Goal: Task Accomplishment & Management: Manage account settings

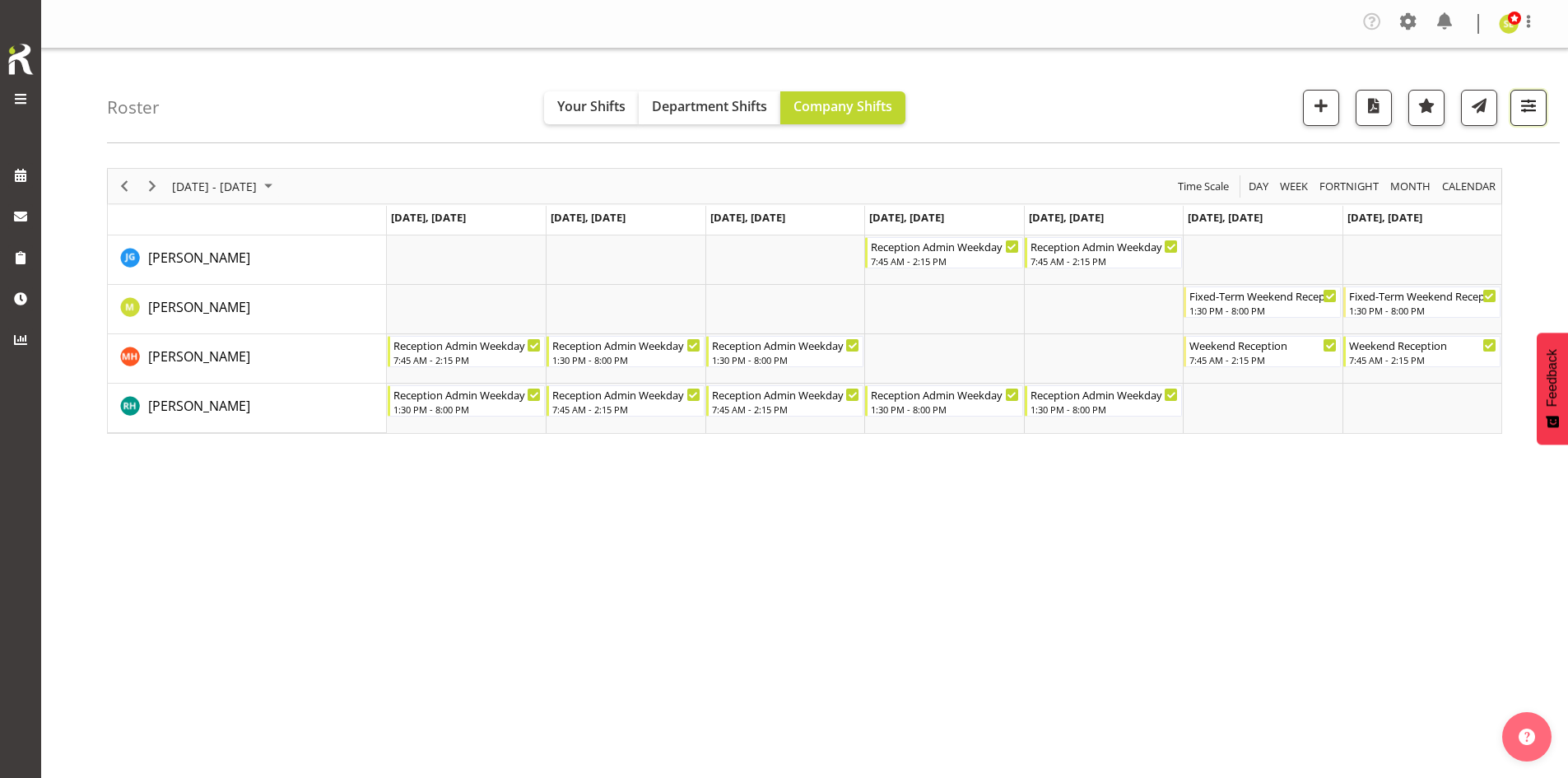
click at [1541, 113] on button "button" at bounding box center [1528, 108] width 37 height 37
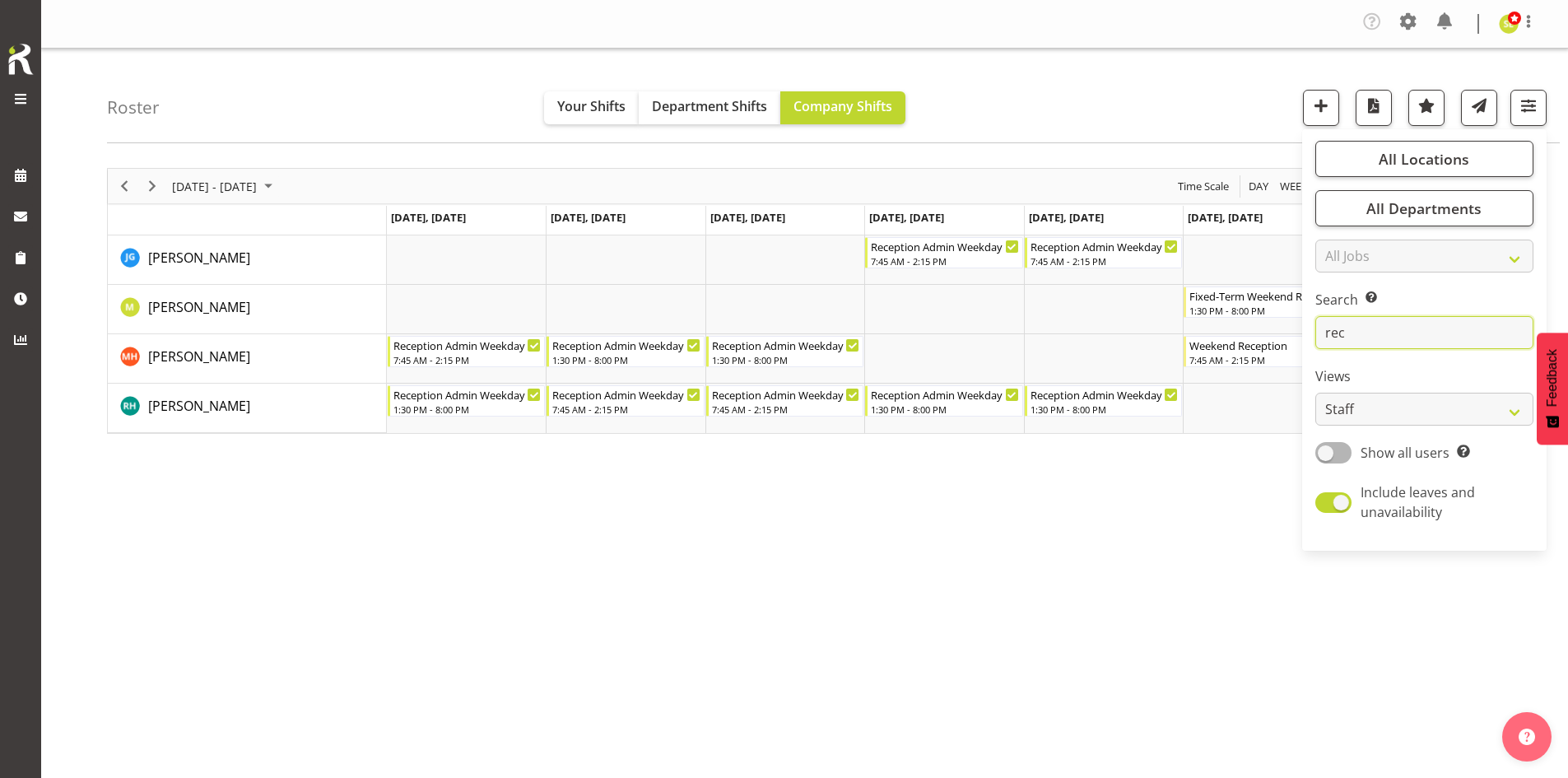
click at [1399, 339] on input "rec" at bounding box center [1424, 332] width 219 height 33
type input "r"
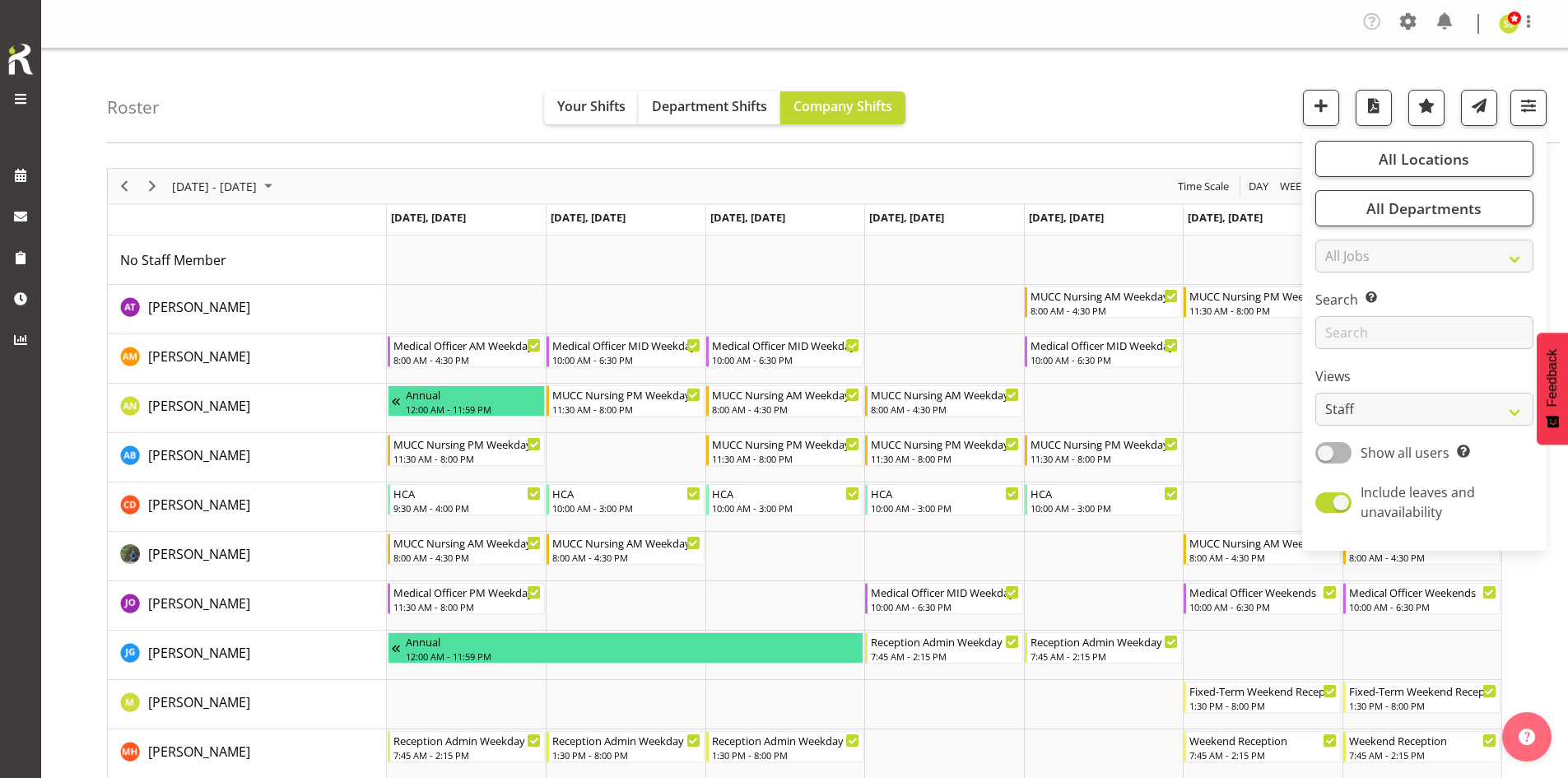
click at [1153, 122] on div "Roster Your Shifts Department Shifts Company Shifts All Locations Clear Blenhei…" at bounding box center [833, 95] width 1453 height 95
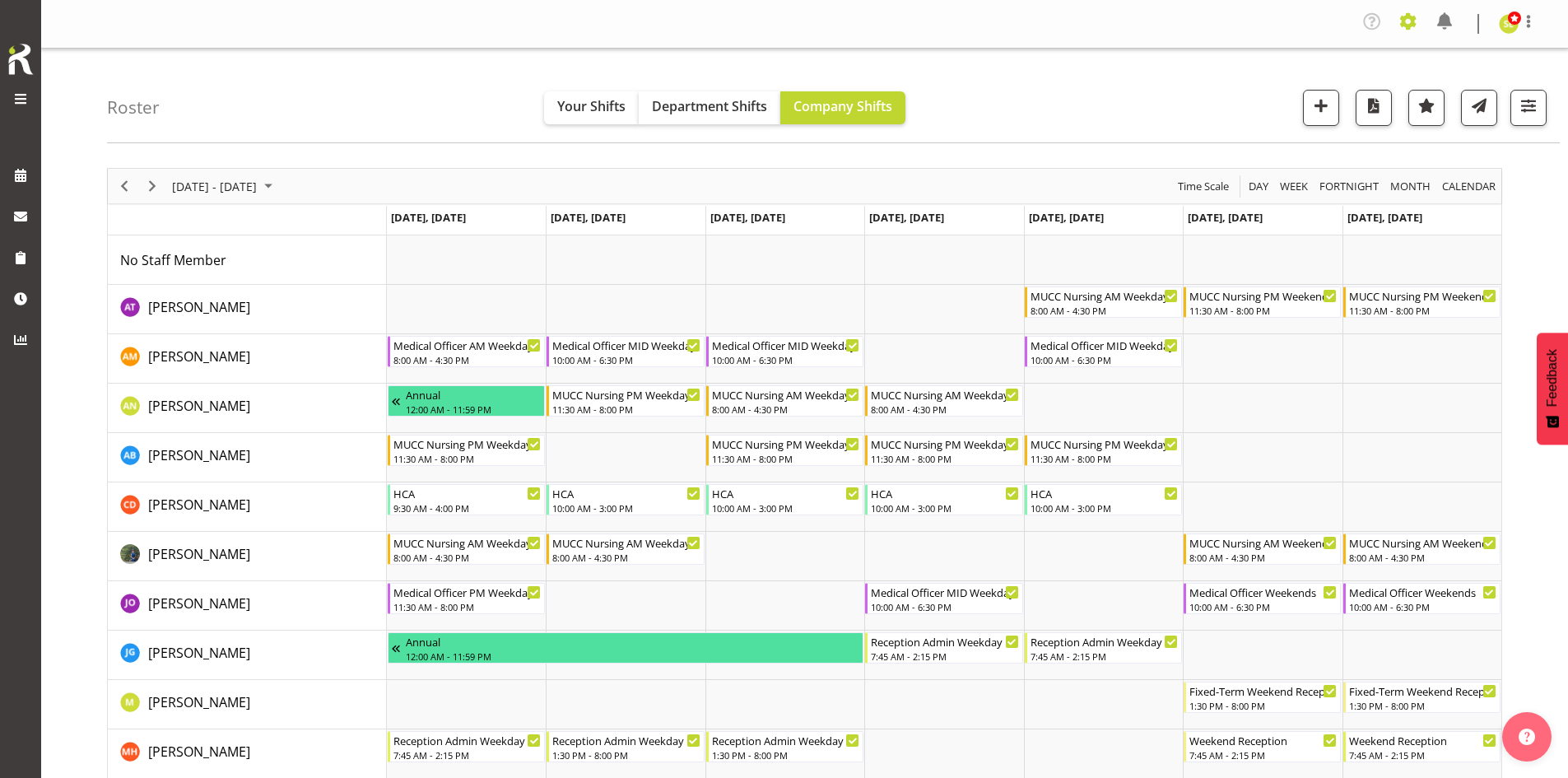
click at [1411, 23] on span at bounding box center [1408, 21] width 27 height 27
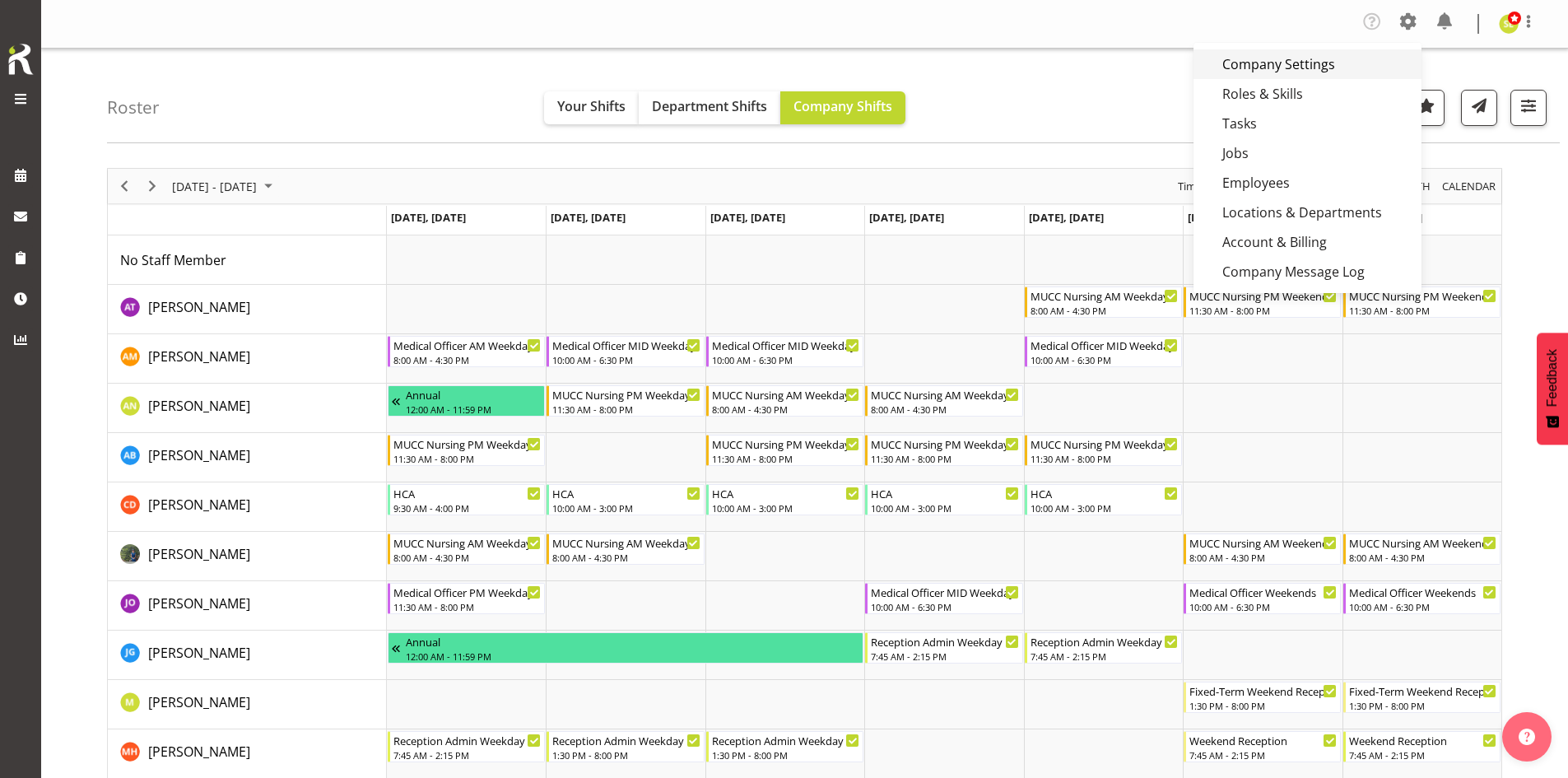
click at [1330, 71] on link "Company Settings" at bounding box center [1308, 63] width 228 height 29
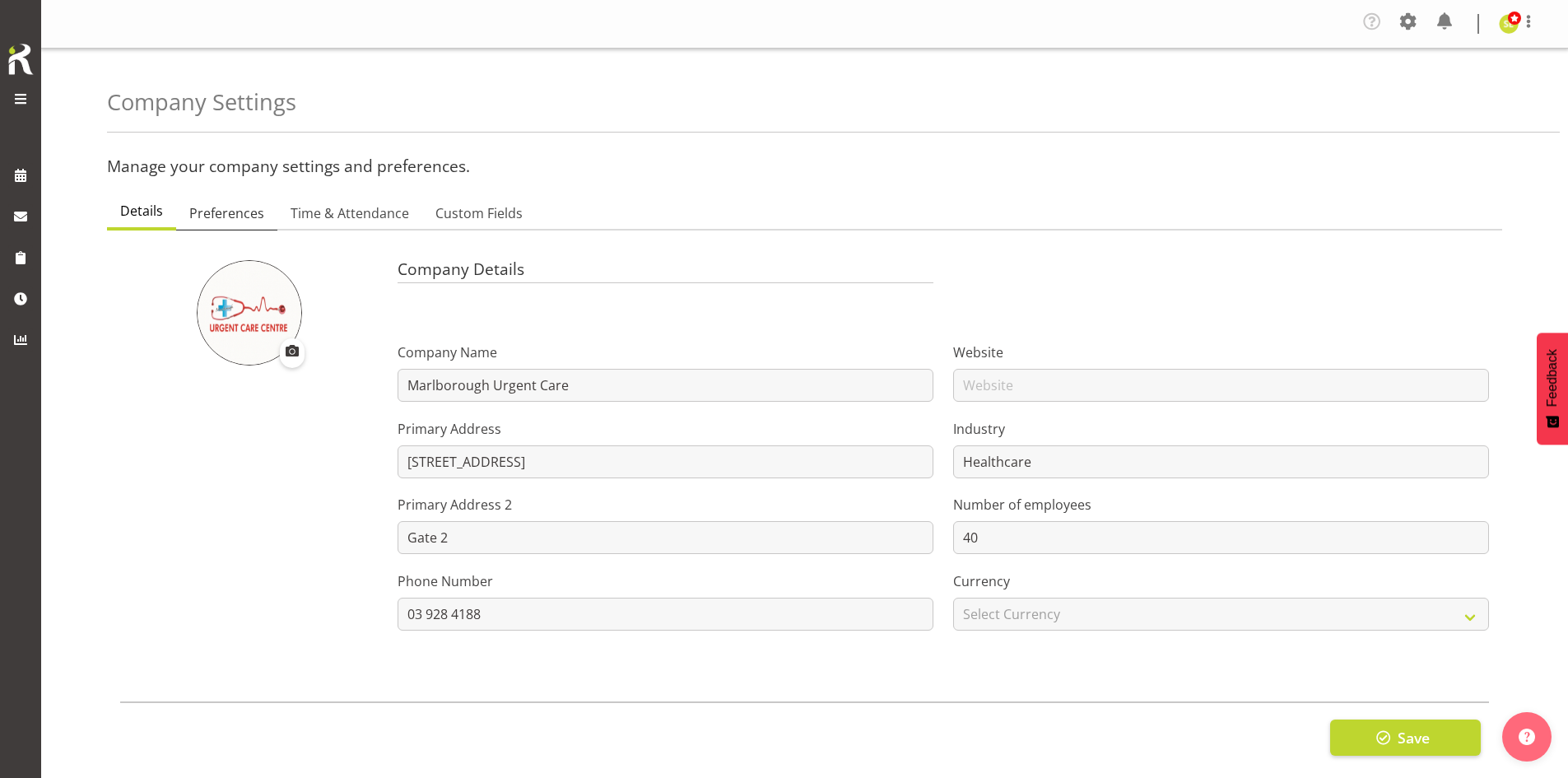
click at [233, 216] on span "Preferences" at bounding box center [227, 213] width 75 height 20
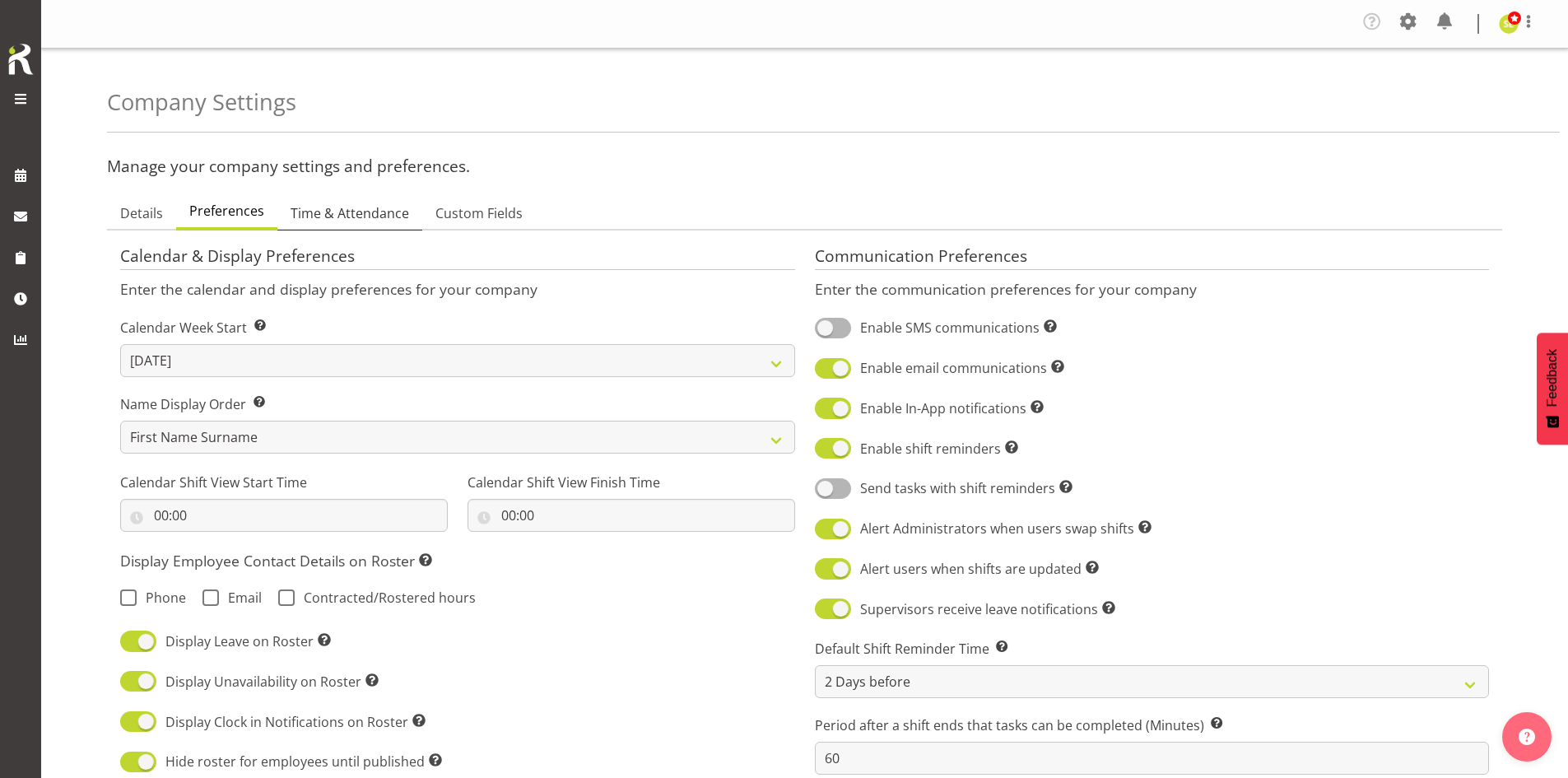
click at [367, 217] on span "Time & Attendance" at bounding box center [350, 213] width 119 height 20
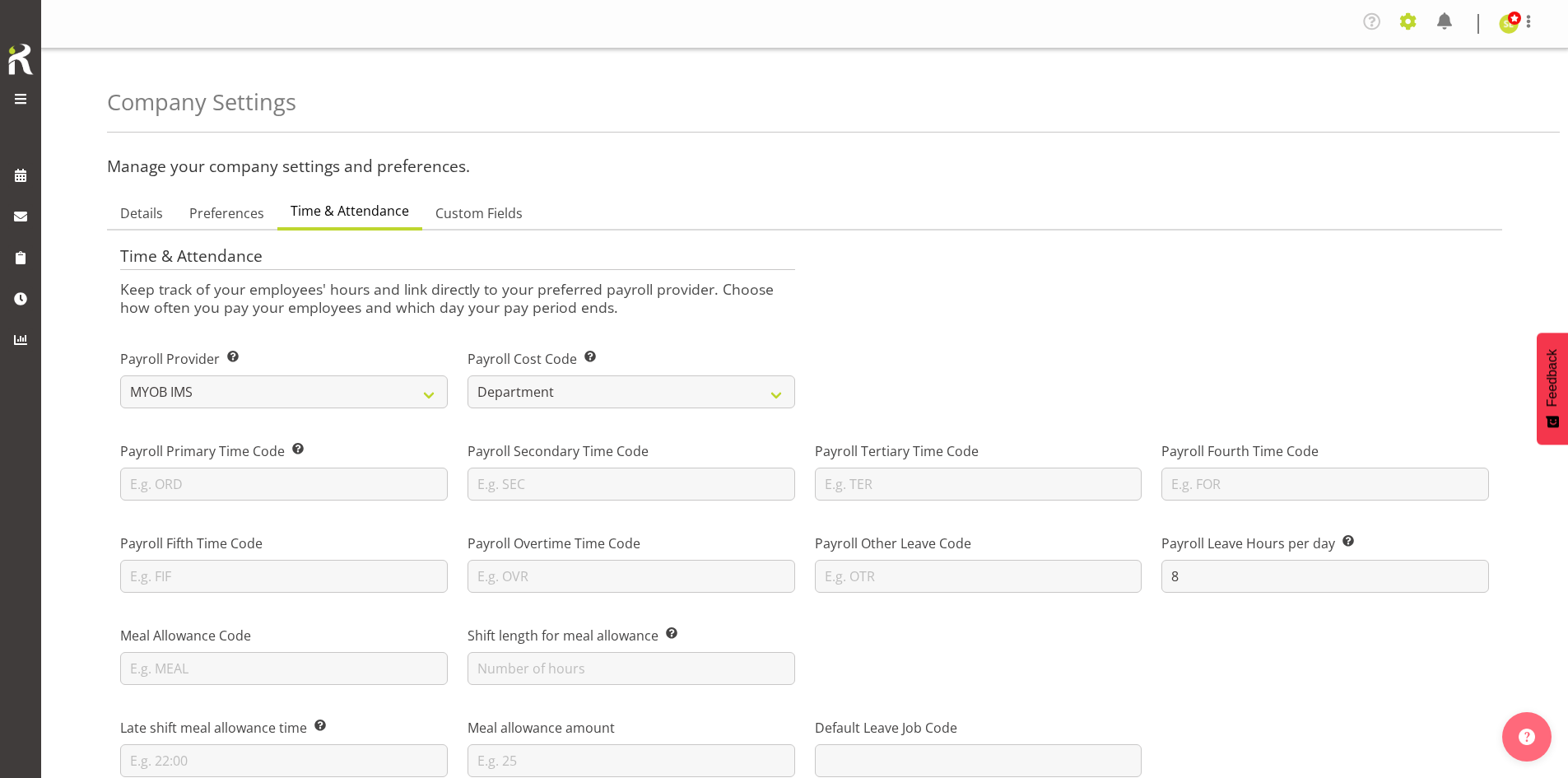
click at [1409, 33] on span at bounding box center [1408, 21] width 27 height 27
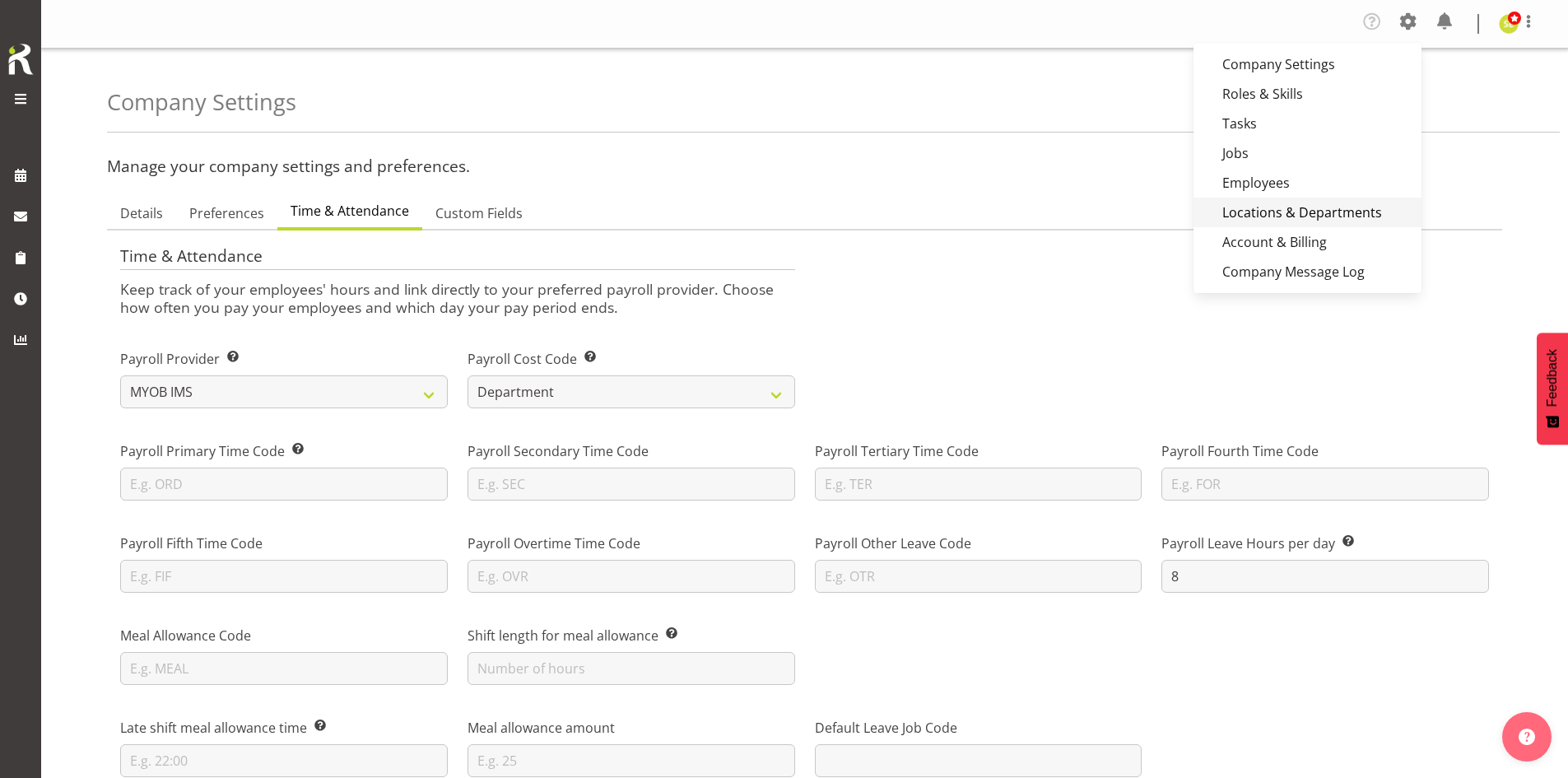
click at [1303, 204] on link "Locations & Departments" at bounding box center [1308, 211] width 228 height 29
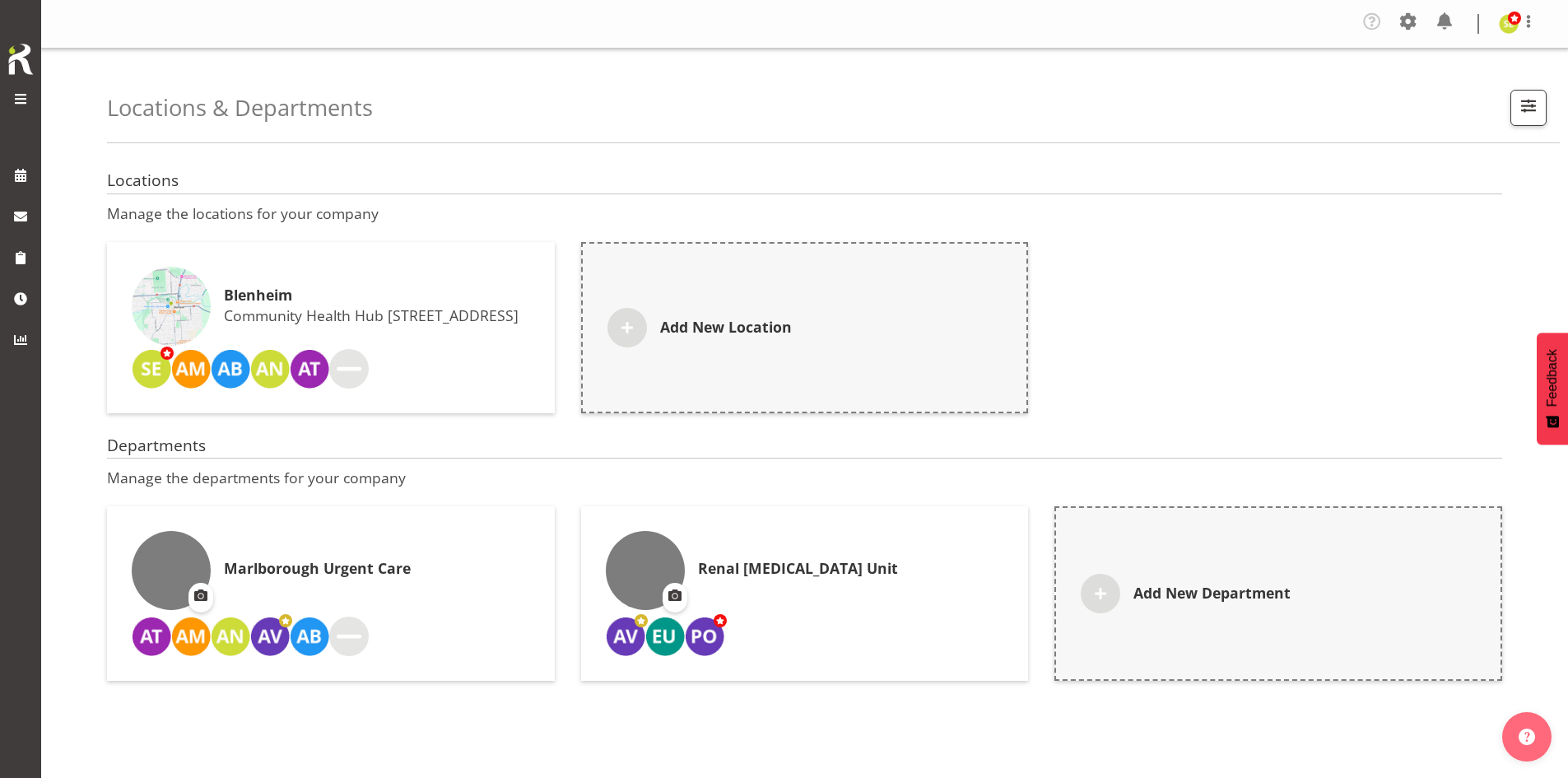
click at [791, 583] on div "Renal Dialysis Unit" at bounding box center [805, 570] width 399 height 79
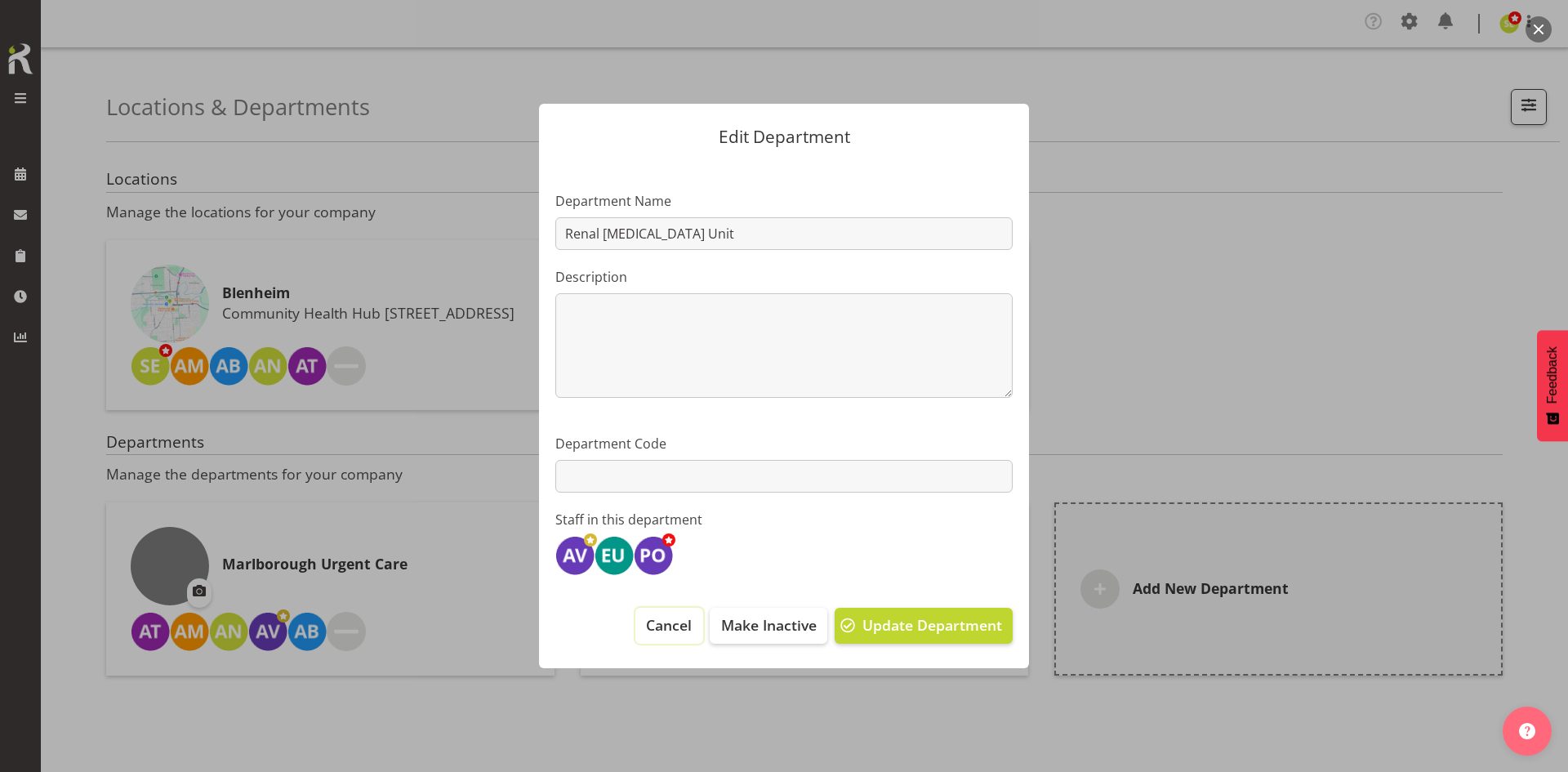
click at [665, 618] on span "Cancel" at bounding box center [669, 625] width 46 height 21
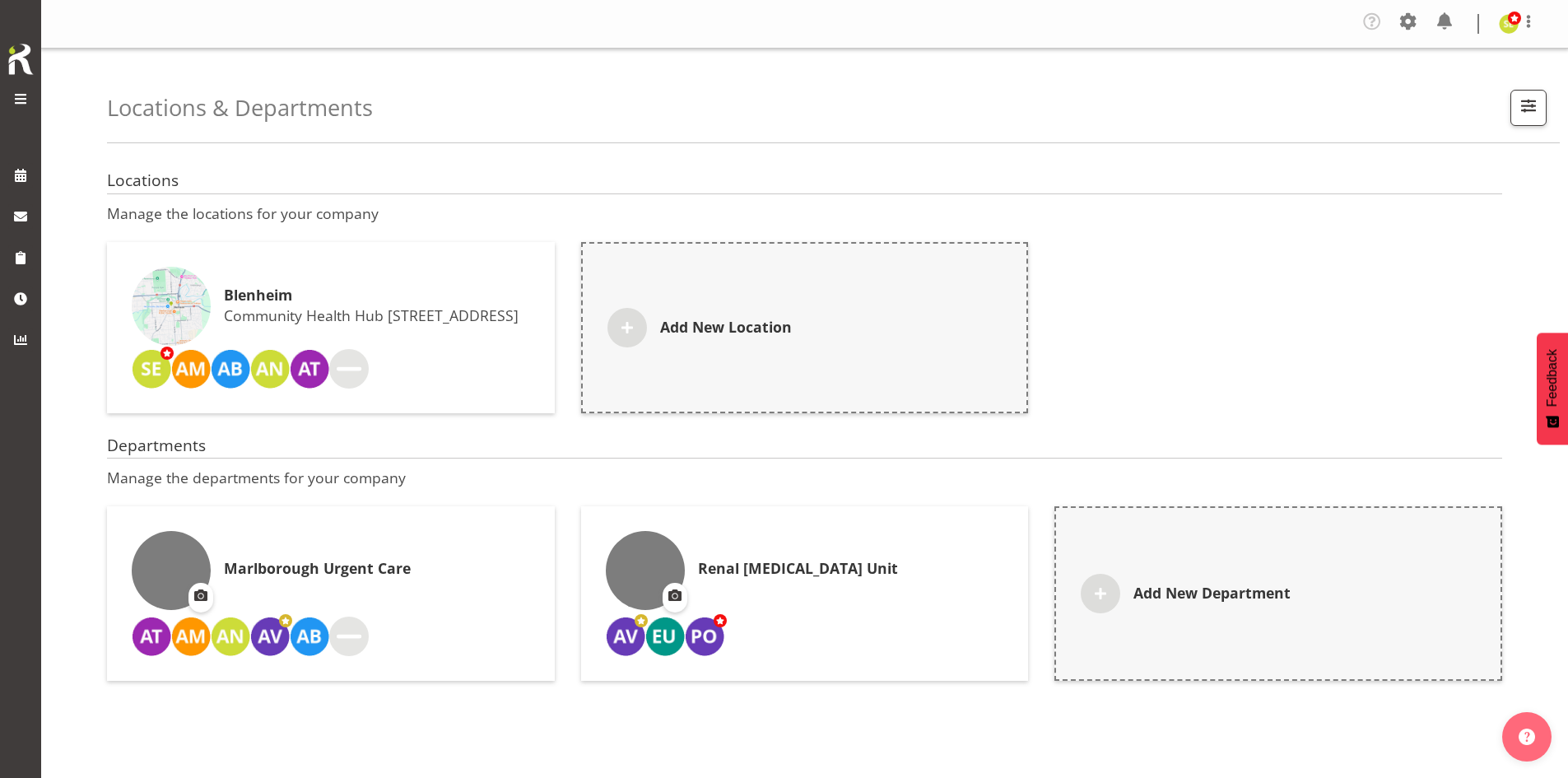
click at [739, 560] on h6 "Renal Dialysis Unit" at bounding box center [797, 568] width 200 height 16
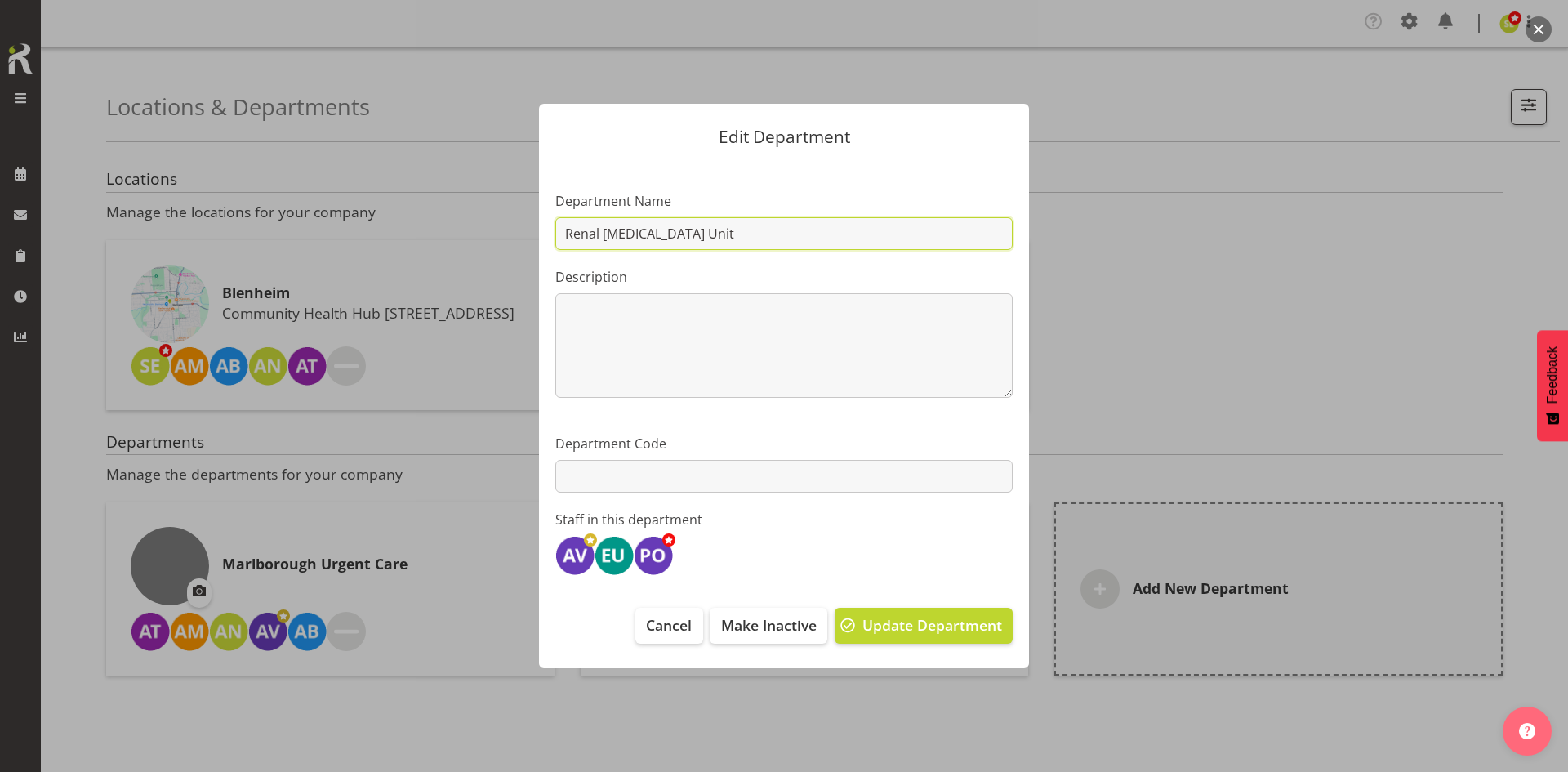
drag, startPoint x: 599, startPoint y: 231, endPoint x: 500, endPoint y: 234, distance: 99.0
click at [500, 234] on div "Edit Department Department Name Renal Dialysis Unit Description 0 / 200 Departm…" at bounding box center [784, 385] width 784 height 645
type input "[MEDICAL_DATA] [MEDICAL_DATA] Unit"
click at [881, 622] on span "Update Department" at bounding box center [932, 625] width 140 height 21
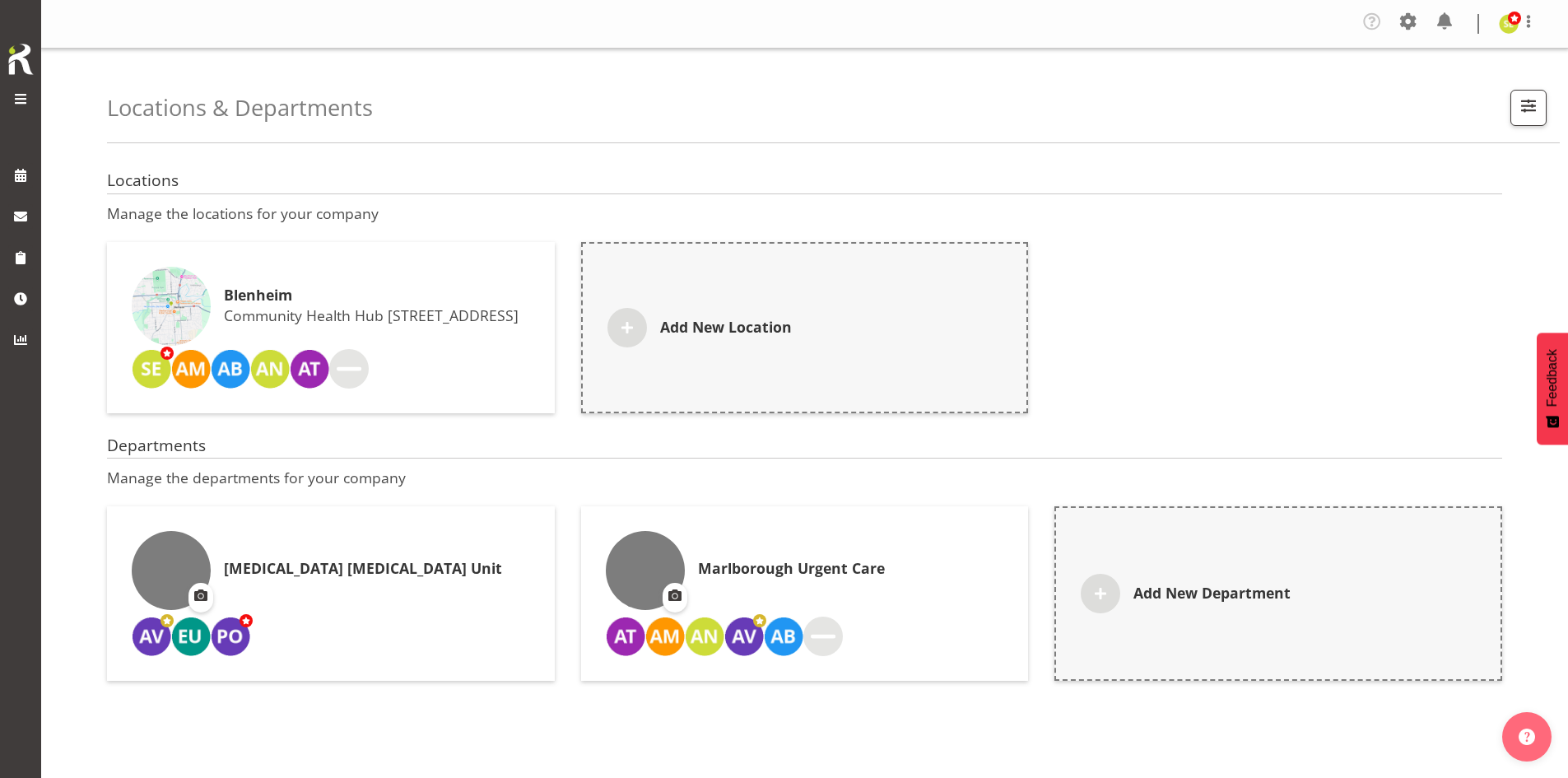
click at [1394, 25] on div "Company Settings Roles & Skills Tasks Jobs Employees Locations & Departments Ac…" at bounding box center [1455, 23] width 193 height 31
click at [1400, 21] on span at bounding box center [1408, 21] width 27 height 27
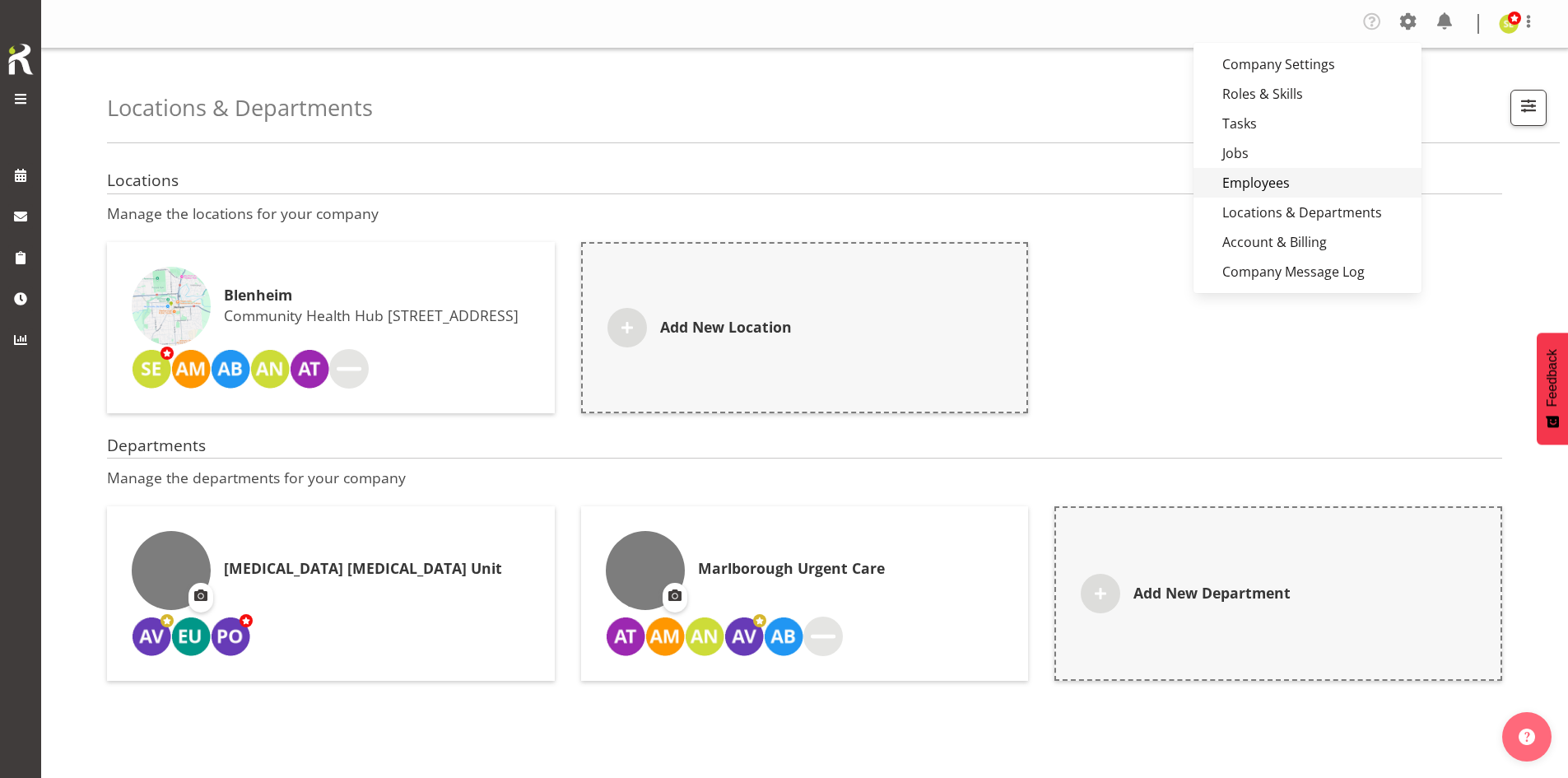
click at [1310, 181] on link "Employees" at bounding box center [1308, 182] width 228 height 29
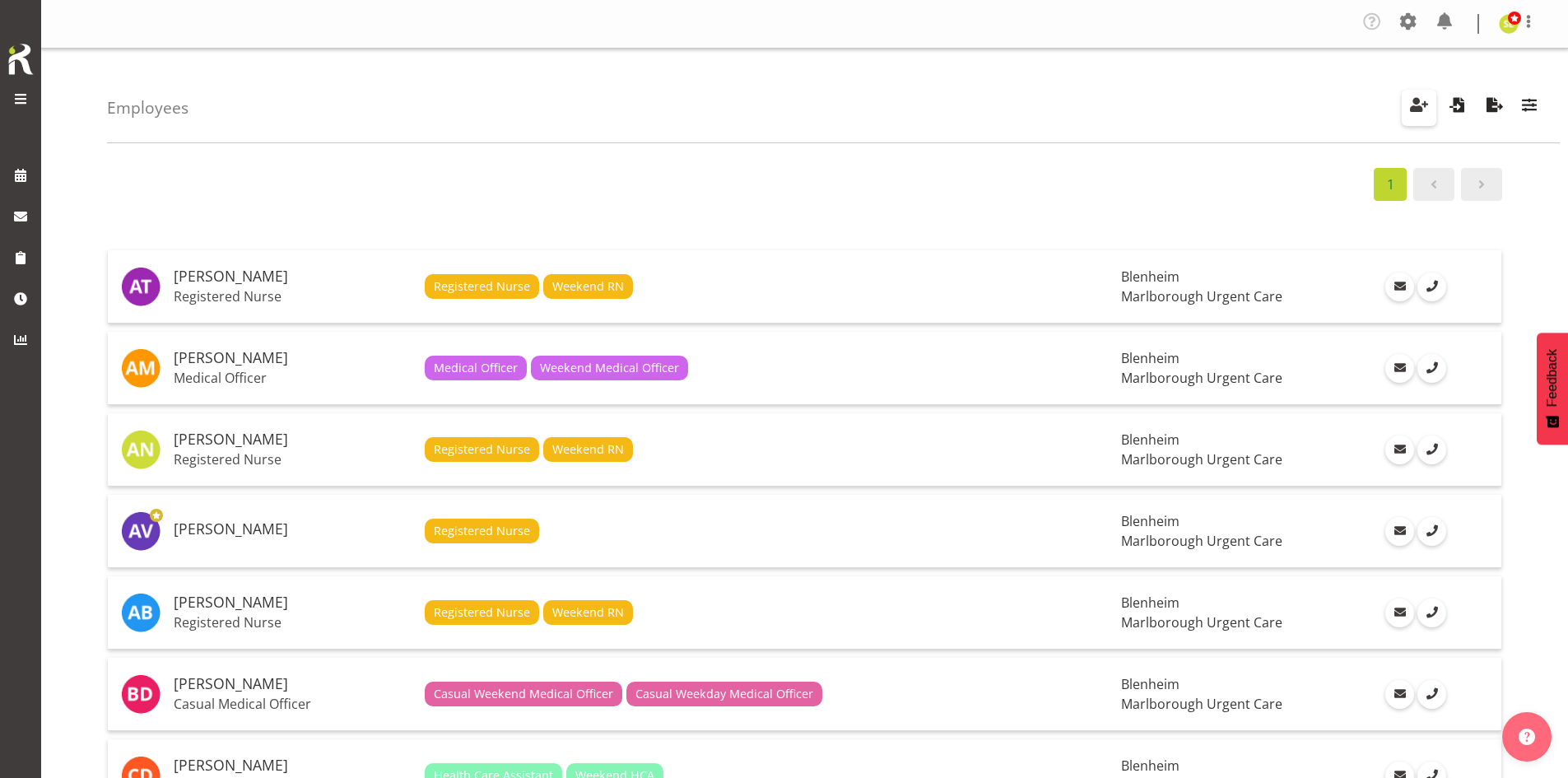
click at [1404, 107] on button "button" at bounding box center [1418, 108] width 35 height 37
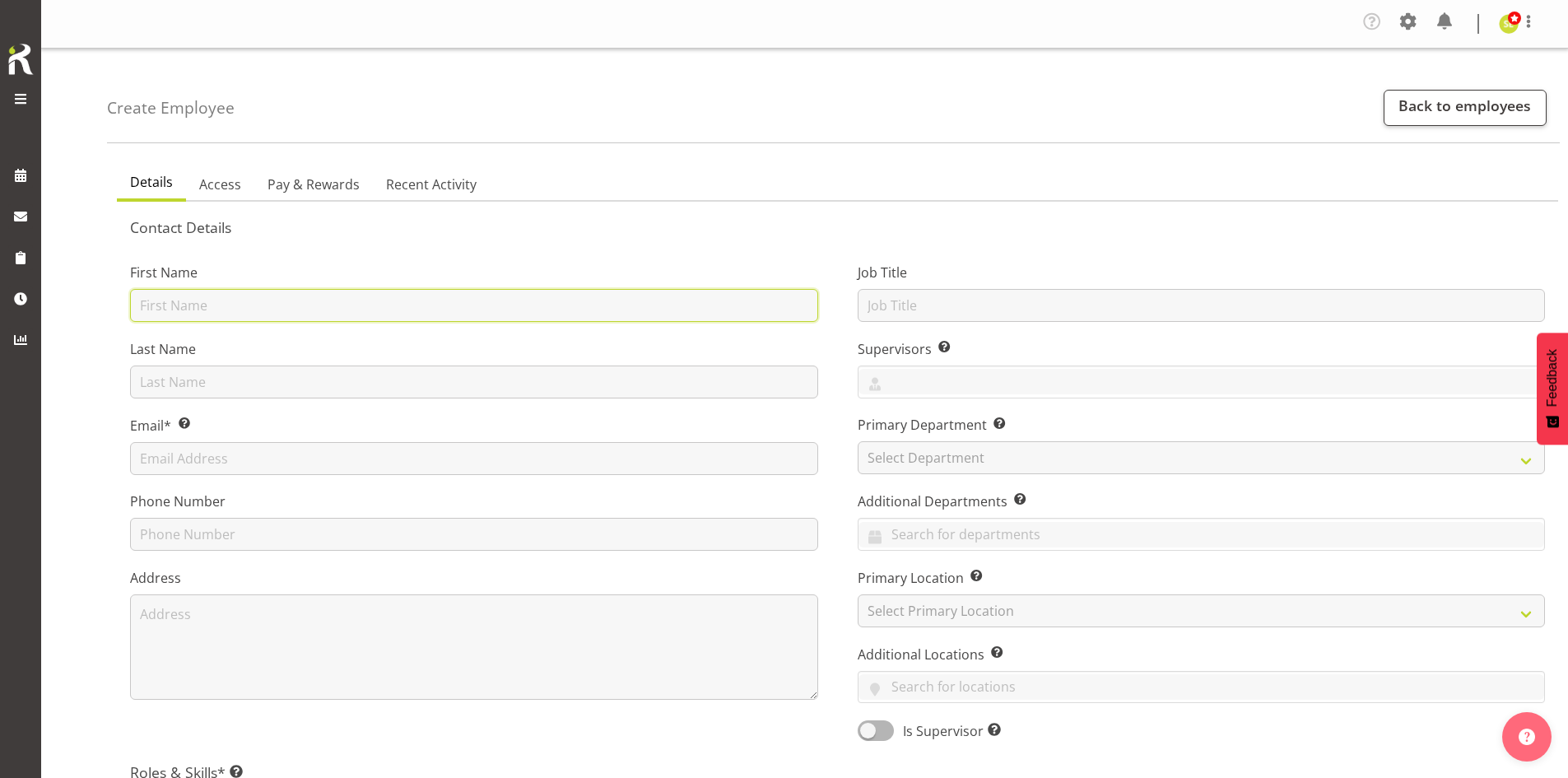
click at [238, 306] on input "text" at bounding box center [474, 305] width 688 height 33
type input "Jane"
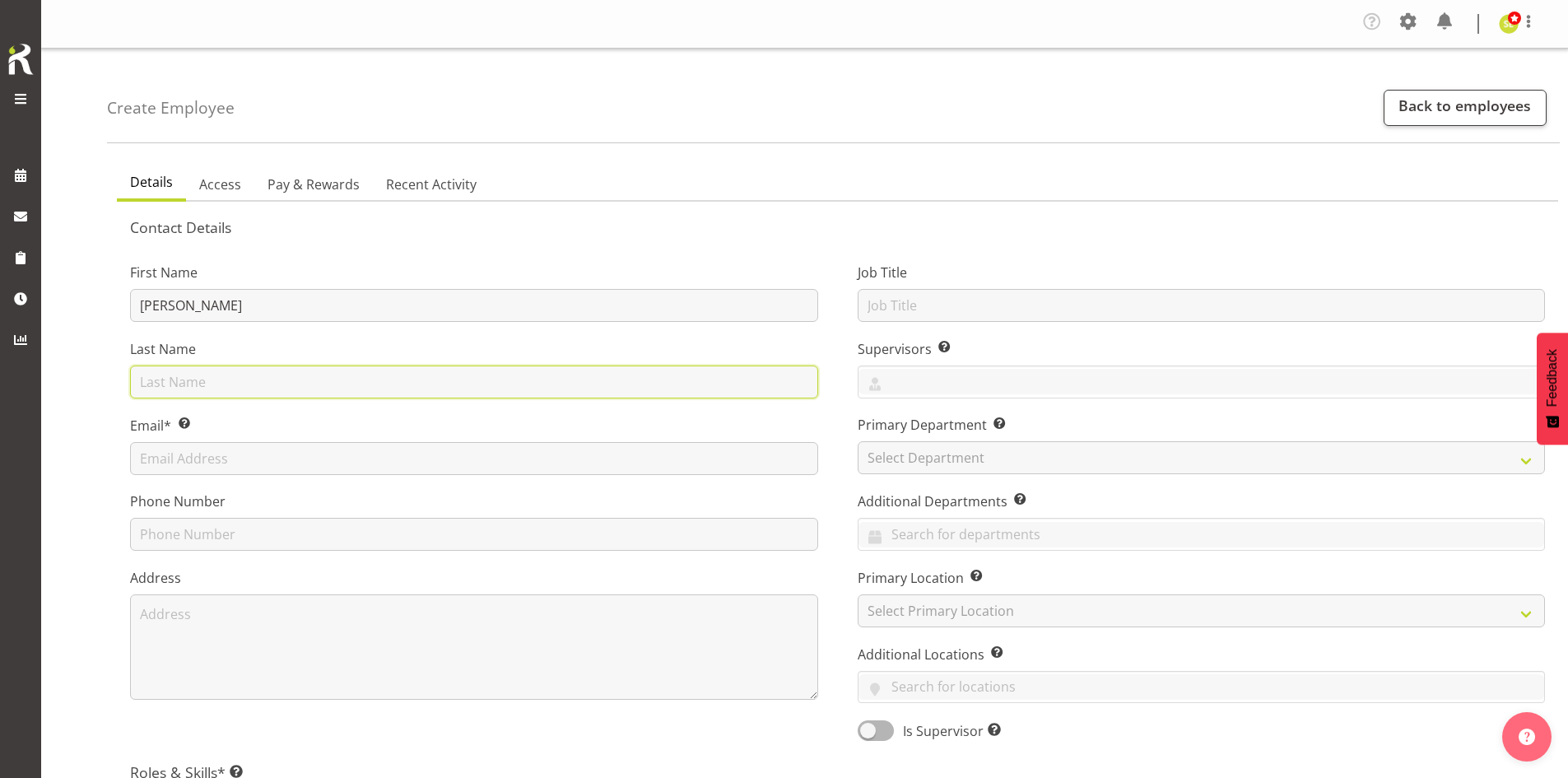
click at [169, 377] on input "text" at bounding box center [474, 382] width 688 height 33
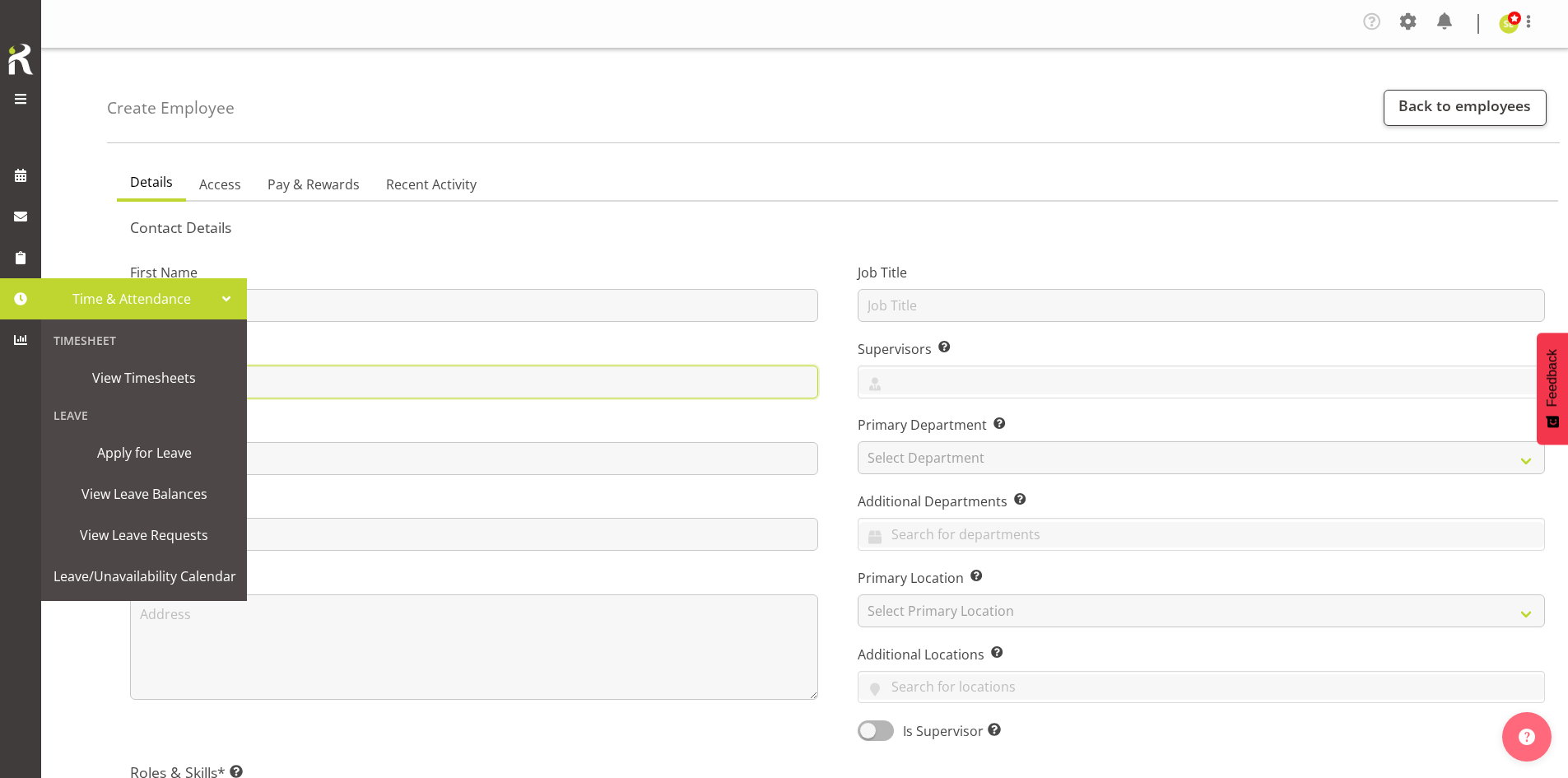
type input "Macfarlane"
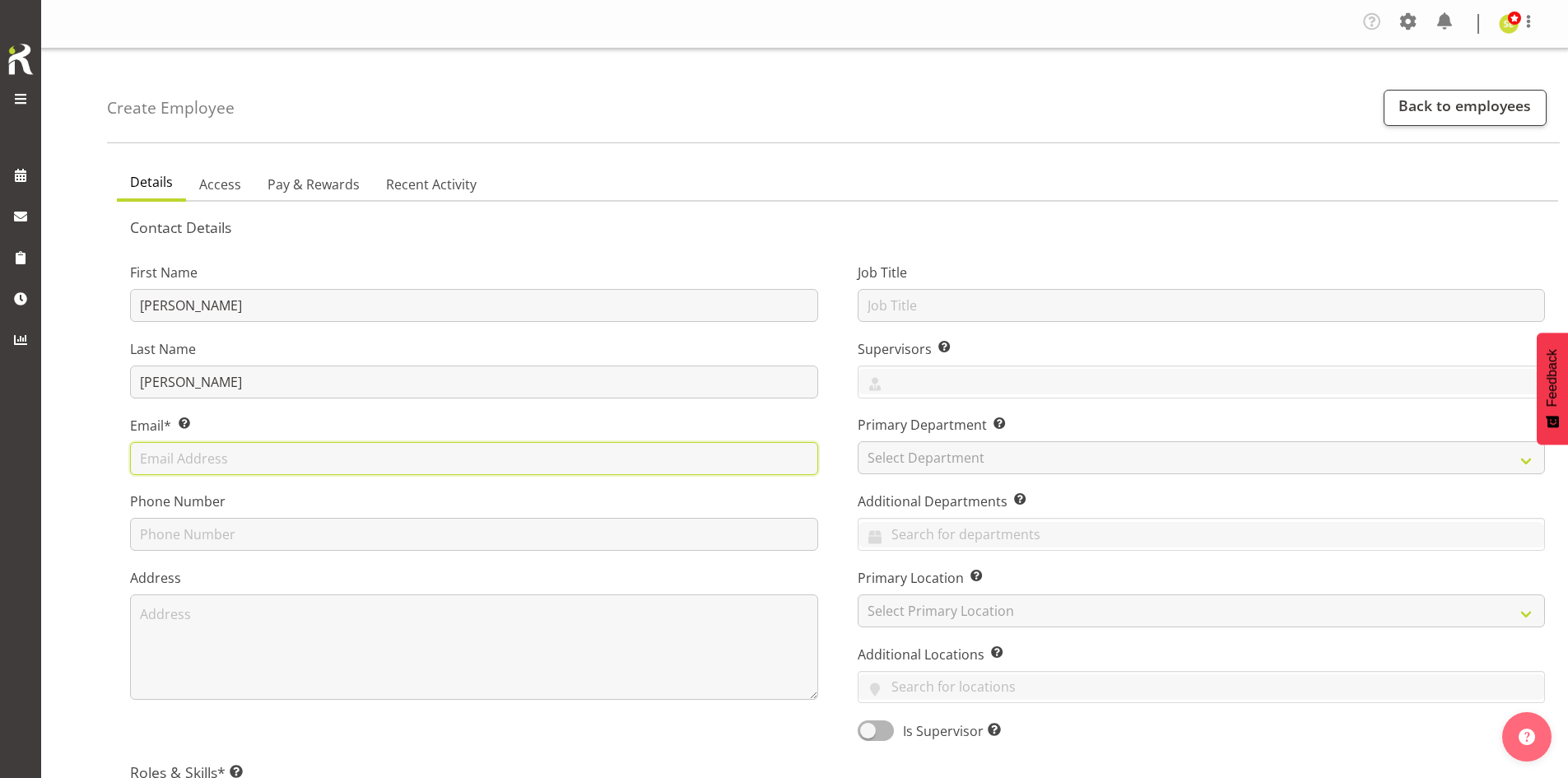
click at [266, 457] on input "text" at bounding box center [474, 458] width 688 height 33
type input "janemacfarlane57@gmail.com"
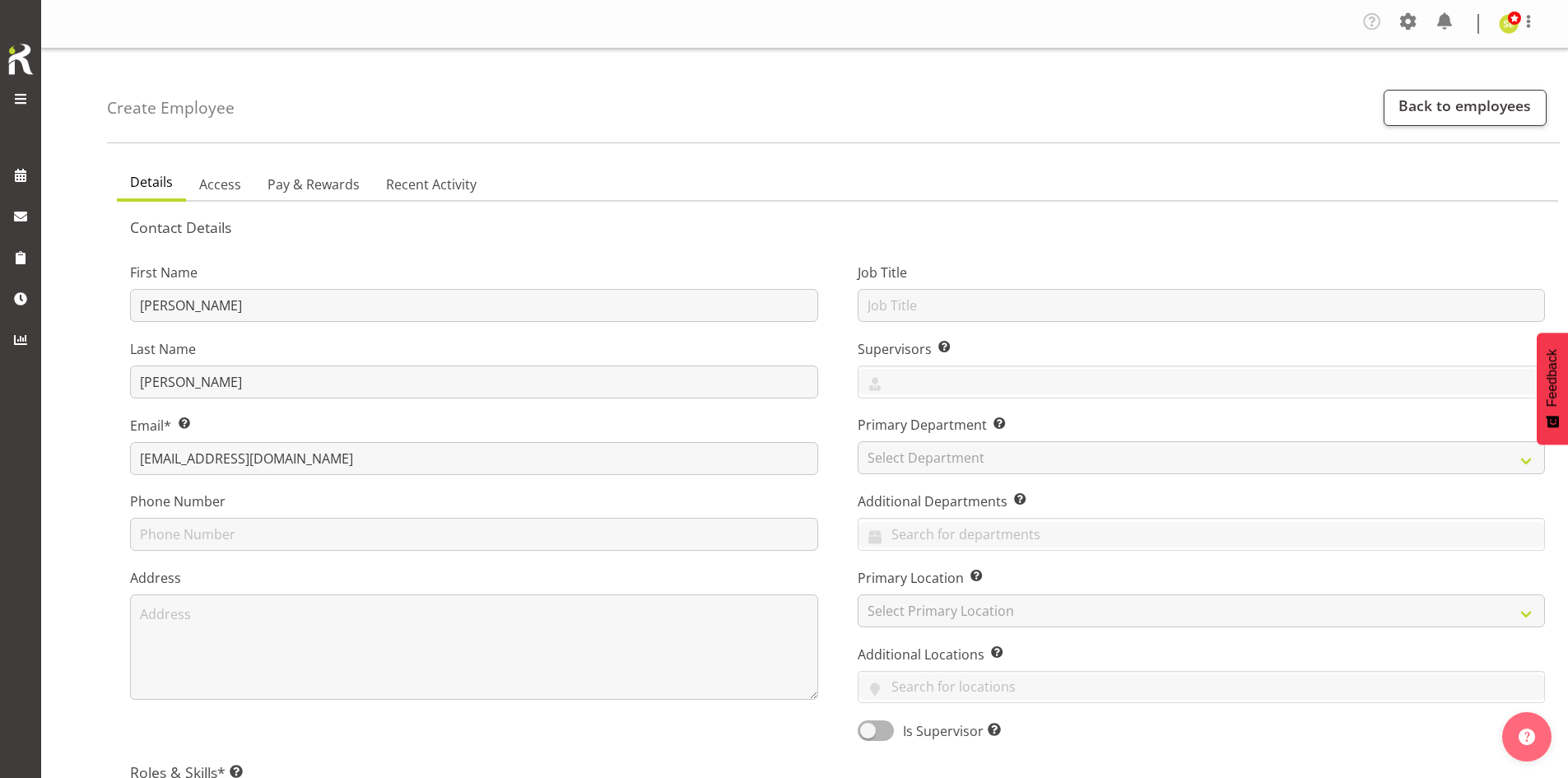
drag, startPoint x: 121, startPoint y: 623, endPoint x: 112, endPoint y: 621, distance: 9.2
click at [118, 627] on div "First Name Jane Last Name Macfarlane Email* This is a required field. janemacfa…" at bounding box center [475, 497] width 728 height 514
click at [186, 546] on input "text" at bounding box center [474, 534] width 688 height 33
type input "0211430260"
click at [939, 372] on input "text" at bounding box center [1201, 381] width 687 height 26
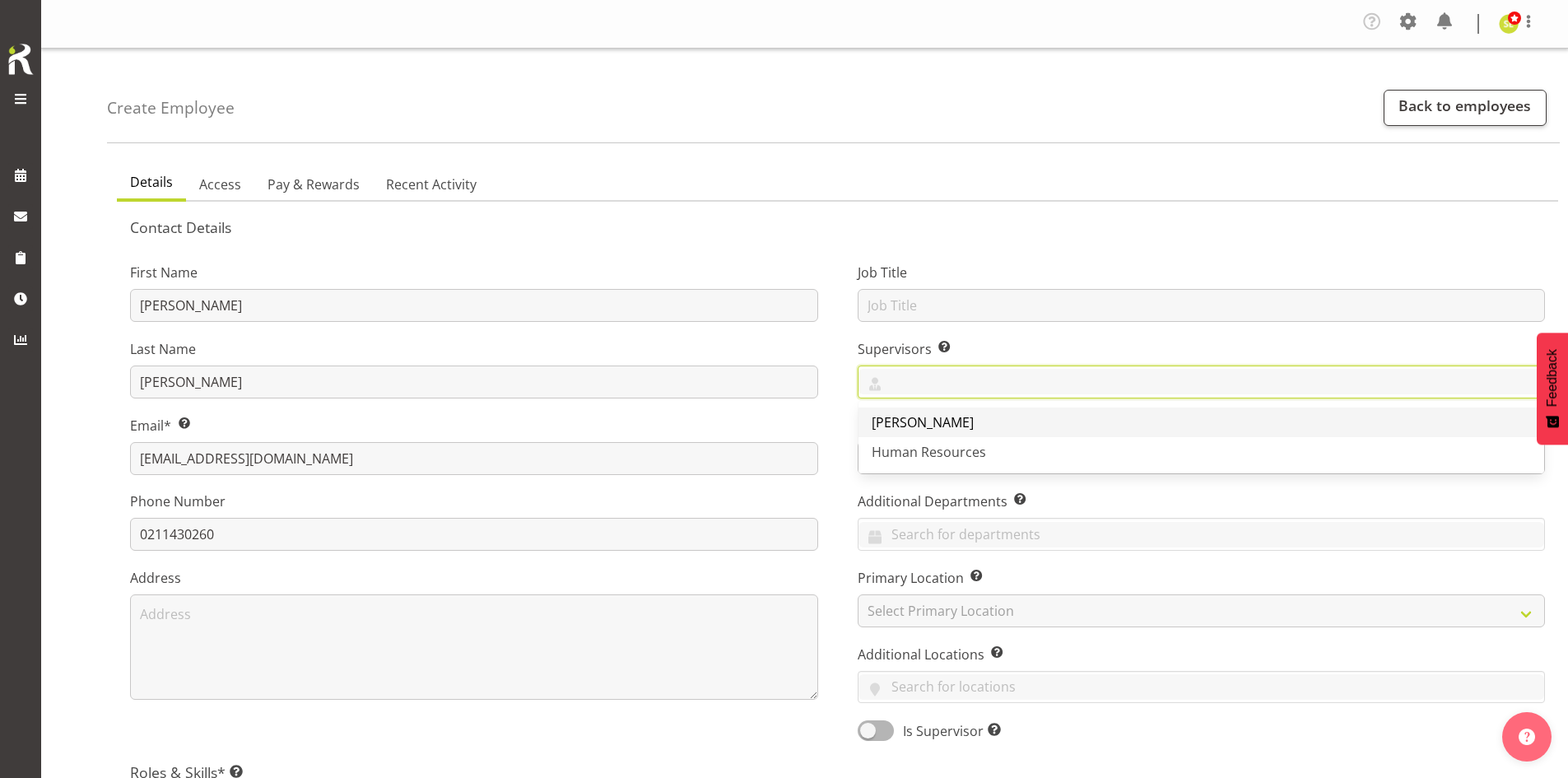
click at [942, 415] on span "[PERSON_NAME]" at bounding box center [922, 422] width 102 height 18
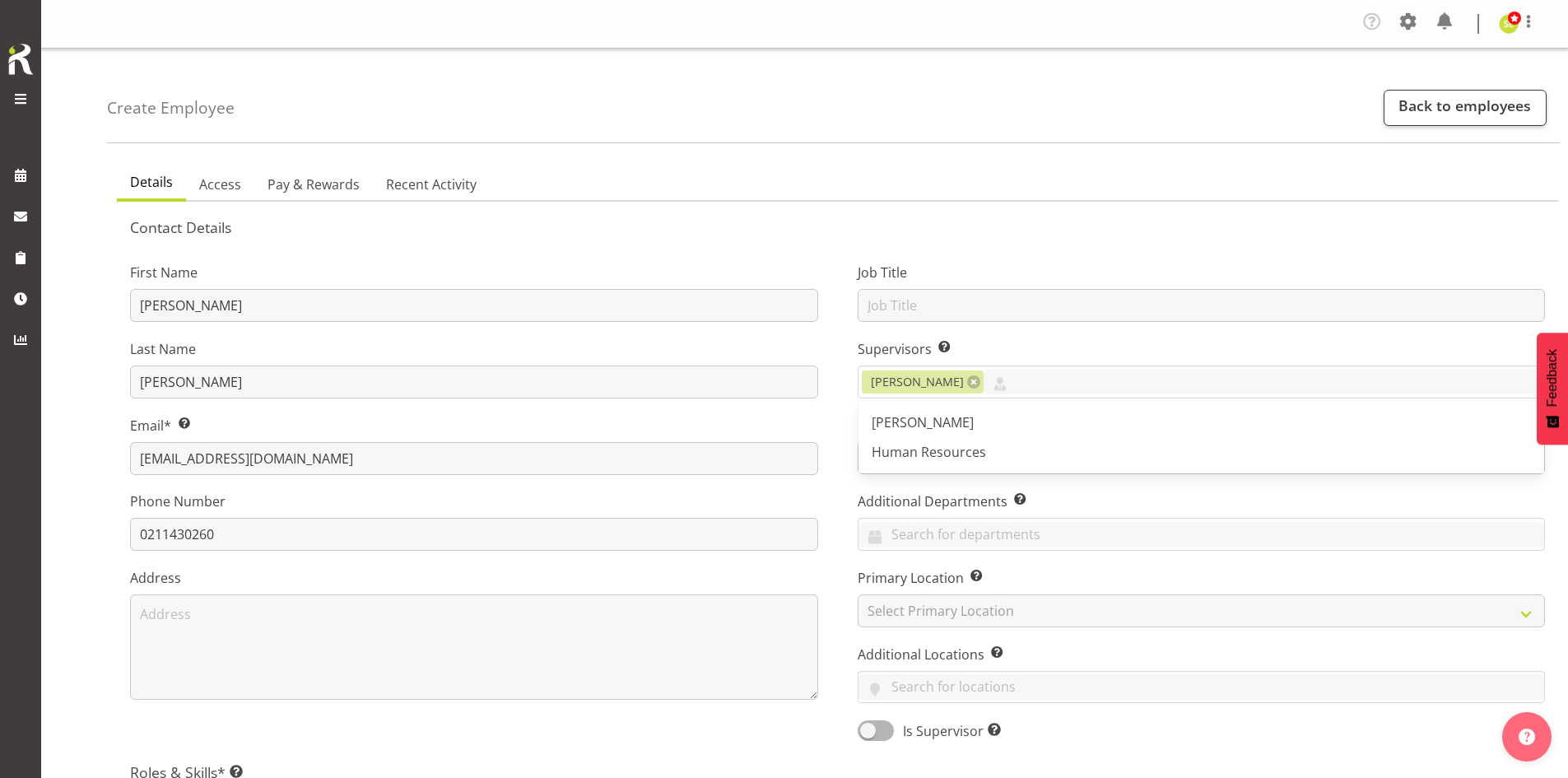
click at [1065, 348] on label "Supervisors Select the employee’s supervisors, or the person who is in charge o…" at bounding box center [1201, 349] width 688 height 20
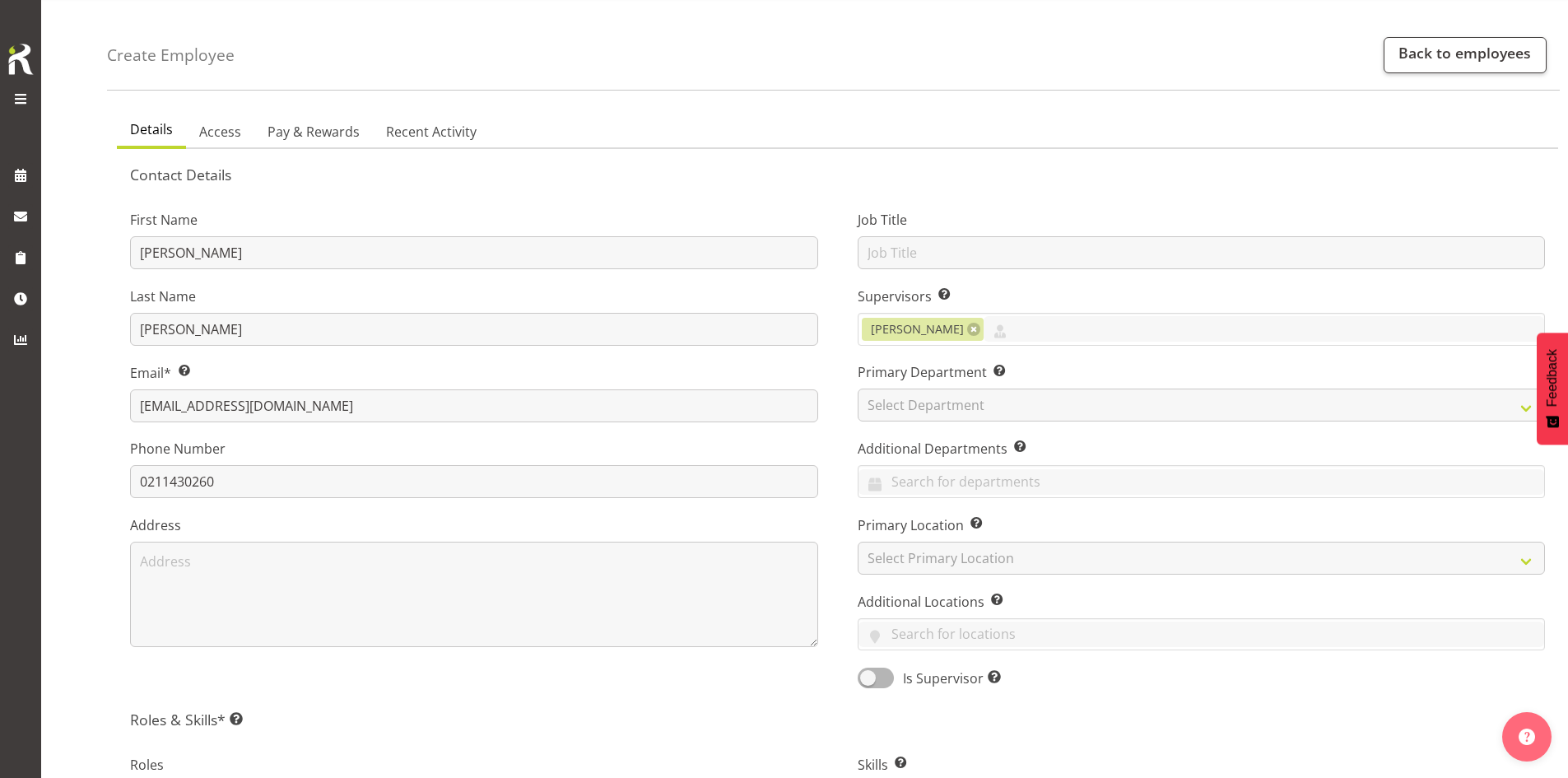
scroll to position [82, 0]
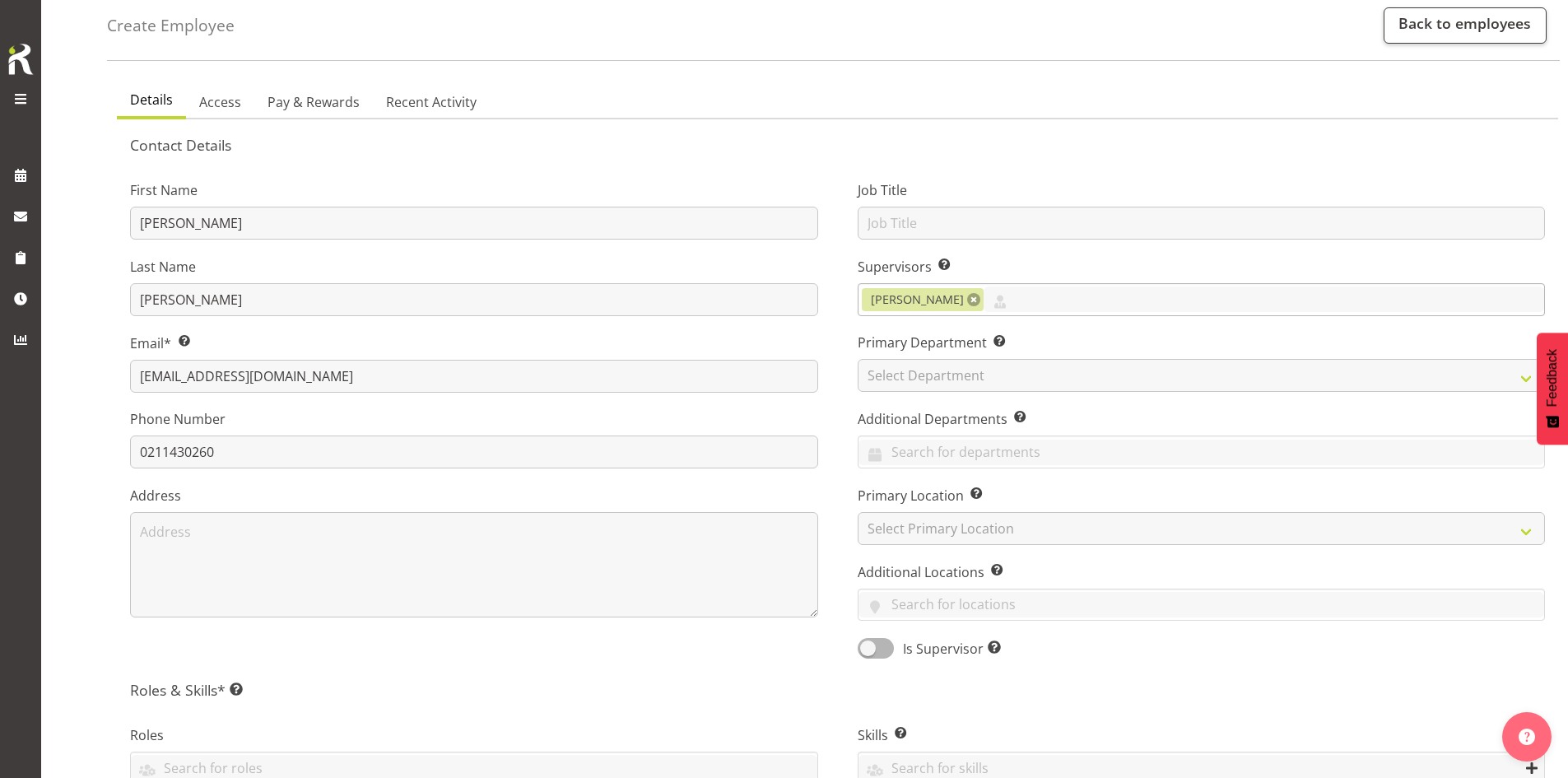
click at [980, 301] on link at bounding box center [973, 299] width 13 height 13
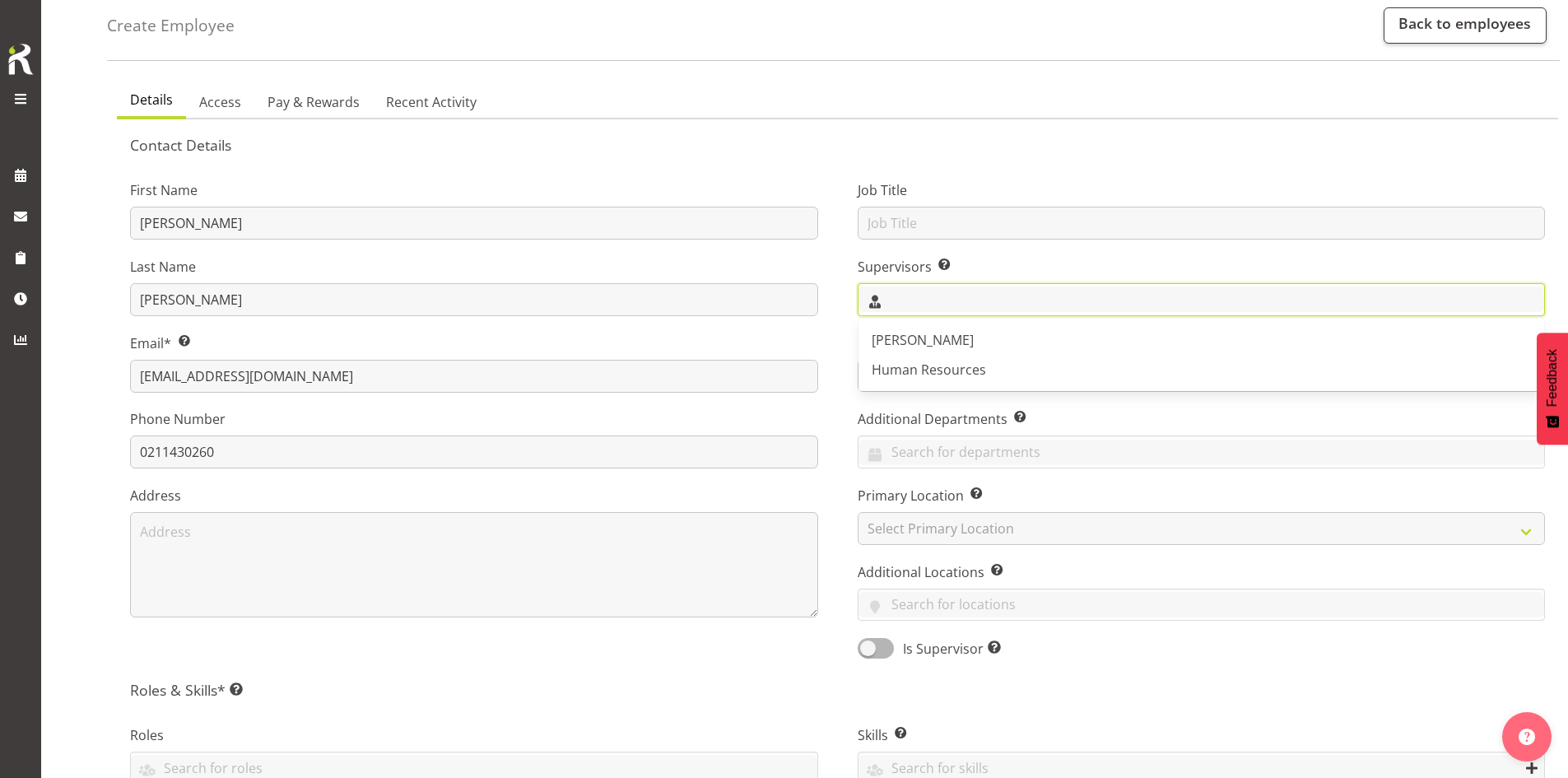
click at [1008, 302] on input "text" at bounding box center [1201, 299] width 687 height 26
click at [967, 280] on div "Supervisors Select the employee’s supervisors, or the person who is in charge o…" at bounding box center [1201, 286] width 688 height 59
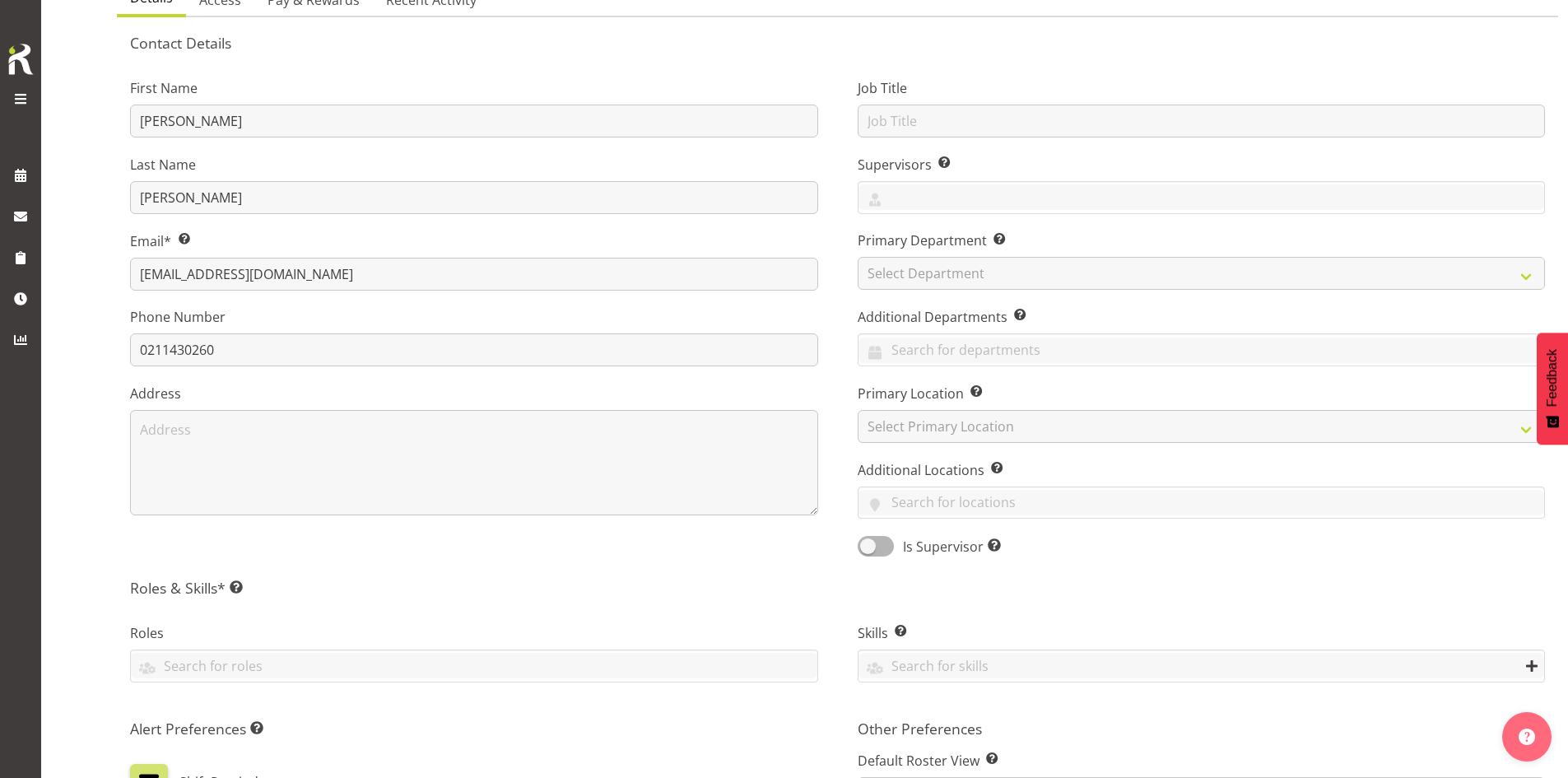
scroll to position [34, 0]
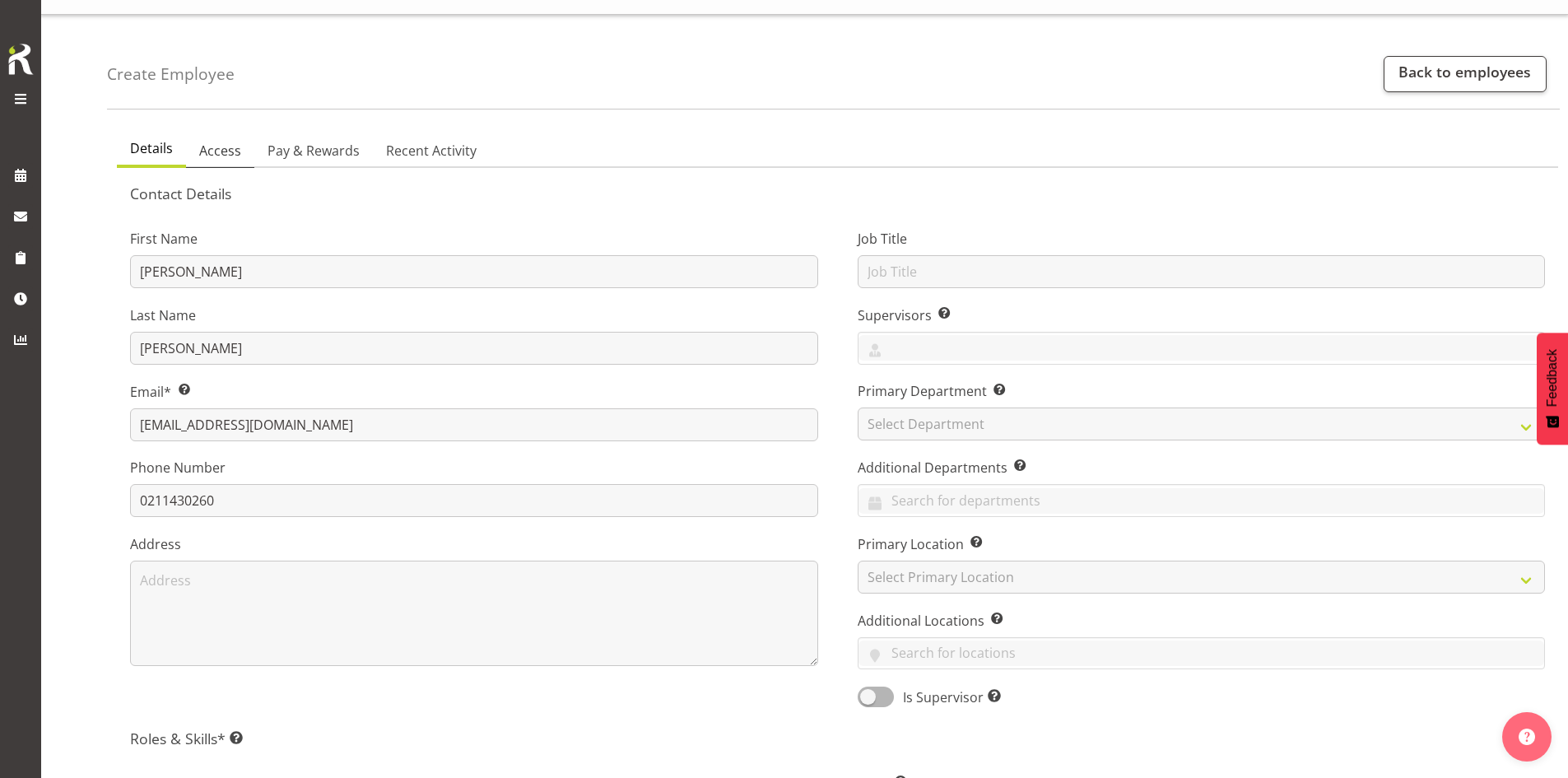
click at [230, 153] on span "Access" at bounding box center [219, 151] width 42 height 20
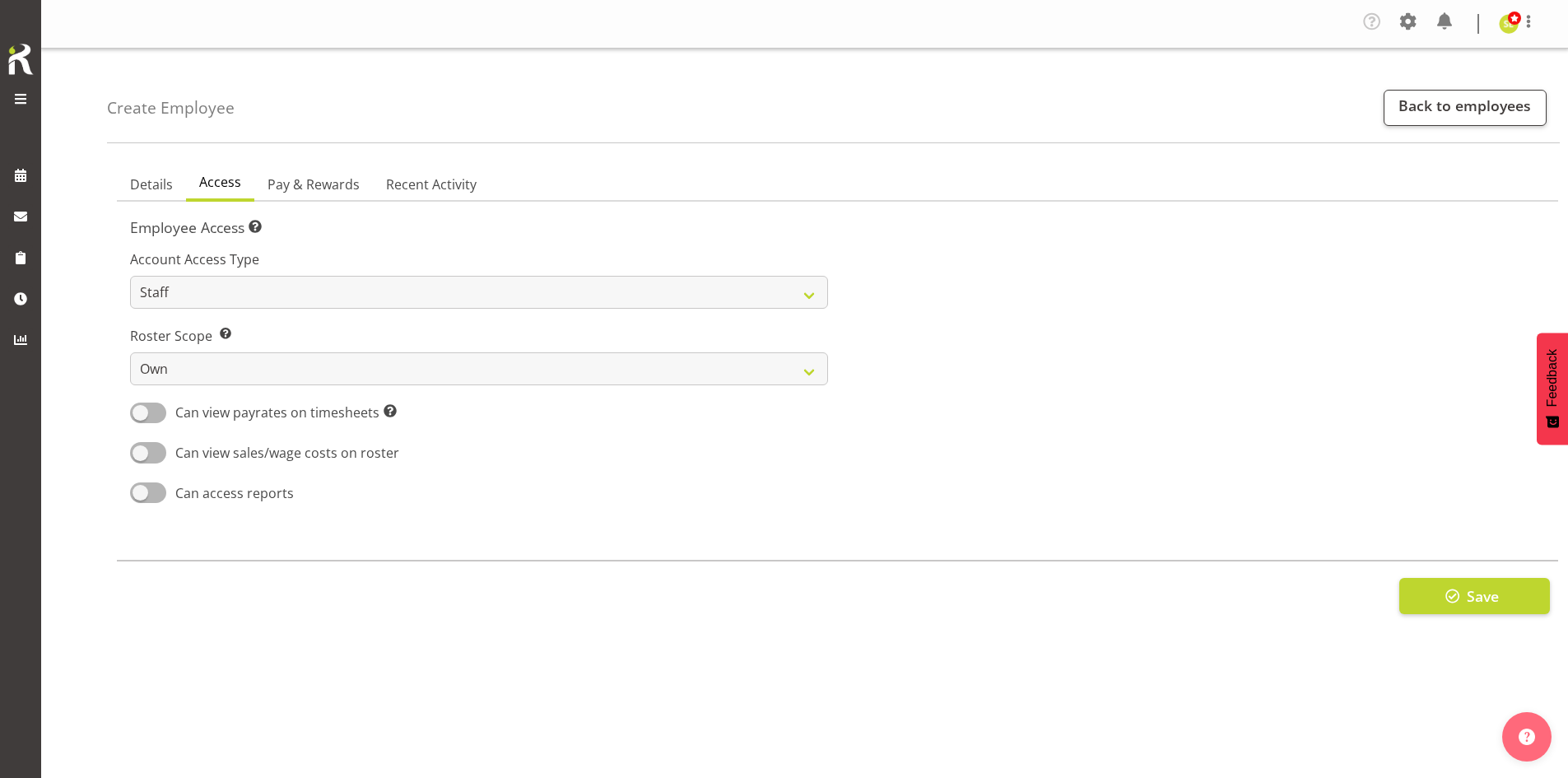
scroll to position [0, 0]
click at [292, 285] on select "Admin Manager Staff" at bounding box center [479, 292] width 697 height 33
click at [130, 276] on select "Admin Manager Staff" at bounding box center [479, 292] width 697 height 33
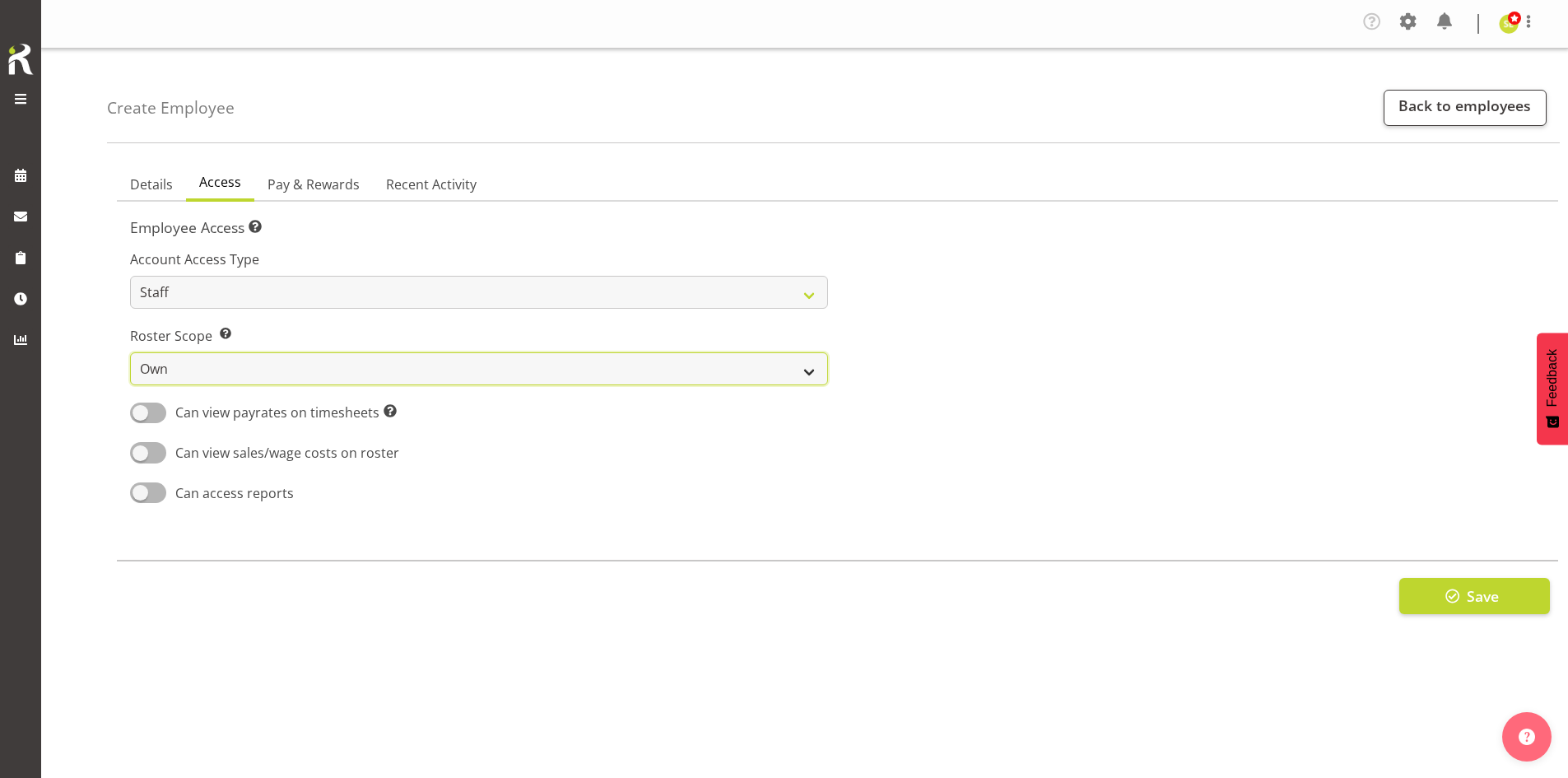
click at [305, 368] on select "Own Department Company" at bounding box center [479, 368] width 697 height 33
select select "department"
click at [130, 352] on select "Own Department Company" at bounding box center [479, 368] width 697 height 33
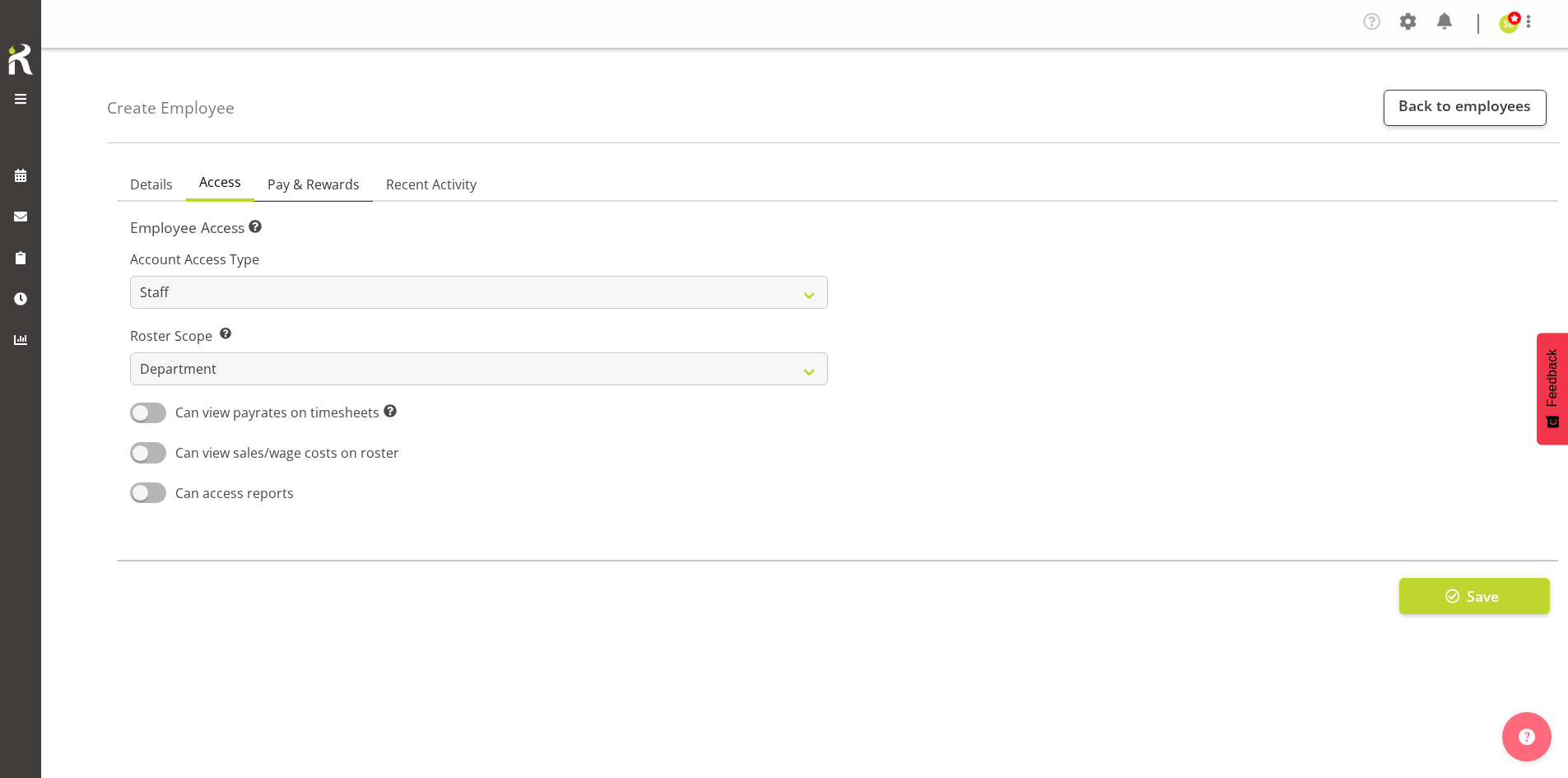
click at [320, 186] on span "Pay & Rewards" at bounding box center [313, 185] width 92 height 20
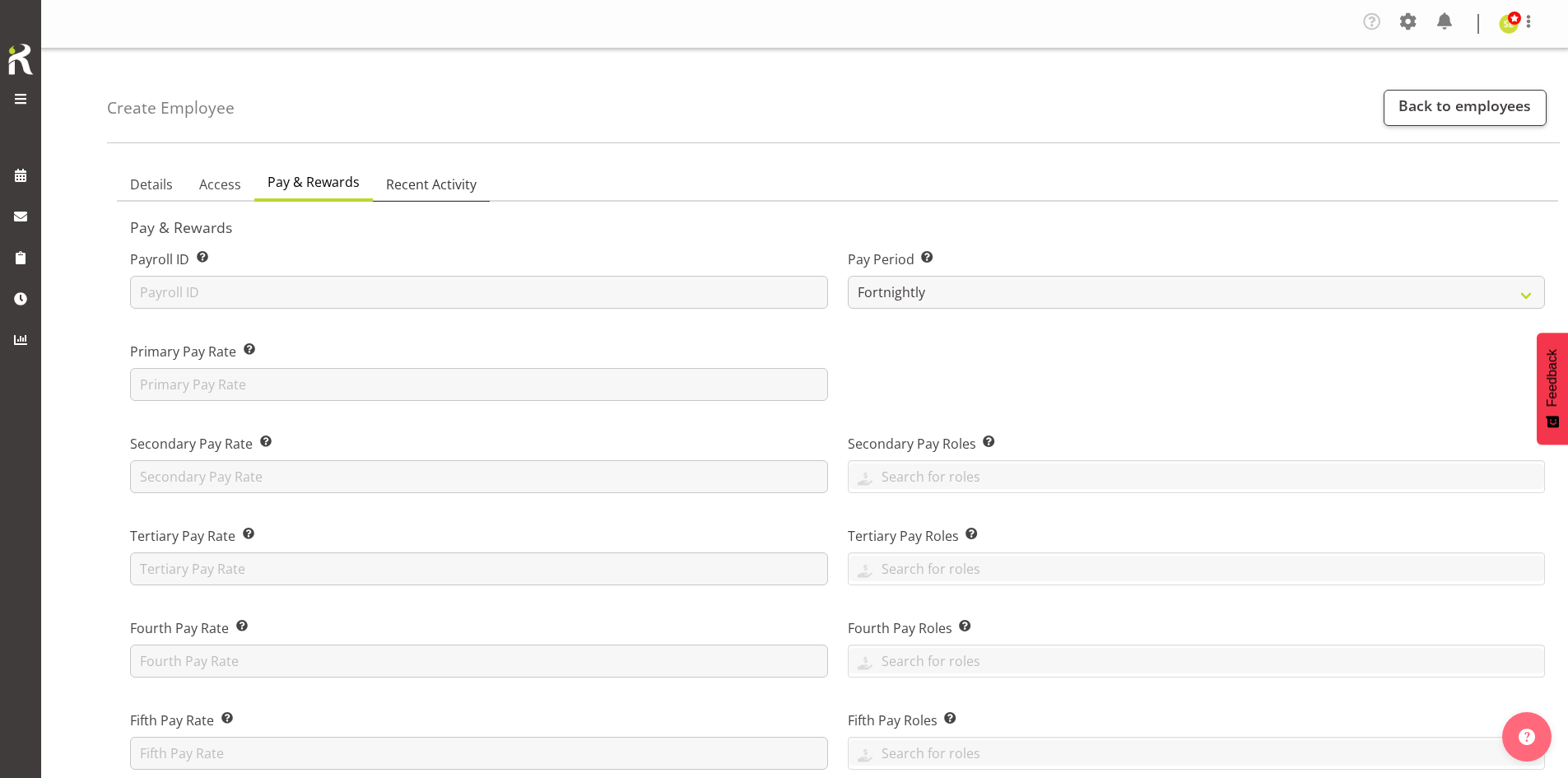
click at [427, 184] on span "Recent Activity" at bounding box center [431, 185] width 90 height 20
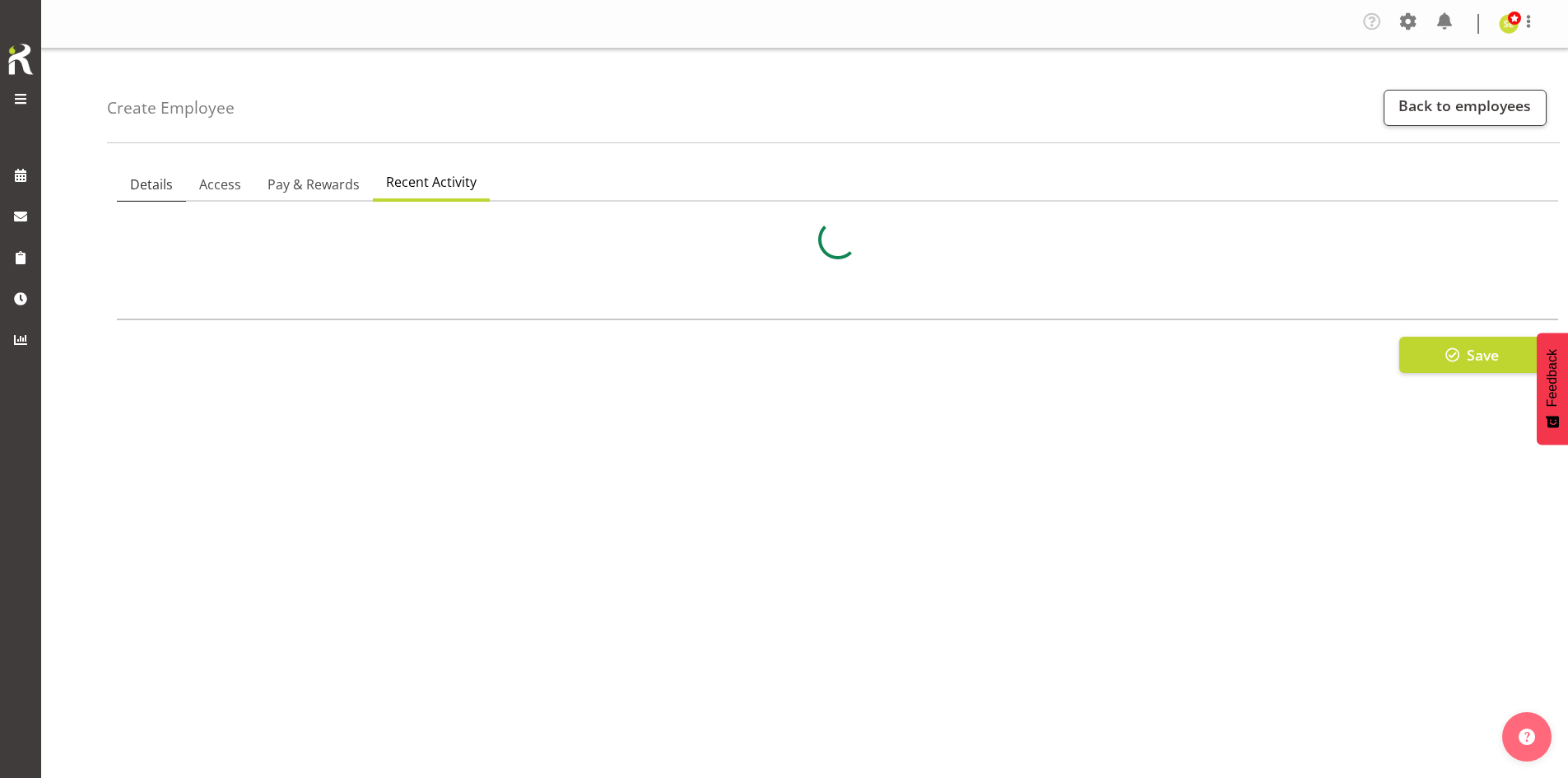
click at [155, 188] on span "Details" at bounding box center [152, 185] width 43 height 20
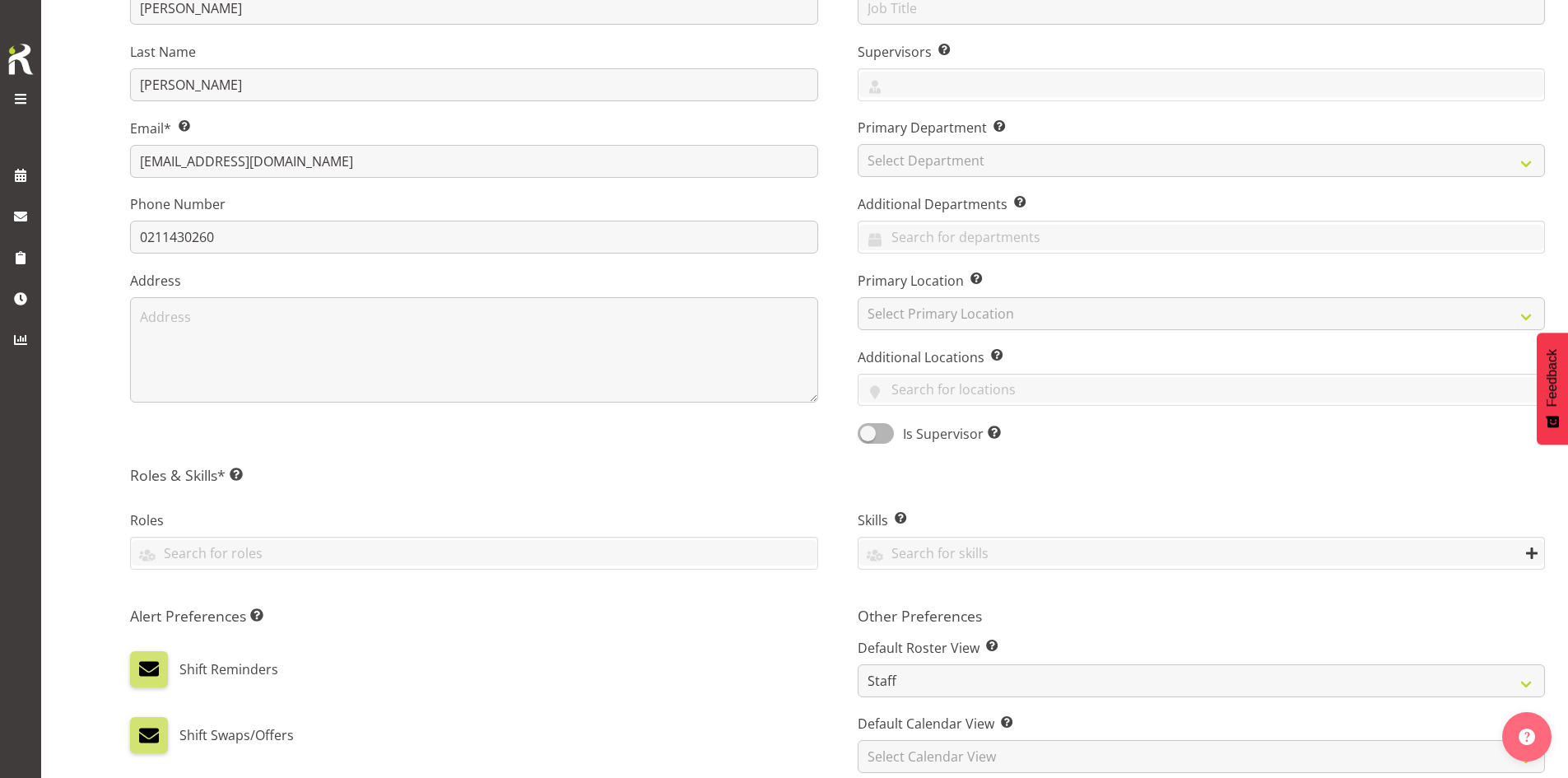
scroll to position [329, 0]
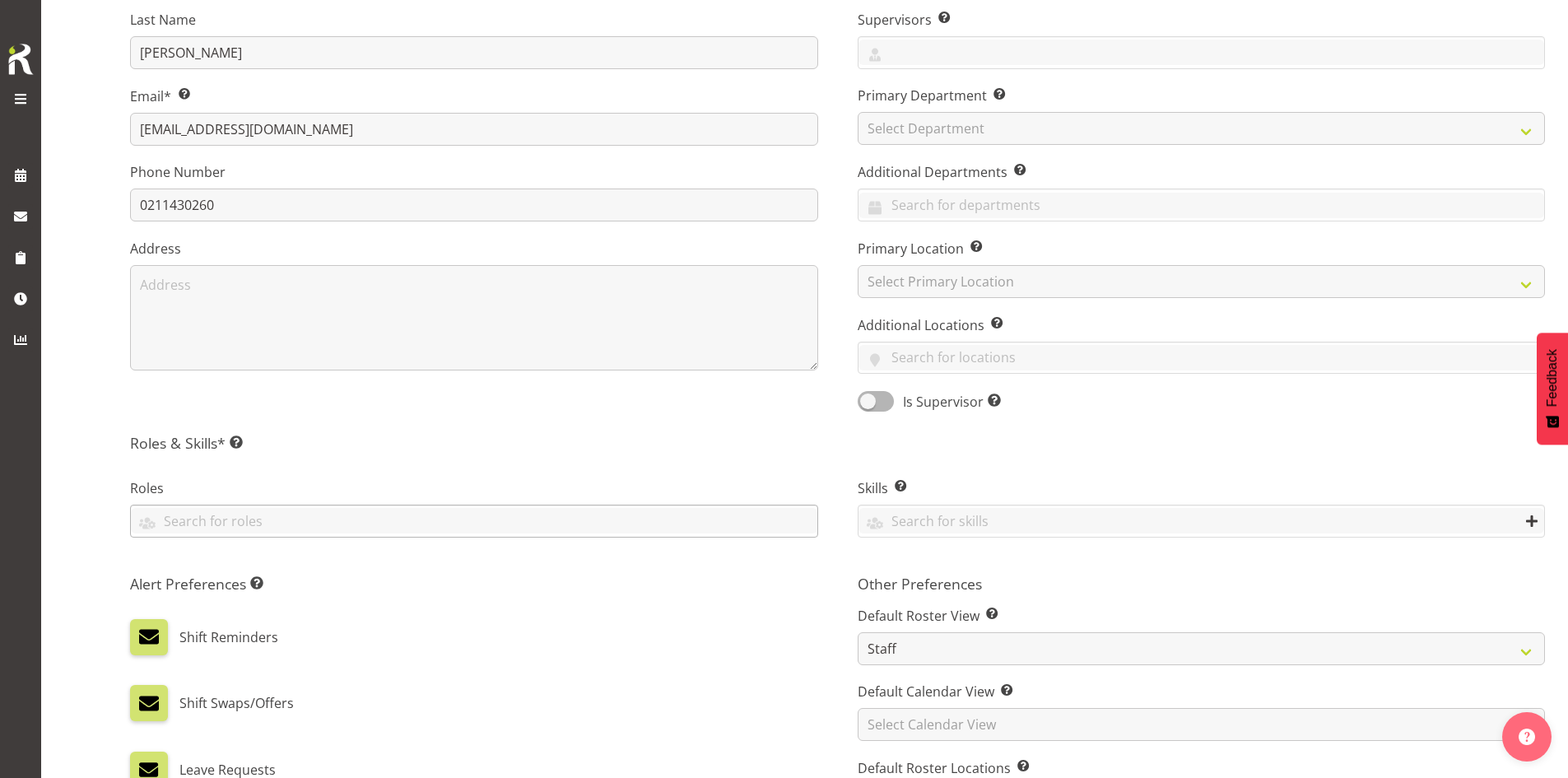
click at [315, 534] on div at bounding box center [475, 521] width 687 height 28
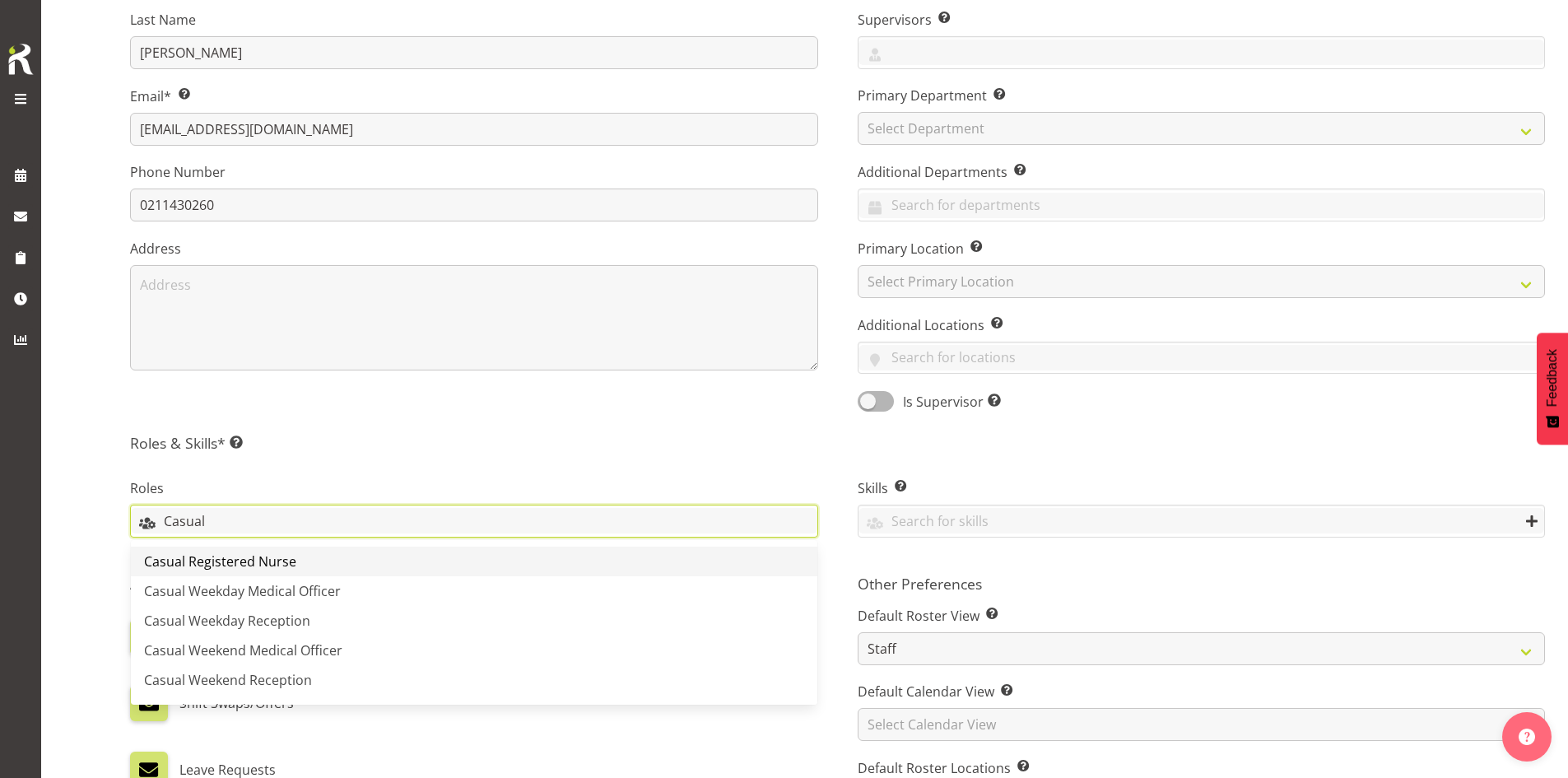
type input "Casual"
click at [298, 558] on link "Casual Registered Nurse" at bounding box center [475, 561] width 687 height 29
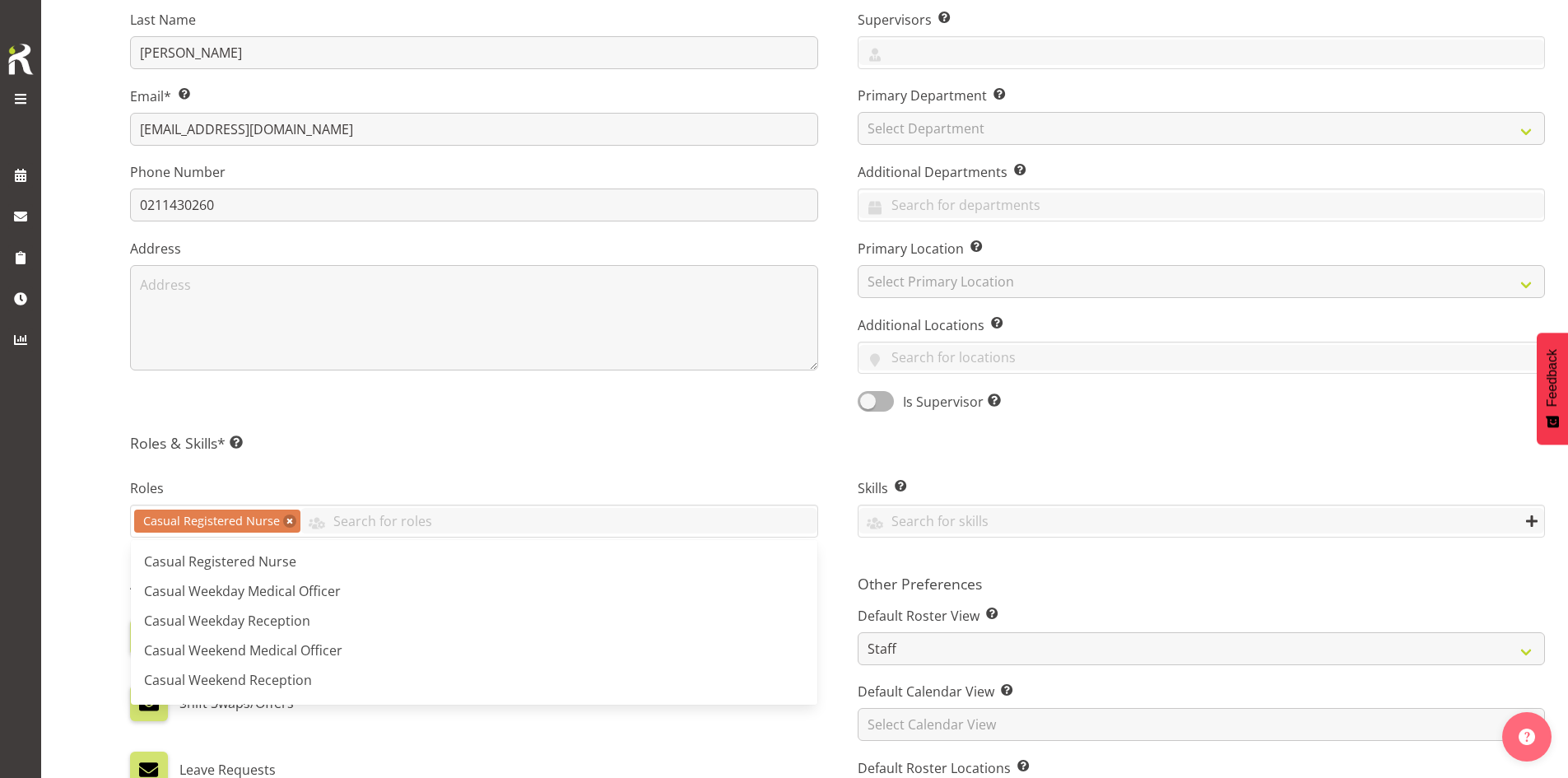
click at [433, 461] on div "Roles Casual Registered Nurse Casual Registered Nurse Casual Weekday Medical Of…" at bounding box center [475, 509] width 728 height 110
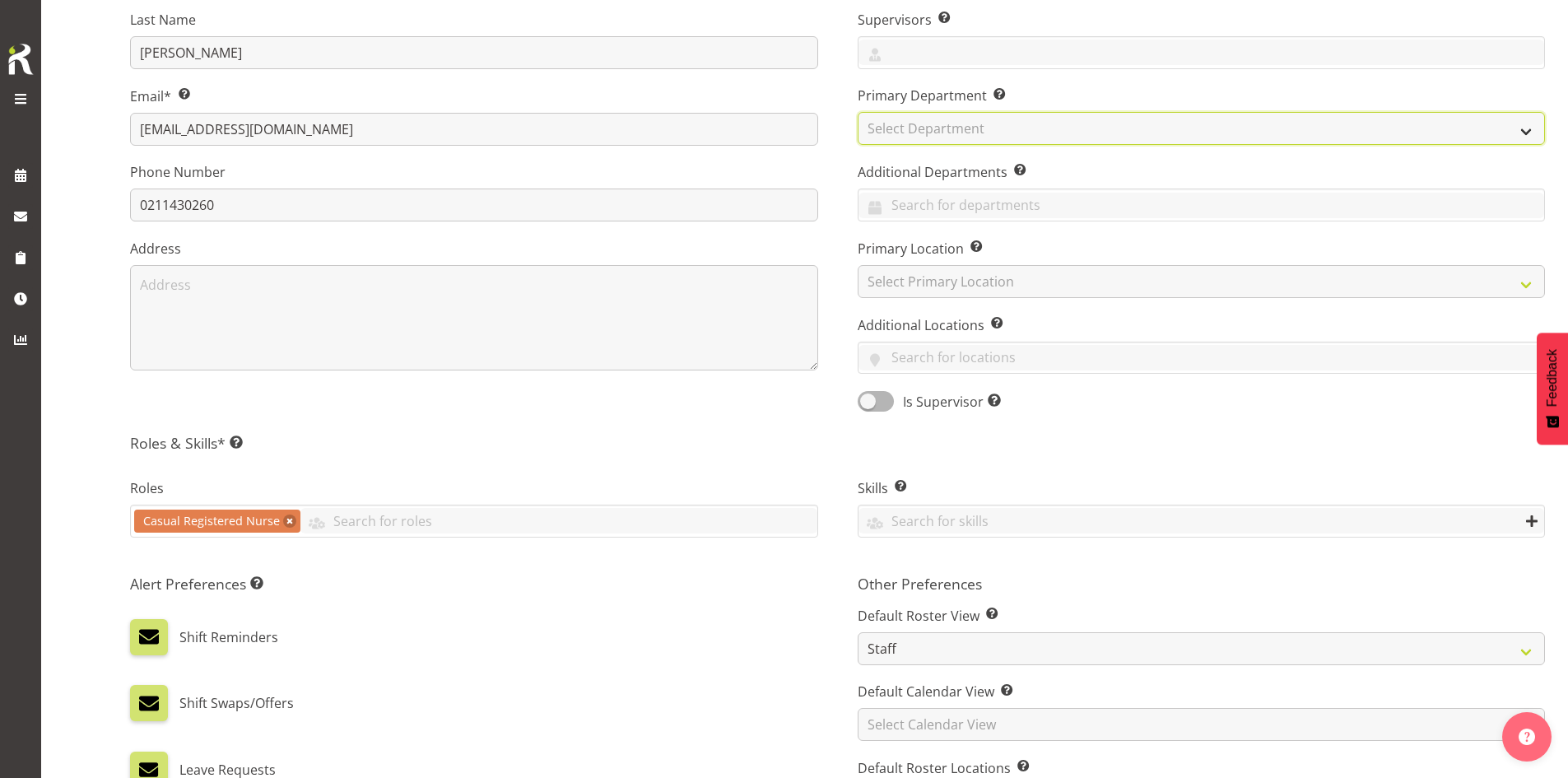
click at [953, 141] on select "Select Department Haemodialysis Dialysis Unit Marlborough Urgent Care" at bounding box center [1201, 128] width 688 height 33
select select "926"
click at [857, 112] on select "Select Department Haemodialysis Dialysis Unit Marlborough Urgent Care" at bounding box center [1201, 128] width 688 height 33
click at [848, 254] on div "Job Title Supervisors Select the employee’s supervisors, or the person who is i…" at bounding box center [1201, 167] width 728 height 514
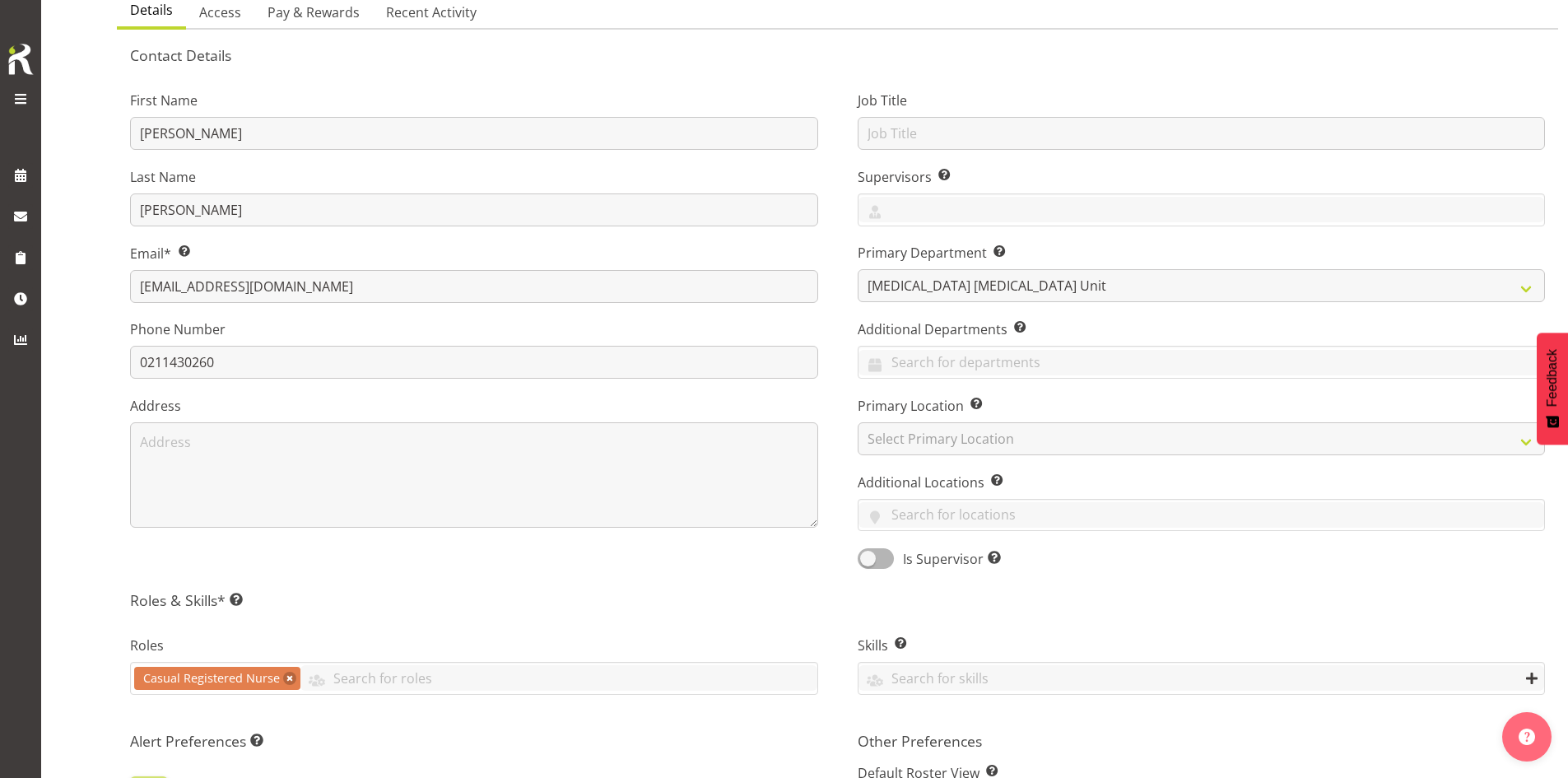
scroll to position [165, 0]
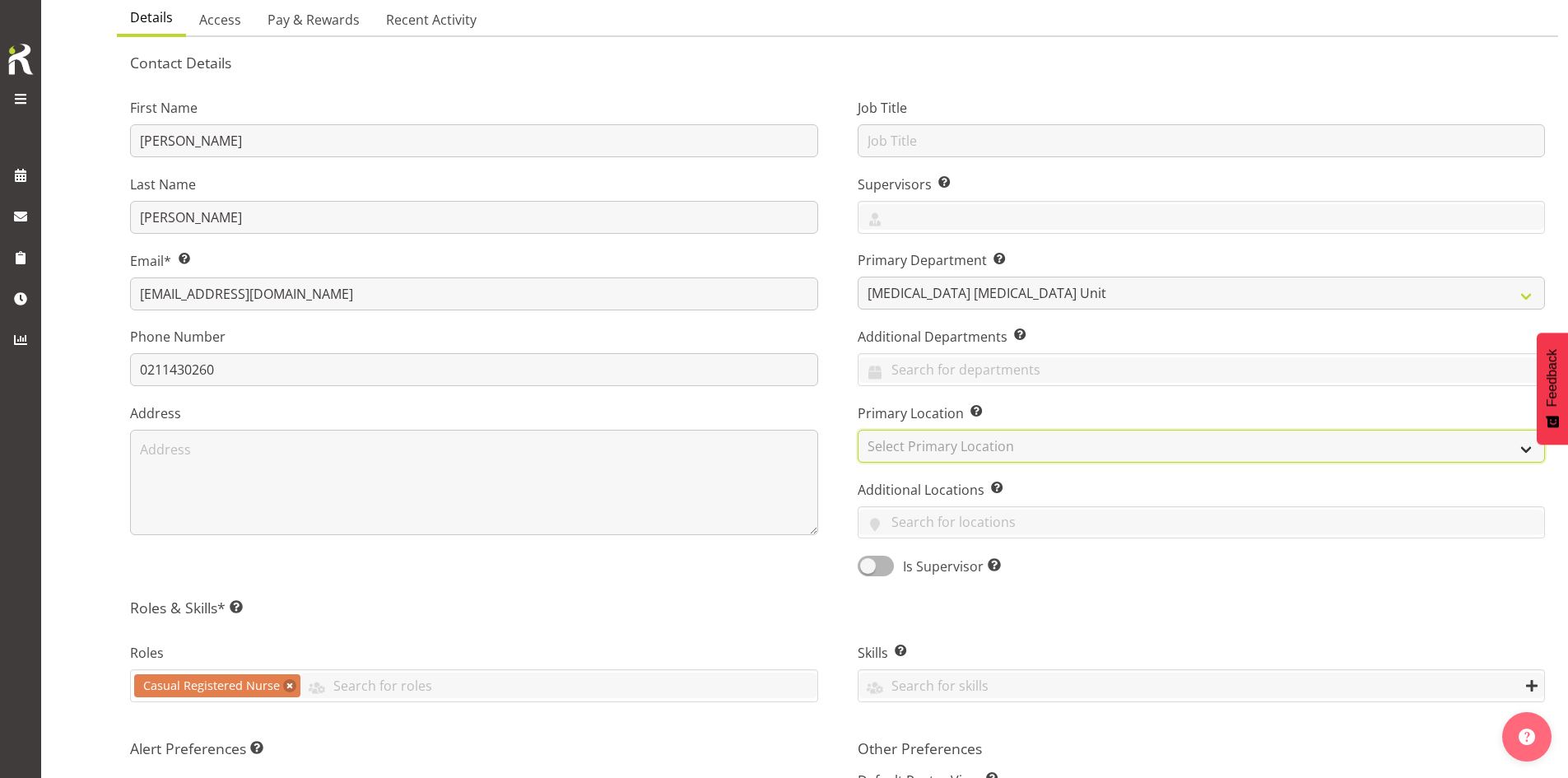
click at [961, 452] on select "Select Primary Location Blenheim" at bounding box center [1201, 446] width 688 height 33
select select "1282"
click at [857, 430] on select "Select Primary Location Blenheim" at bounding box center [1201, 446] width 688 height 33
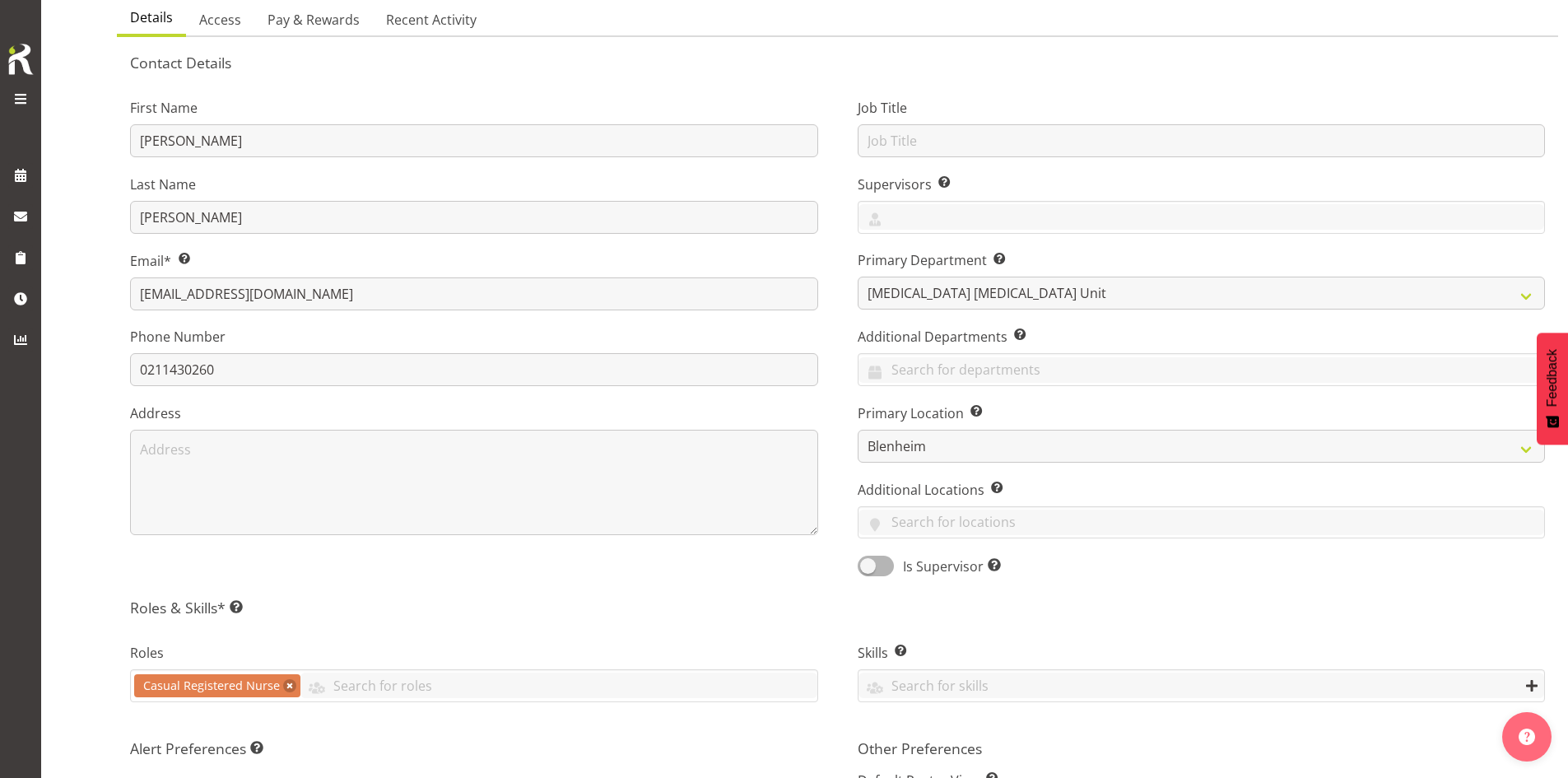
click at [878, 485] on label "Additional Locations Allow the use of cross-location resource sharing. You can …" at bounding box center [1201, 490] width 688 height 20
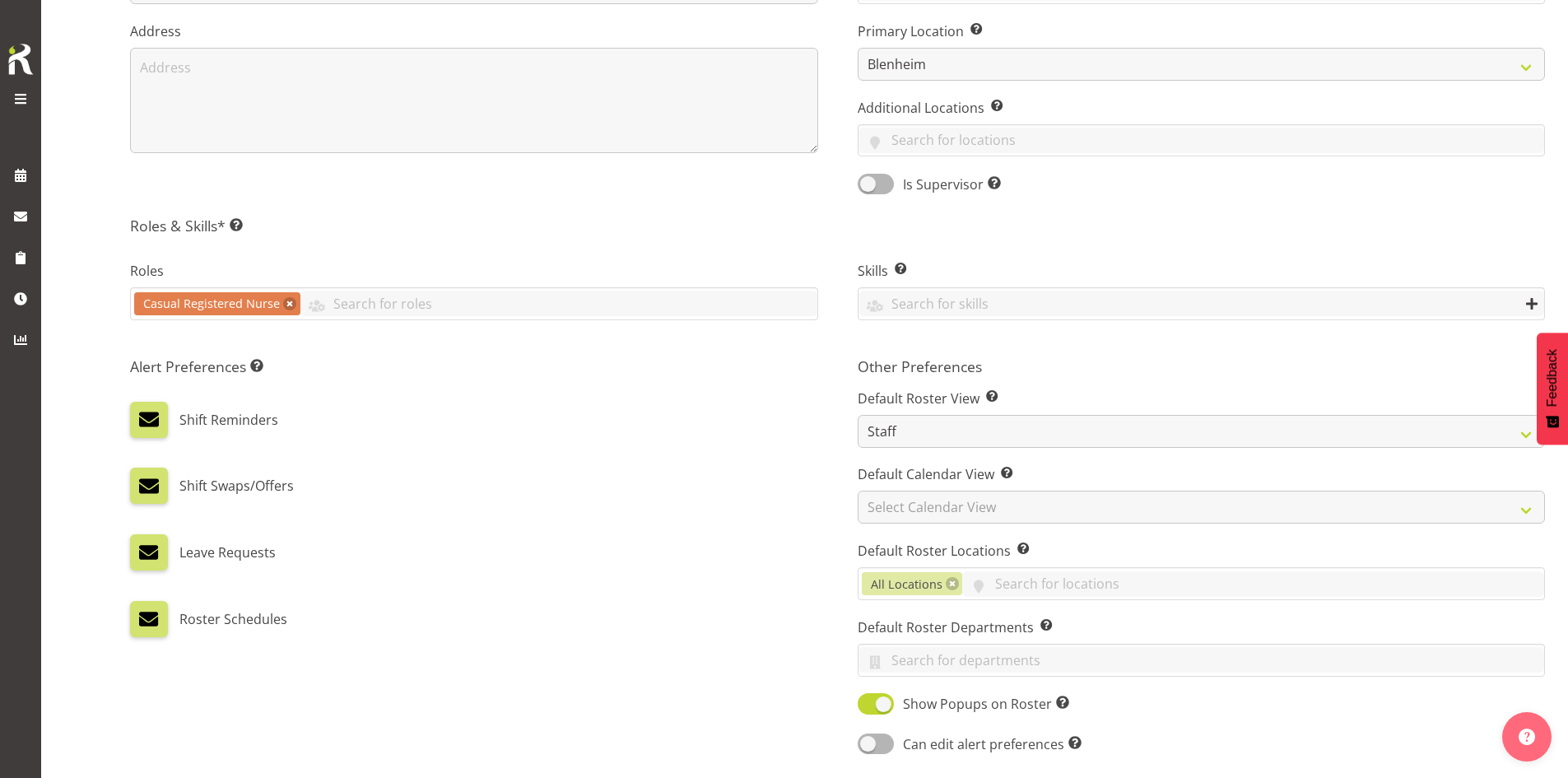
scroll to position [576, 0]
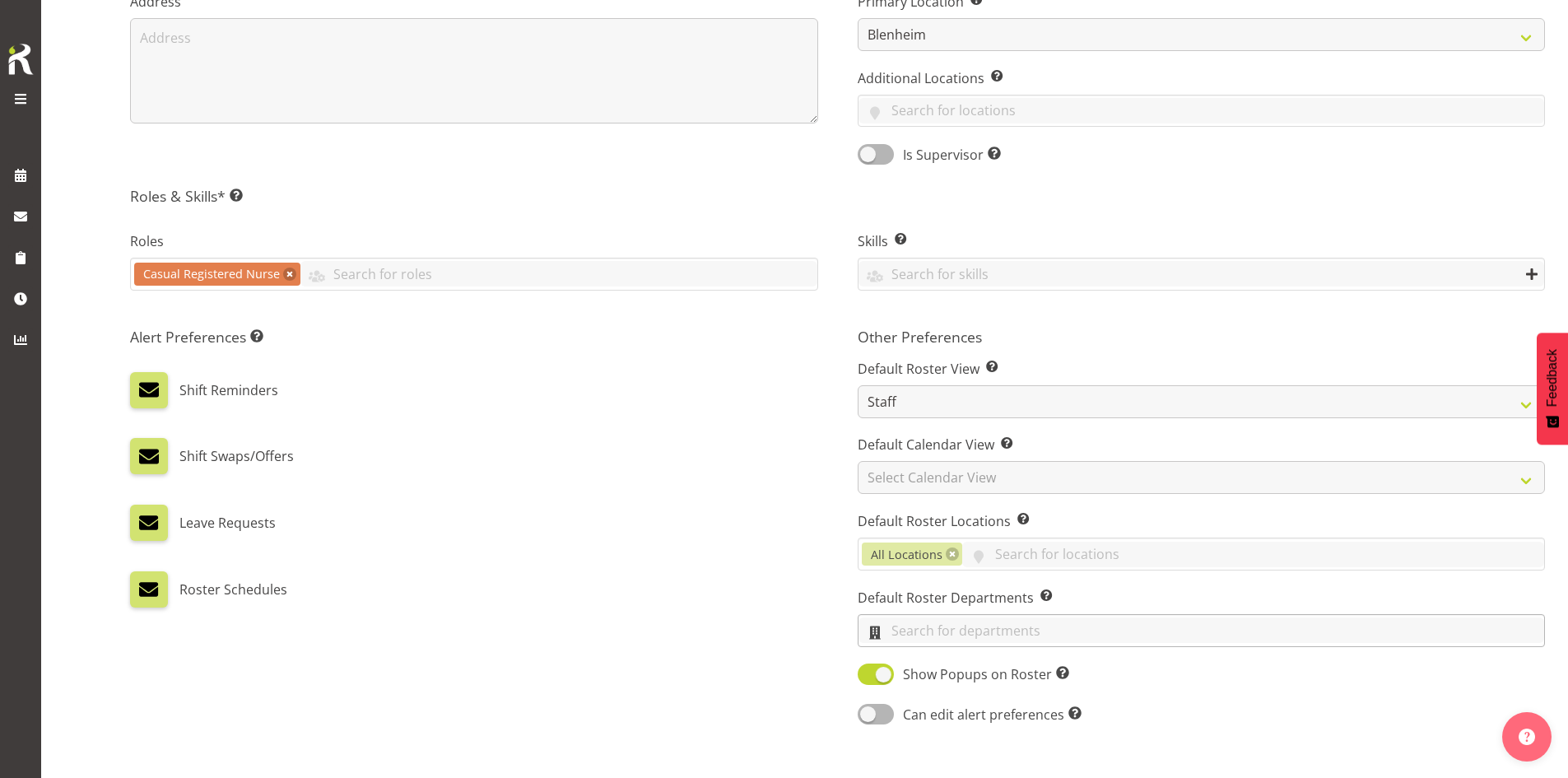
click at [963, 626] on input "text" at bounding box center [1201, 630] width 687 height 26
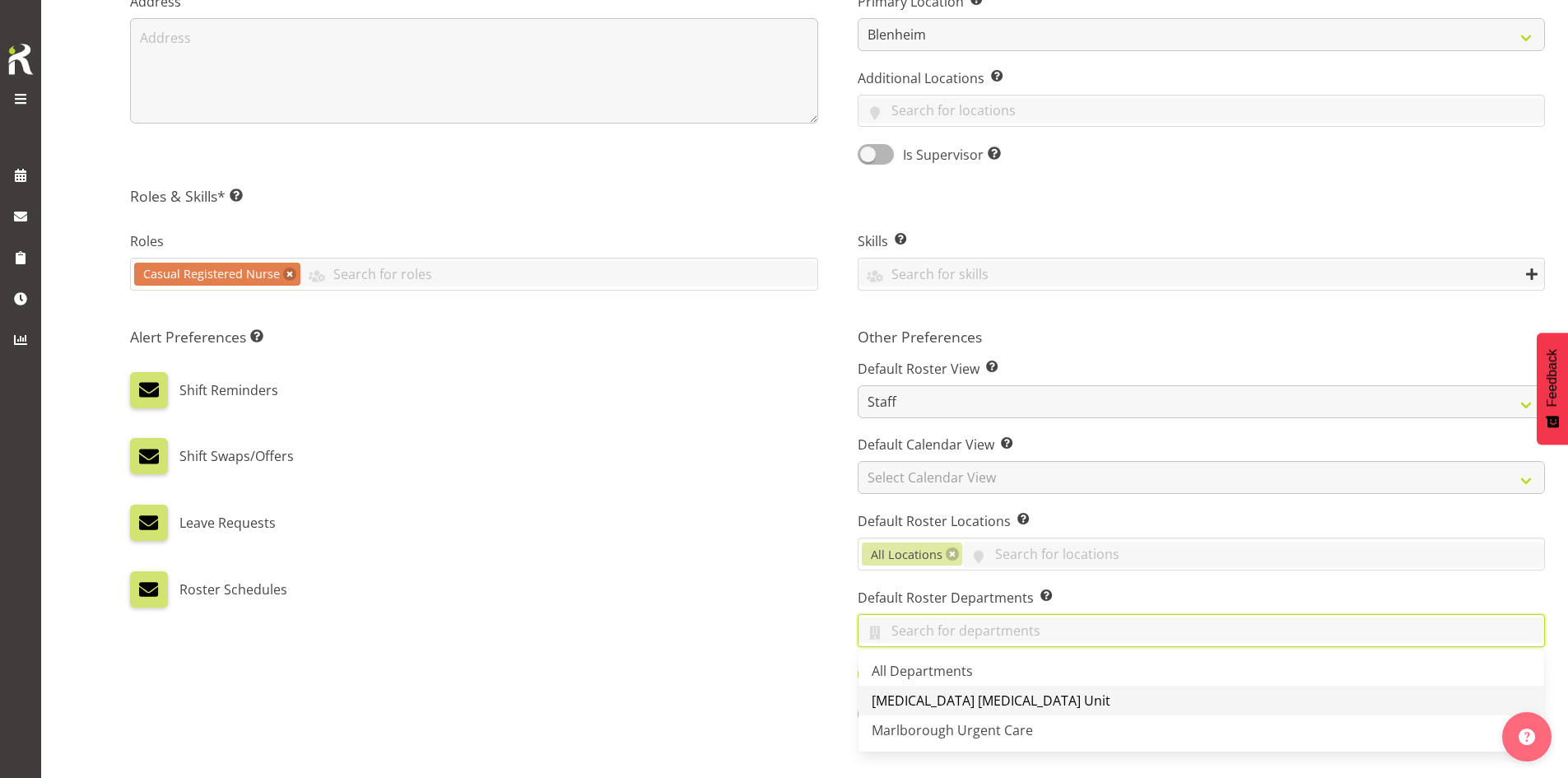
click at [966, 690] on link "[MEDICAL_DATA] [MEDICAL_DATA] Unit" at bounding box center [1201, 700] width 687 height 29
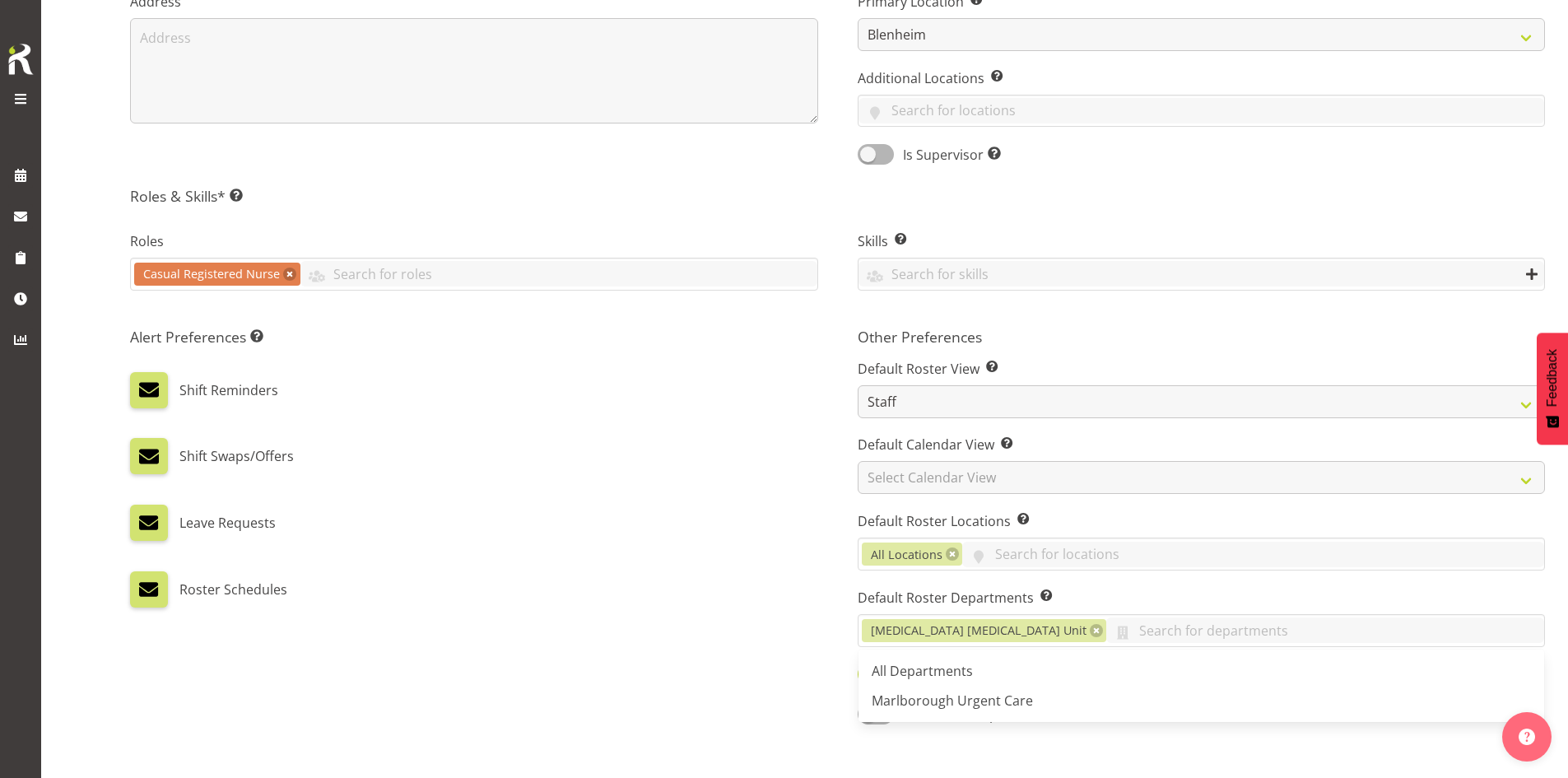
click at [732, 619] on div "Alert Preferences Specifies what type(s) of communication the employee will rec…" at bounding box center [475, 527] width 728 height 420
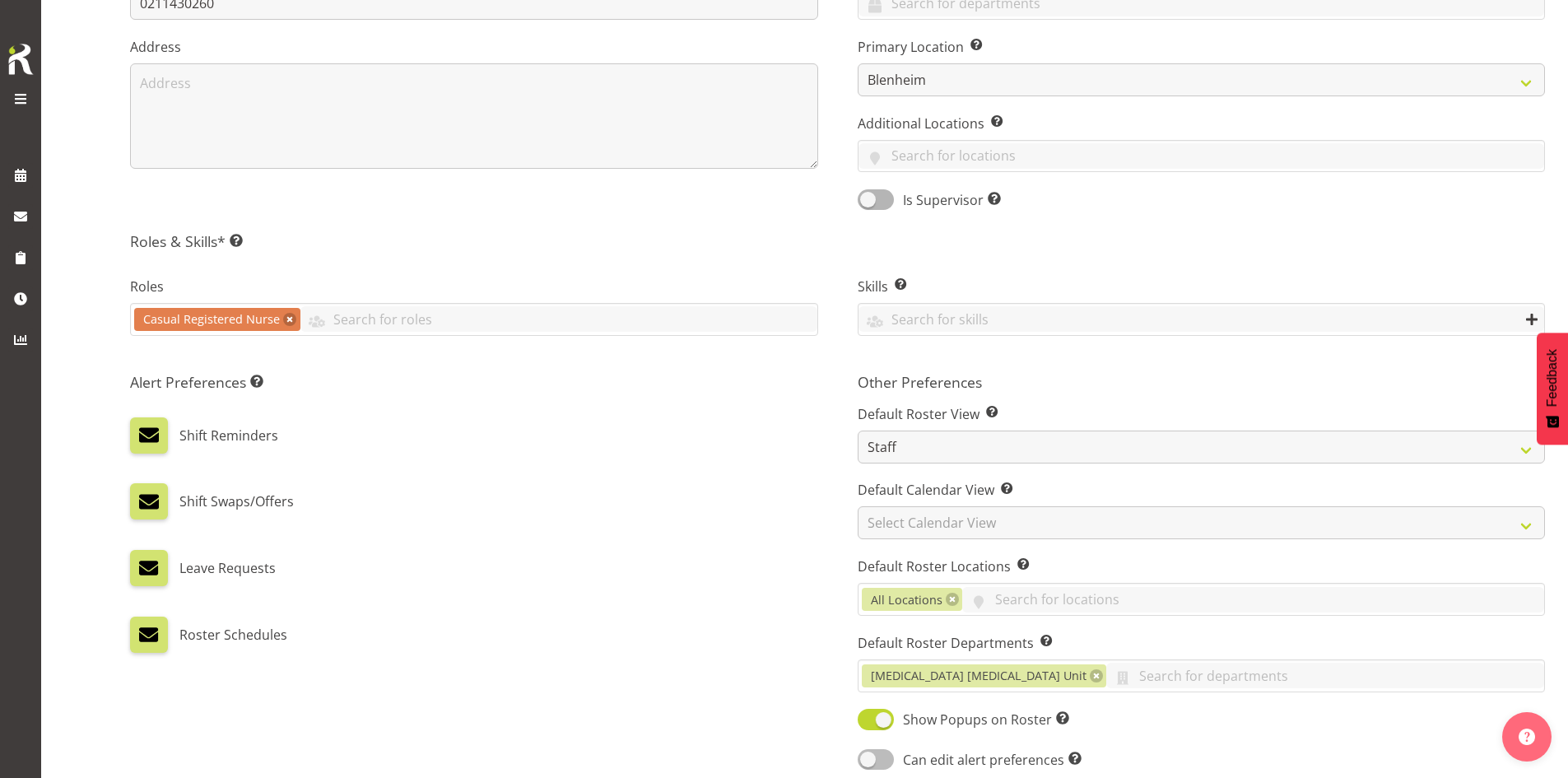
scroll to position [692, 0]
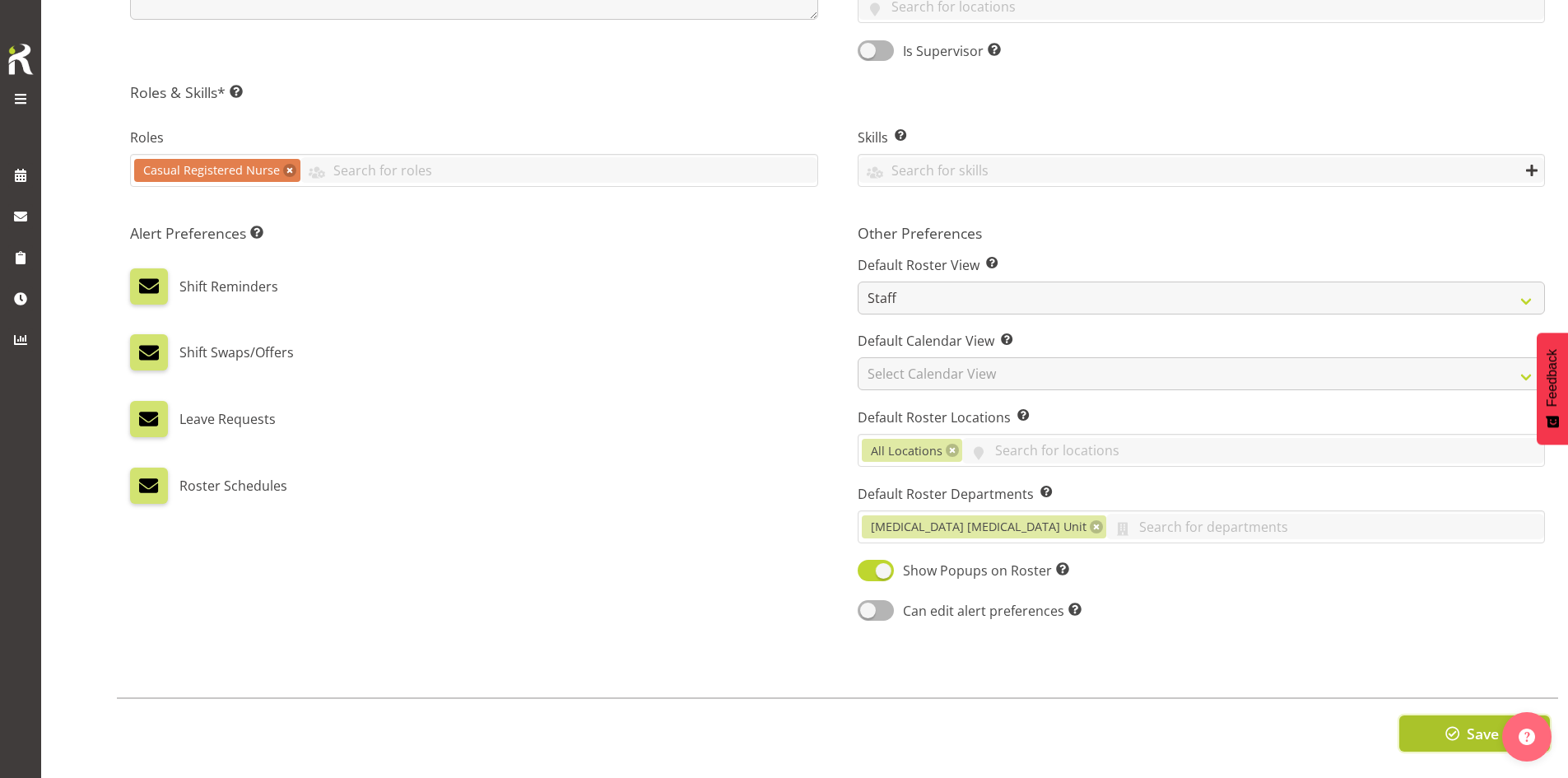
click at [1437, 724] on button "Save" at bounding box center [1474, 733] width 151 height 37
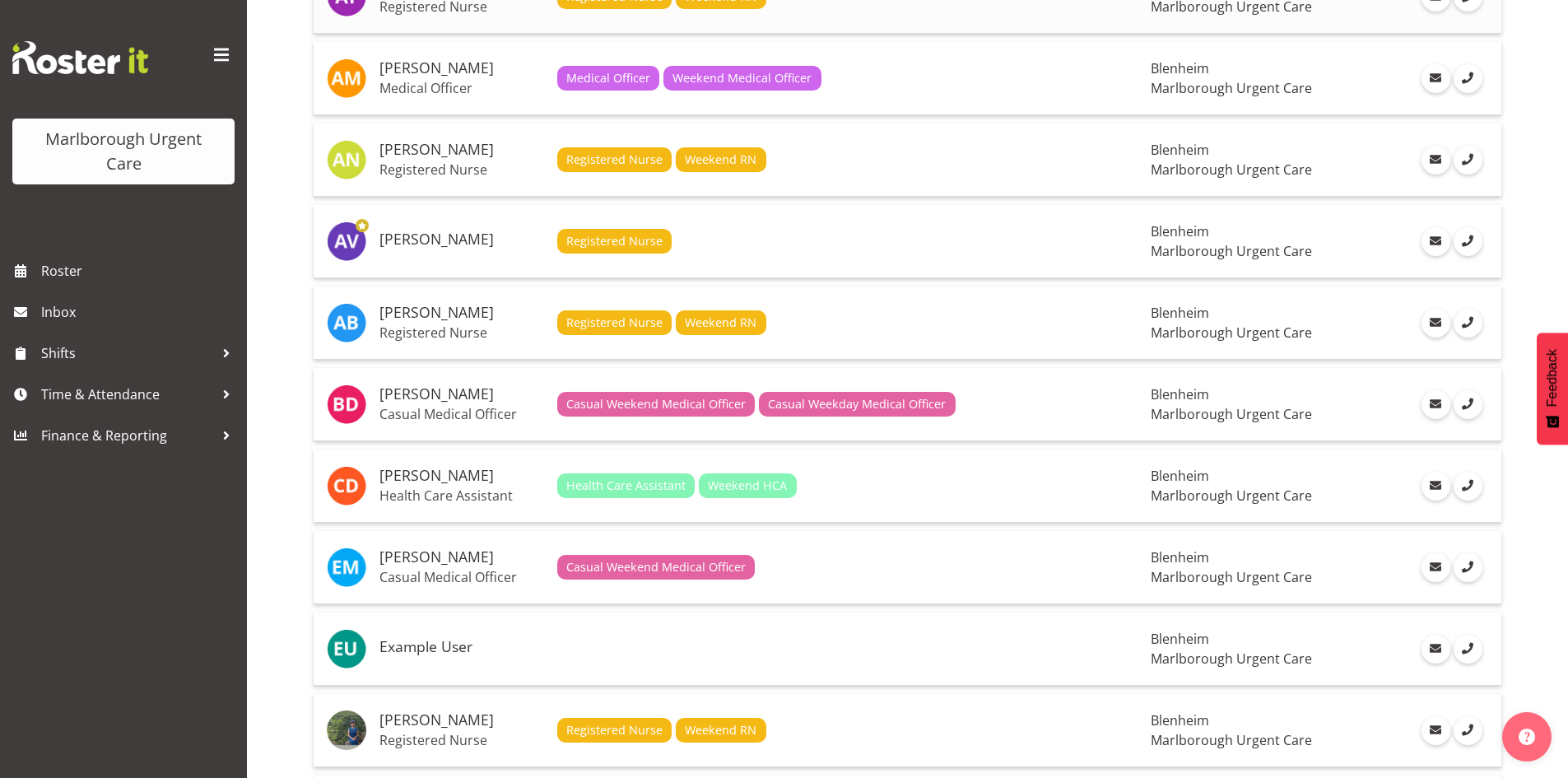
scroll to position [123, 0]
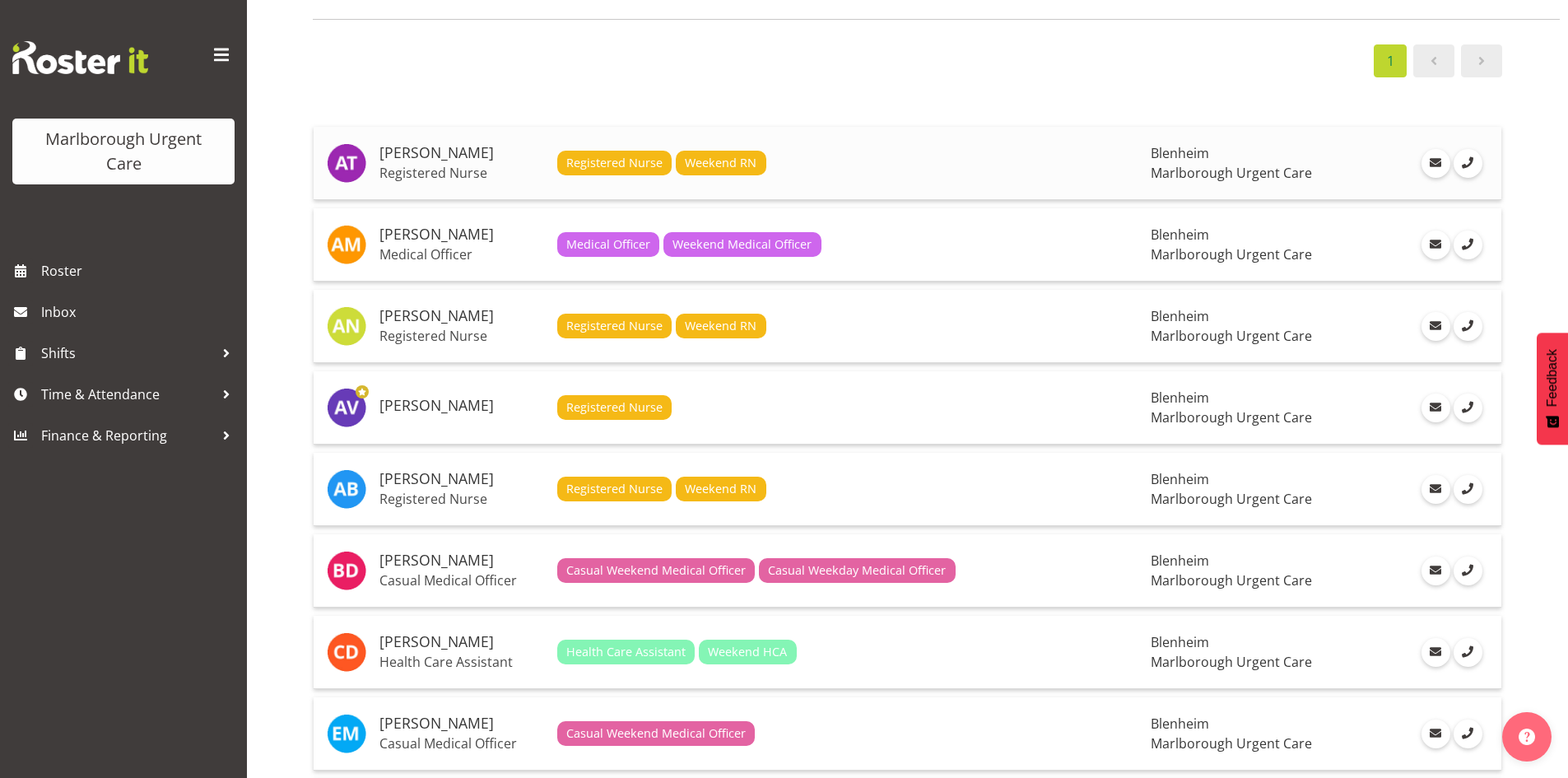
click at [467, 178] on p "Registered Nurse" at bounding box center [461, 173] width 165 height 16
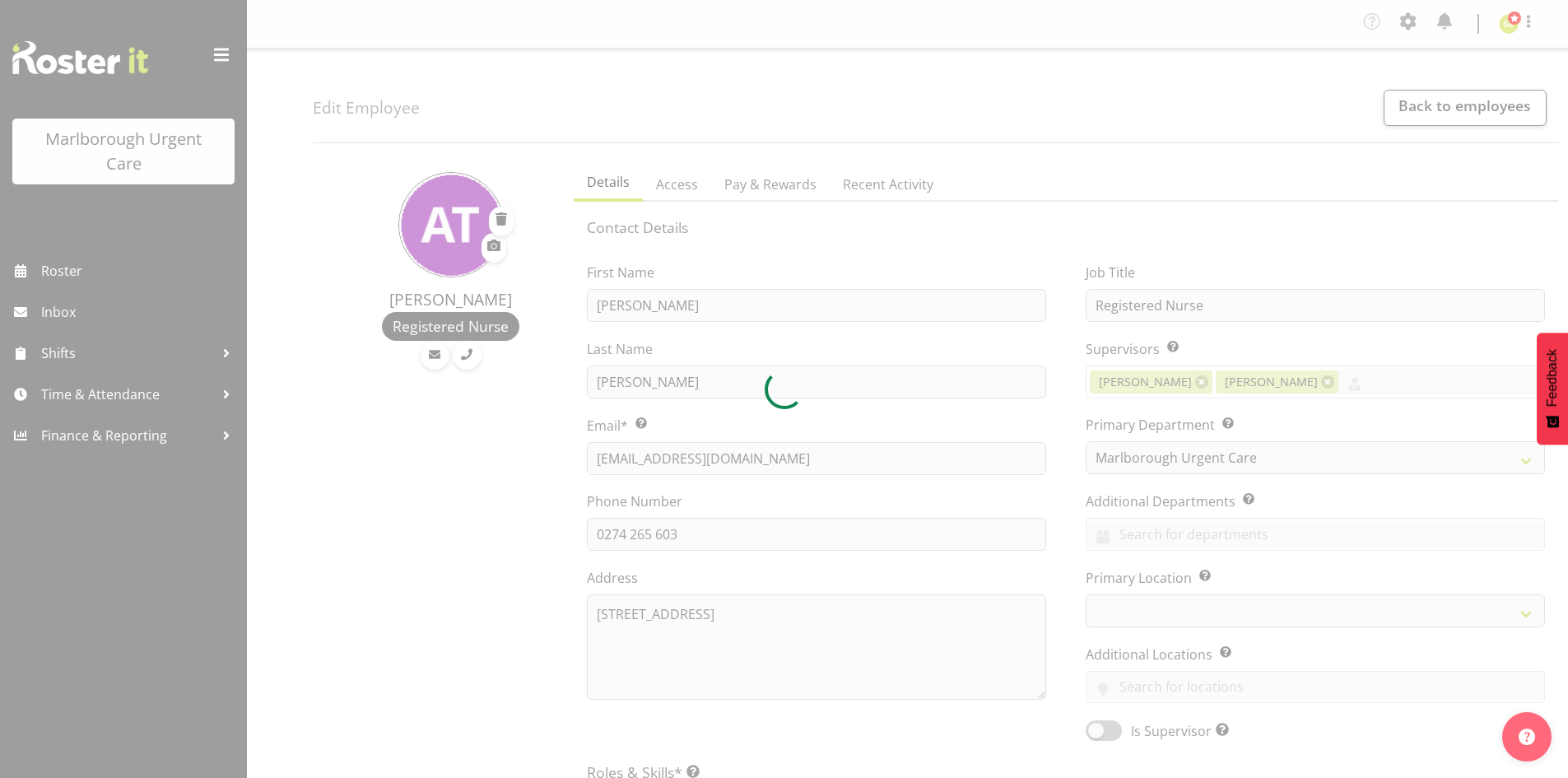
select select "925"
select select "TimelineWeek"
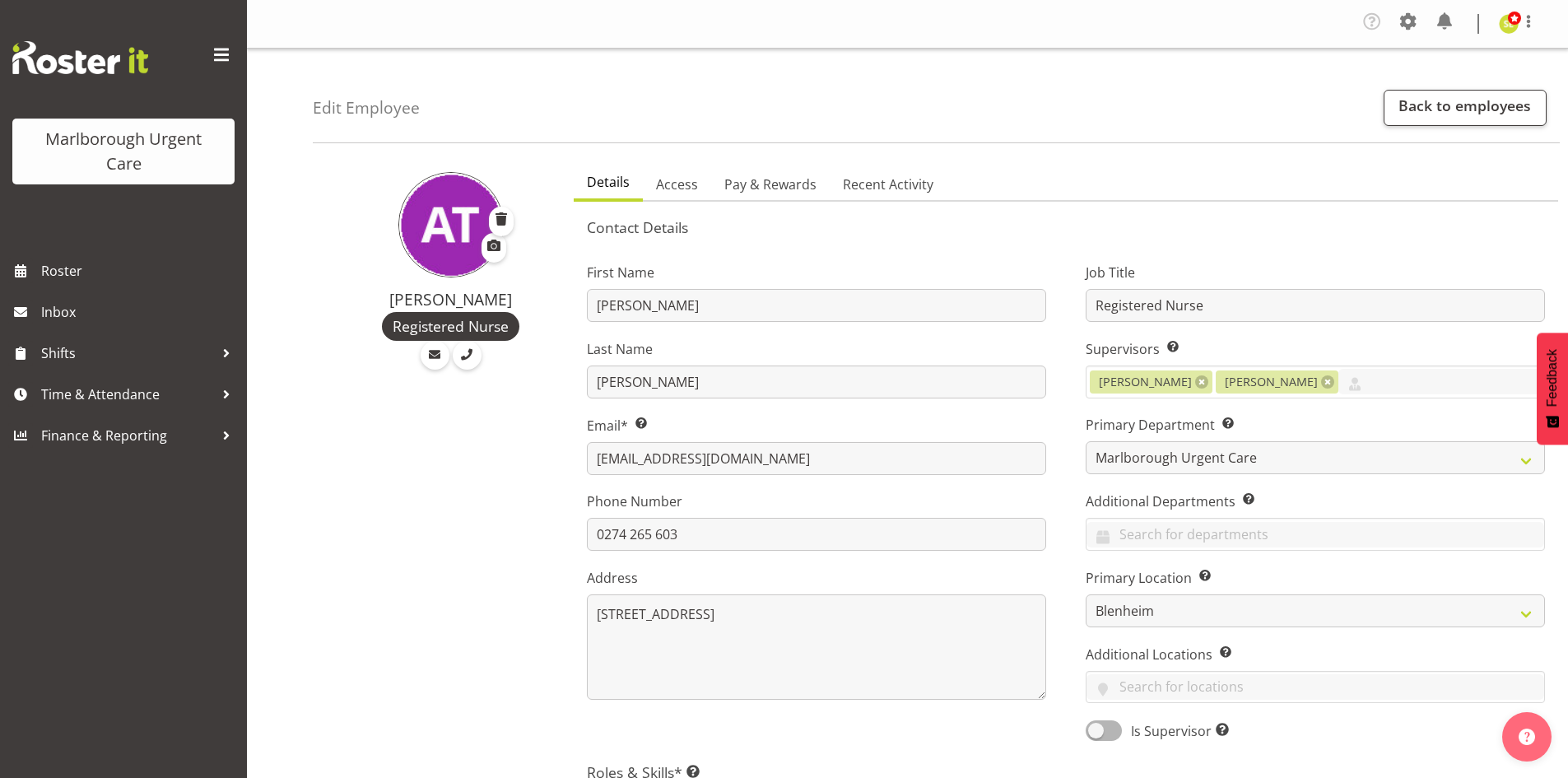
click at [214, 52] on span at bounding box center [221, 55] width 27 height 27
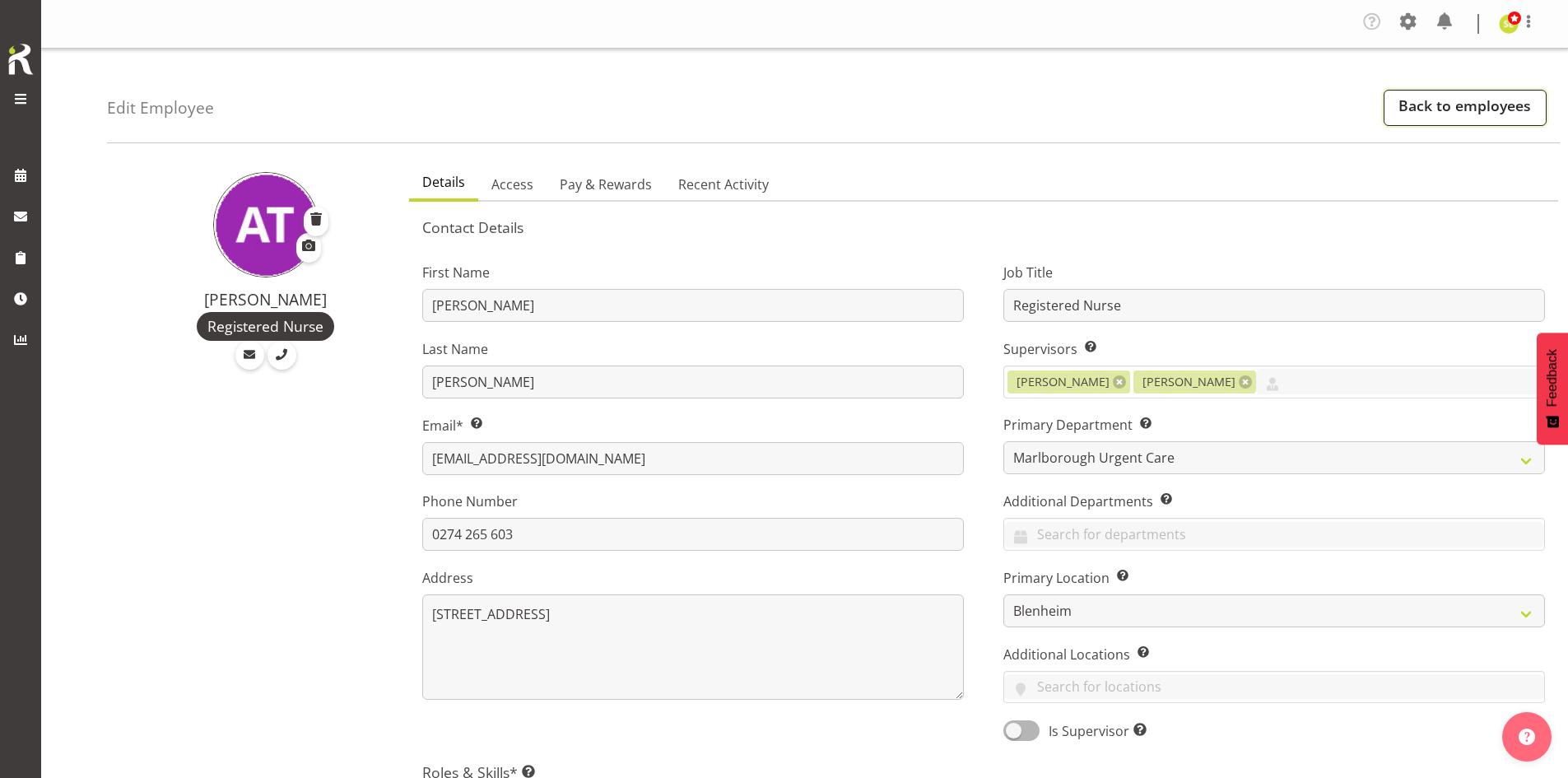
click at [1407, 113] on link "Back to employees" at bounding box center [1465, 108] width 163 height 37
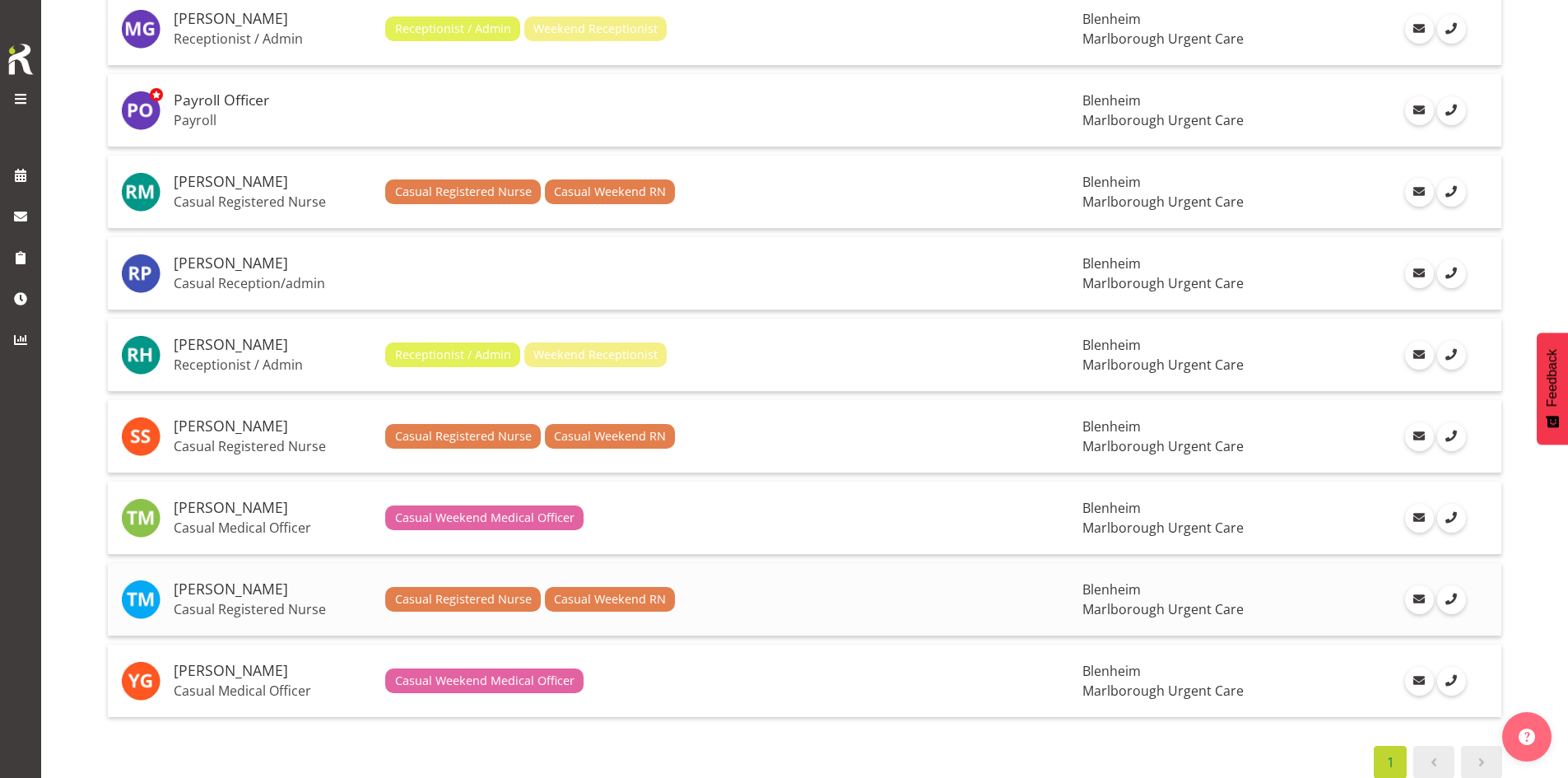
scroll to position [1688, 0]
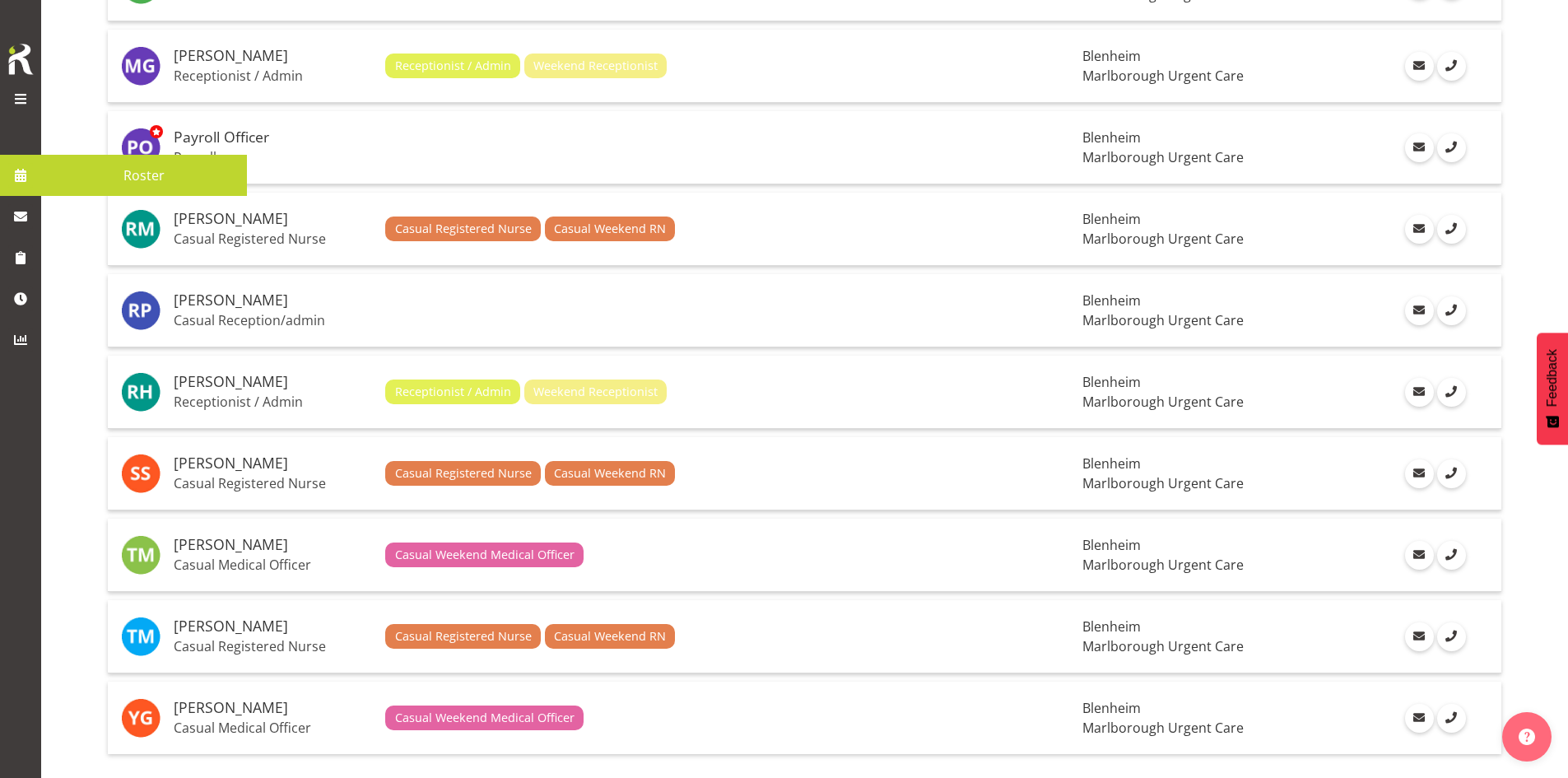
click at [11, 169] on span at bounding box center [21, 176] width 25 height 25
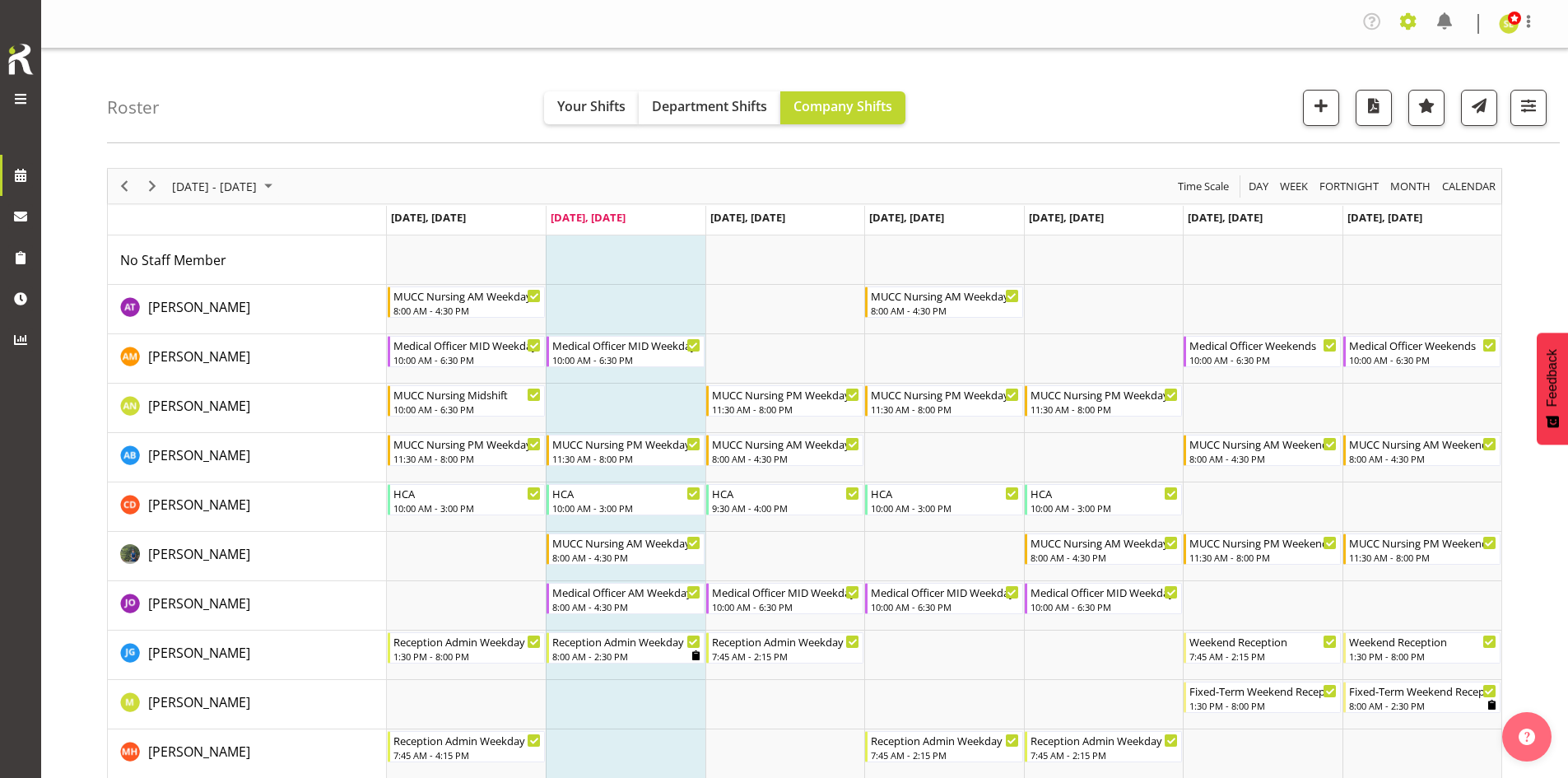
click at [1411, 25] on span at bounding box center [1408, 21] width 27 height 27
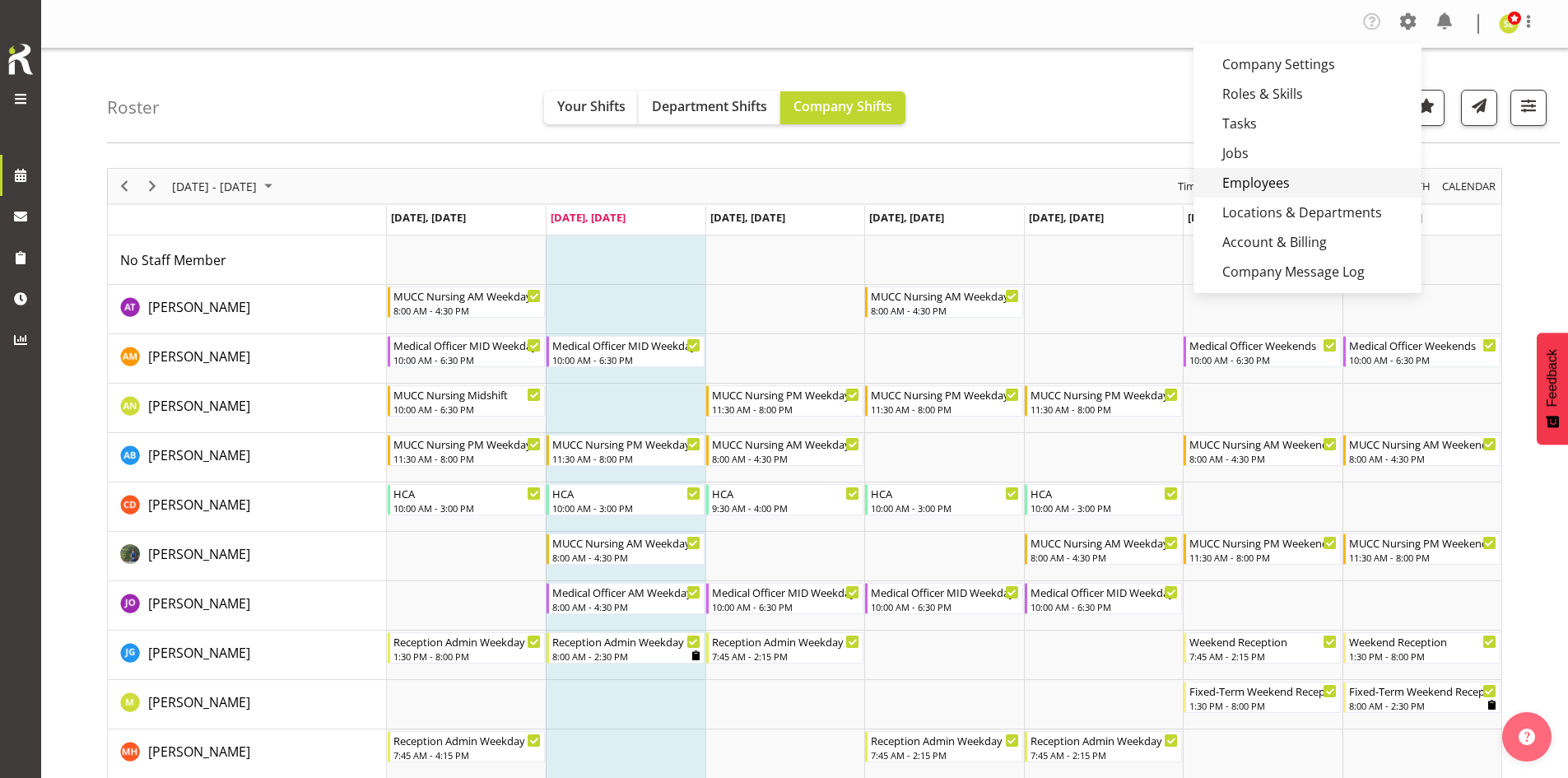
click at [1257, 177] on link "Employees" at bounding box center [1308, 182] width 228 height 29
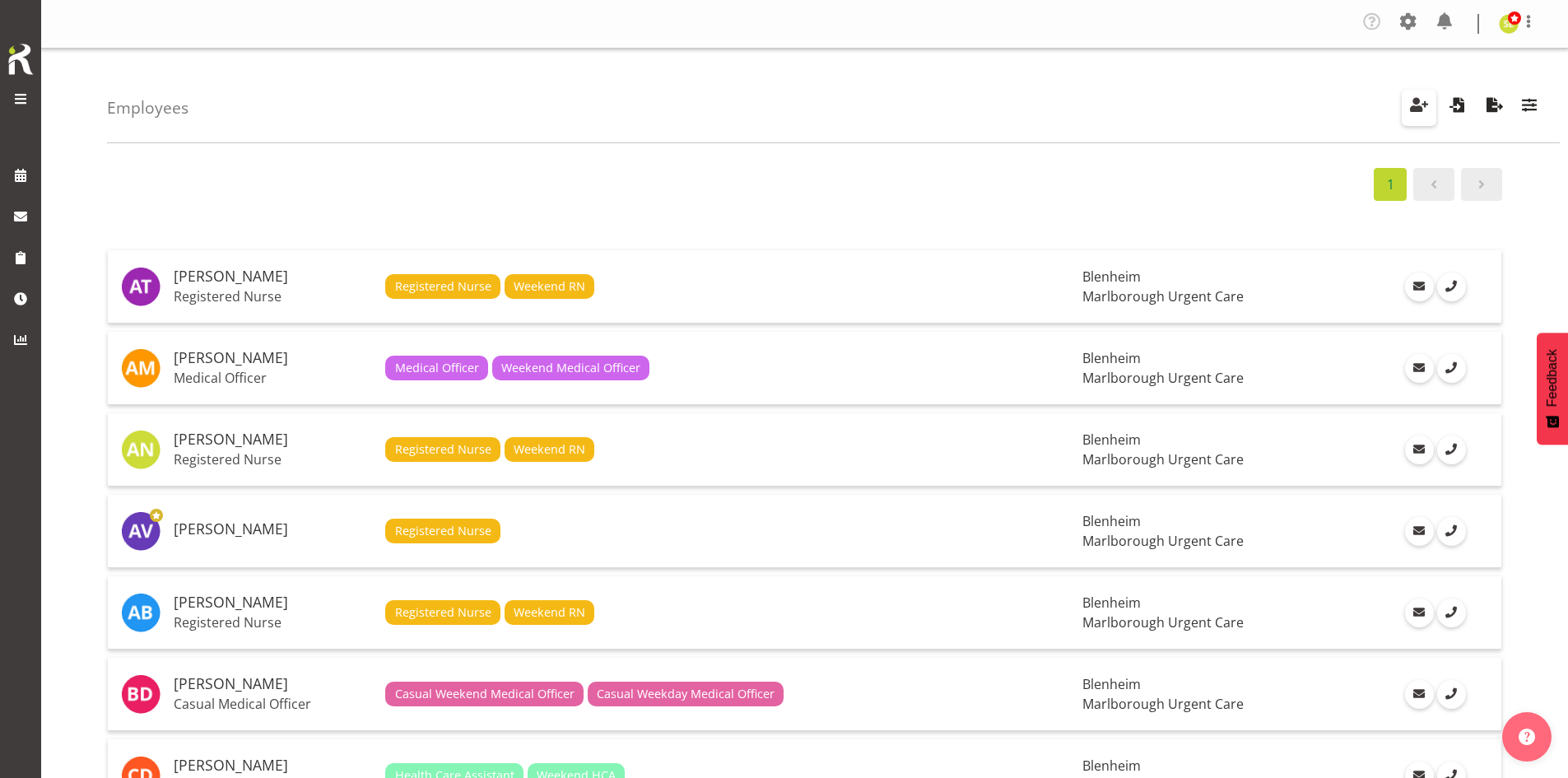
click at [1412, 109] on span "button" at bounding box center [1419, 104] width 21 height 21
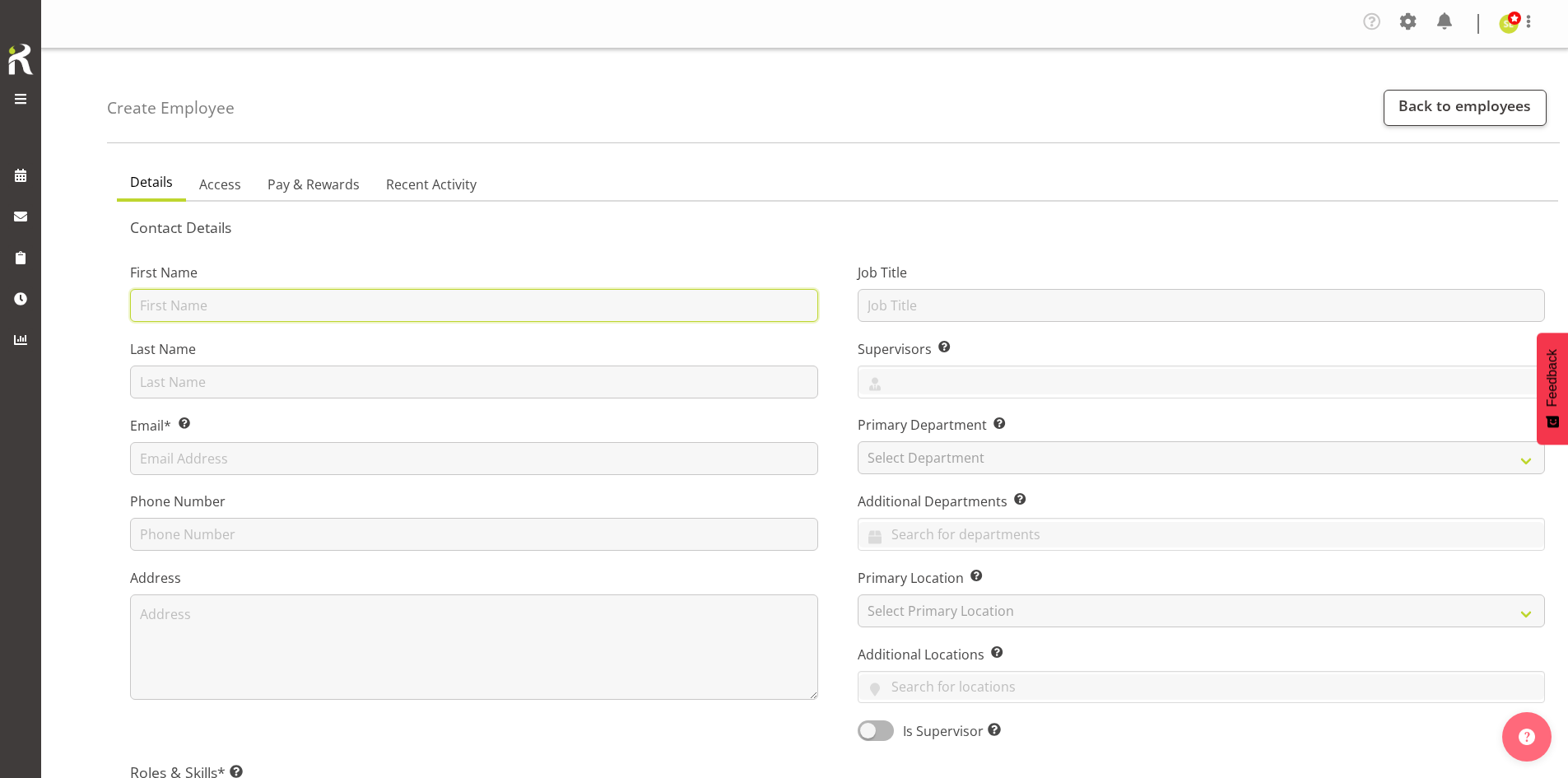
click at [260, 302] on input "text" at bounding box center [474, 305] width 688 height 33
type input "Shivana"
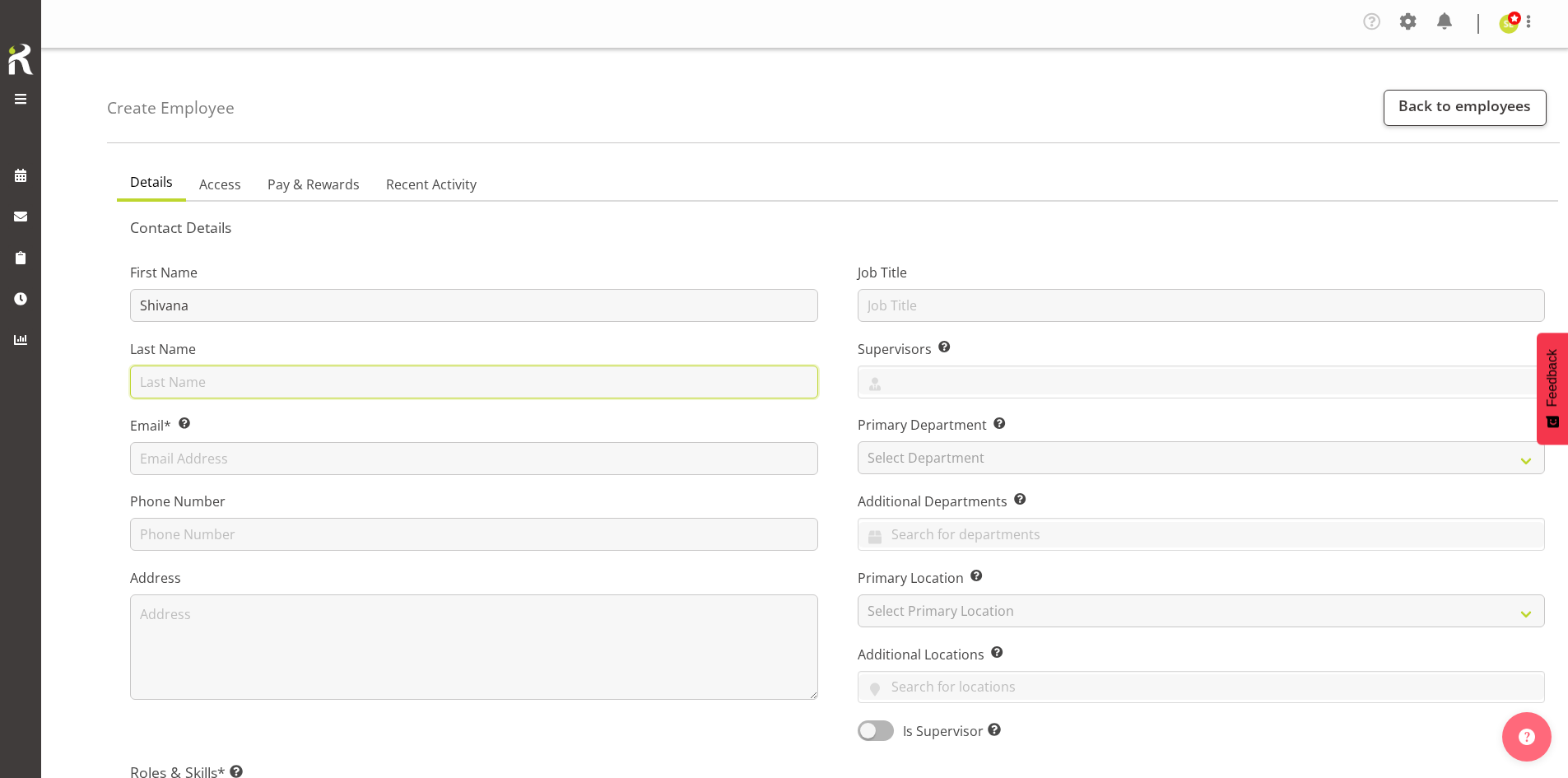
click at [195, 379] on input "text" at bounding box center [474, 382] width 688 height 33
type input "Ram"
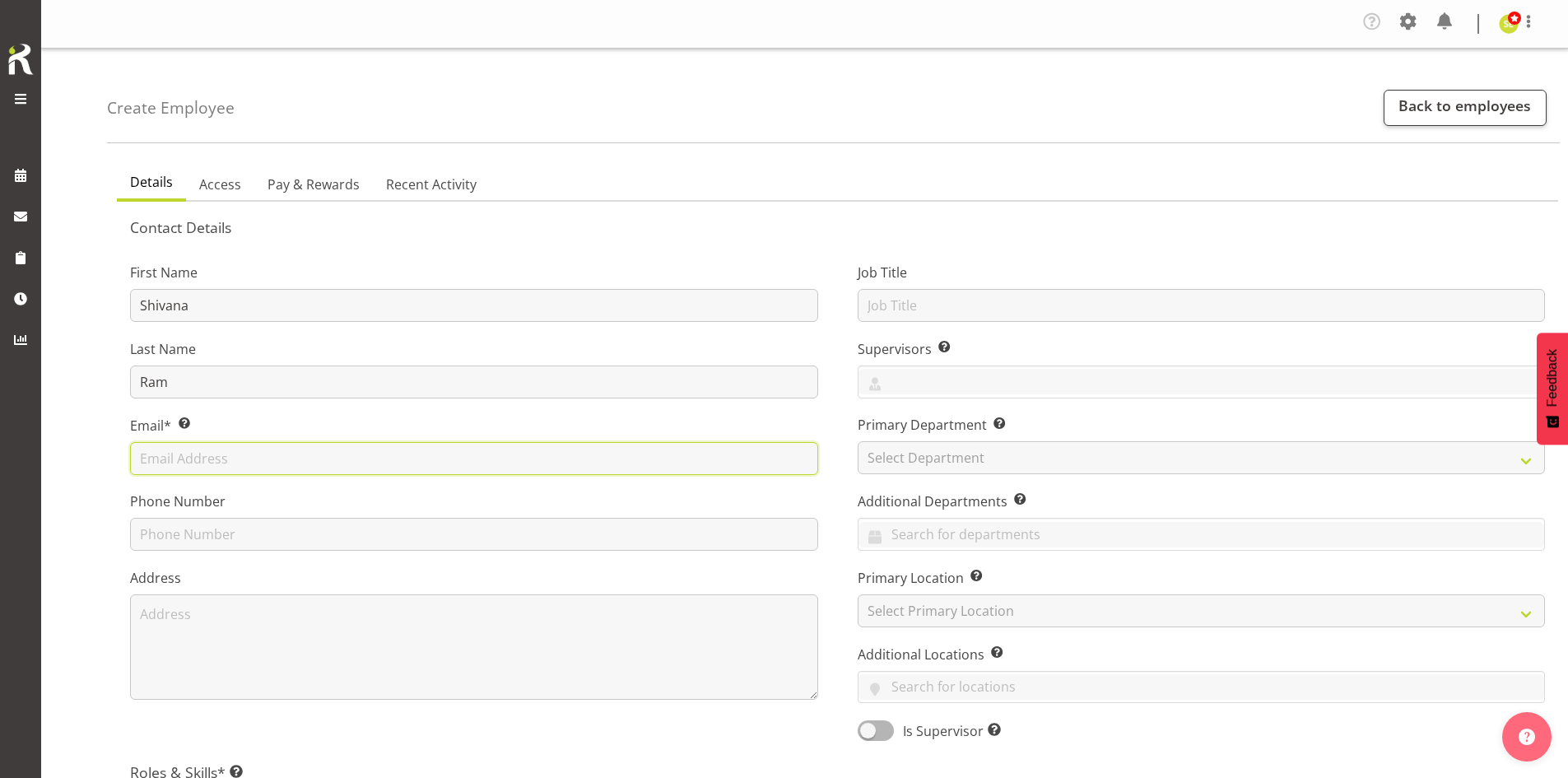
click at [242, 451] on input "text" at bounding box center [474, 458] width 688 height 33
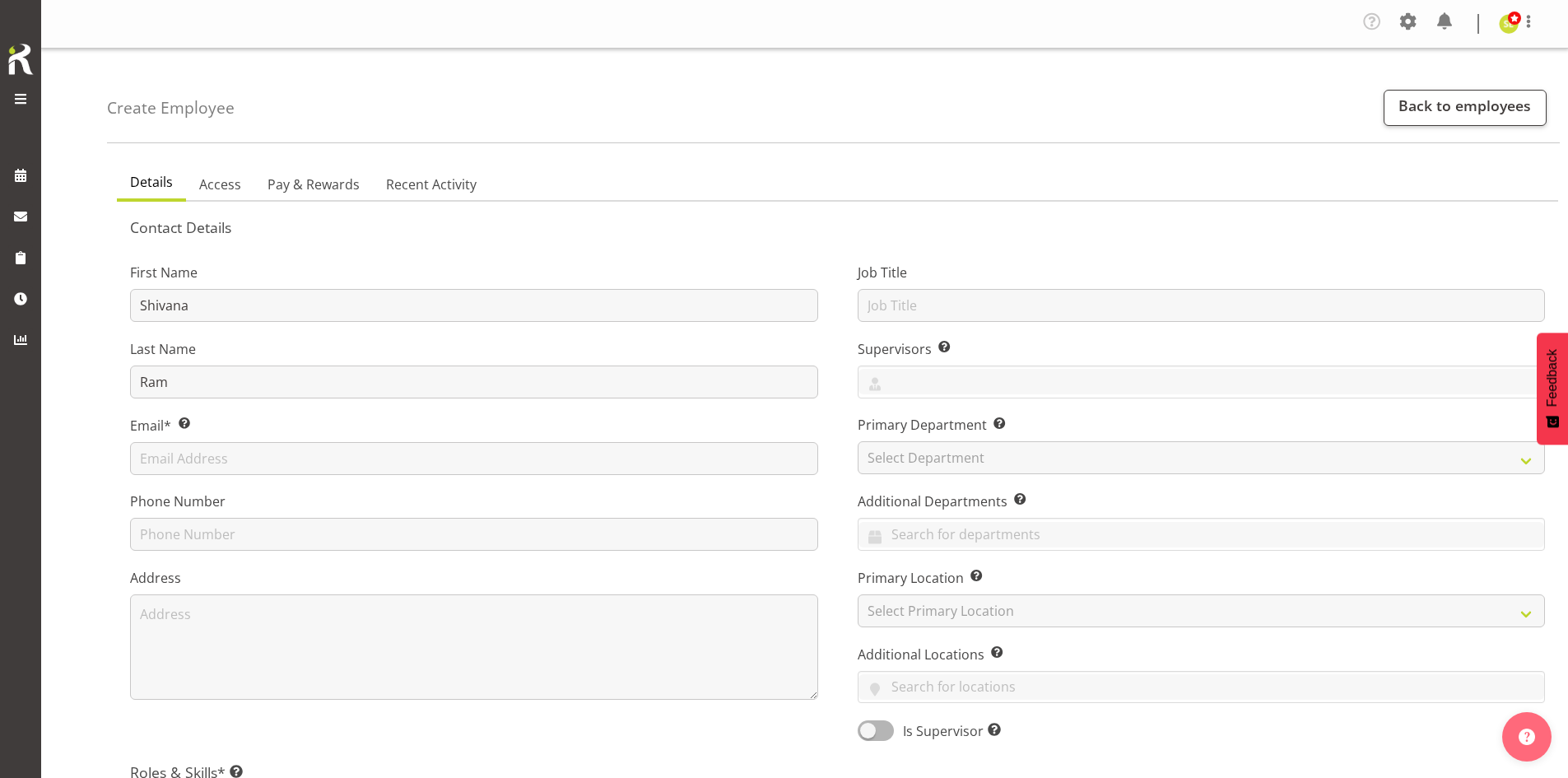
click at [296, 422] on label "Email* This is a required field." at bounding box center [474, 426] width 688 height 20
click at [942, 385] on input "text" at bounding box center [1201, 381] width 687 height 26
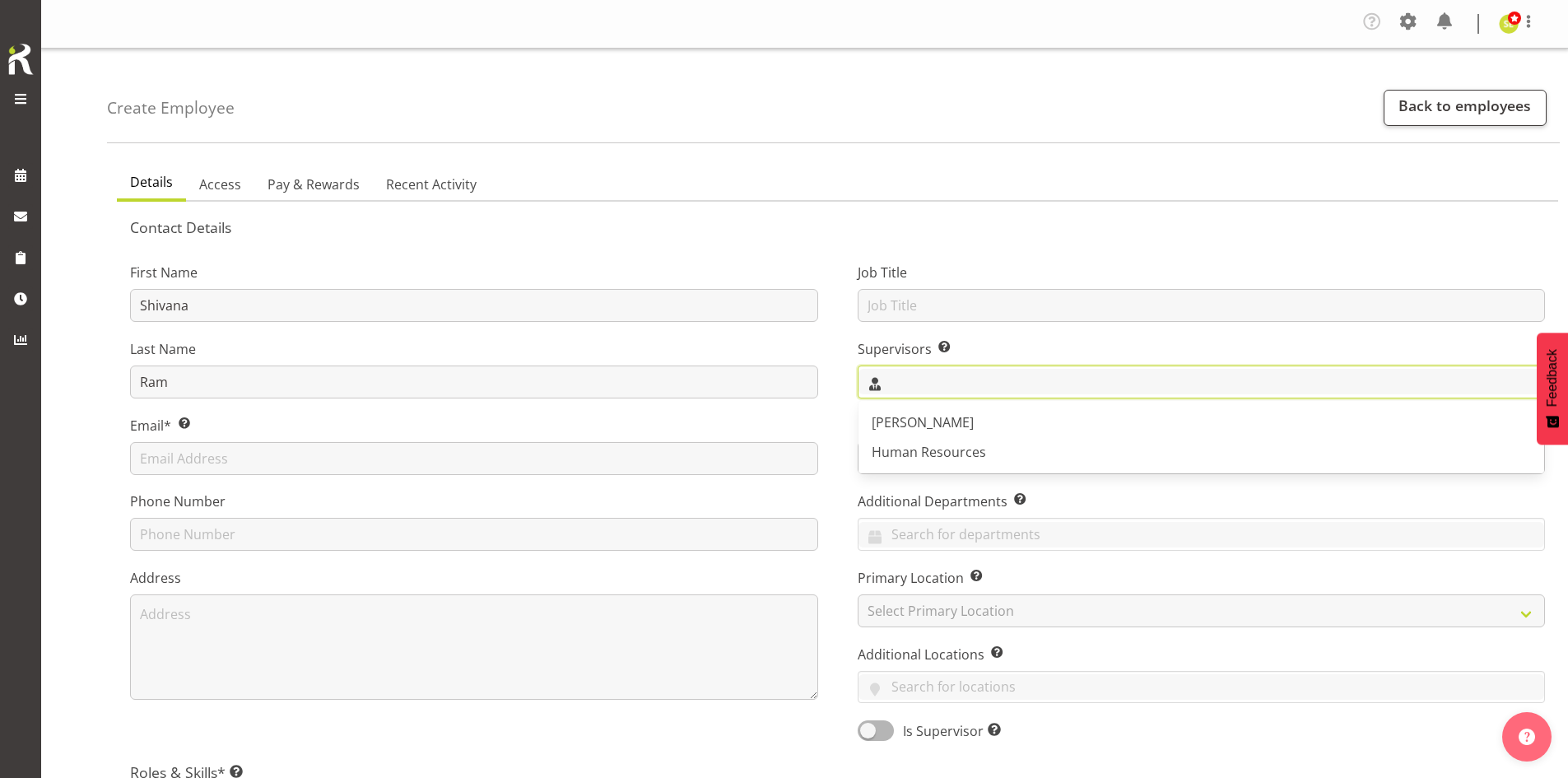
click at [942, 385] on input "text" at bounding box center [1201, 381] width 687 height 26
click at [826, 410] on div "First Name Shivana Last Name Ram Email* This is a required field. Phone Number …" at bounding box center [475, 497] width 728 height 514
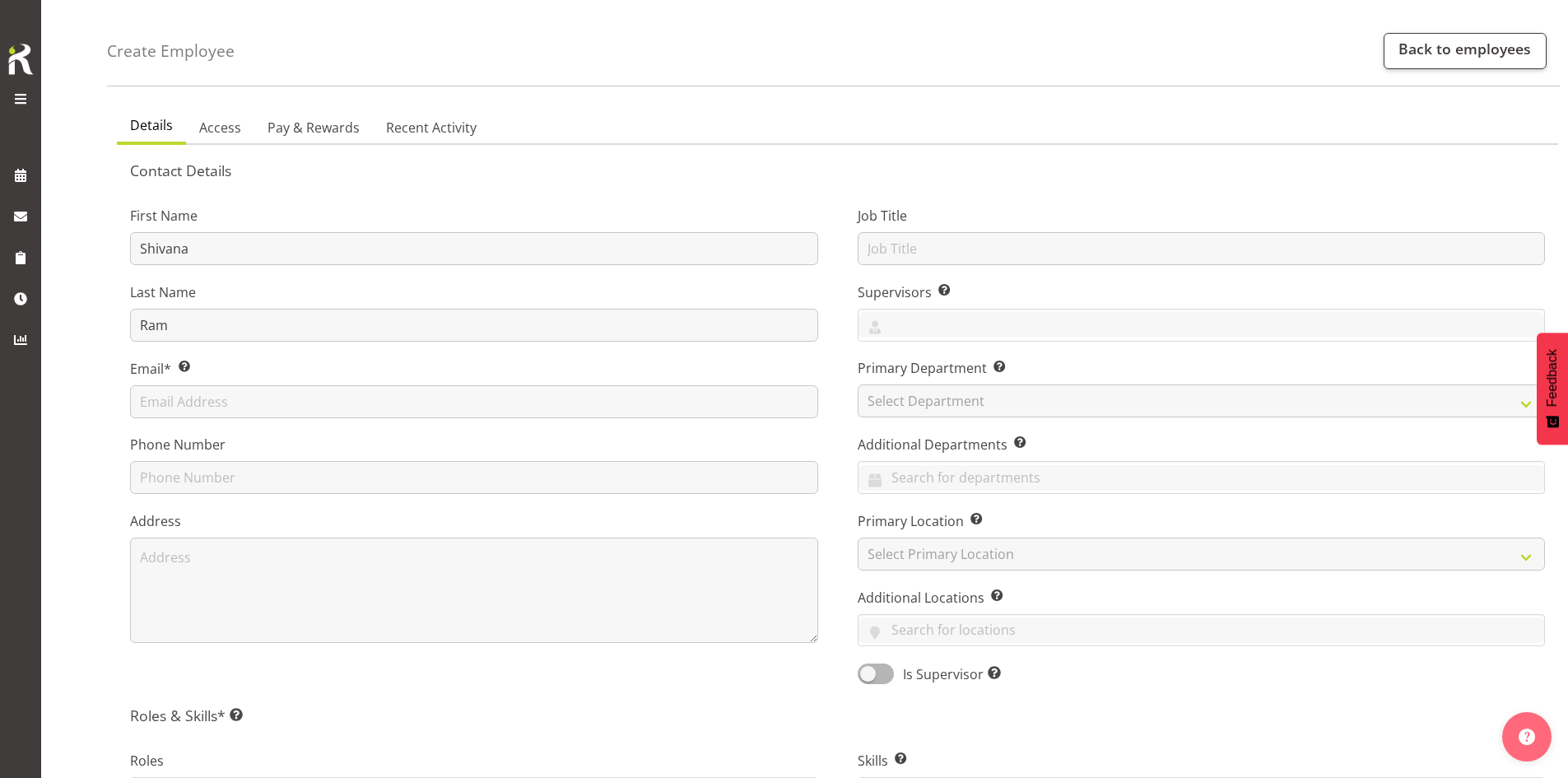
scroll to position [82, 0]
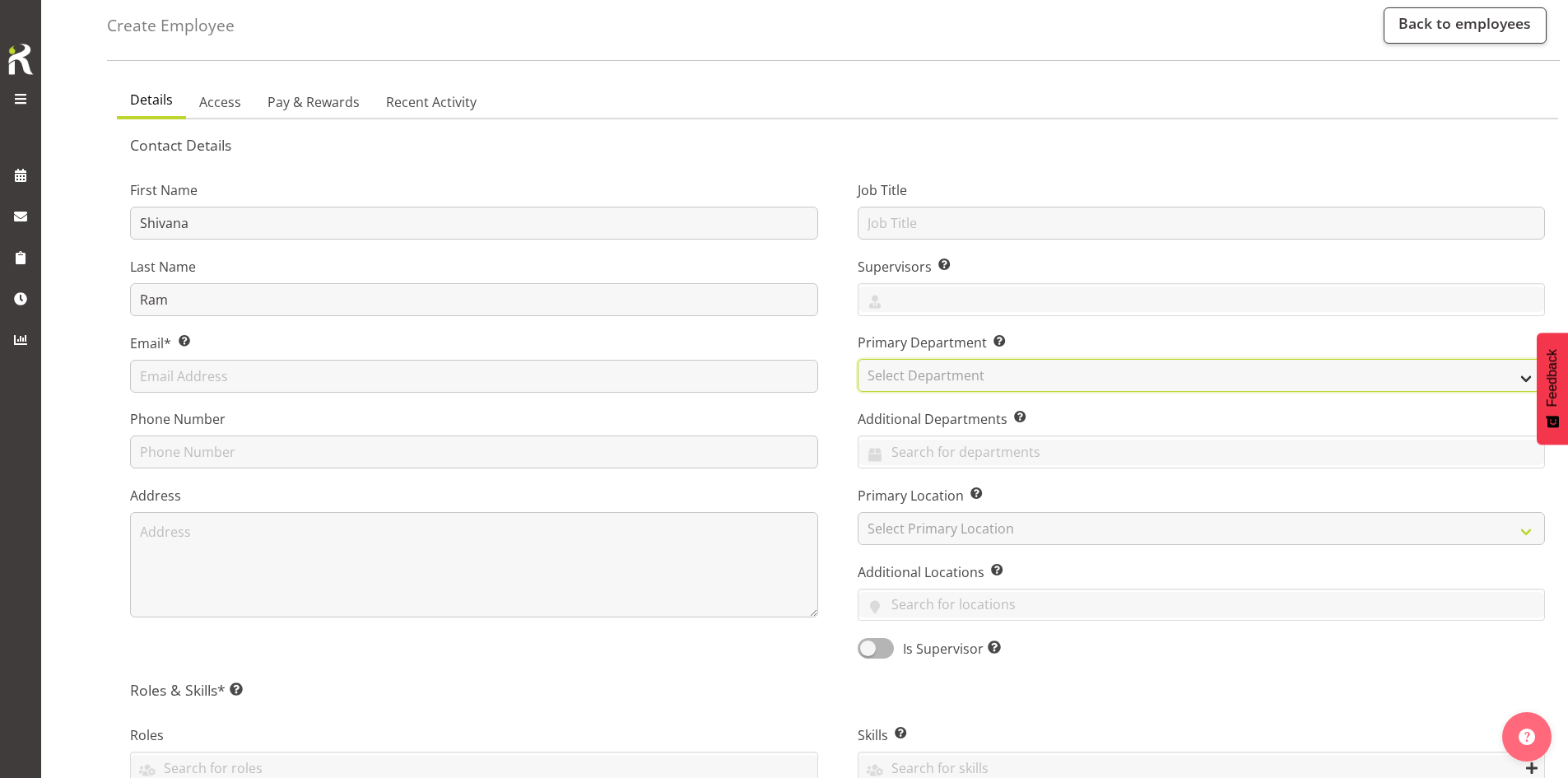
click at [925, 380] on select "Select Department Haemodialysis Dialysis Unit Marlborough Urgent Care" at bounding box center [1201, 375] width 688 height 33
click at [857, 359] on select "Select Department Haemodialysis Dialysis Unit Marlborough Urgent Care" at bounding box center [1201, 375] width 688 height 33
click at [920, 356] on div "Primary Department Specify the department in which the employee primarily works…" at bounding box center [1201, 362] width 688 height 59
click at [921, 378] on select "Haemodialysis Dialysis Unit Marlborough Urgent Care" at bounding box center [1201, 375] width 688 height 33
select select "925"
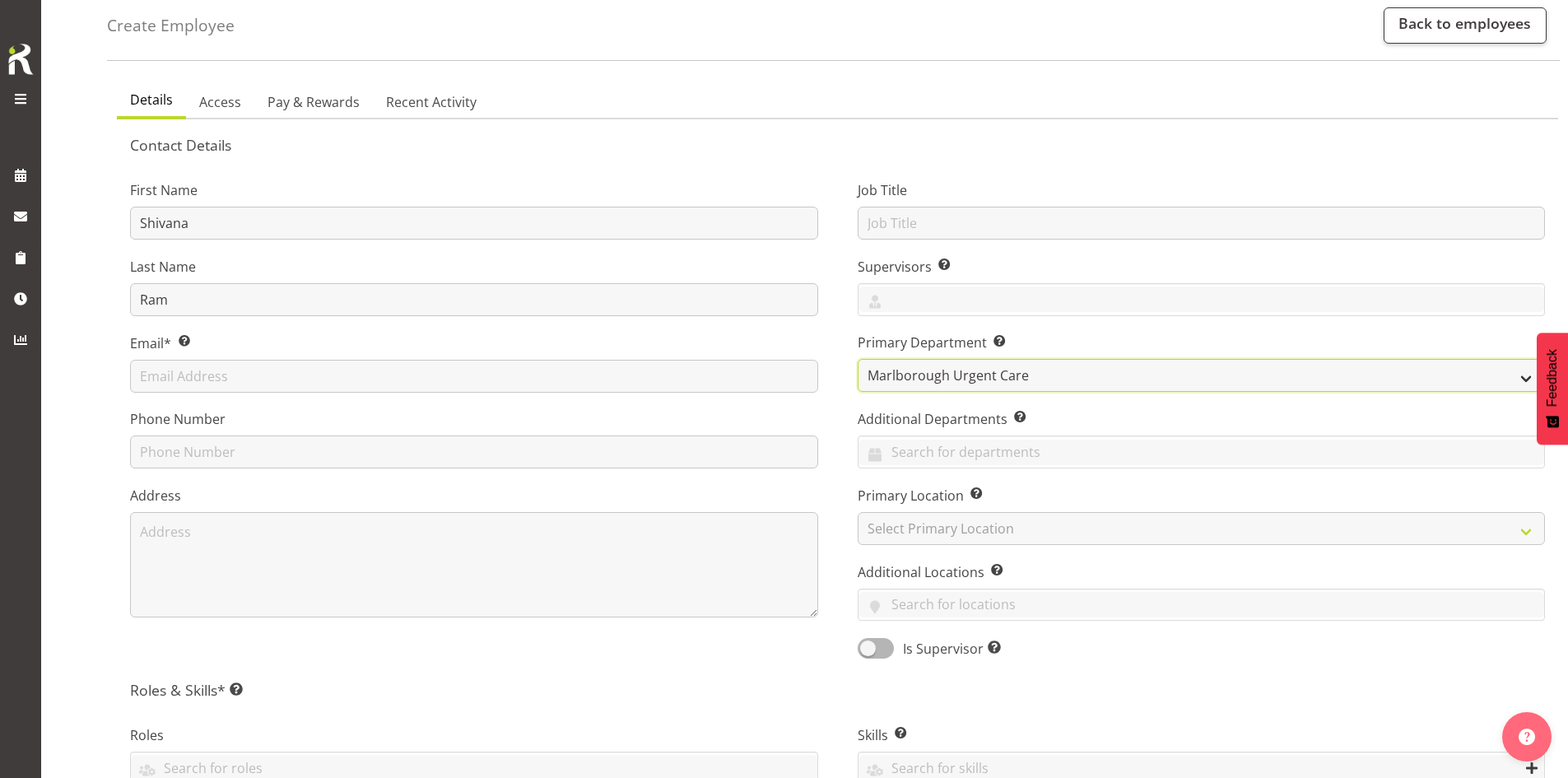
click at [857, 359] on select "Haemodialysis Dialysis Unit Marlborough Urgent Care" at bounding box center [1201, 375] width 688 height 33
click at [921, 445] on input "text" at bounding box center [1201, 452] width 687 height 26
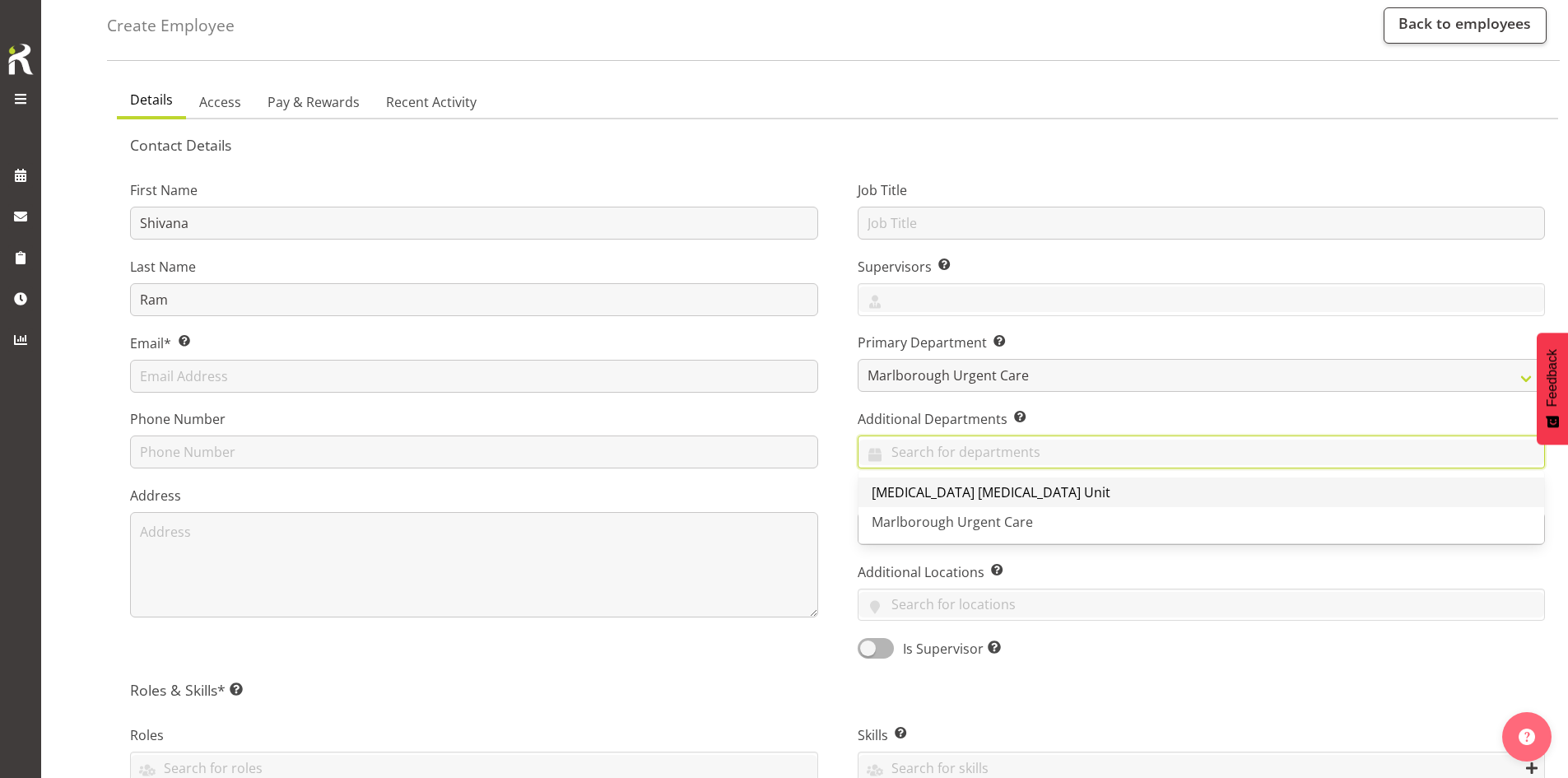
click at [927, 492] on span "[MEDICAL_DATA] [MEDICAL_DATA] Unit" at bounding box center [991, 492] width 239 height 18
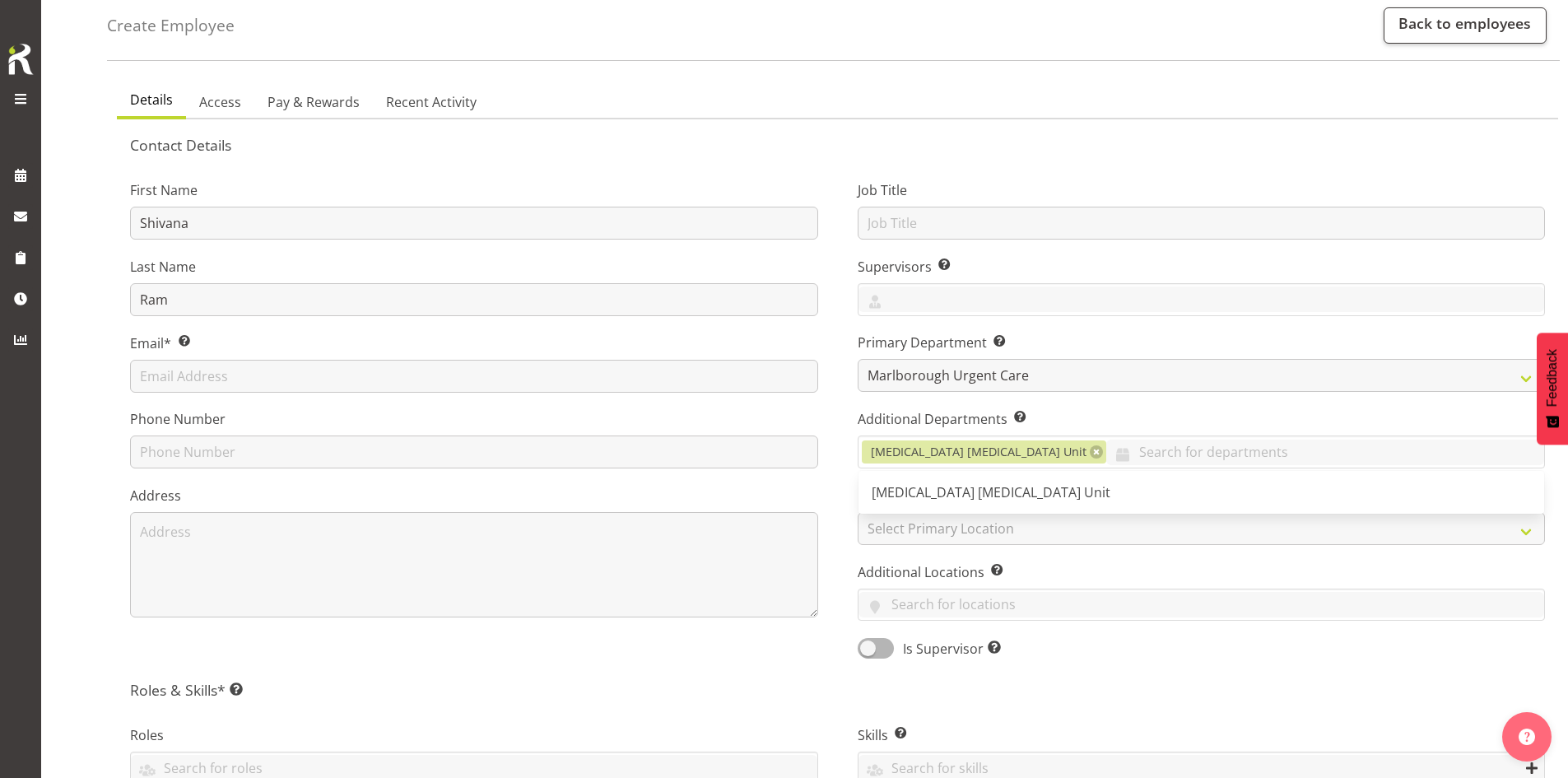
click at [856, 485] on div "Job Title Supervisors Select the employee’s supervisors, or the person who is i…" at bounding box center [1201, 414] width 728 height 514
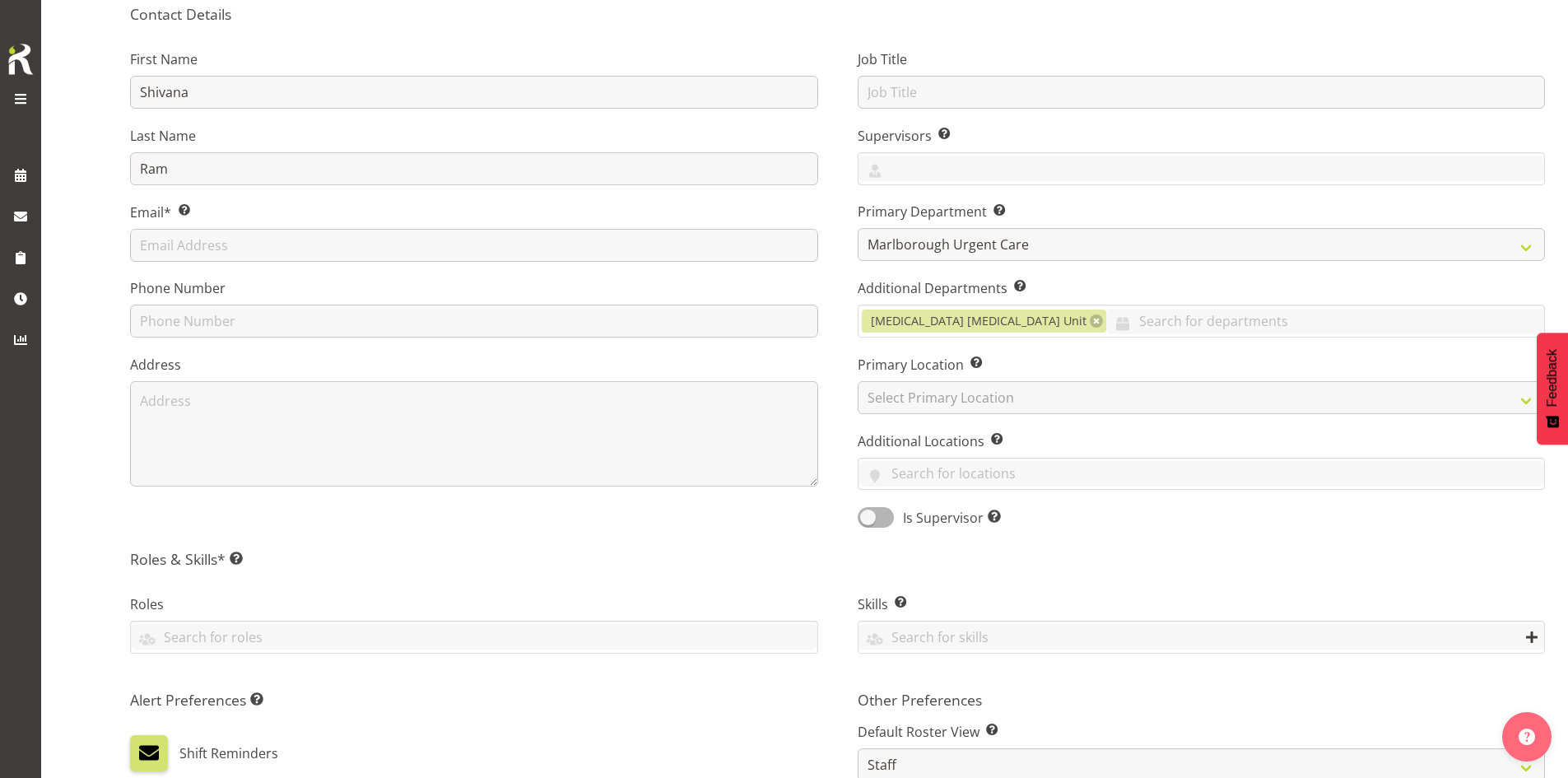
scroll to position [247, 0]
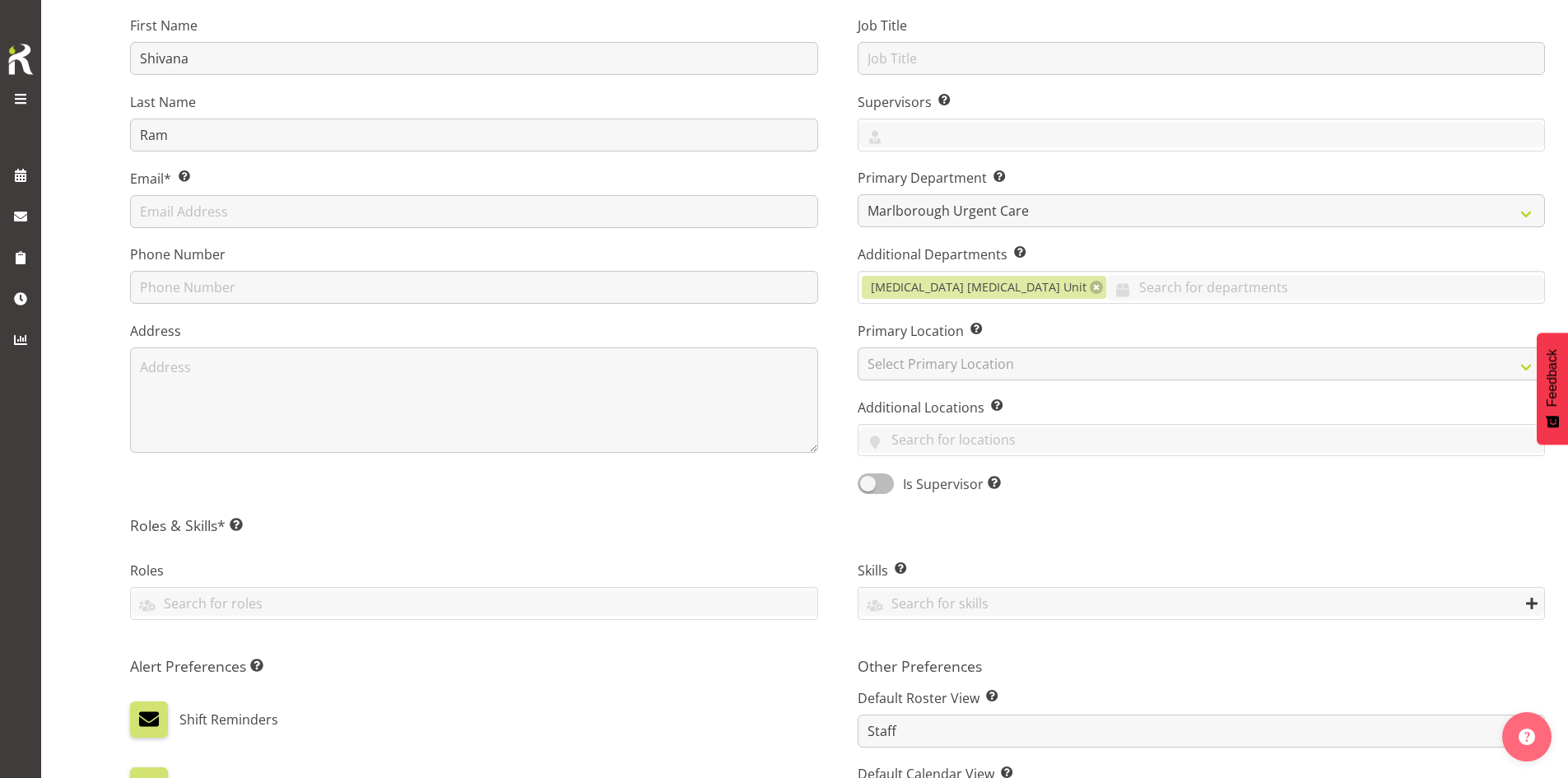
click at [873, 484] on span at bounding box center [875, 484] width 37 height 21
click at [868, 484] on input "Is Supervisor Allow employee to be shown on the supervisor list" at bounding box center [862, 484] width 11 height 11
checkbox input "true"
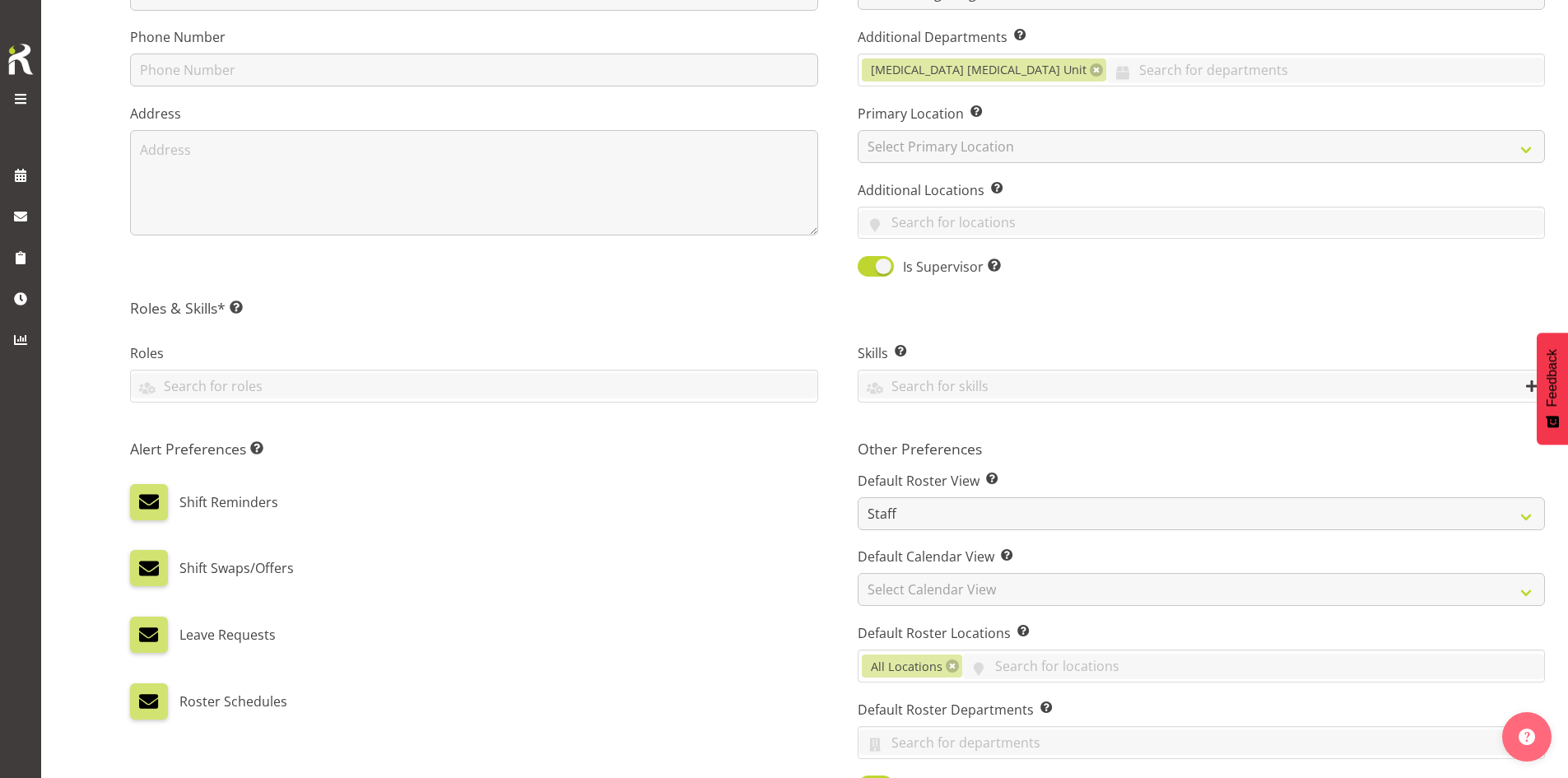
scroll to position [494, 0]
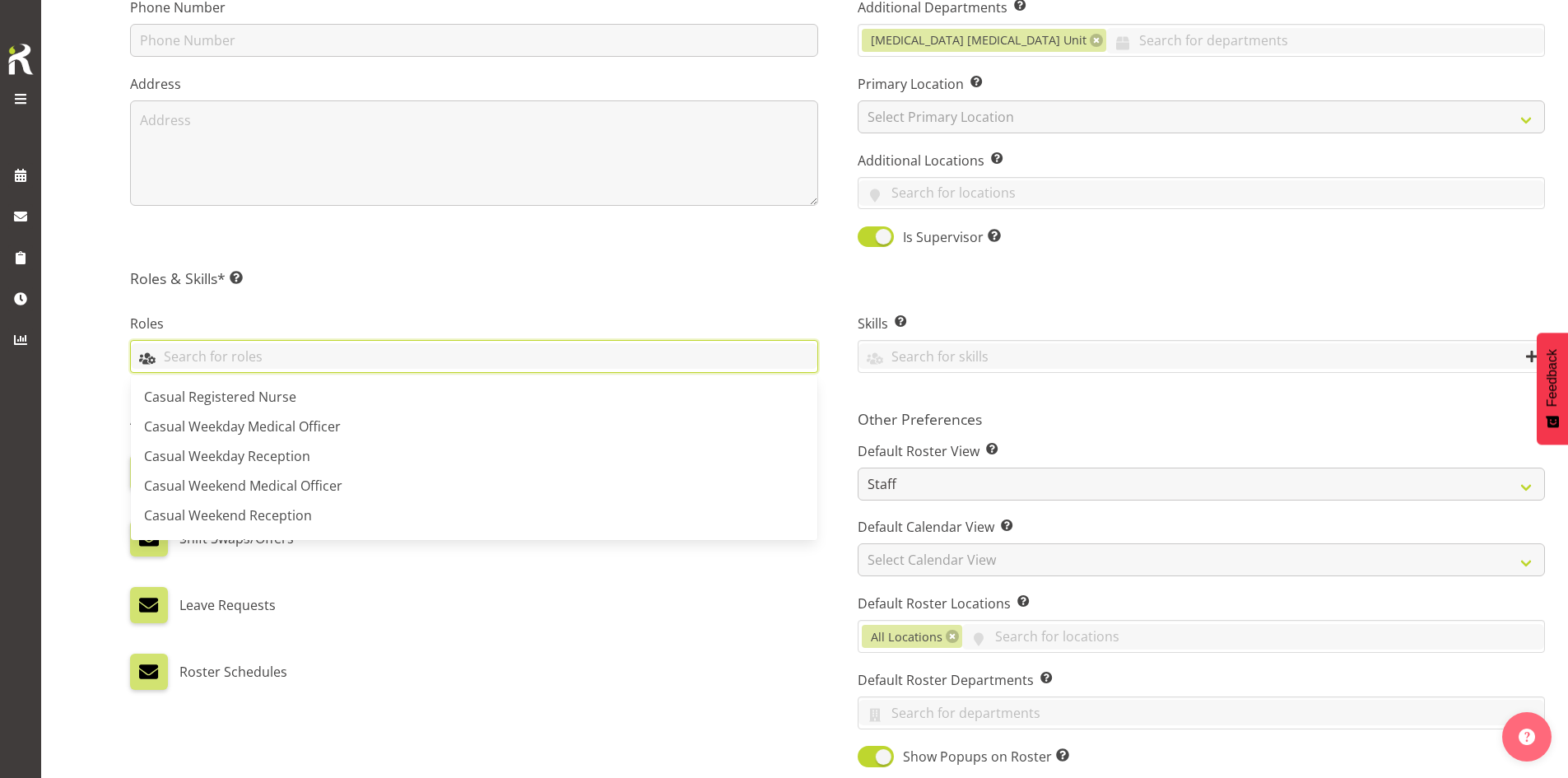
click at [497, 368] on input "text" at bounding box center [475, 356] width 687 height 26
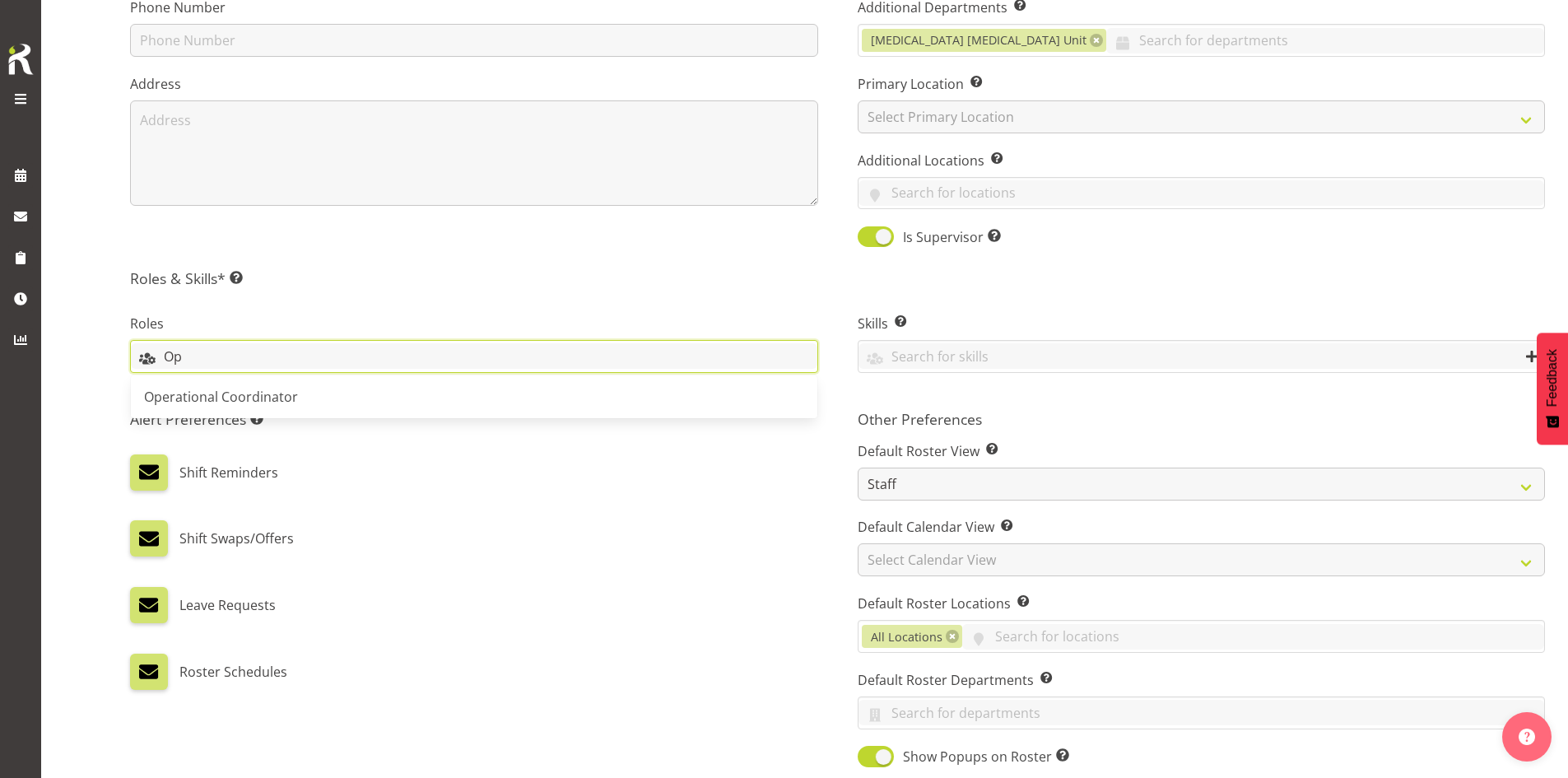
scroll to position [0, 0]
type input "Oper"
click at [353, 388] on link "Operational Coordinator" at bounding box center [475, 396] width 687 height 29
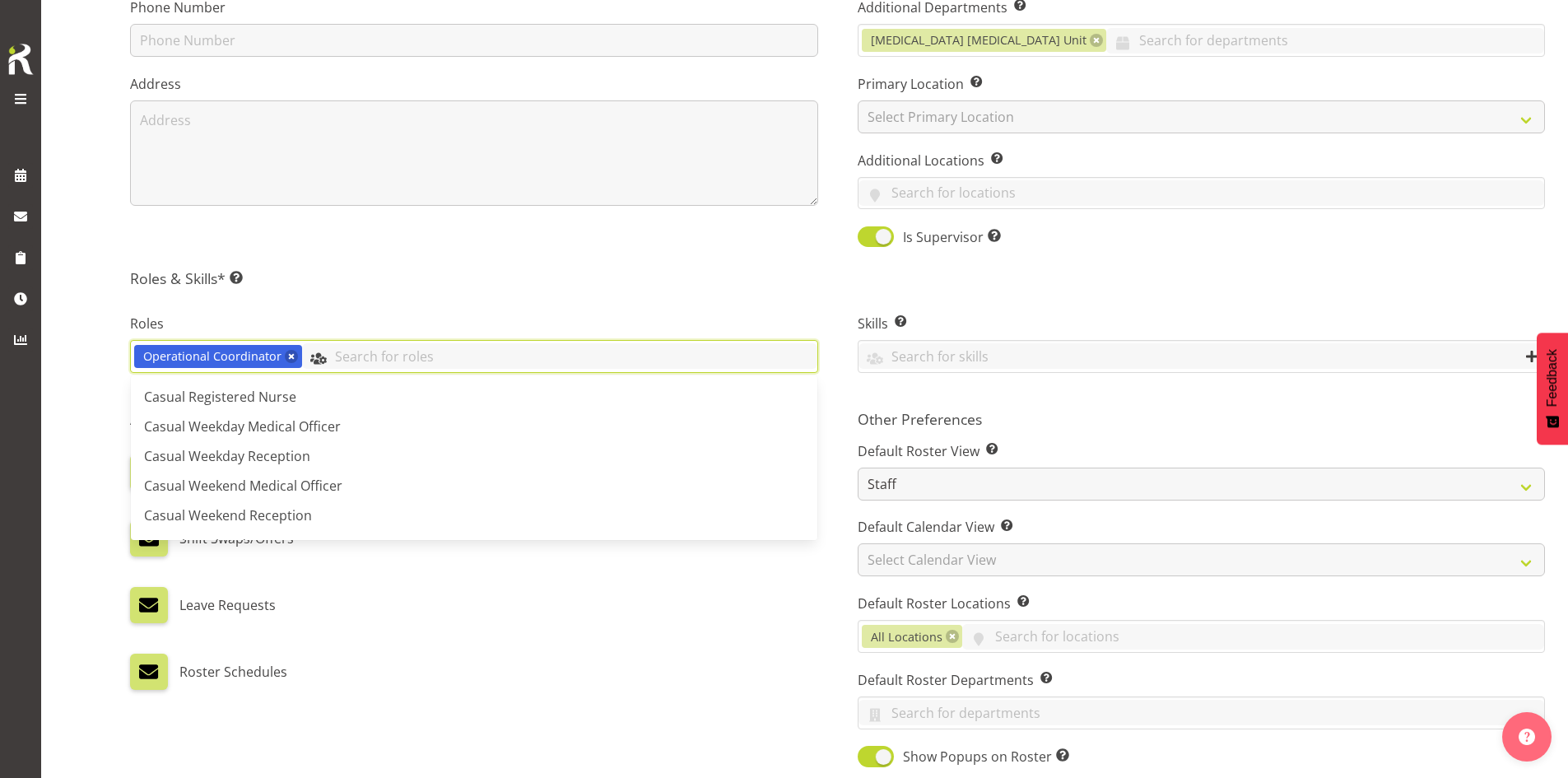
click at [442, 358] on input "text" at bounding box center [560, 356] width 516 height 26
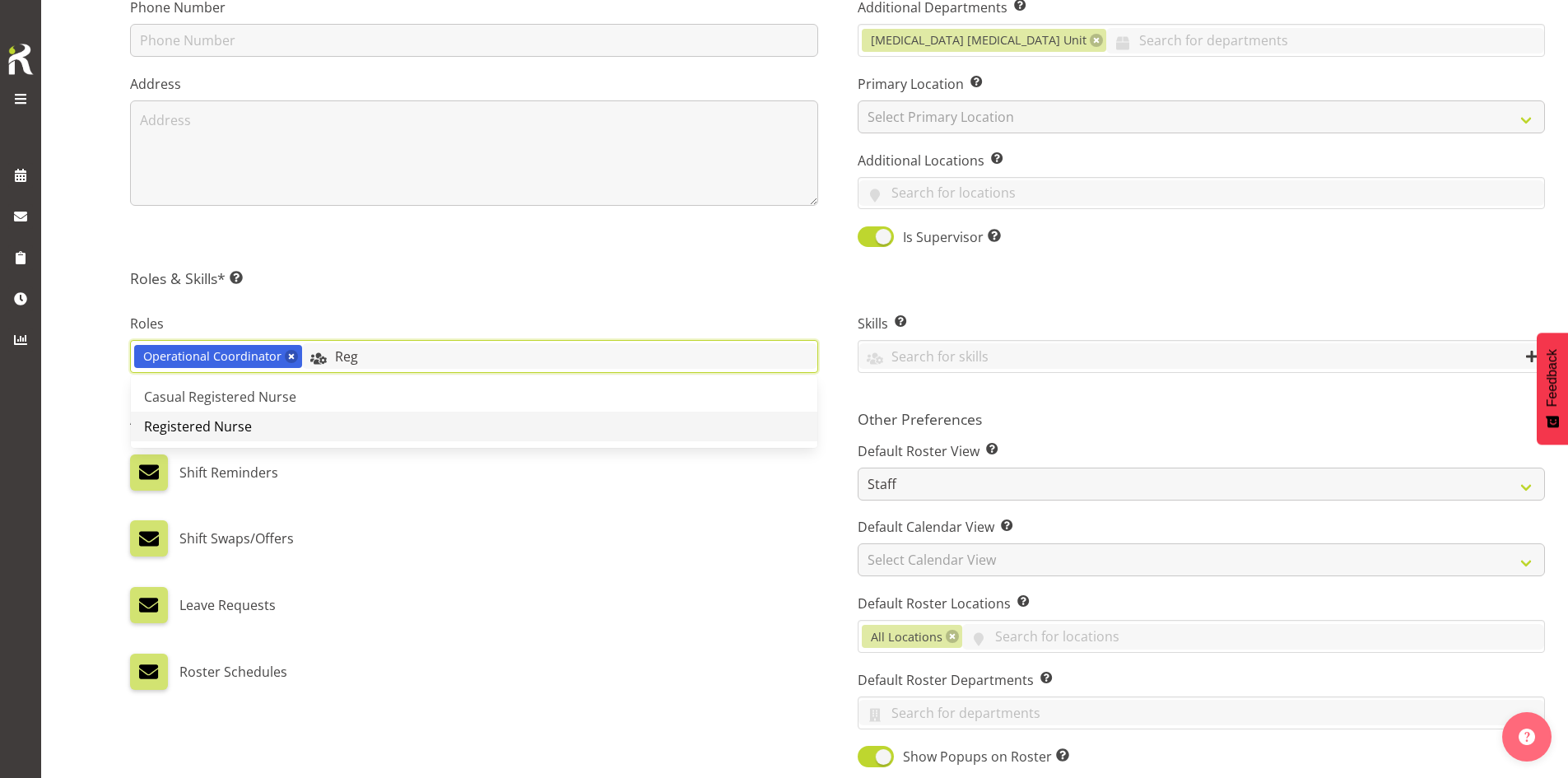
type input "Reg"
click at [369, 417] on link "Registered Nurse" at bounding box center [475, 426] width 687 height 29
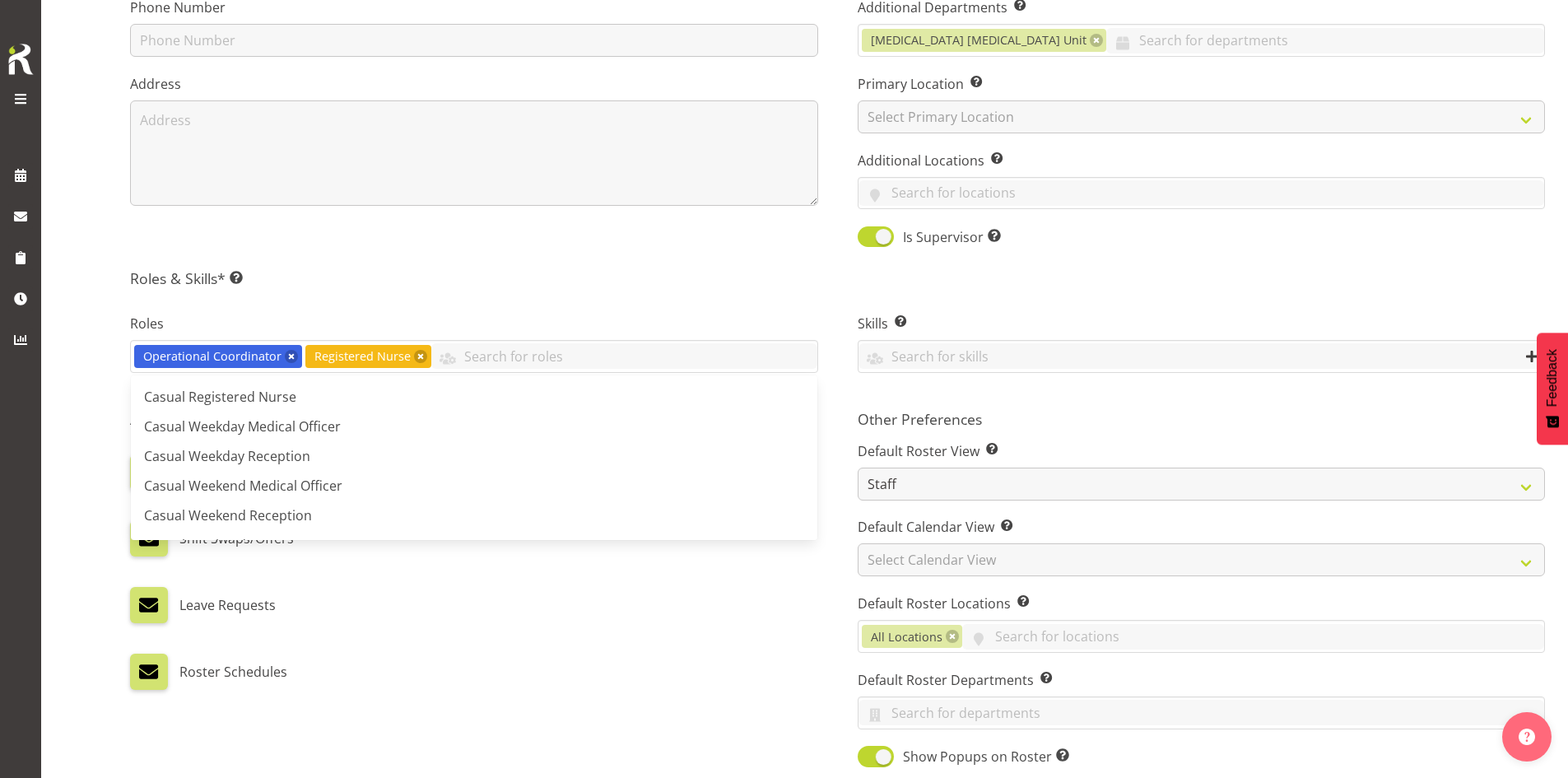
click at [524, 298] on div "Roles Operational Coordinator Registered Nurse Casual Registered Nurse Casual W…" at bounding box center [475, 345] width 728 height 110
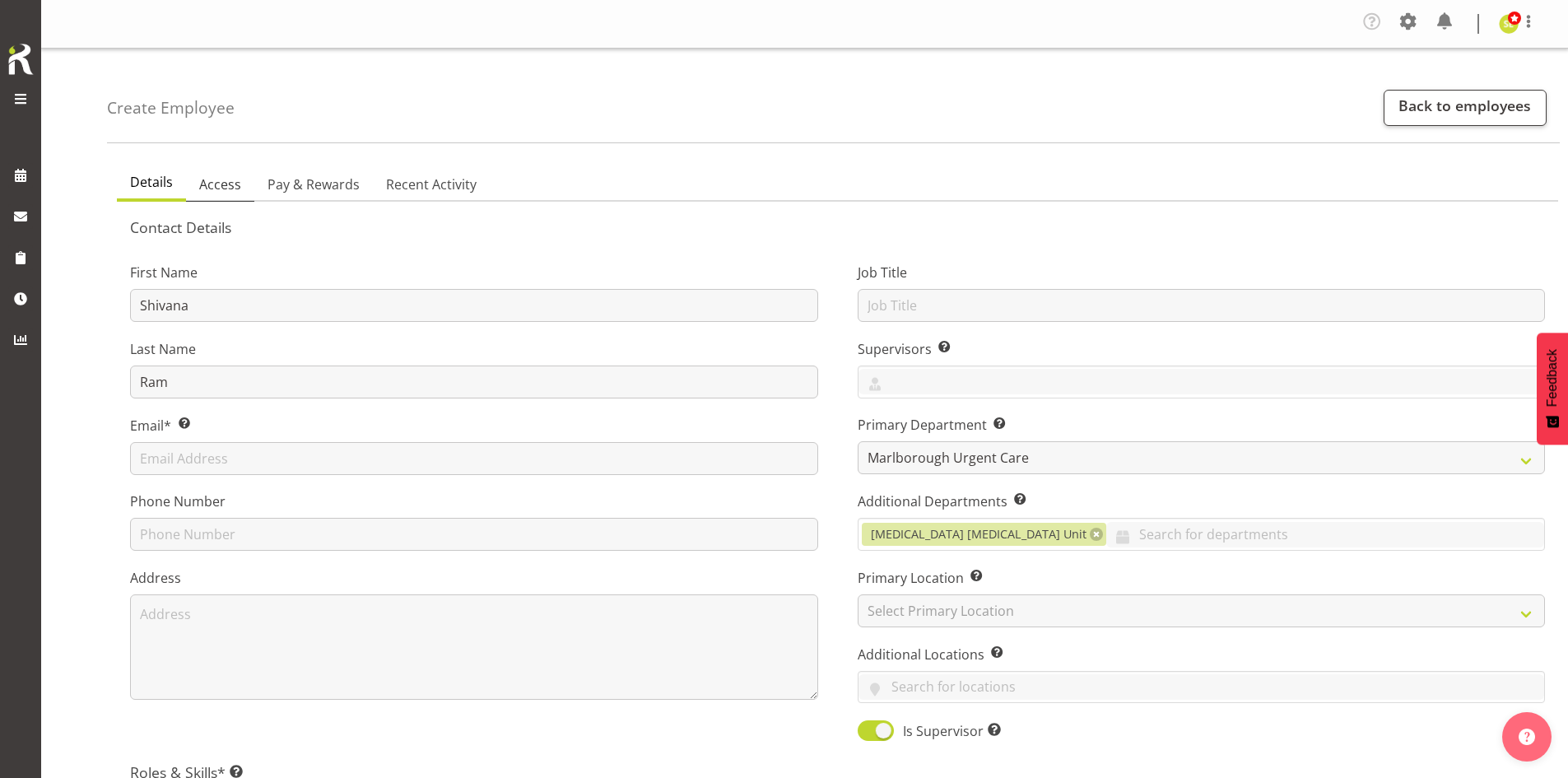
click at [214, 186] on span "Access" at bounding box center [219, 185] width 42 height 20
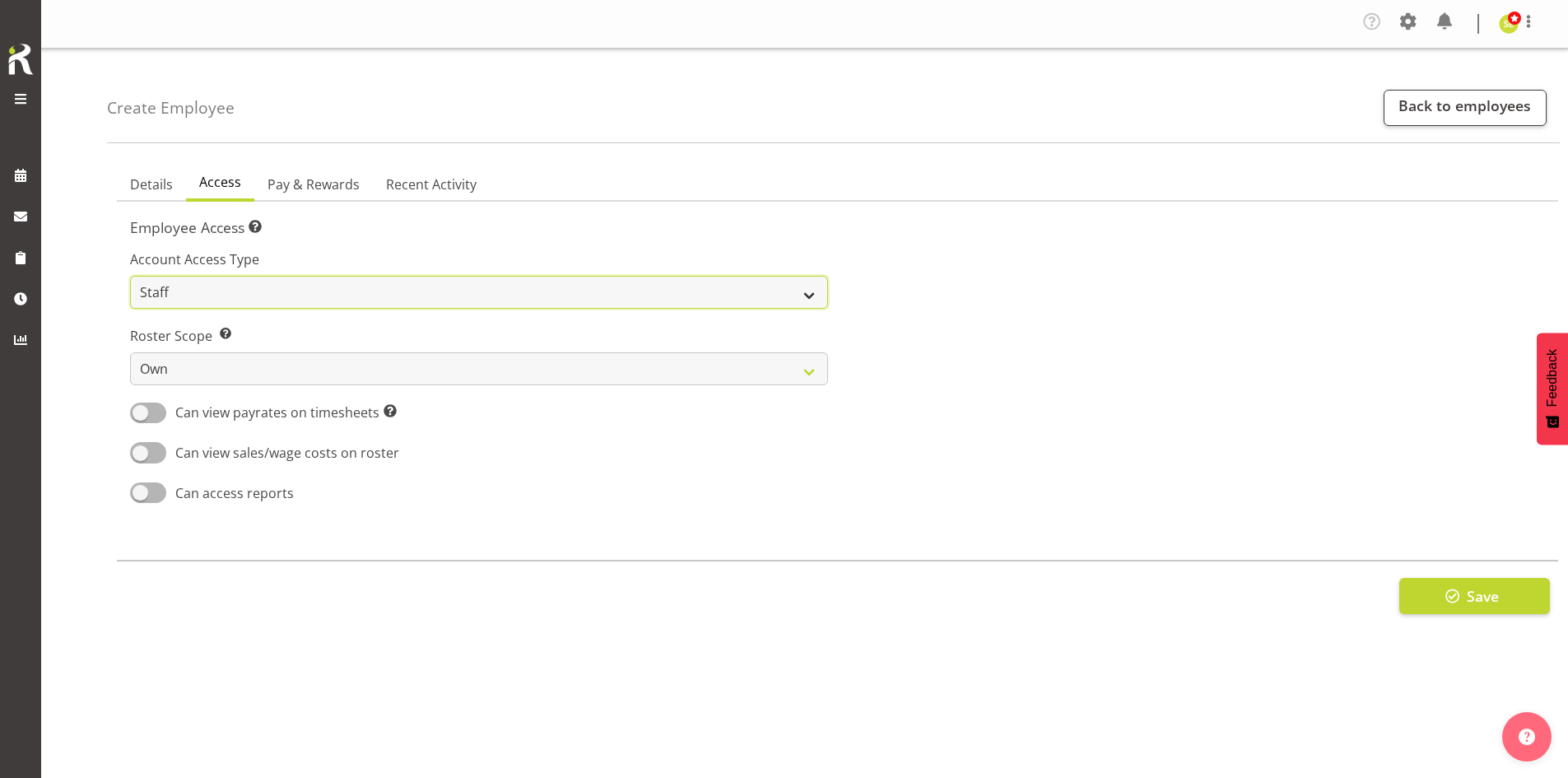
click at [289, 292] on select "Admin Manager Staff" at bounding box center [479, 292] width 697 height 33
select select "manager"
click at [130, 276] on select "Admin Manager Staff" at bounding box center [479, 292] width 697 height 33
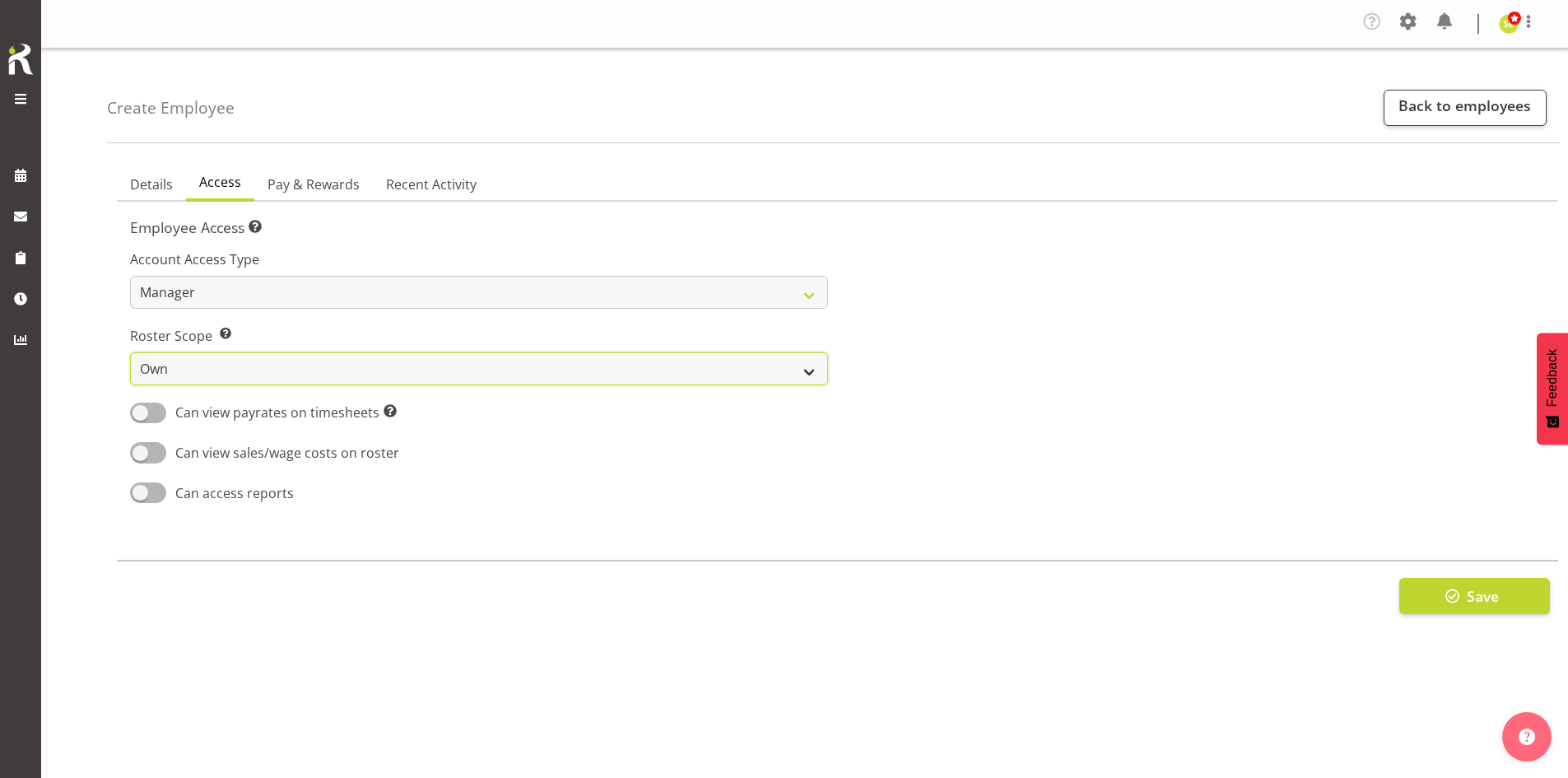
click at [317, 358] on select "Own Department Company" at bounding box center [479, 368] width 697 height 33
select select "company"
click at [130, 352] on select "Own Department Company" at bounding box center [479, 368] width 697 height 33
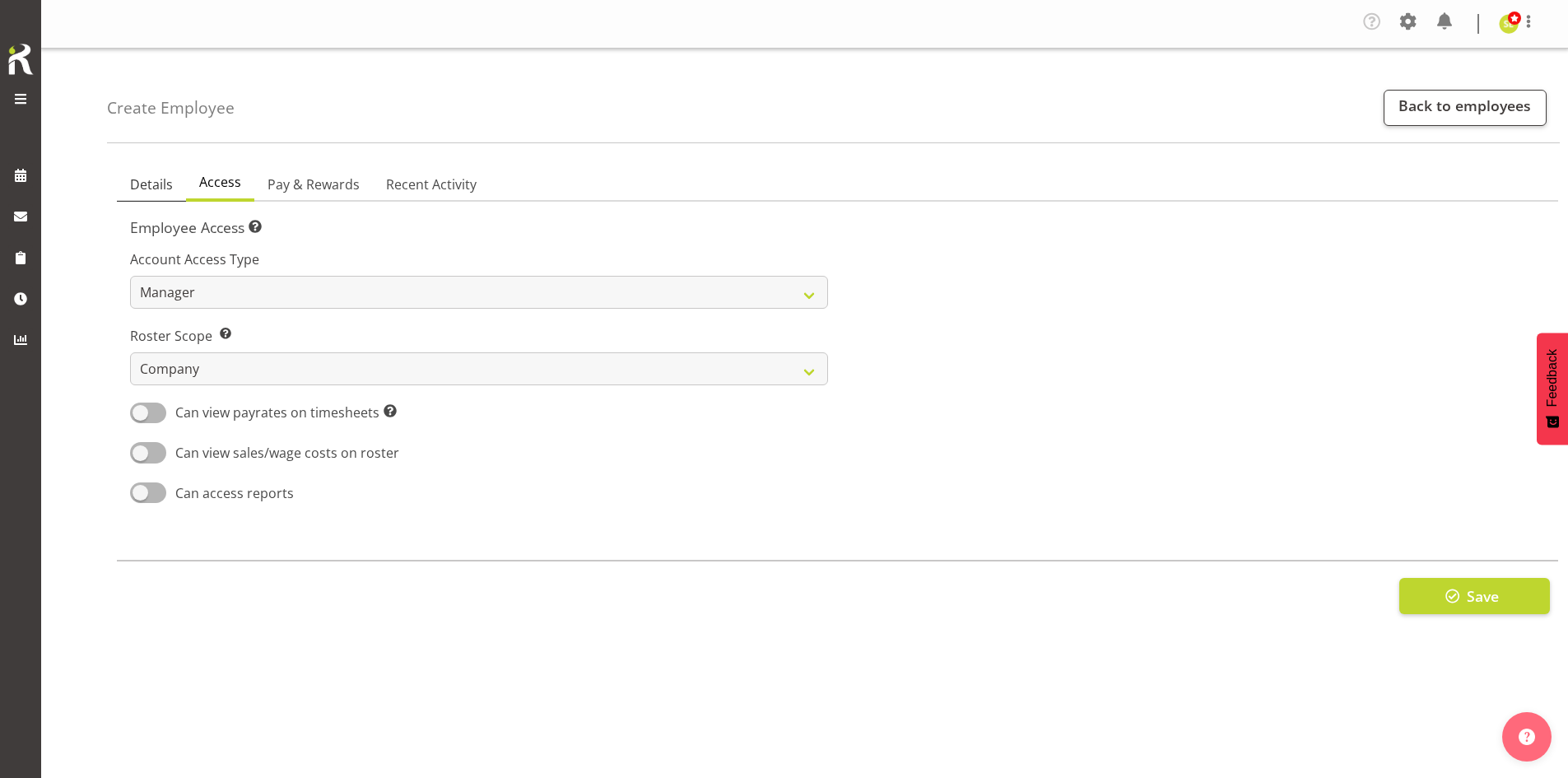
click at [154, 194] on span "Details" at bounding box center [152, 185] width 43 height 20
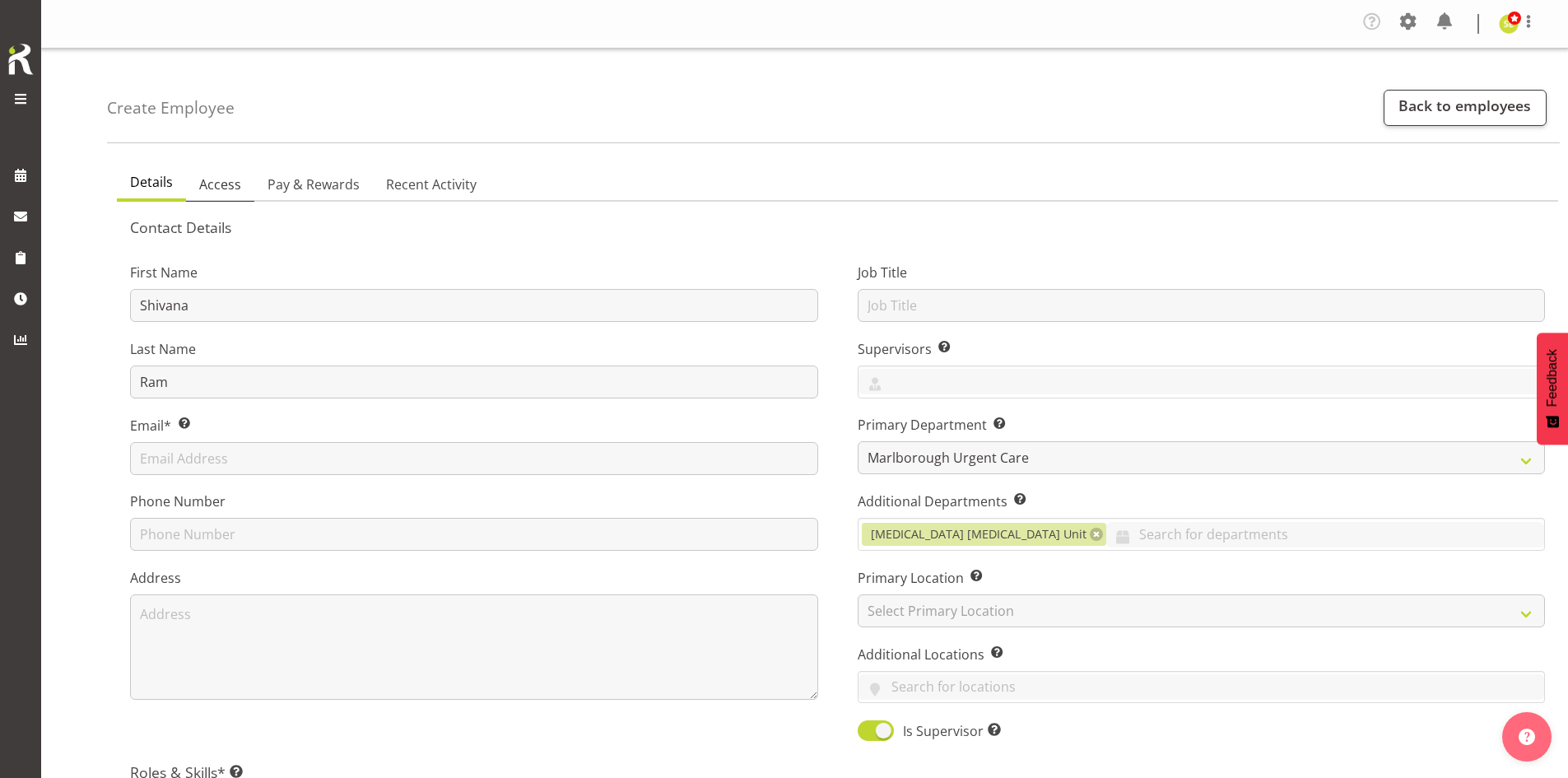
click at [210, 183] on span "Access" at bounding box center [219, 185] width 42 height 20
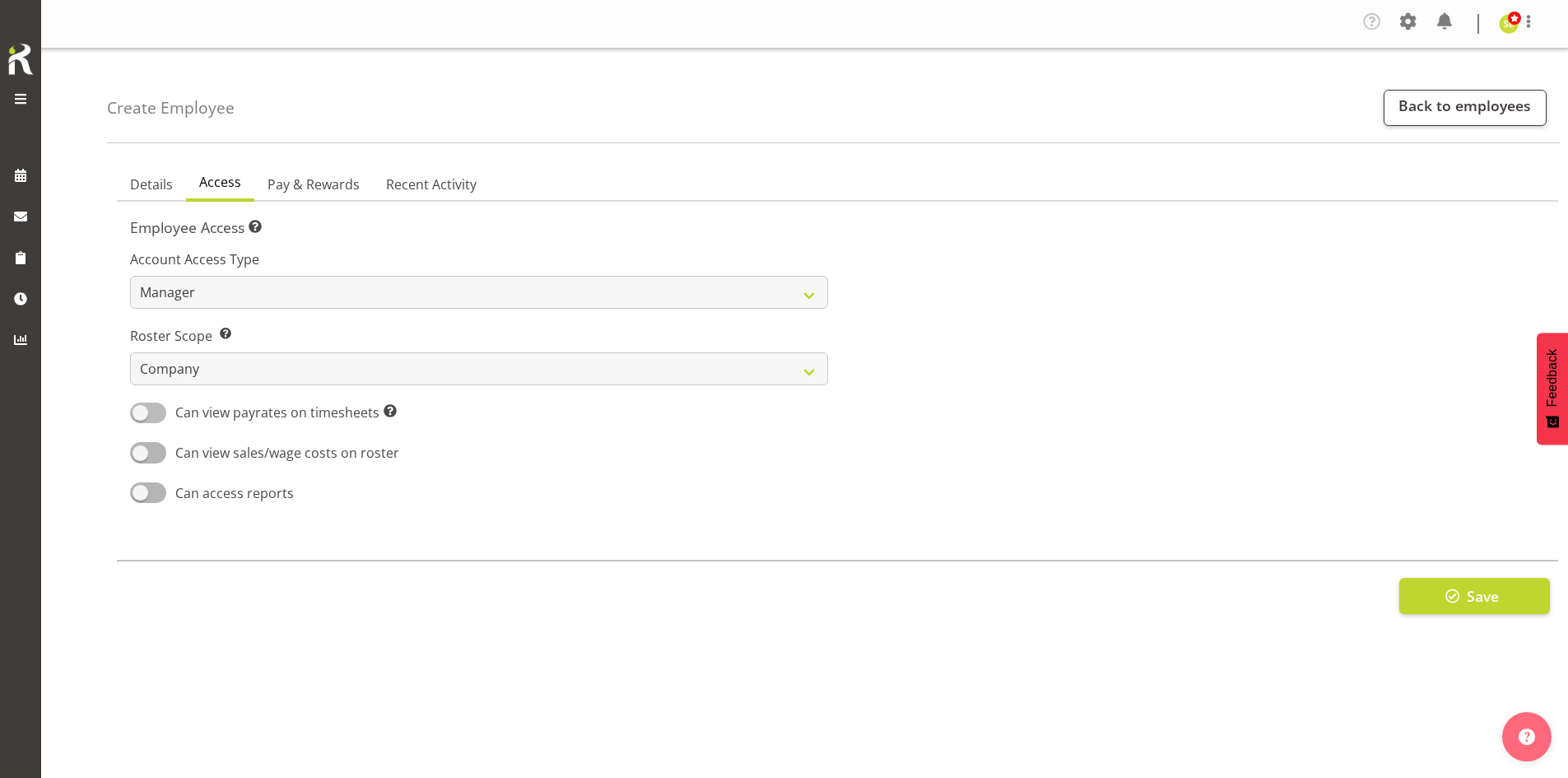
click at [158, 408] on span at bounding box center [148, 412] width 37 height 21
click at [141, 408] on input "Can view payrates on timesheets This setting allows the employee to see any pay…" at bounding box center [136, 413] width 11 height 11
checkbox input "true"
click at [153, 442] on div "Account Access Type Admin Manager Staff Roster Scope Determine whether the empl…" at bounding box center [479, 371] width 718 height 289
click at [157, 459] on span at bounding box center [148, 451] width 37 height 21
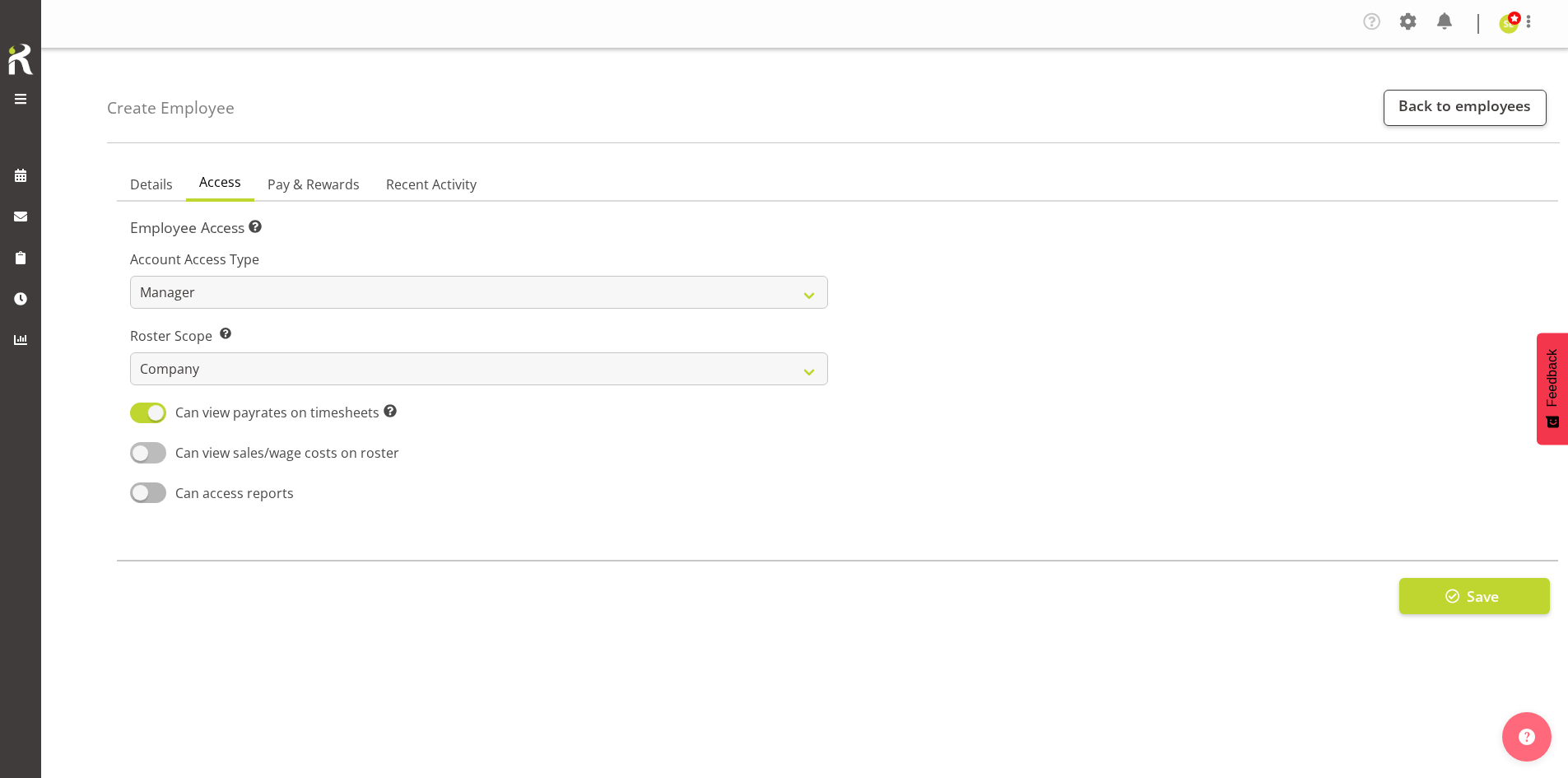
click at [141, 458] on input "Can view sales/wage costs on roster" at bounding box center [136, 452] width 11 height 11
checkbox input "true"
click at [153, 492] on span at bounding box center [148, 492] width 37 height 21
click at [141, 492] on input "Can access reports" at bounding box center [136, 492] width 11 height 11
checkbox input "true"
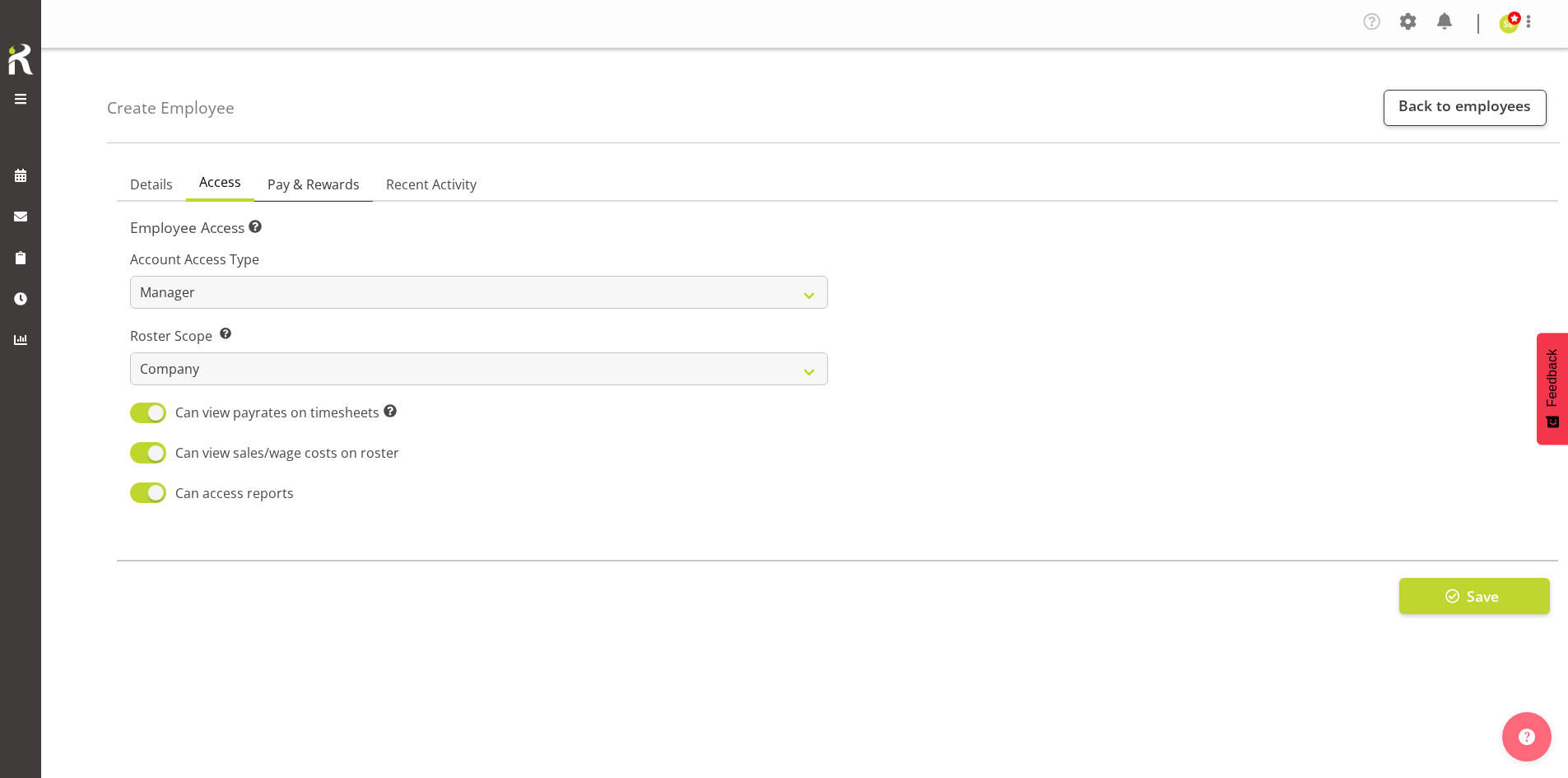
click at [314, 186] on span "Pay & Rewards" at bounding box center [313, 185] width 92 height 20
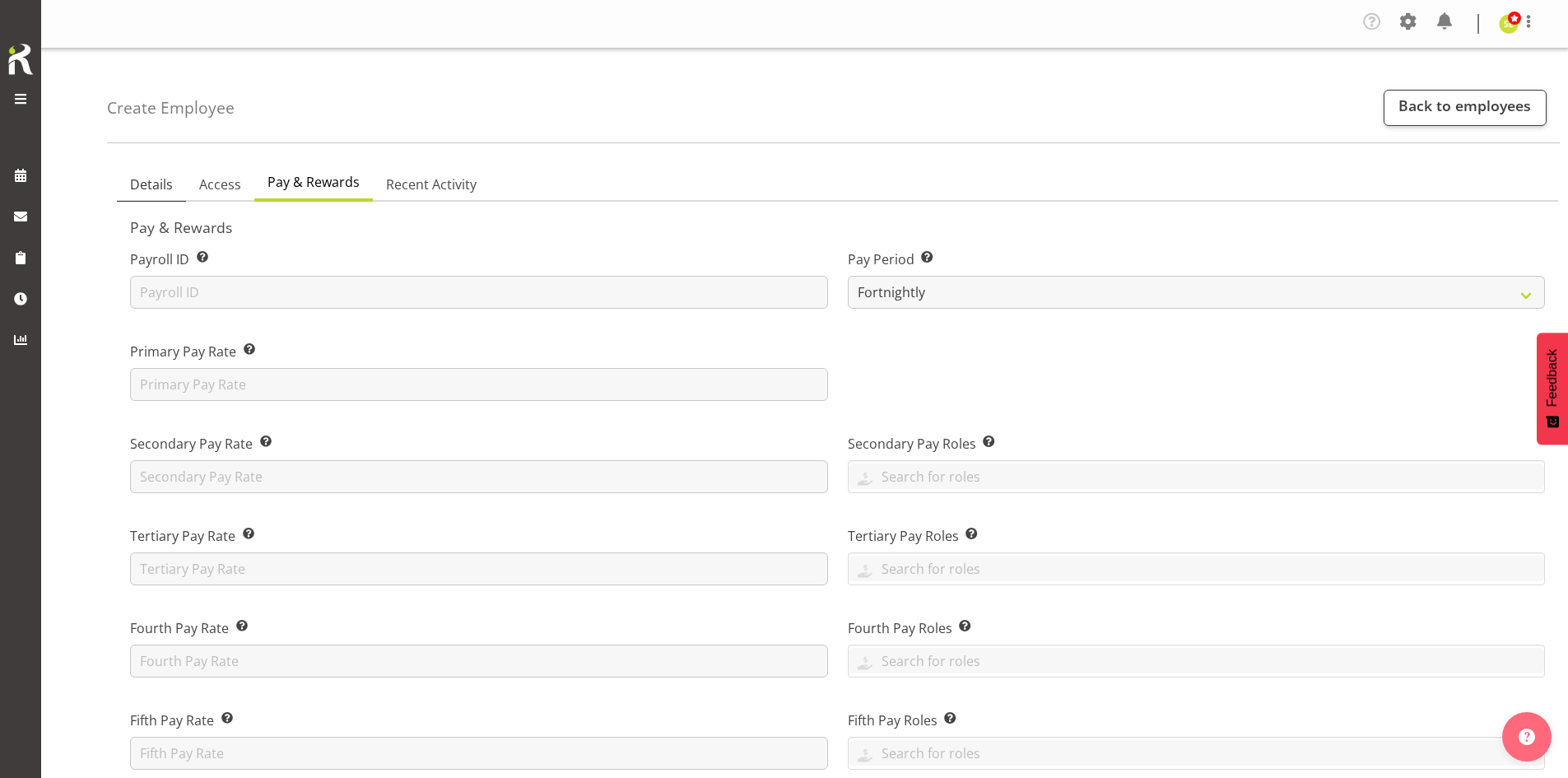
click at [165, 173] on link "Details" at bounding box center [152, 185] width 70 height 35
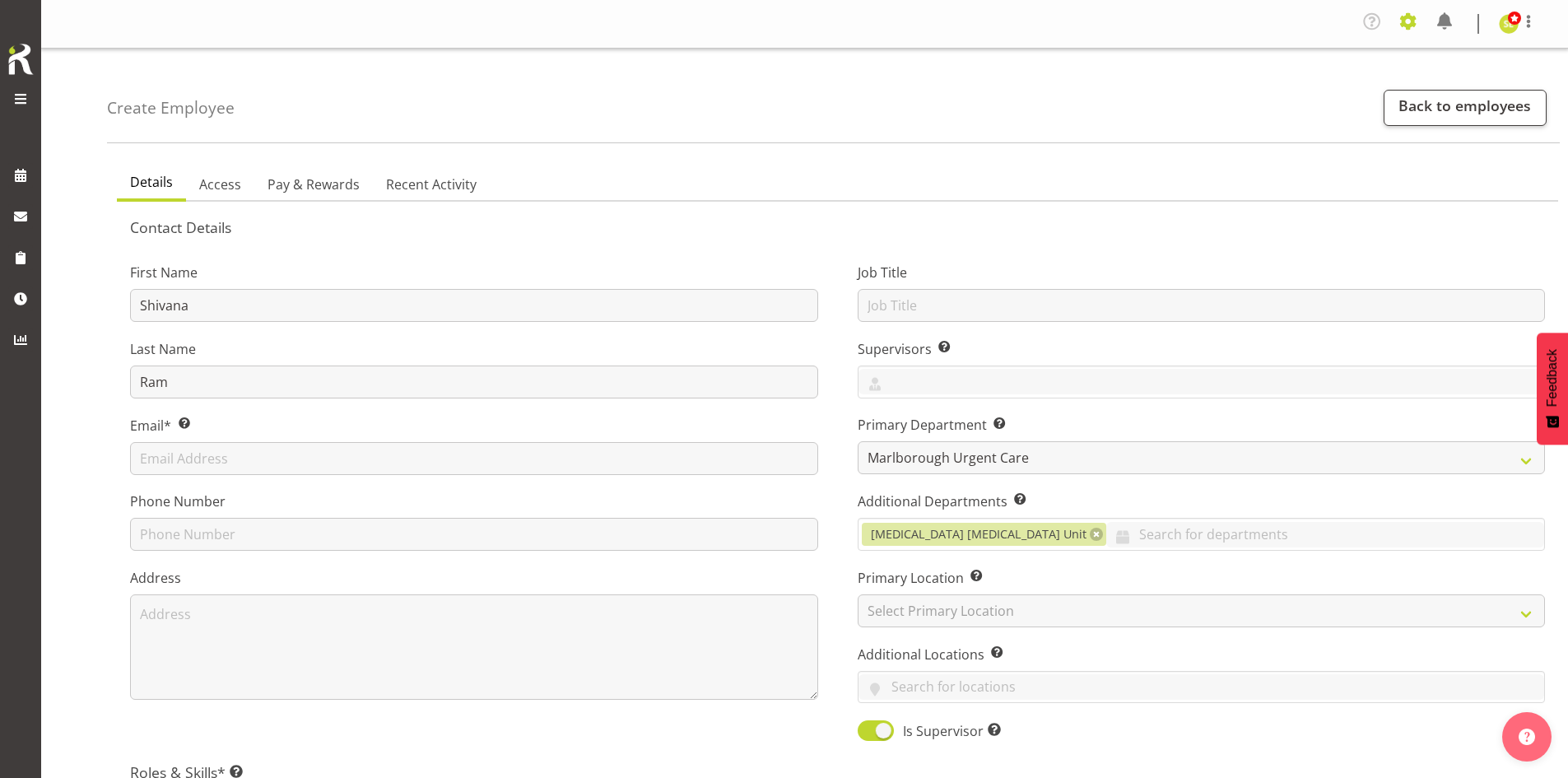
click at [1411, 28] on span at bounding box center [1408, 21] width 27 height 27
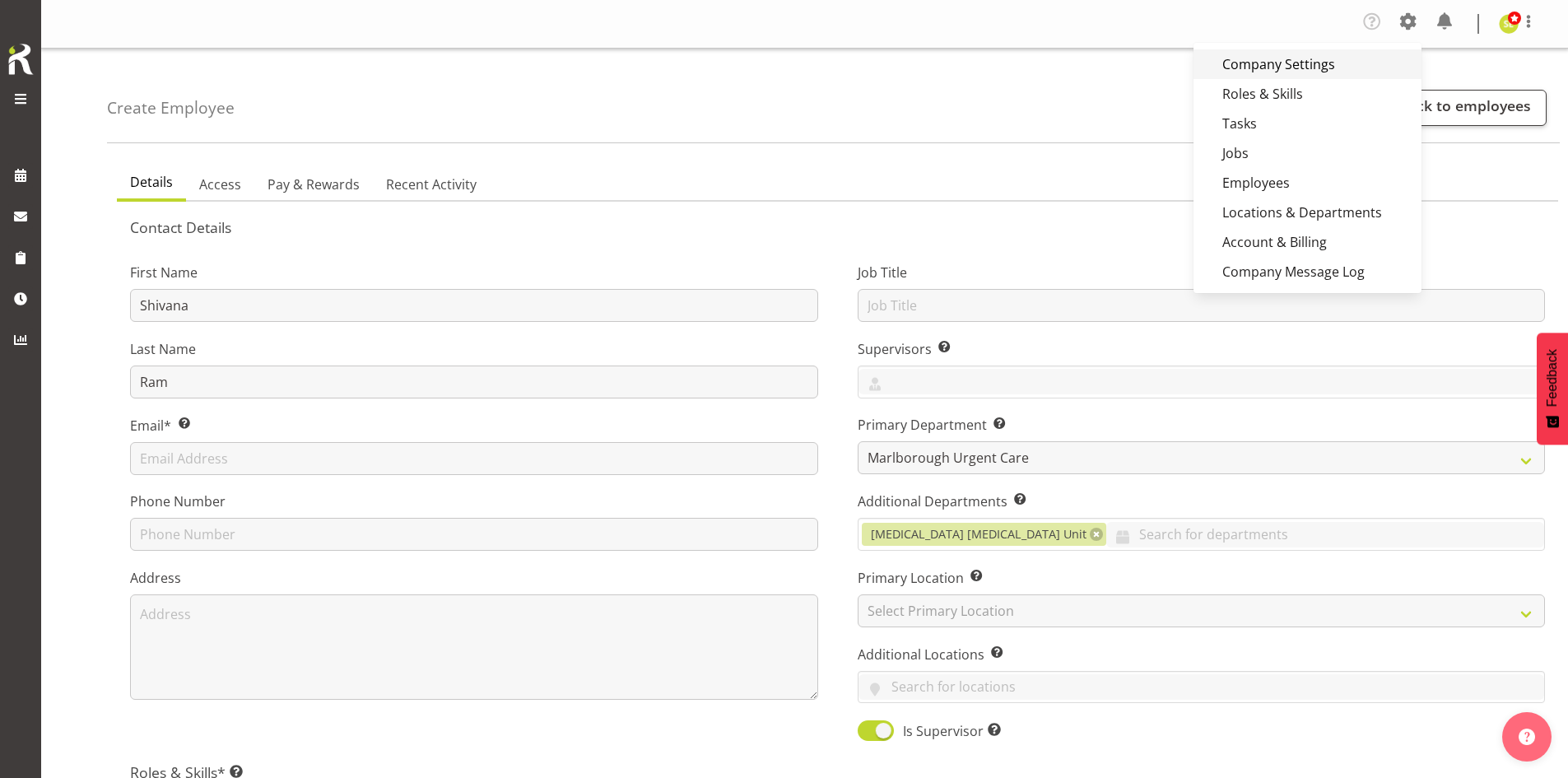
click at [1346, 65] on link "Company Settings" at bounding box center [1308, 63] width 228 height 29
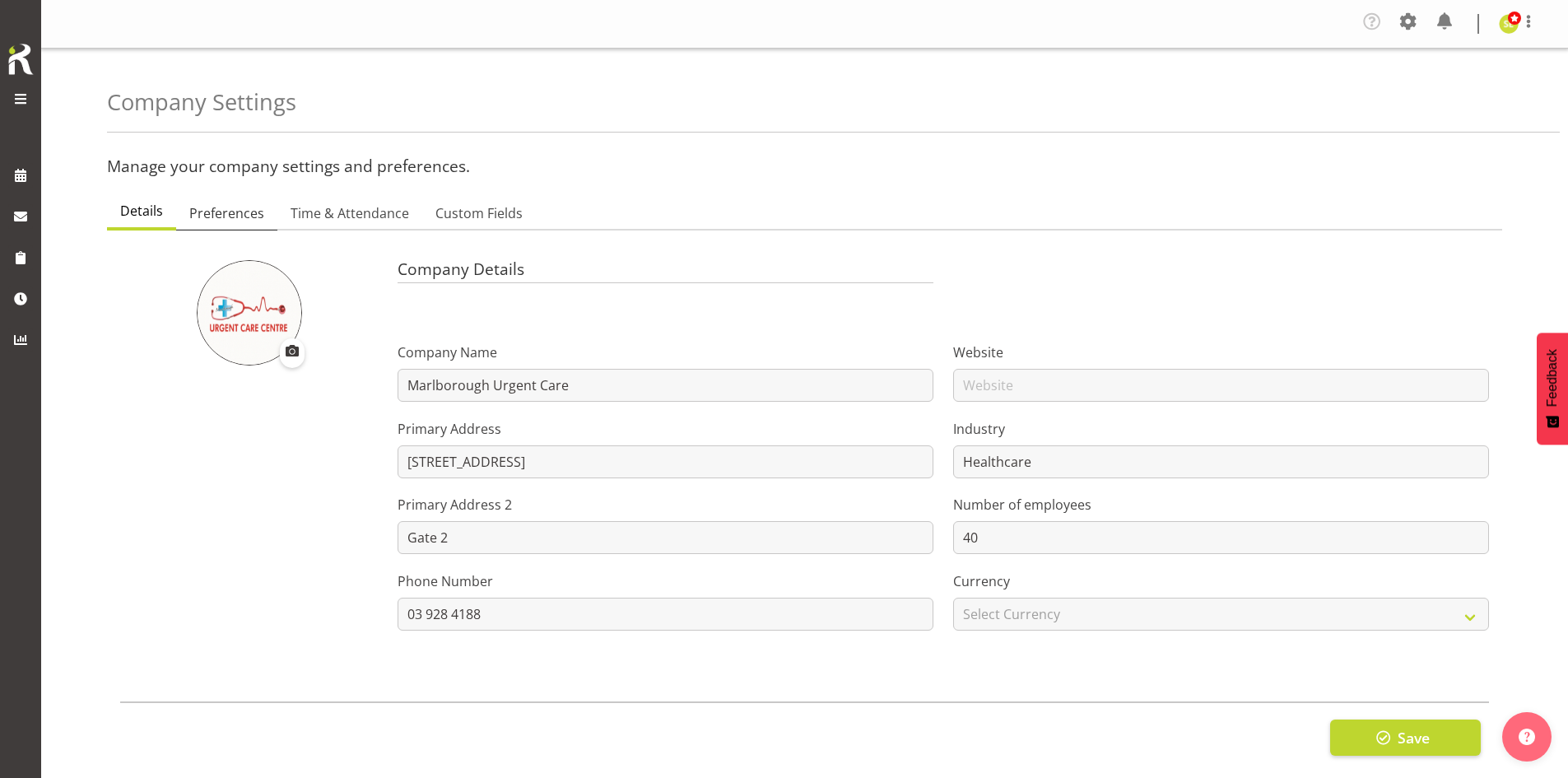
click at [249, 219] on span "Preferences" at bounding box center [227, 213] width 75 height 20
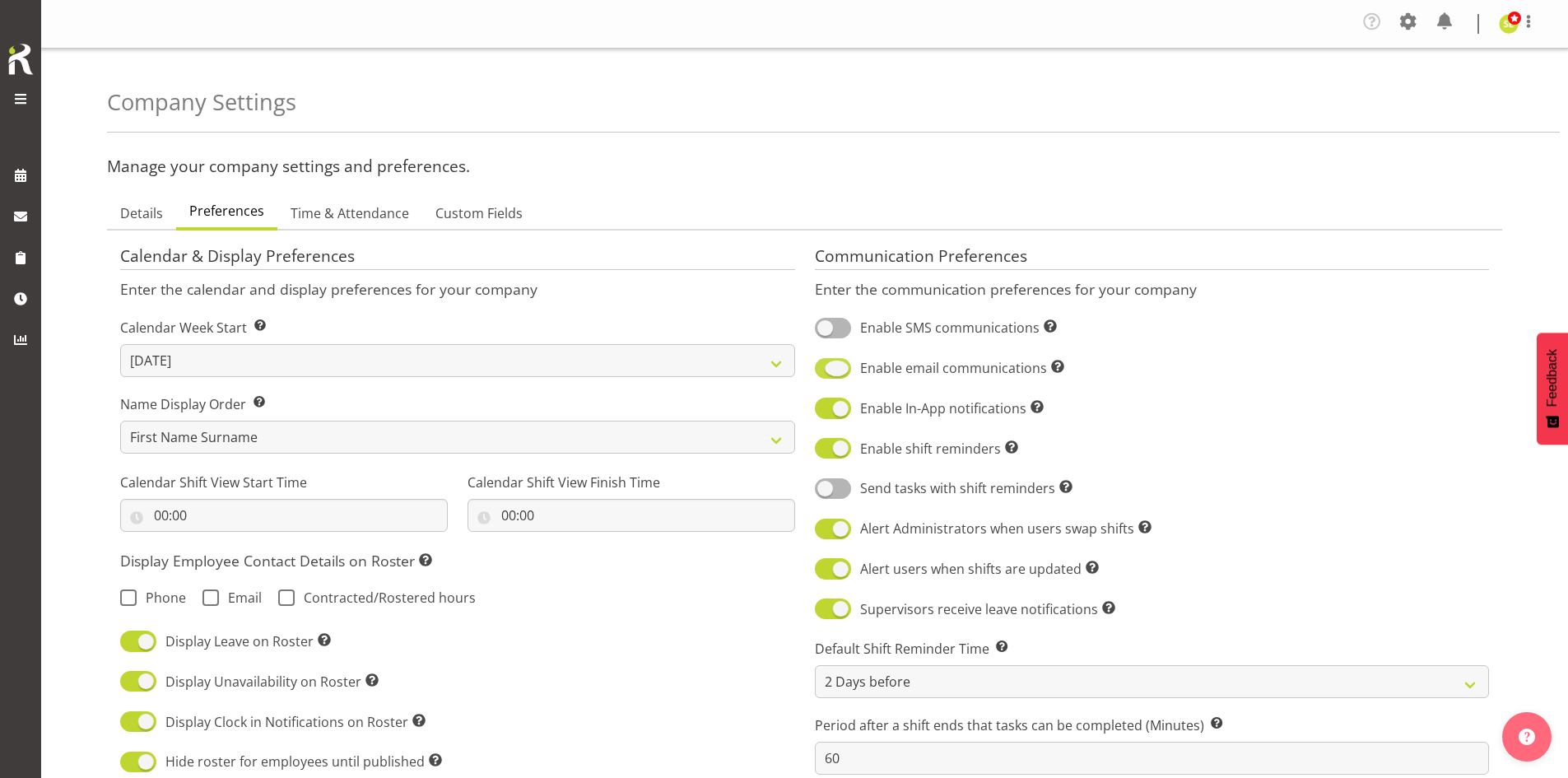
click at [829, 368] on span at bounding box center [832, 368] width 37 height 21
click at [825, 368] on input "Enable email communications Turn on or off email communications for your entire…" at bounding box center [820, 368] width 11 height 11
checkbox input "false"
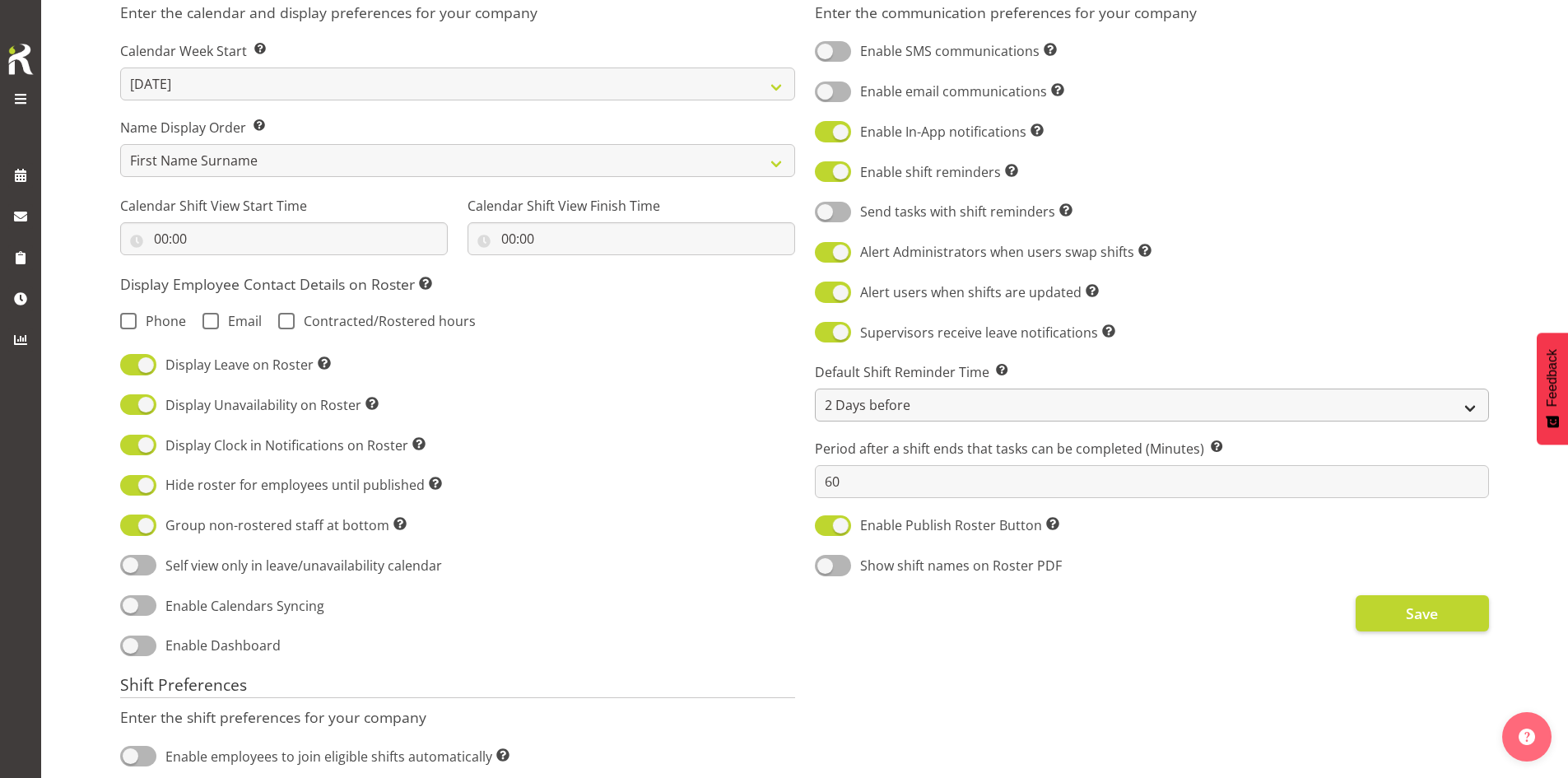
scroll to position [247, 0]
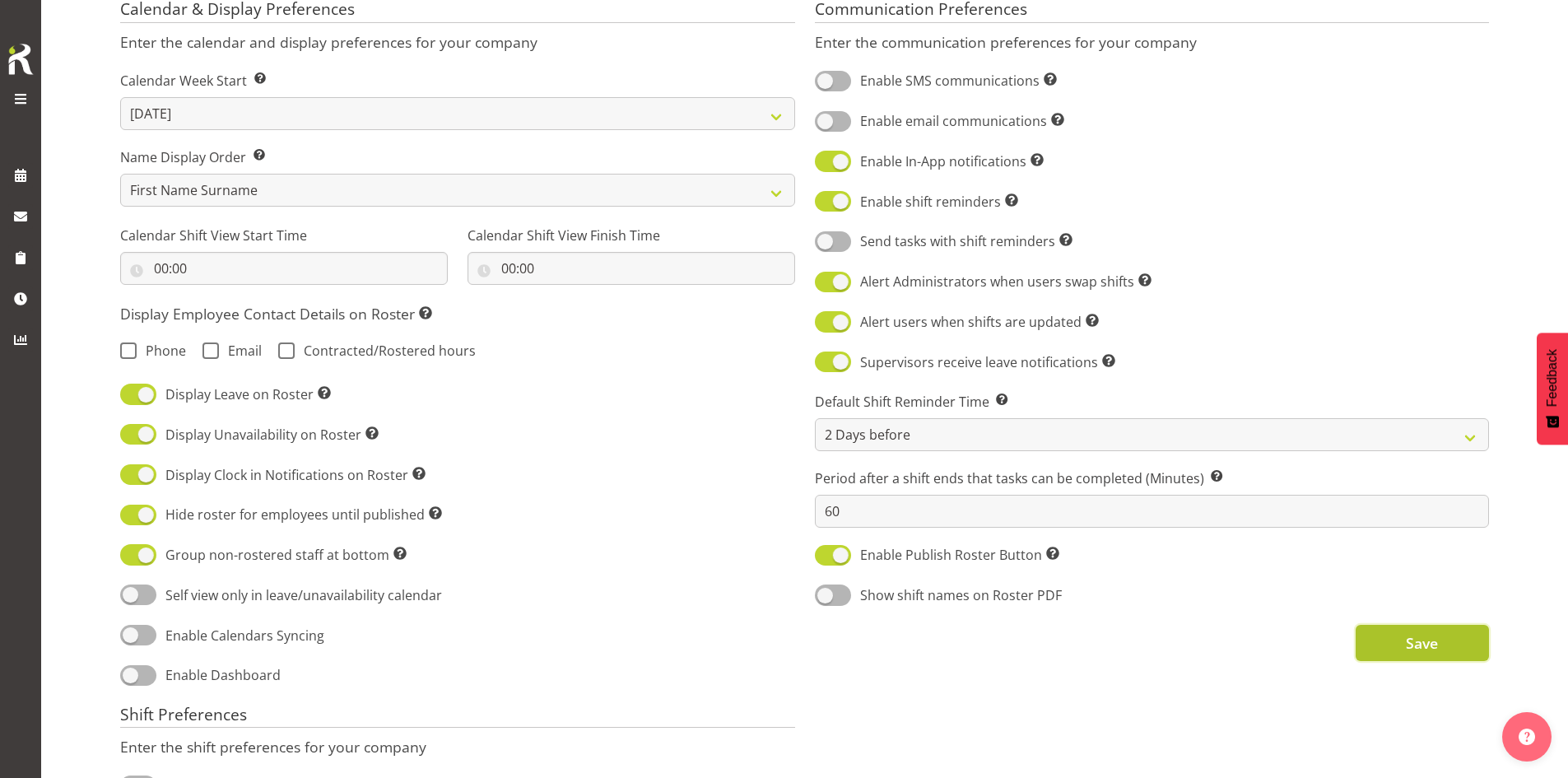
click at [1425, 647] on span "Save" at bounding box center [1422, 643] width 32 height 21
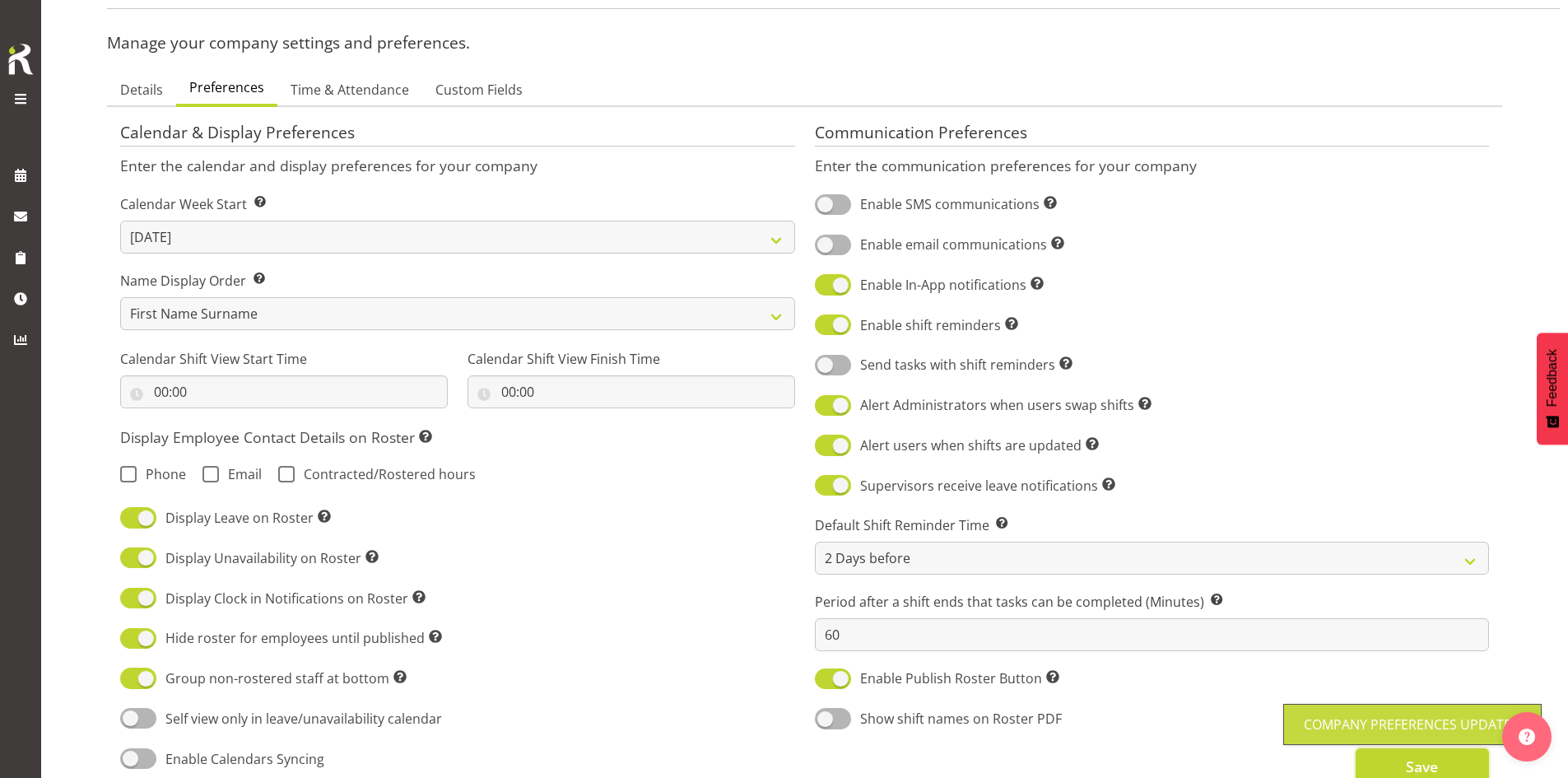
scroll to position [0, 0]
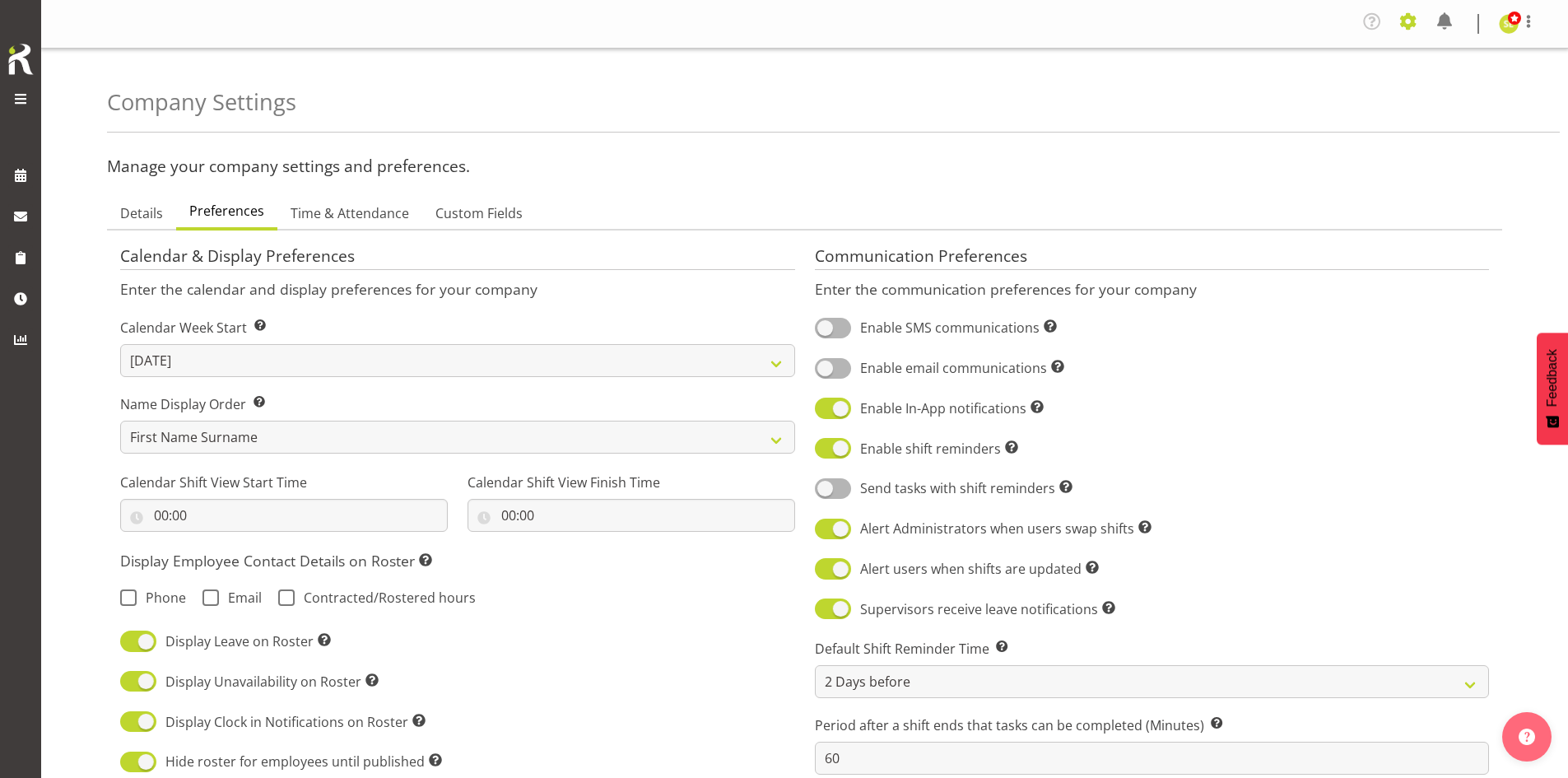
click at [1411, 23] on span at bounding box center [1408, 21] width 27 height 27
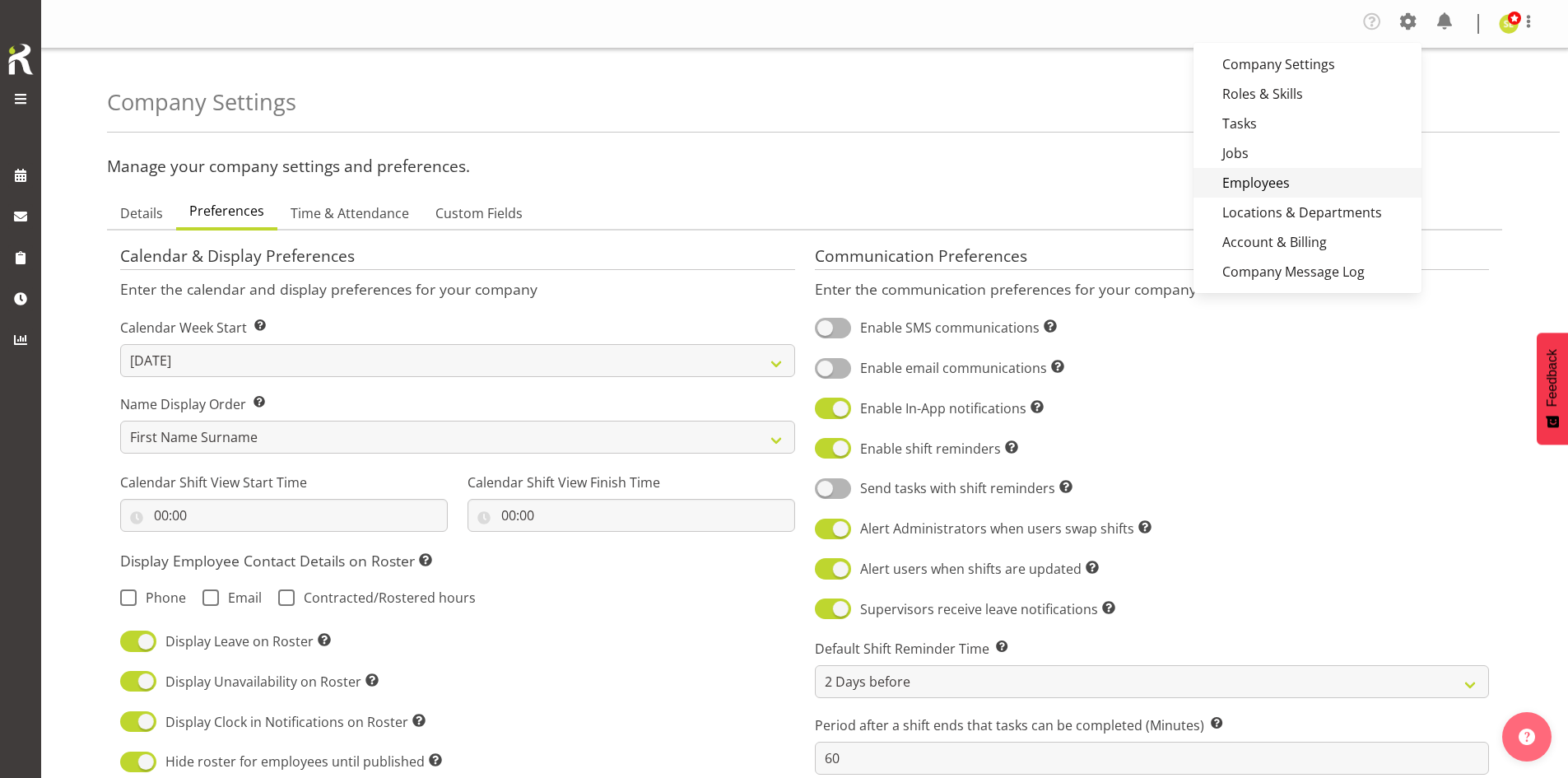
click at [1279, 181] on link "Employees" at bounding box center [1308, 182] width 228 height 29
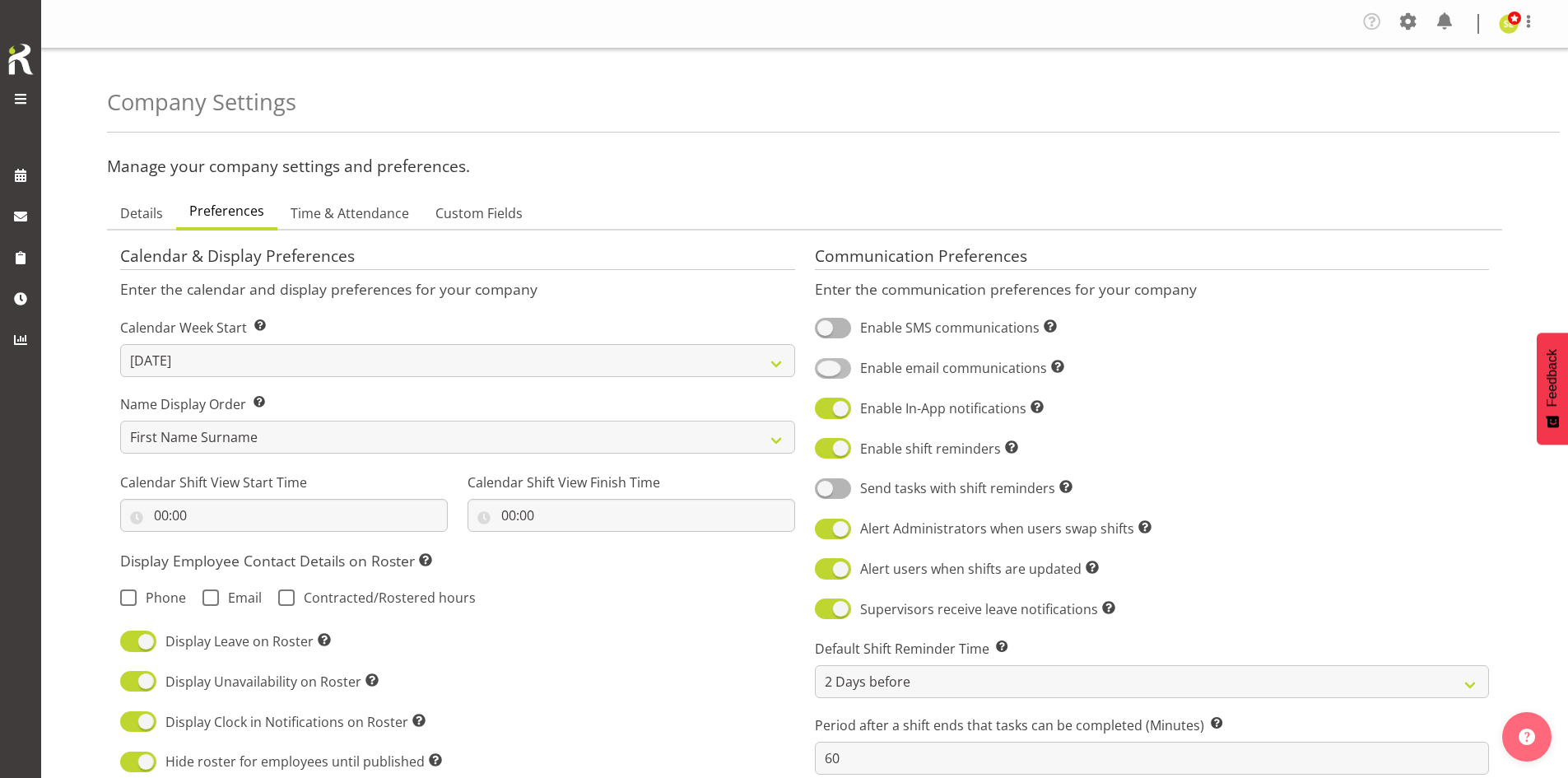
click at [836, 363] on span at bounding box center [832, 368] width 37 height 21
click at [825, 363] on input "Enable email communications Turn on or off email communications for your entire…" at bounding box center [820, 368] width 11 height 11
checkbox input "true"
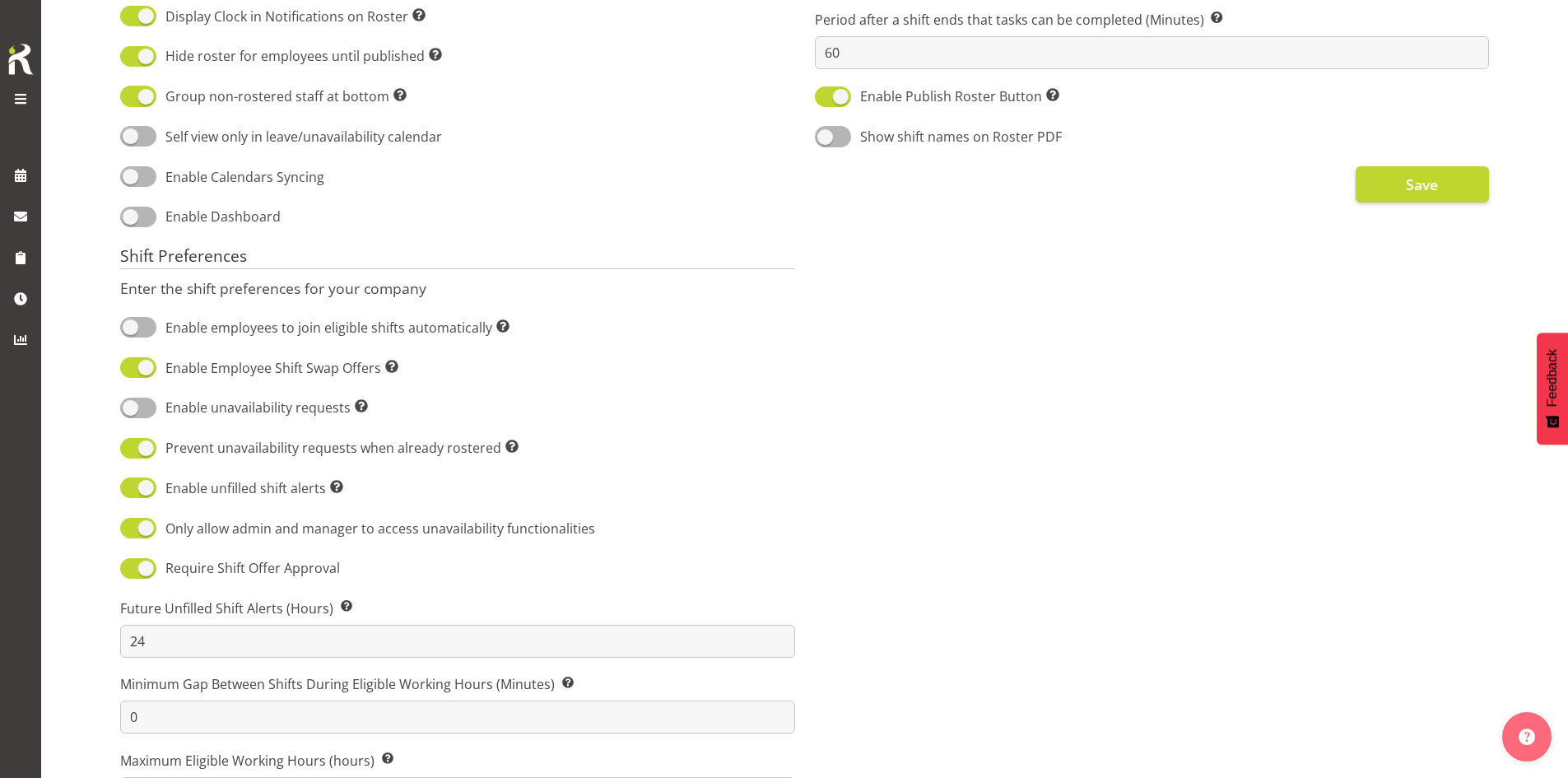
scroll to position [852, 0]
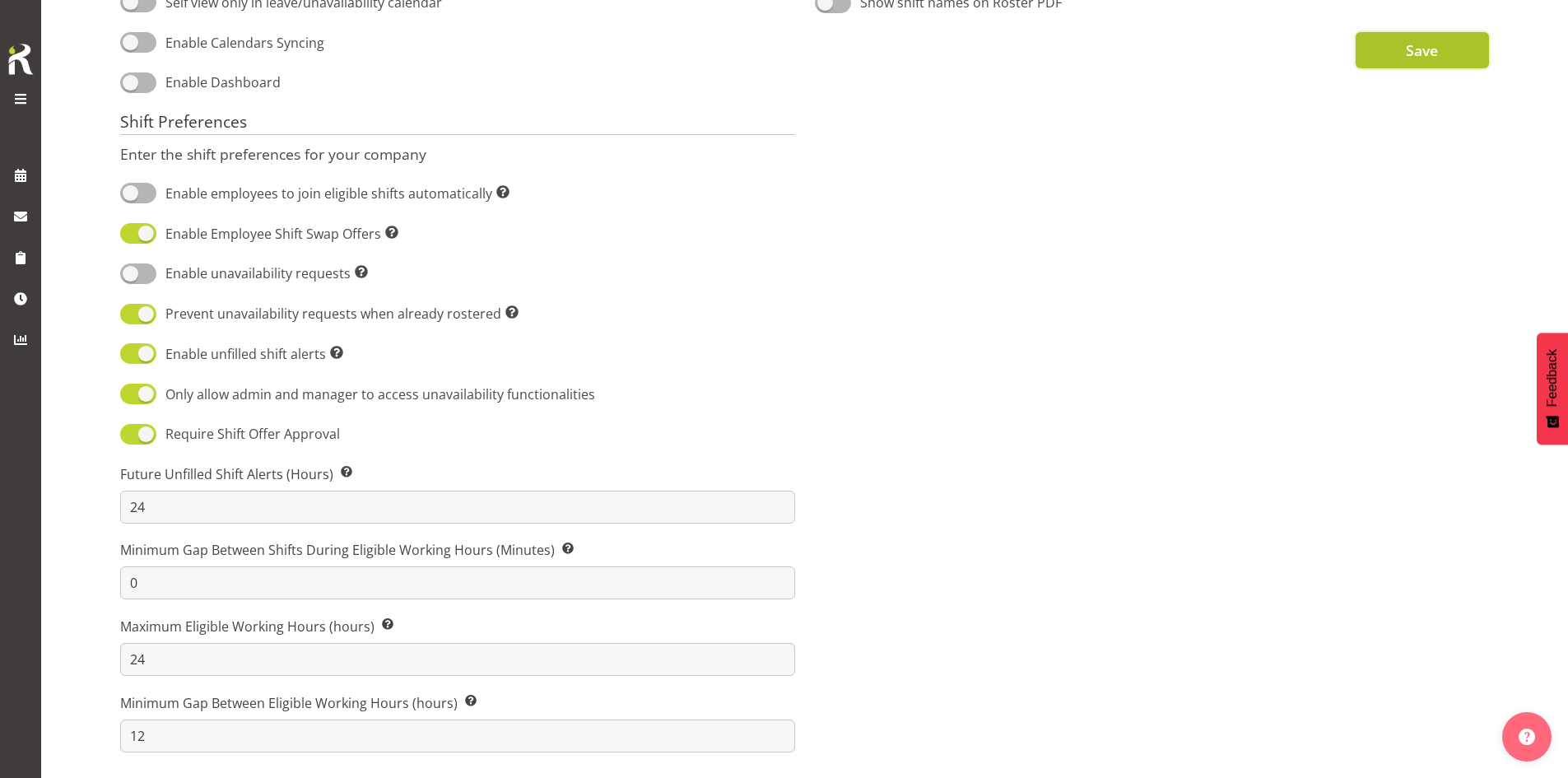
click at [1414, 39] on span "Save" at bounding box center [1422, 50] width 32 height 21
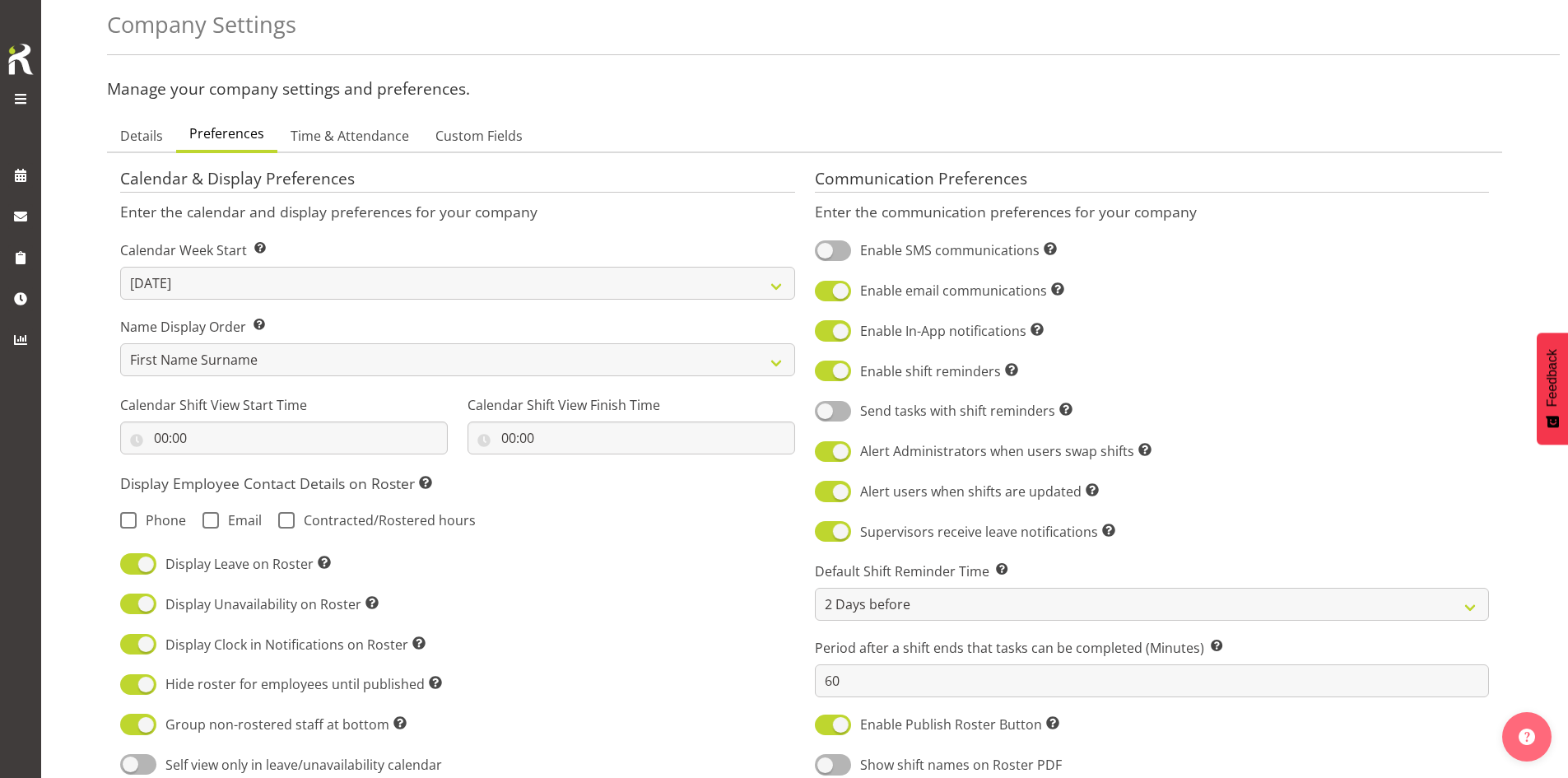
scroll to position [0, 0]
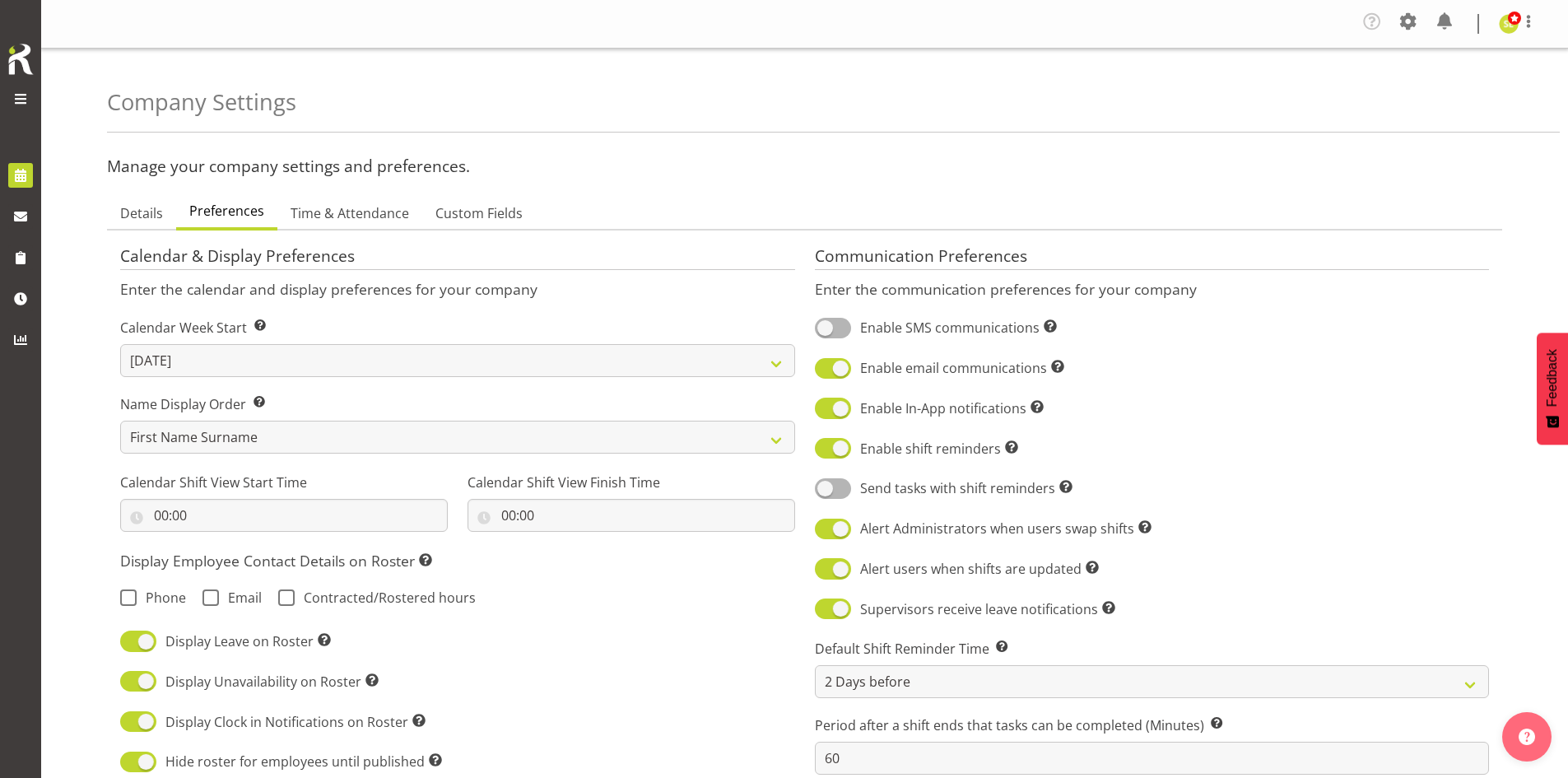
click at [14, 176] on span at bounding box center [21, 176] width 25 height 25
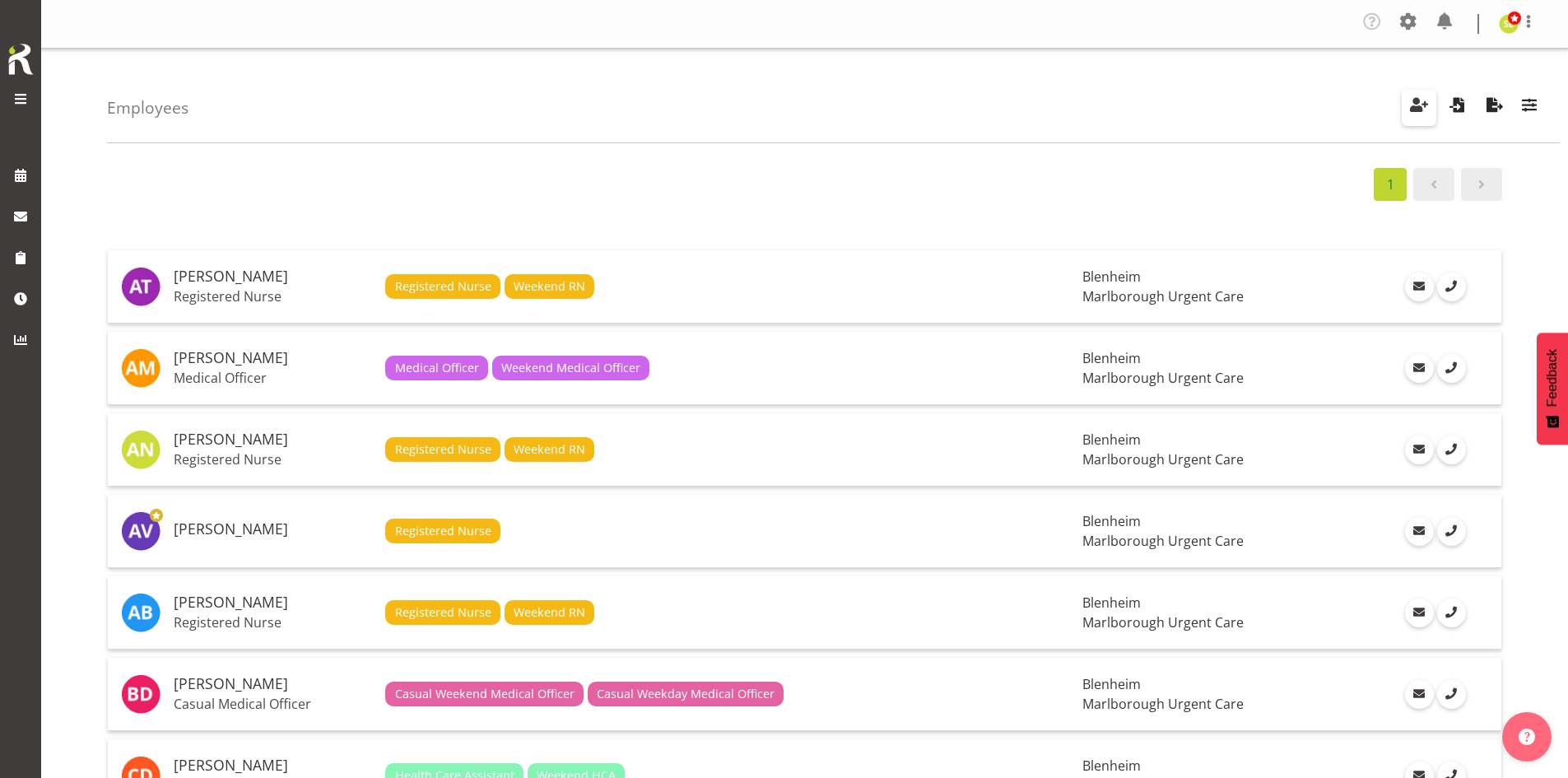
click at [1418, 120] on span "button" at bounding box center [1419, 111] width 5 height 20
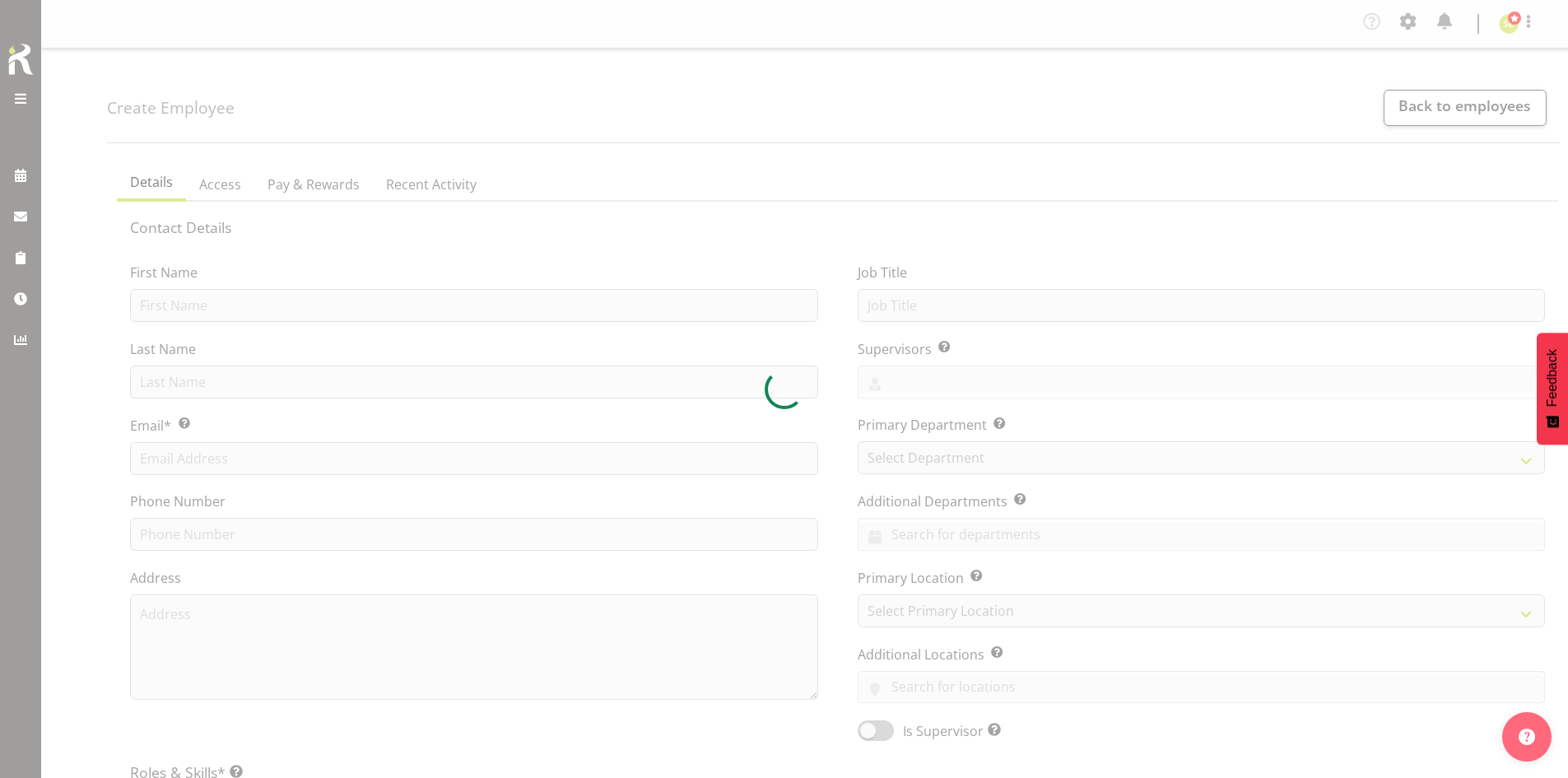
click at [304, 303] on div at bounding box center [784, 389] width 1568 height 778
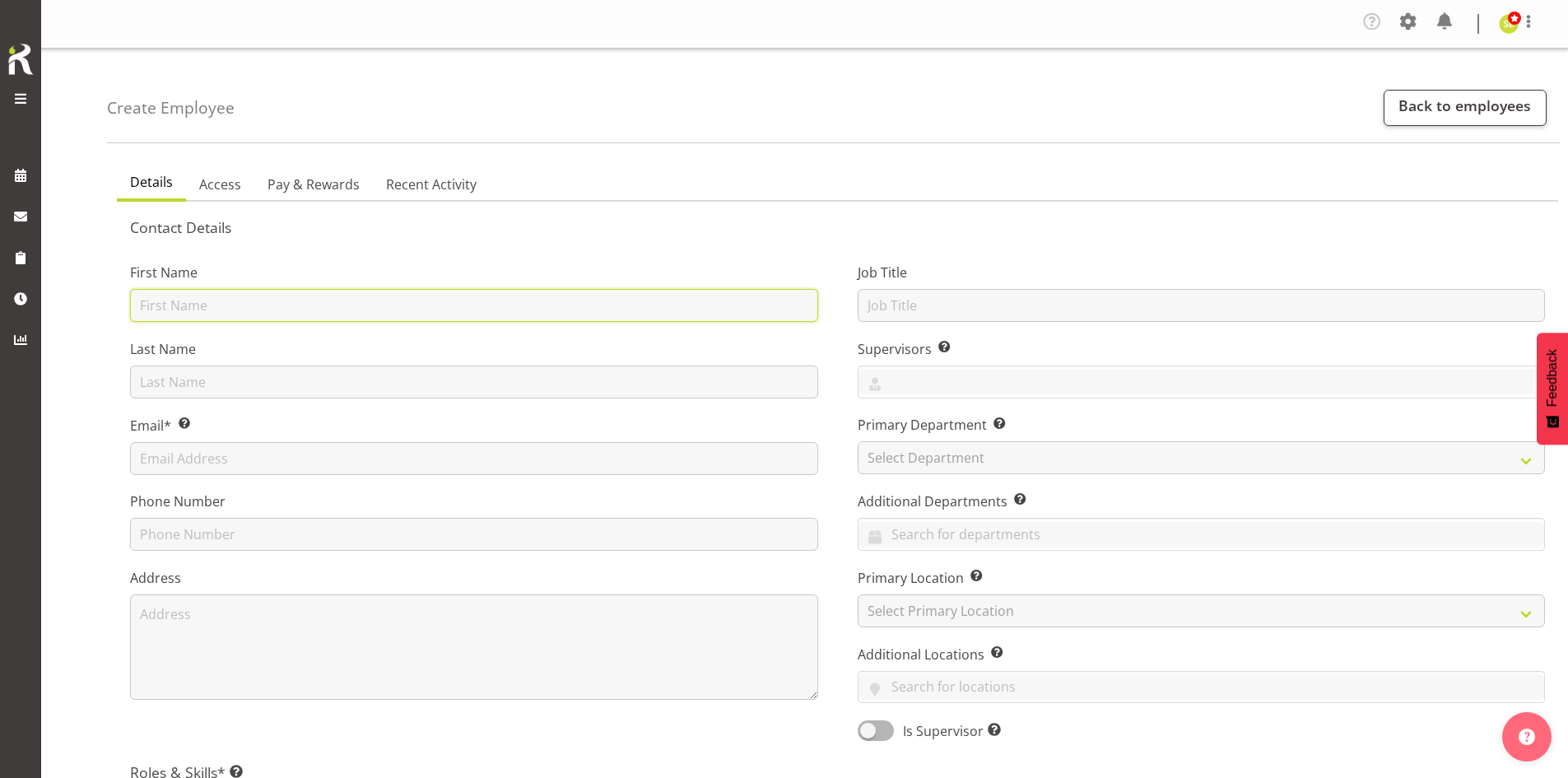
click at [294, 309] on input "text" at bounding box center [474, 305] width 688 height 33
type input "Shivana"
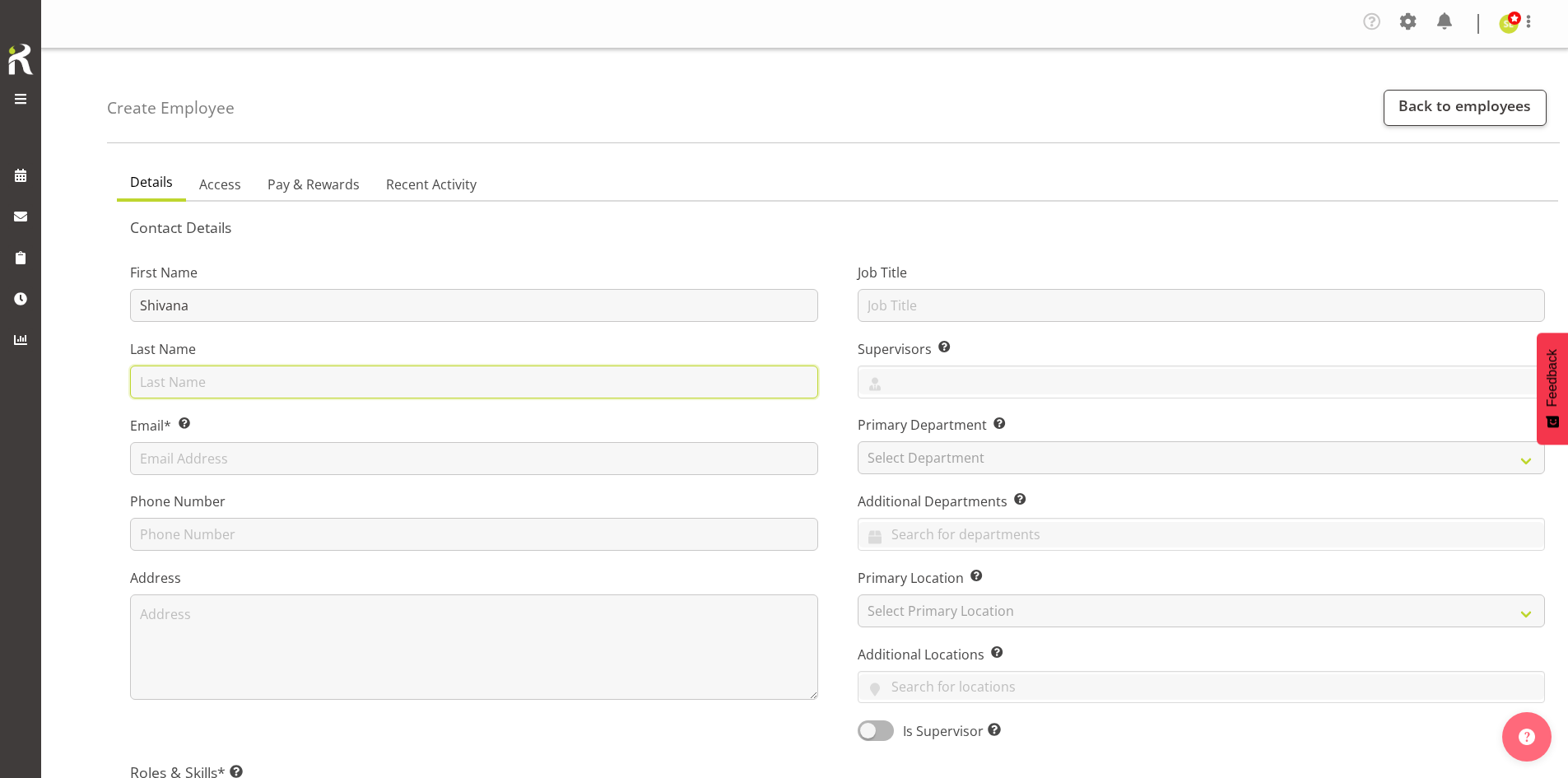
click at [267, 385] on input "text" at bounding box center [474, 382] width 688 height 33
type input "Ram"
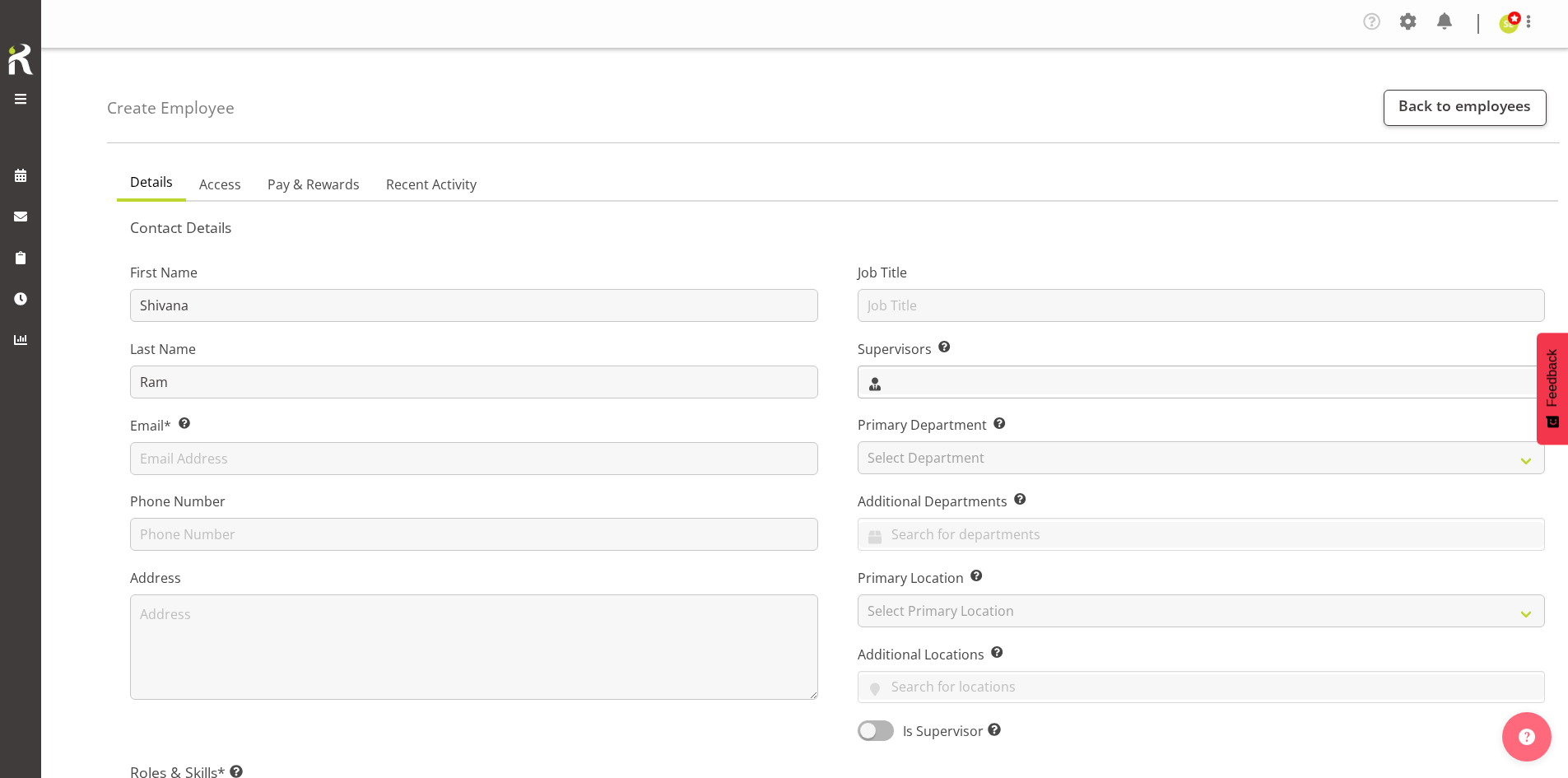
click at [923, 378] on input "text" at bounding box center [1201, 381] width 687 height 26
click at [832, 389] on div "First Name Shivana Last Name Ram Email* This is a required field. Phone Number …" at bounding box center [475, 497] width 728 height 514
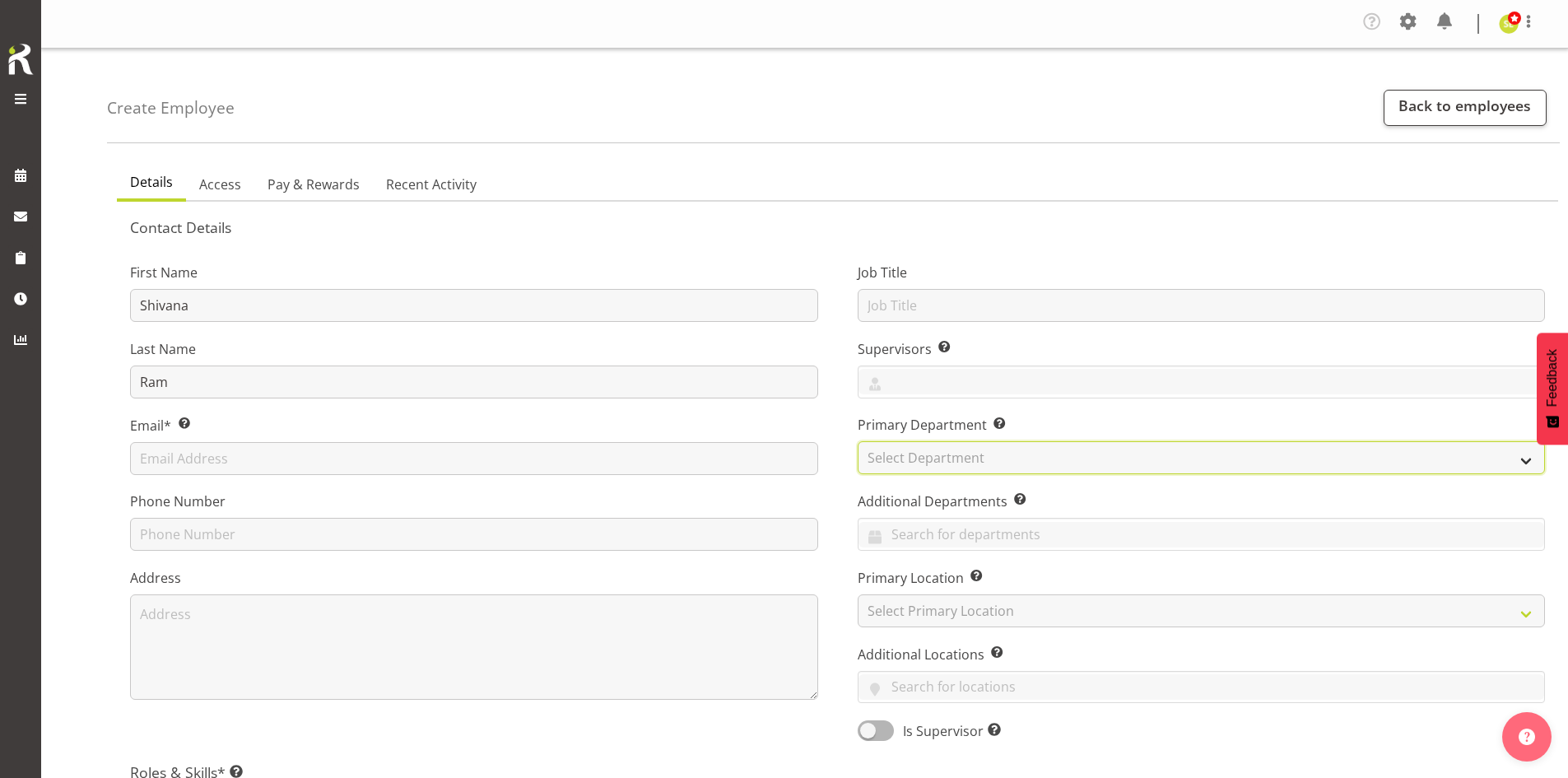
click at [923, 460] on select "Select Department Haemodialysis Dialysis Unit Marlborough Urgent Care" at bounding box center [1201, 458] width 688 height 33
click at [857, 442] on select "Select Department Haemodialysis Dialysis Unit Marlborough Urgent Care" at bounding box center [1201, 458] width 688 height 33
click at [921, 458] on select "Haemodialysis Dialysis Unit Marlborough Urgent Care" at bounding box center [1201, 458] width 688 height 33
select select "925"
click at [857, 442] on select "Haemodialysis Dialysis Unit Marlborough Urgent Care" at bounding box center [1201, 458] width 688 height 33
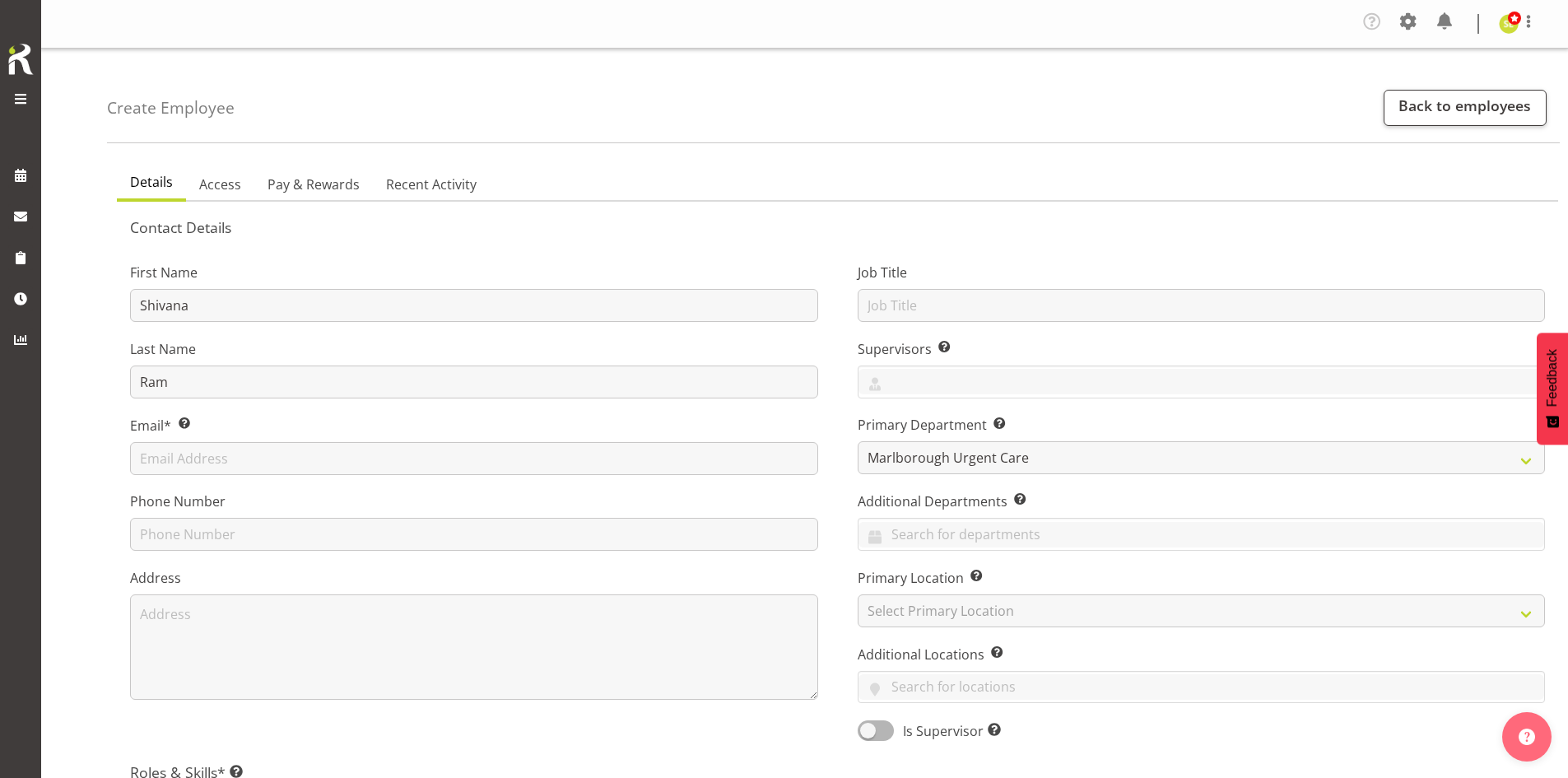
click at [924, 514] on div "Additional Departments Allow the use of cross-department resource sharing, enab…" at bounding box center [1201, 521] width 688 height 59
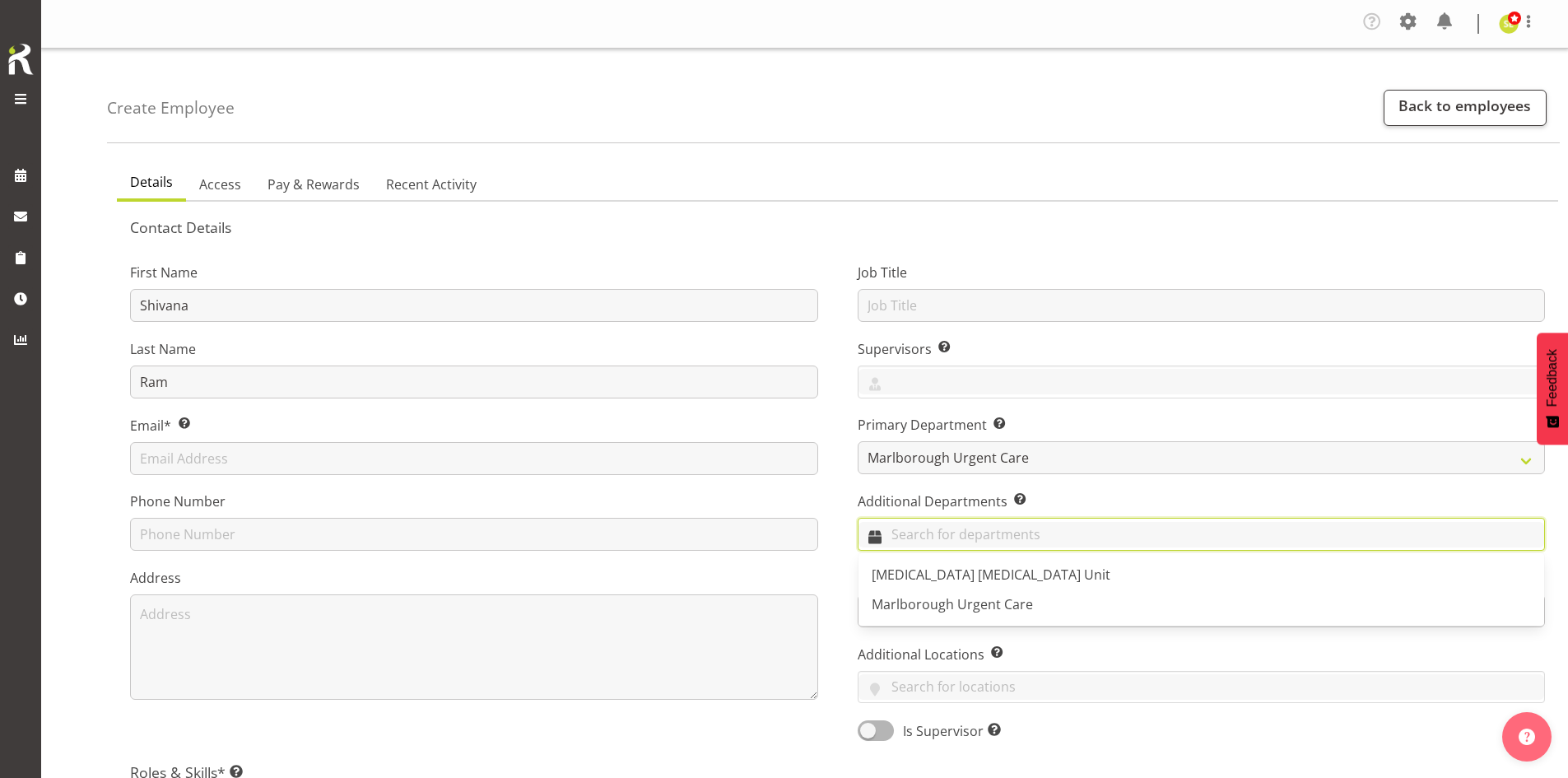
click at [924, 530] on input "text" at bounding box center [1201, 534] width 687 height 26
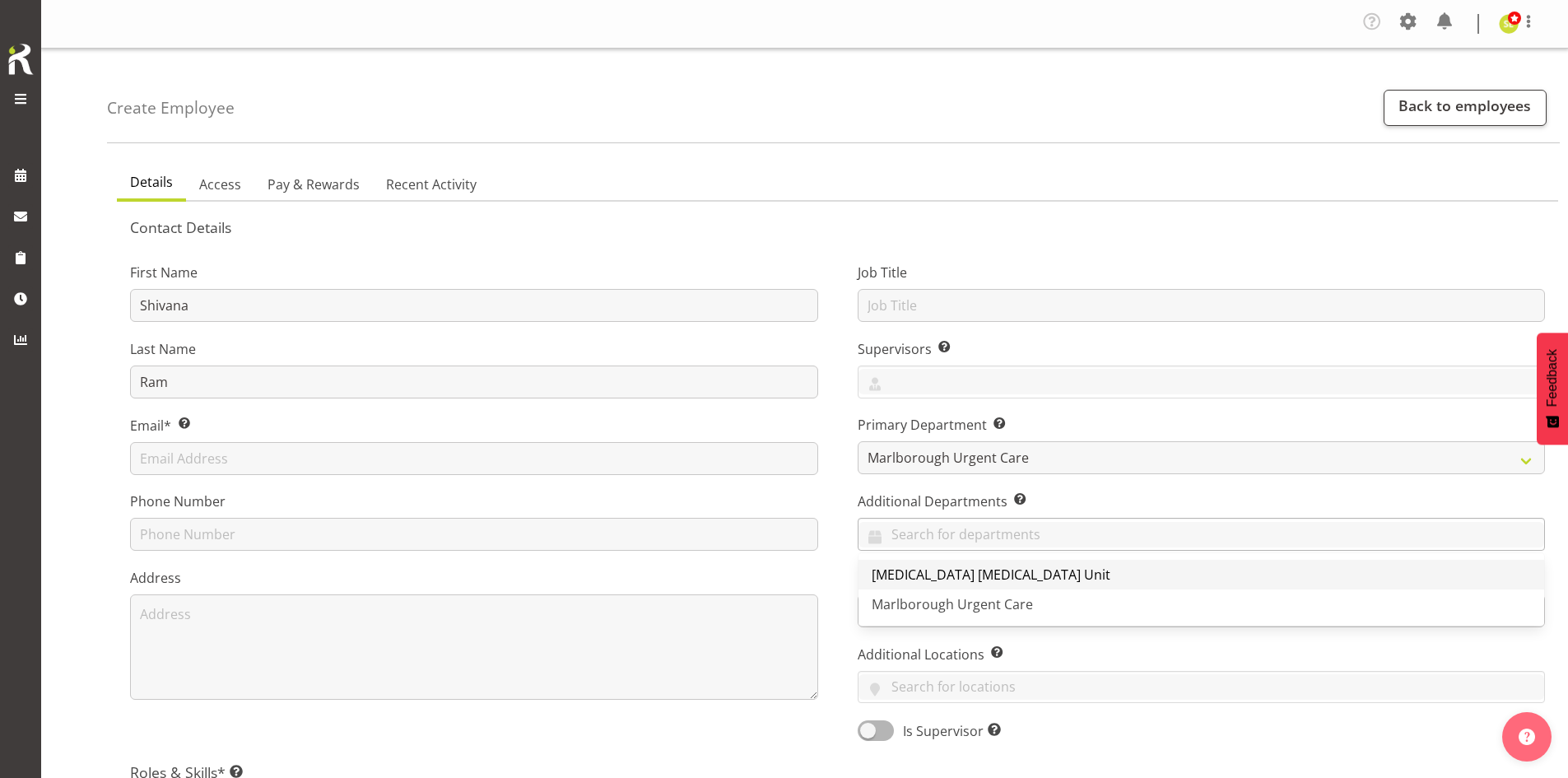
click at [930, 579] on span "[MEDICAL_DATA] [MEDICAL_DATA] Unit" at bounding box center [991, 575] width 239 height 18
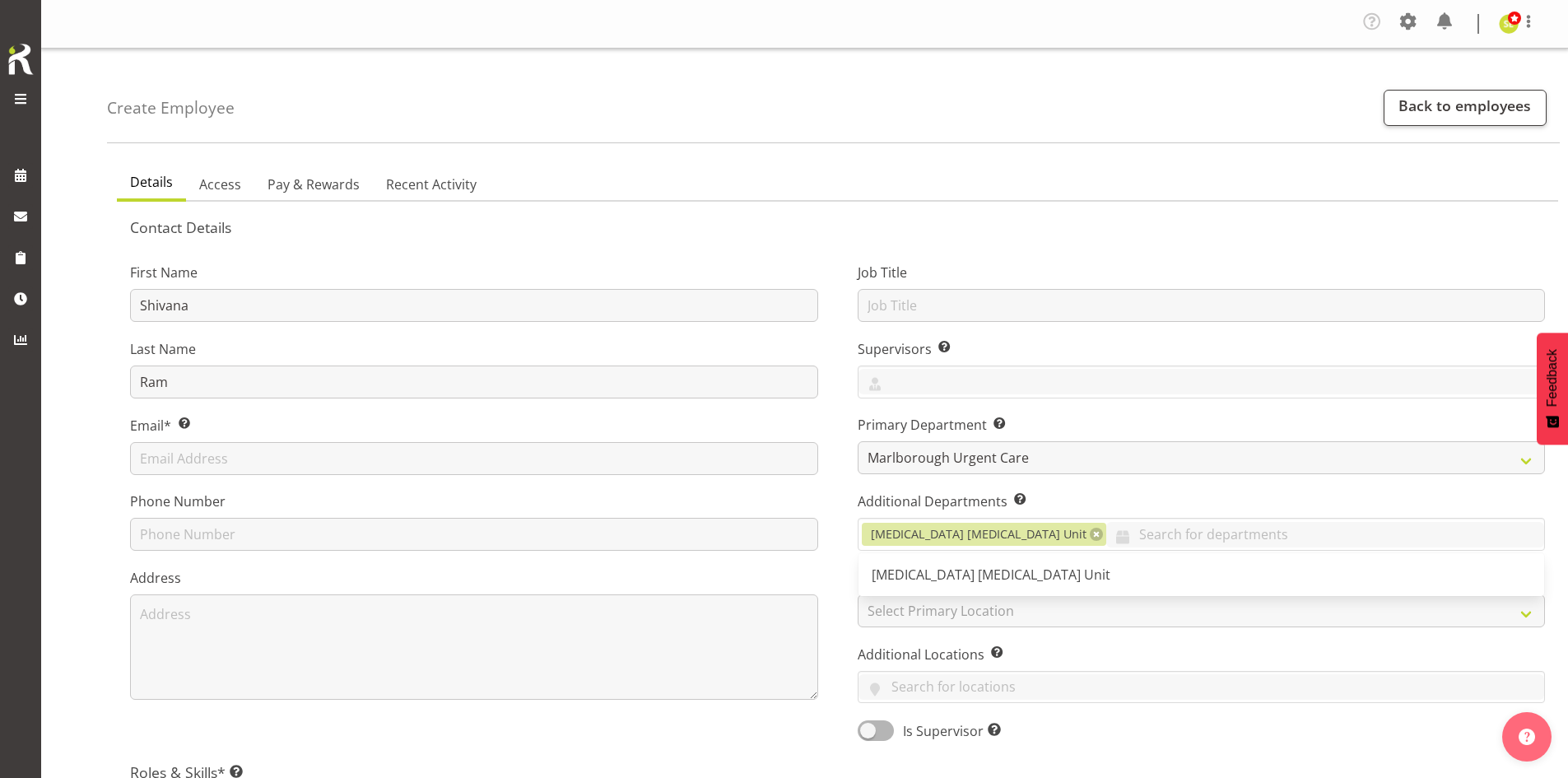
click at [852, 572] on div "Job Title Supervisors Select the employee’s supervisors, or the person who is i…" at bounding box center [1201, 497] width 728 height 514
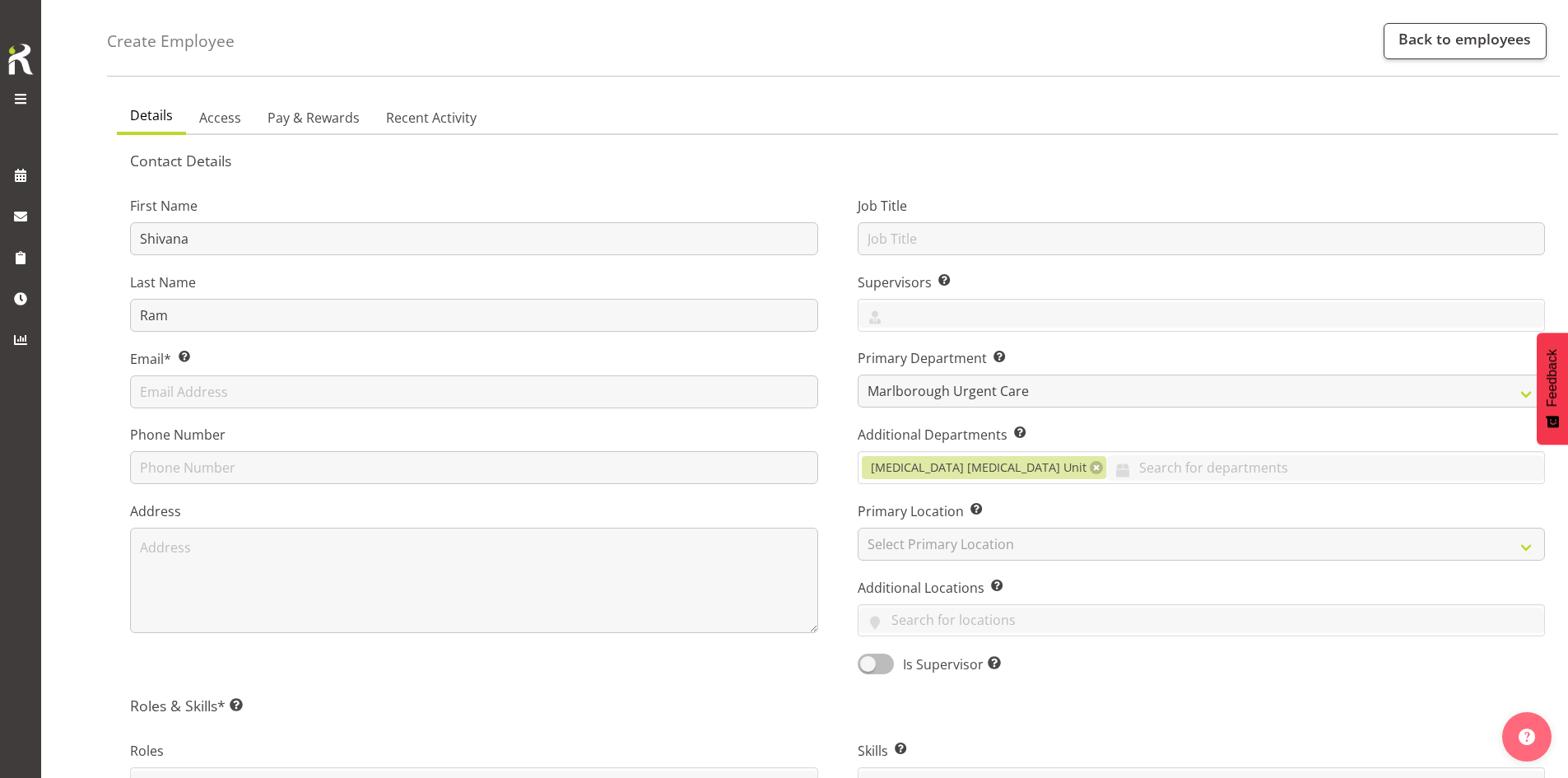
scroll to position [165, 0]
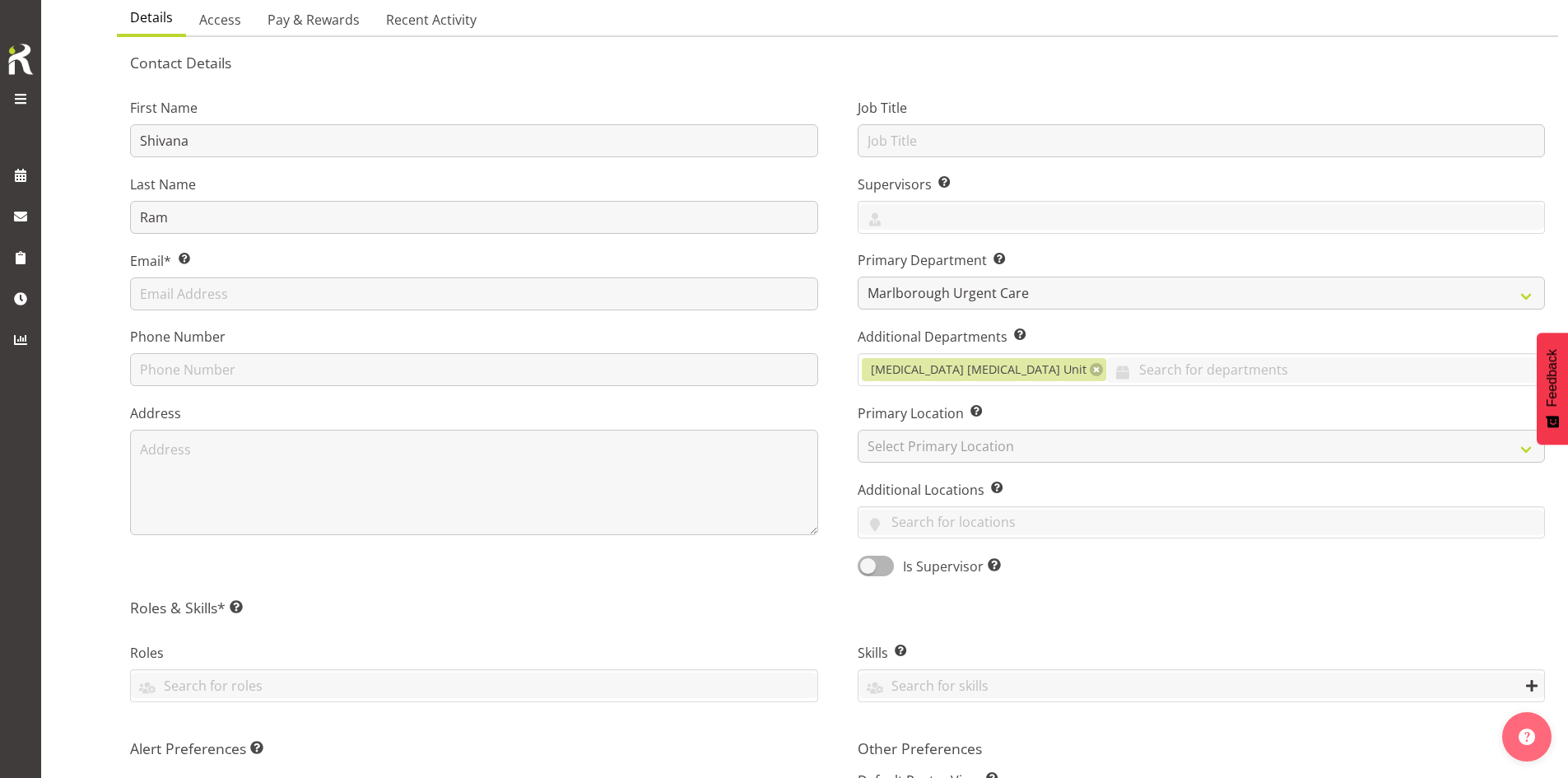
click at [935, 466] on div "Job Title Supervisors Select the employee’s supervisors, or the person who is i…" at bounding box center [1201, 332] width 728 height 514
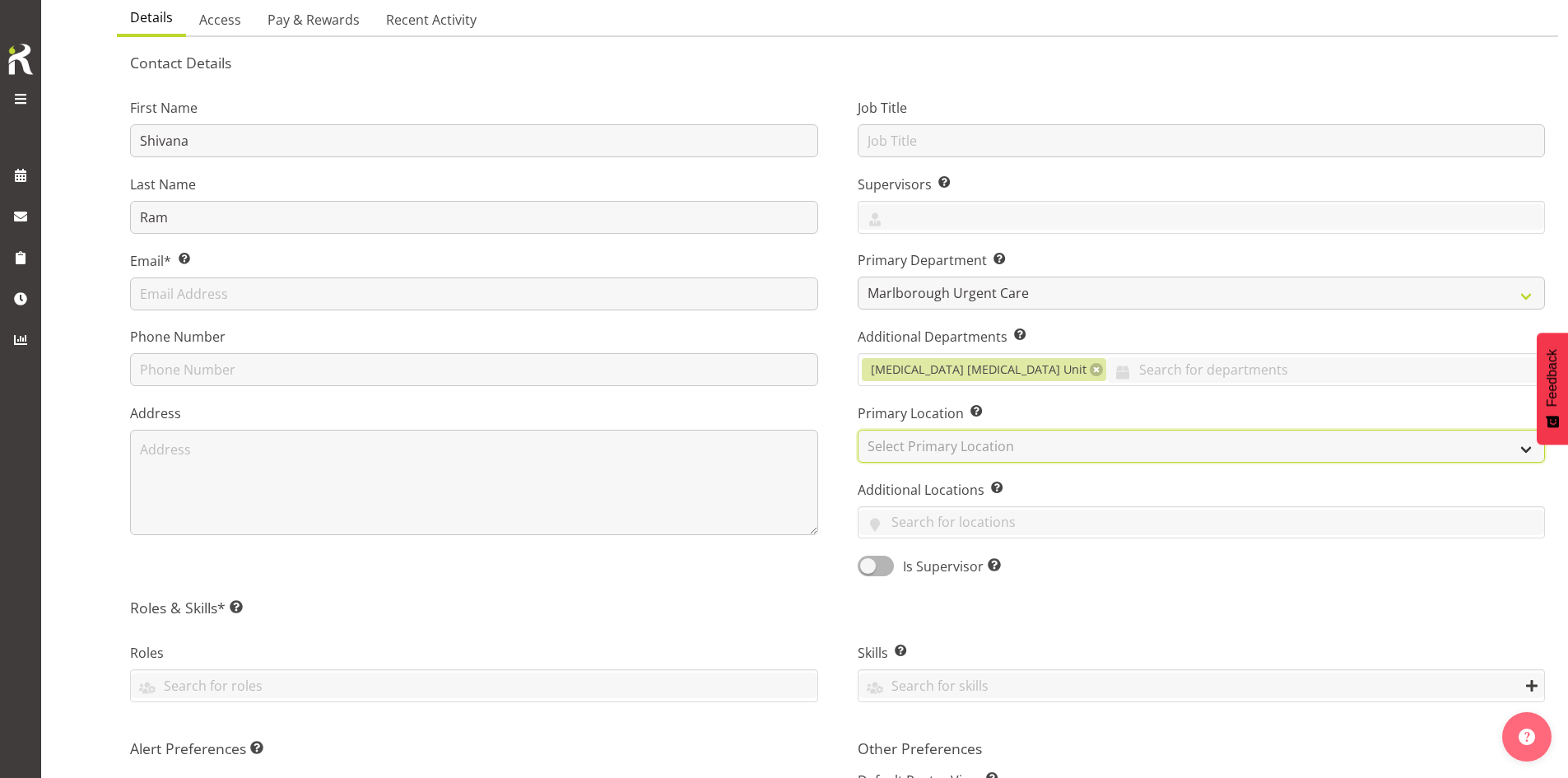
click at [935, 452] on select "Select Primary Location Blenheim" at bounding box center [1201, 446] width 688 height 33
select select "1282"
click at [857, 430] on select "Select Primary Location Blenheim" at bounding box center [1201, 446] width 688 height 33
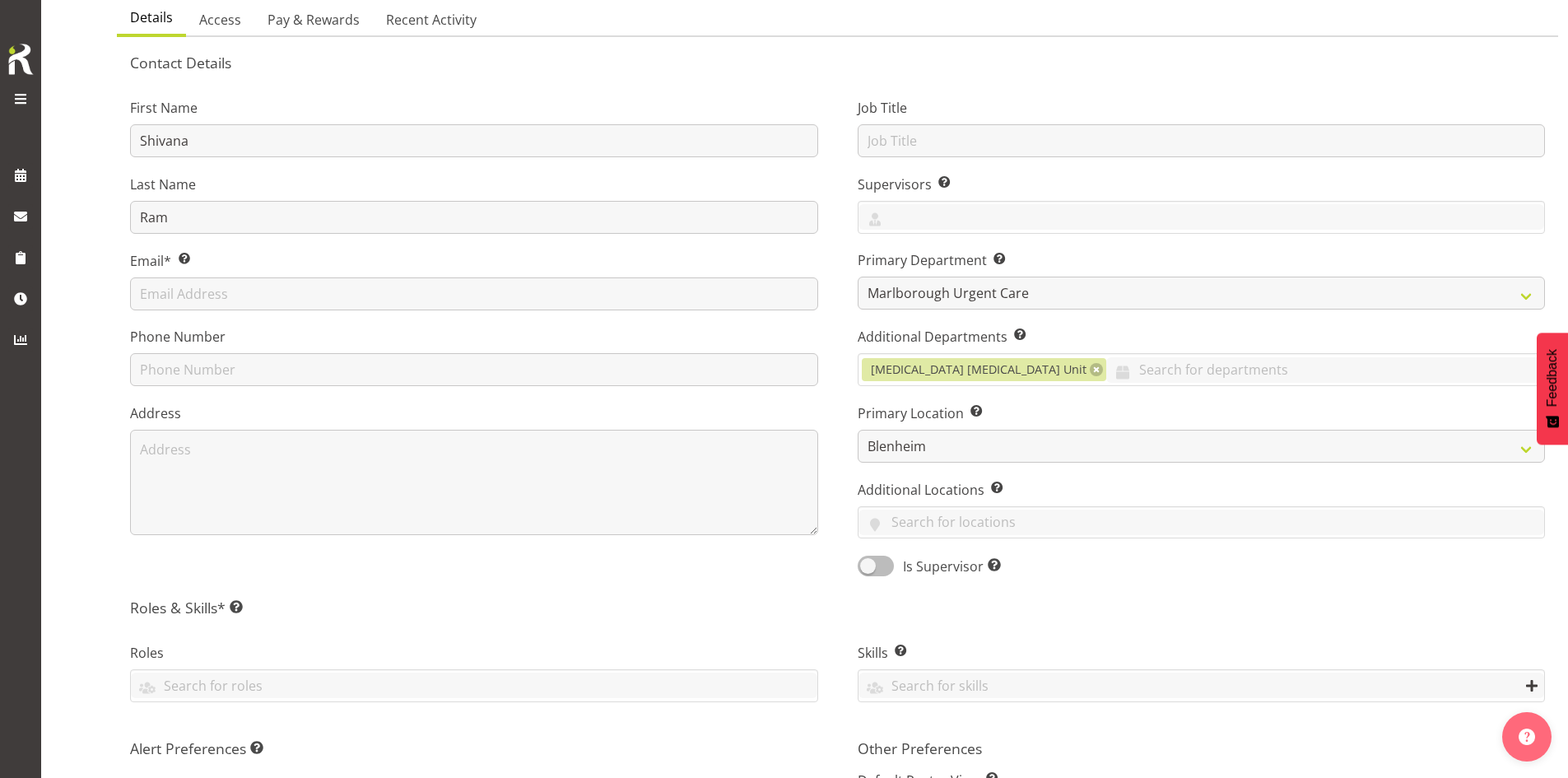
click at [871, 566] on span at bounding box center [875, 566] width 37 height 21
click at [868, 566] on input "Is Supervisor Allow employee to be shown on the supervisor list" at bounding box center [862, 566] width 11 height 11
checkbox input "true"
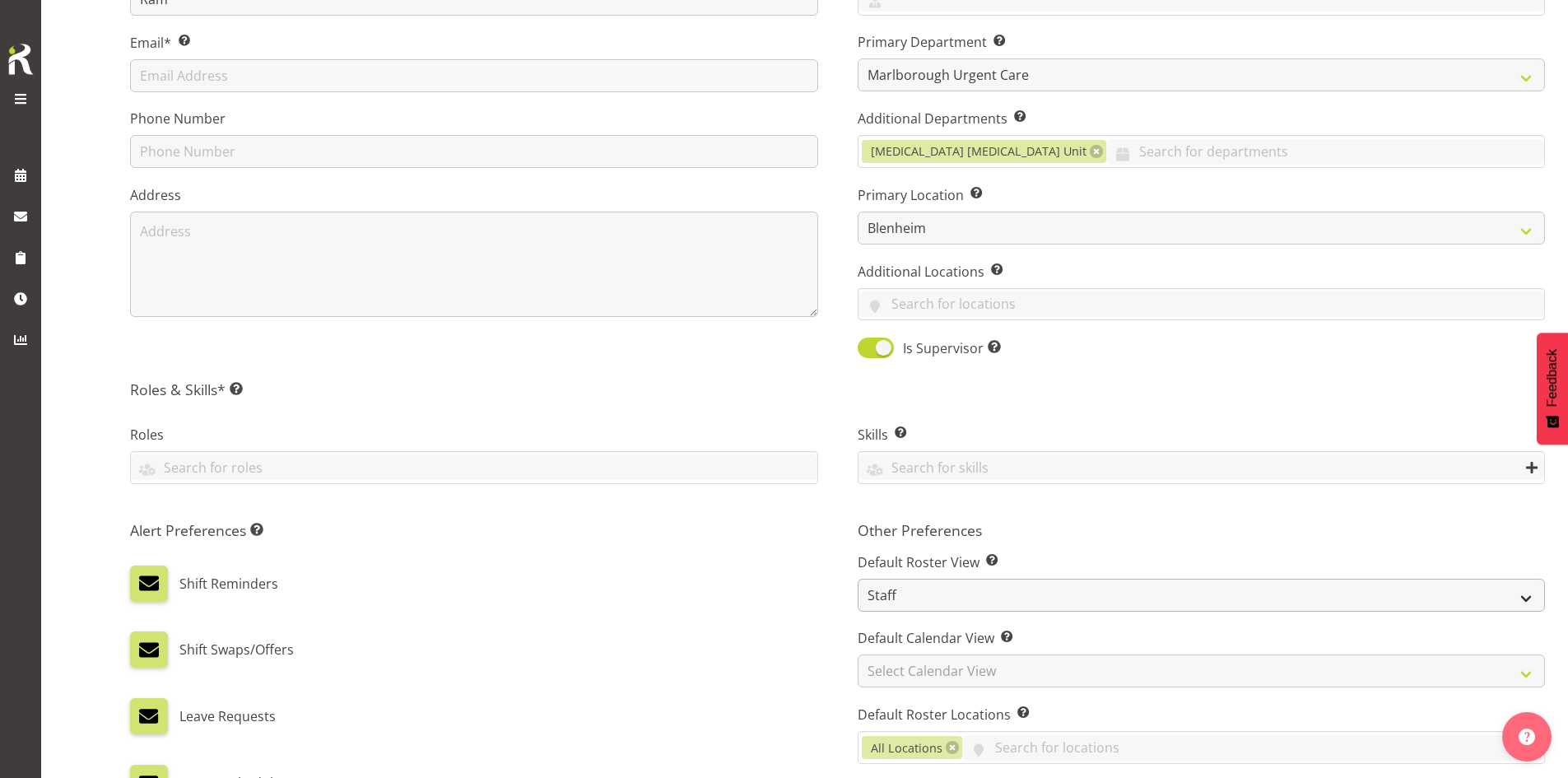
scroll to position [411, 0]
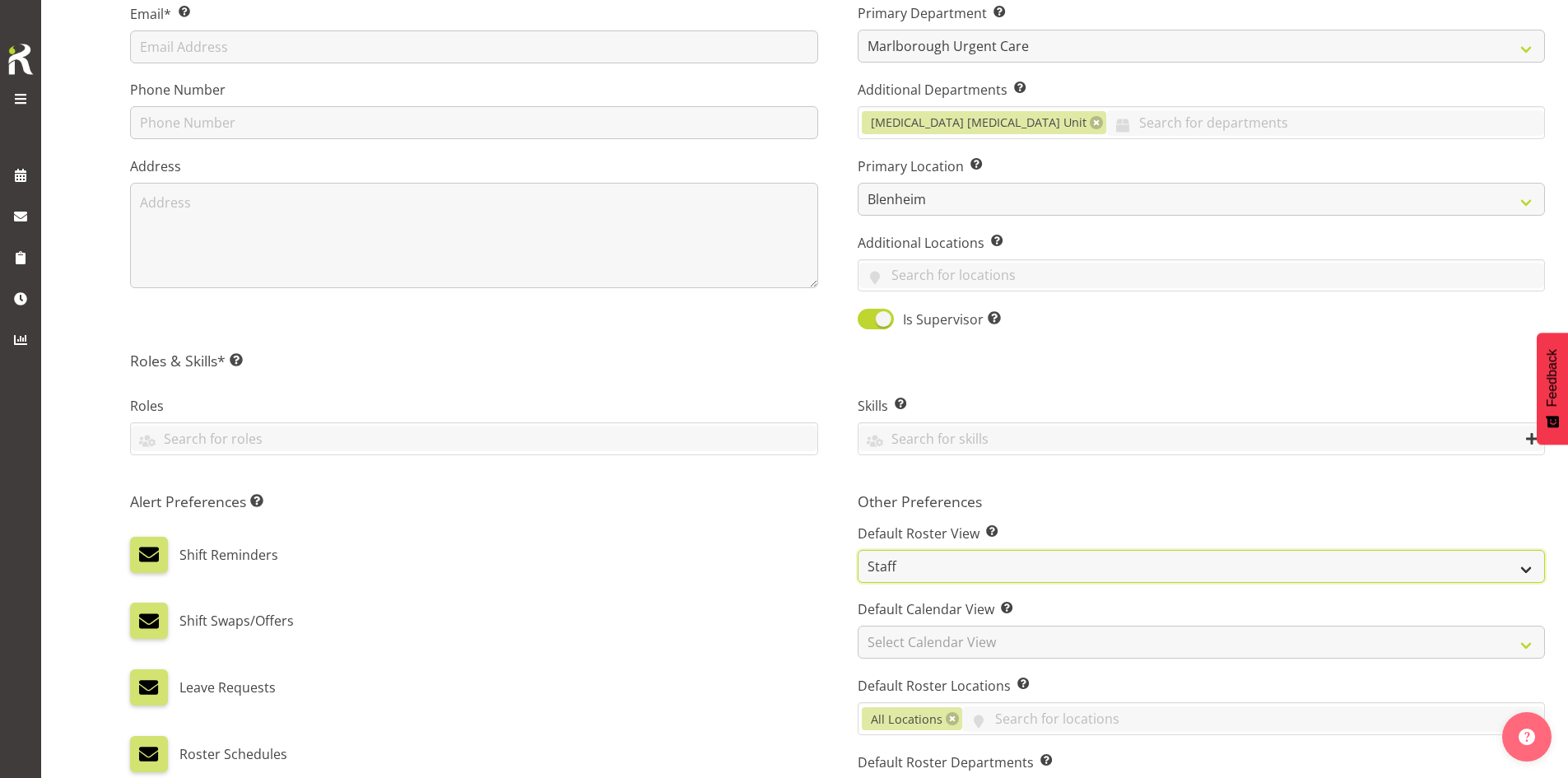
click at [900, 565] on select "Staff Role Shift - Horizontal Shift - Vertical Staff - Location" at bounding box center [1201, 566] width 688 height 33
click at [857, 550] on select "Staff Role Shift - Horizontal Shift - Vertical Staff - Location" at bounding box center [1201, 566] width 688 height 33
click at [797, 582] on div "Alert Preferences Specifies what type(s) of communication the employee will rec…" at bounding box center [475, 692] width 728 height 420
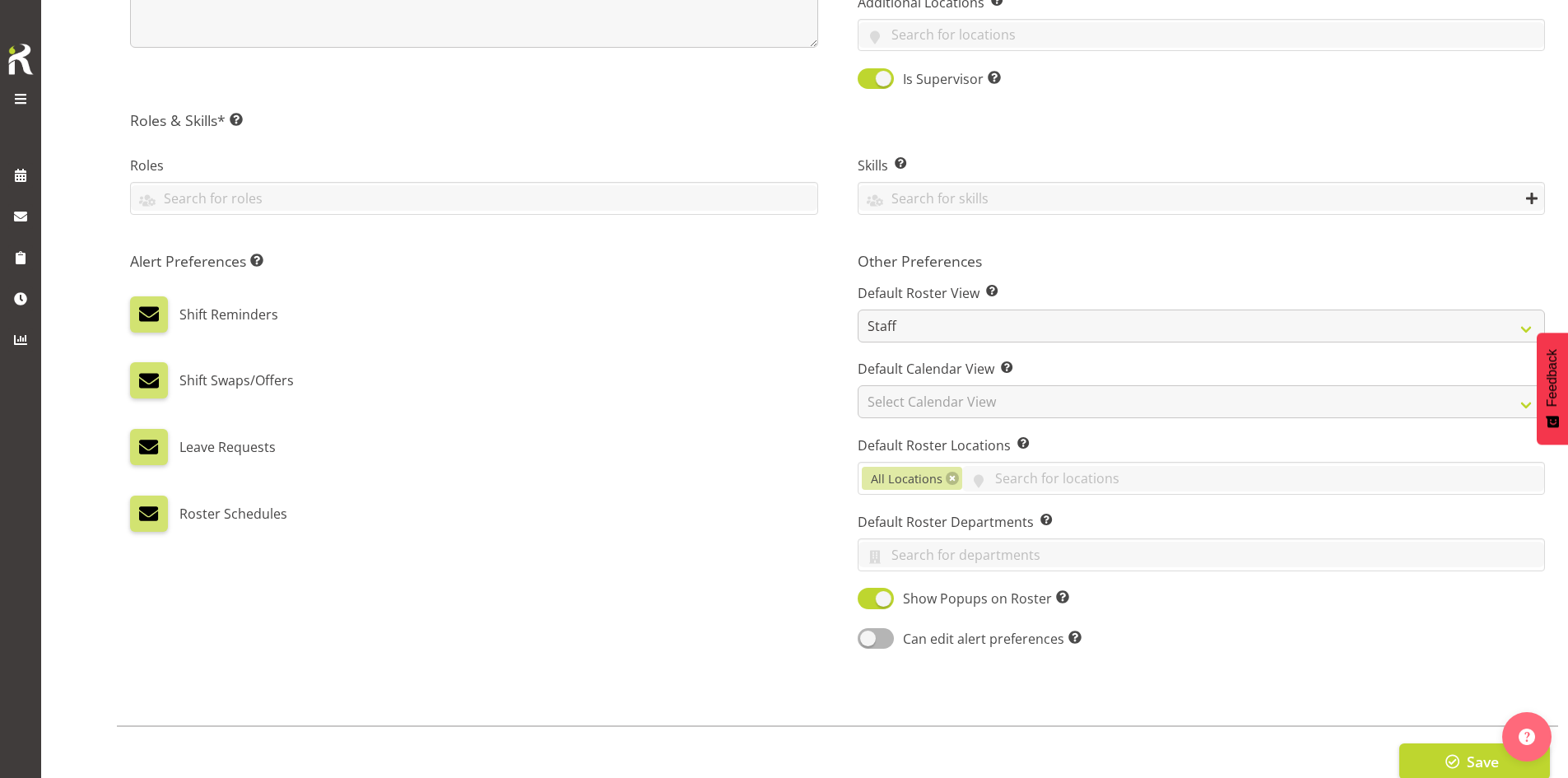
scroll to position [658, 0]
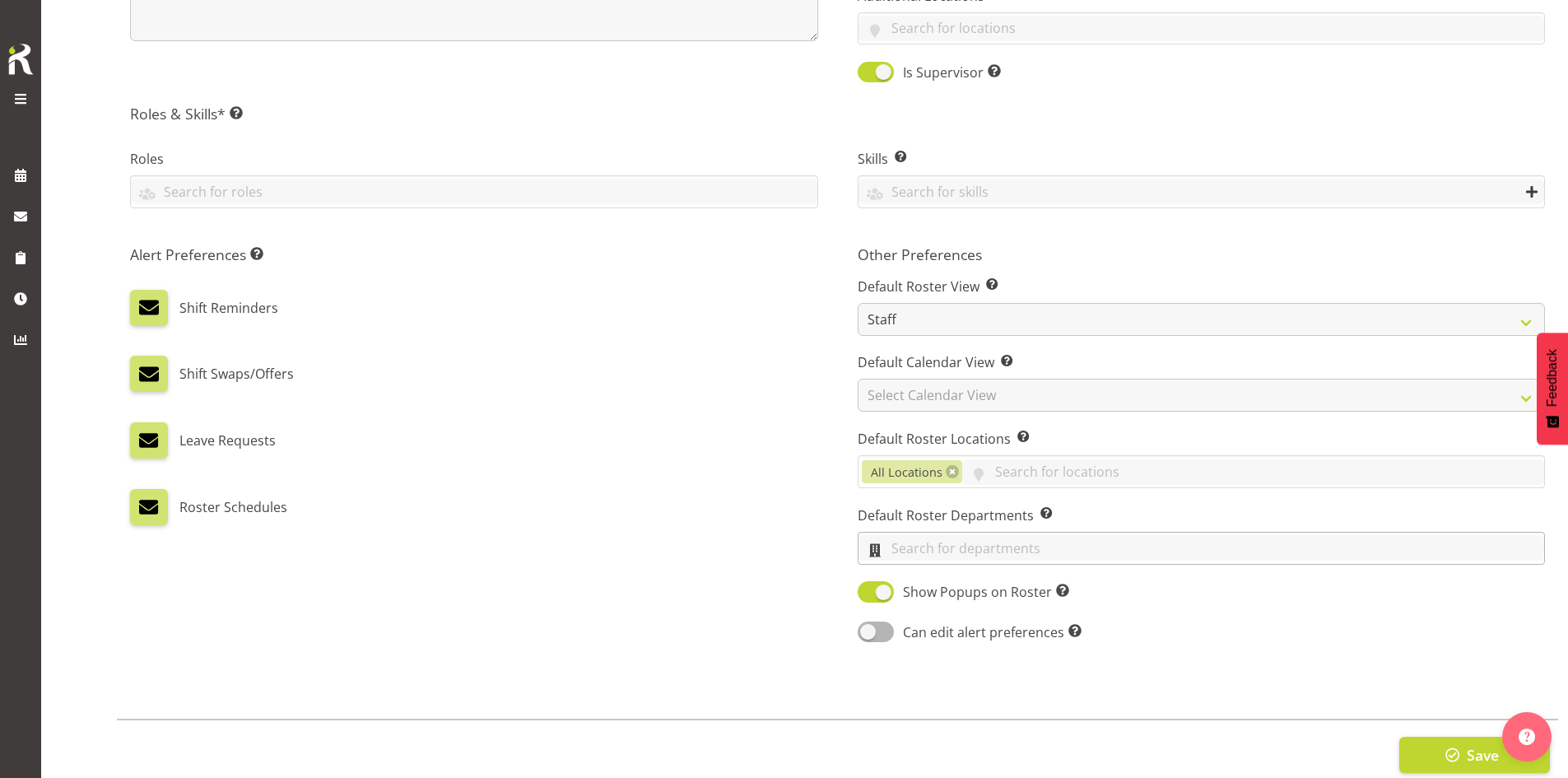
click at [916, 547] on input "text" at bounding box center [1201, 548] width 687 height 26
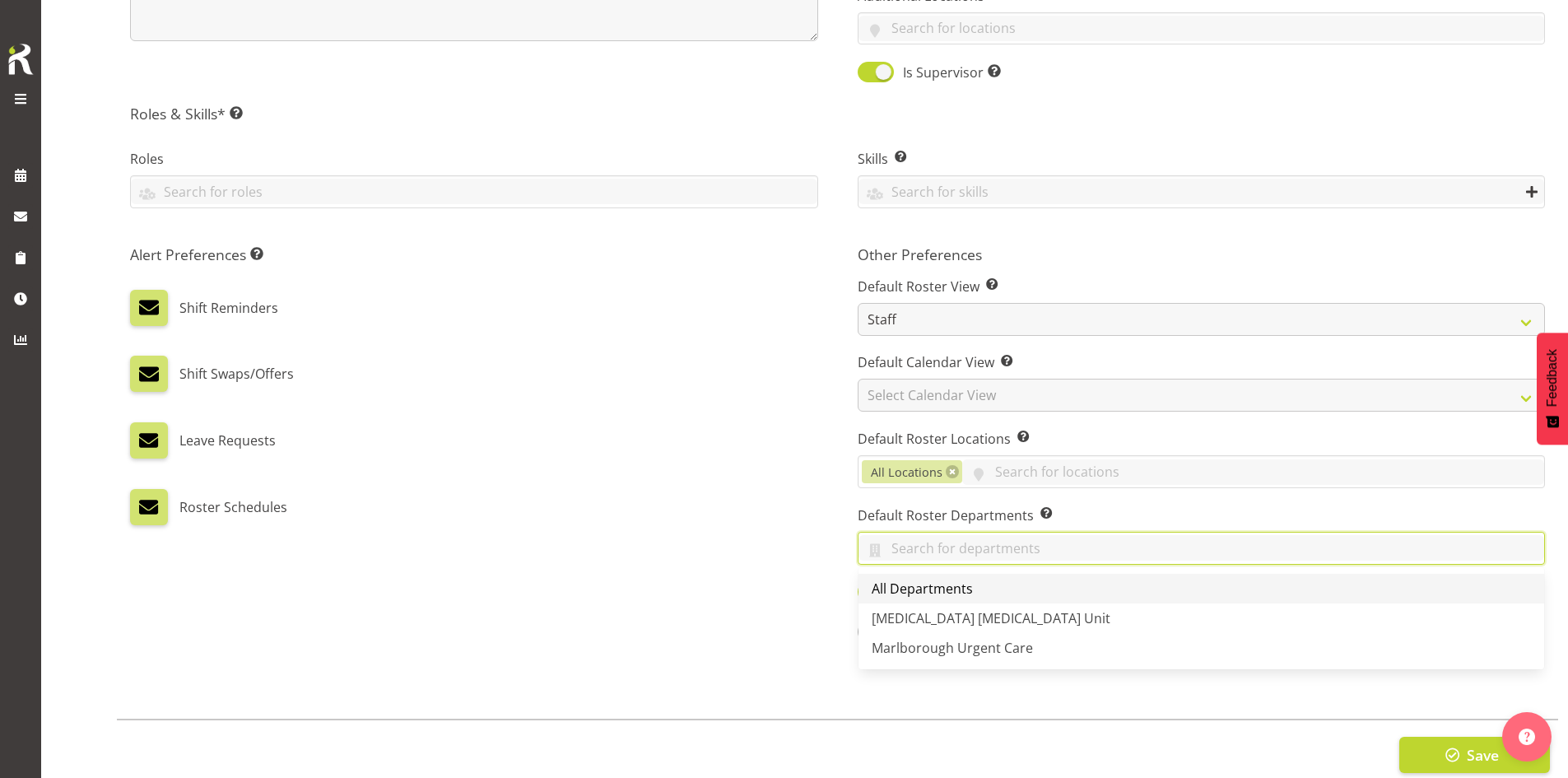
click at [915, 592] on span "All Departments" at bounding box center [921, 589] width 101 height 18
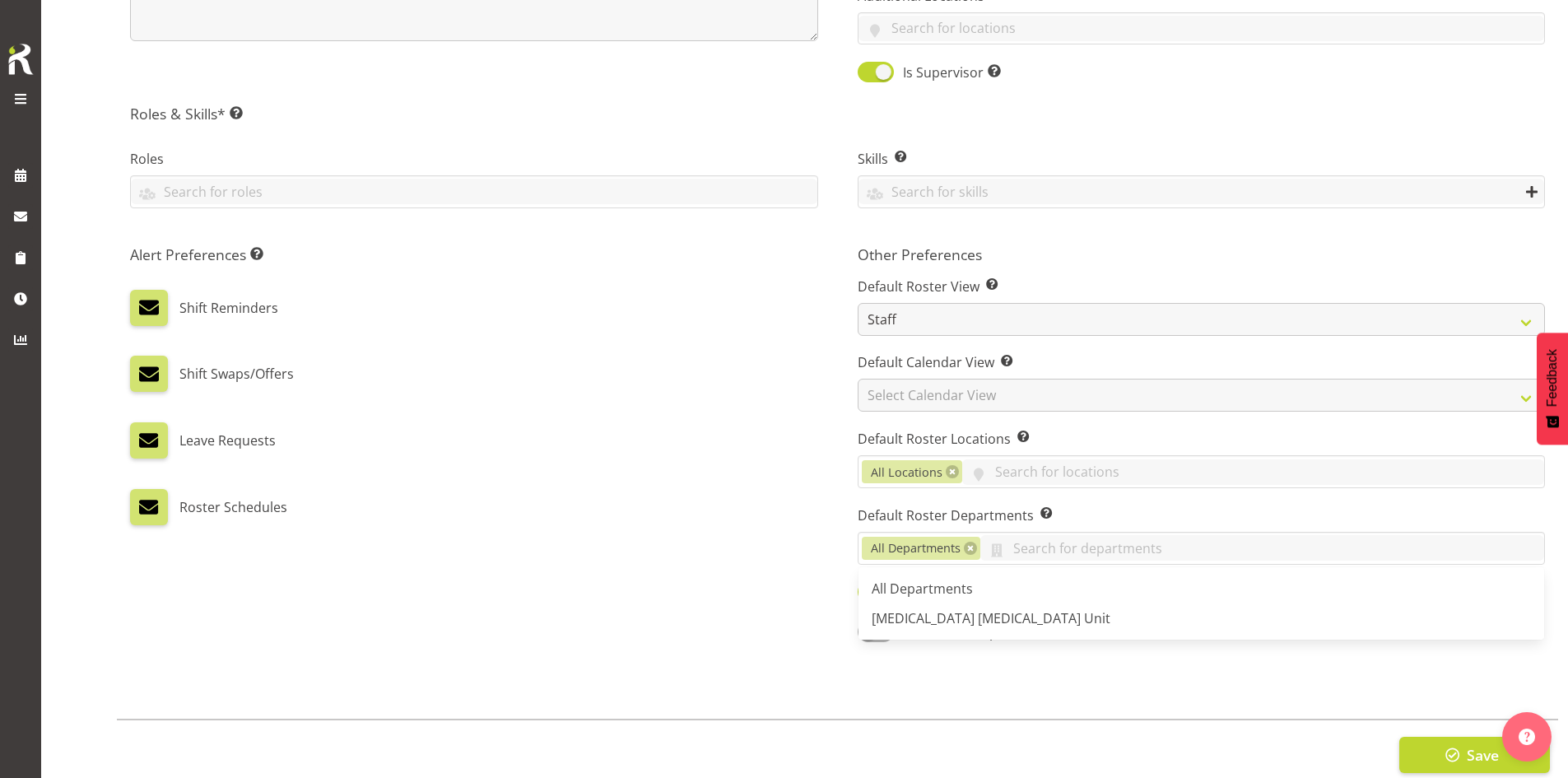
click at [744, 518] on div "Roster Schedules" at bounding box center [474, 507] width 688 height 37
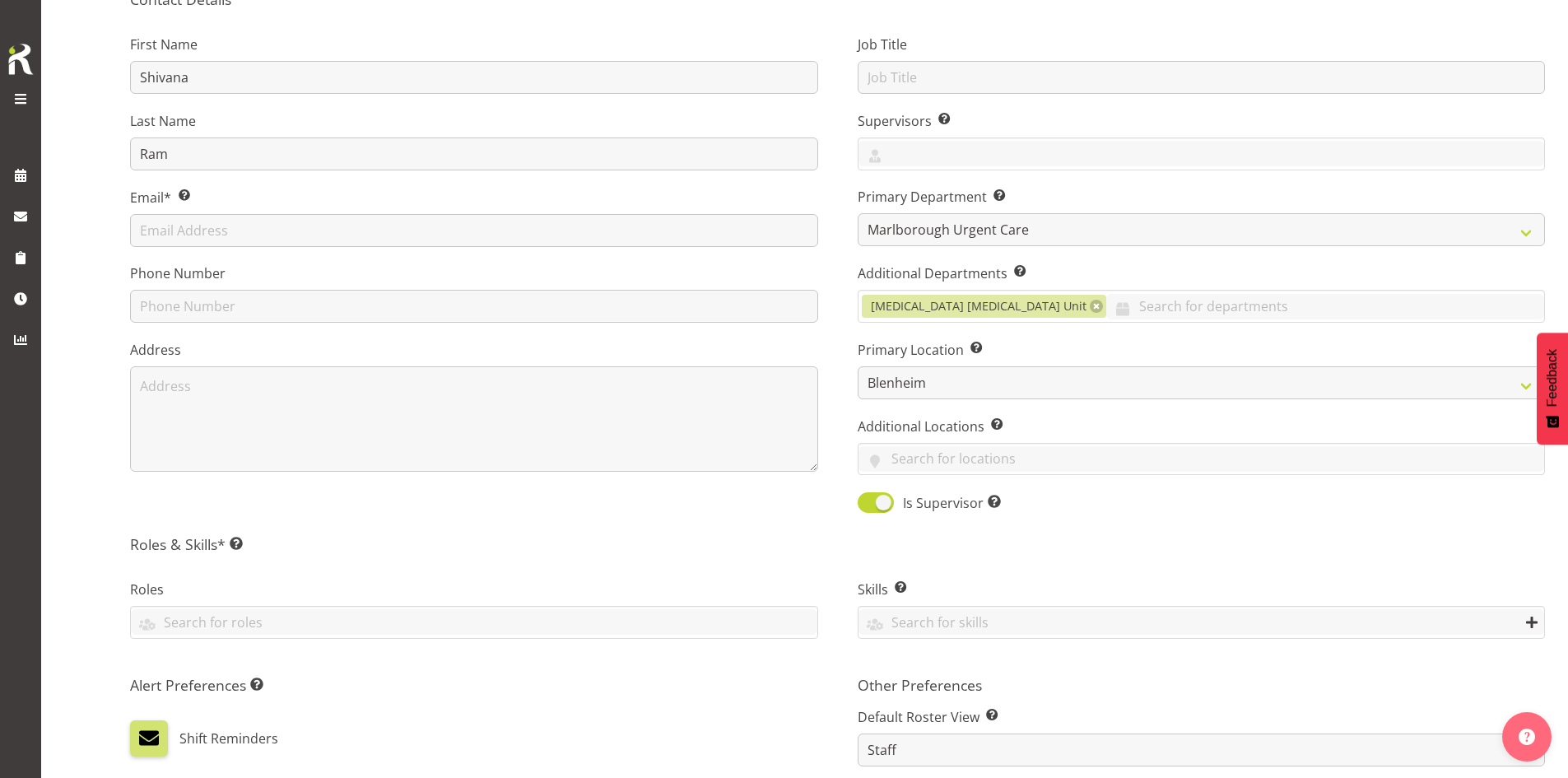
scroll to position [329, 0]
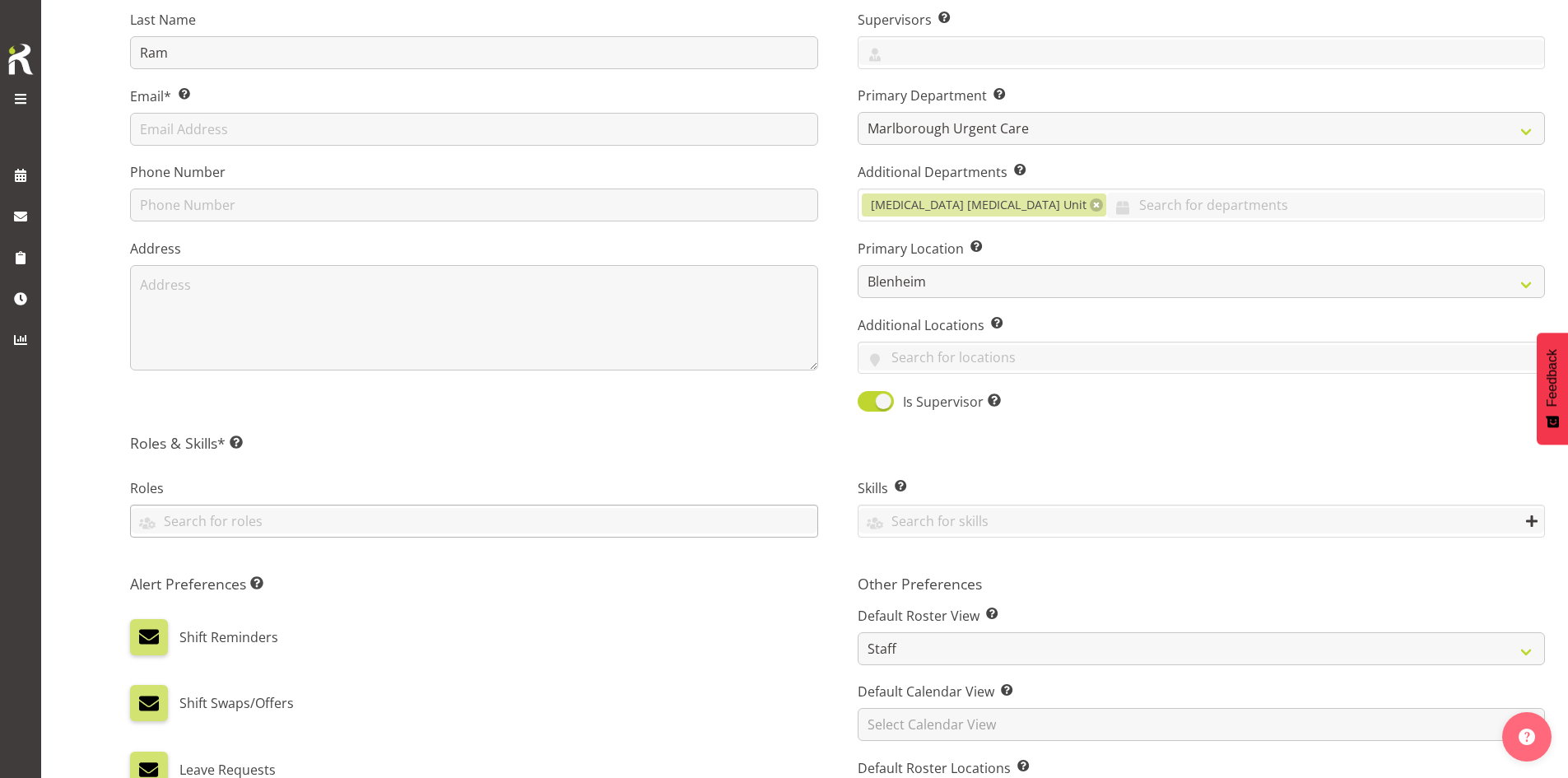
click at [272, 506] on div "Casual Registered Nurse Casual Weekday Medical Officer Casual Weekday Reception…" at bounding box center [474, 521] width 688 height 33
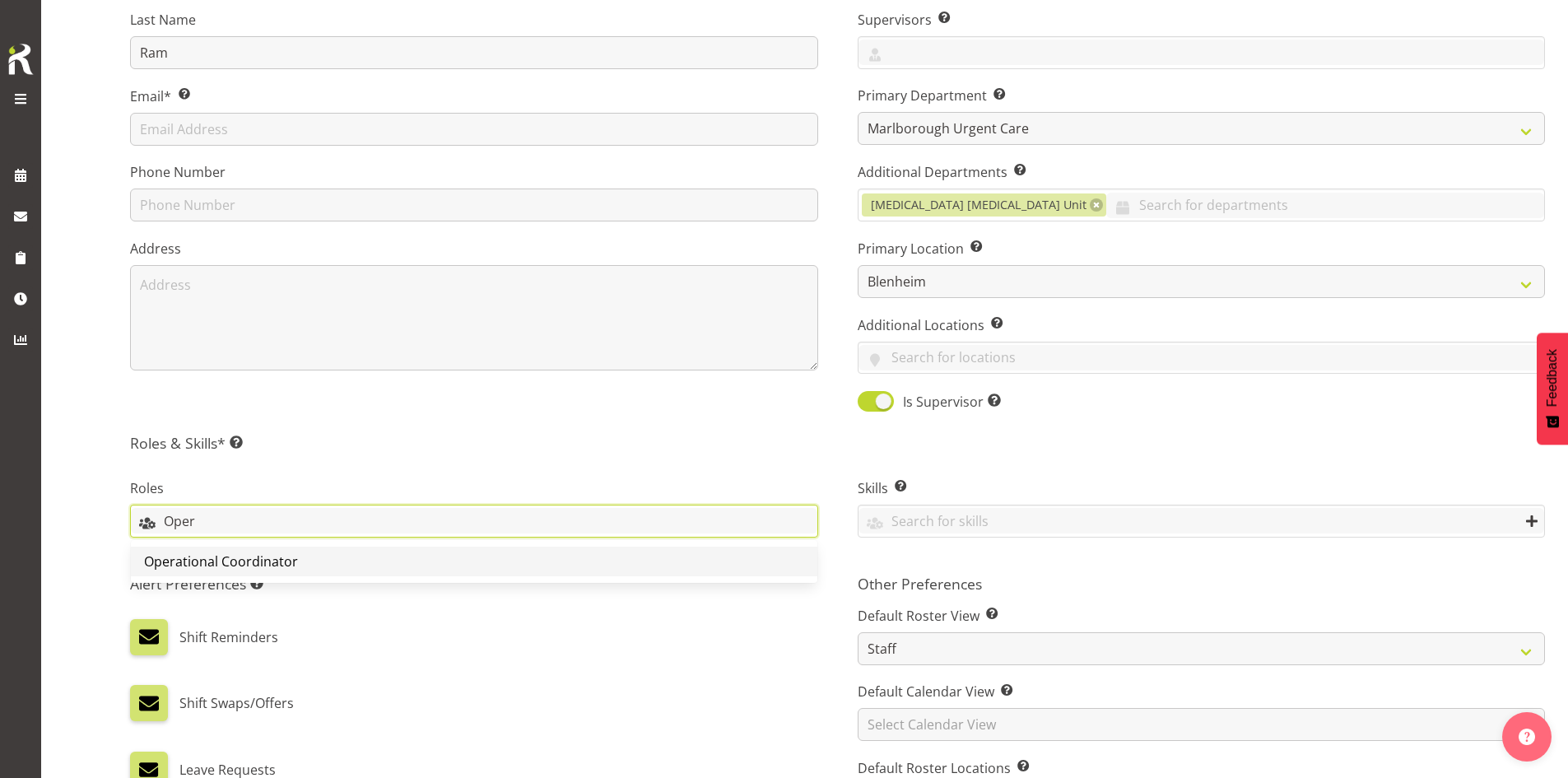
type input "Oper"
click at [317, 559] on link "Operational Coordinator" at bounding box center [475, 561] width 687 height 29
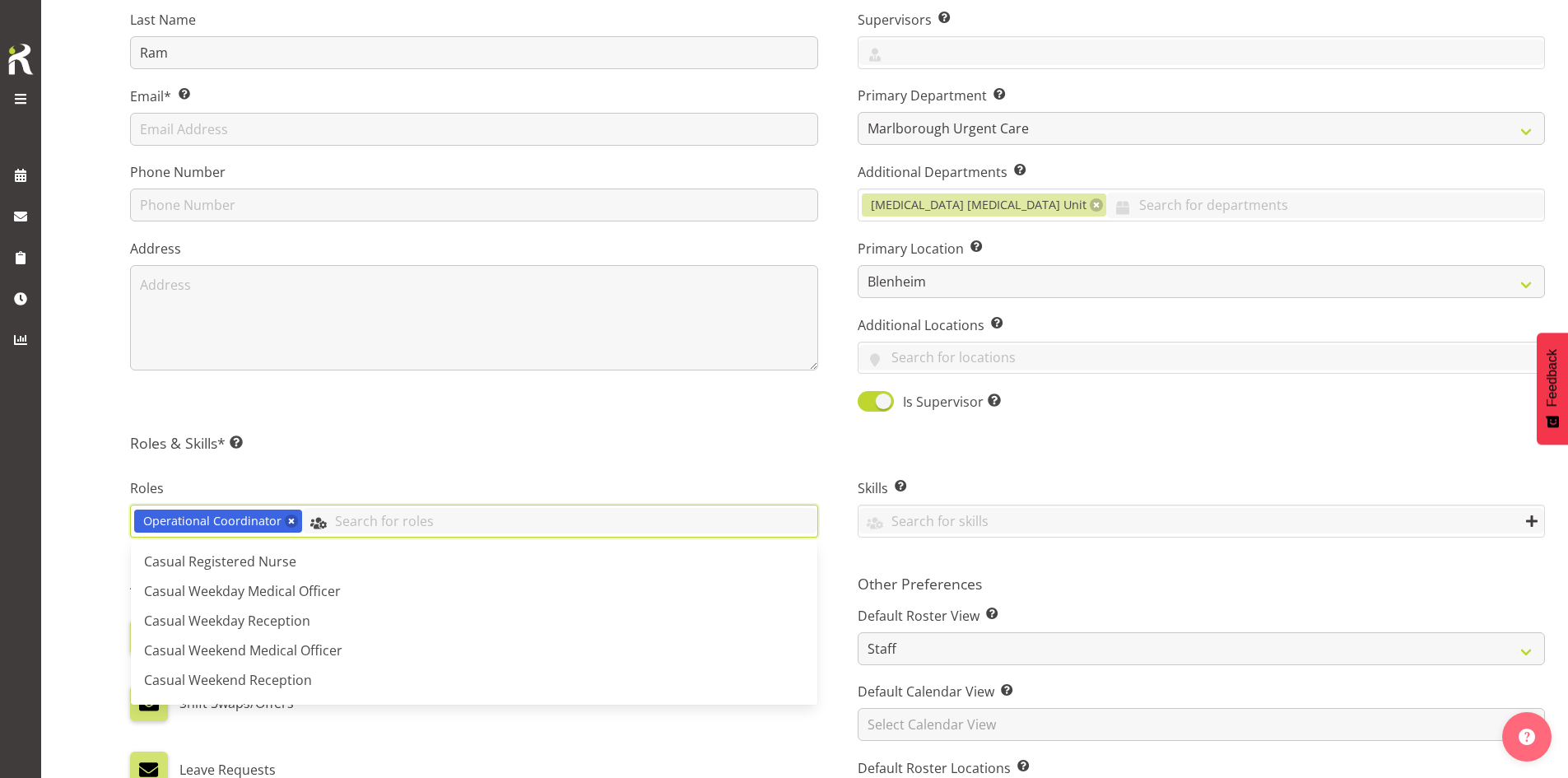
click at [417, 520] on input "text" at bounding box center [560, 520] width 516 height 26
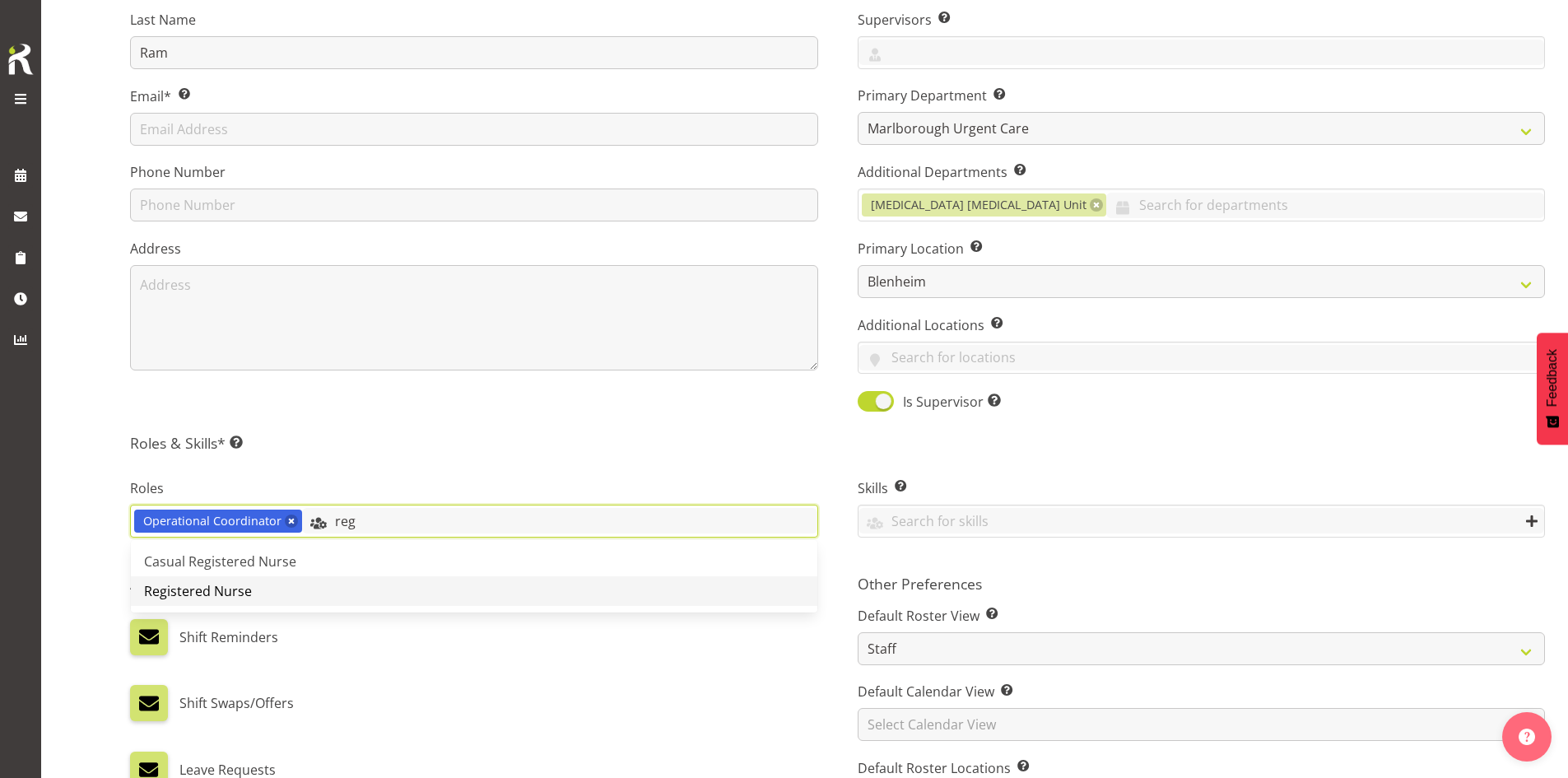
type input "reg"
click at [383, 582] on link "Registered Nurse" at bounding box center [475, 591] width 687 height 29
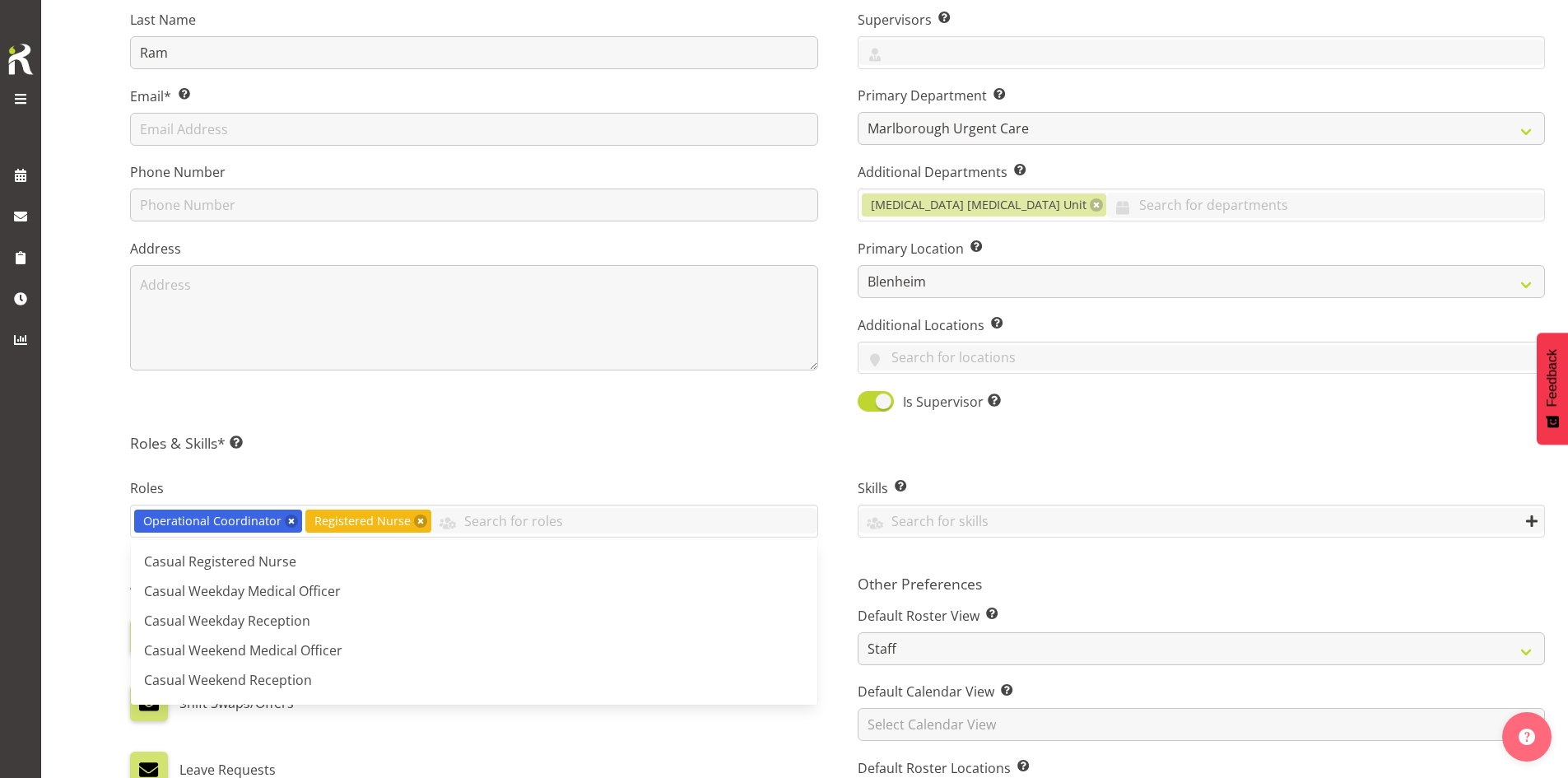
click at [400, 452] on h5 "Roles & Skills* This is a required field. Add as many roles and skills as requi…" at bounding box center [838, 443] width 1415 height 18
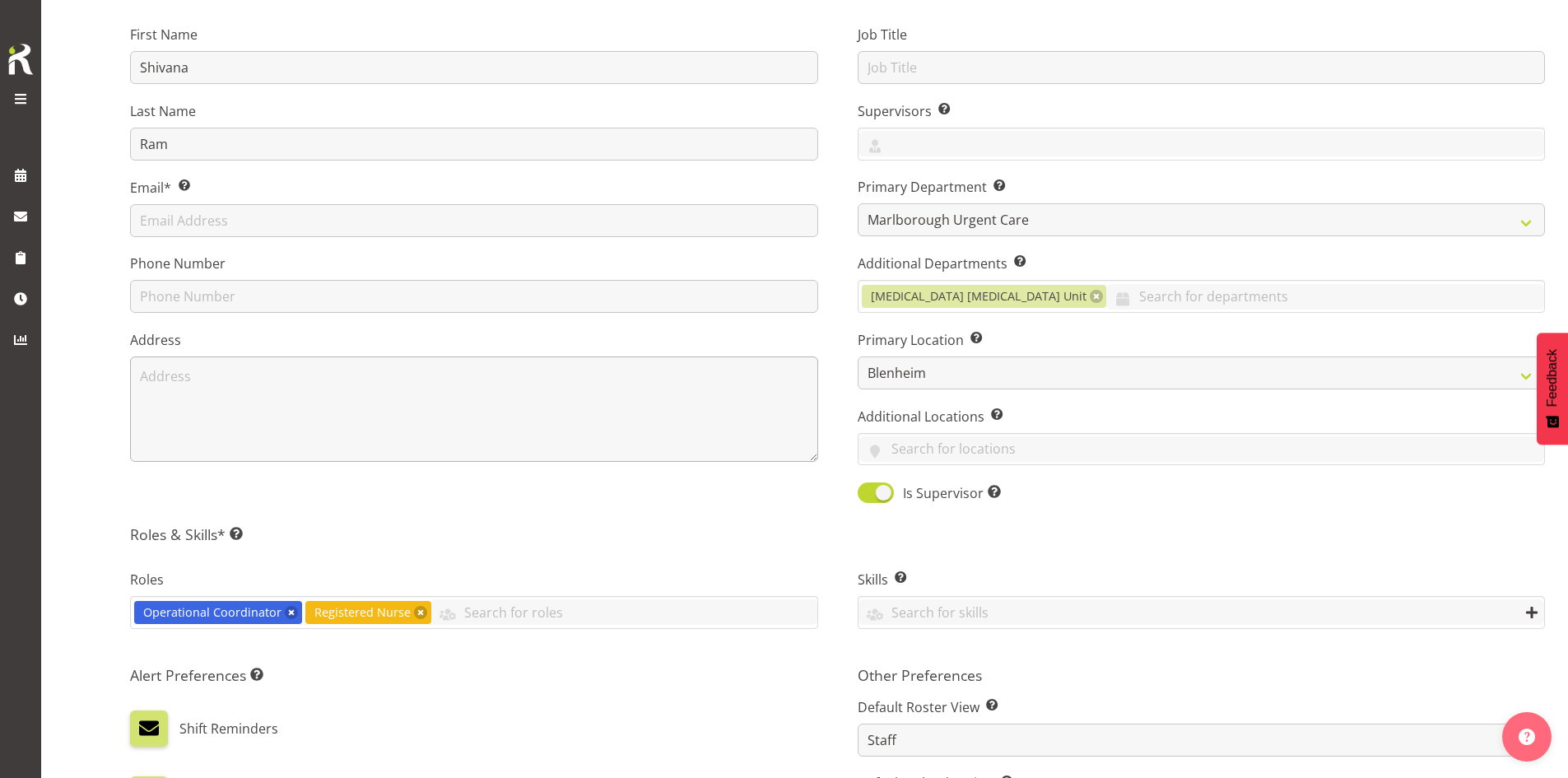
scroll to position [82, 0]
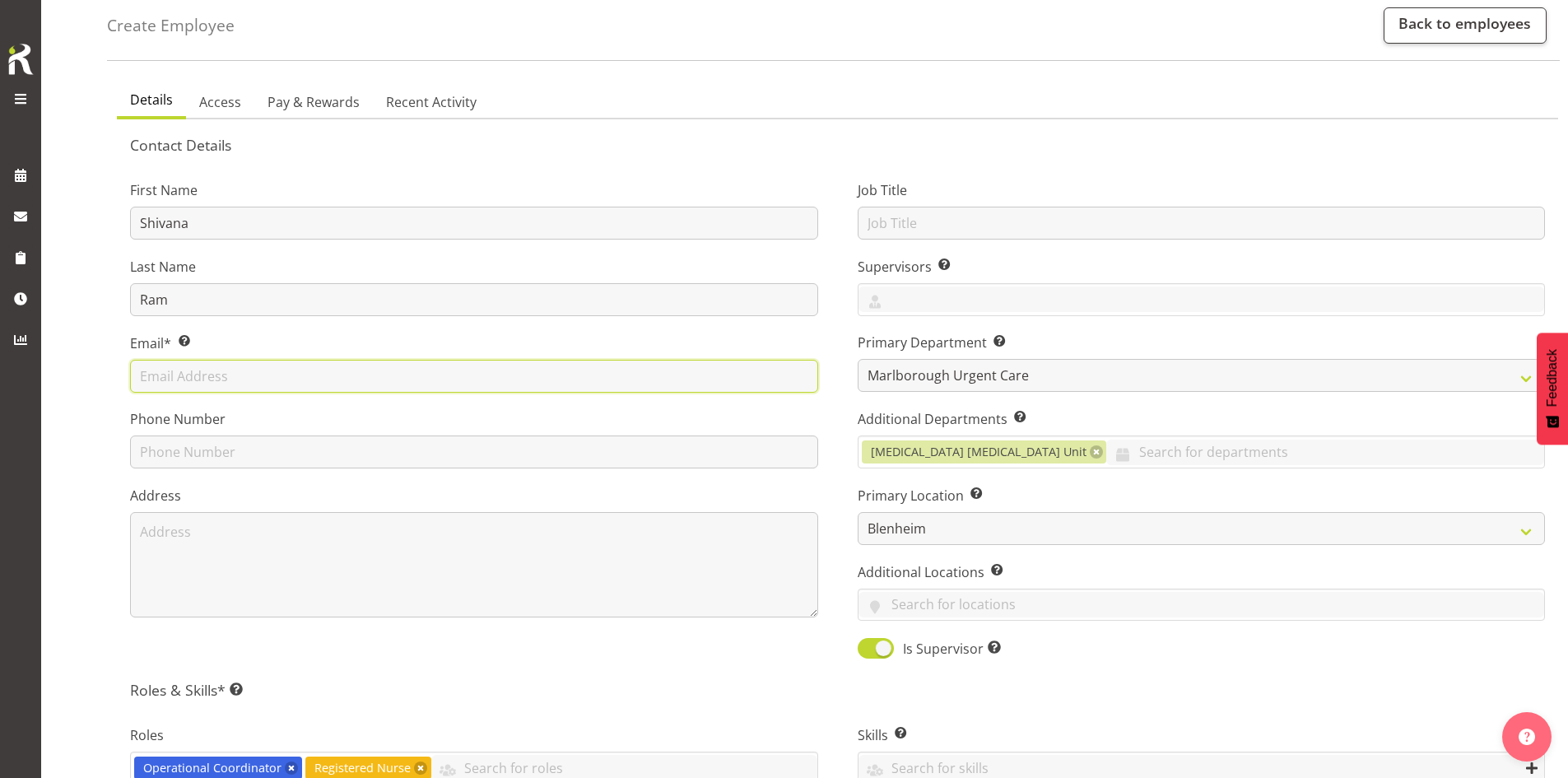
click at [239, 380] on input "text" at bounding box center [474, 376] width 688 height 33
paste input "anashiv05@gmail.com"
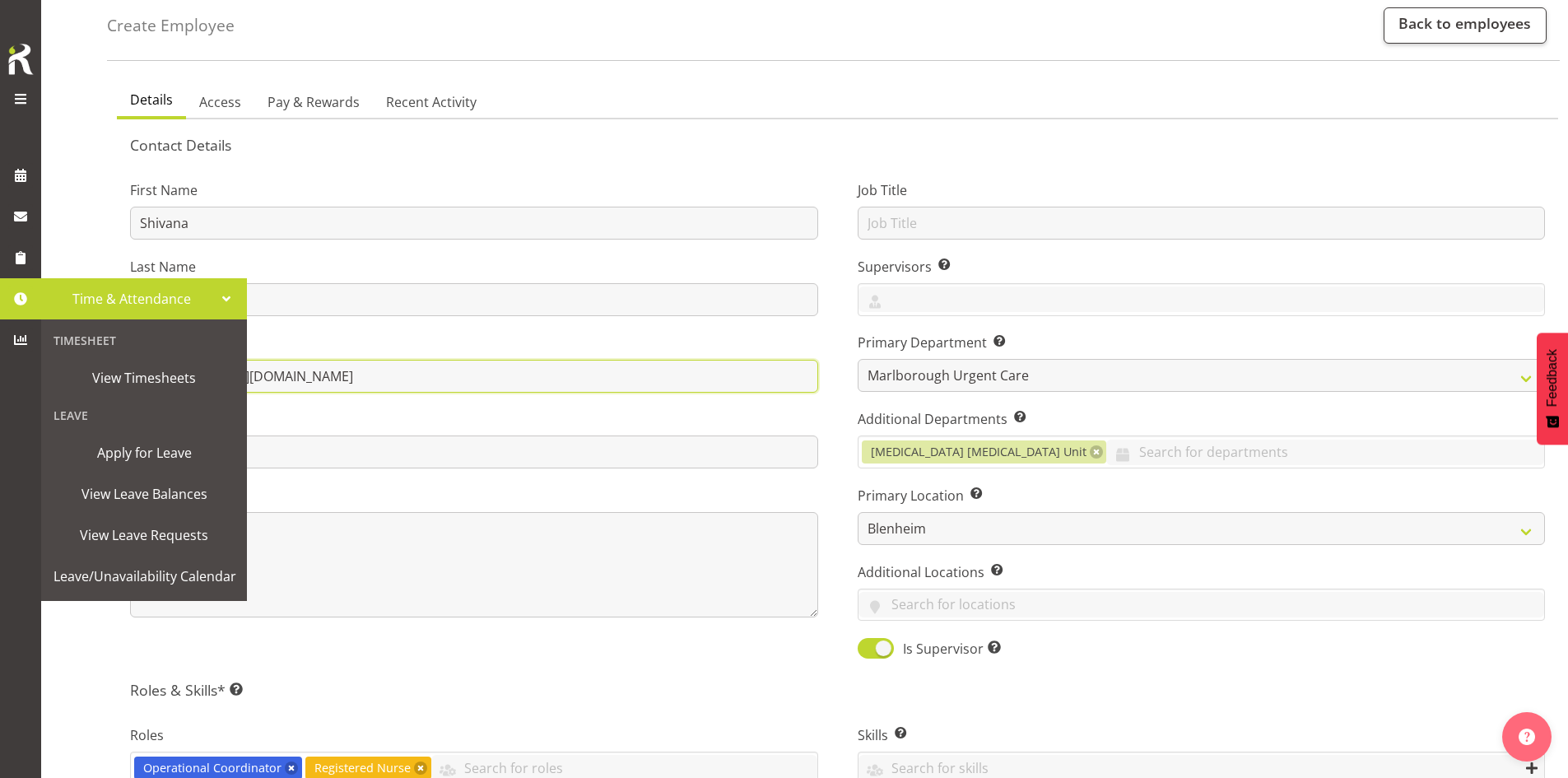
type input "anashiv05@gmail.com"
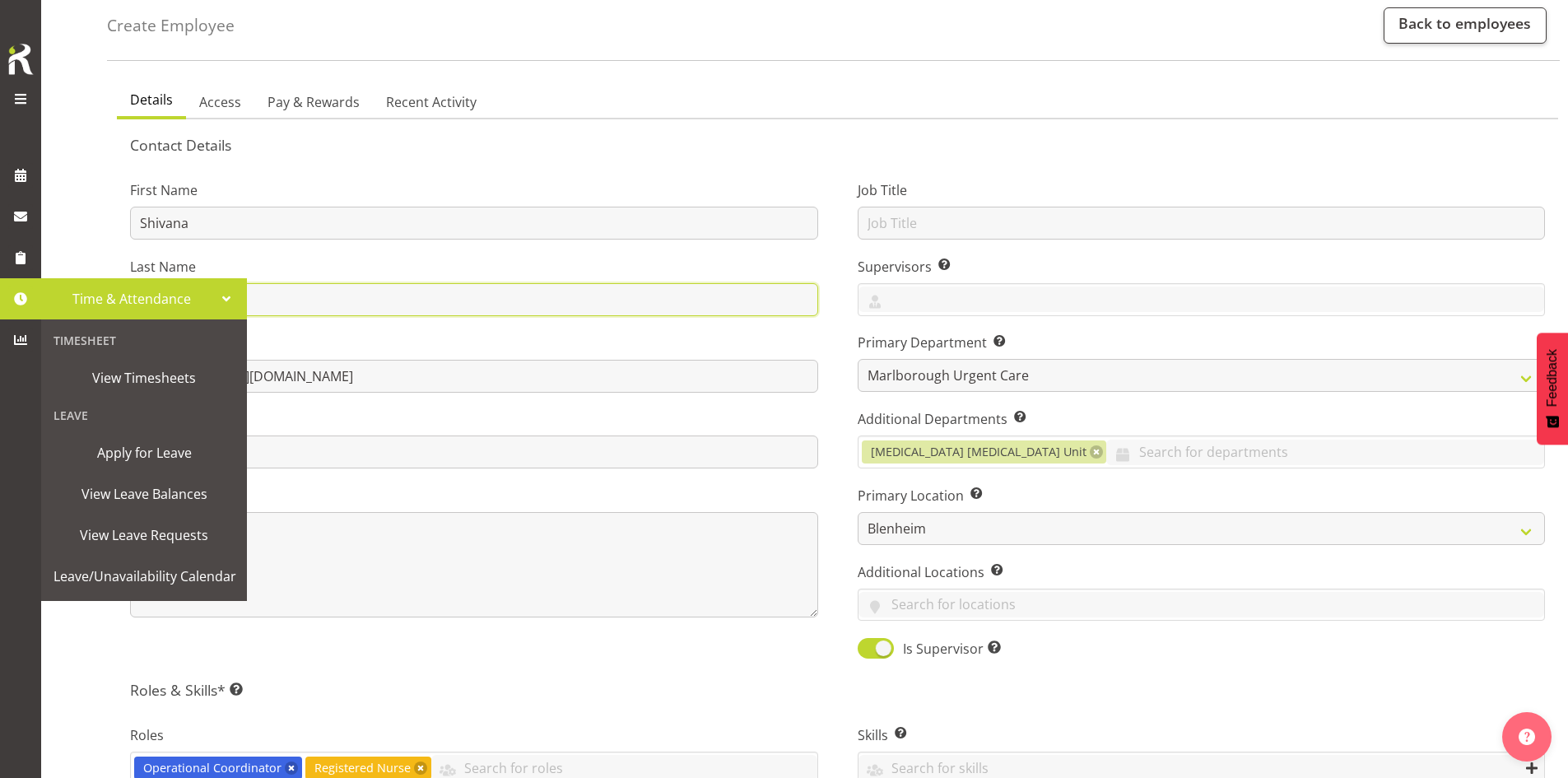
click at [501, 313] on input "Ram" at bounding box center [474, 299] width 688 height 33
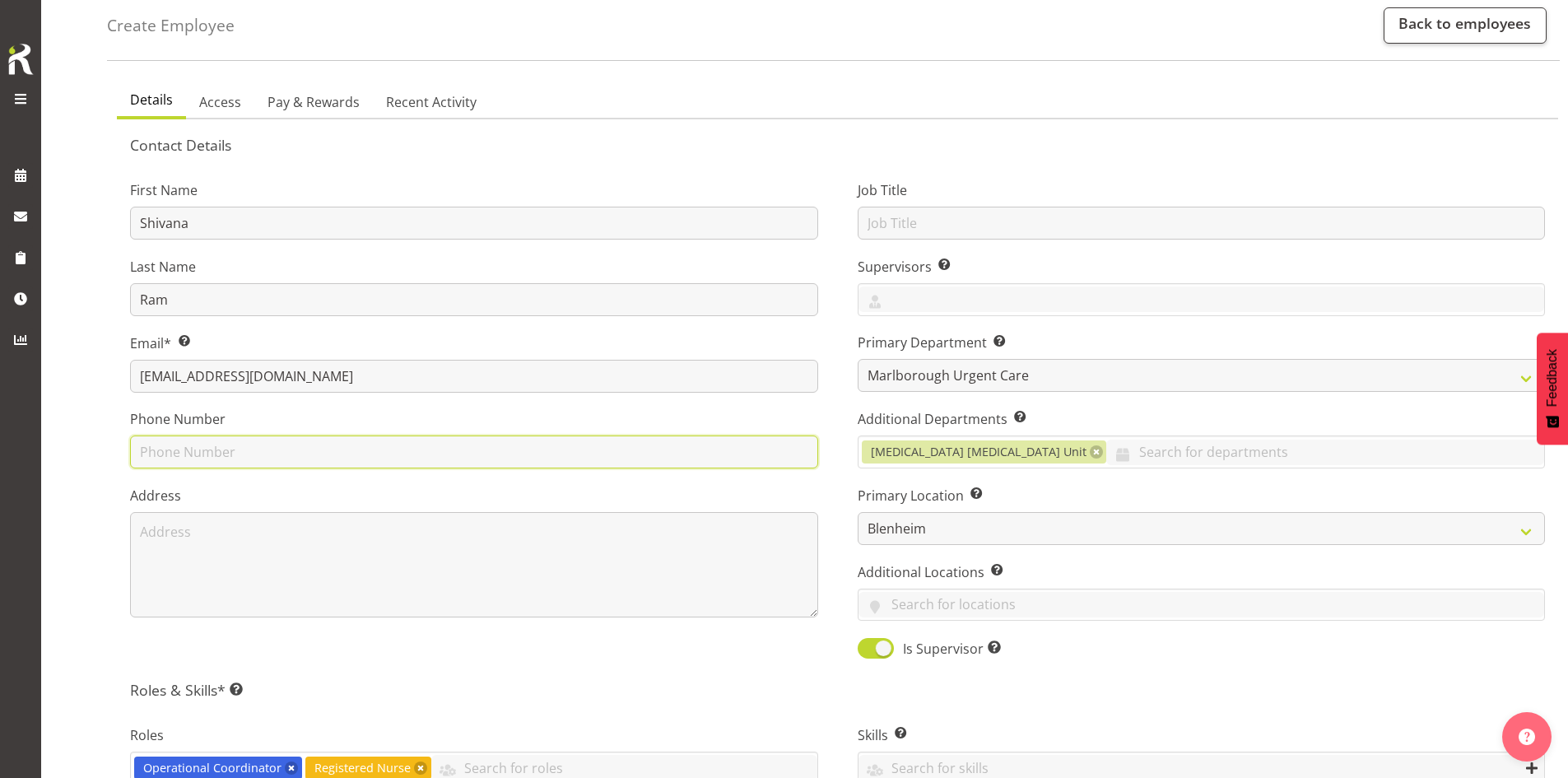
click at [303, 447] on input "text" at bounding box center [474, 451] width 688 height 33
type input "039284188"
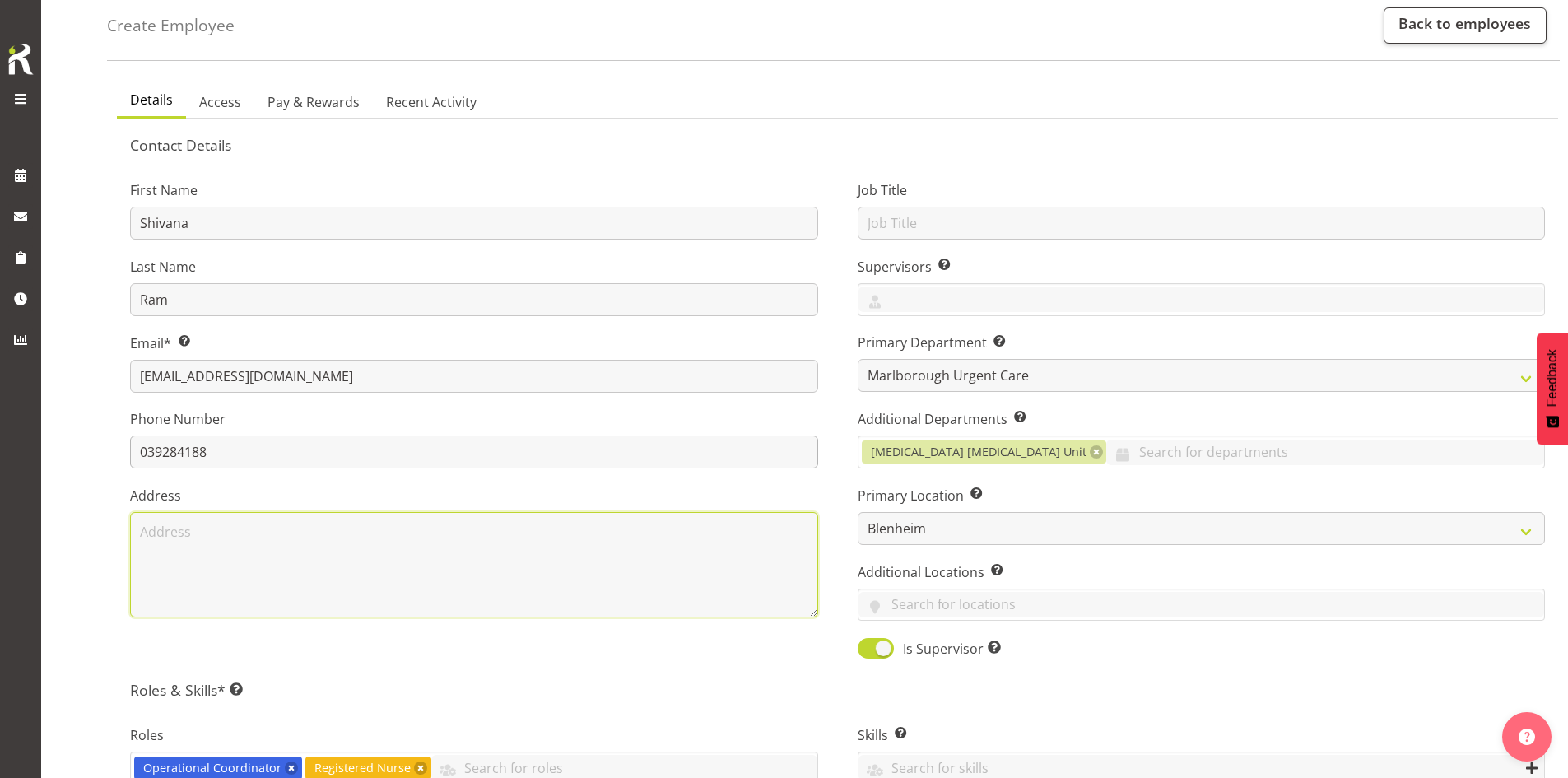
type textarea "22 Queen Street"
drag, startPoint x: 388, startPoint y: 536, endPoint x: -90, endPoint y: 540, distance: 478.0
click at [0, 540] on html "Marlborough Urgent Care Company Settings Roles & Skills Tasks Jobs Employees Lo…" at bounding box center [784, 307] width 1568 height 778
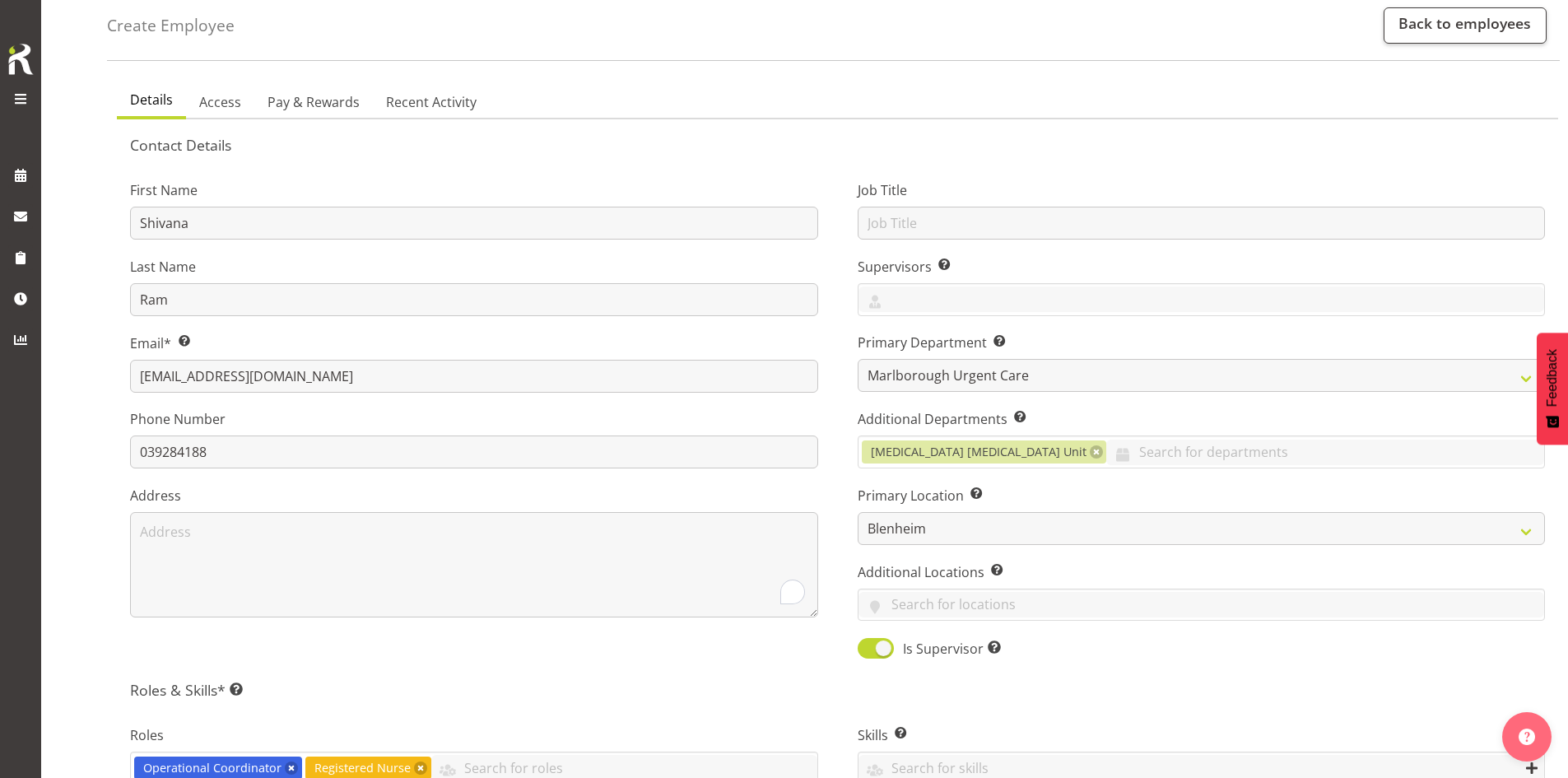
click at [98, 497] on div "Create Employee Back to employees Details Access Pay & Rewards Recent Activity …" at bounding box center [805, 671] width 1527 height 1410
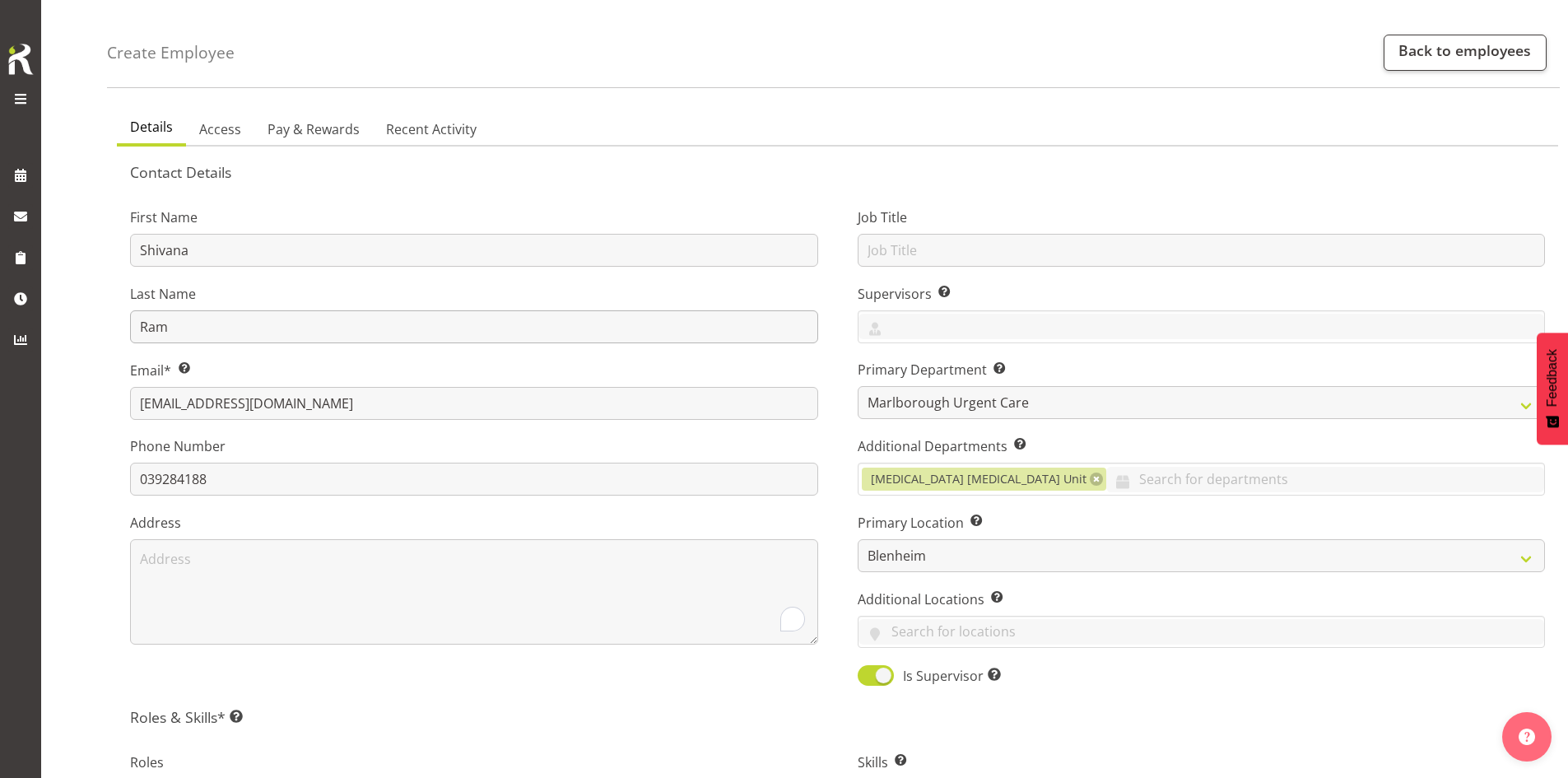
scroll to position [0, 0]
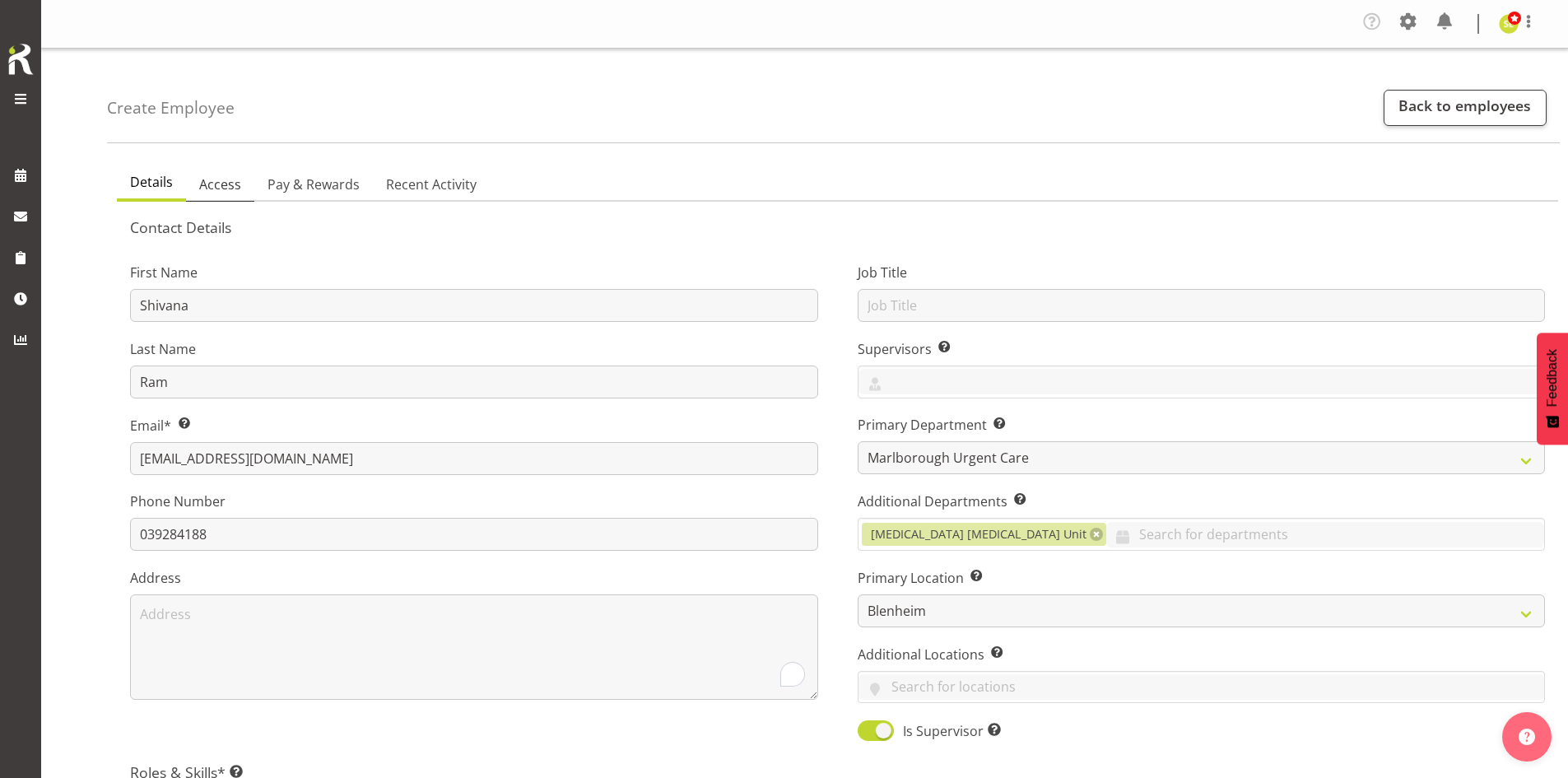
click at [227, 194] on span "Access" at bounding box center [219, 185] width 42 height 20
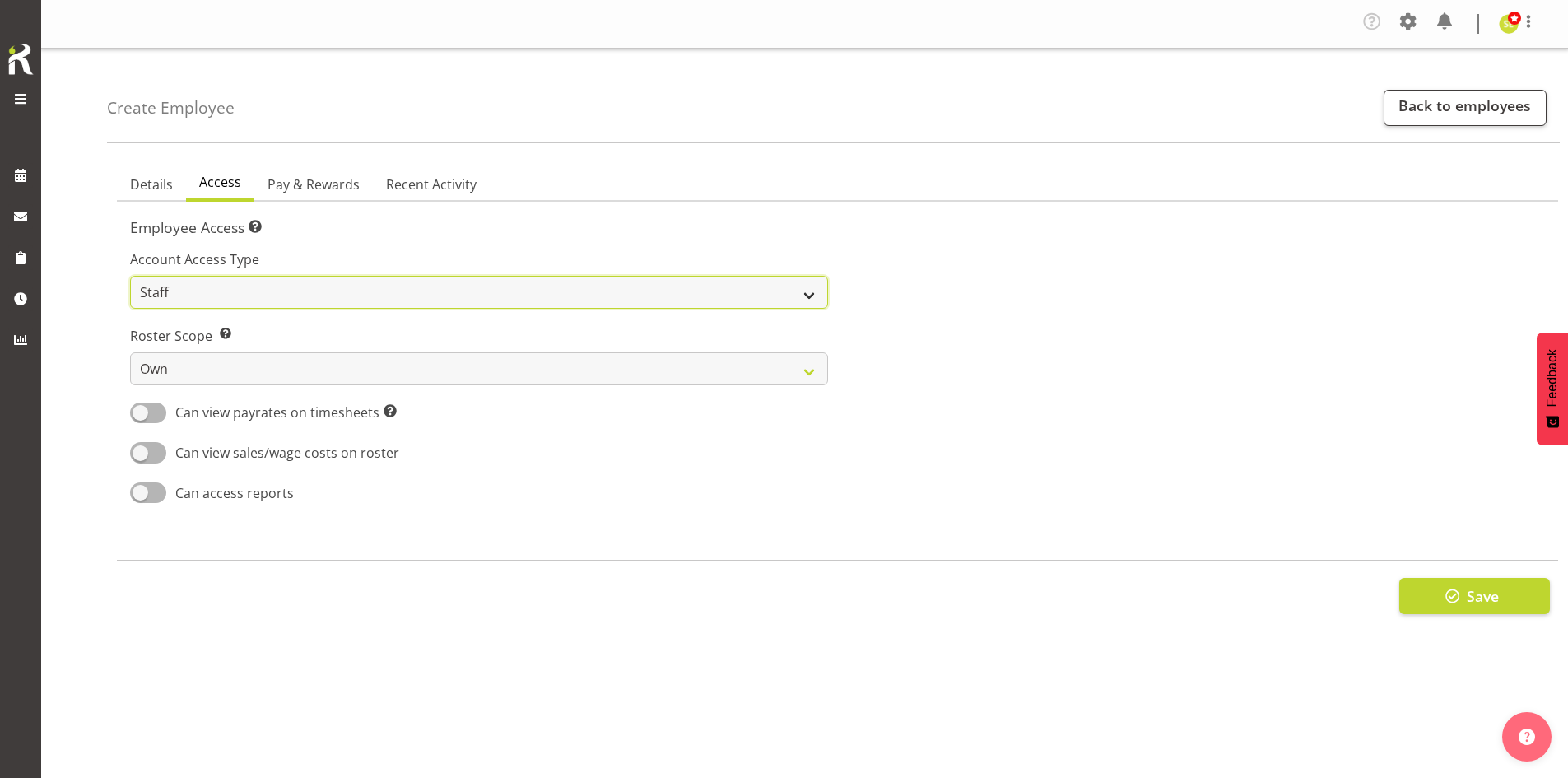
click at [287, 295] on select "Admin Manager Staff" at bounding box center [479, 292] width 697 height 33
select select "manager"
click at [130, 276] on select "Admin Manager Staff" at bounding box center [479, 292] width 697 height 33
click at [167, 412] on span "Can view payrates on timesheets This setting allows the employee to see any pay…" at bounding box center [281, 412] width 230 height 20
click at [141, 412] on input "Can view payrates on timesheets This setting allows the employee to see any pay…" at bounding box center [136, 413] width 11 height 11
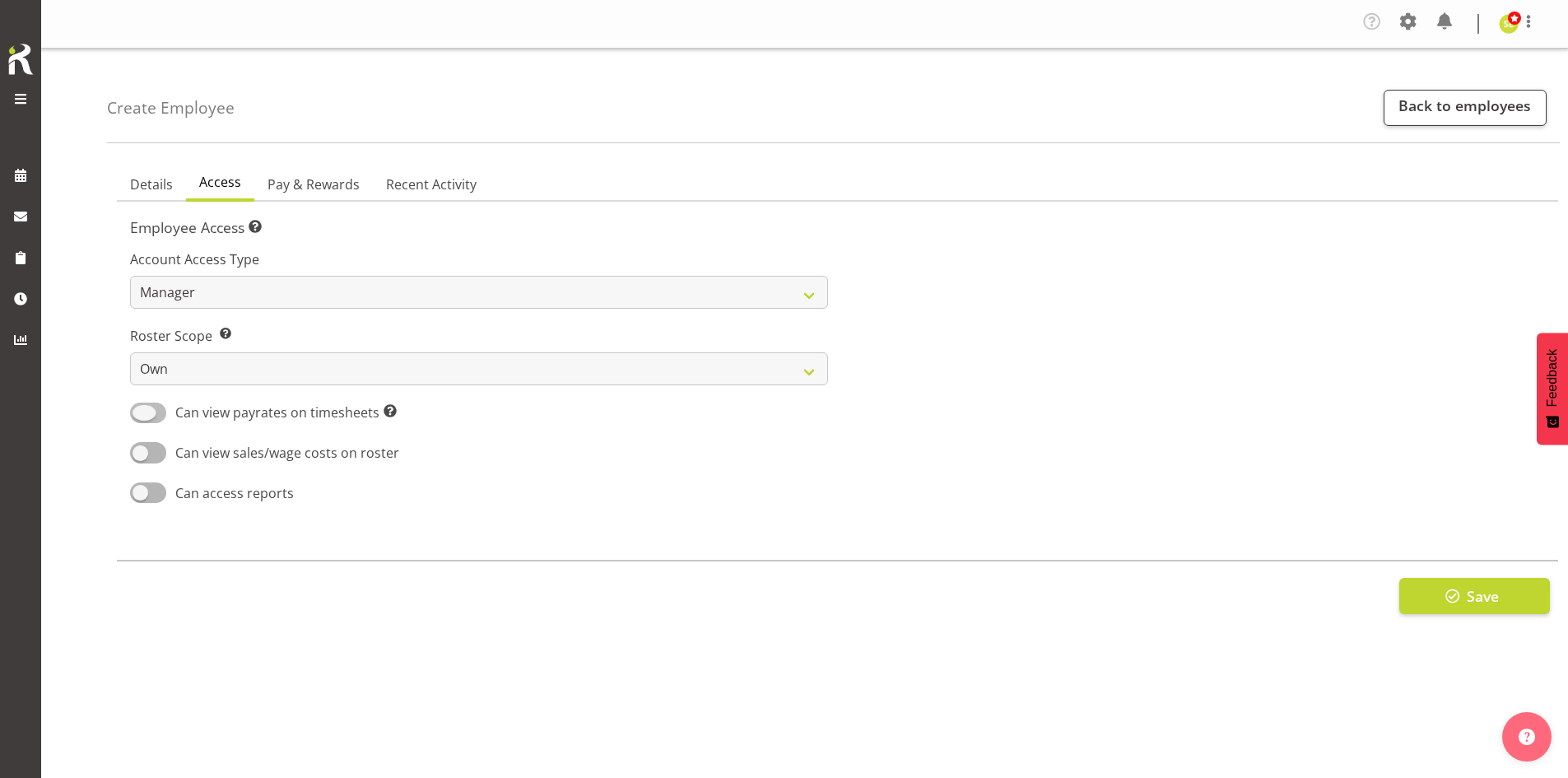
checkbox input "true"
click at [149, 453] on span at bounding box center [148, 451] width 37 height 21
click at [141, 453] on input "Can view sales/wage costs on roster" at bounding box center [136, 452] width 11 height 11
checkbox input "true"
click at [149, 486] on span at bounding box center [148, 492] width 37 height 21
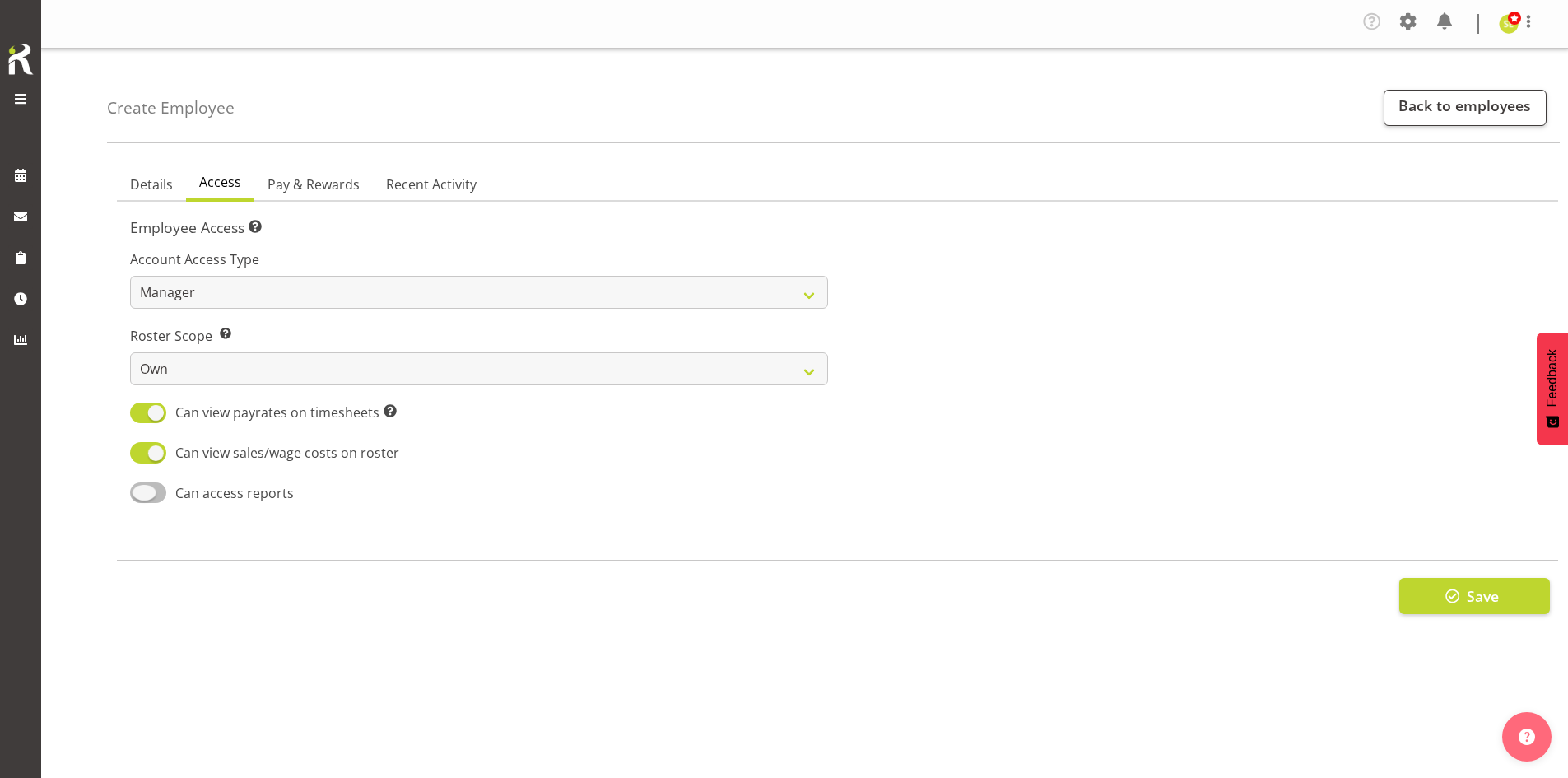
click at [141, 487] on input "Can access reports" at bounding box center [136, 492] width 11 height 11
checkbox input "true"
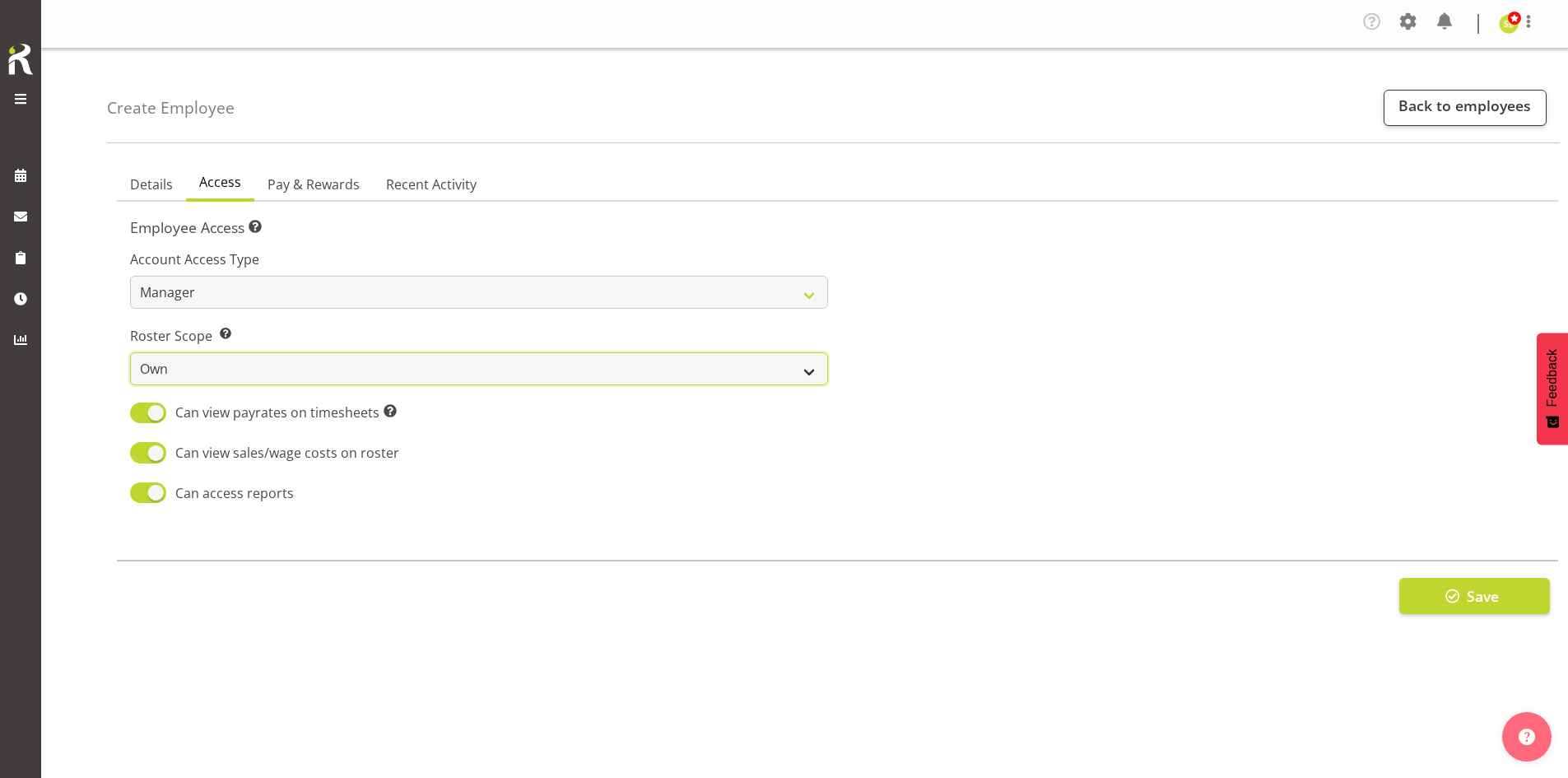
click at [239, 381] on select "Own Department Company" at bounding box center [479, 368] width 697 height 33
select select "company"
click at [130, 352] on select "Own Department Company" at bounding box center [479, 368] width 697 height 33
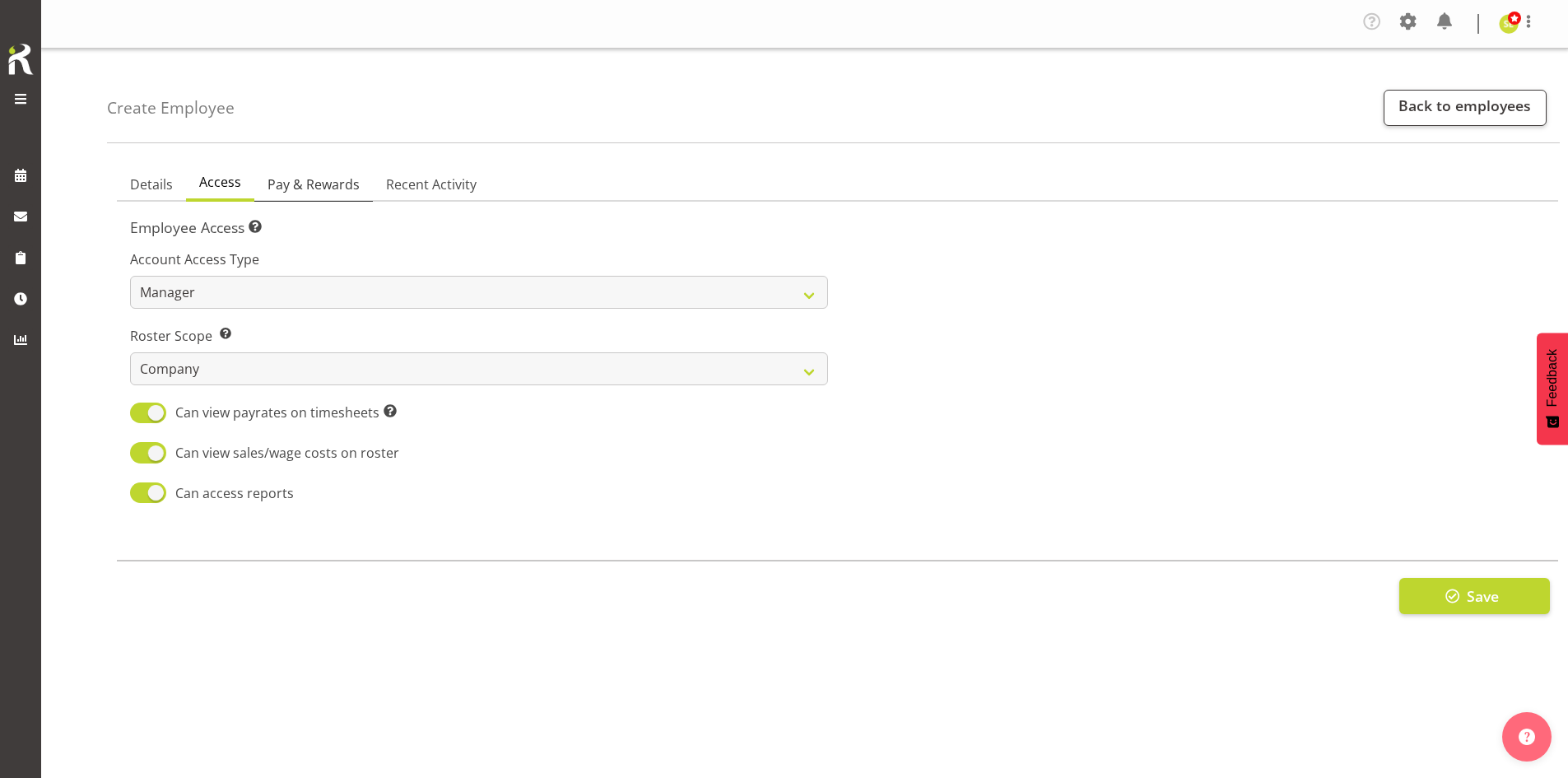
click at [319, 193] on span "Pay & Rewards" at bounding box center [313, 185] width 92 height 20
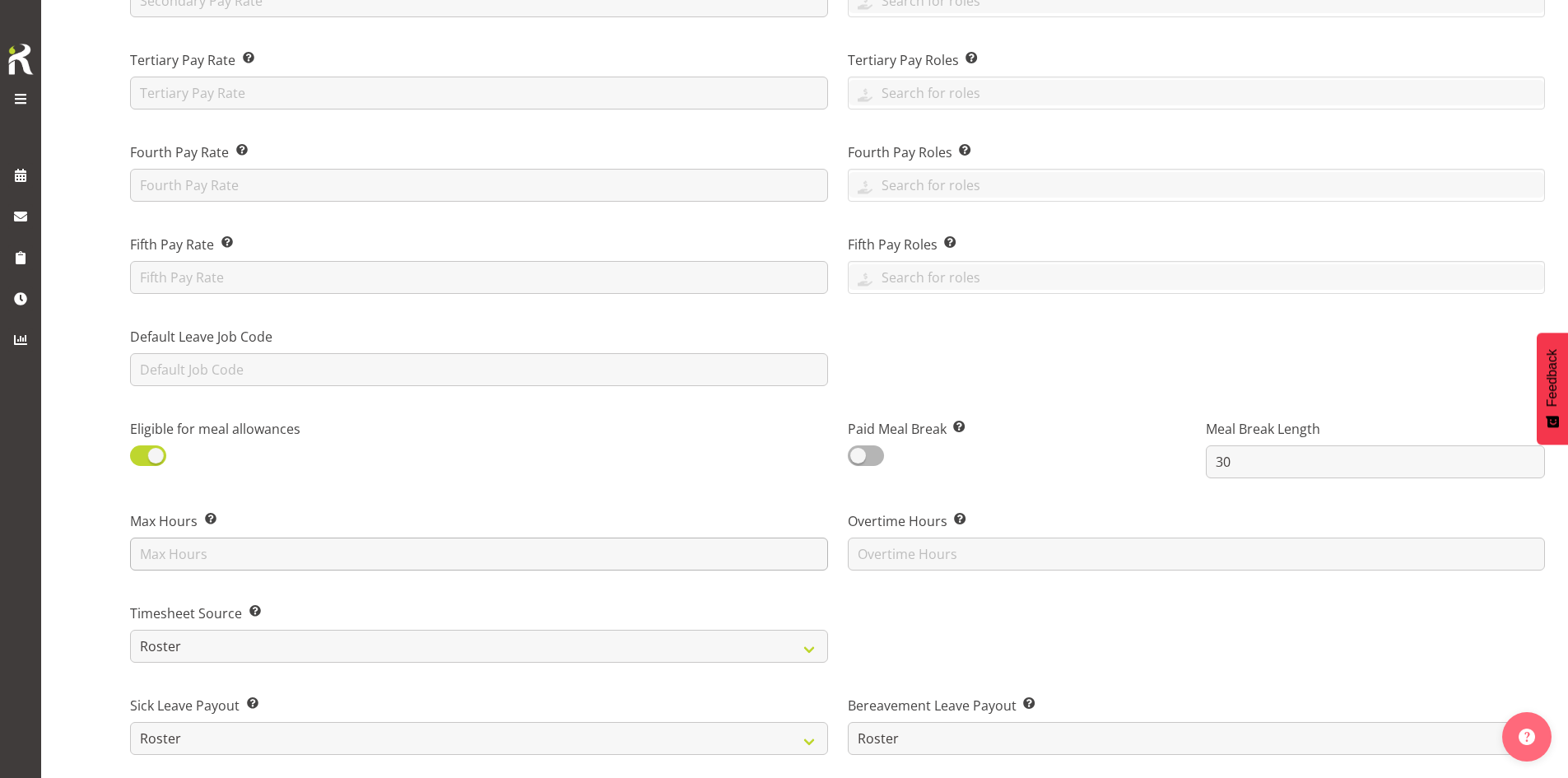
scroll to position [658, 0]
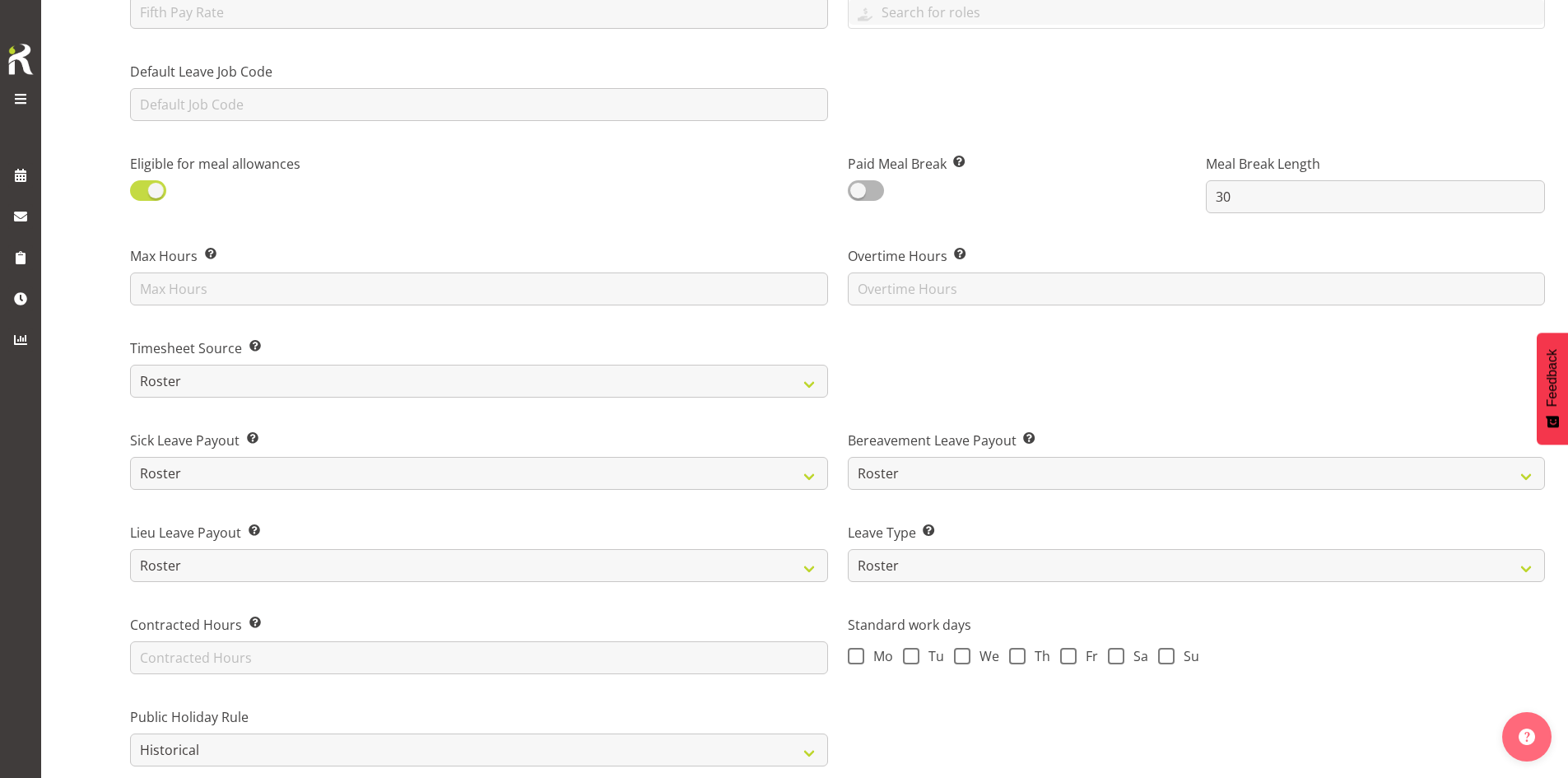
click at [153, 194] on span at bounding box center [148, 190] width 37 height 21
click at [141, 194] on input "checkbox" at bounding box center [136, 191] width 11 height 11
checkbox input "false"
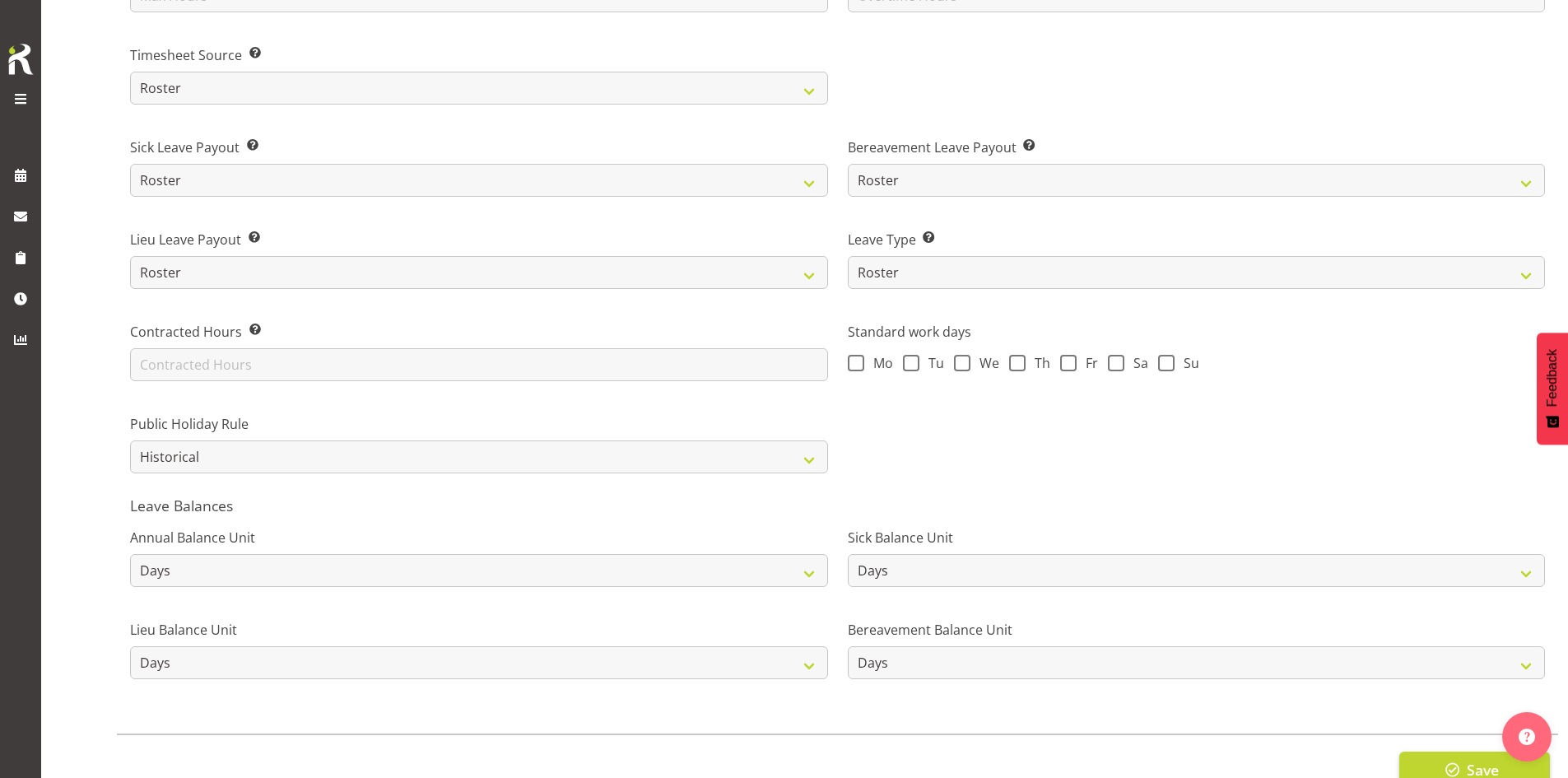
scroll to position [1082, 0]
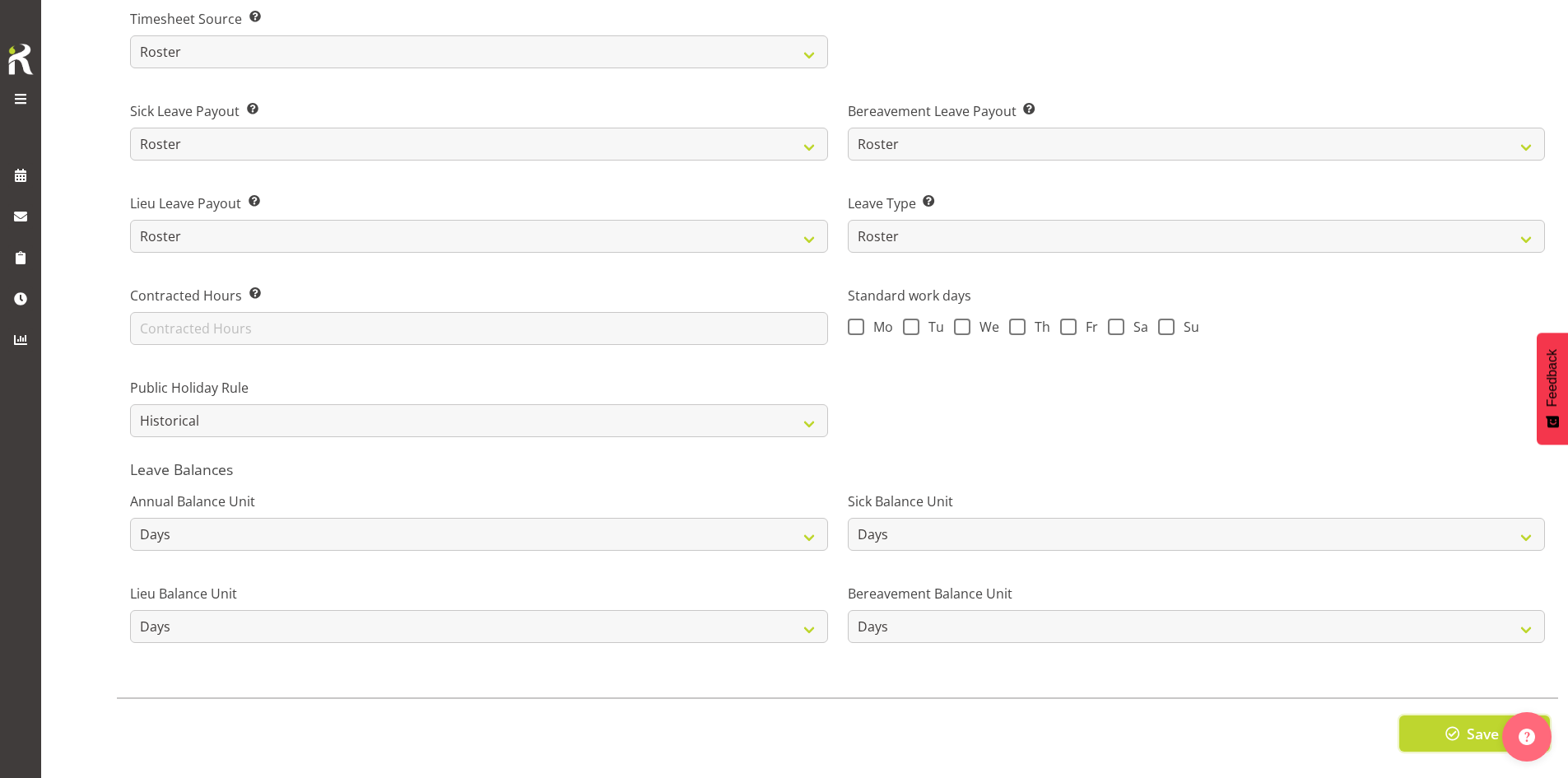
click at [1424, 716] on button "Save" at bounding box center [1474, 733] width 151 height 37
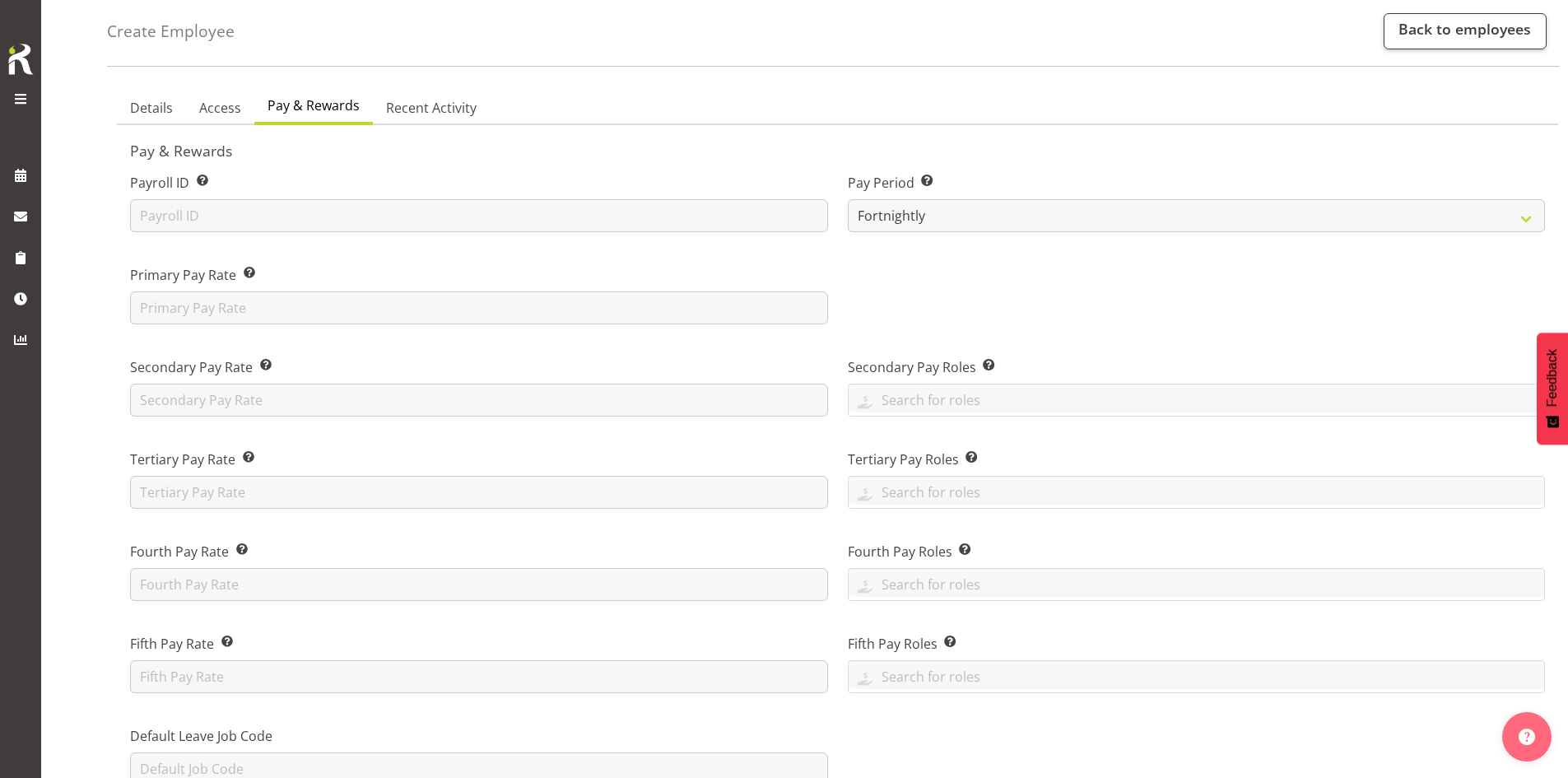
scroll to position [0, 0]
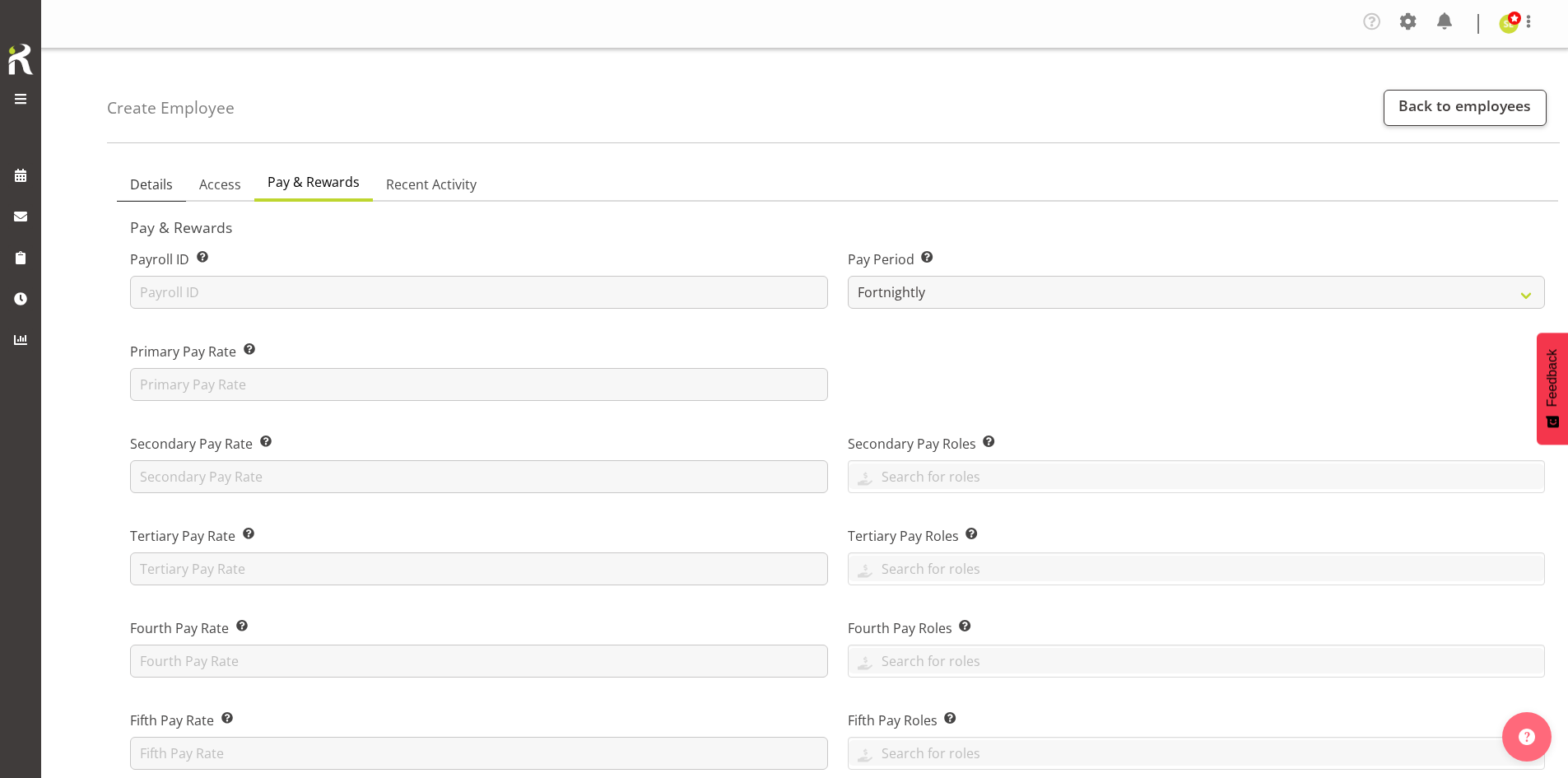
click at [166, 187] on span "Details" at bounding box center [152, 185] width 43 height 20
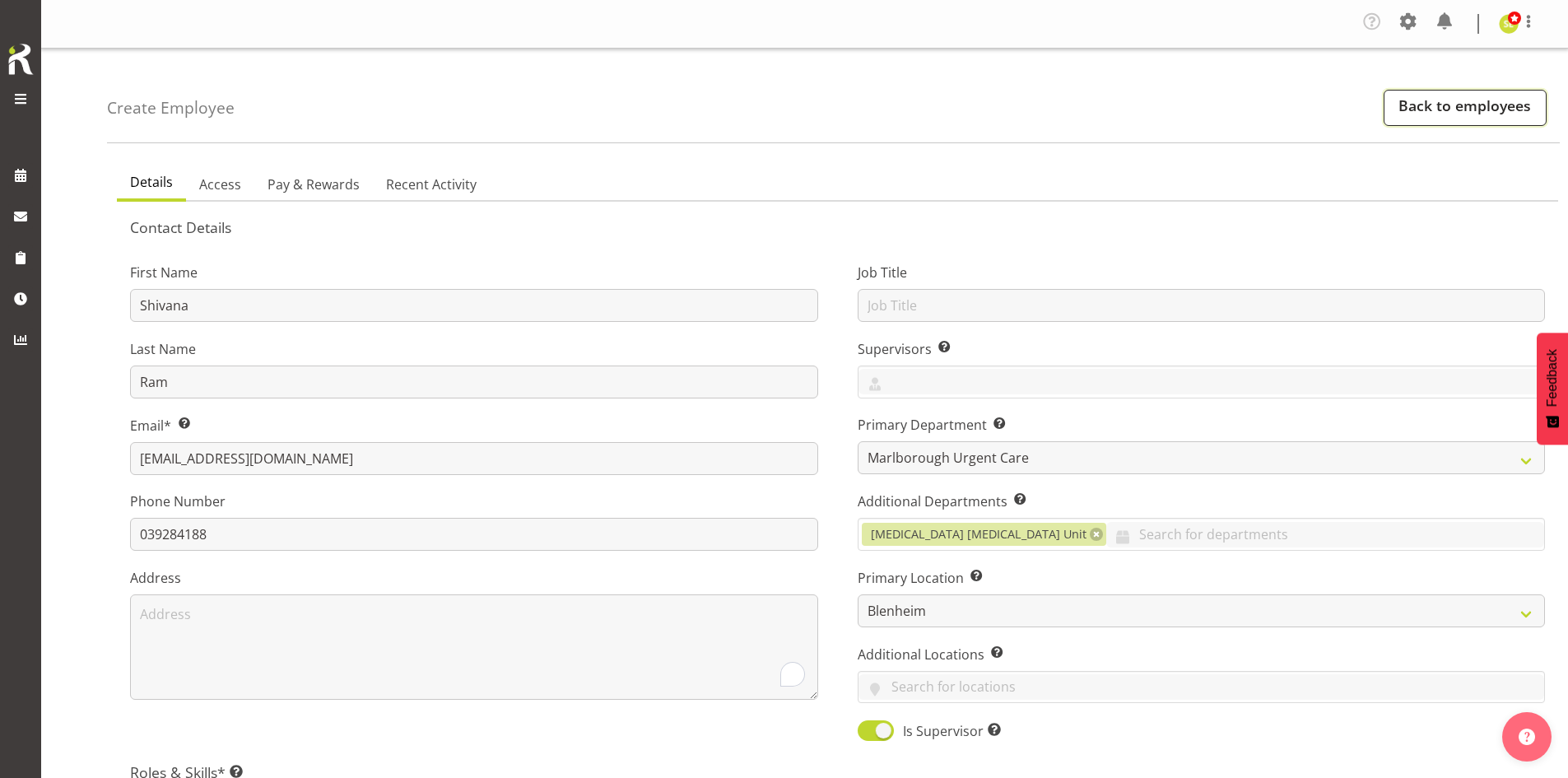
click at [1409, 115] on link "Back to employees" at bounding box center [1465, 108] width 163 height 37
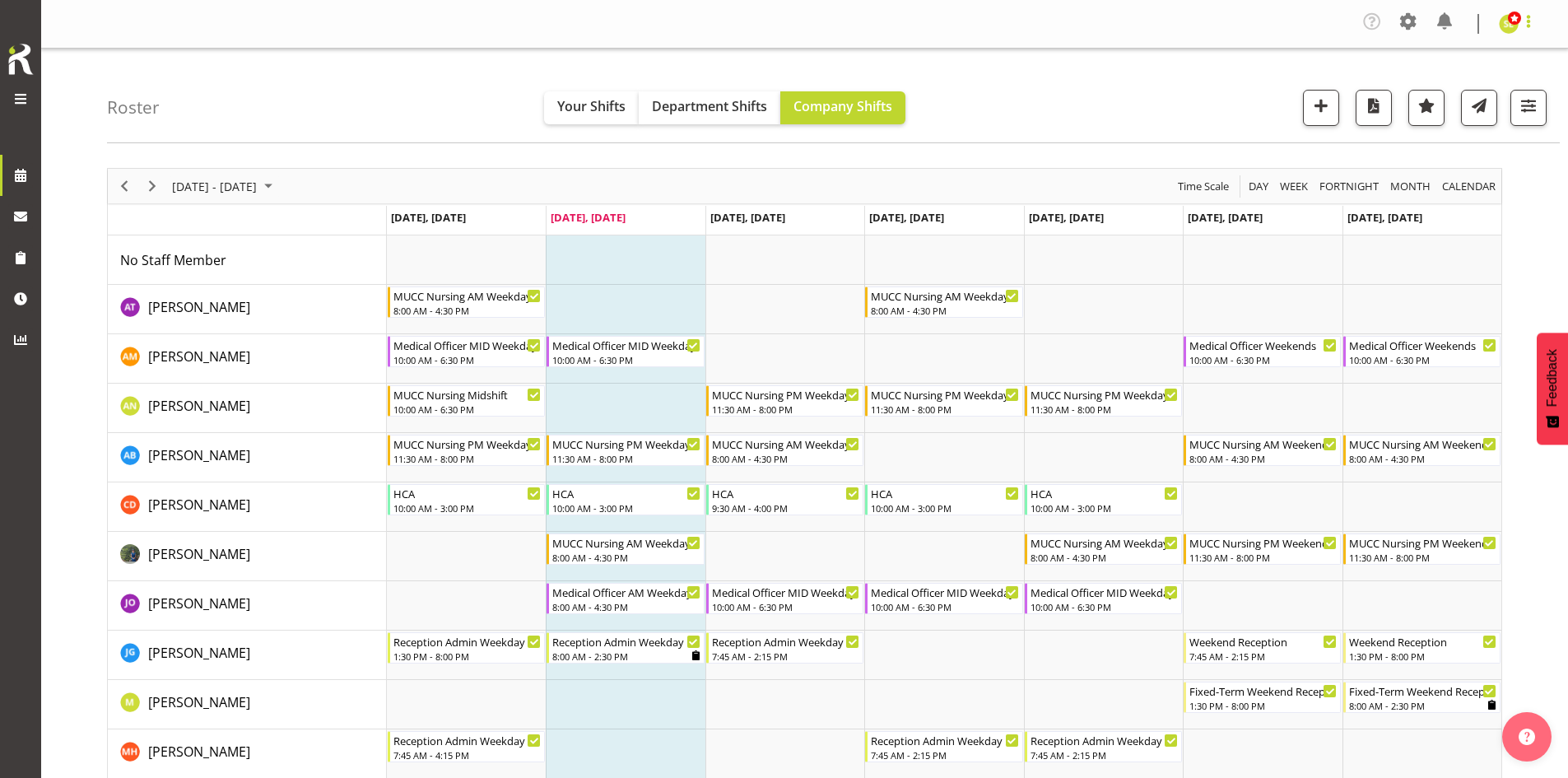
click at [1528, 15] on span at bounding box center [1528, 21] width 20 height 20
click at [1468, 90] on link "Log Out" at bounding box center [1458, 90] width 158 height 29
click at [1406, 31] on span at bounding box center [1408, 21] width 27 height 27
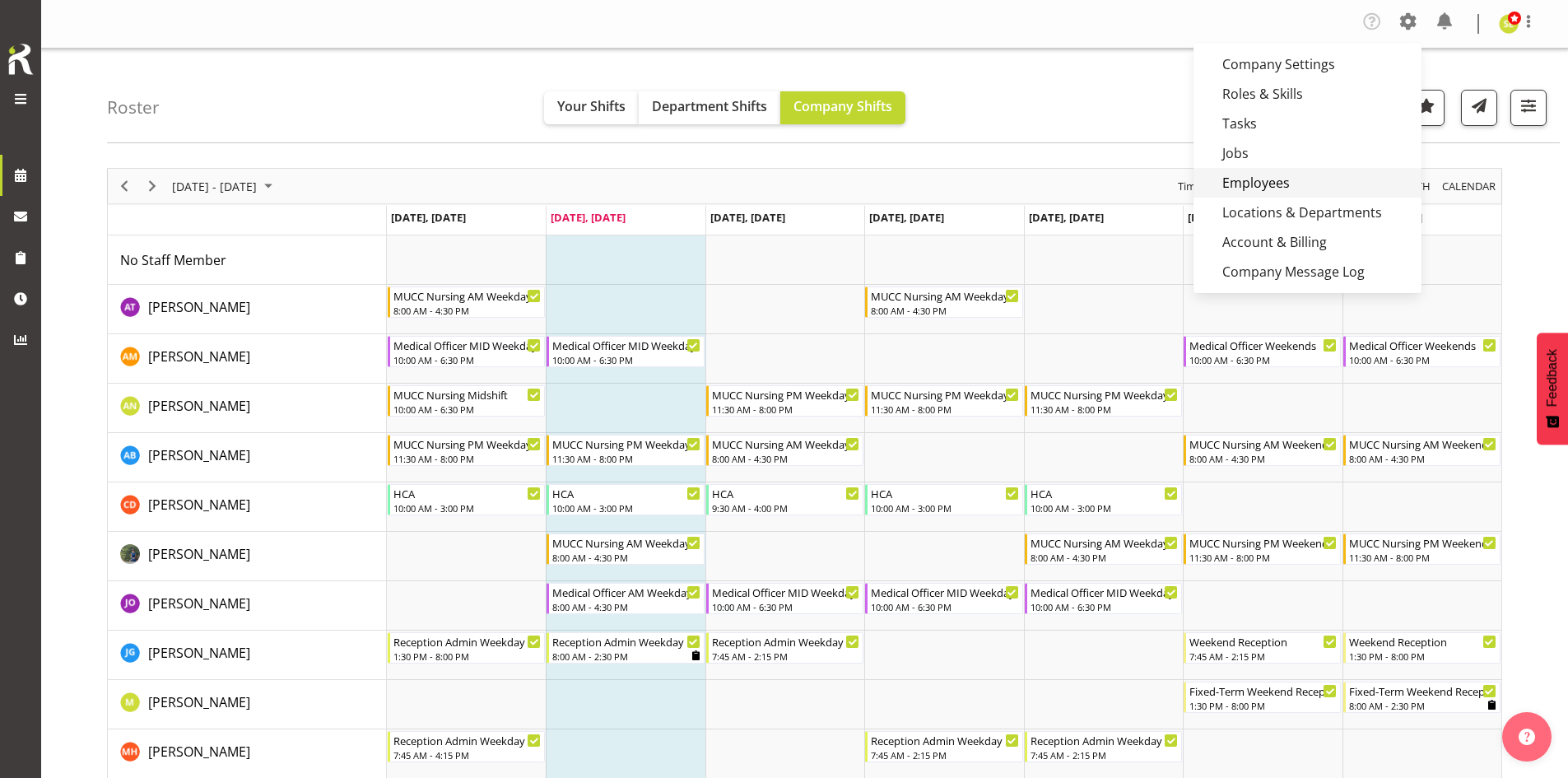
click at [1231, 178] on link "Employees" at bounding box center [1308, 182] width 228 height 29
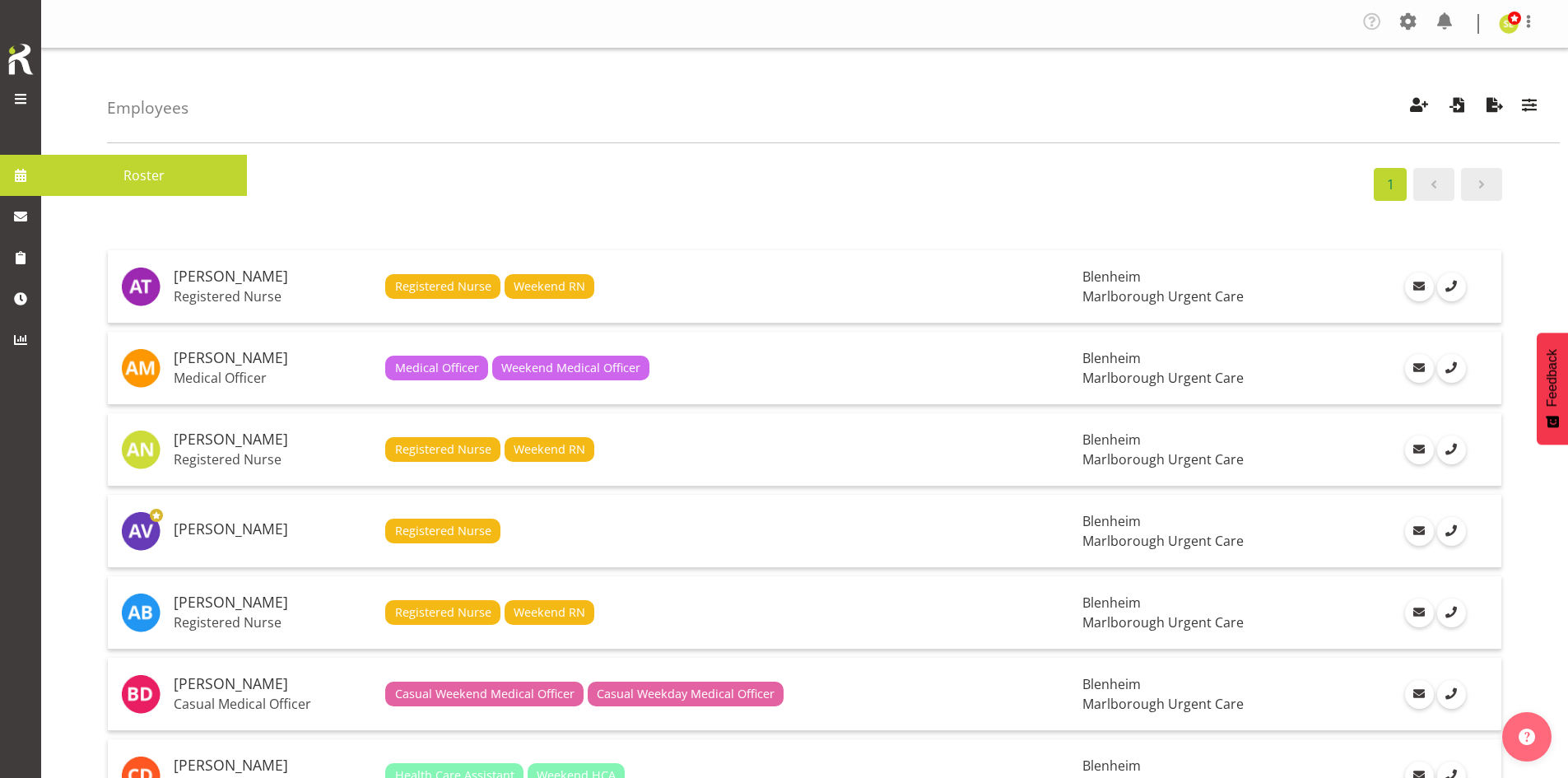
click at [26, 176] on span at bounding box center [21, 176] width 25 height 25
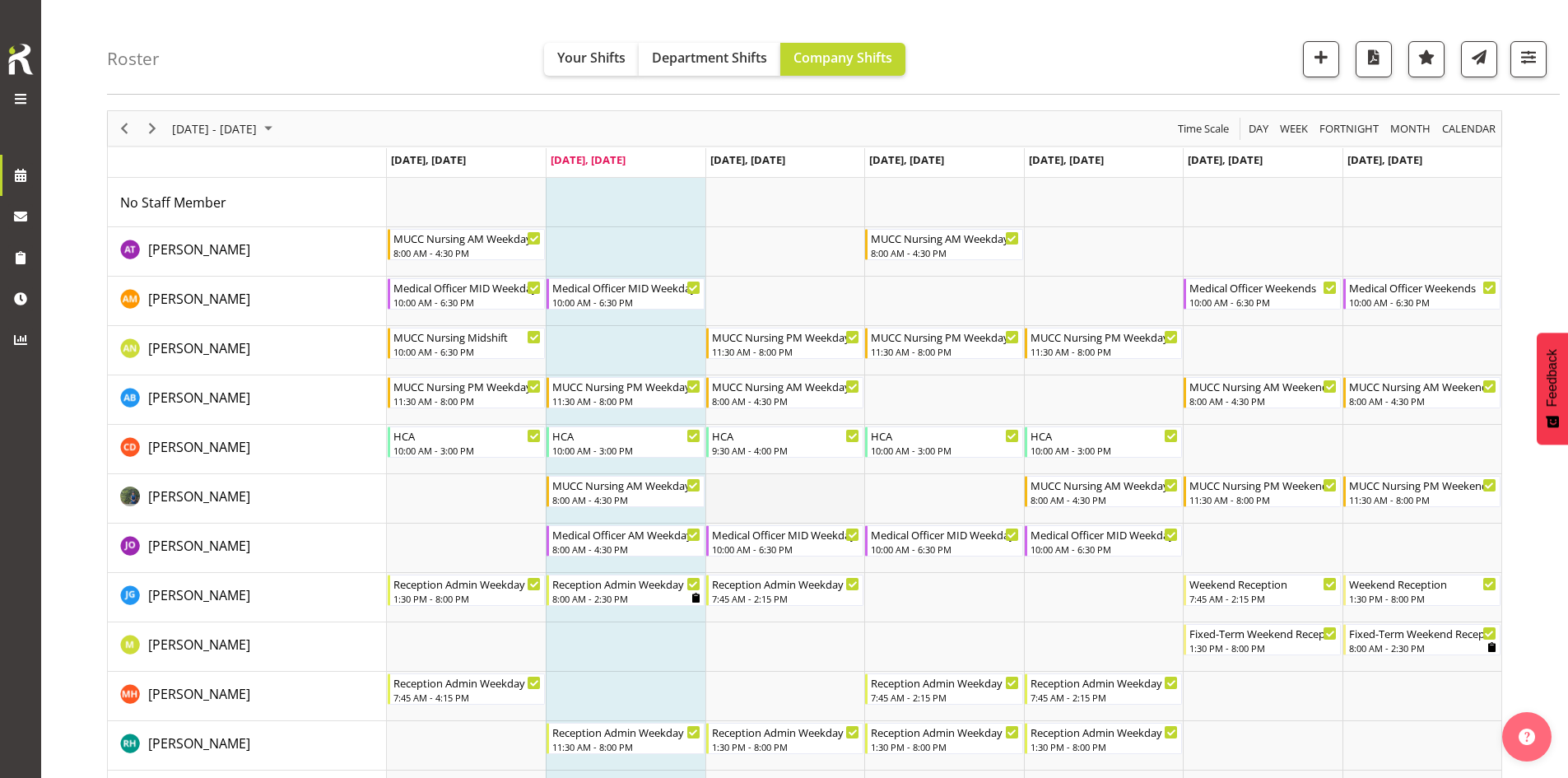
scroll to position [82, 0]
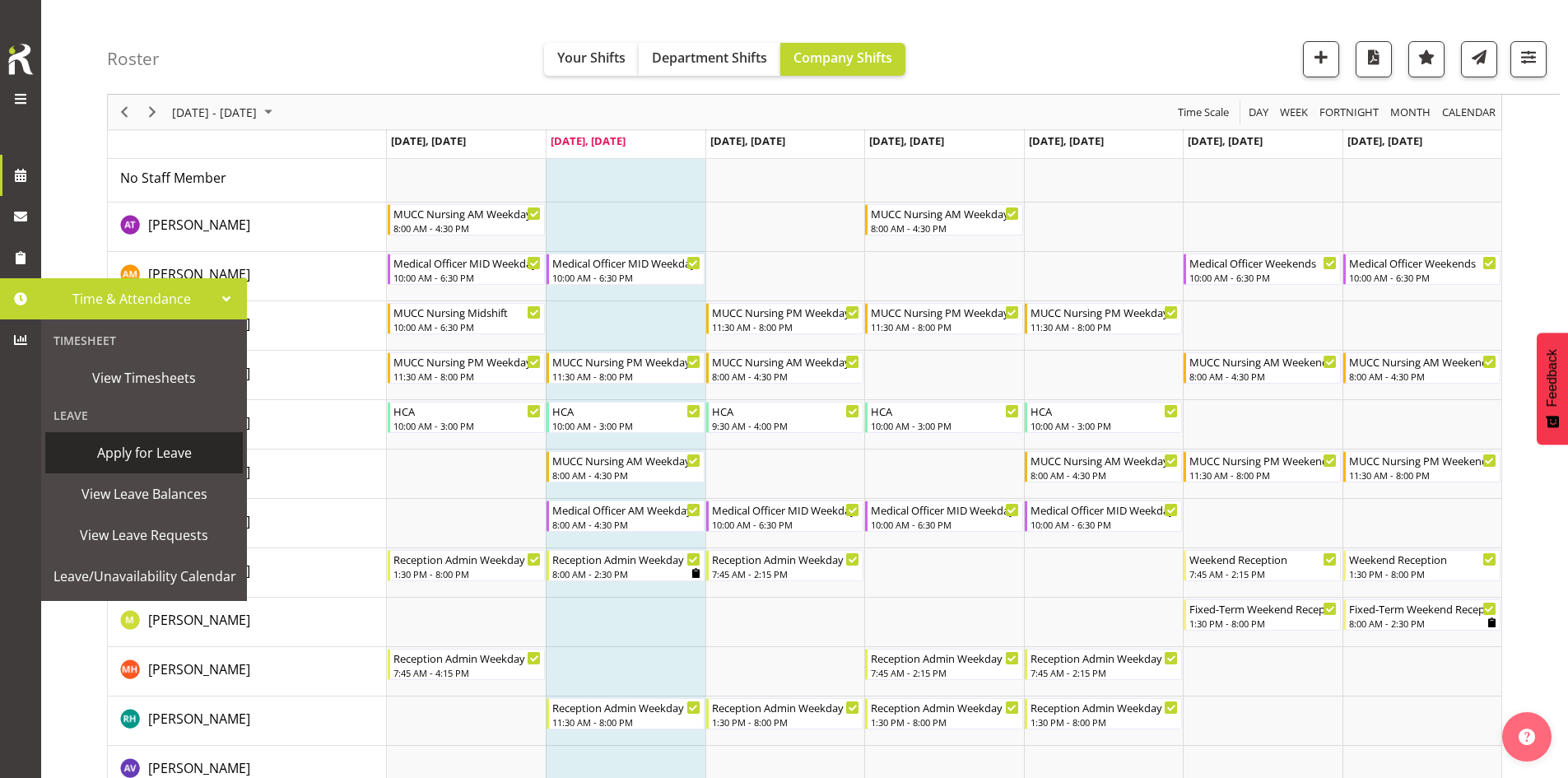
click at [159, 453] on span "Apply for Leave" at bounding box center [144, 453] width 181 height 25
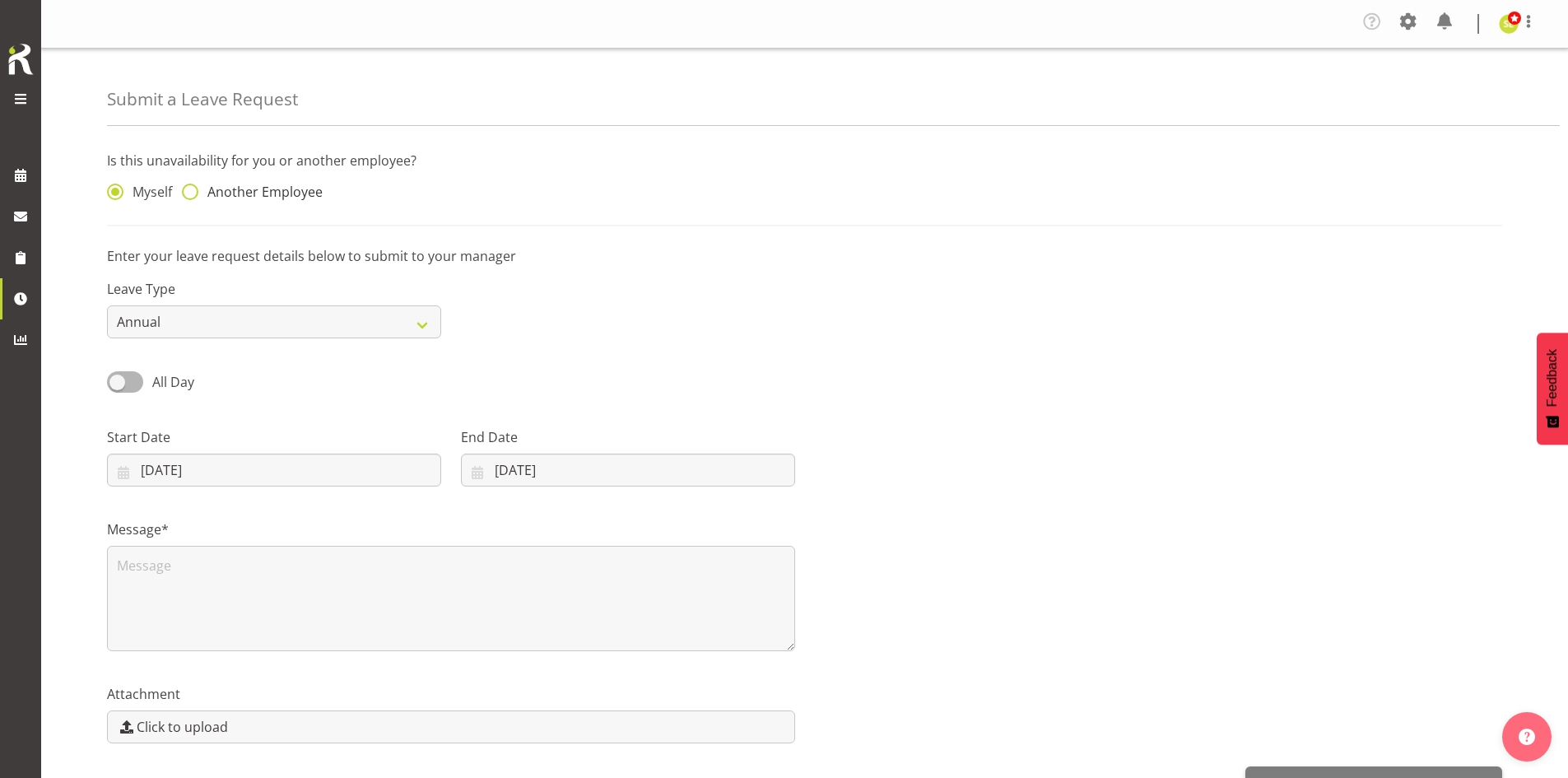
click at [219, 184] on span "Another Employee" at bounding box center [260, 192] width 124 height 16
click at [193, 186] on input "Another Employee" at bounding box center [187, 192] width 11 height 11
radio input "true"
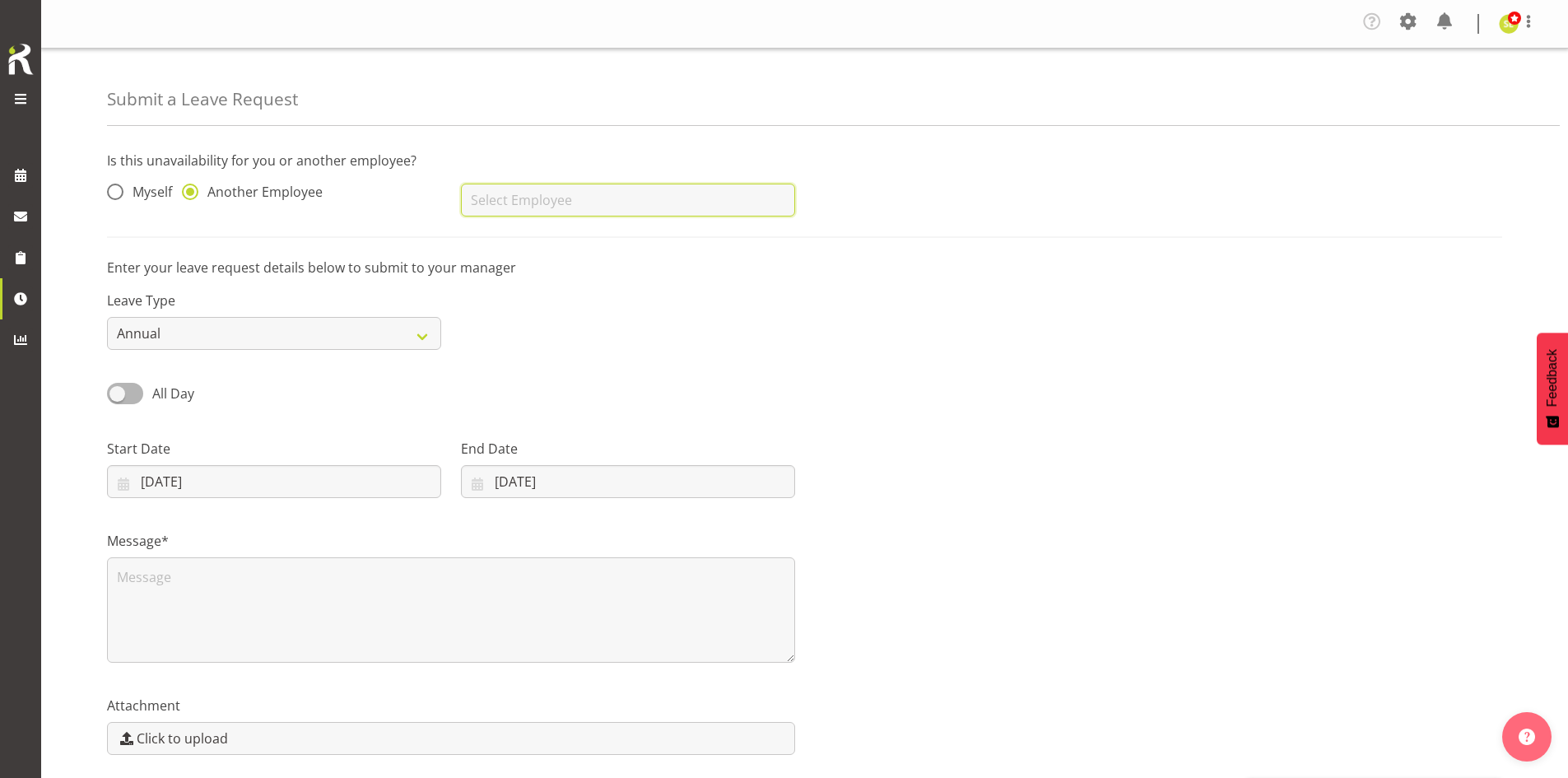
click at [556, 192] on input "text" at bounding box center [628, 200] width 334 height 33
type input "s"
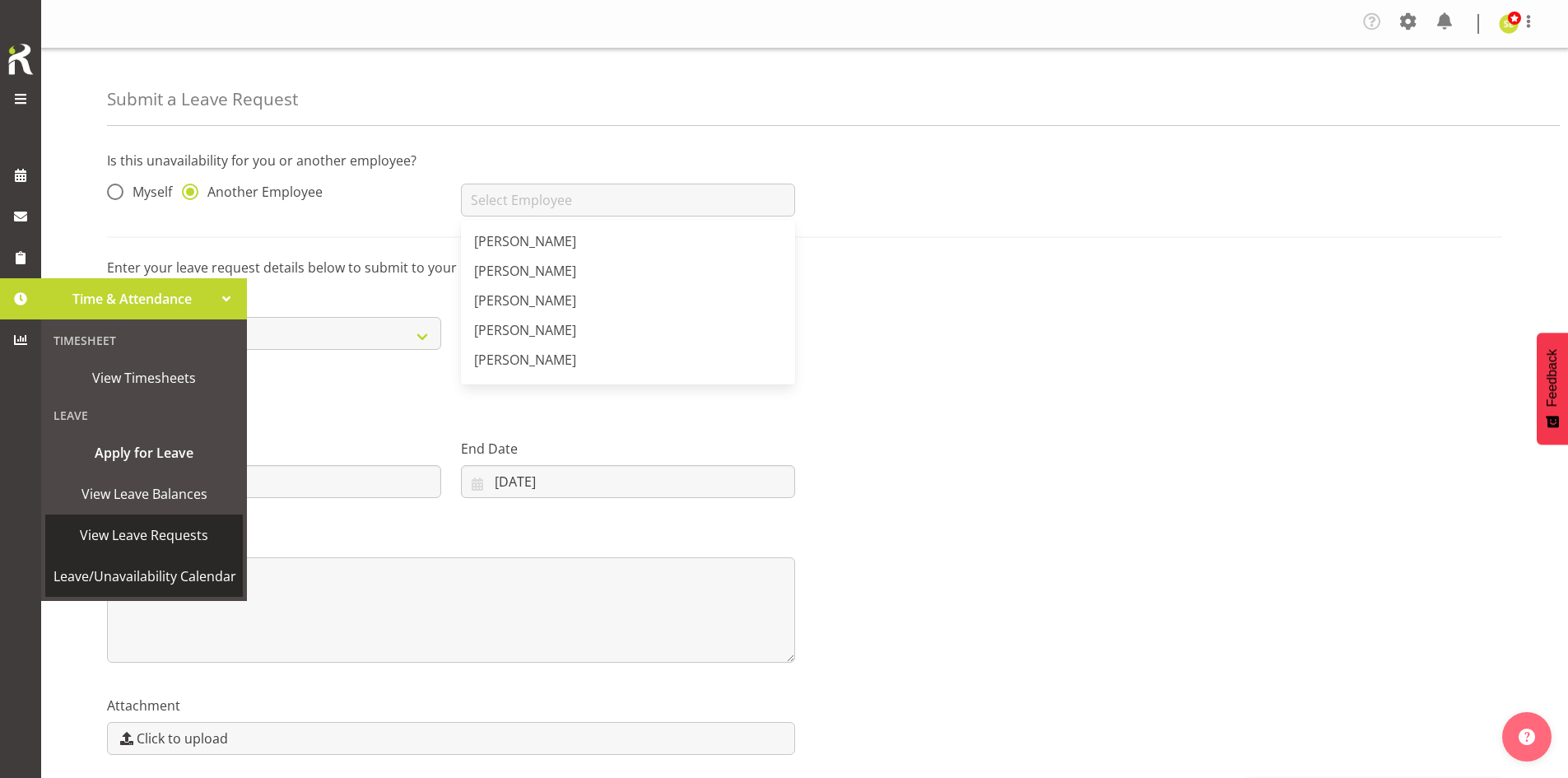
click at [143, 567] on span "Leave/Unavailability Calendar" at bounding box center [144, 576] width 183 height 25
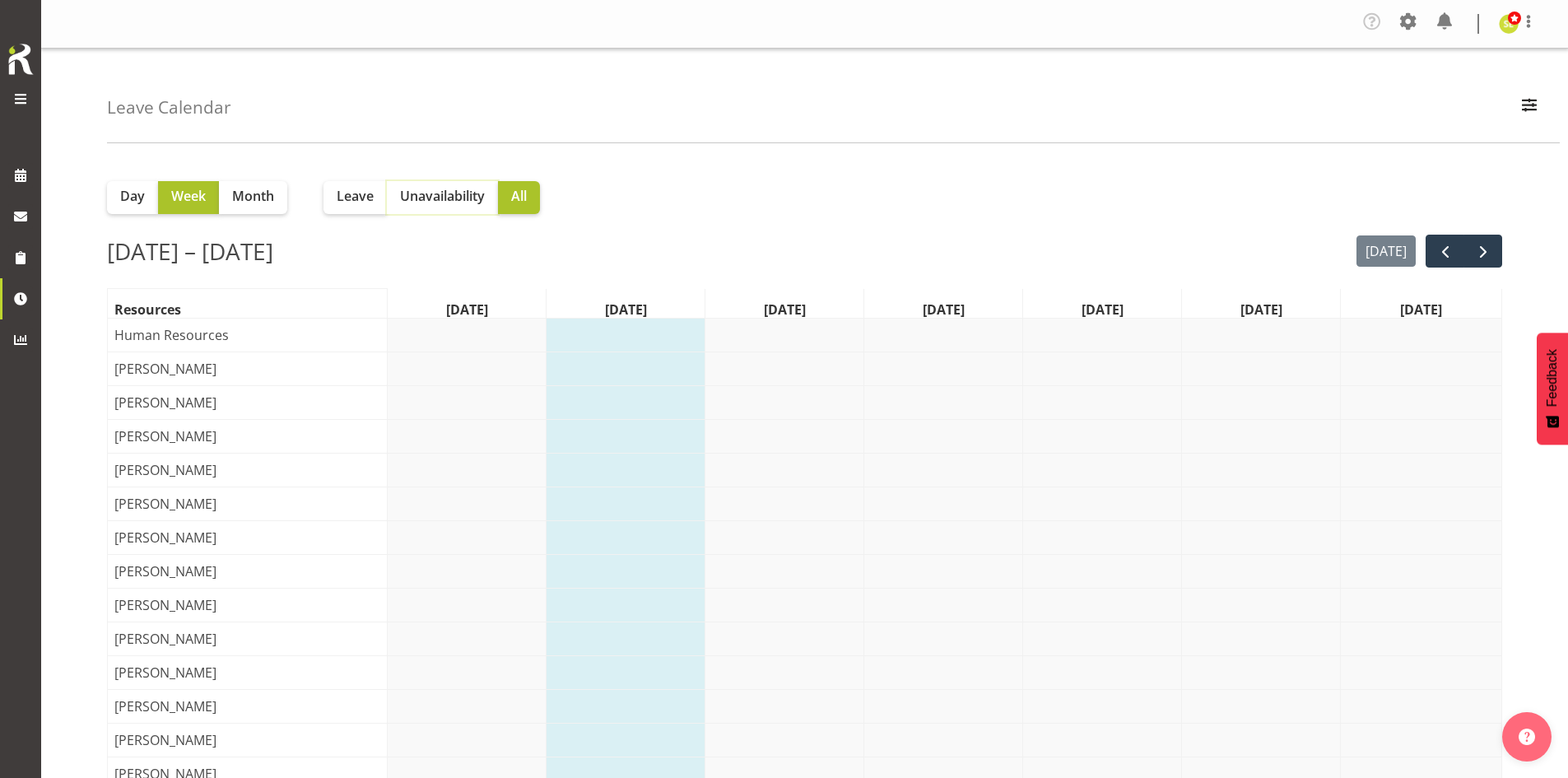
click at [463, 207] on button "Unavailability" at bounding box center [442, 197] width 111 height 33
click at [1489, 252] on span "next" at bounding box center [1483, 252] width 20 height 20
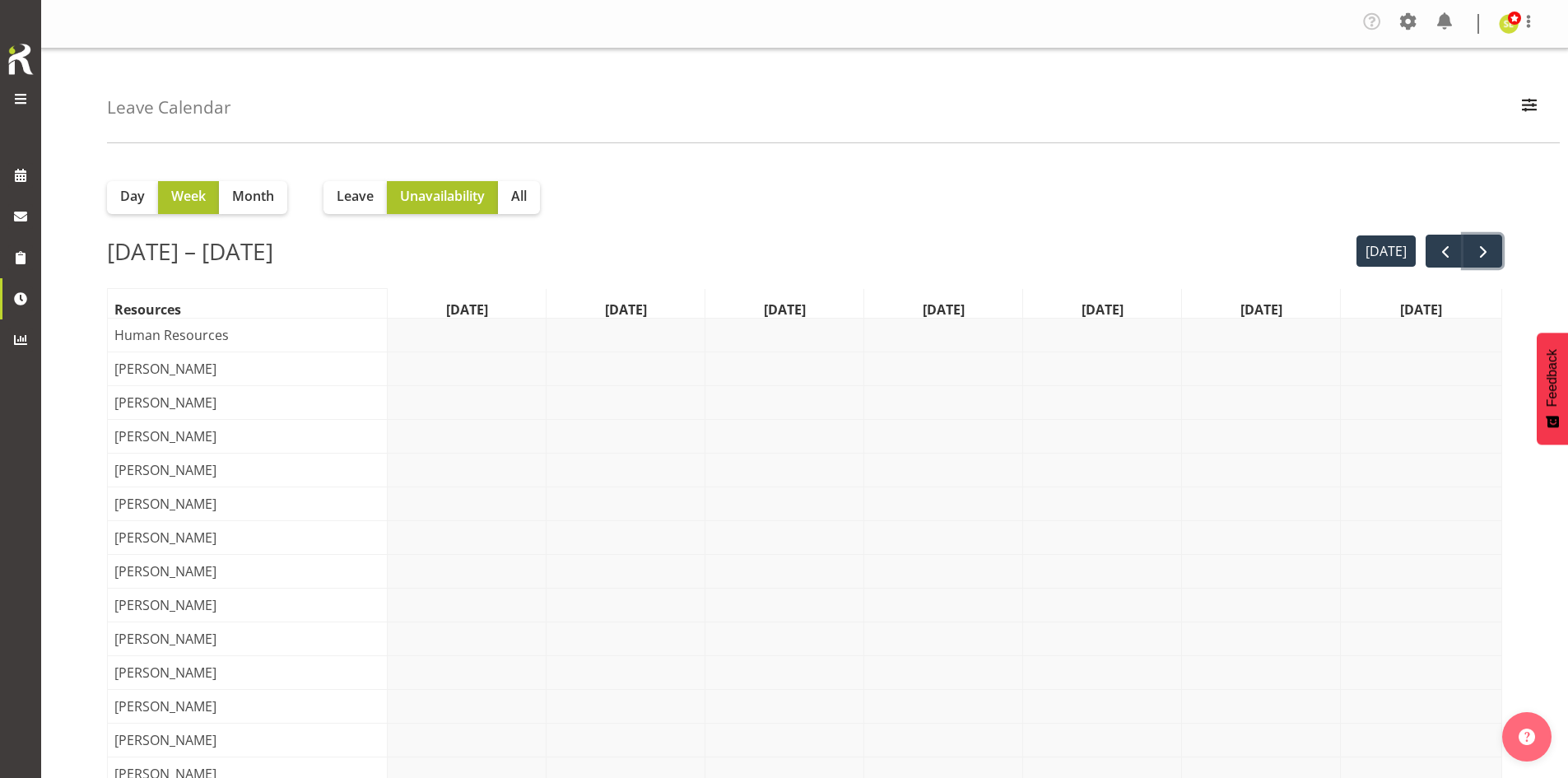
click at [1489, 252] on span "next" at bounding box center [1483, 252] width 20 height 20
click at [1485, 251] on span "next" at bounding box center [1483, 252] width 20 height 20
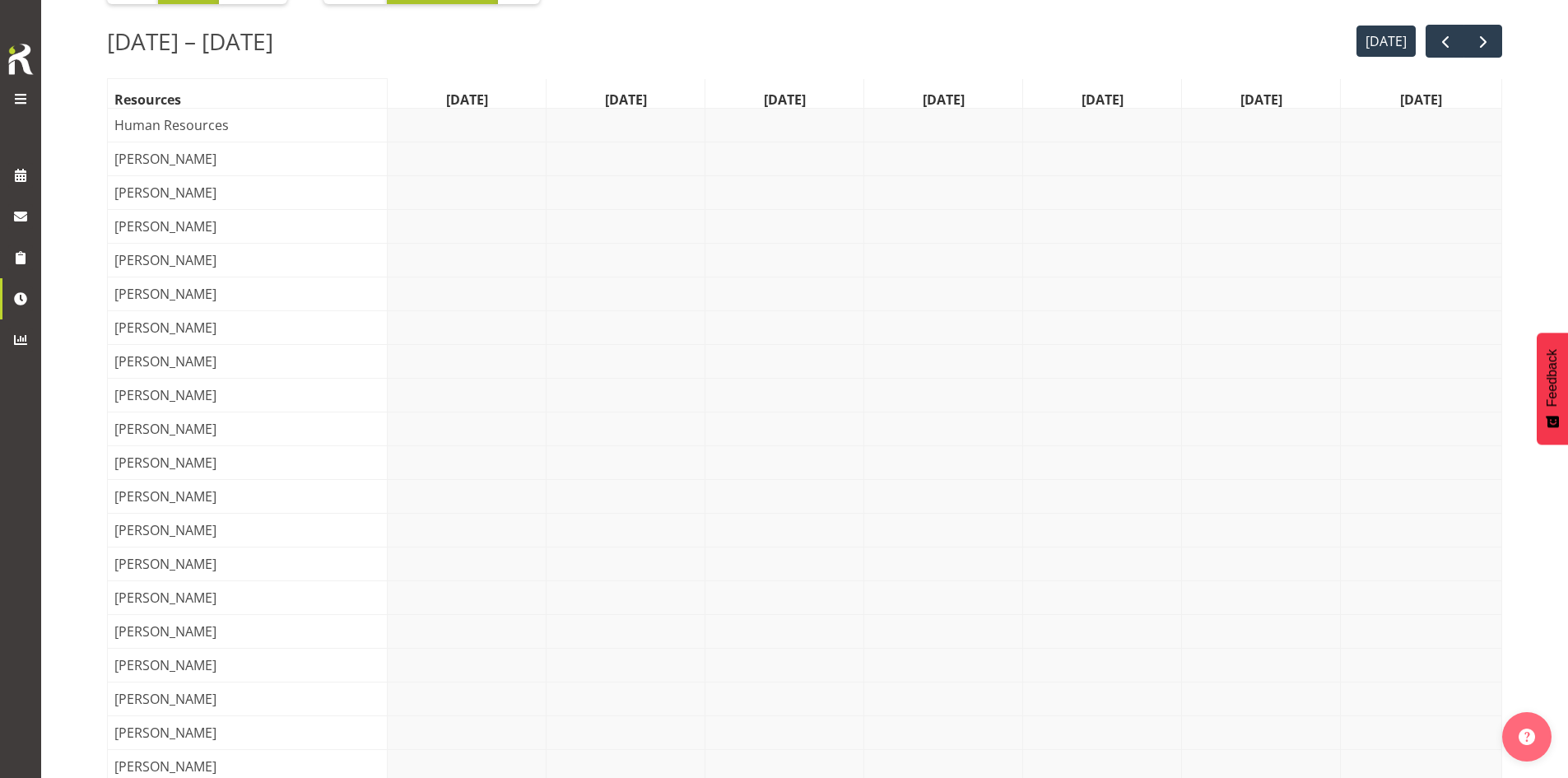
scroll to position [247, 0]
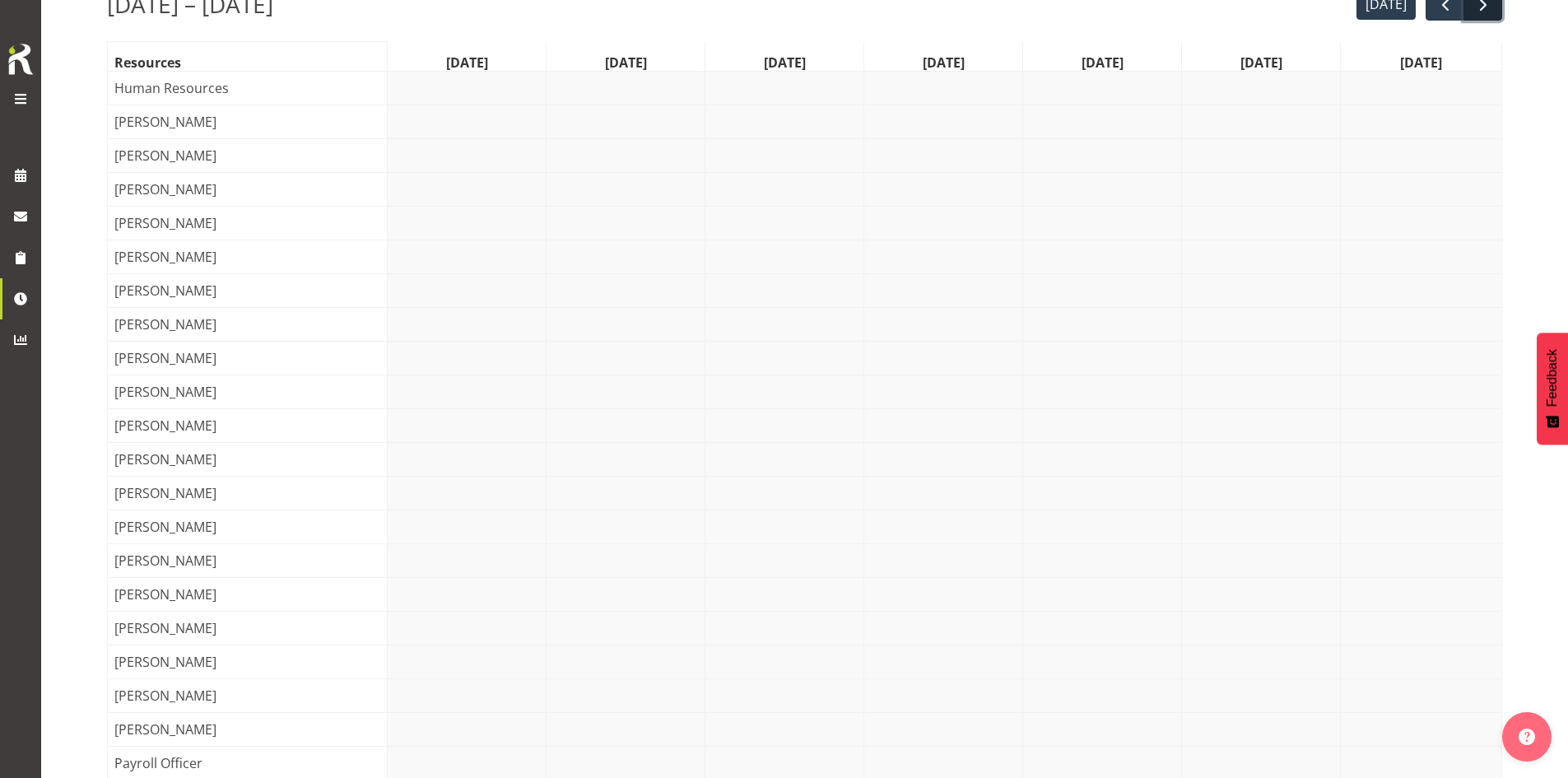
click at [1473, 10] on span "next" at bounding box center [1483, 4] width 20 height 20
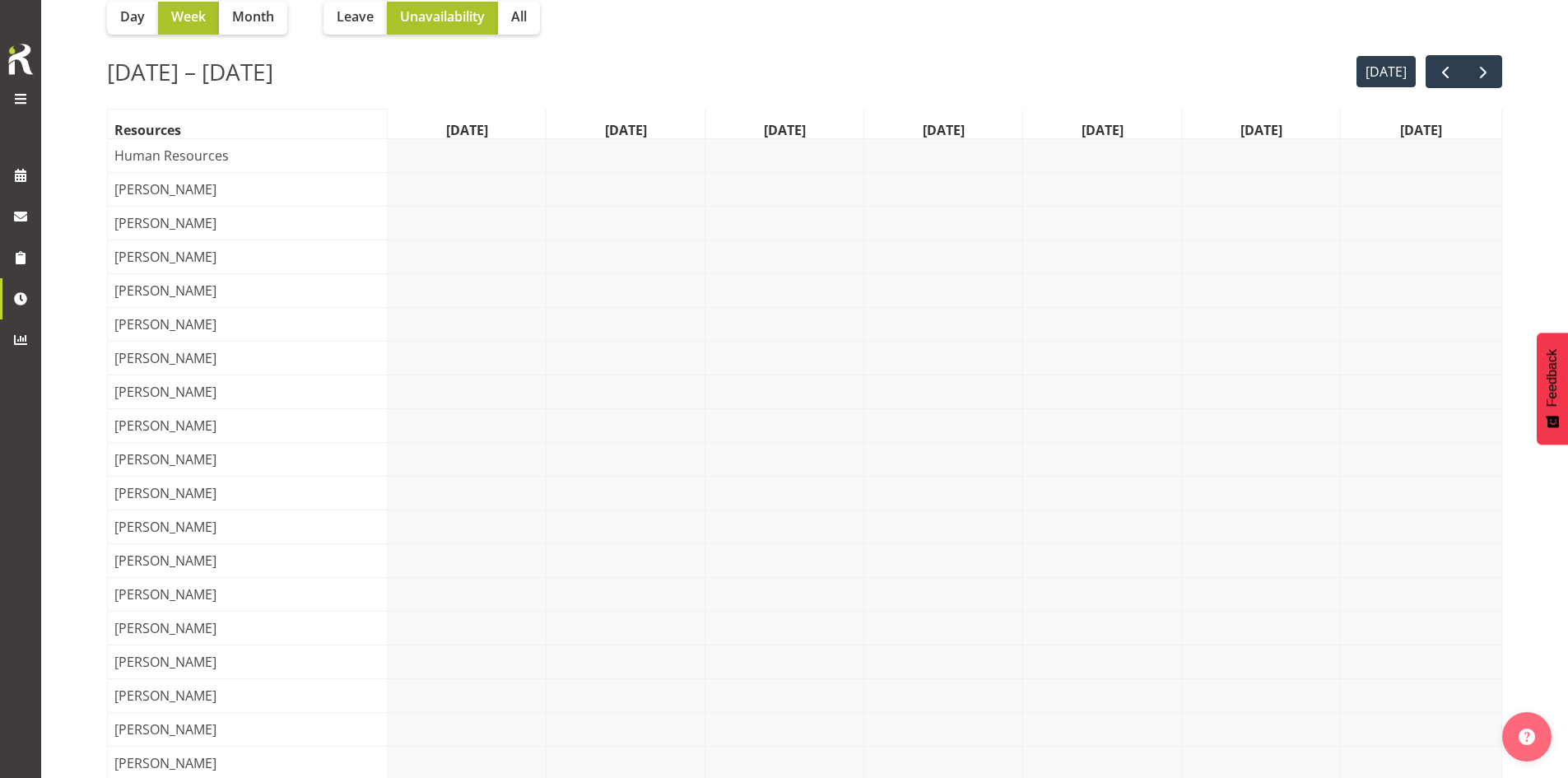
scroll to position [165, 0]
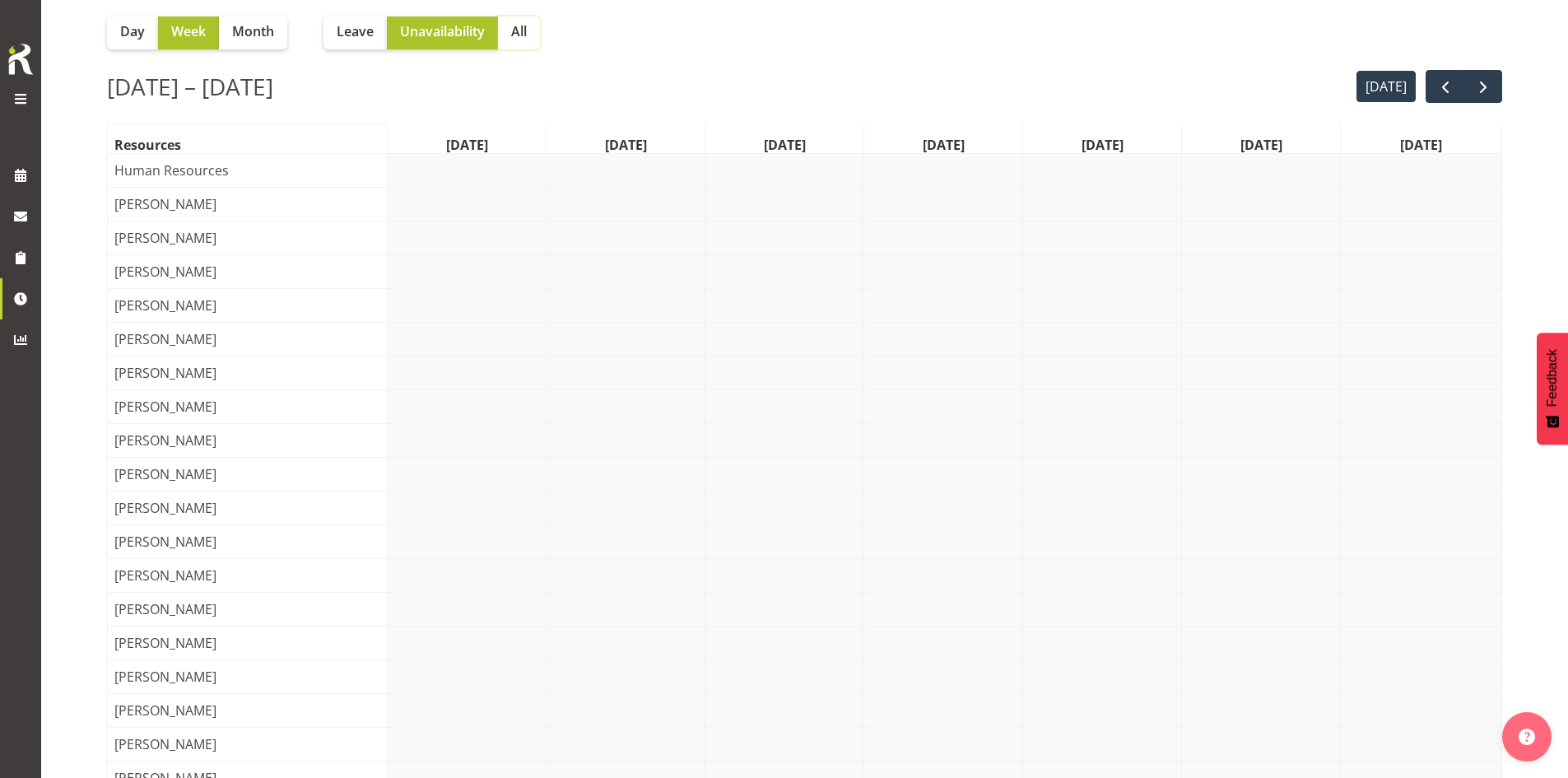
click at [521, 27] on span "All" at bounding box center [519, 31] width 16 height 20
click at [1481, 85] on span "next" at bounding box center [1483, 87] width 20 height 20
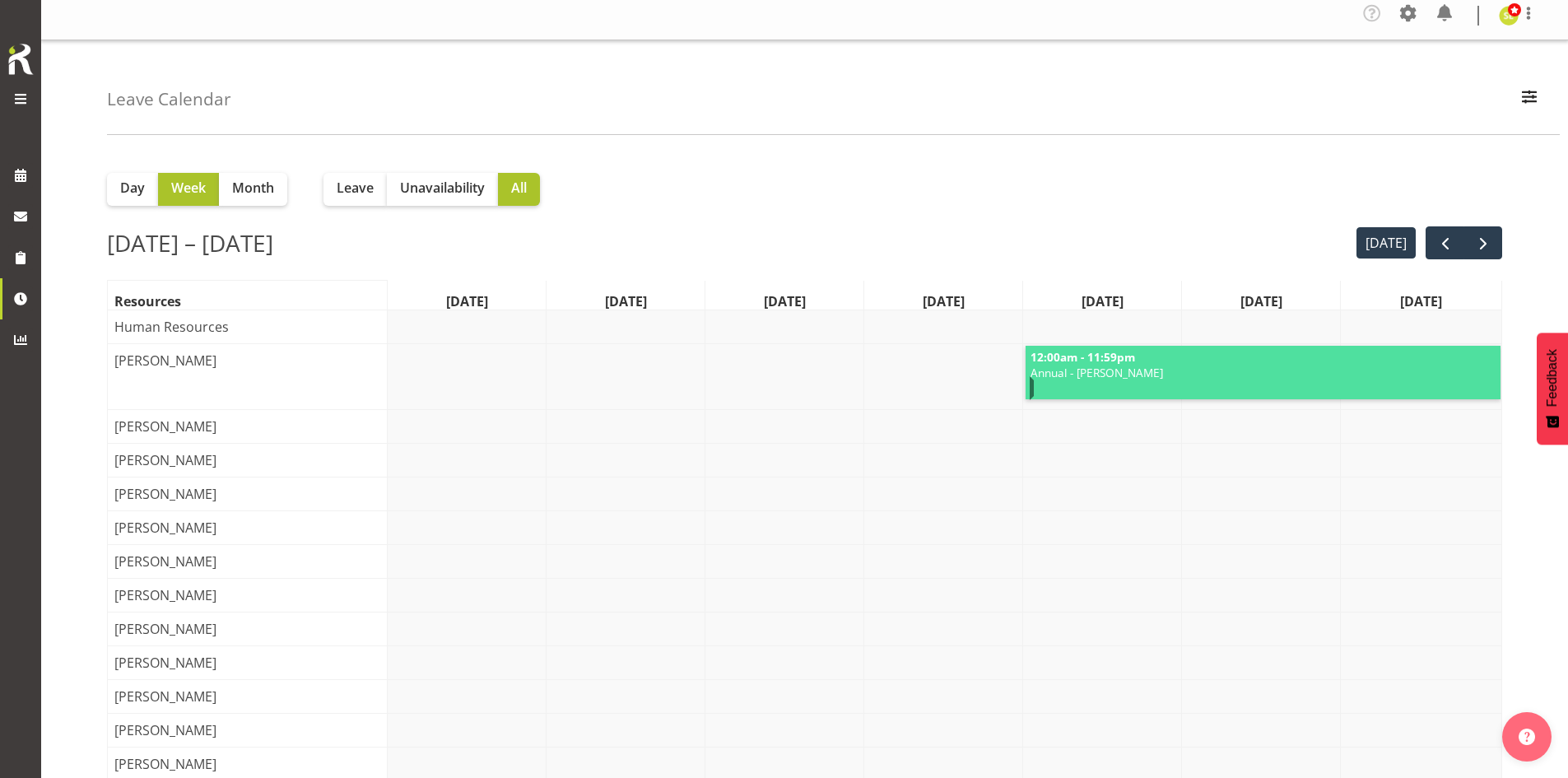
scroll to position [0, 0]
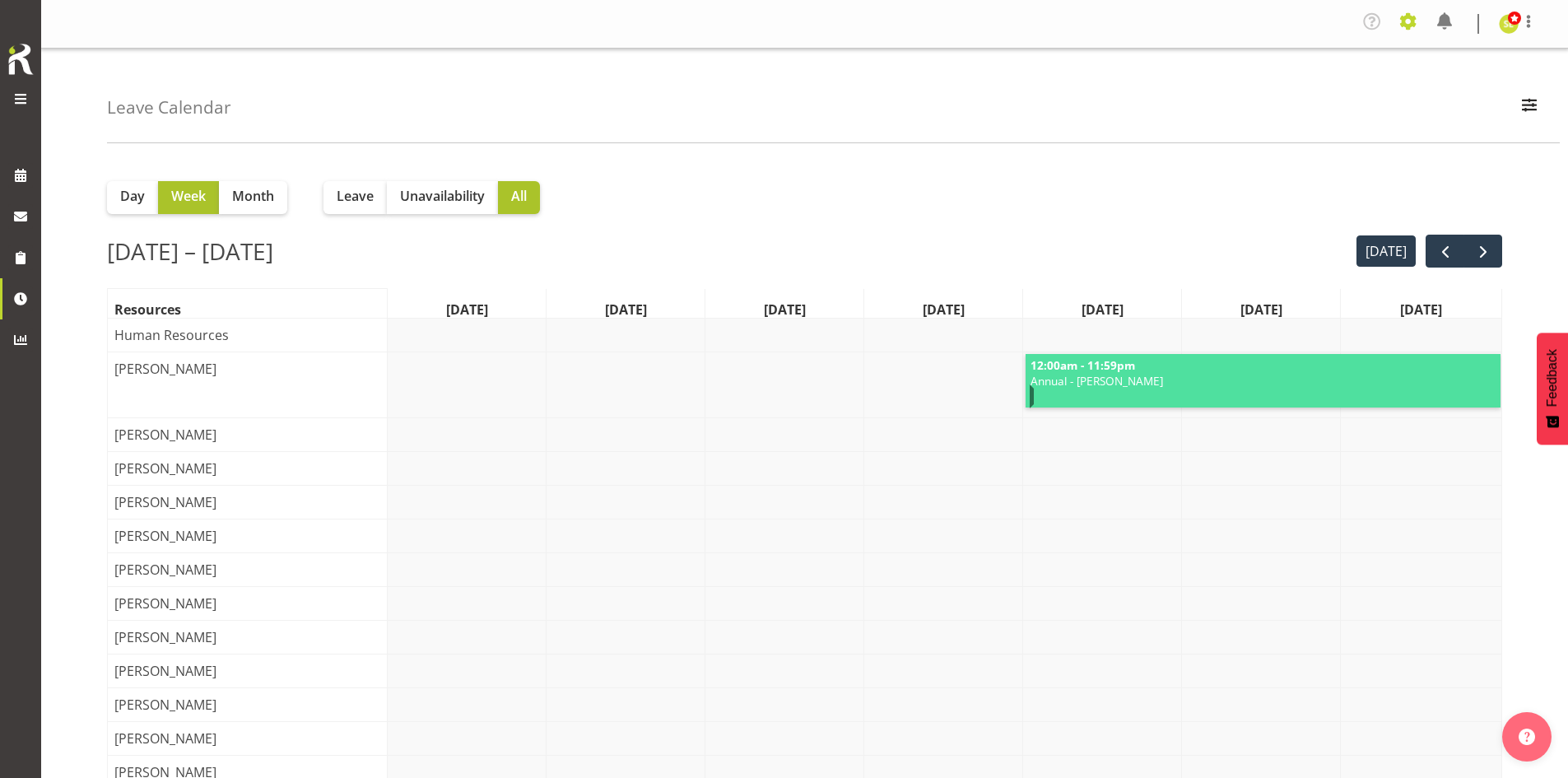
click at [1406, 19] on span at bounding box center [1408, 21] width 27 height 27
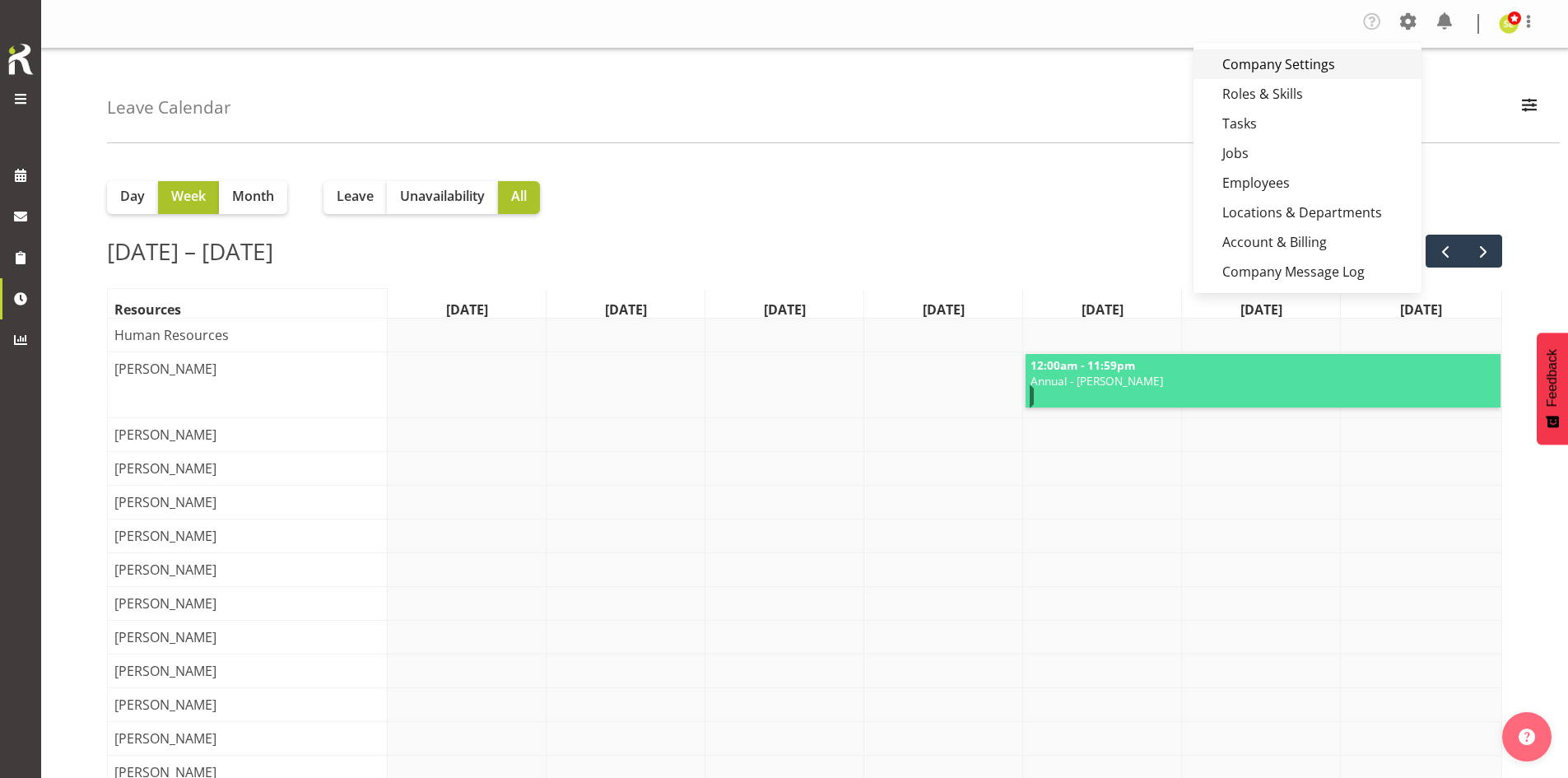
click at [1293, 54] on link "Company Settings" at bounding box center [1308, 63] width 228 height 29
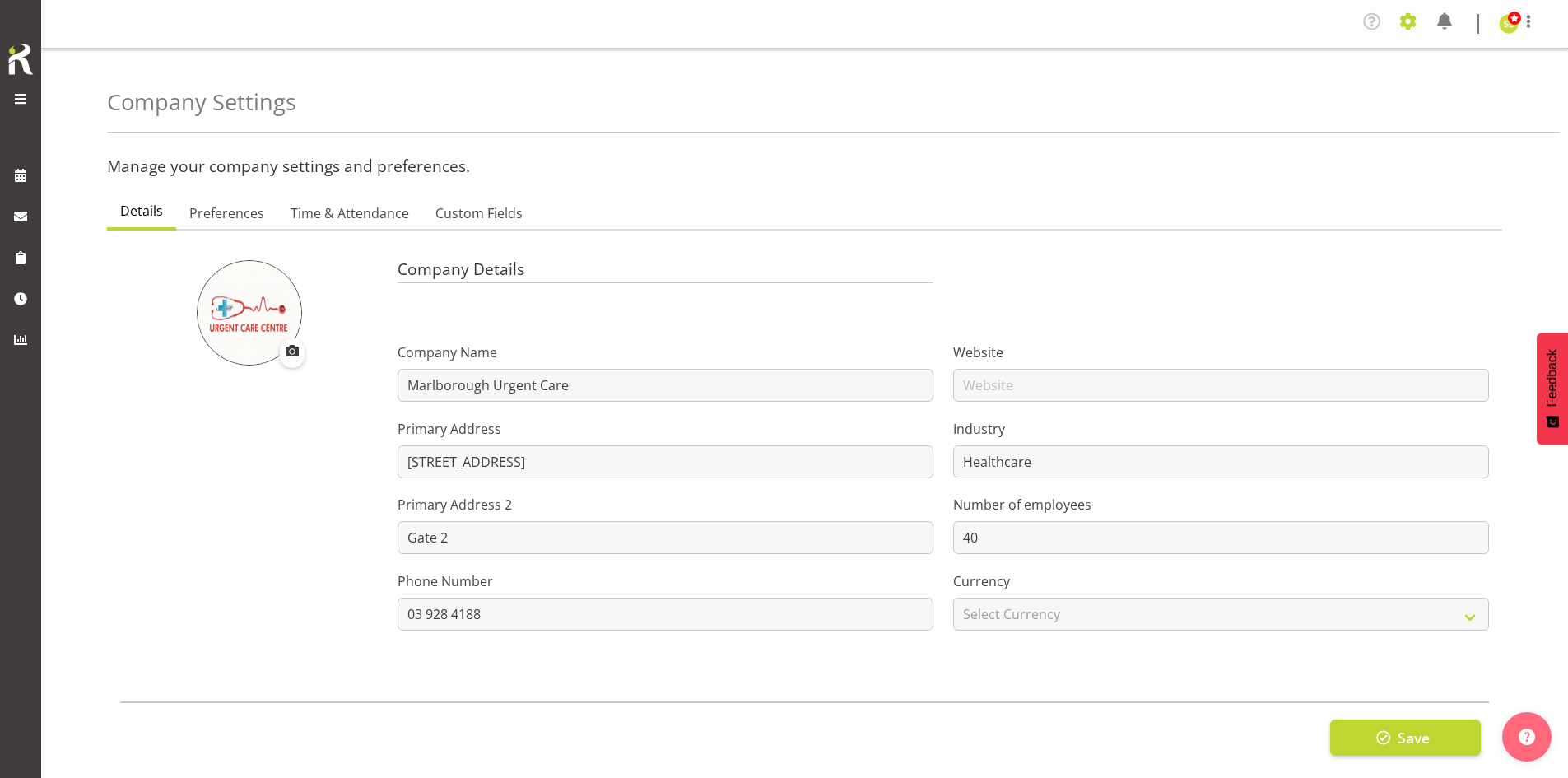
click at [1413, 28] on span at bounding box center [1408, 21] width 27 height 27
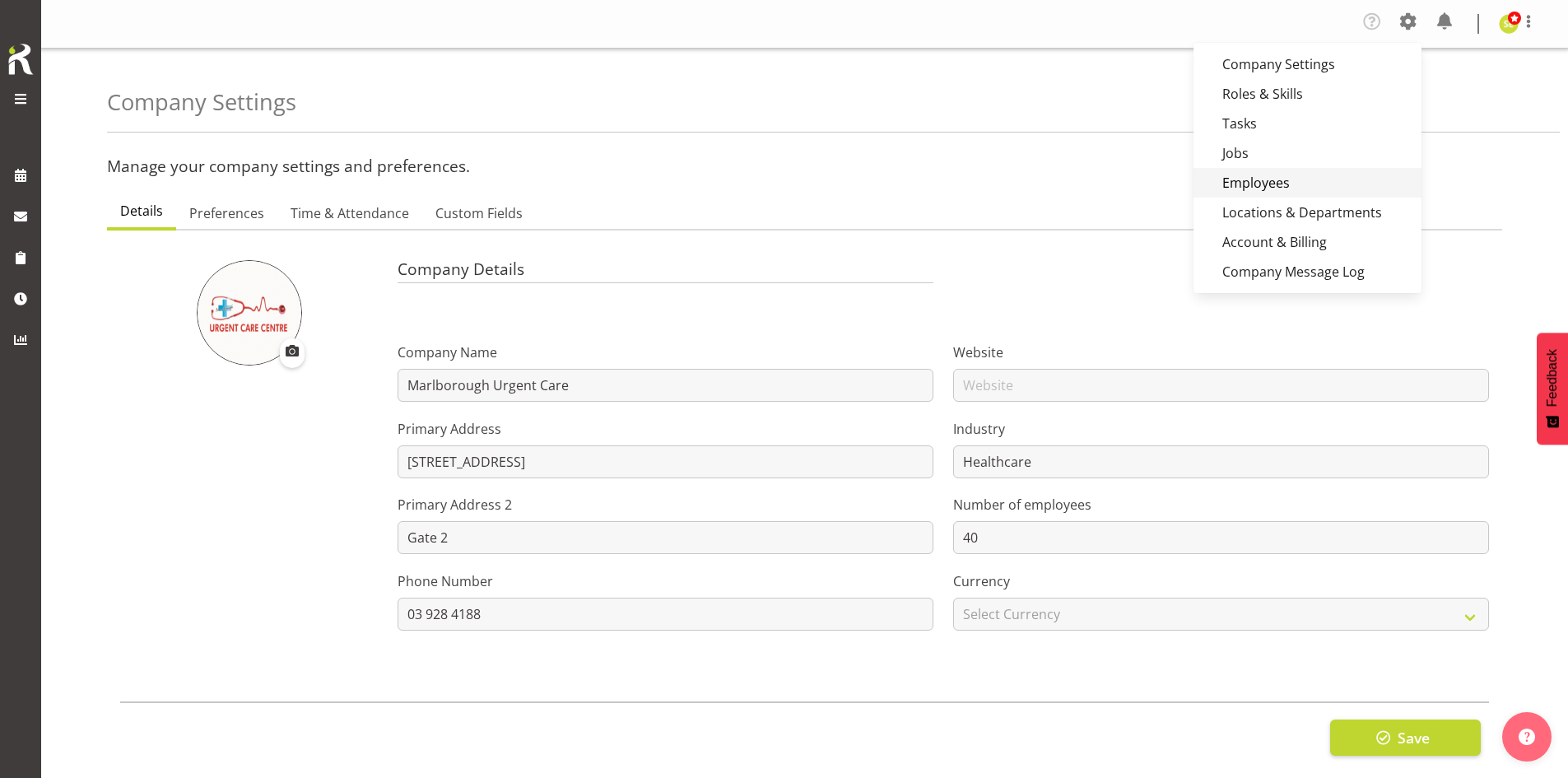
click at [1300, 172] on link "Employees" at bounding box center [1308, 182] width 228 height 29
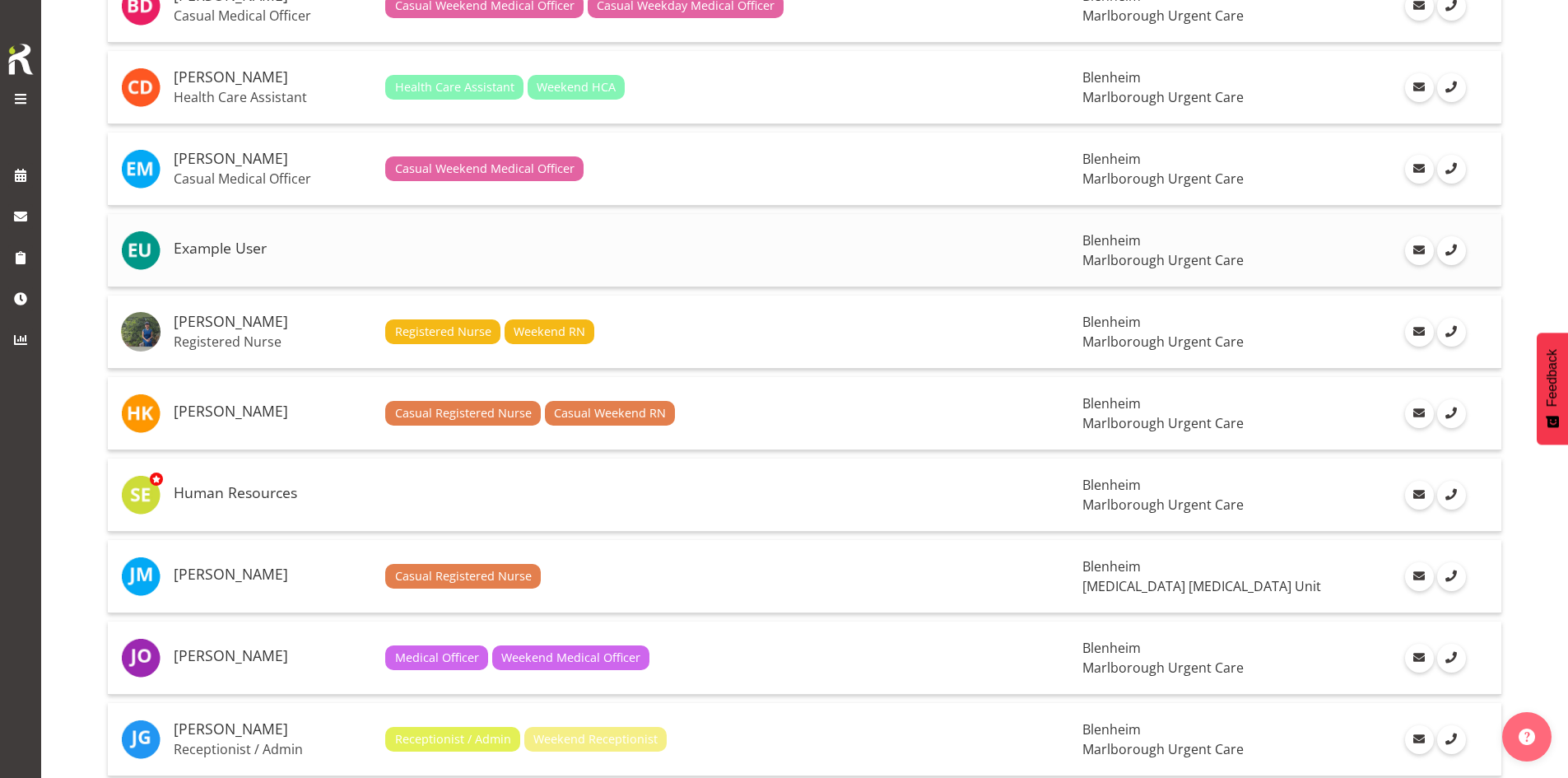
scroll to position [658, 0]
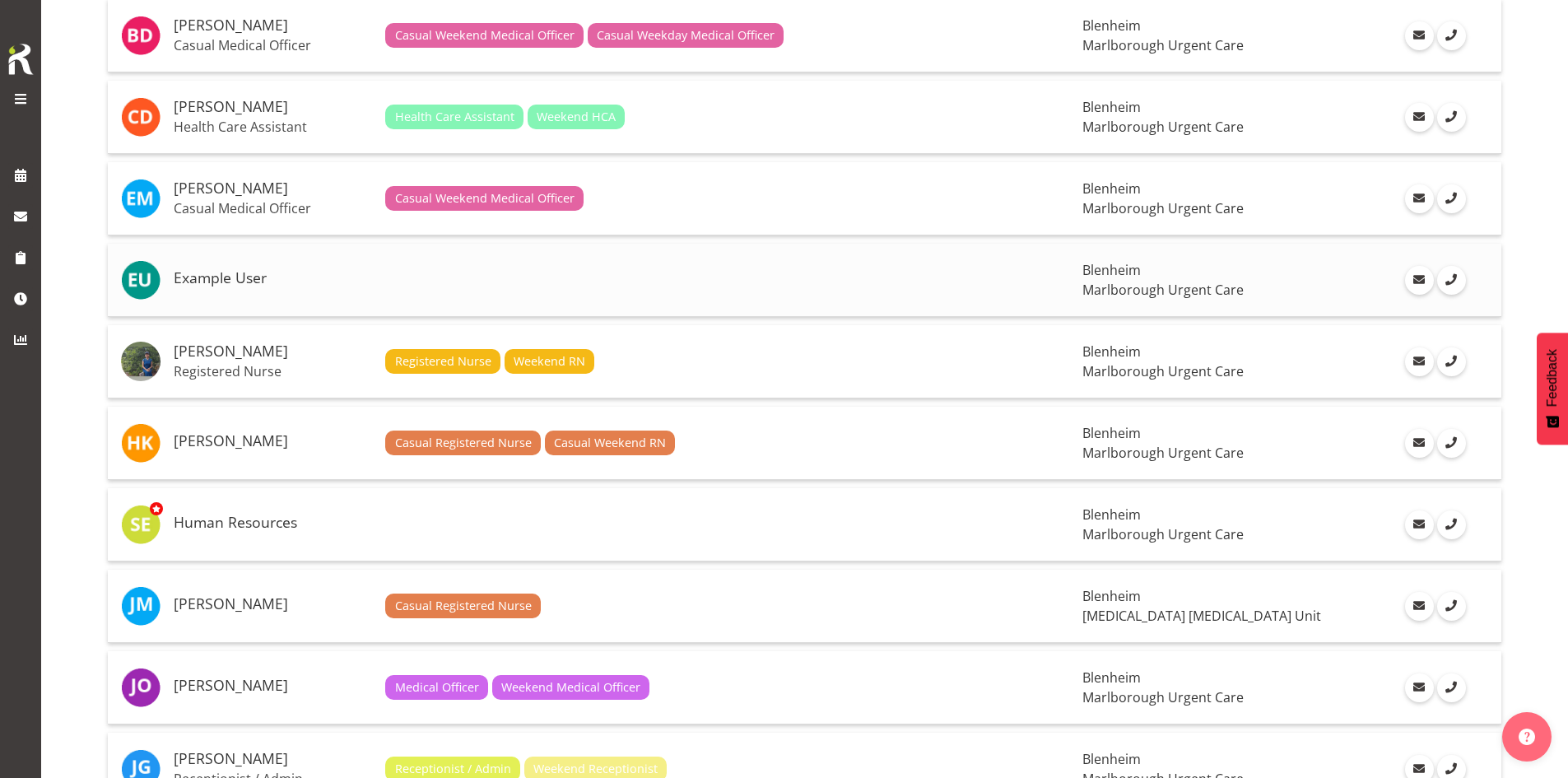
click at [274, 291] on td "Example User" at bounding box center [272, 280] width 211 height 73
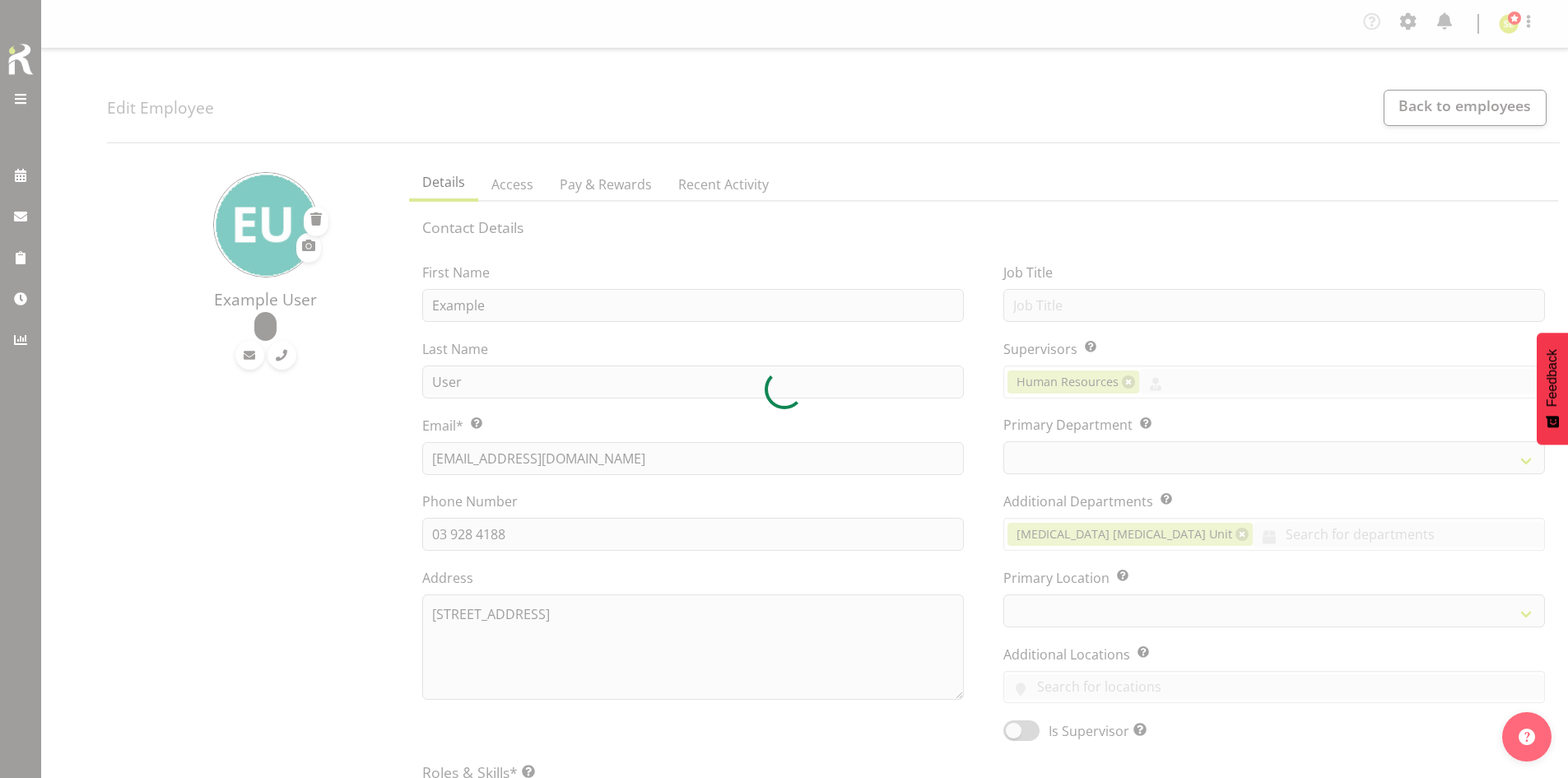
select select "TimelineWeek"
select select "925"
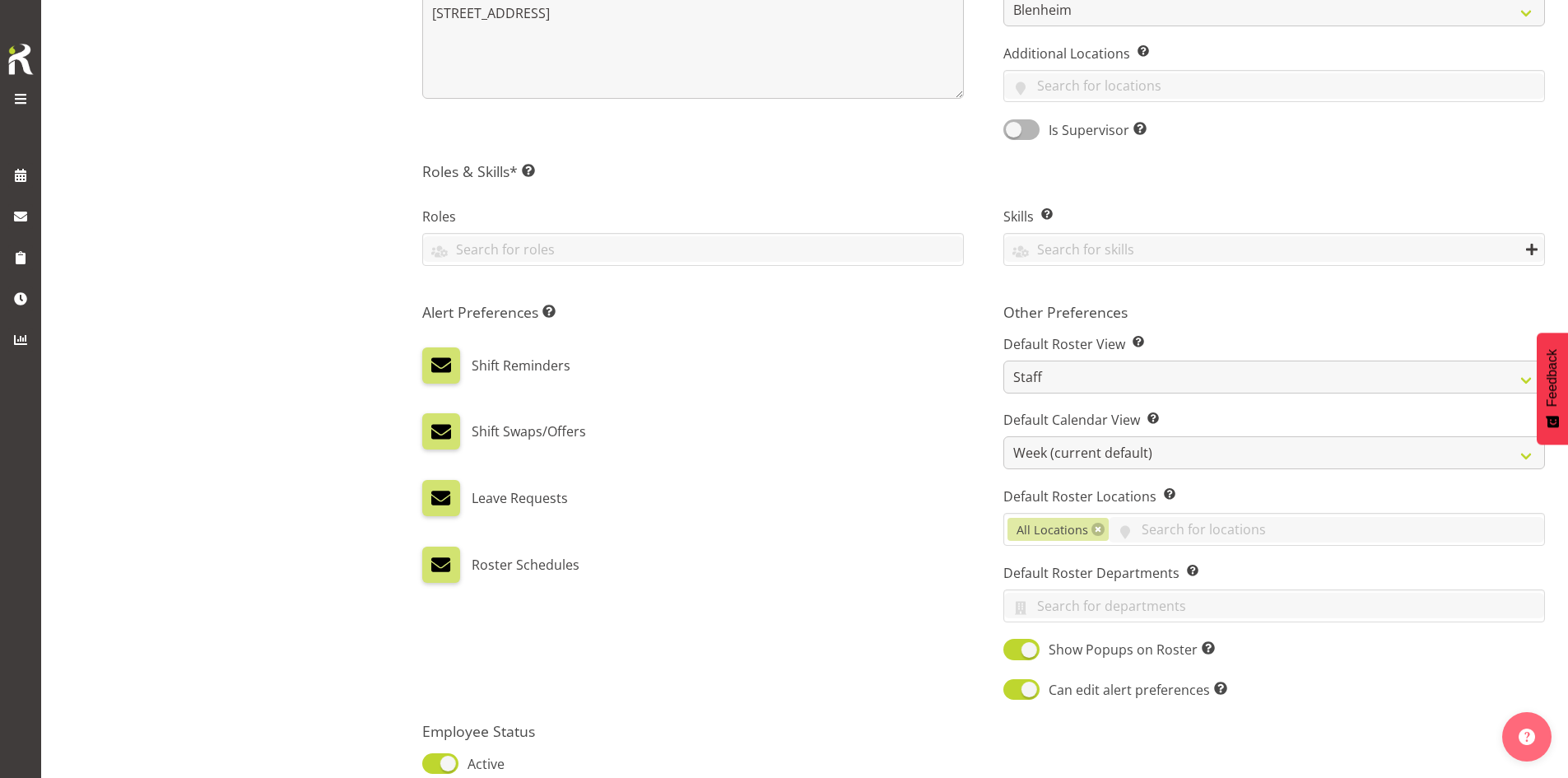
scroll to position [747, 0]
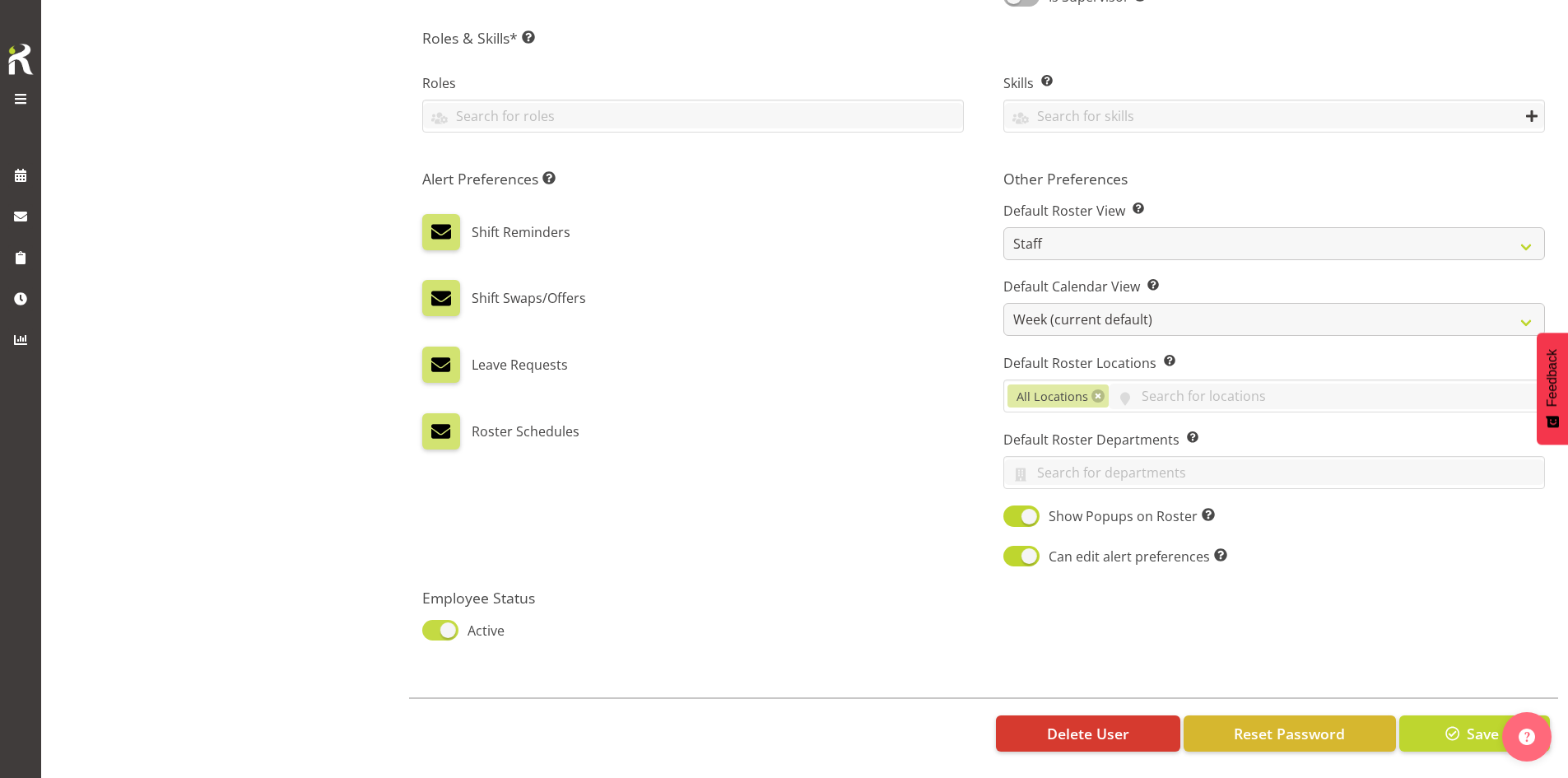
click at [450, 620] on span at bounding box center [440, 630] width 37 height 21
click at [433, 625] on input "Active" at bounding box center [427, 630] width 11 height 11
checkbox input "false"
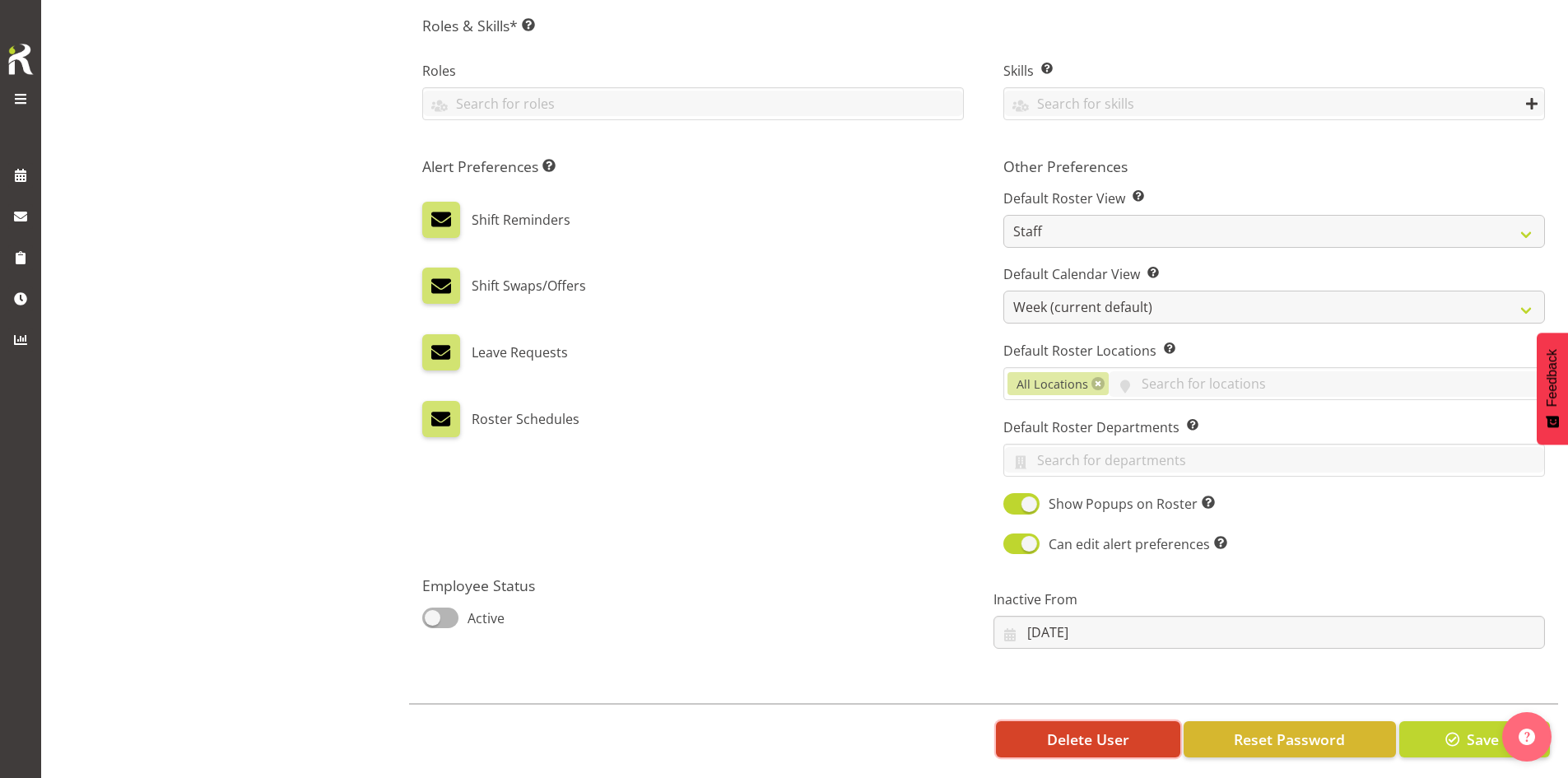
click at [1114, 745] on span "Delete User" at bounding box center [1088, 740] width 82 height 21
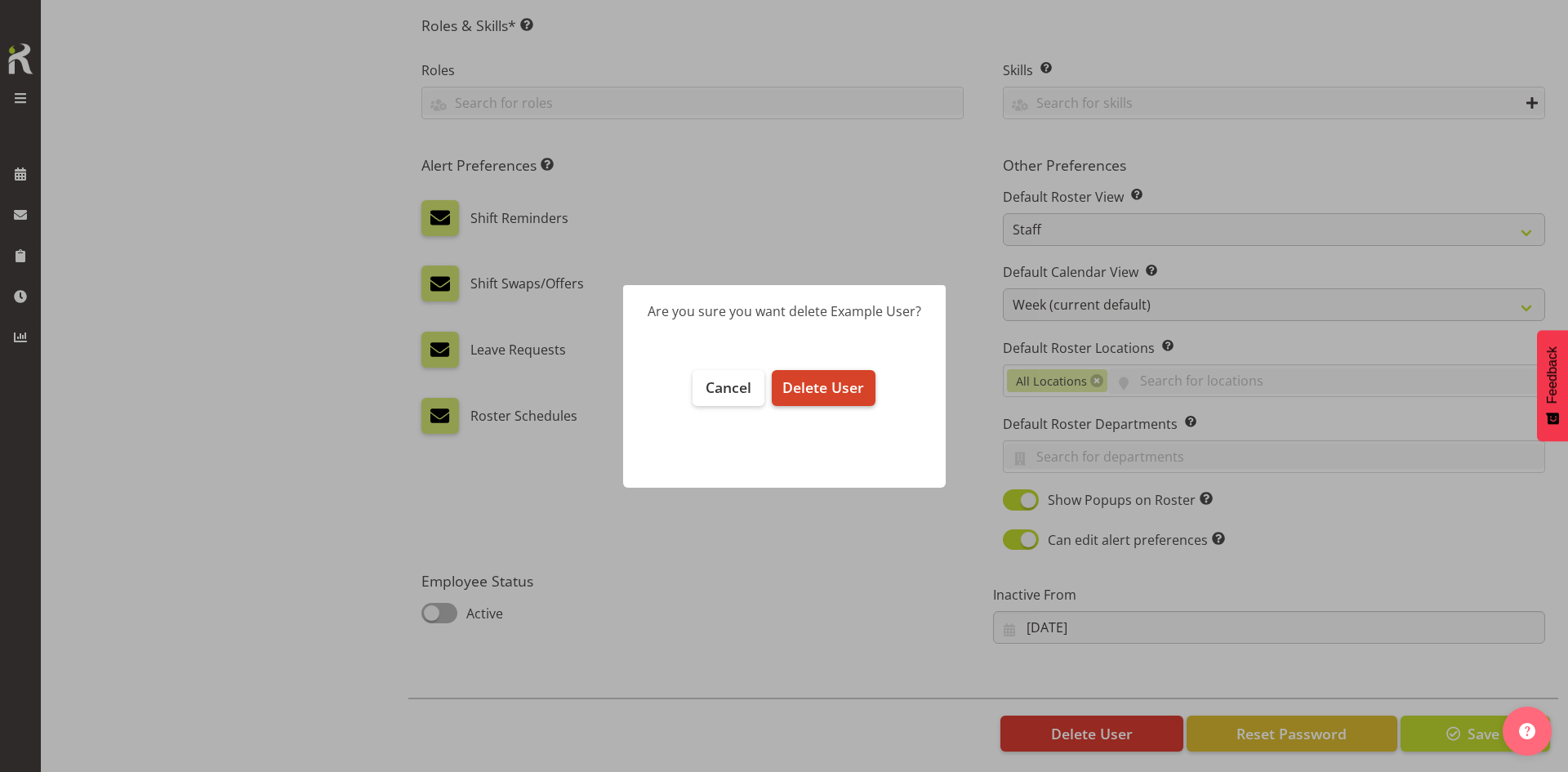
click at [844, 397] on span "Delete User" at bounding box center [823, 387] width 81 height 19
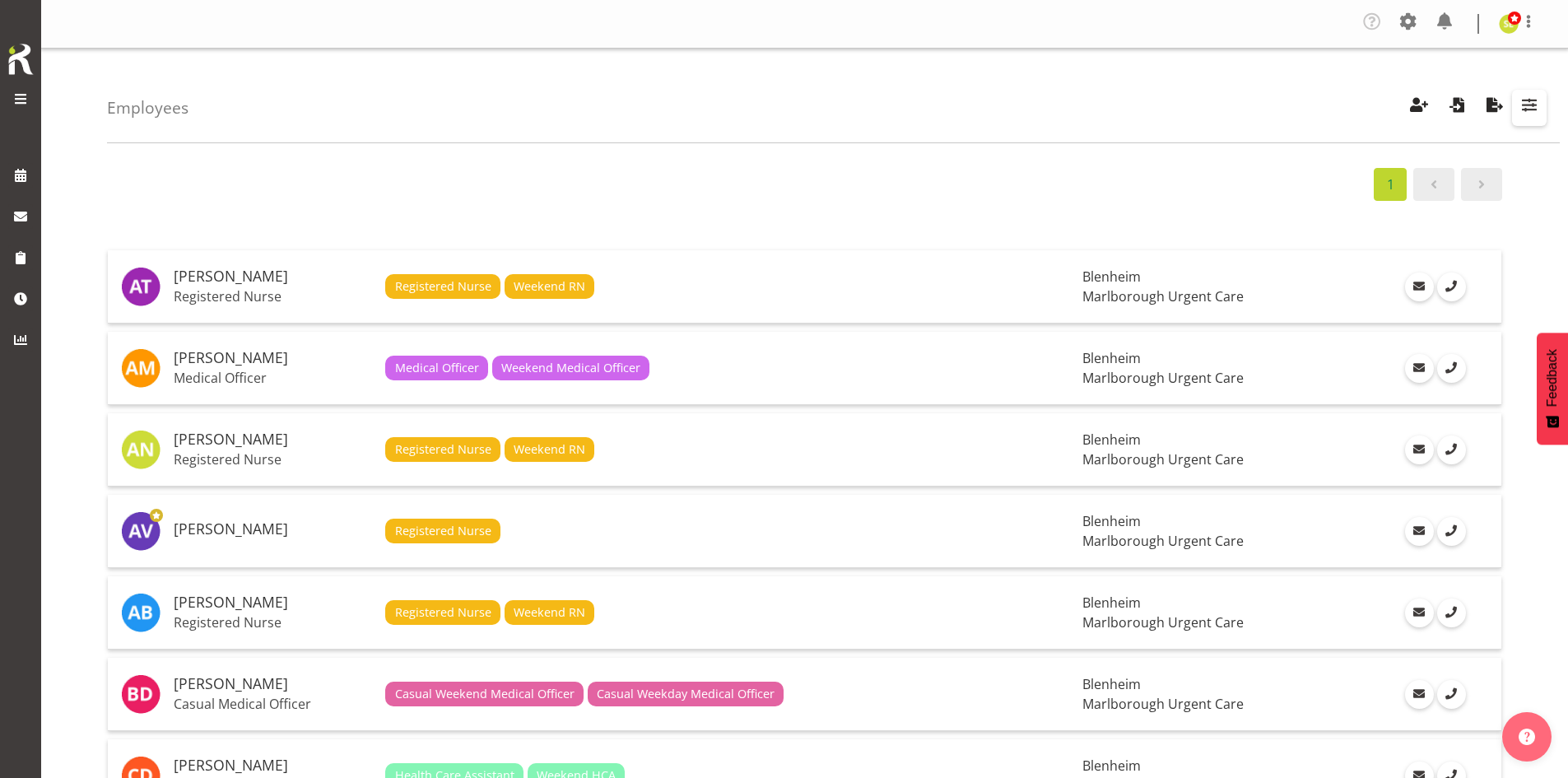
click at [1518, 106] on span "button" at bounding box center [1529, 104] width 21 height 21
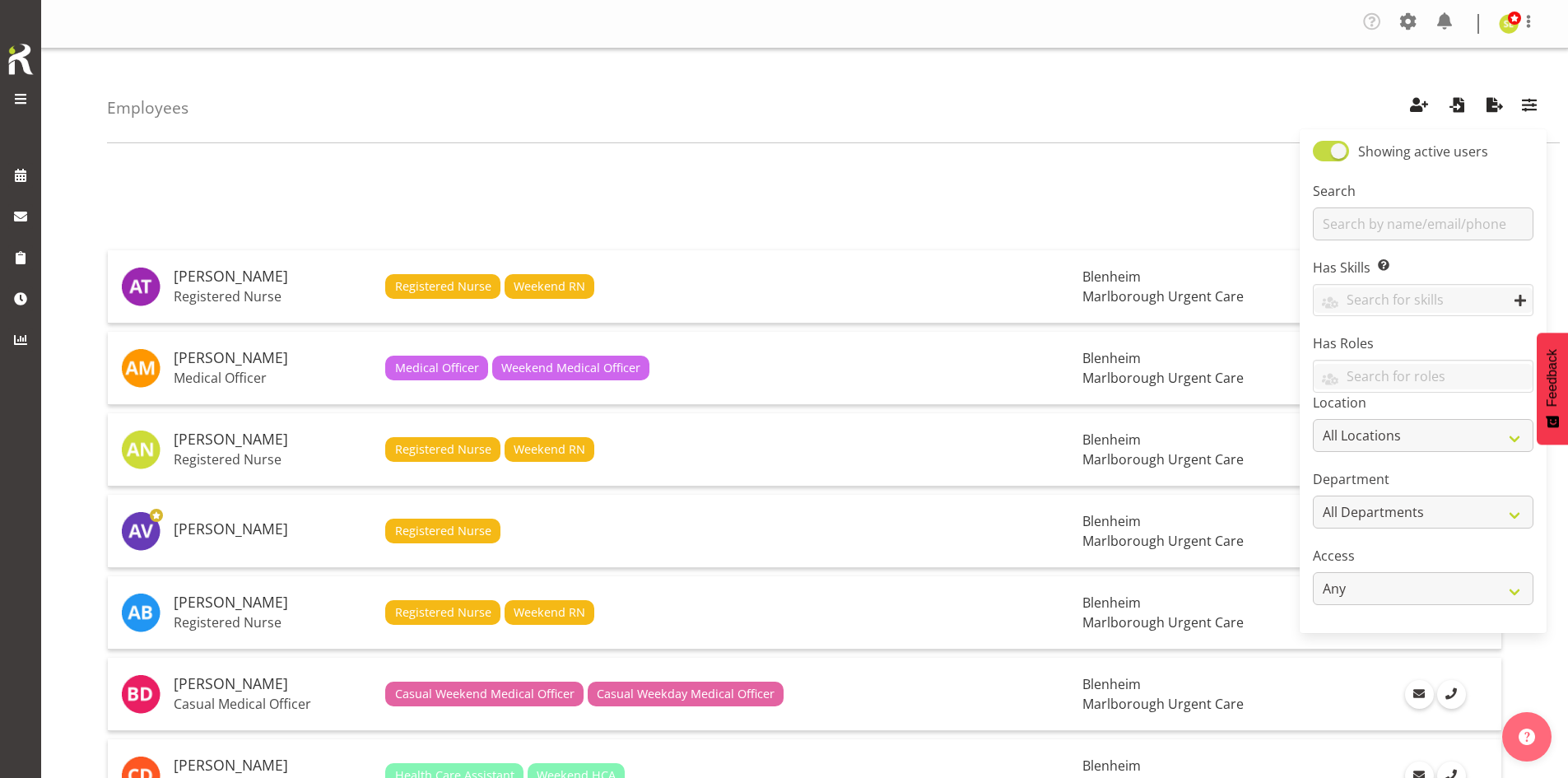
click at [1341, 152] on span at bounding box center [1331, 151] width 37 height 21
click at [1324, 152] on input "Showing active users" at bounding box center [1318, 151] width 11 height 11
checkbox input "false"
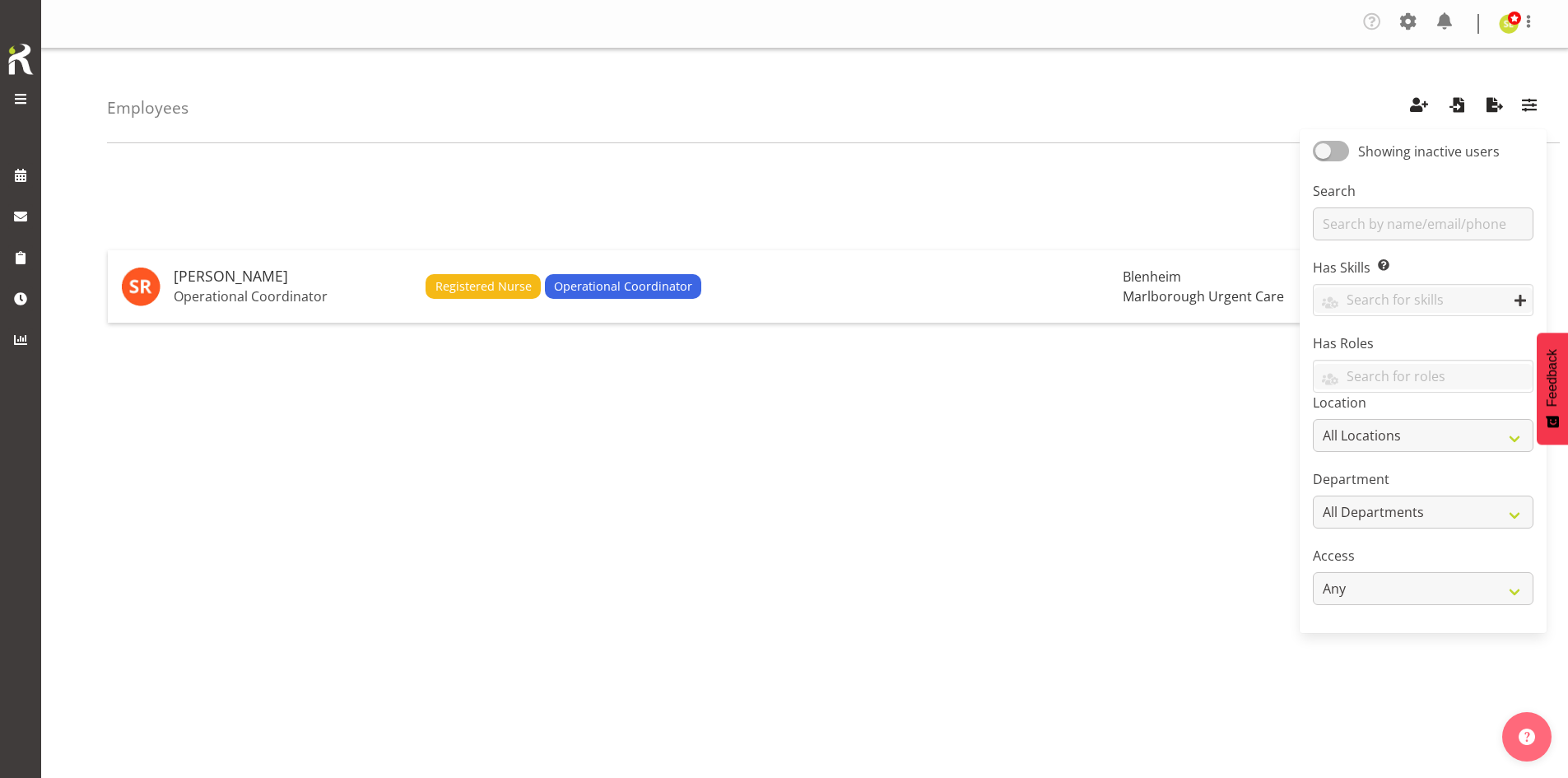
click at [970, 194] on div "1" at bounding box center [805, 184] width 1395 height 33
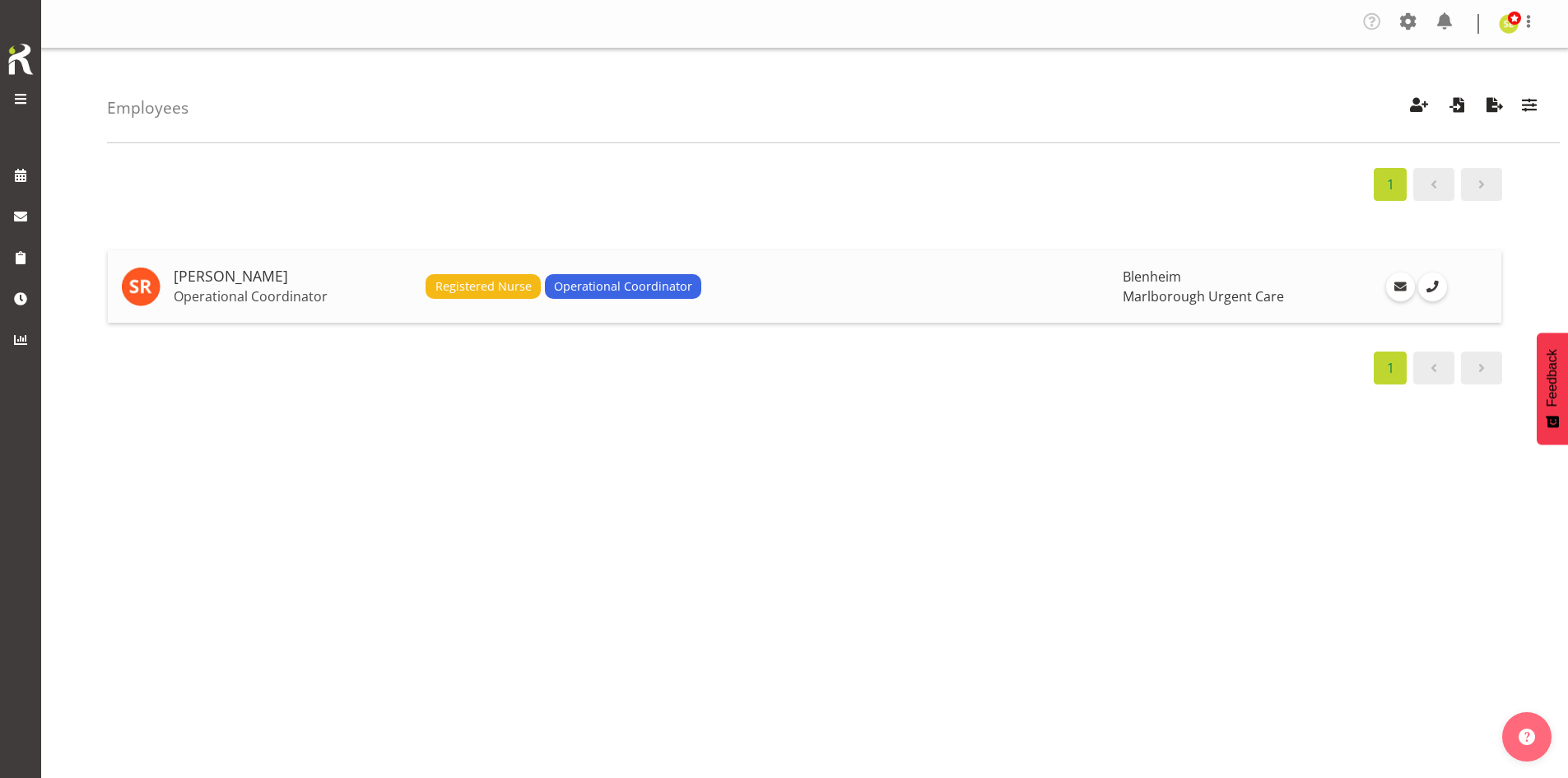
click at [679, 267] on td "Registered Nurse Operational Coordinator" at bounding box center [768, 286] width 697 height 72
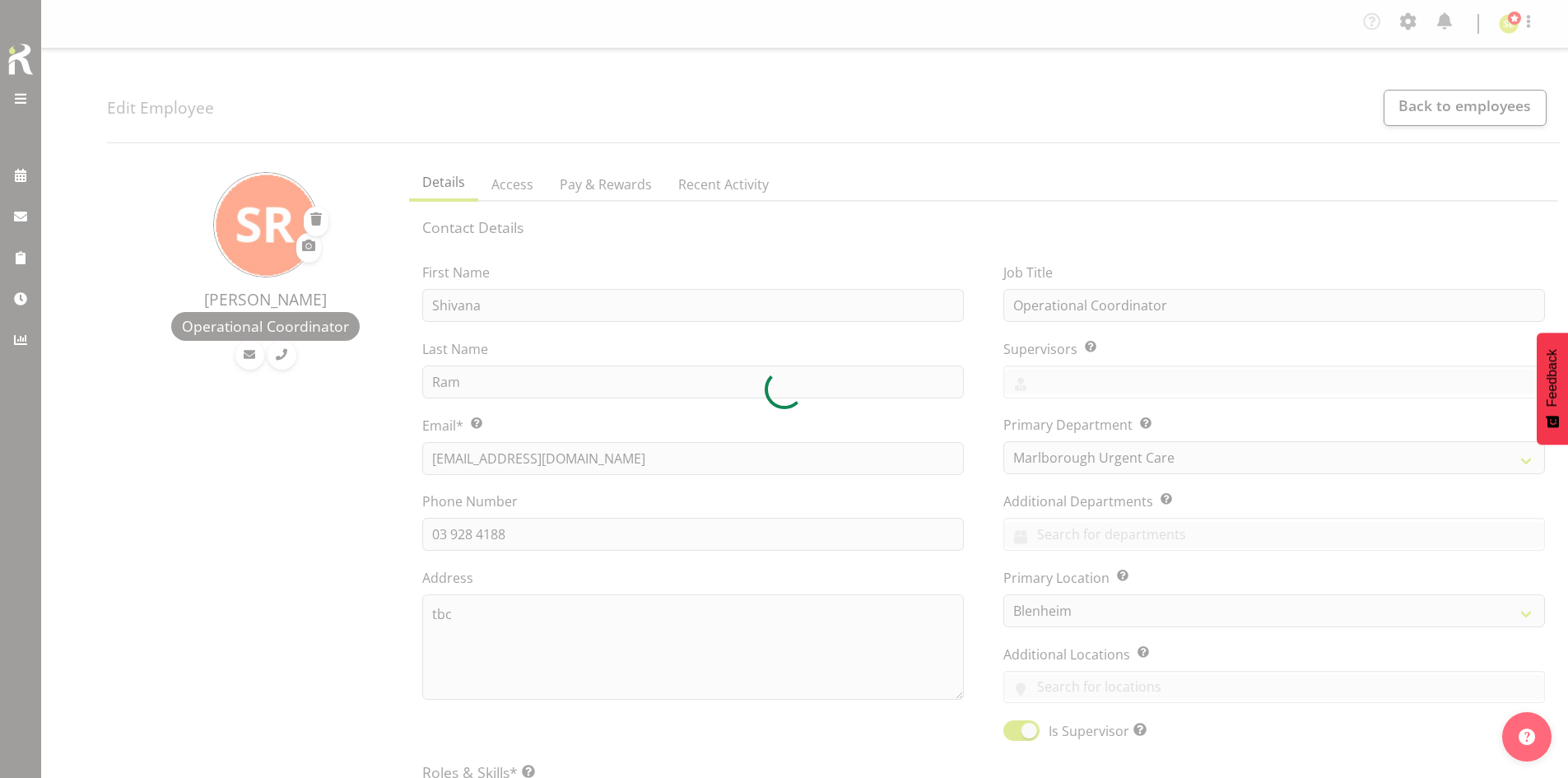
select select "925"
select select "TimelineWeek"
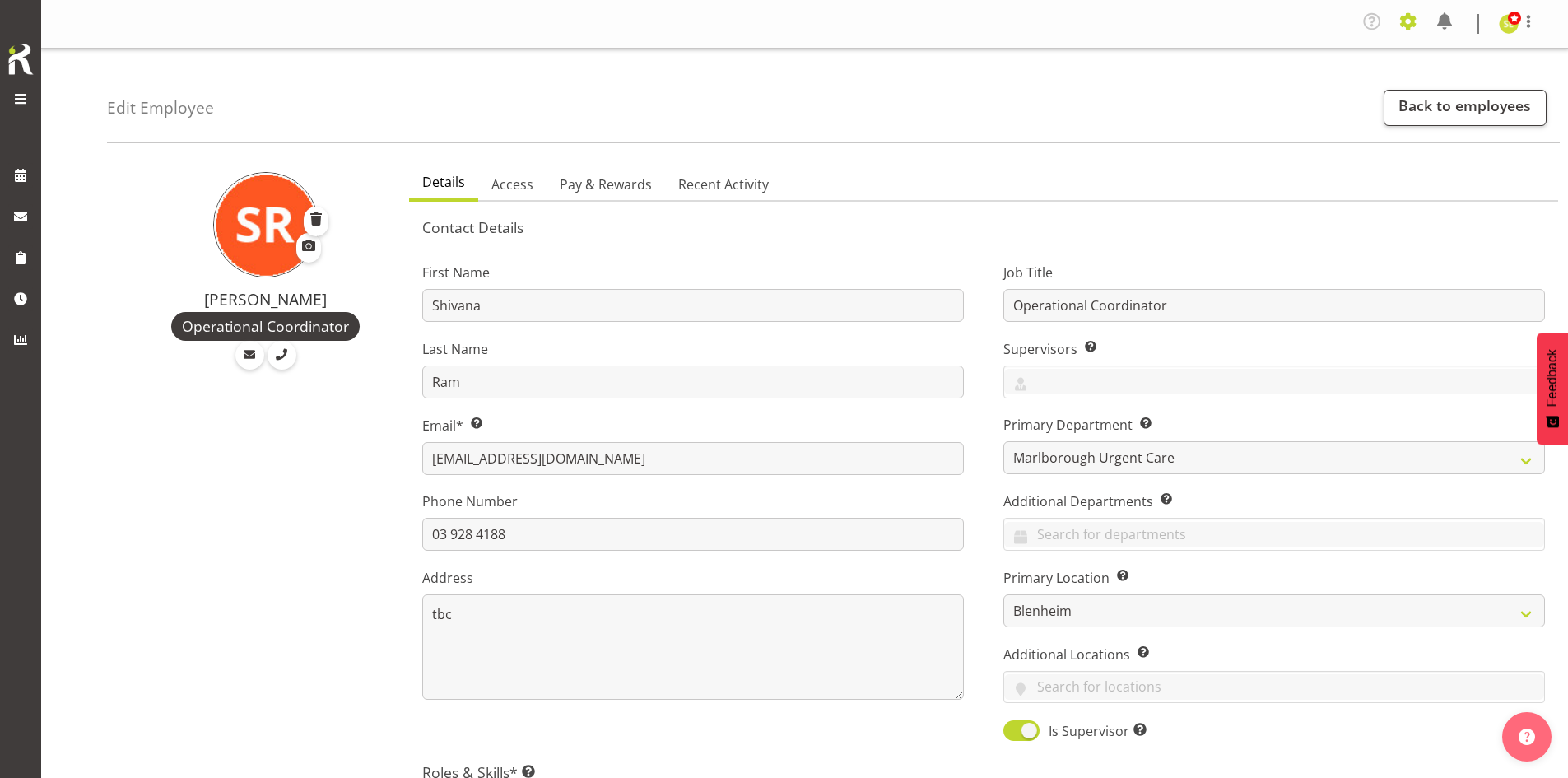
click at [1413, 26] on span at bounding box center [1408, 21] width 27 height 27
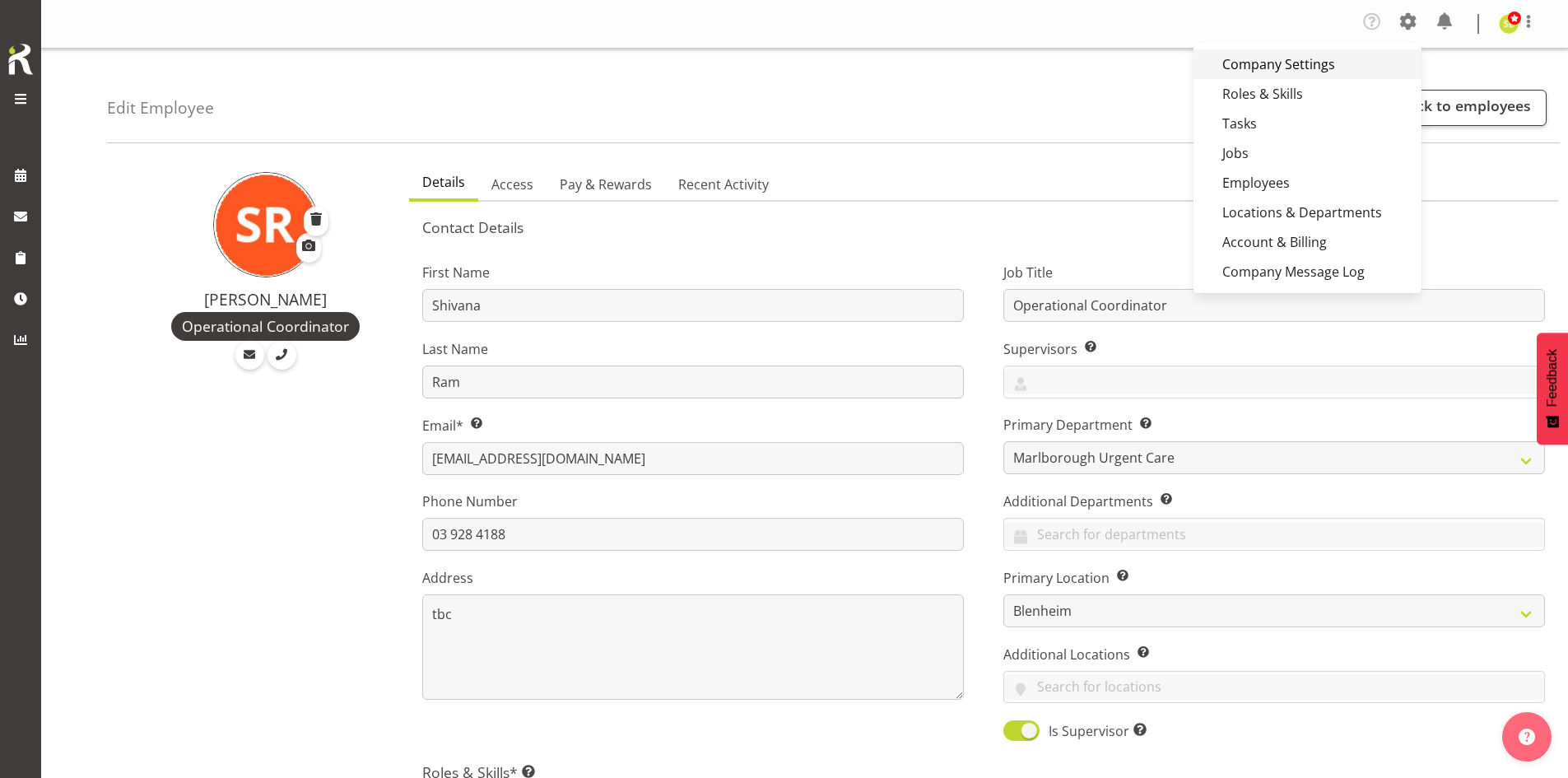
click at [1312, 66] on link "Company Settings" at bounding box center [1308, 63] width 228 height 29
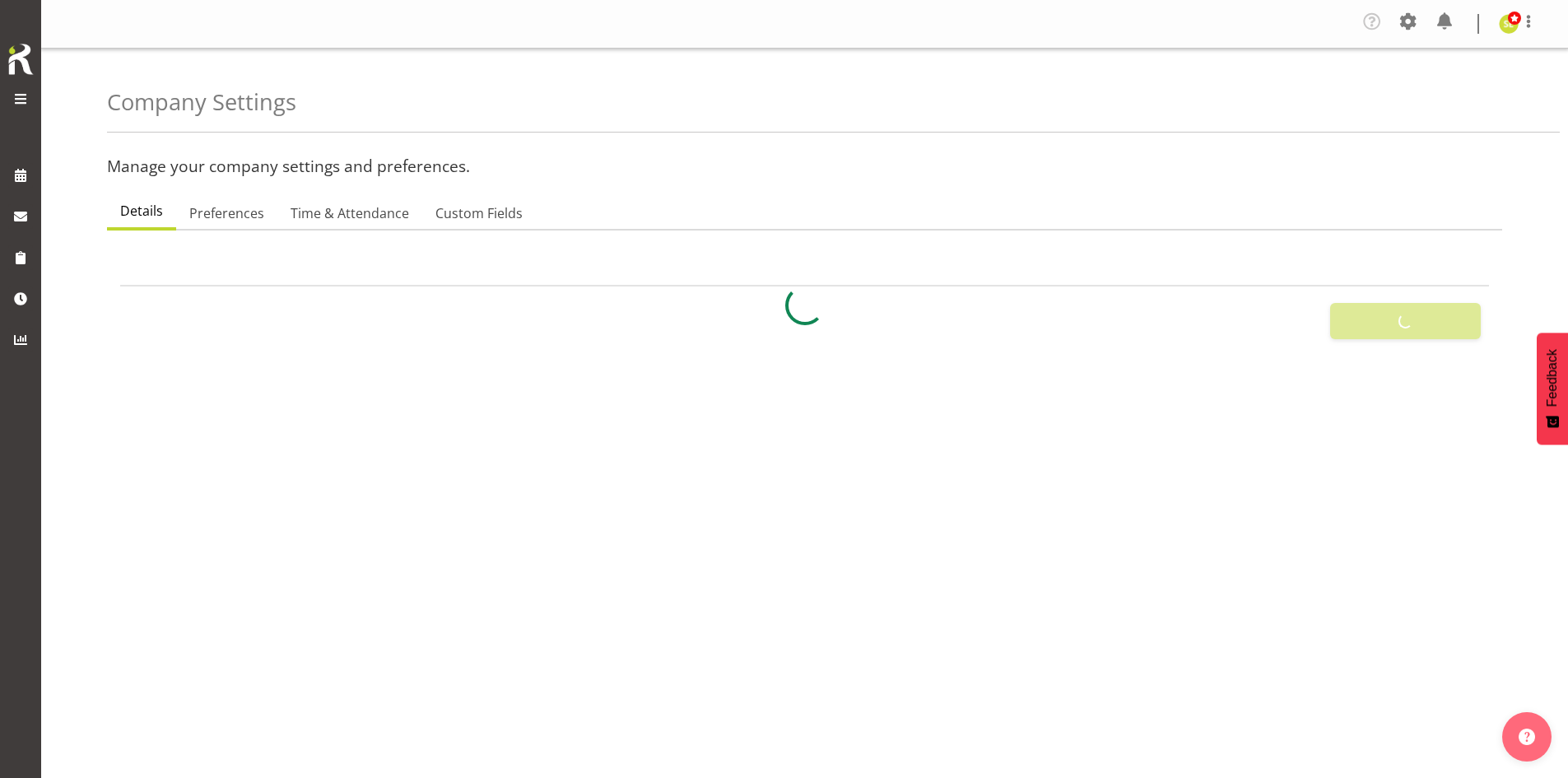
select select
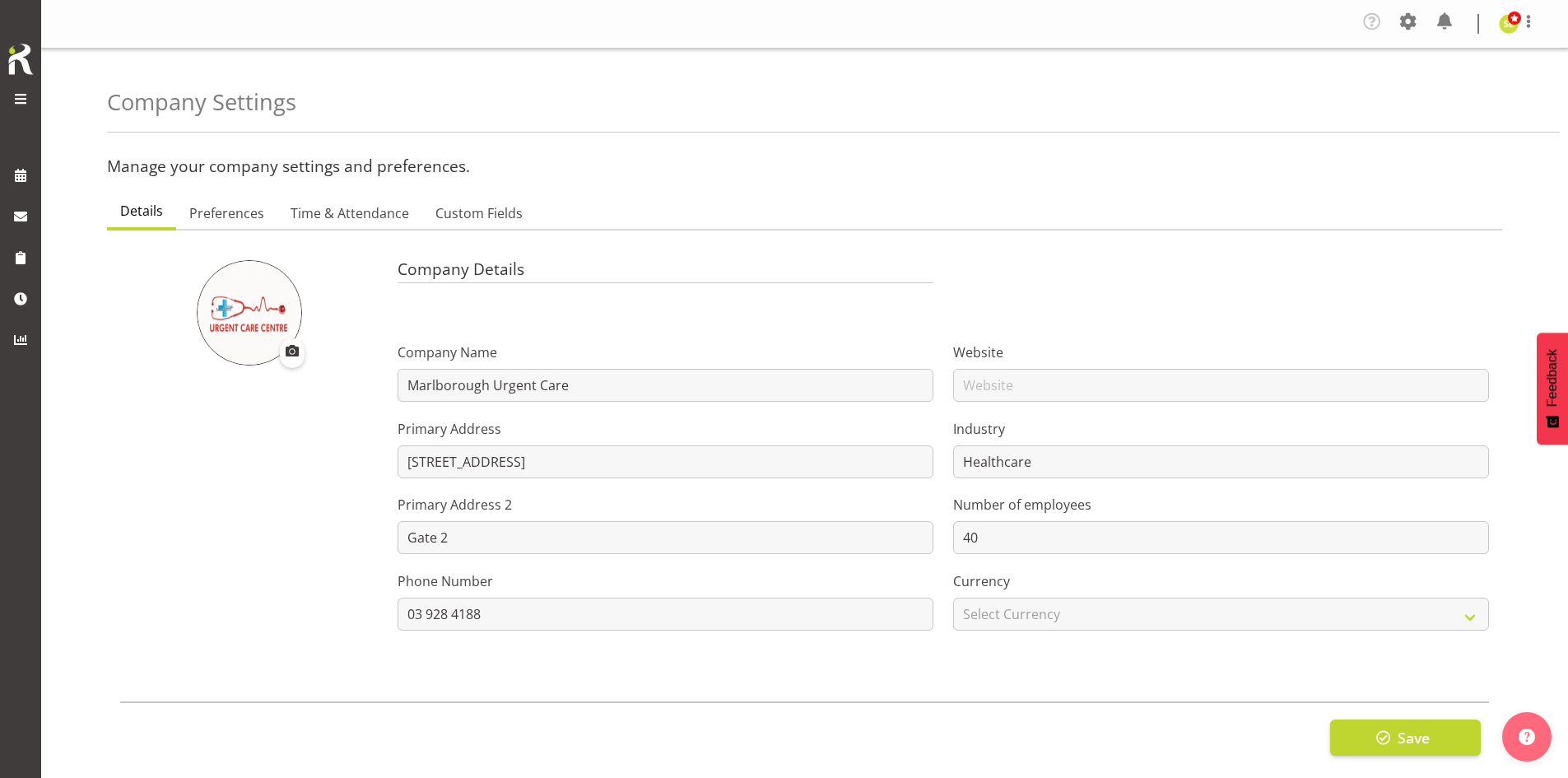
select select "[DATE]"
checkbox input "false"
checkbox input "true"
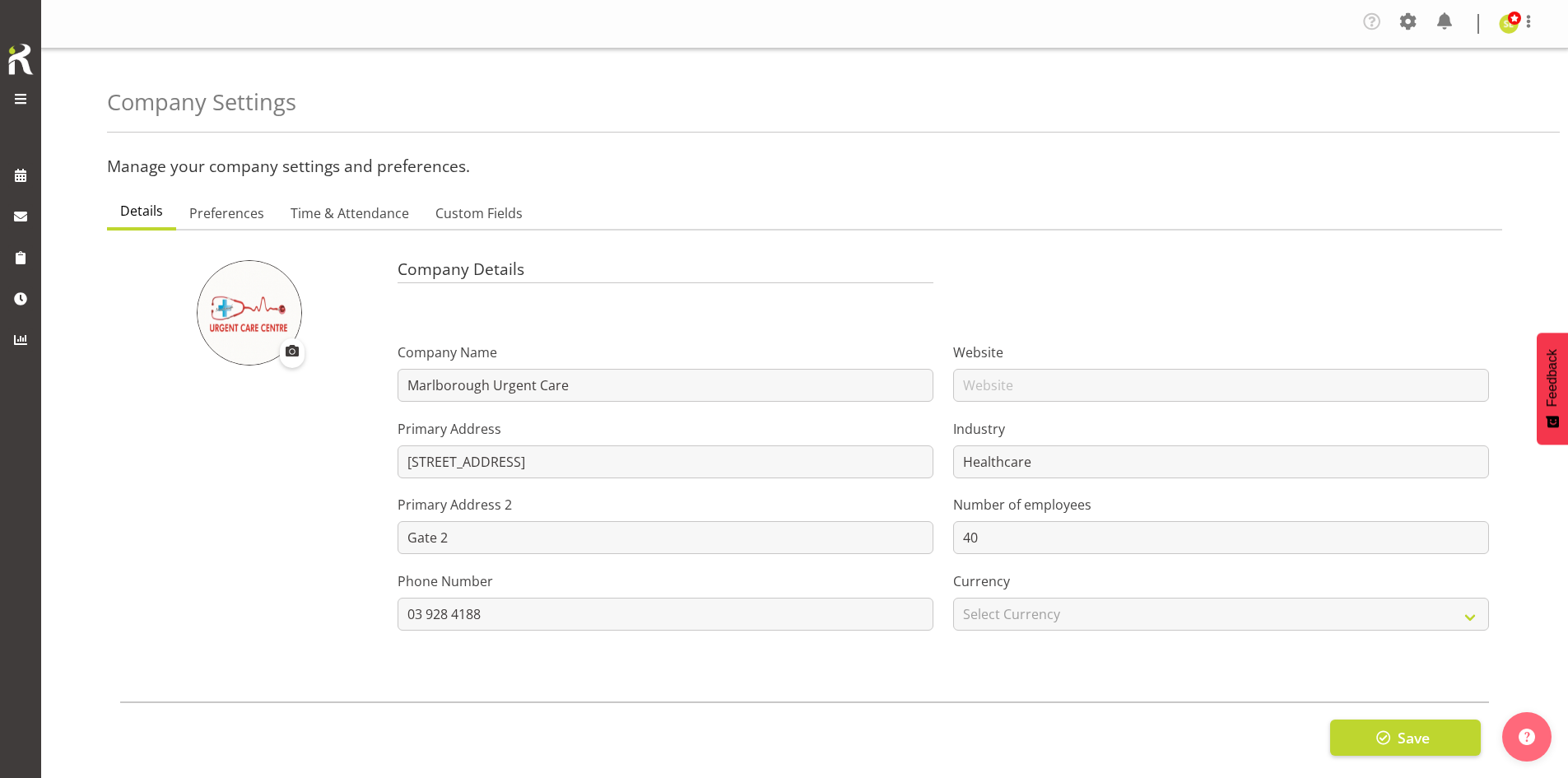
checkbox input "true"
checkbox input "false"
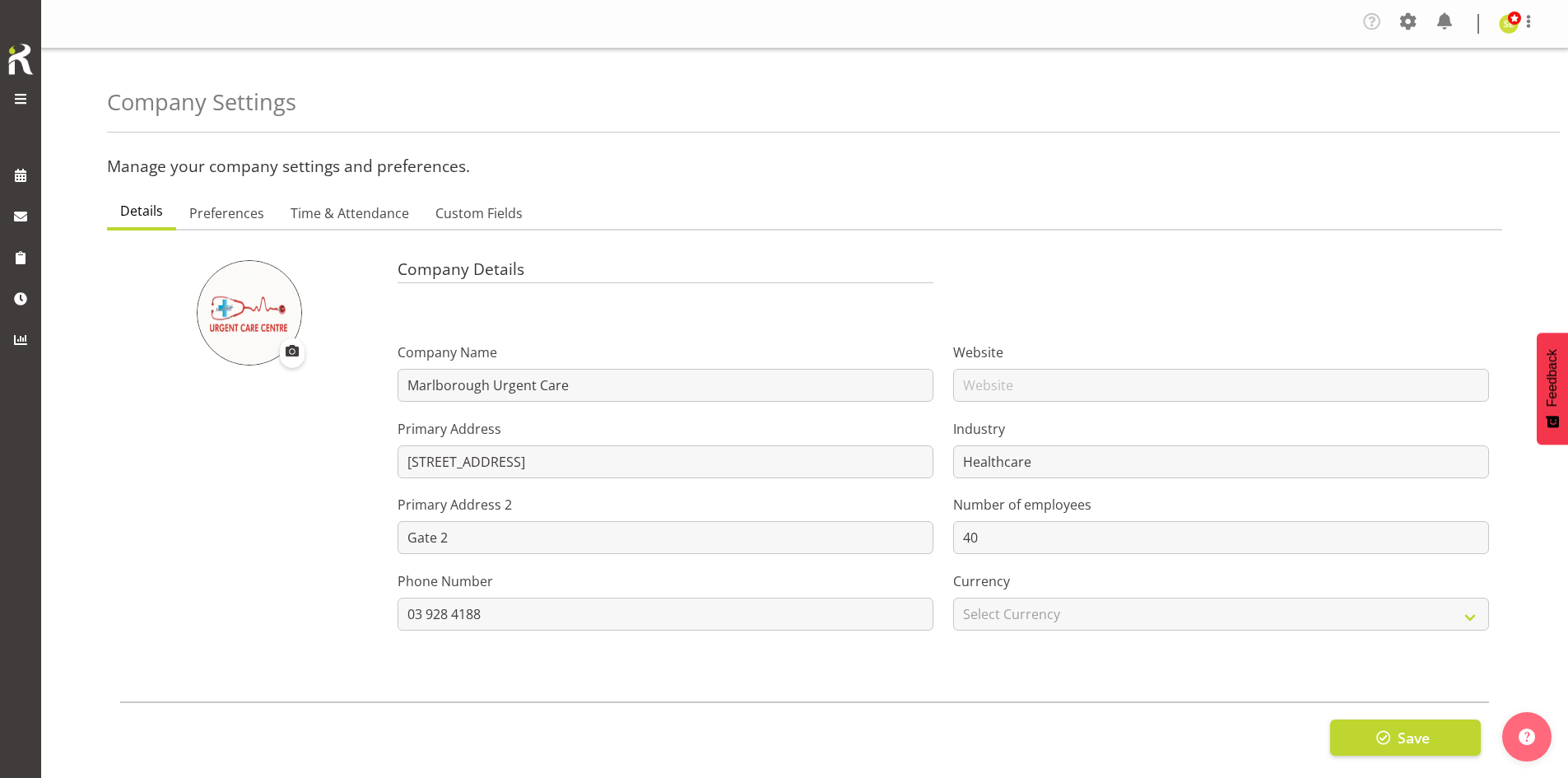
checkbox input "true"
type input "24"
type input "0"
type input "24"
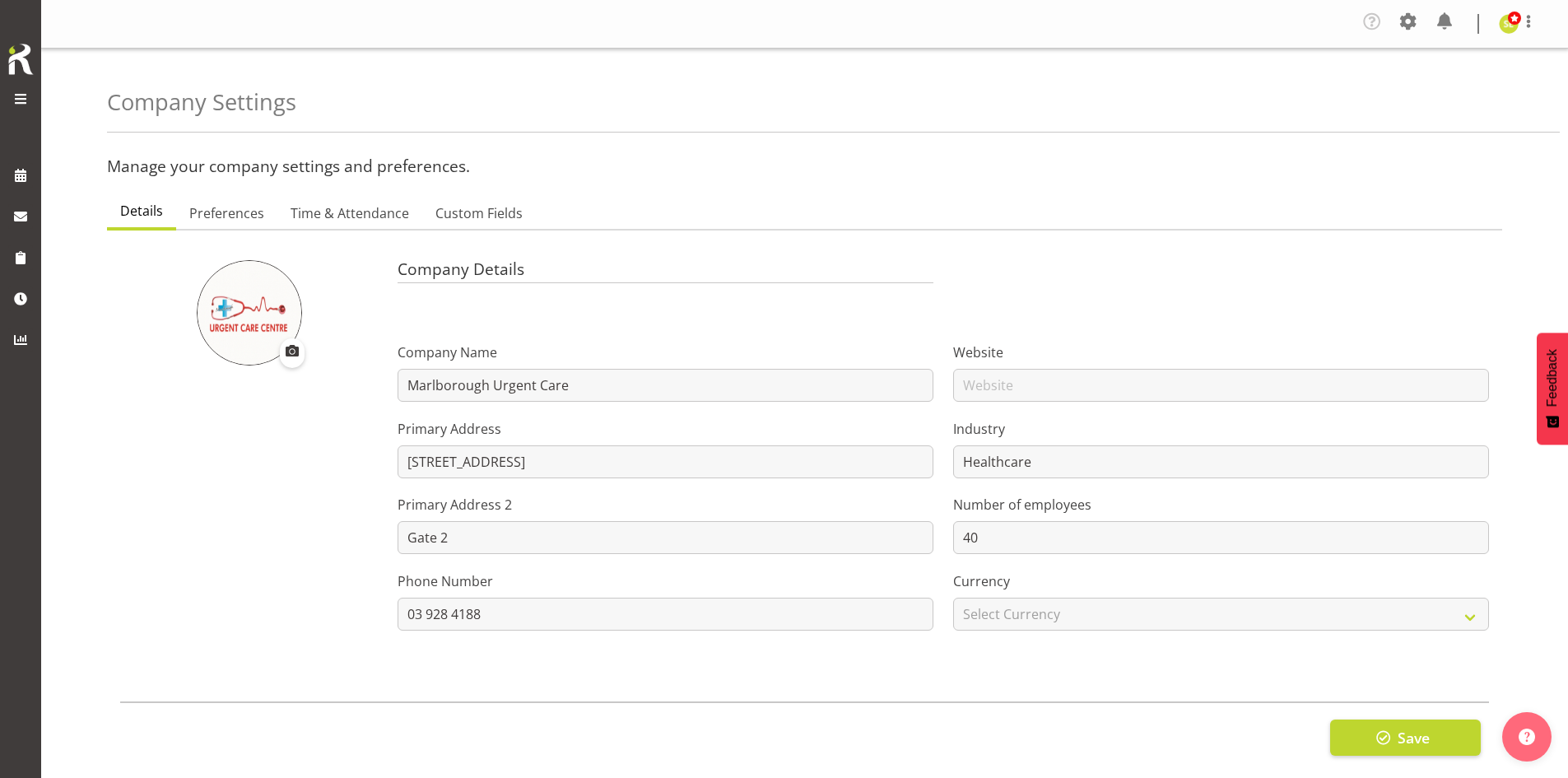
type input "12"
checkbox input "false"
checkbox input "true"
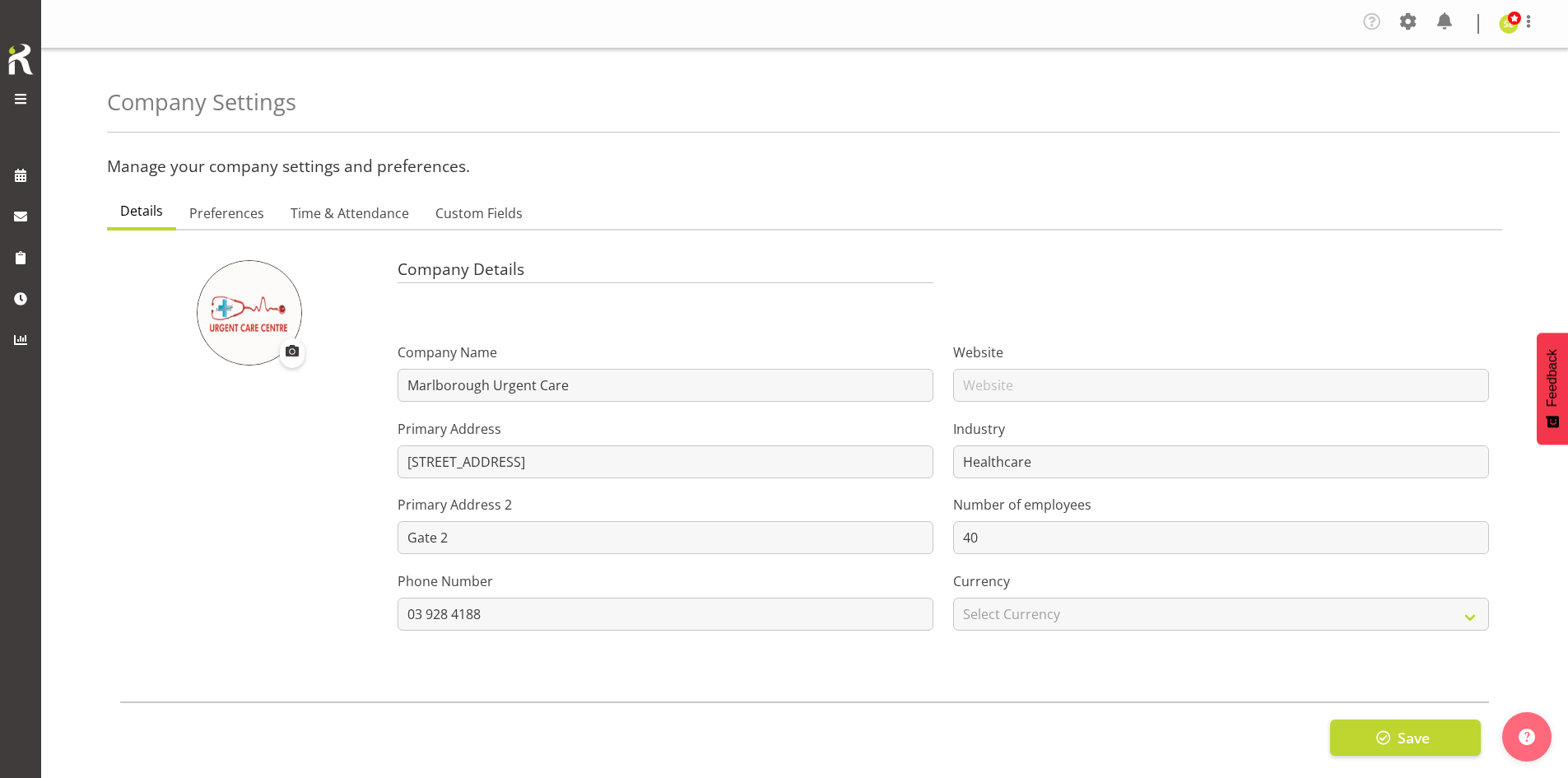
select select "2_day_before"
type input "60"
click at [224, 218] on span "Preferences" at bounding box center [227, 213] width 75 height 20
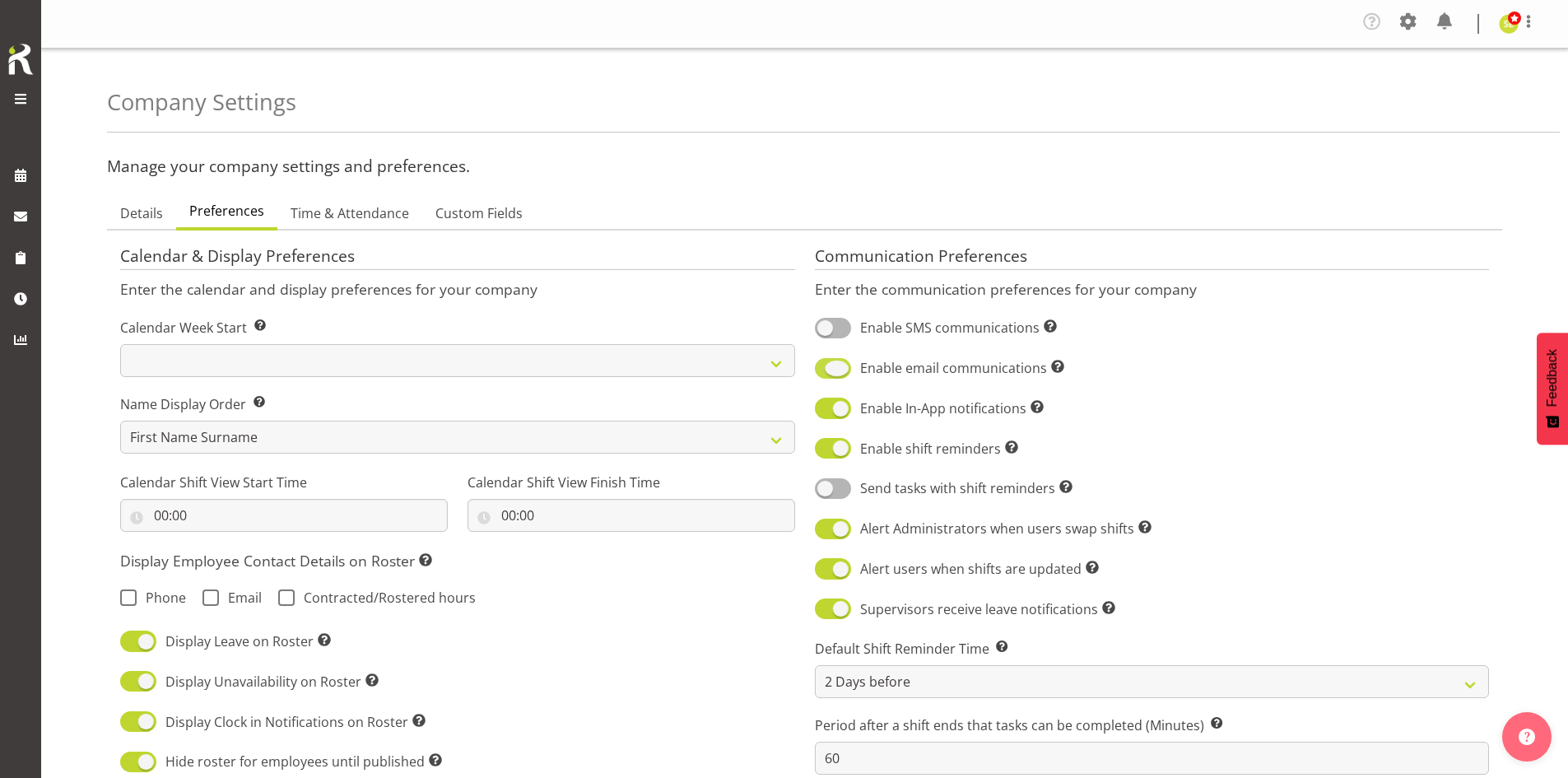
click at [845, 367] on span at bounding box center [832, 368] width 37 height 21
click at [825, 367] on input "Enable email communications Turn on or off email communications for your entire…" at bounding box center [820, 368] width 11 height 11
checkbox input "false"
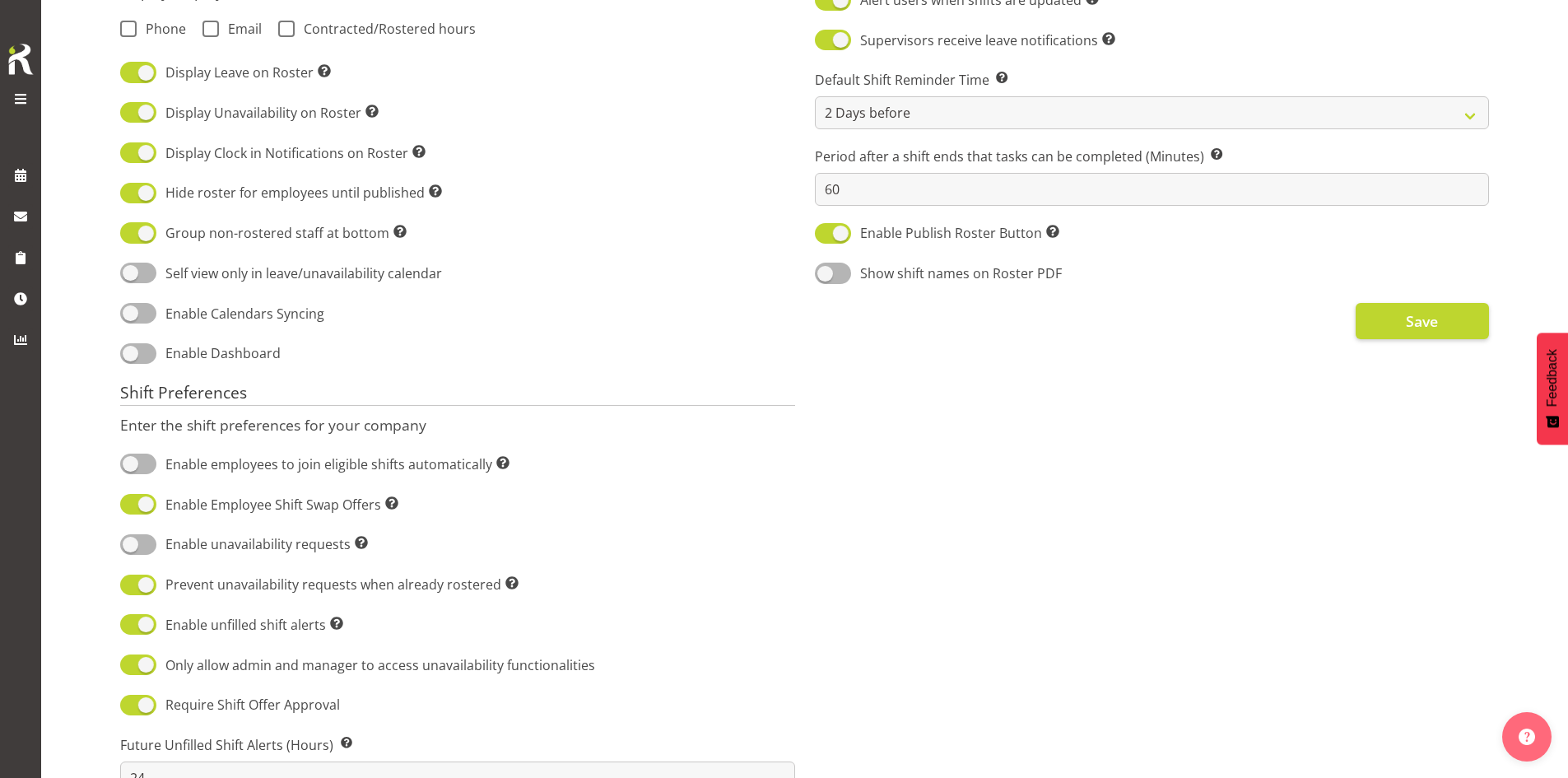
scroll to position [576, 0]
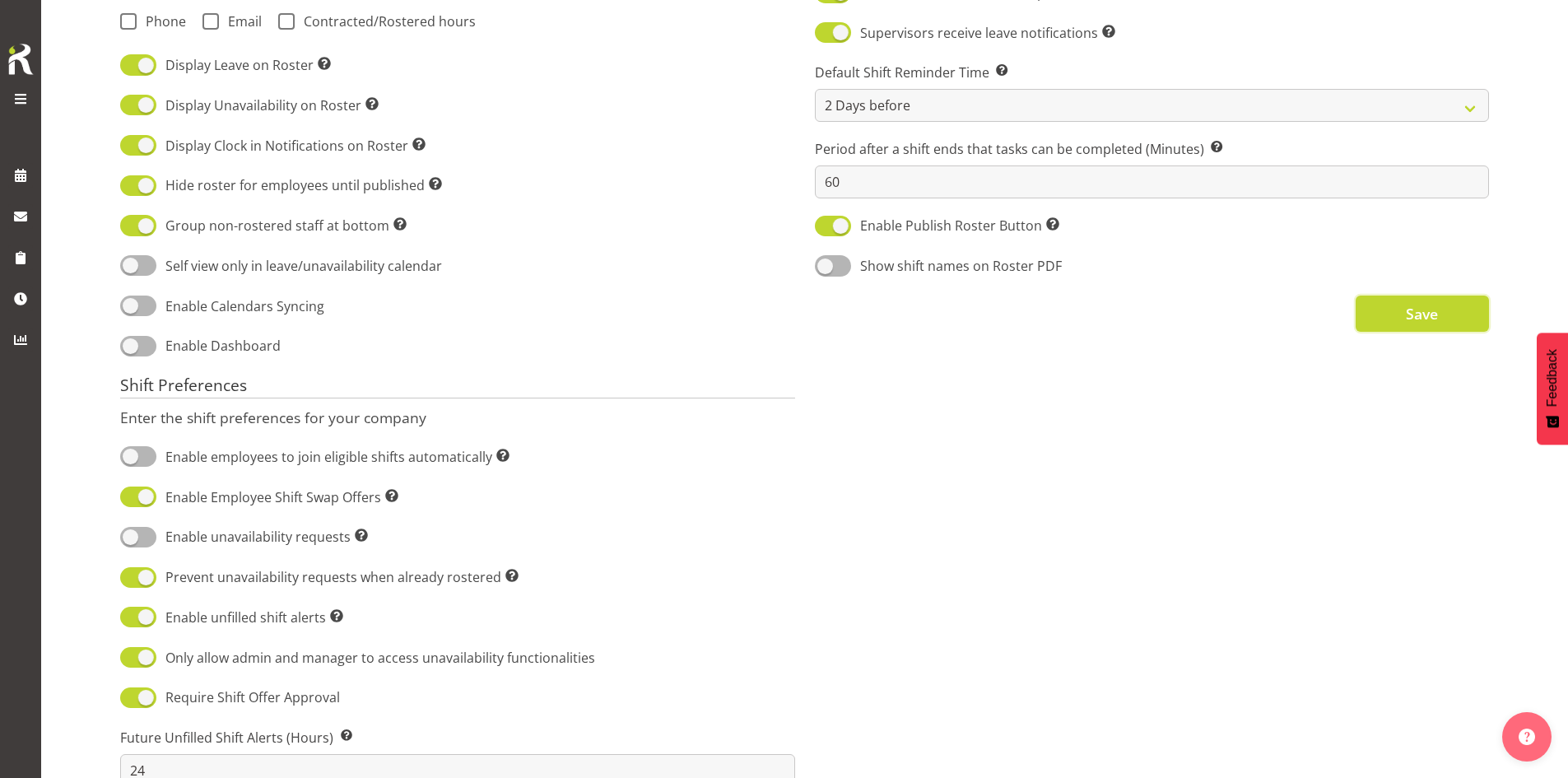
click at [1411, 314] on span "Save" at bounding box center [1422, 314] width 32 height 21
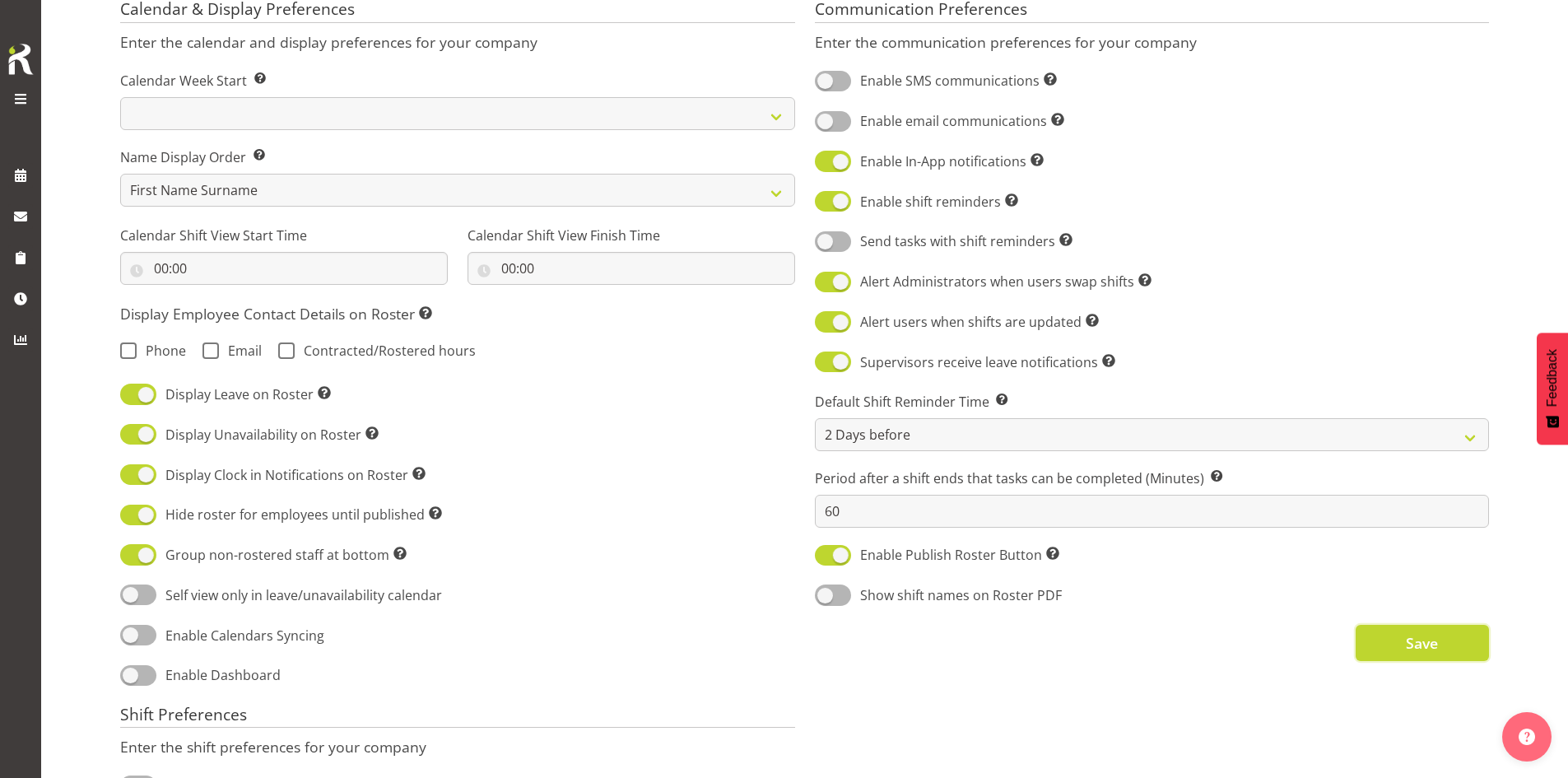
scroll to position [0, 0]
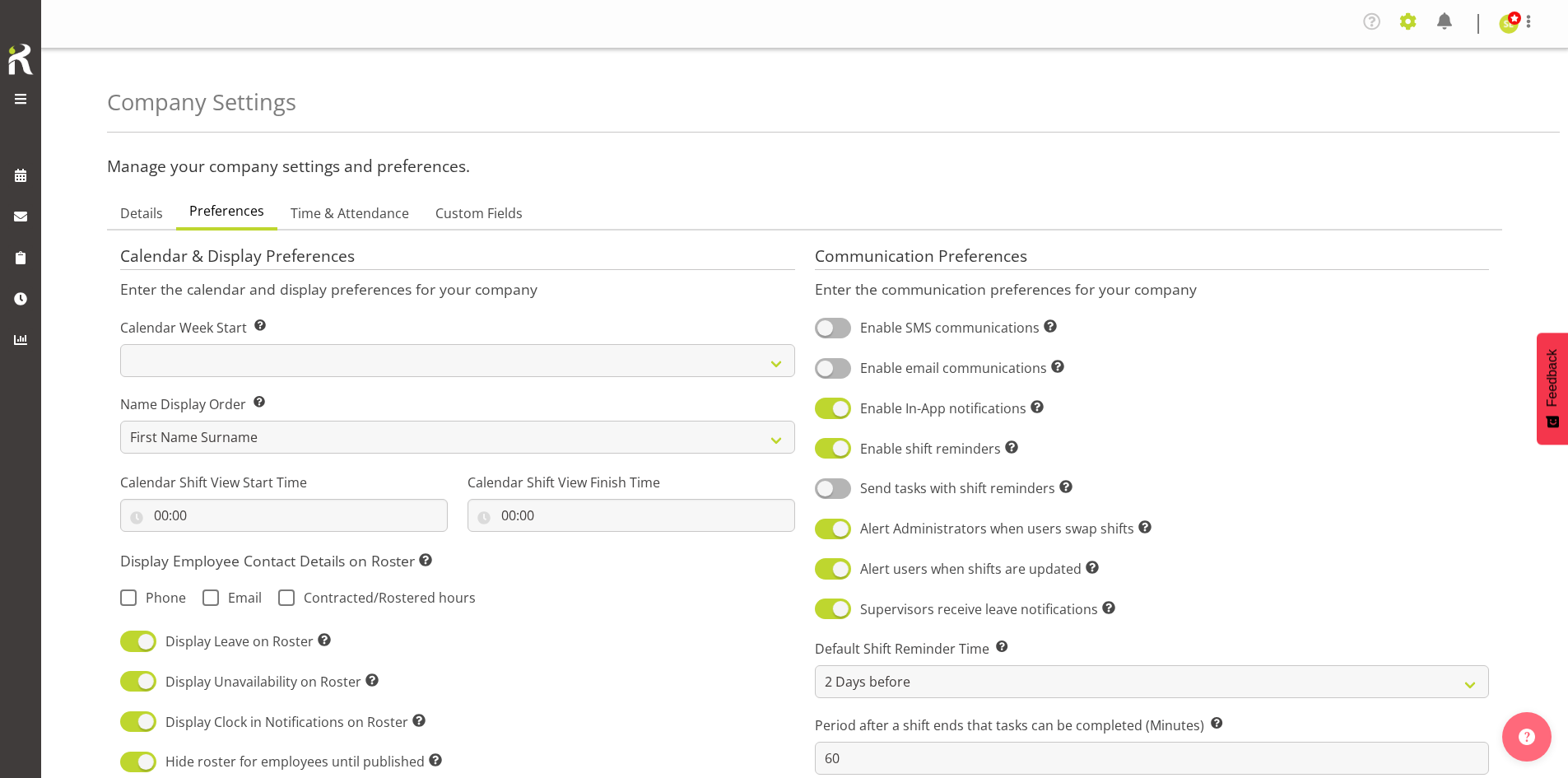
click at [1403, 30] on span at bounding box center [1408, 21] width 27 height 27
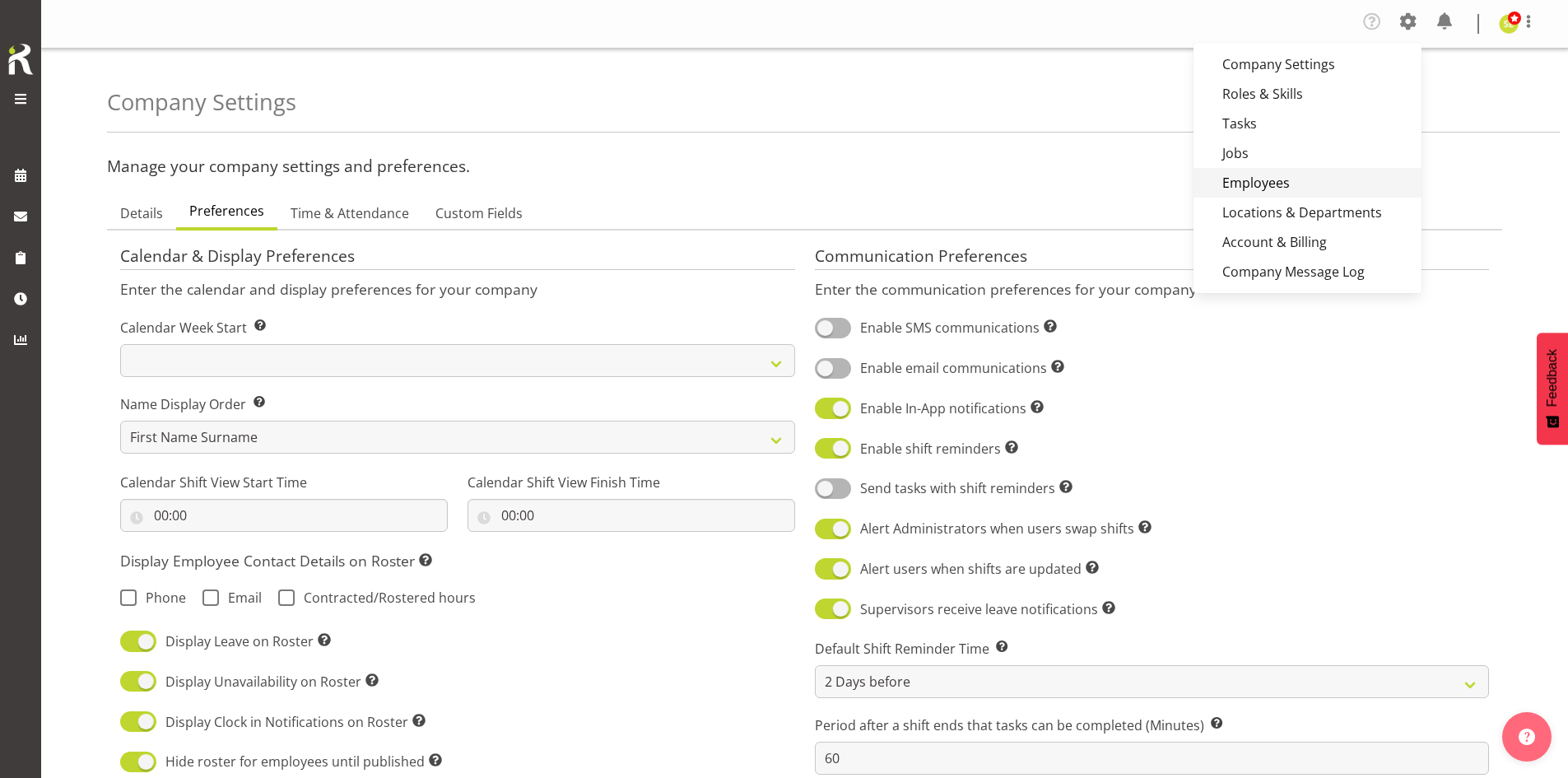
click at [1292, 177] on link "Employees" at bounding box center [1308, 182] width 228 height 29
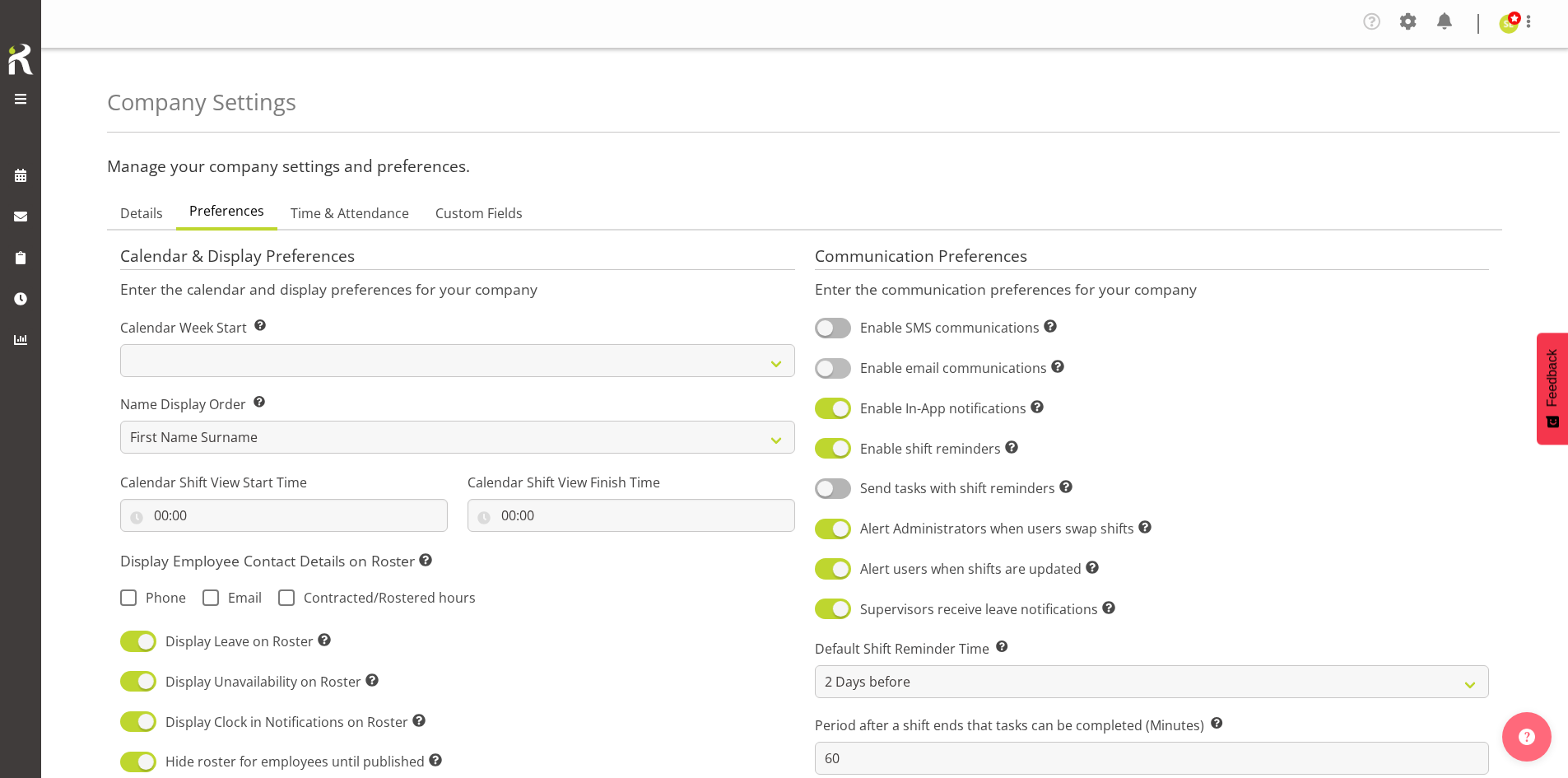
click at [825, 365] on span at bounding box center [832, 368] width 37 height 21
click at [825, 365] on input "Enable email communications Turn on or off email communications for your entire…" at bounding box center [820, 368] width 11 height 11
checkbox input "true"
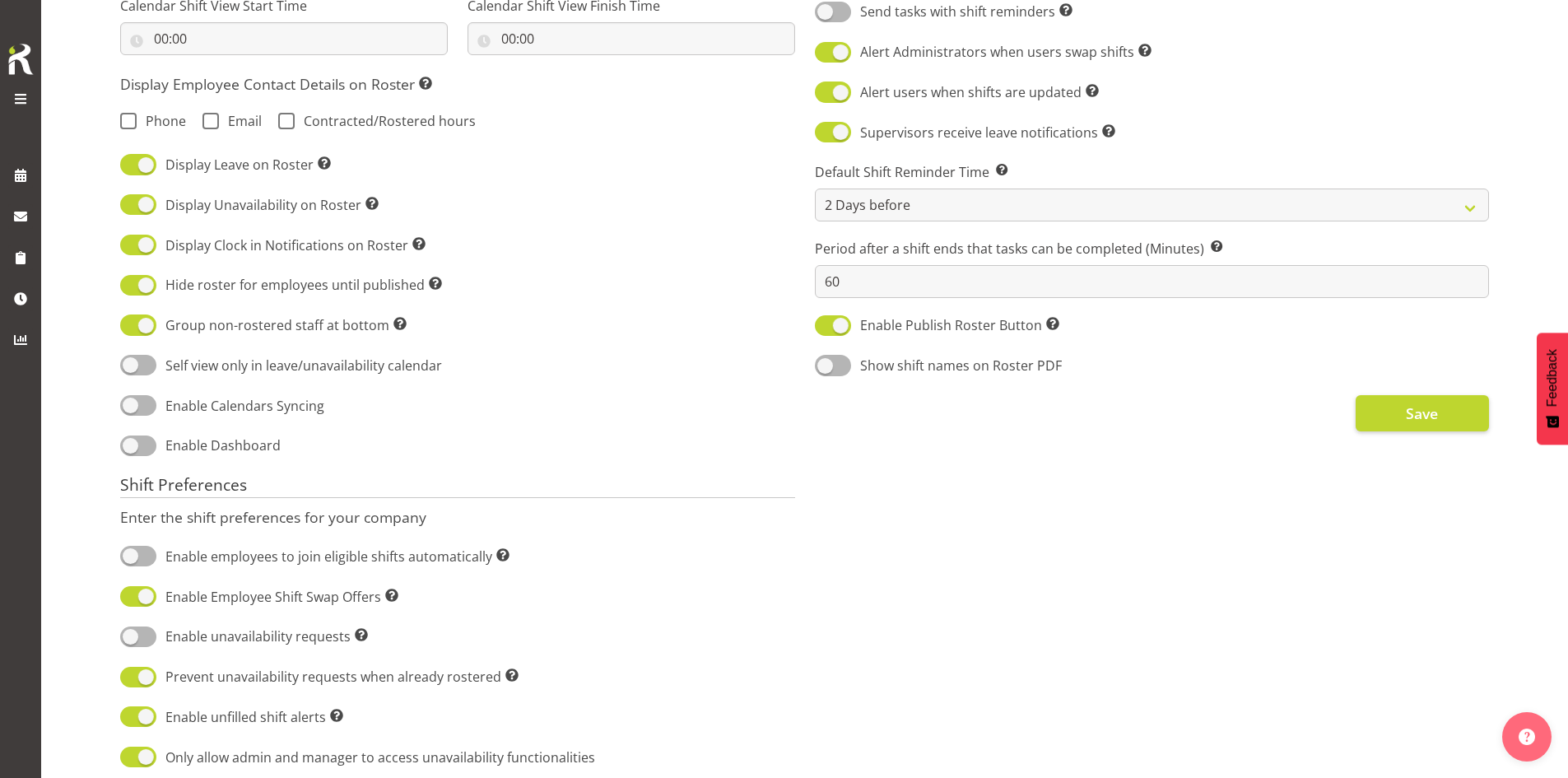
scroll to position [658, 0]
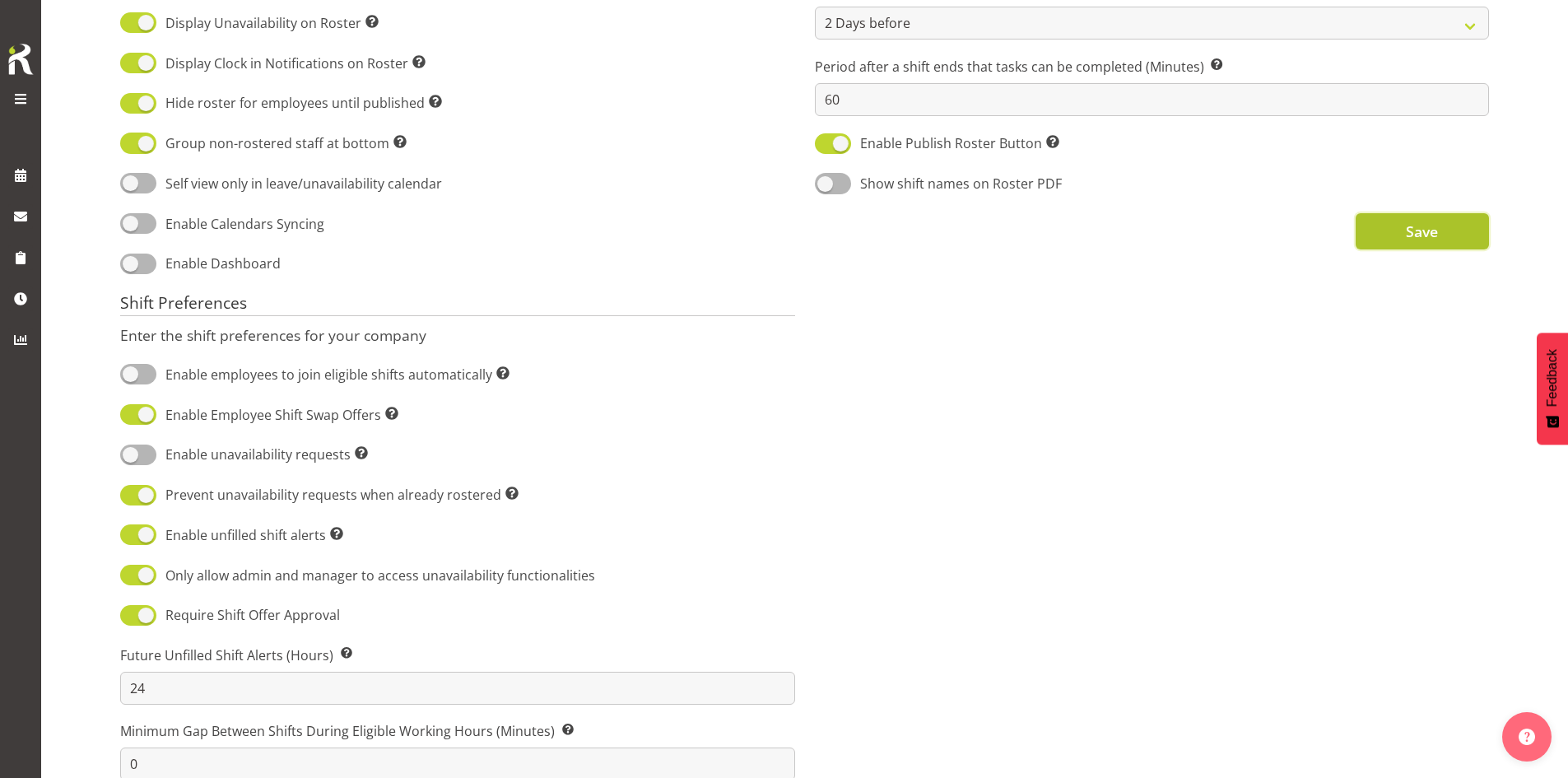
click at [1391, 247] on button "Save" at bounding box center [1422, 231] width 133 height 37
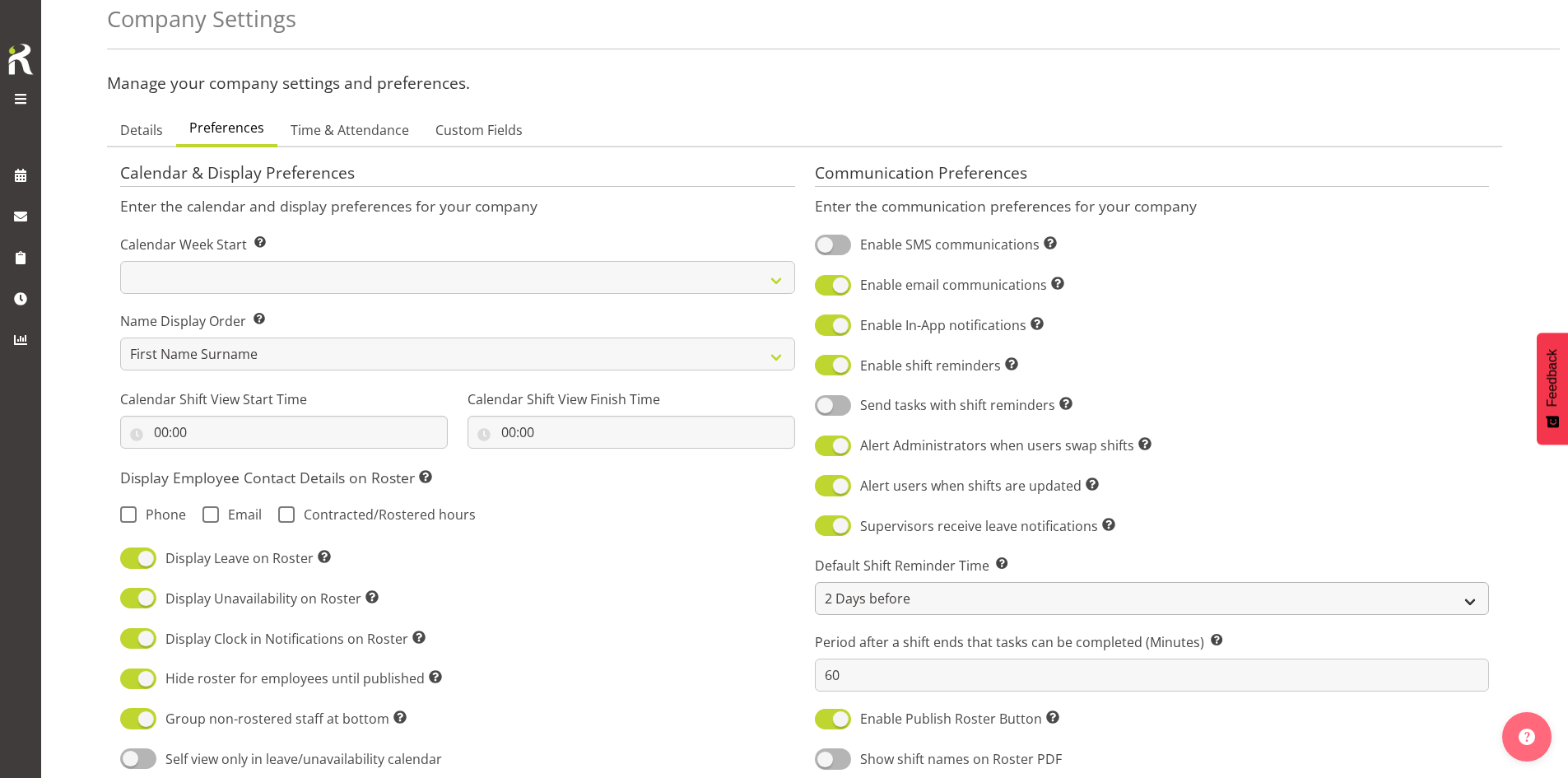
scroll to position [82, 0]
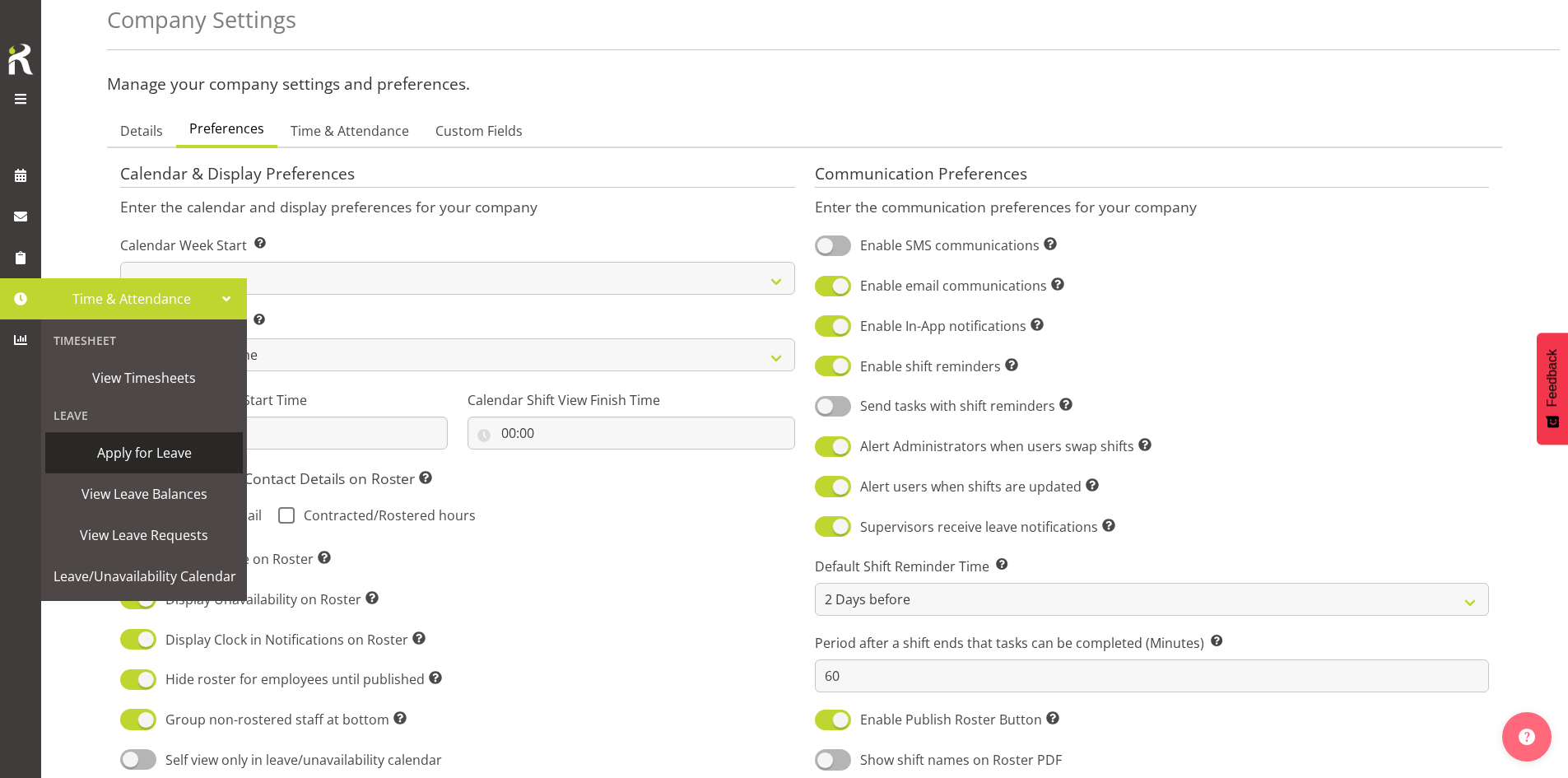
drag, startPoint x: 150, startPoint y: 463, endPoint x: 142, endPoint y: 461, distance: 8.2
click at [150, 463] on span "Apply for Leave" at bounding box center [144, 453] width 181 height 25
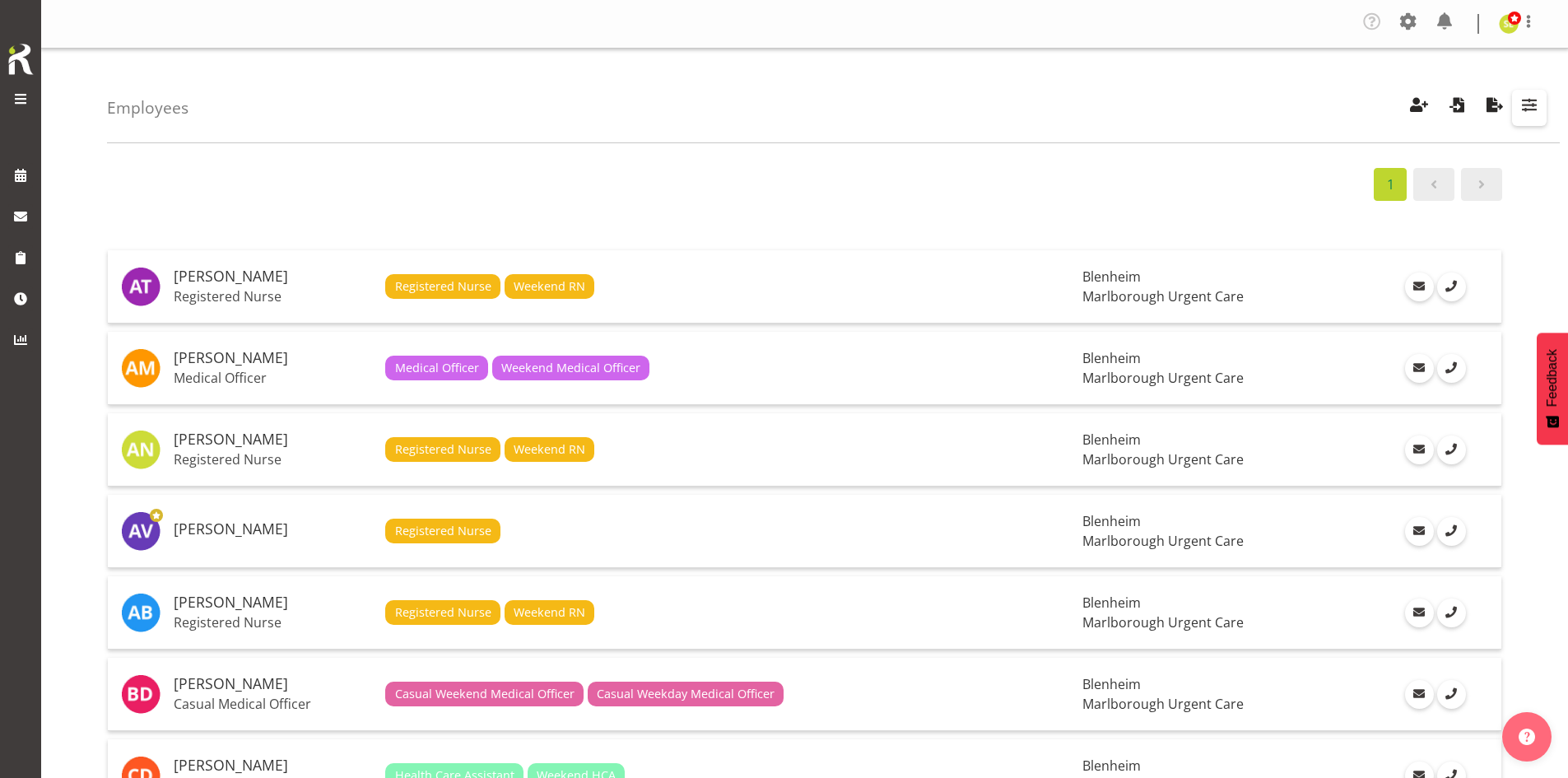
click at [1519, 103] on span "button" at bounding box center [1529, 104] width 21 height 21
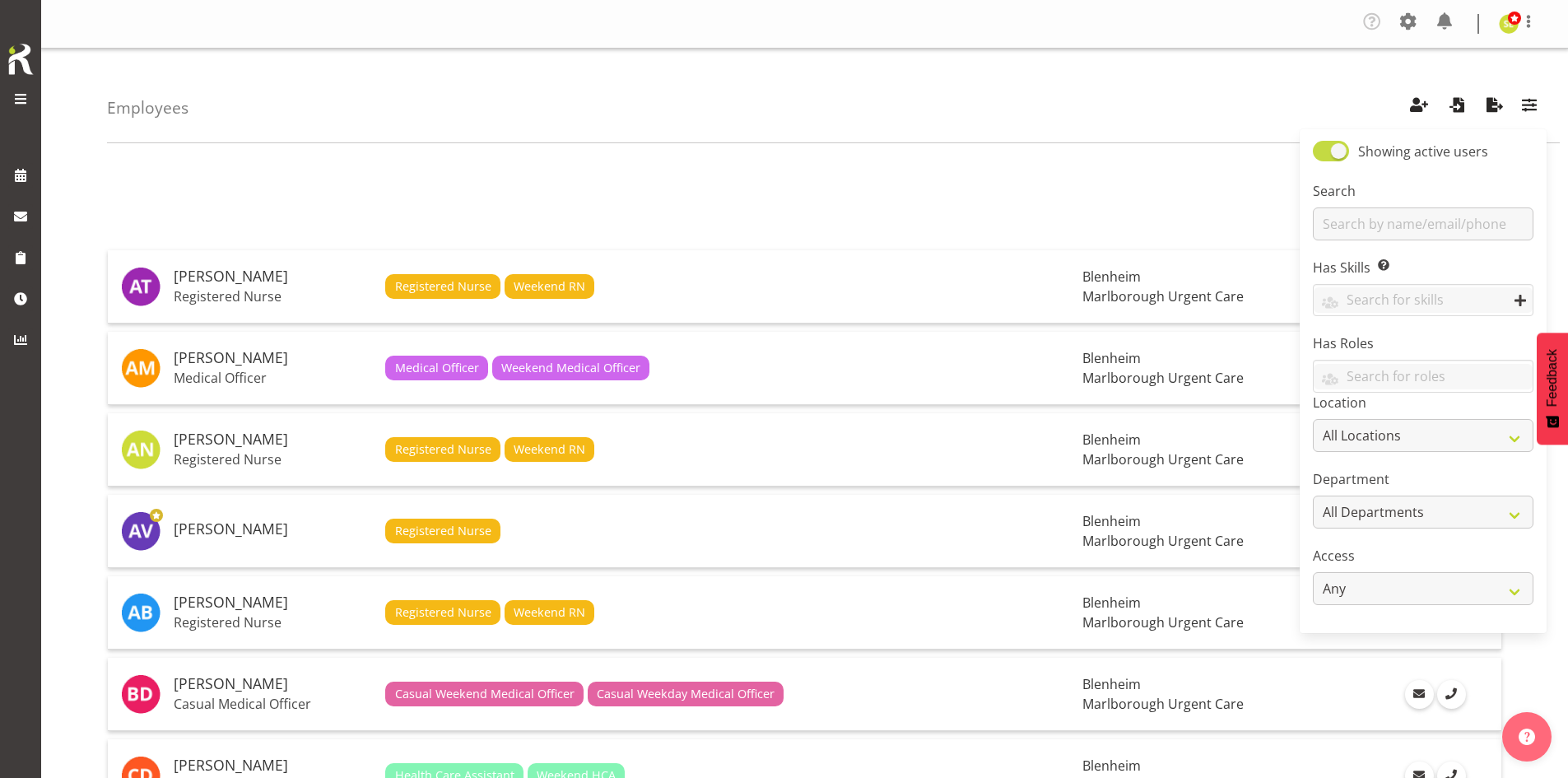
click at [1341, 153] on span at bounding box center [1331, 151] width 37 height 21
click at [1324, 153] on input "Showing active users" at bounding box center [1318, 151] width 11 height 11
checkbox input "false"
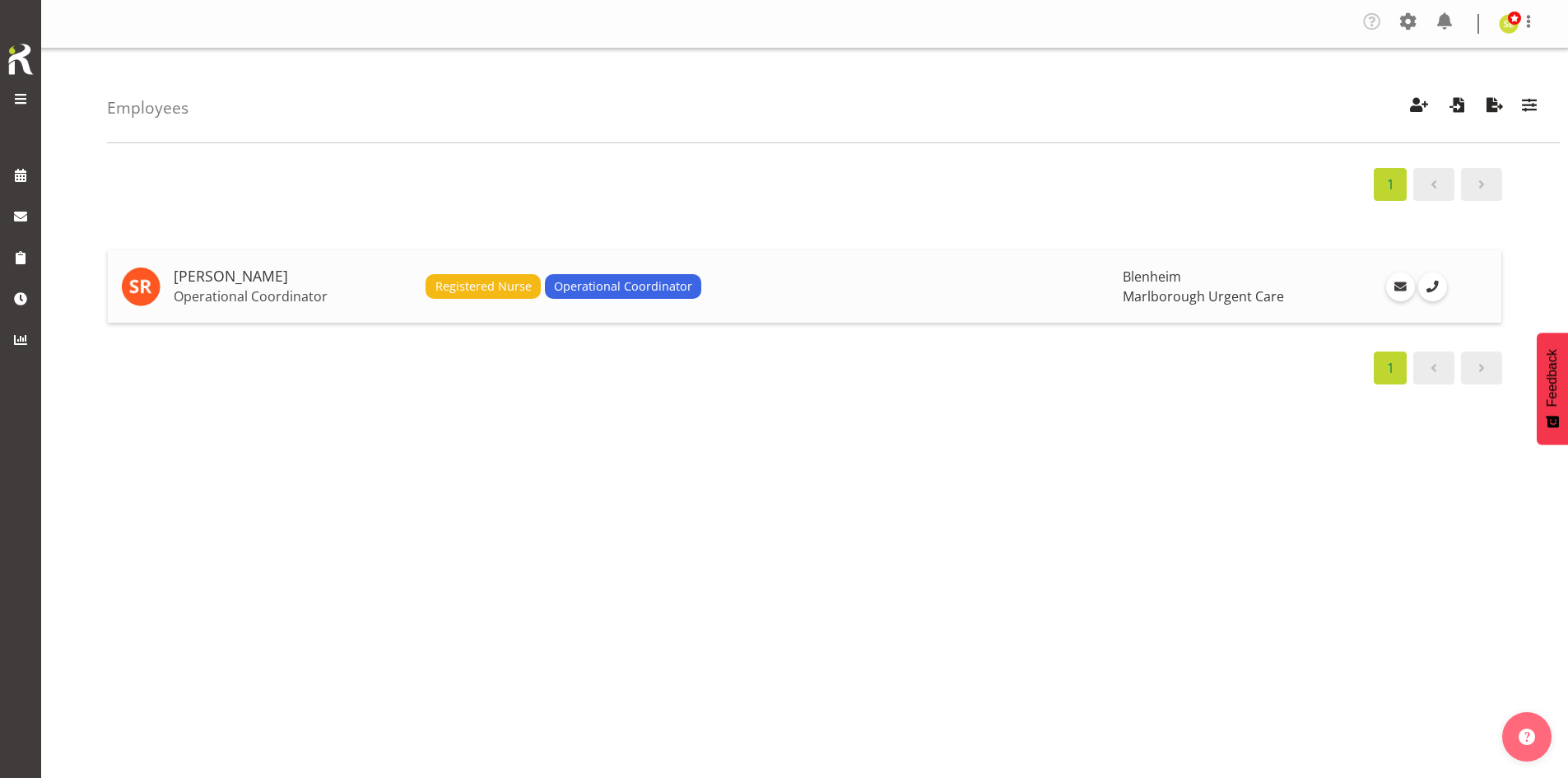
click at [994, 267] on td "Registered Nurse Operational Coordinator" at bounding box center [768, 286] width 697 height 72
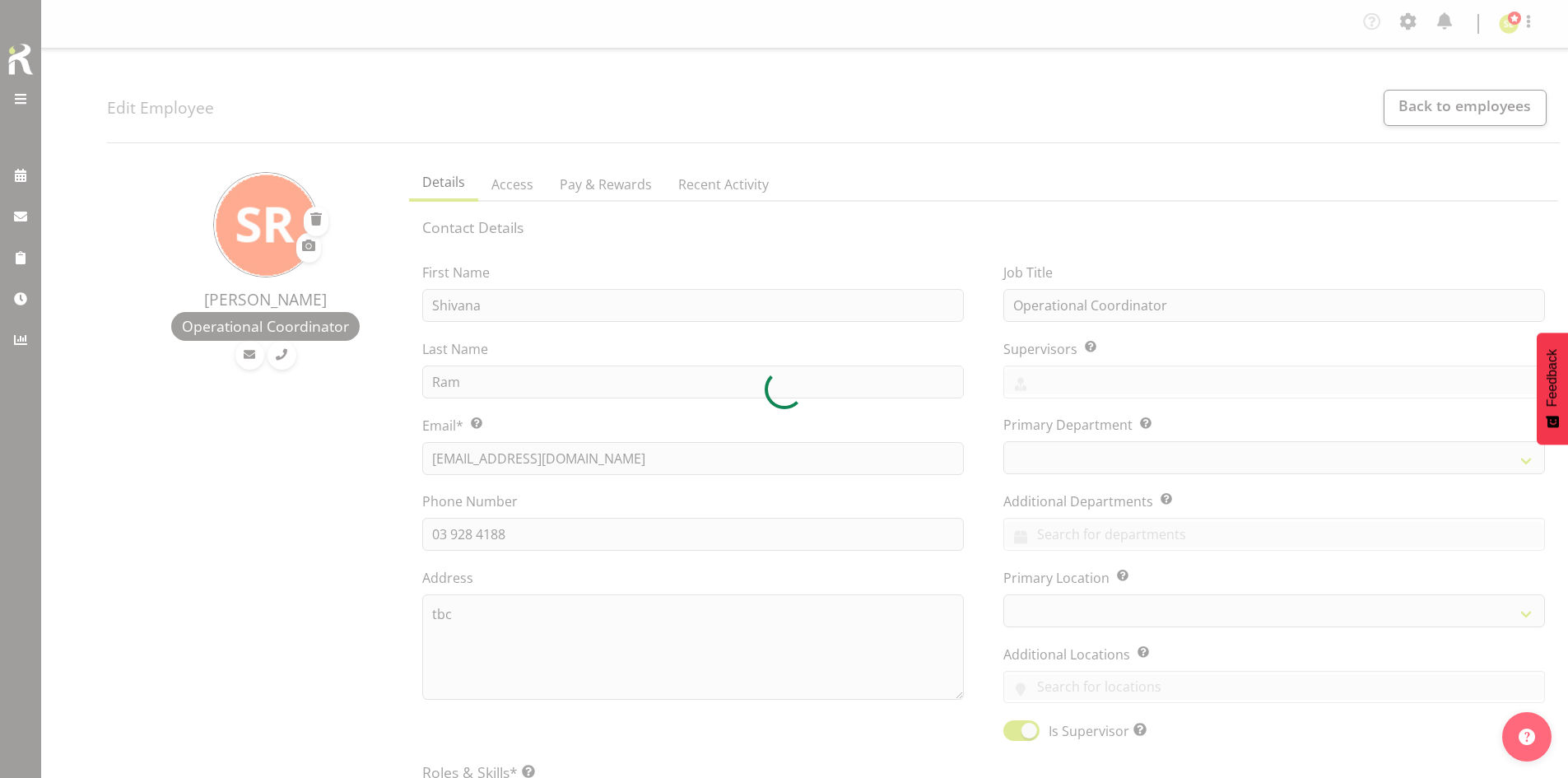
select select "TimelineWeek"
select select
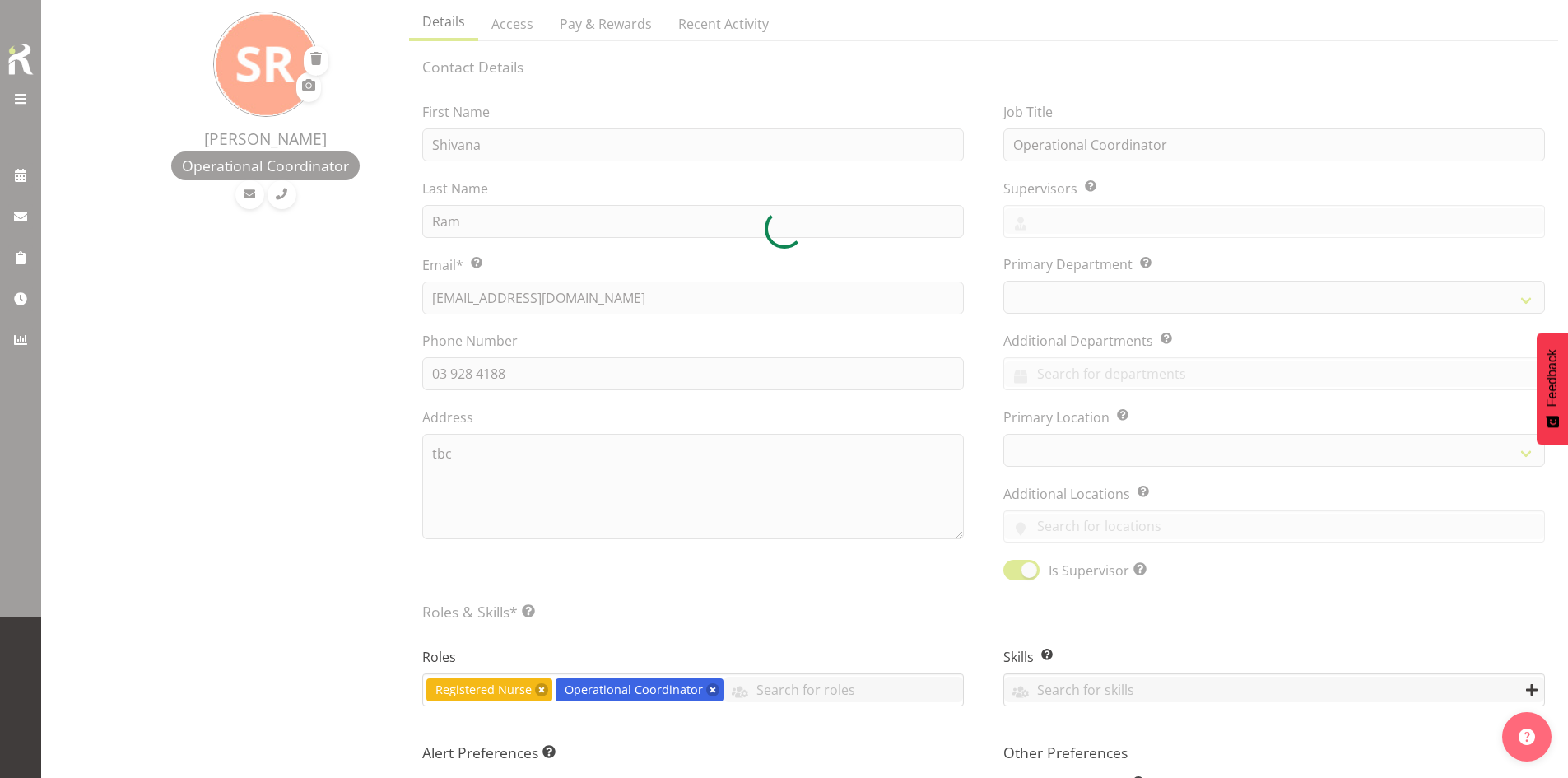
select select "925"
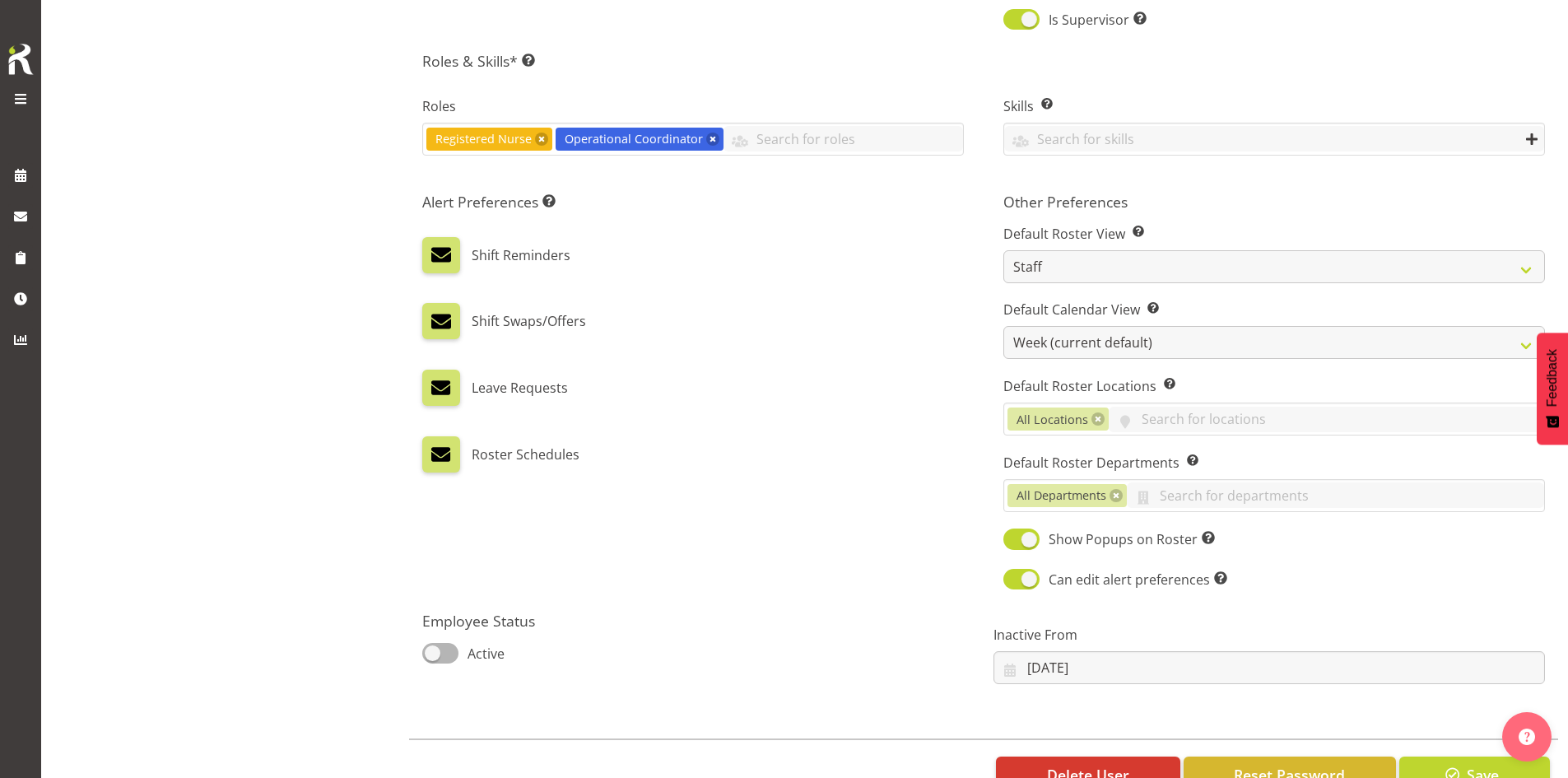
scroll to position [741, 0]
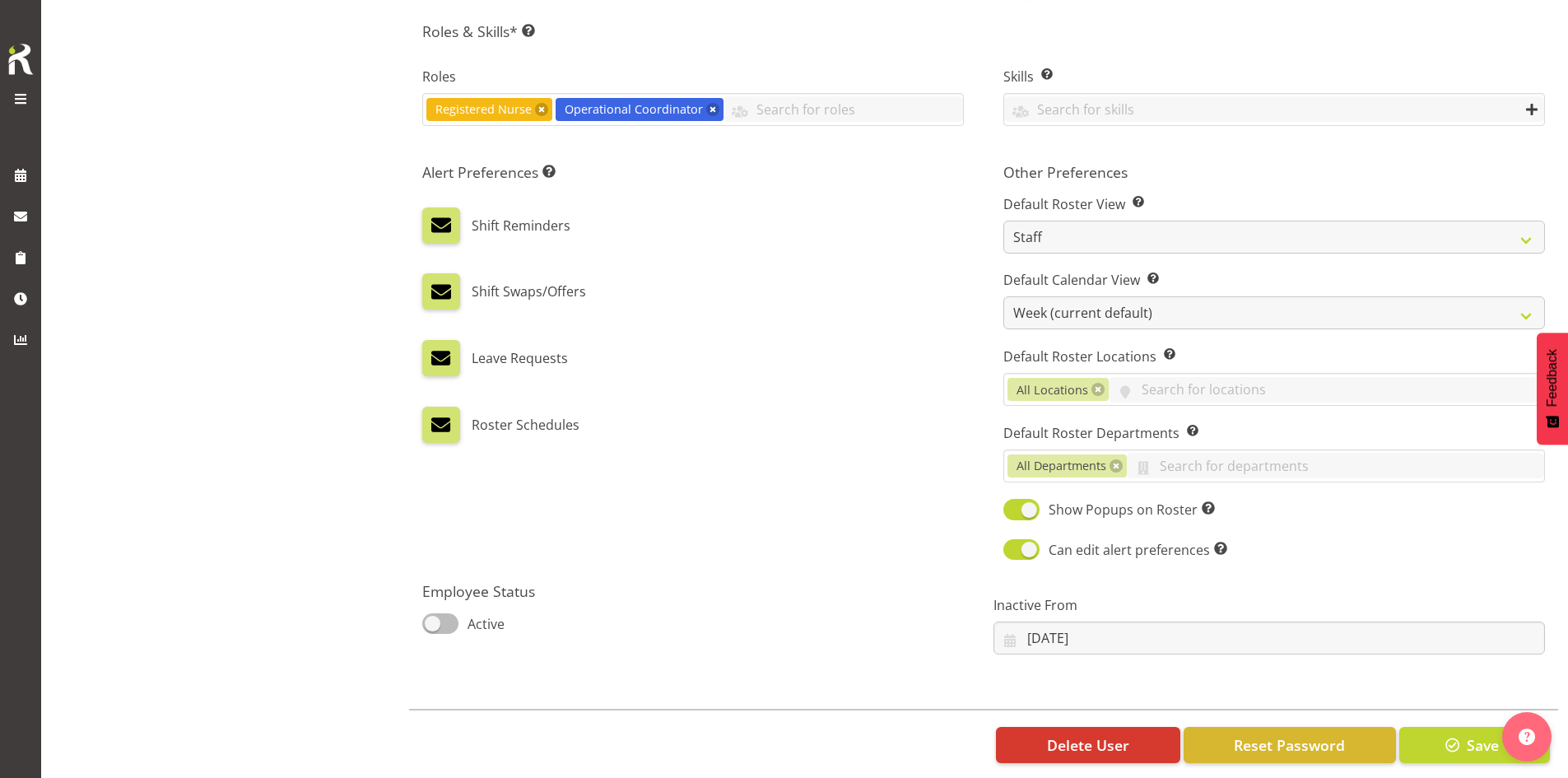
click at [450, 626] on span at bounding box center [440, 623] width 37 height 21
click at [433, 626] on input "Active" at bounding box center [427, 624] width 11 height 11
checkbox input "true"
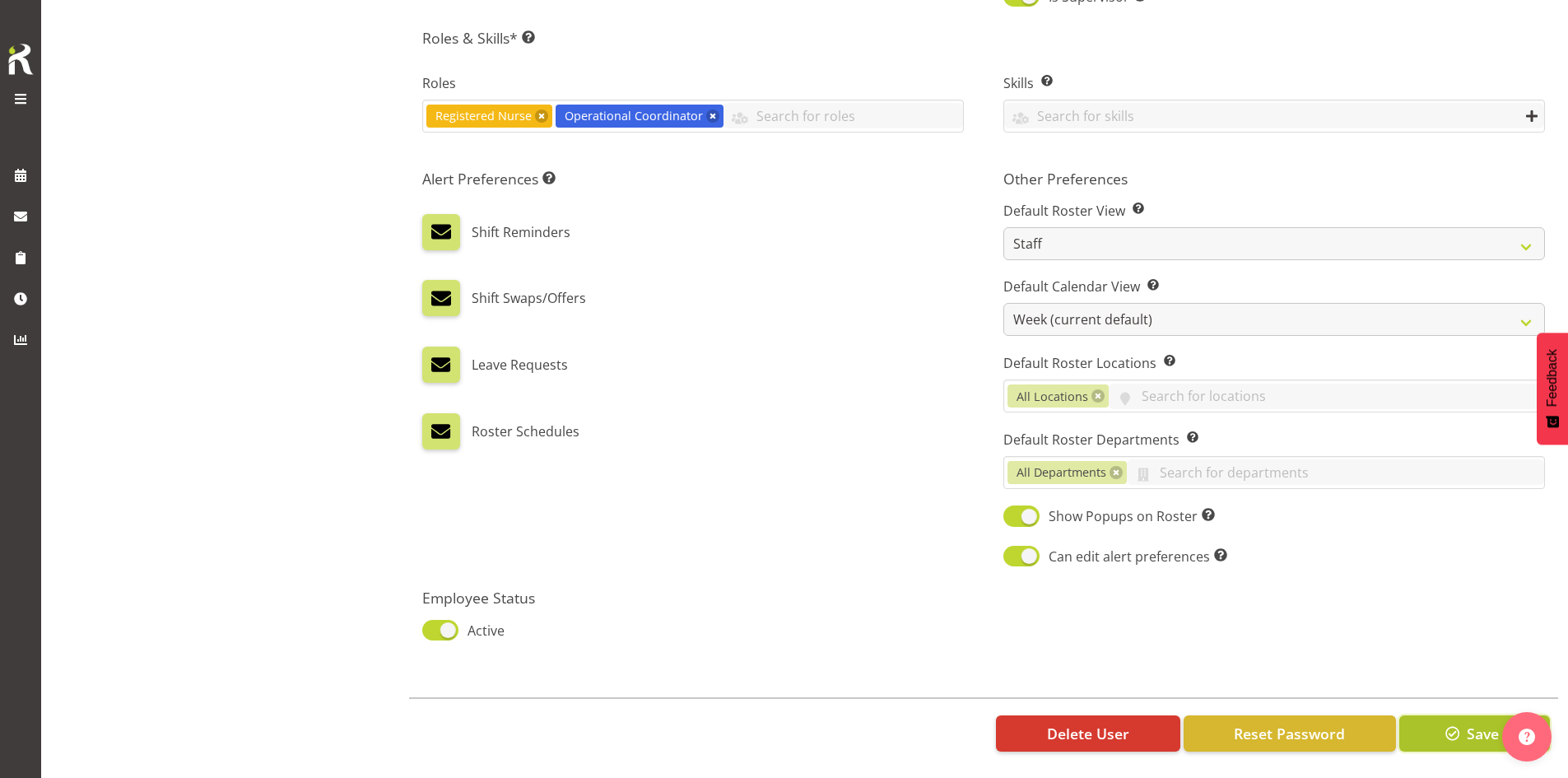
click at [1454, 723] on span "button" at bounding box center [1453, 733] width 21 height 21
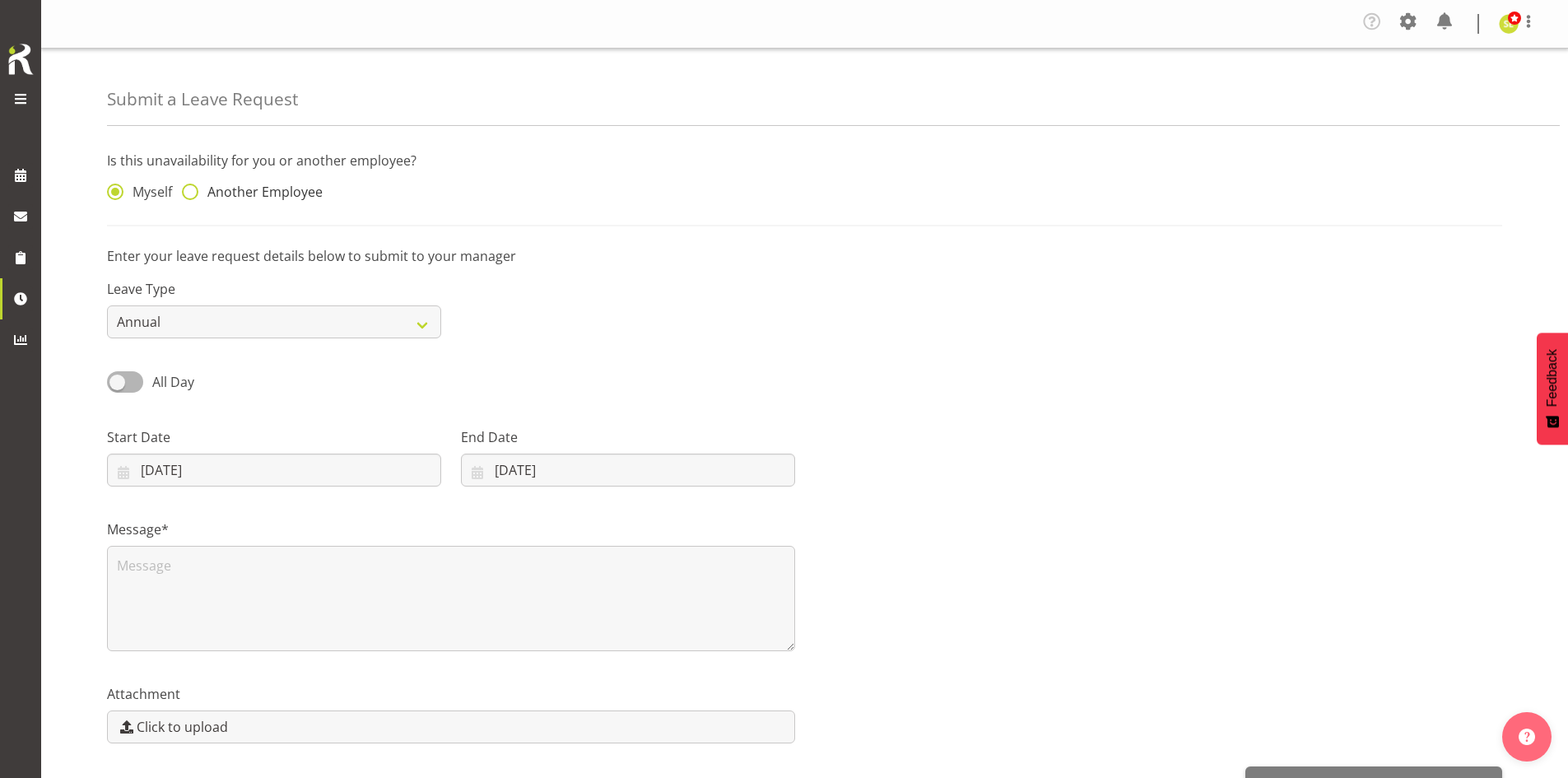
click at [259, 199] on span "Another Employee" at bounding box center [260, 192] width 124 height 16
click at [193, 197] on input "Another Employee" at bounding box center [187, 192] width 11 height 11
radio input "true"
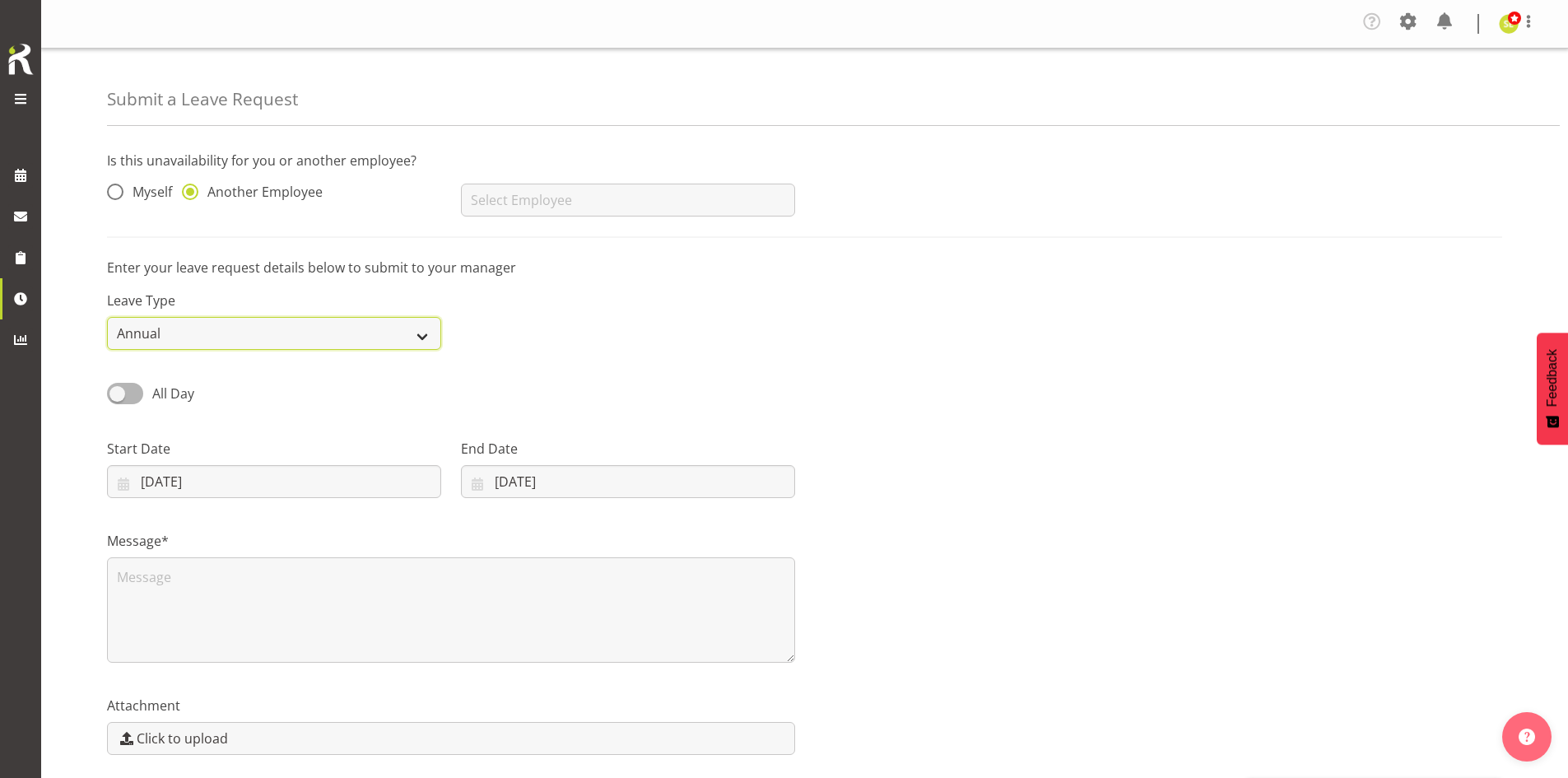
click at [234, 346] on select "Annual Sick Leave Without Pay Bereavement Domestic Violence Parental Jury Servi…" at bounding box center [274, 333] width 334 height 33
select select "Leave Without Pay"
click at [107, 317] on select "Annual Sick Leave Without Pay Bereavement Domestic Violence Parental Jury Servi…" at bounding box center [274, 333] width 334 height 33
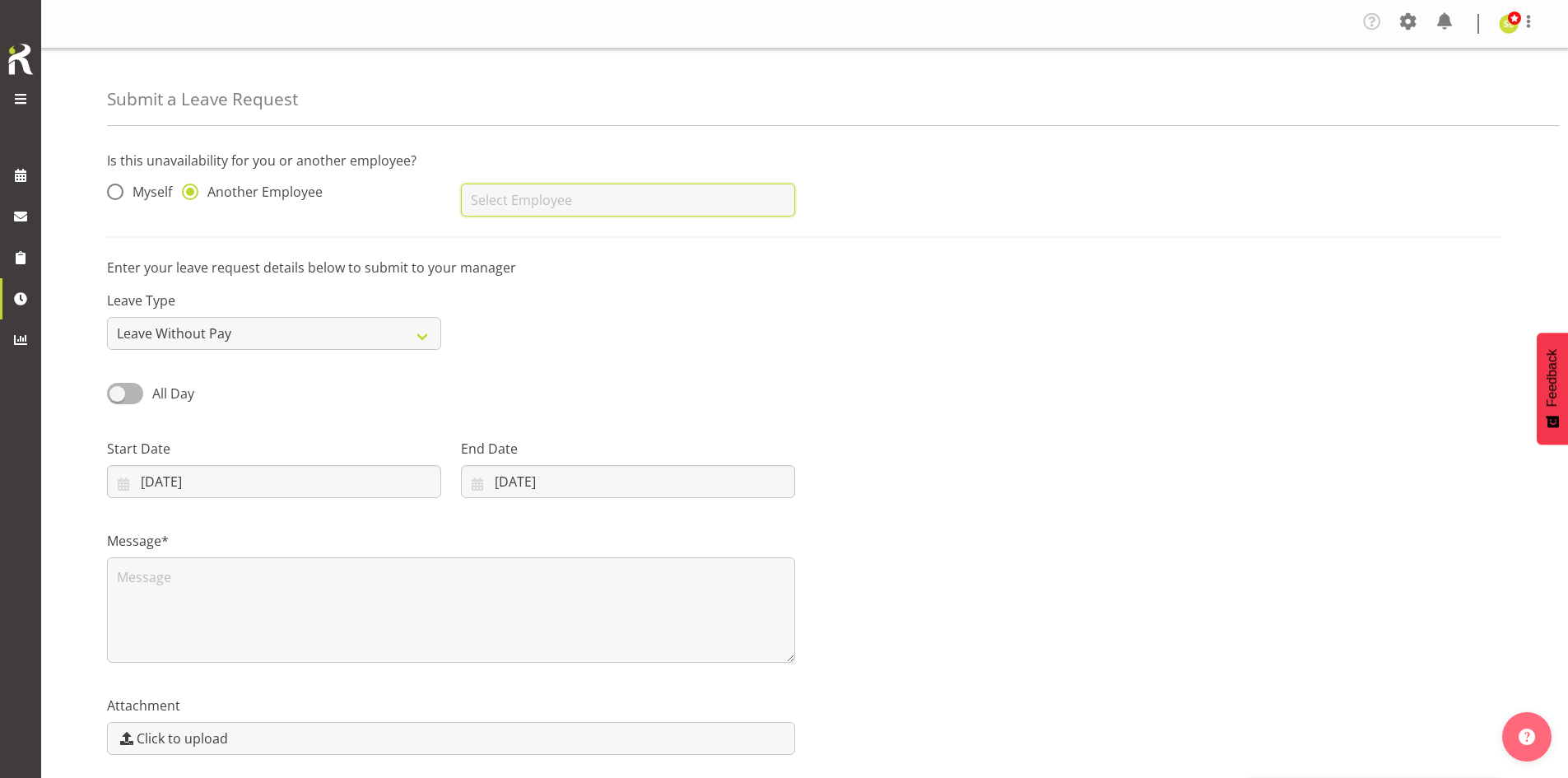
click at [527, 204] on input "text" at bounding box center [628, 200] width 334 height 33
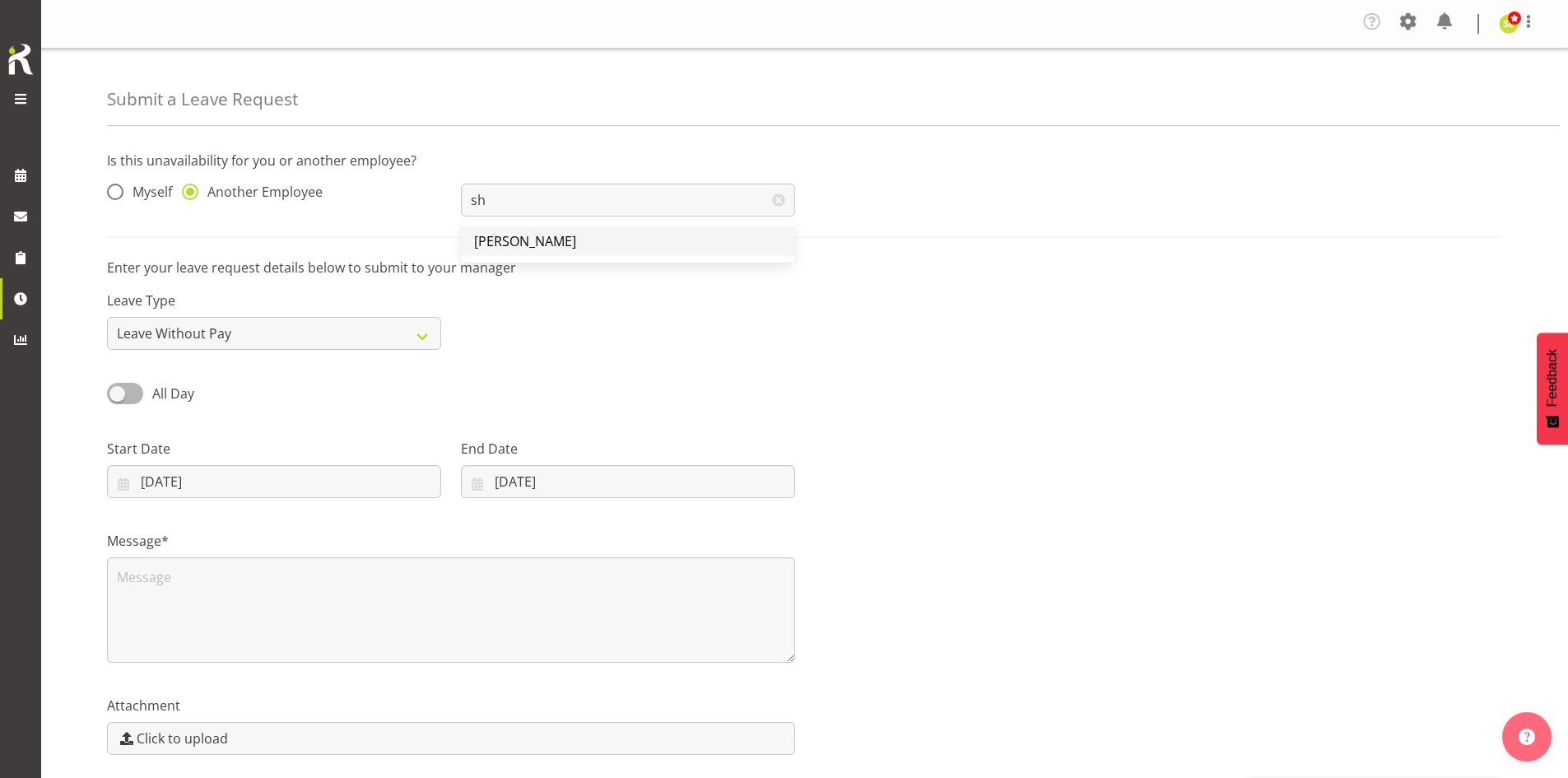
click at [532, 235] on span "[PERSON_NAME]" at bounding box center [524, 241] width 102 height 18
type input "[PERSON_NAME]"
click at [378, 398] on div "All Day" at bounding box center [274, 394] width 334 height 23
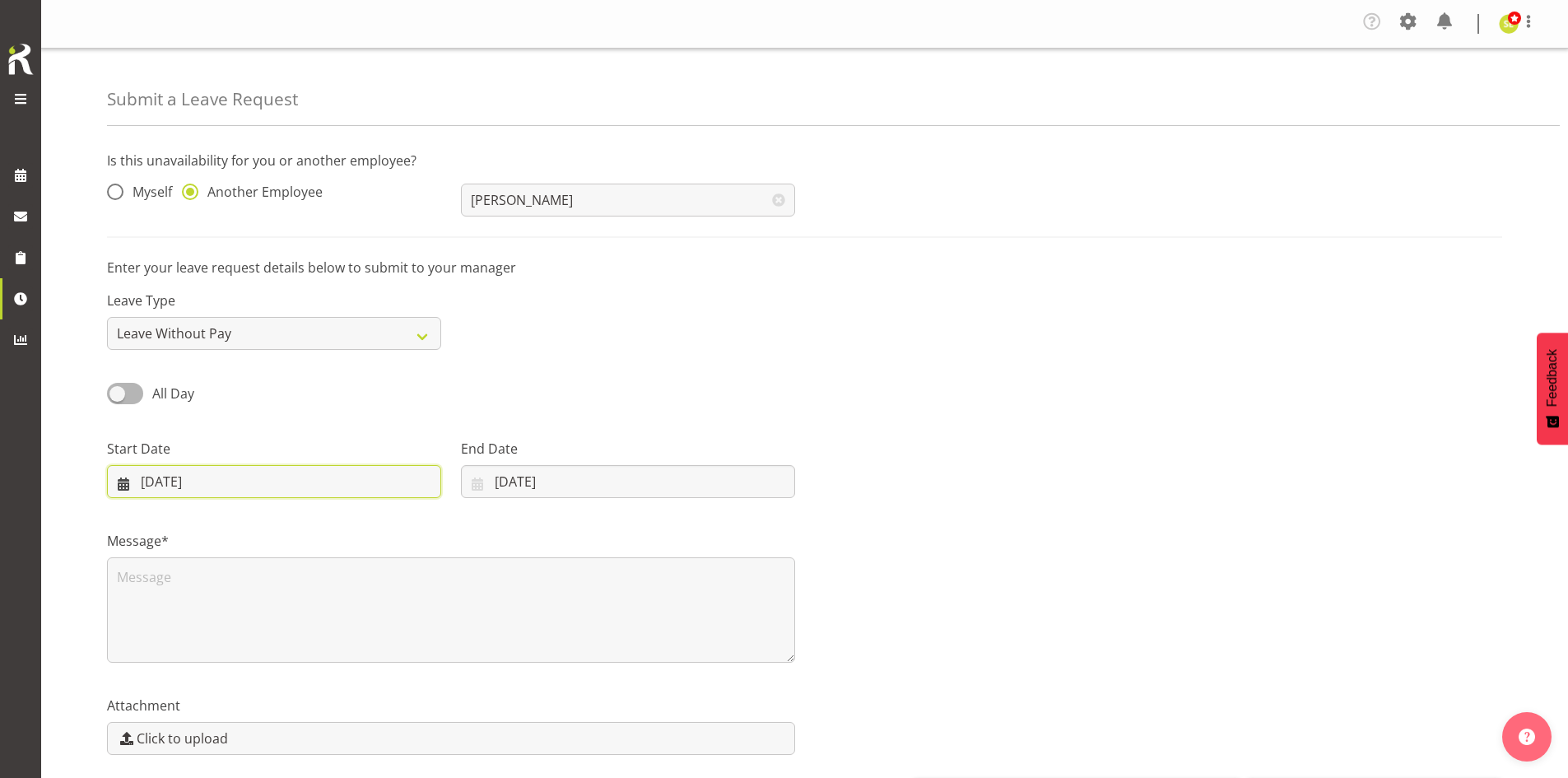
click at [219, 479] on input "02/09/2025" at bounding box center [274, 481] width 334 height 33
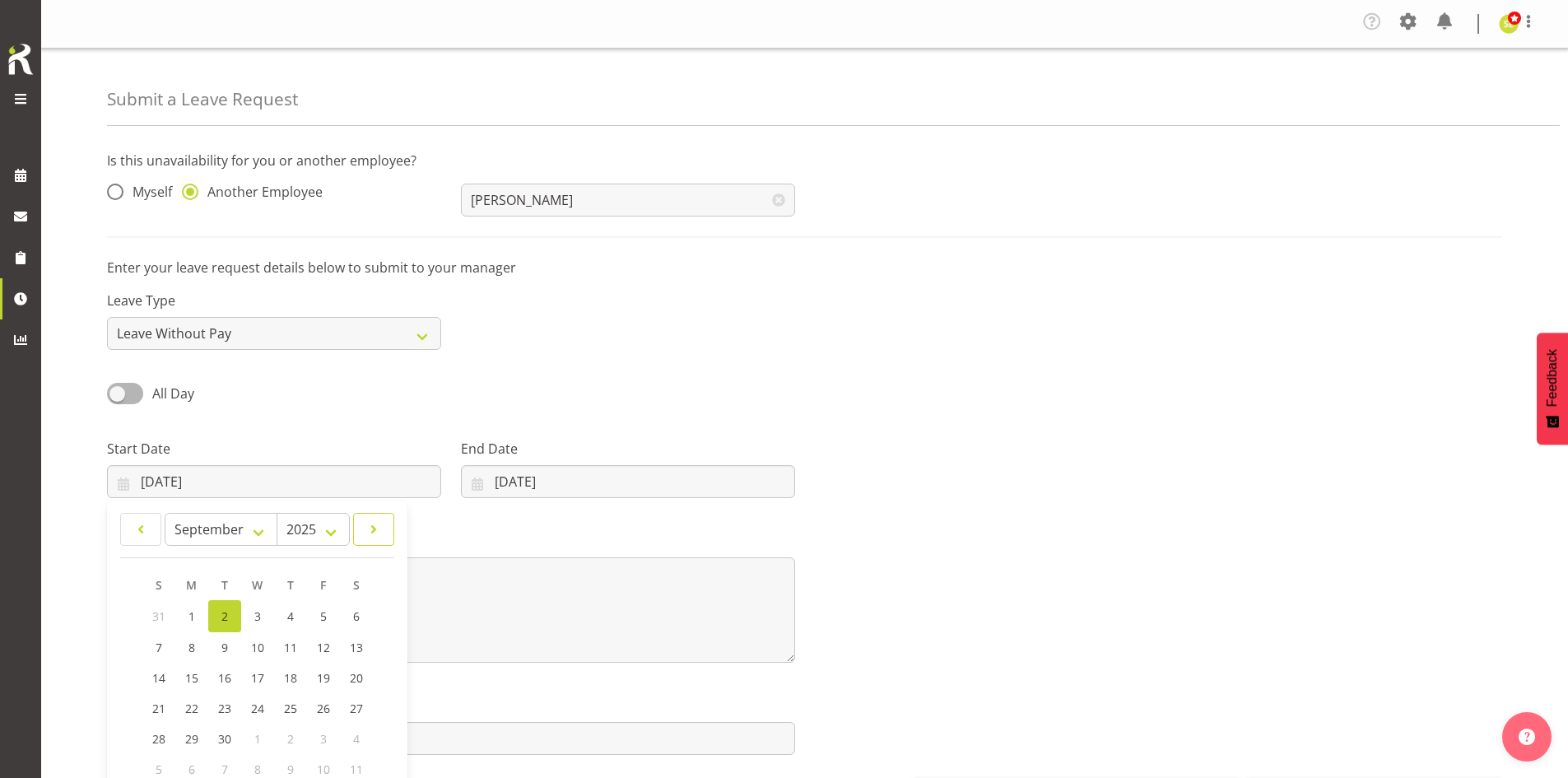
click at [378, 534] on span at bounding box center [374, 529] width 20 height 20
select select "9"
click at [199, 708] on link "20" at bounding box center [192, 707] width 33 height 30
type input "20/10/2025"
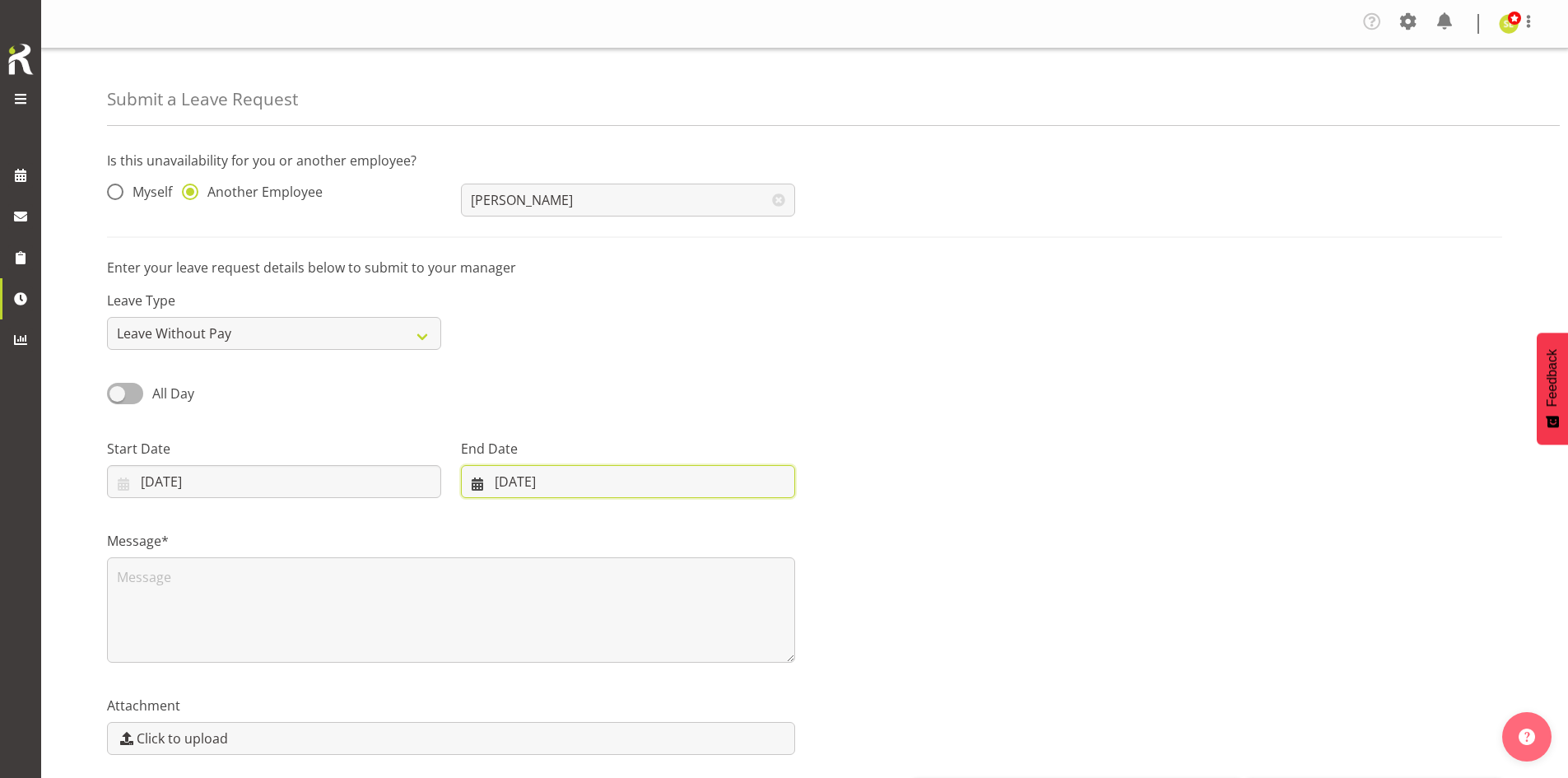
click at [538, 495] on input "02/09/2025" at bounding box center [628, 481] width 334 height 33
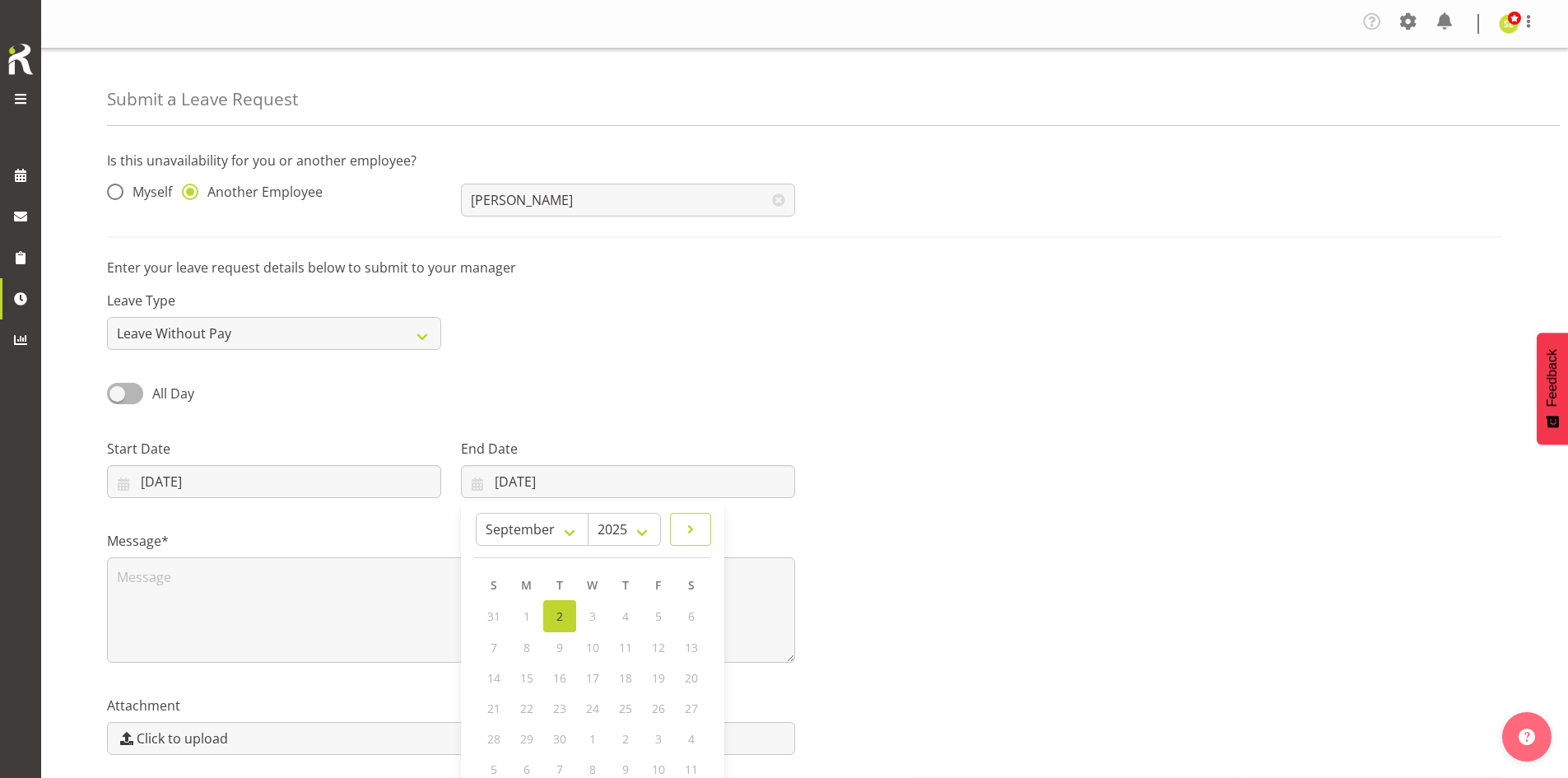
click at [689, 534] on span at bounding box center [690, 529] width 20 height 20
select select "9"
click at [660, 708] on span "24" at bounding box center [658, 707] width 13 height 16
type input "24/10/2025"
click at [754, 407] on div "All Day Single Day" at bounding box center [805, 387] width 1415 height 56
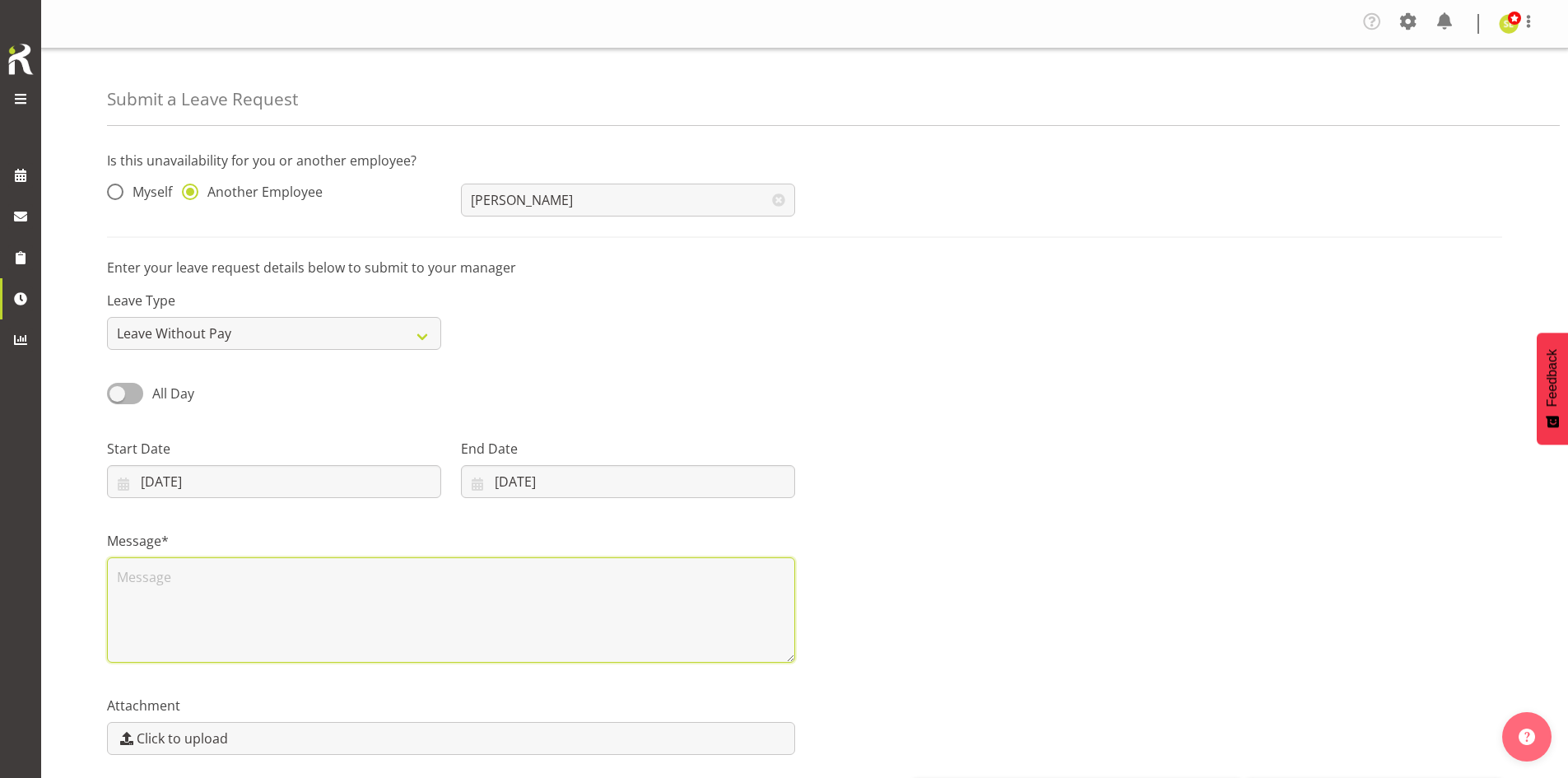
click at [148, 628] on textarea at bounding box center [450, 610] width 688 height 105
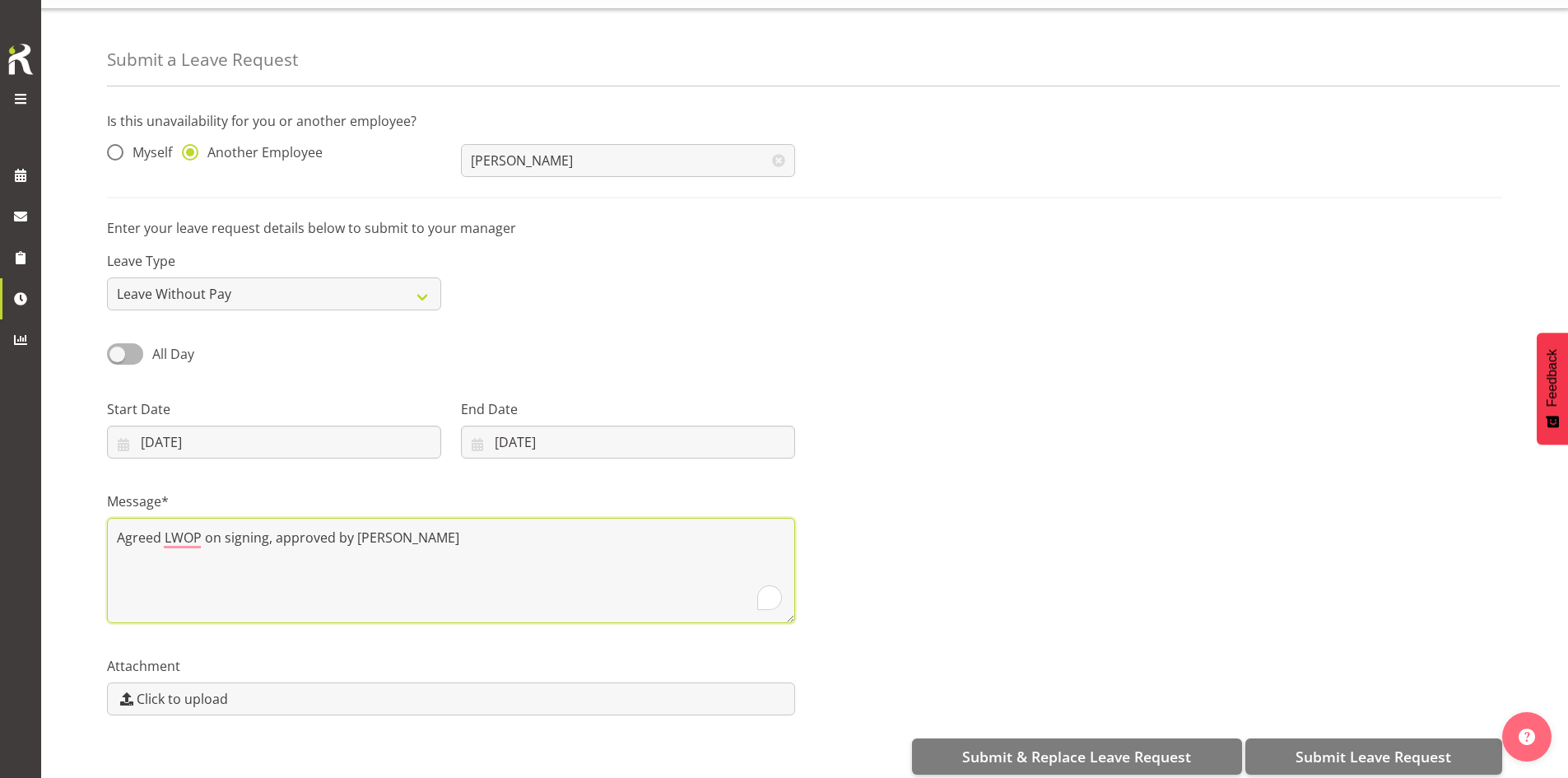
scroll to position [61, 0]
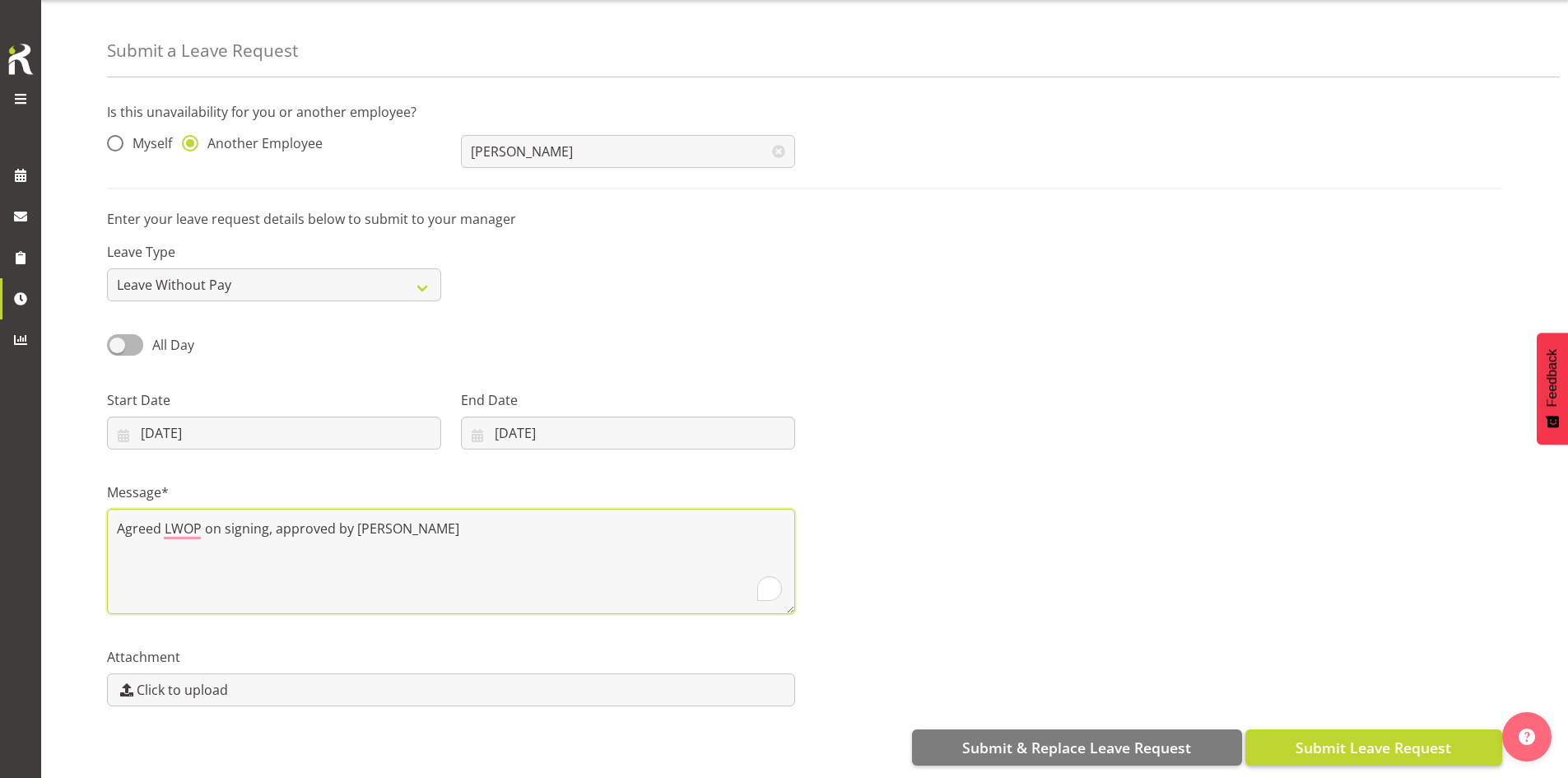
type textarea "Agreed LWOP on signing, approved by Beth"
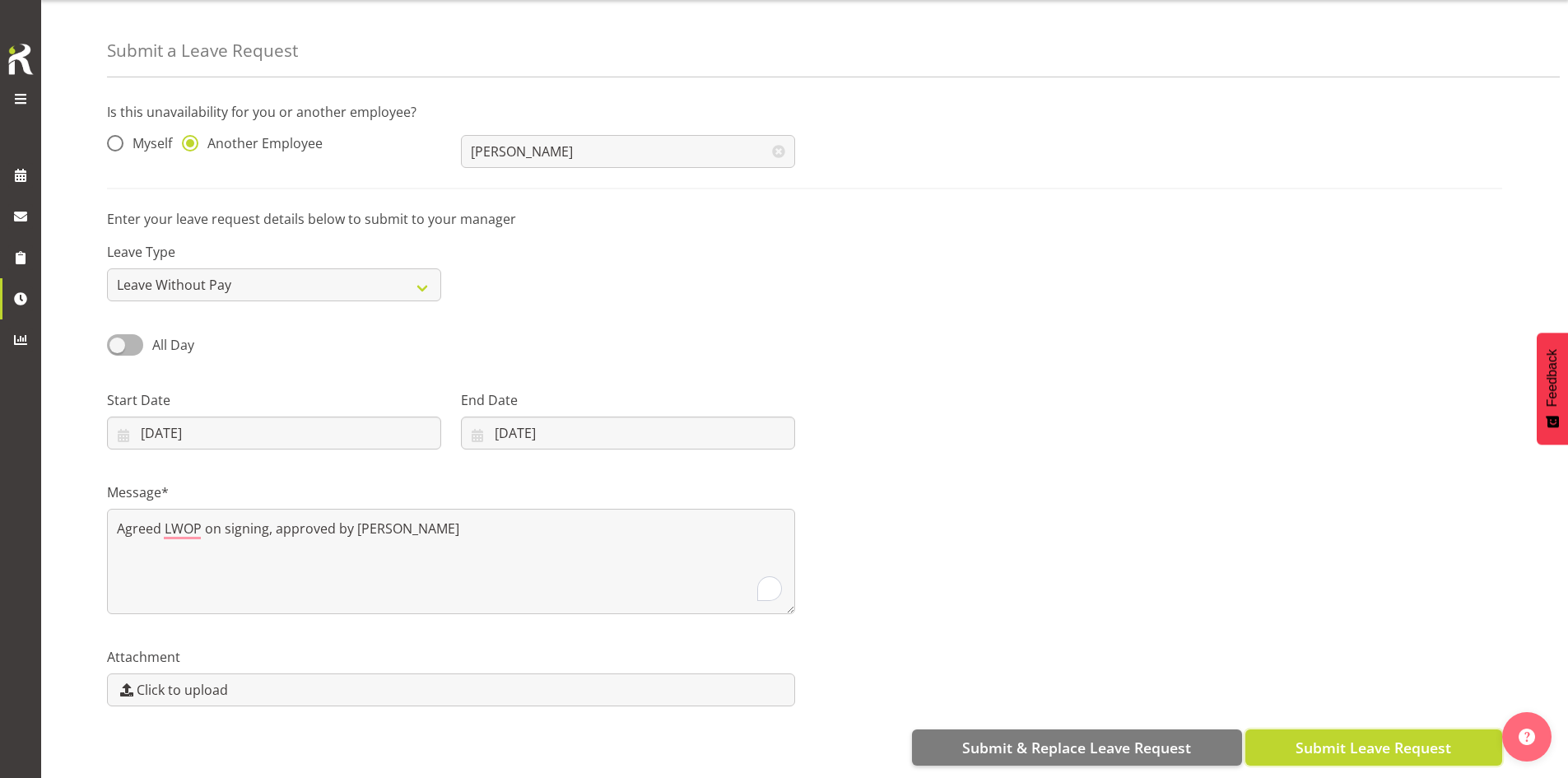
click at [1358, 737] on span "Submit Leave Request" at bounding box center [1373, 748] width 155 height 21
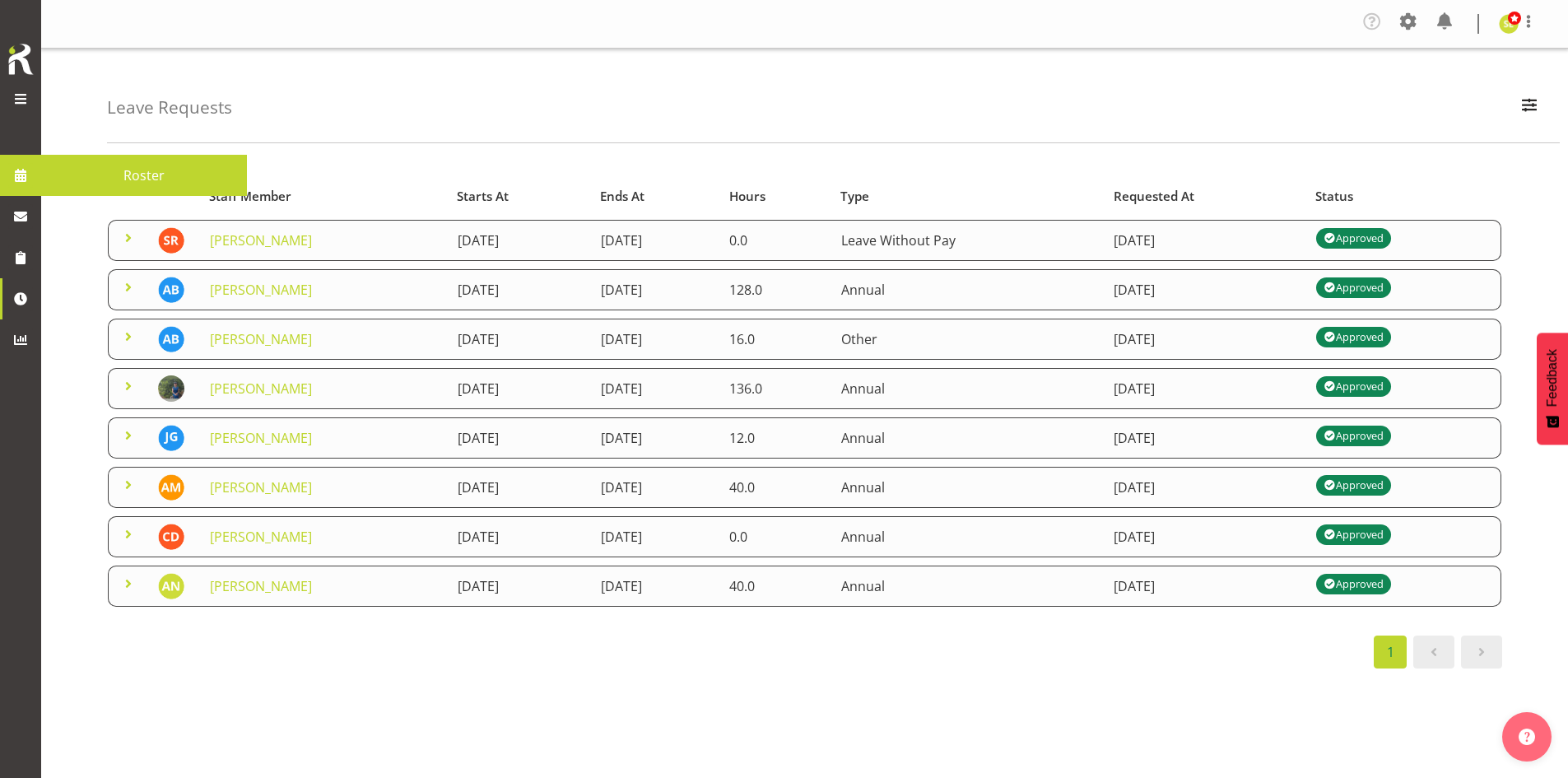
click at [93, 179] on span "Roster" at bounding box center [144, 176] width 189 height 25
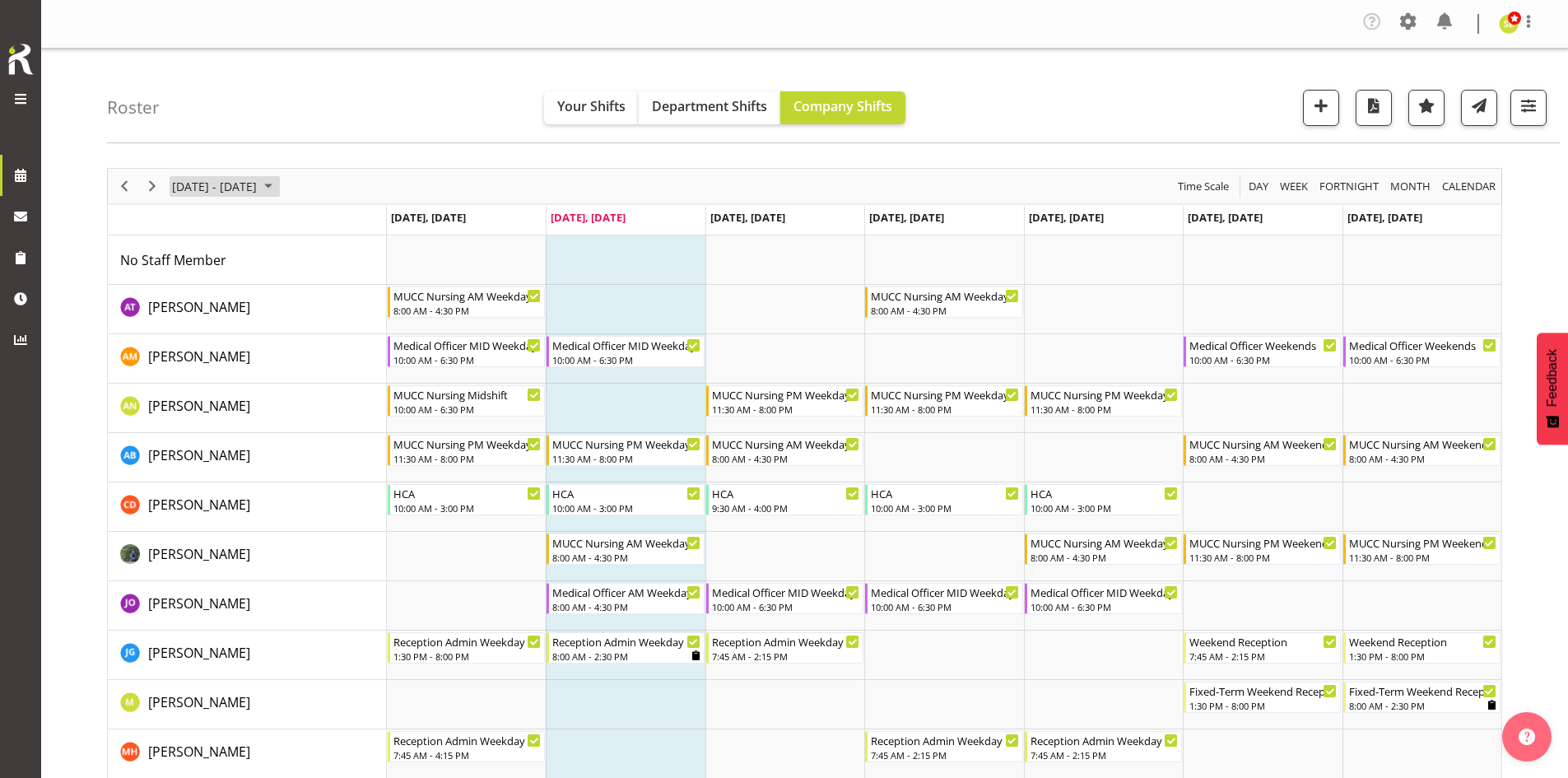
click at [259, 186] on span "[DATE] - [DATE]" at bounding box center [214, 186] width 88 height 21
click at [349, 228] on span "next month" at bounding box center [345, 227] width 29 height 29
click at [191, 368] on span "20" at bounding box center [189, 368] width 25 height 25
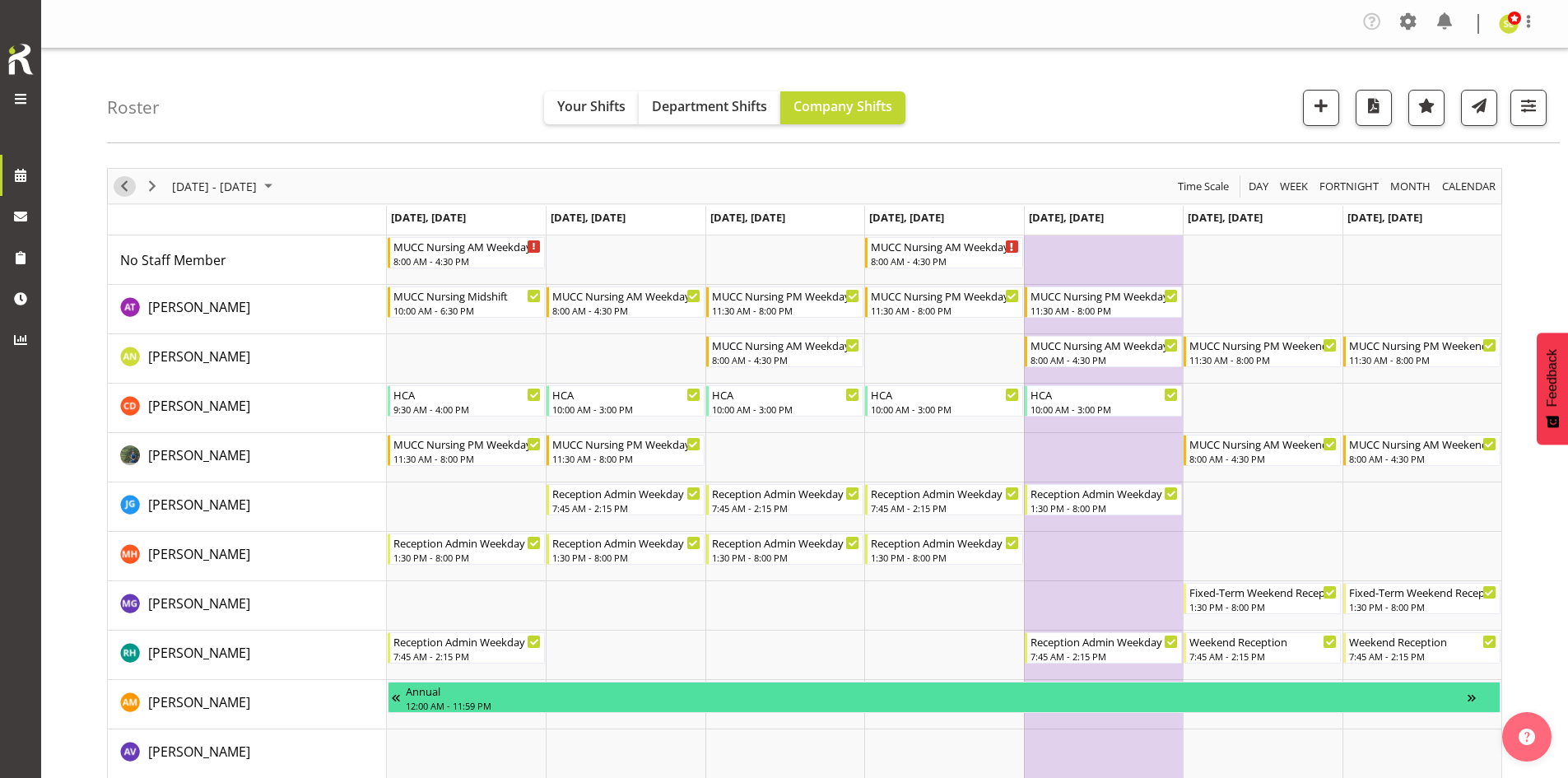
click at [124, 187] on span "Previous" at bounding box center [124, 186] width 20 height 21
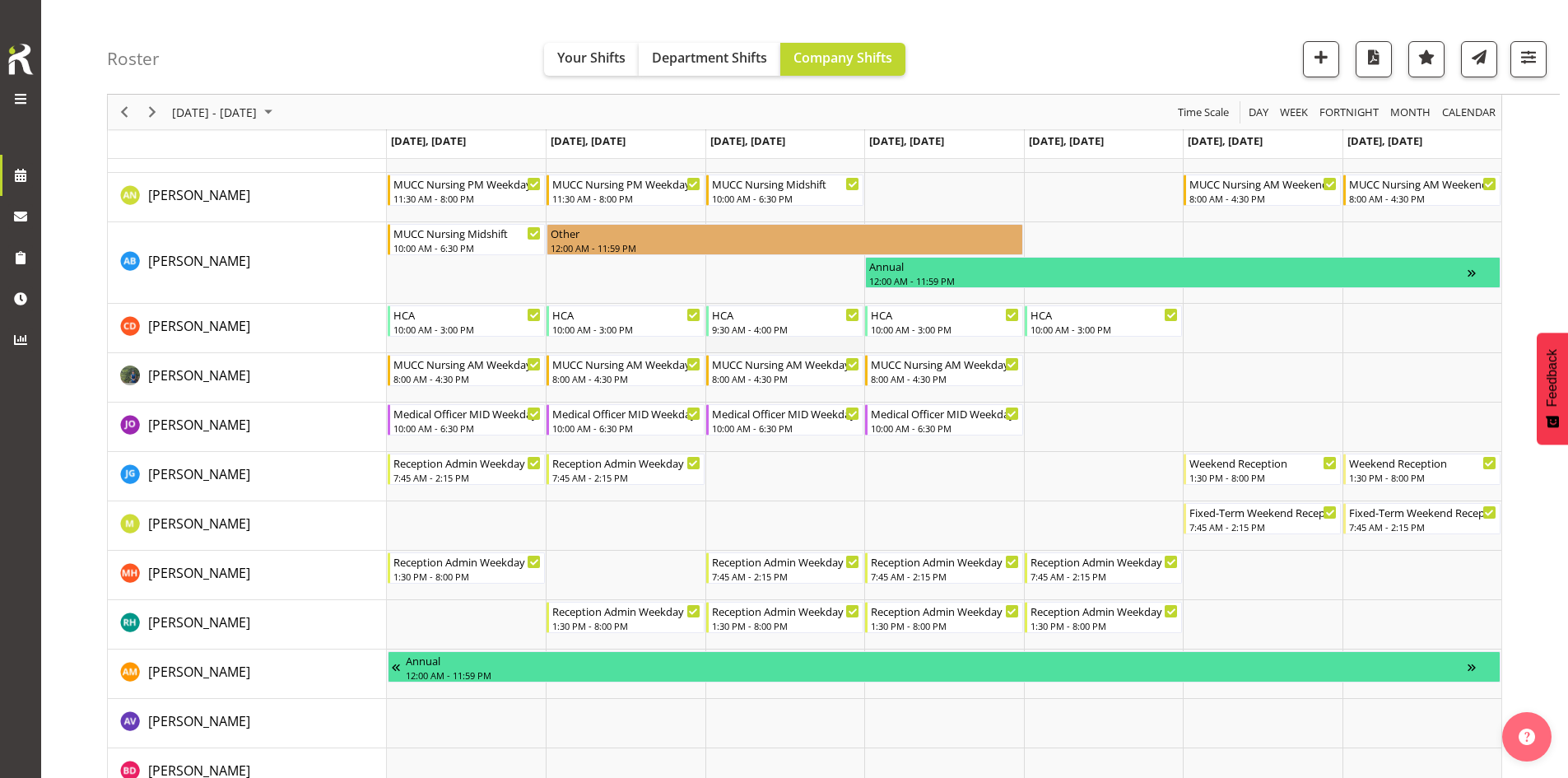
scroll to position [165, 0]
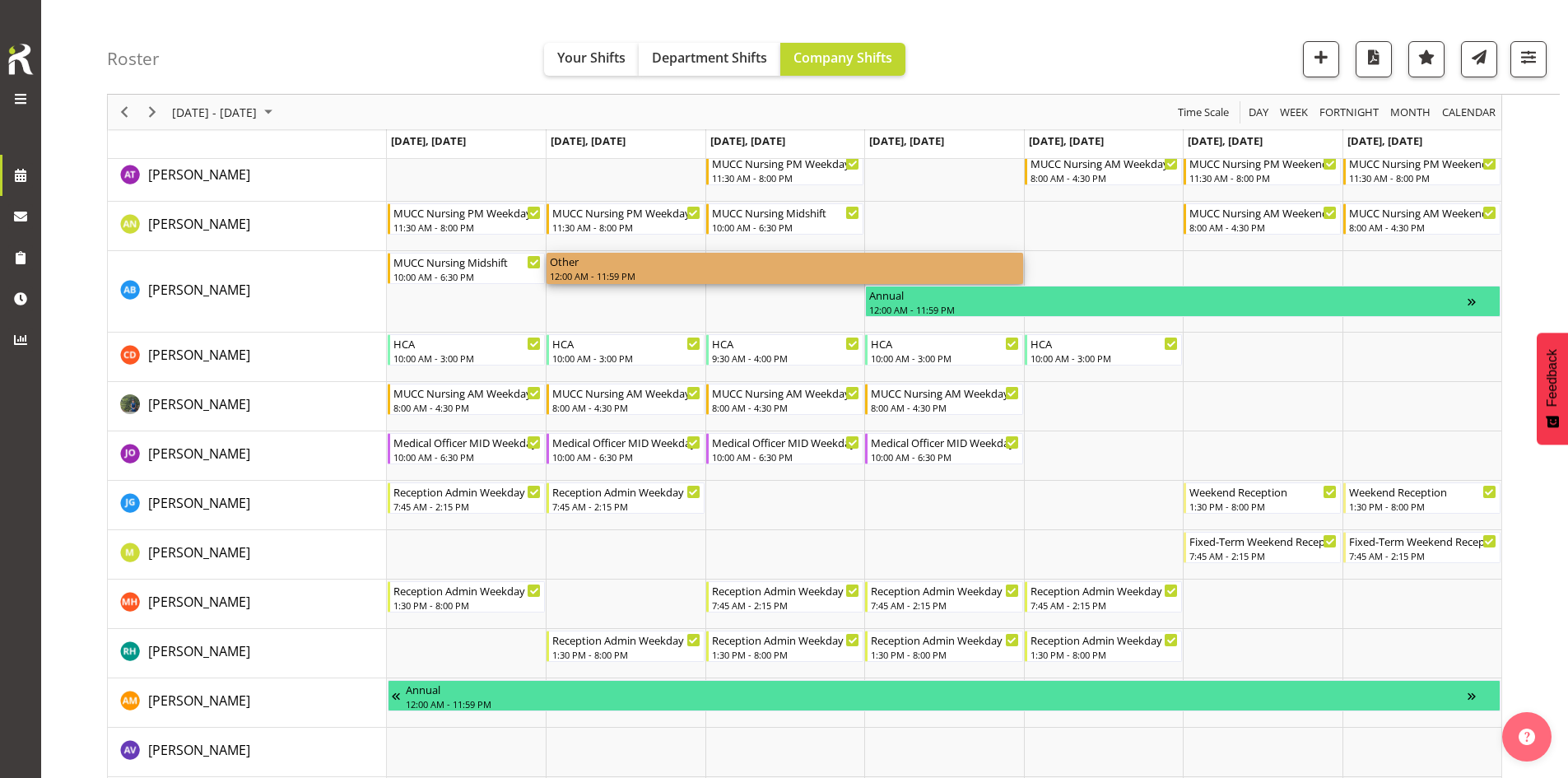
click at [989, 271] on div "12:00 AM - 11:59 PM" at bounding box center [784, 276] width 469 height 13
click at [763, 273] on div "12:00 AM - 11:59 PM" at bounding box center [784, 276] width 469 height 13
click at [936, 271] on div "12:00 AM - 11:59 PM" at bounding box center [784, 276] width 469 height 13
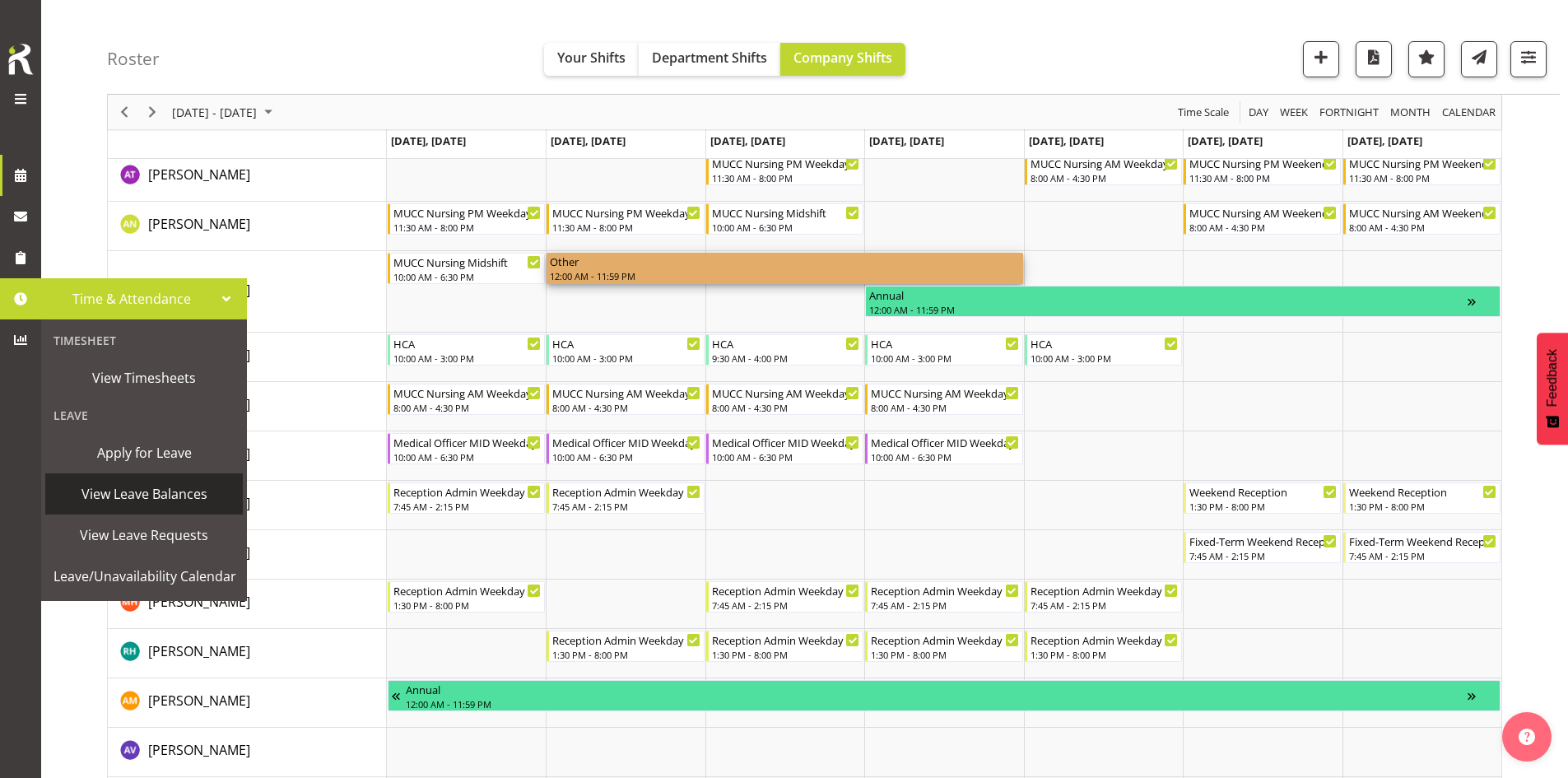
click at [133, 497] on span "View Leave Balances" at bounding box center [144, 494] width 181 height 25
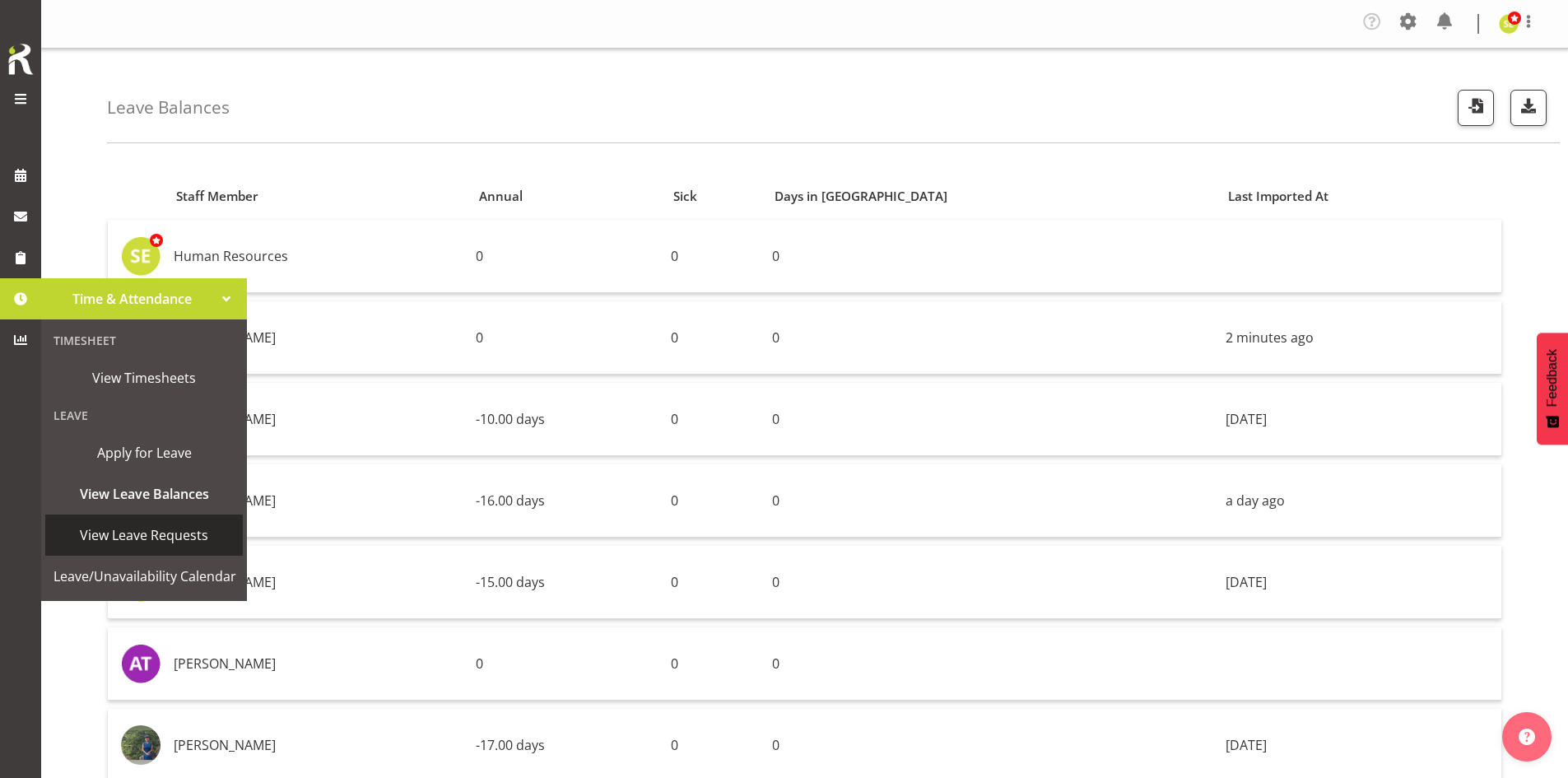
click at [159, 528] on span "View Leave Requests" at bounding box center [144, 535] width 181 height 25
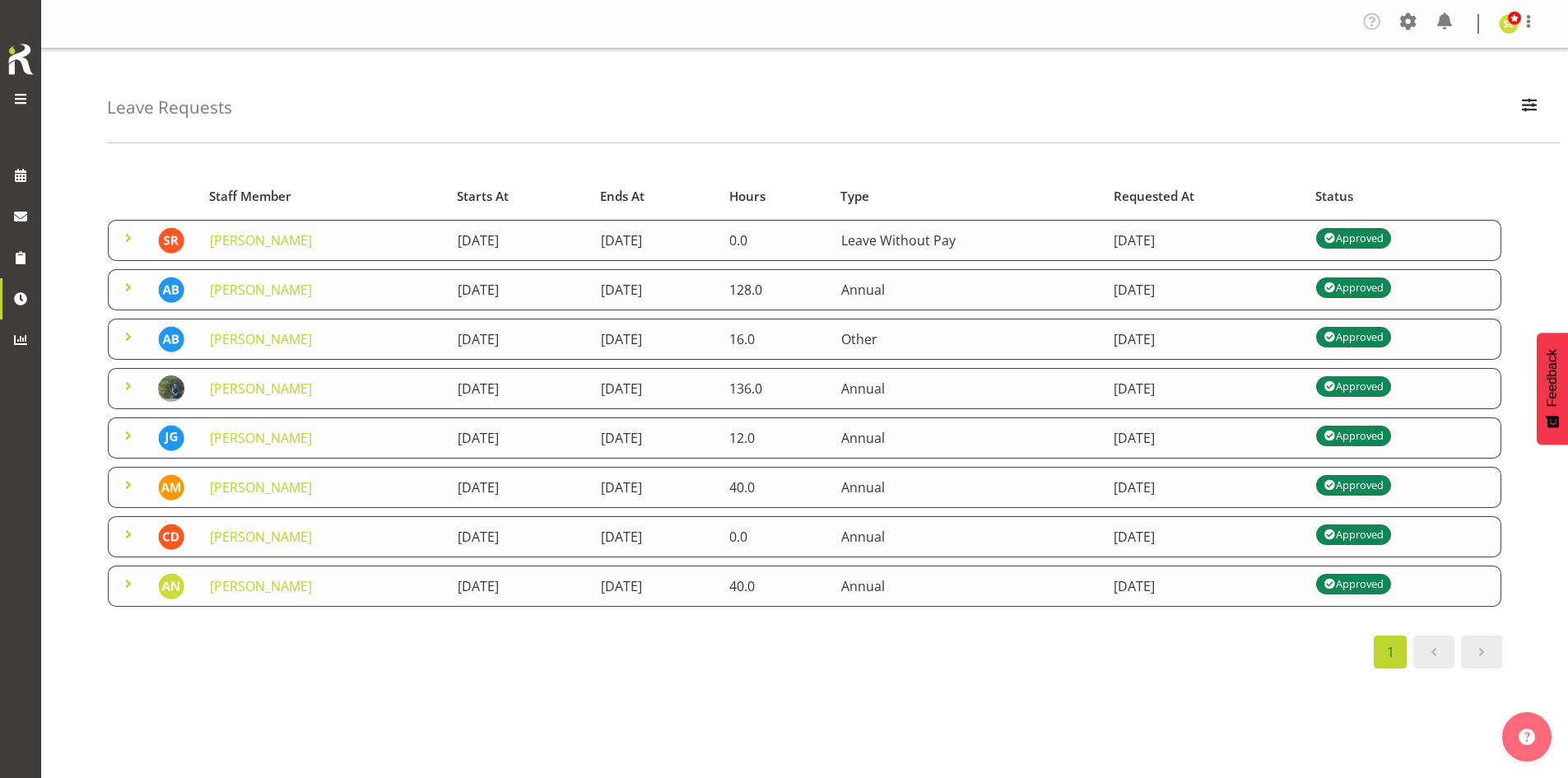
click at [1093, 343] on td "Other" at bounding box center [967, 339] width 272 height 41
click at [128, 335] on span at bounding box center [128, 336] width 20 height 20
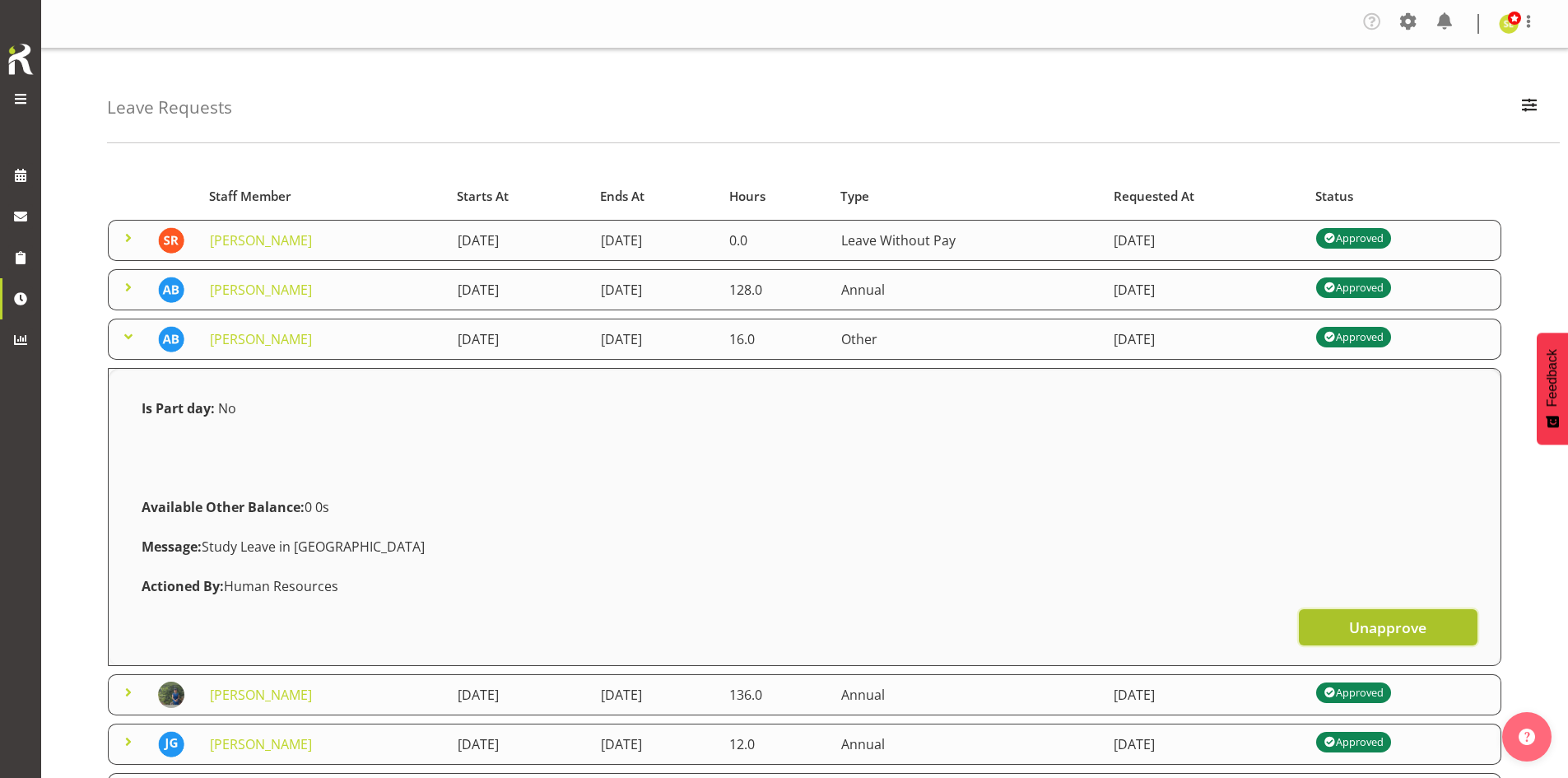
click at [1333, 630] on button "Unapprove" at bounding box center [1388, 627] width 178 height 37
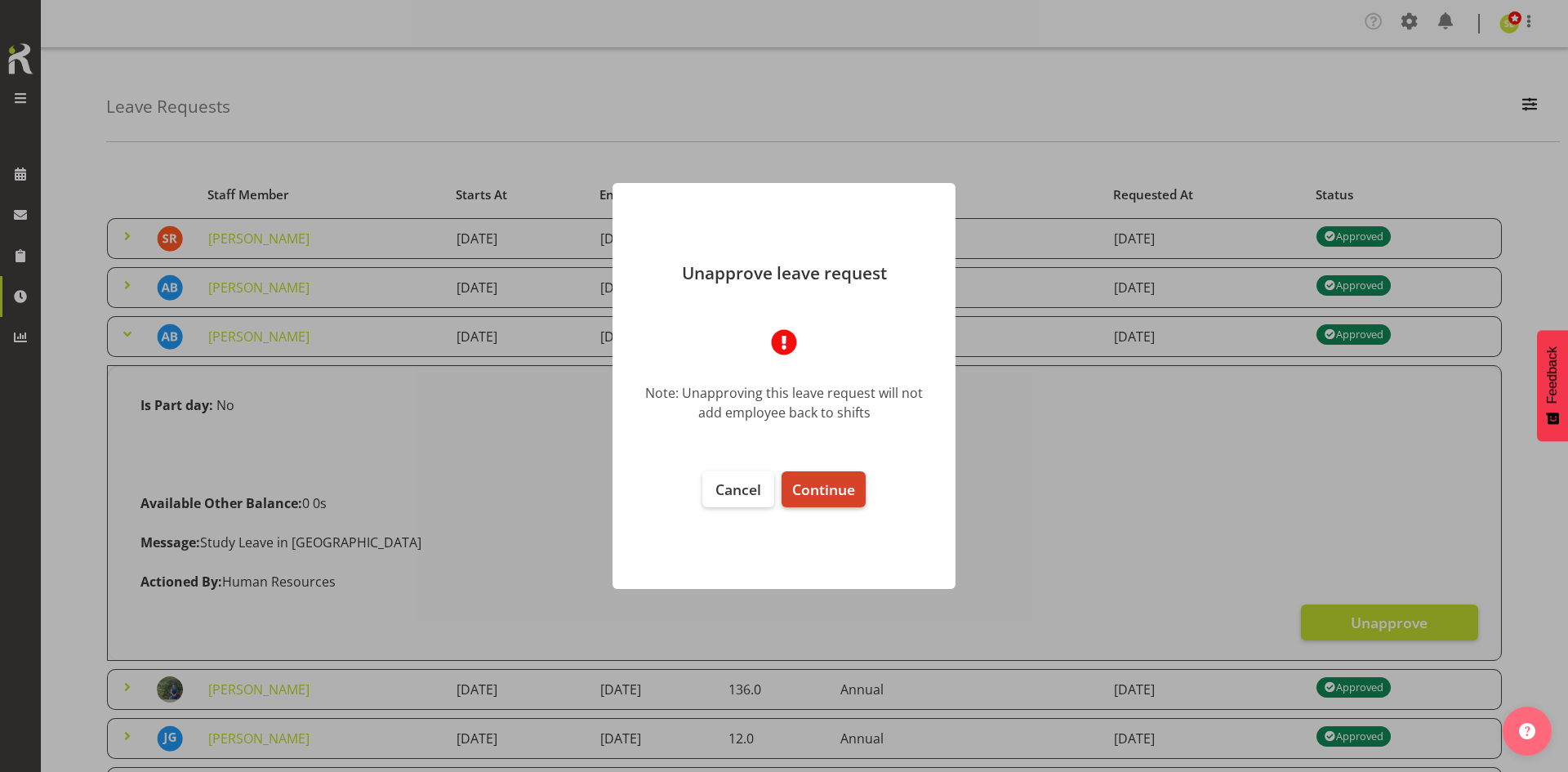
click at [837, 482] on span "Continue" at bounding box center [823, 490] width 63 height 19
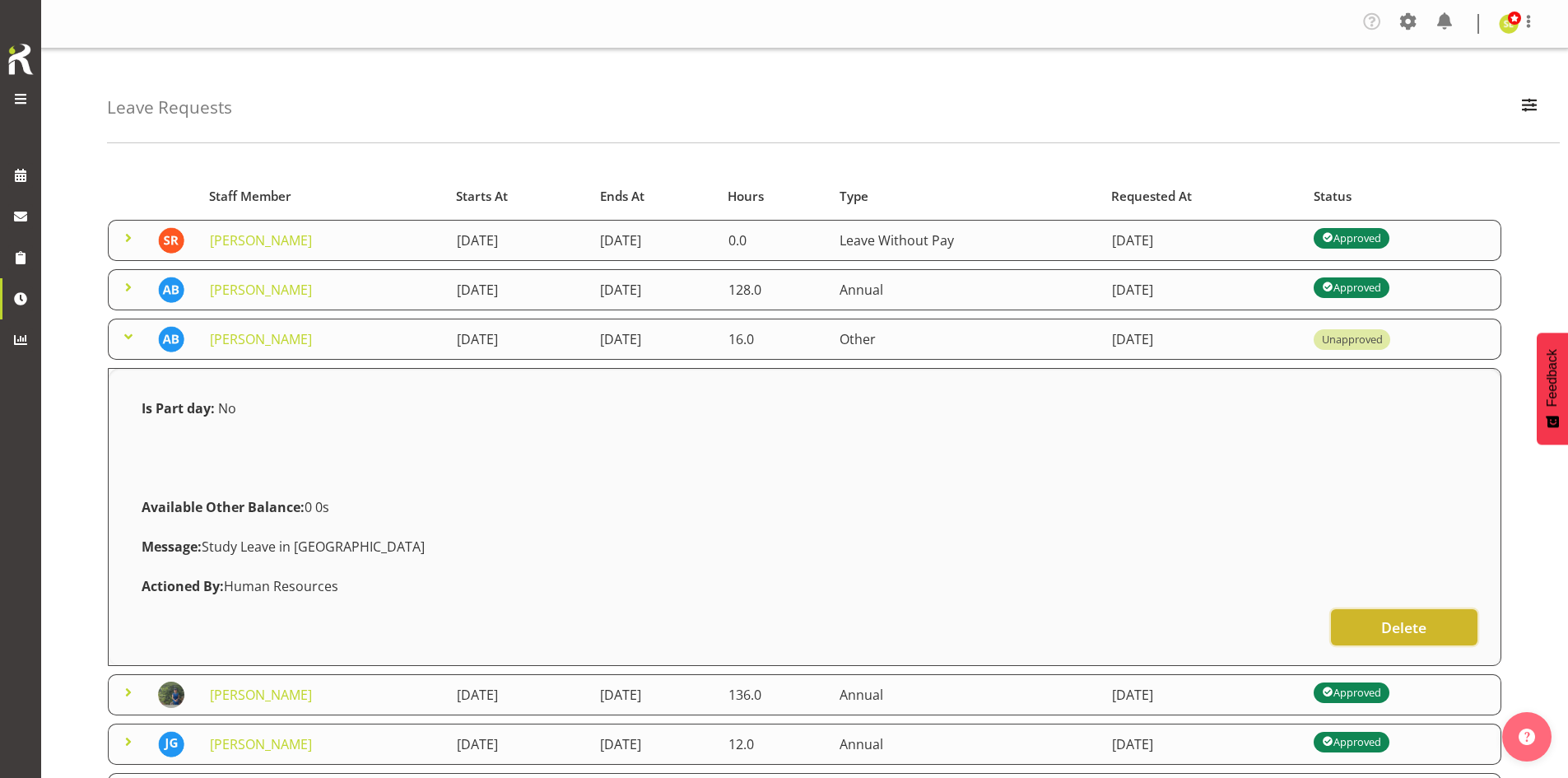
click at [1379, 630] on button "Delete" at bounding box center [1404, 627] width 146 height 37
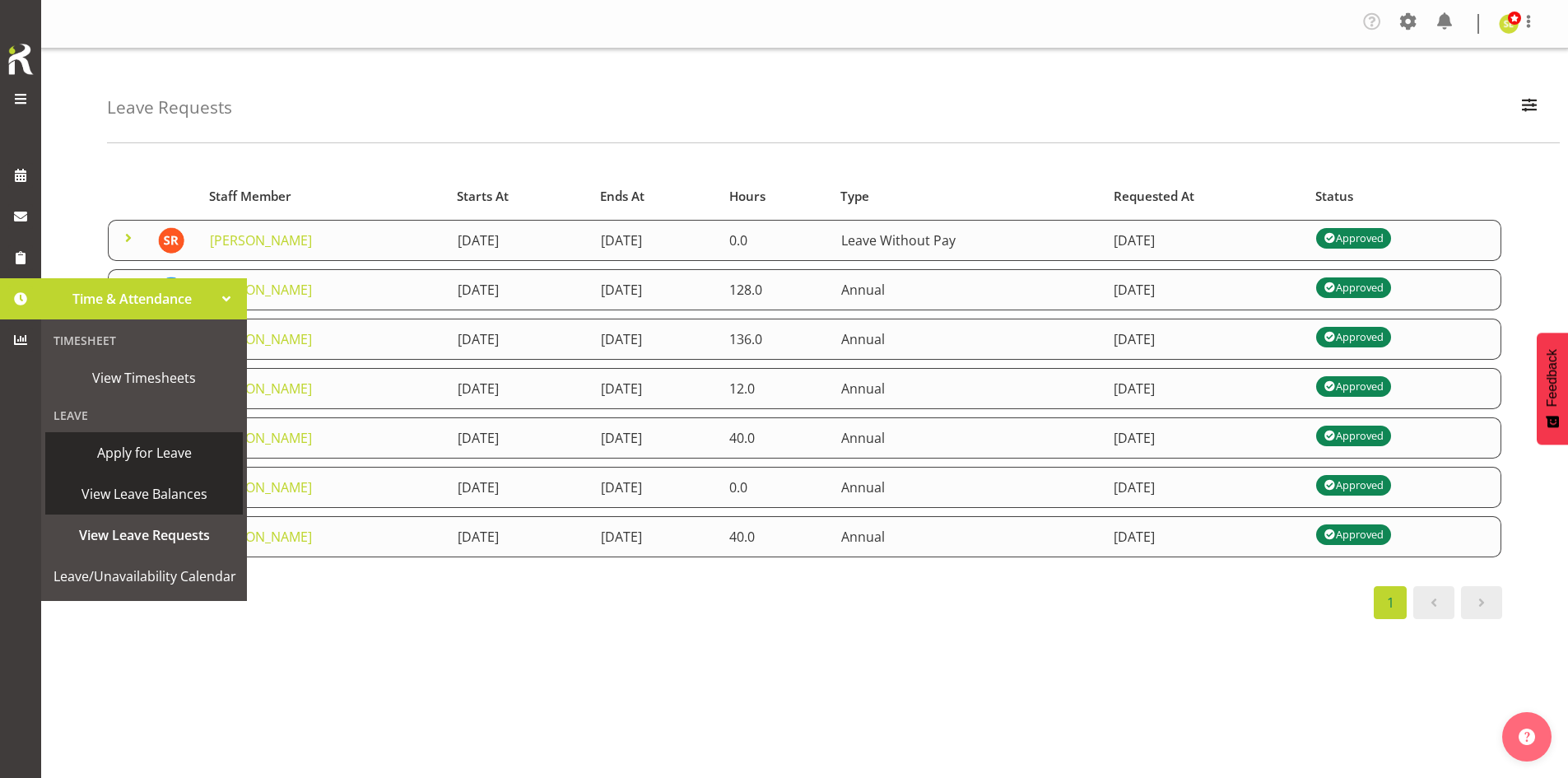
click at [186, 460] on span "Apply for Leave" at bounding box center [144, 453] width 181 height 25
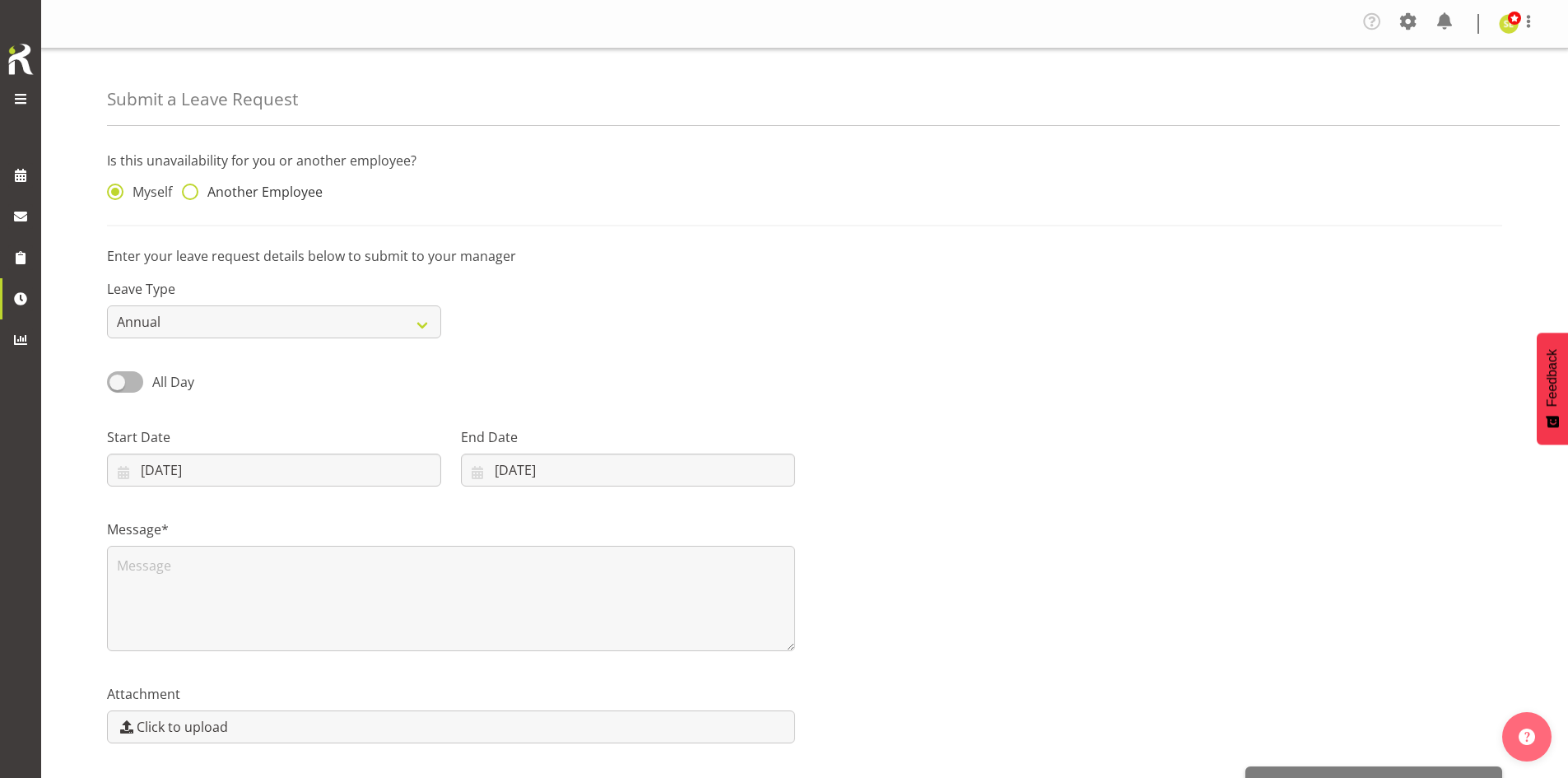
click at [225, 192] on span "Another Employee" at bounding box center [260, 192] width 124 height 16
click at [193, 192] on input "Another Employee" at bounding box center [187, 192] width 11 height 11
radio input "true"
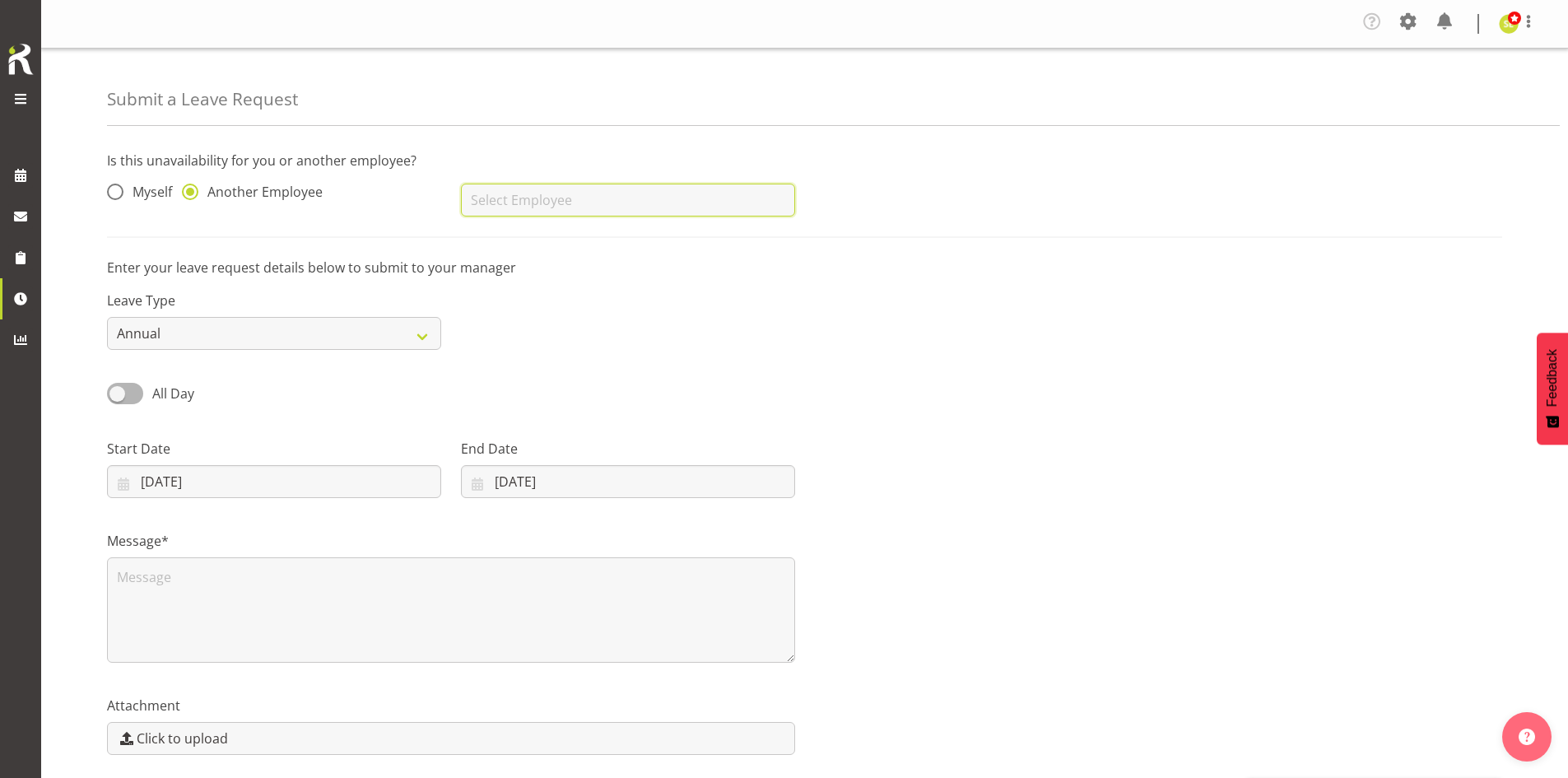
click at [488, 204] on input "text" at bounding box center [628, 200] width 334 height 33
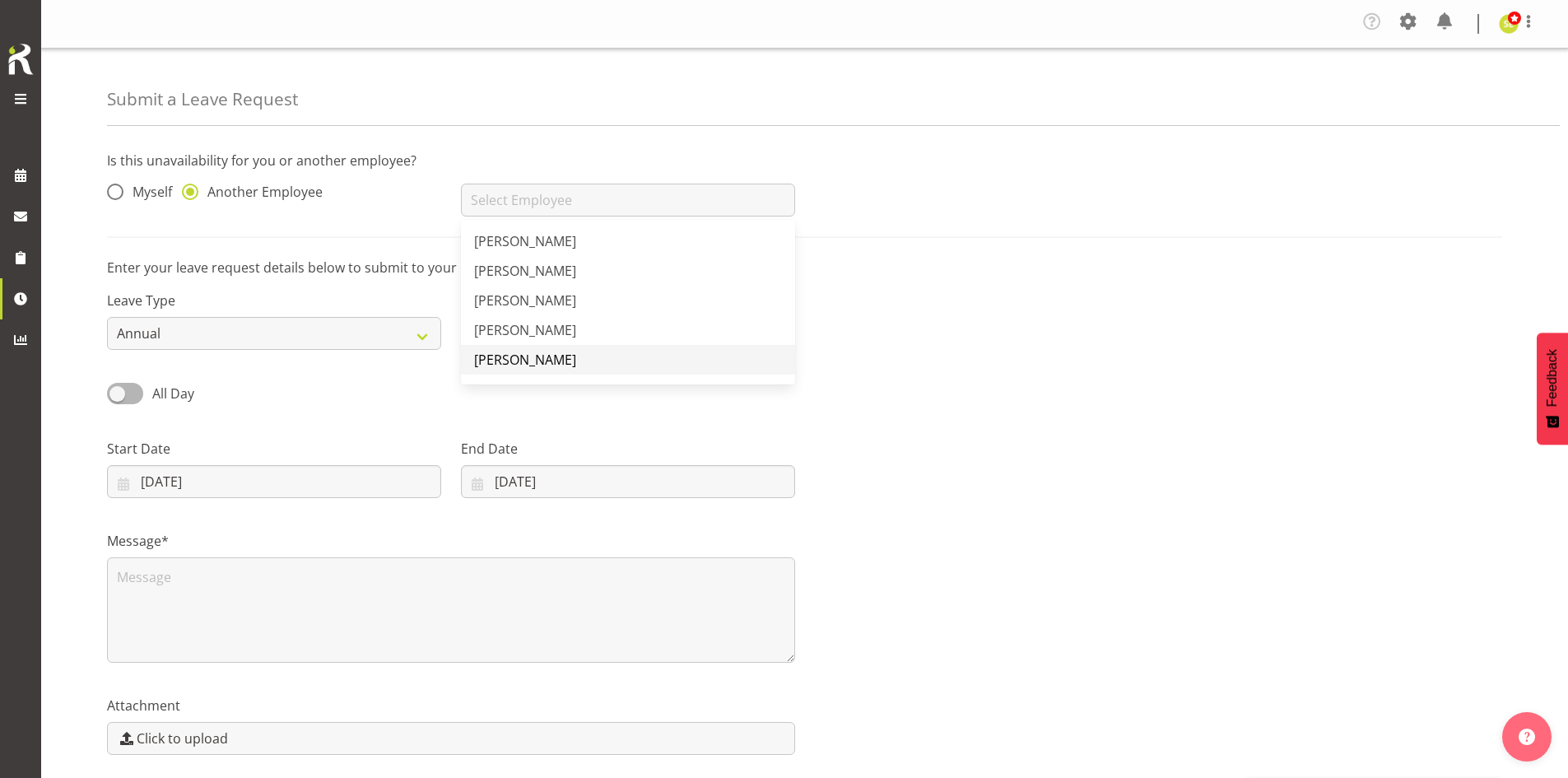
click at [539, 360] on span "[PERSON_NAME]" at bounding box center [524, 360] width 102 height 18
type input "[PERSON_NAME]"
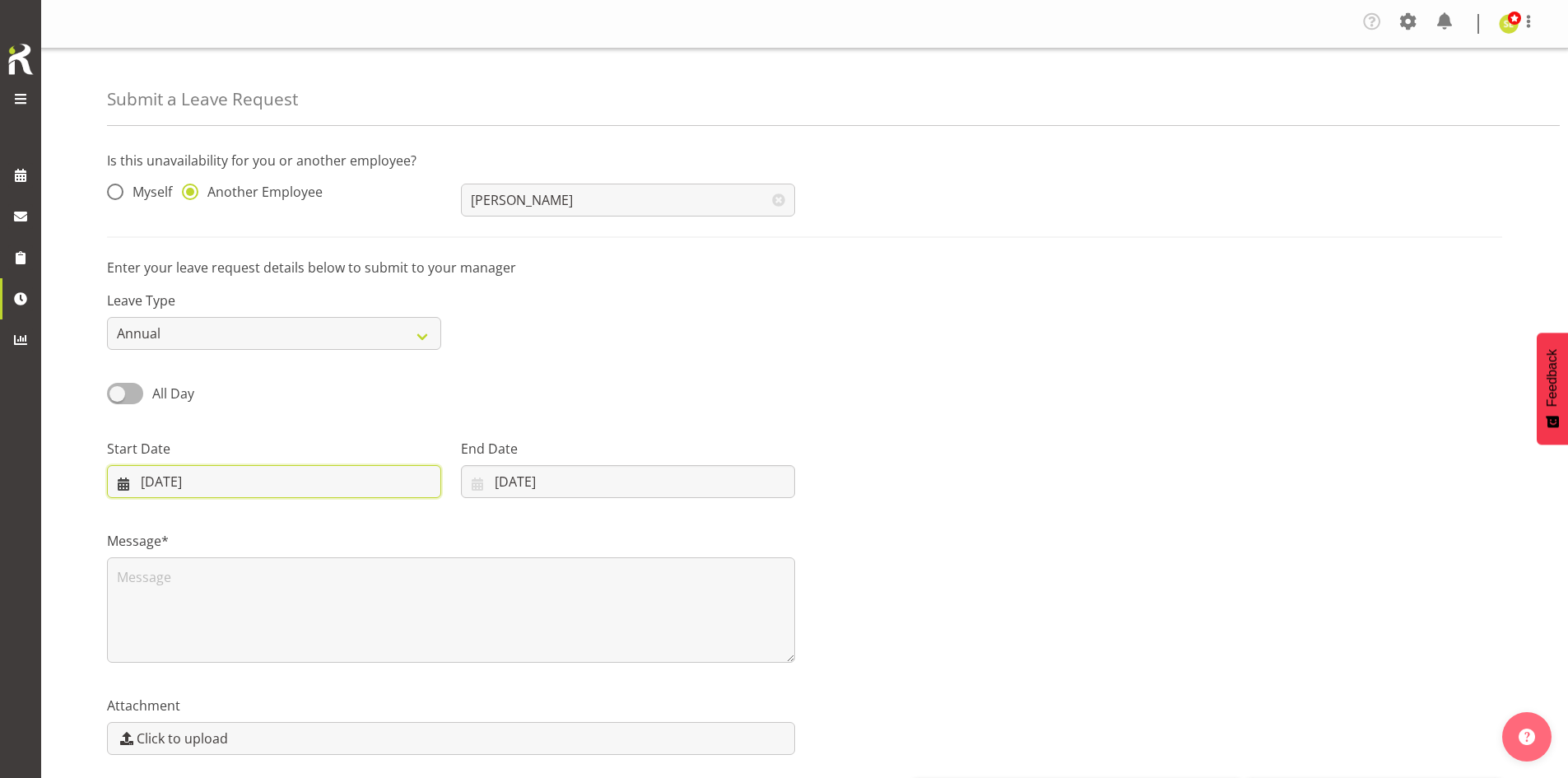
click at [169, 487] on input "[DATE]" at bounding box center [274, 481] width 334 height 33
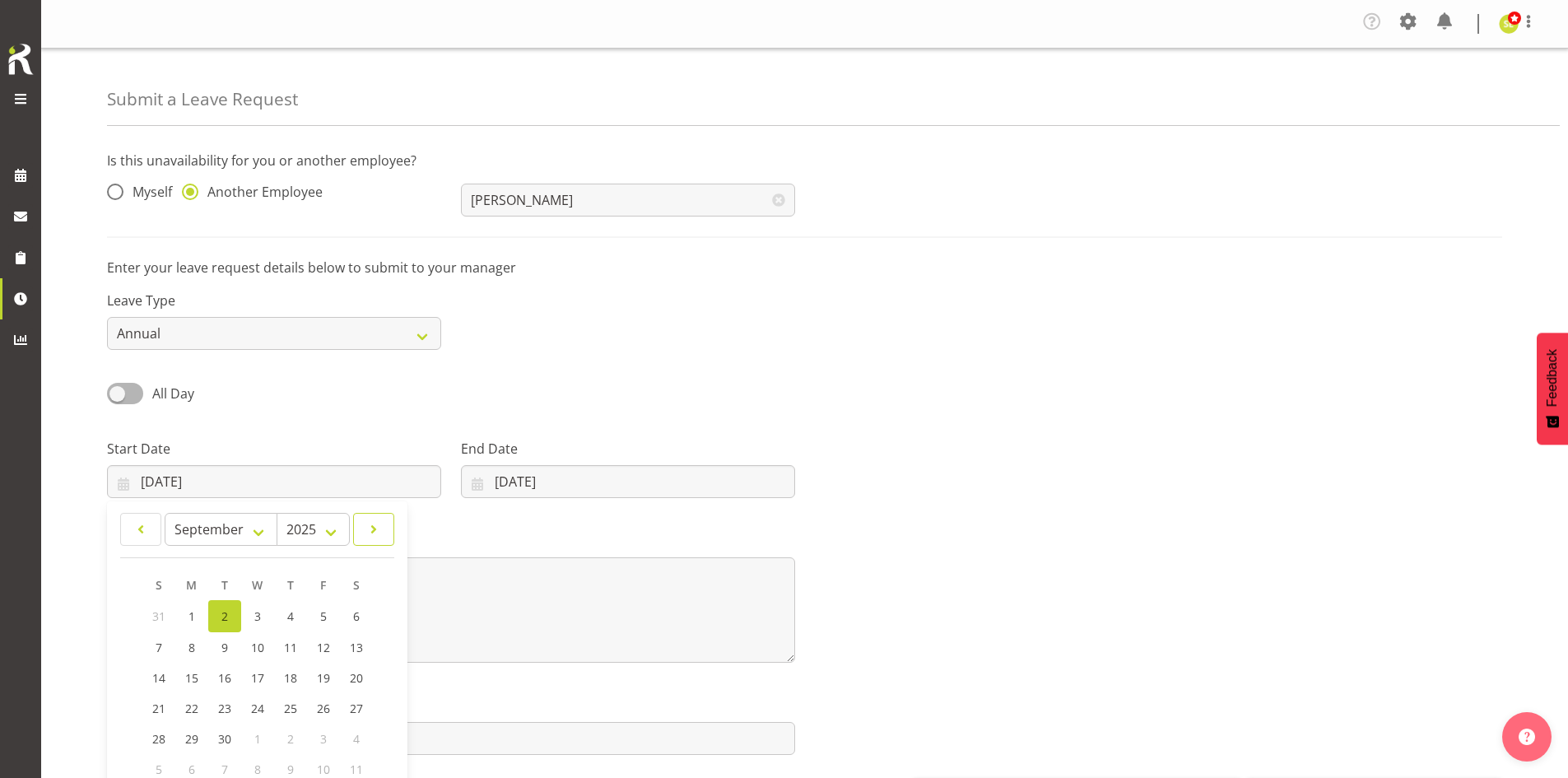
click at [366, 514] on link at bounding box center [374, 529] width 41 height 33
select select "9"
click at [219, 683] on span "14" at bounding box center [225, 676] width 13 height 16
type input "14/10/2025"
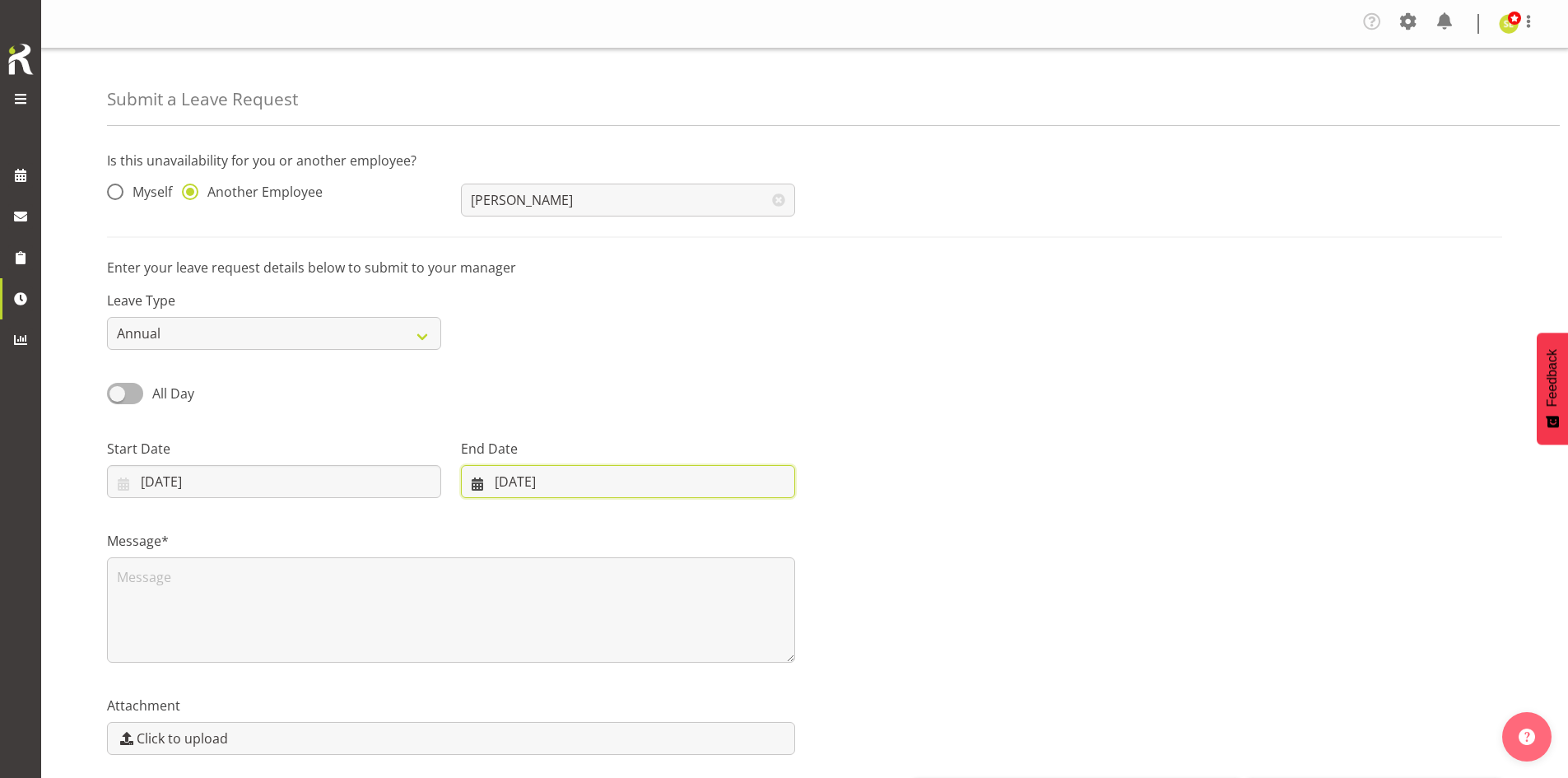
click at [577, 478] on input "02/09/2025" at bounding box center [628, 481] width 334 height 33
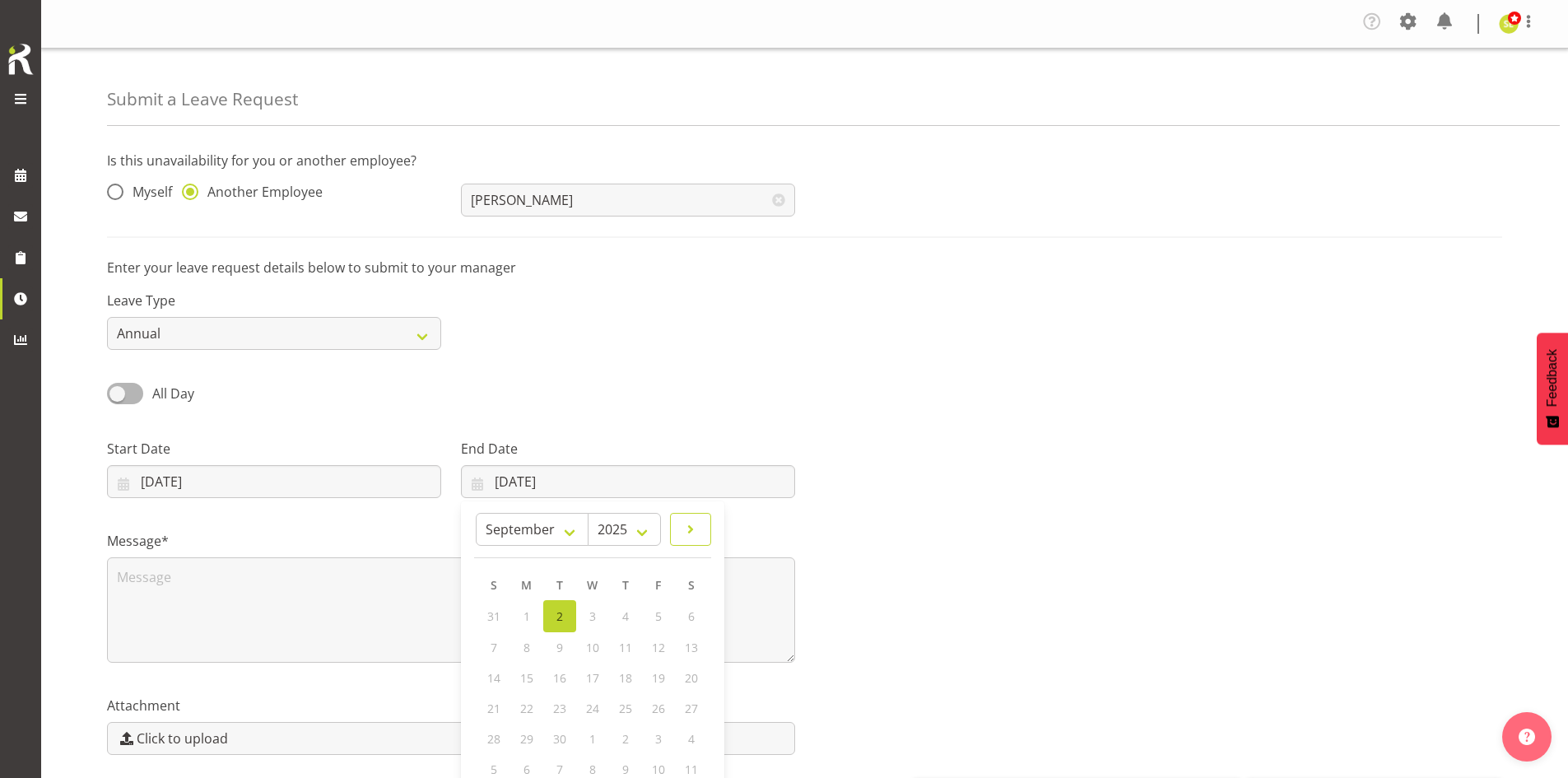
click at [697, 534] on span at bounding box center [690, 529] width 20 height 20
select select "9"
click at [593, 685] on link "15" at bounding box center [592, 676] width 33 height 30
type input "15/10/2025"
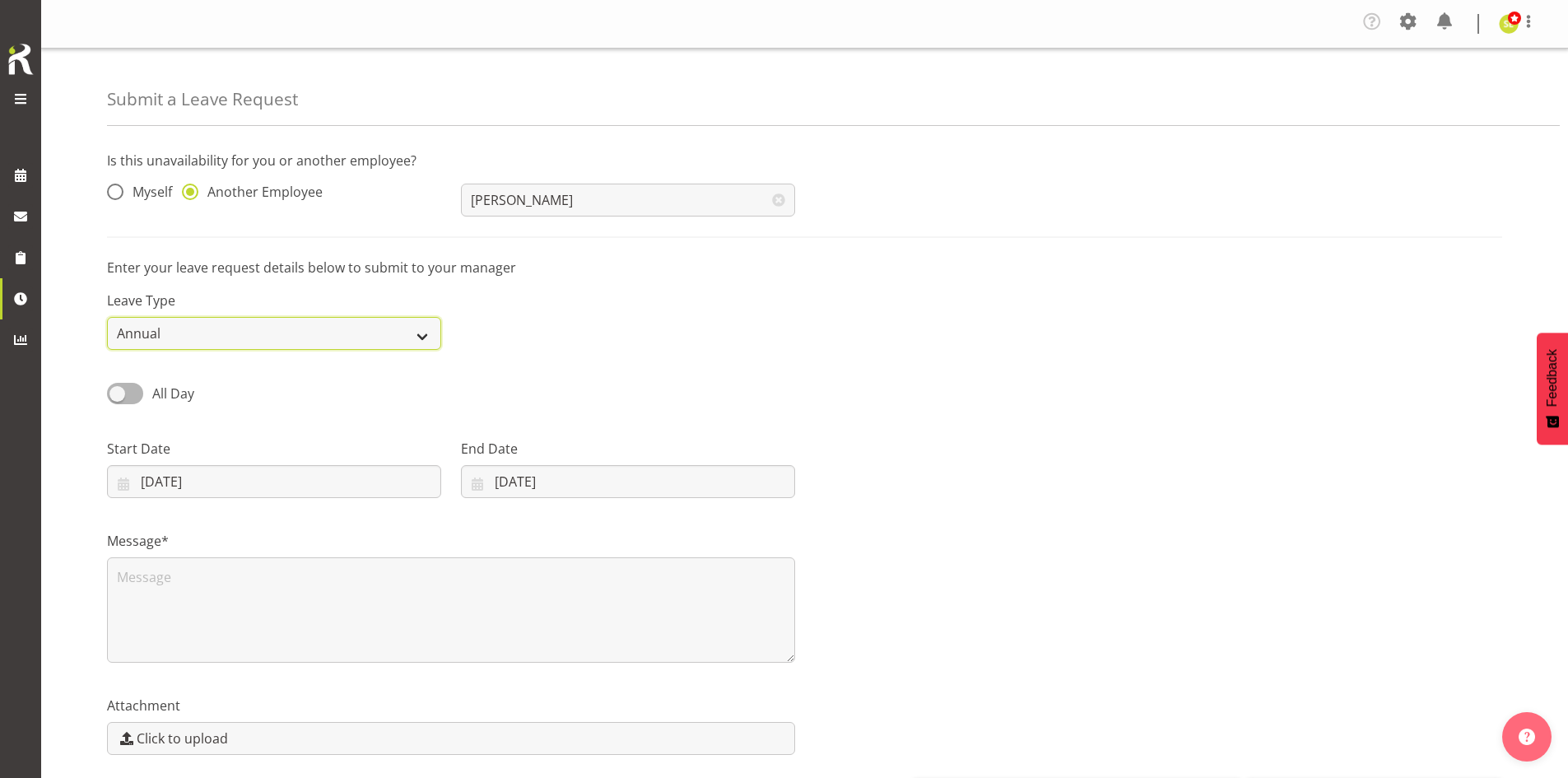
click at [247, 340] on select "Annual Sick Leave Without Pay Bereavement Domestic Violence Parental Jury Servi…" at bounding box center [274, 333] width 334 height 33
select select "Other"
click at [107, 317] on select "Annual Sick Leave Without Pay Bereavement Domestic Violence Parental Jury Servi…" at bounding box center [274, 333] width 334 height 33
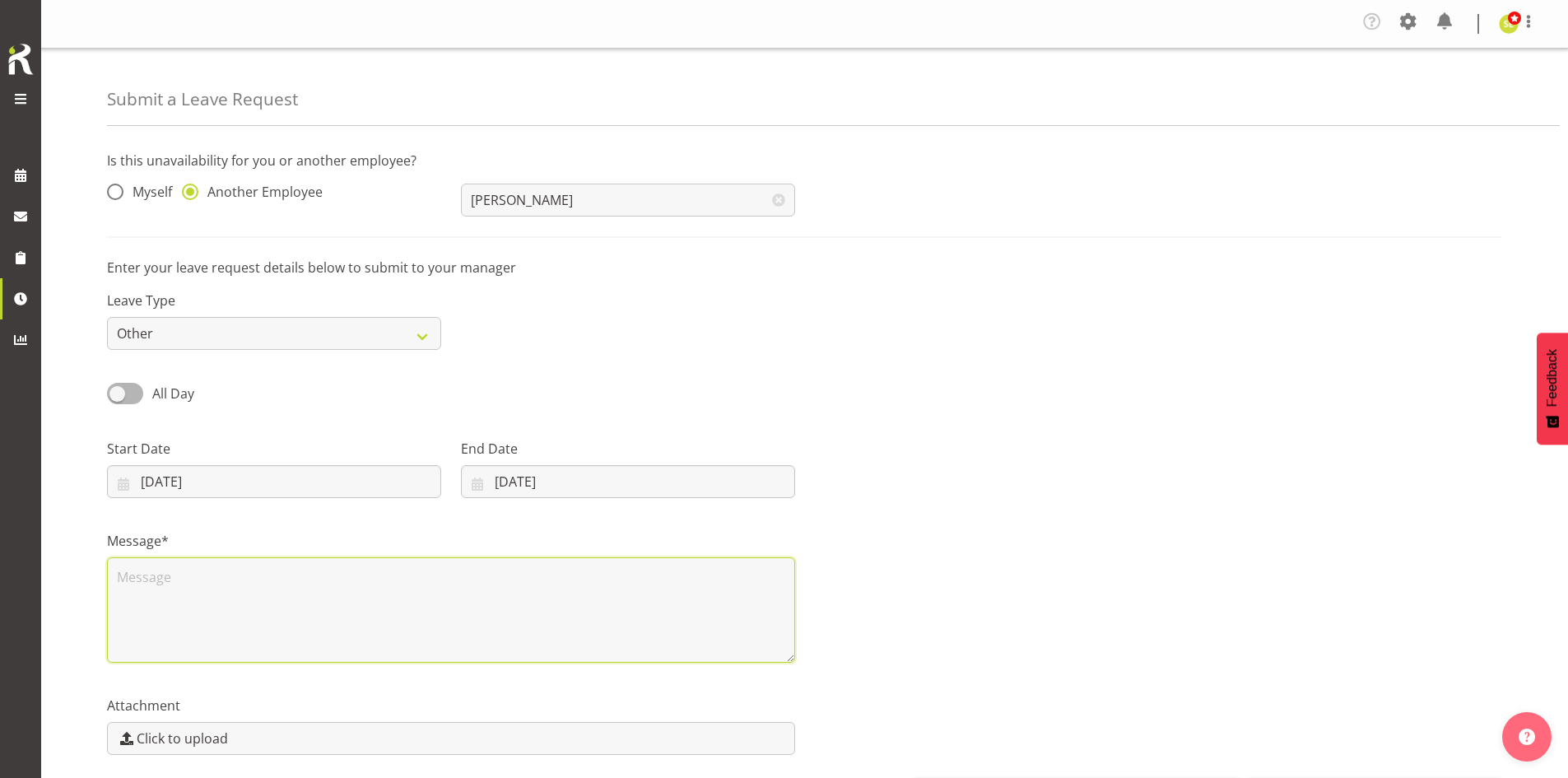
click at [201, 575] on textarea at bounding box center [450, 610] width 688 height 105
type textarea "t"
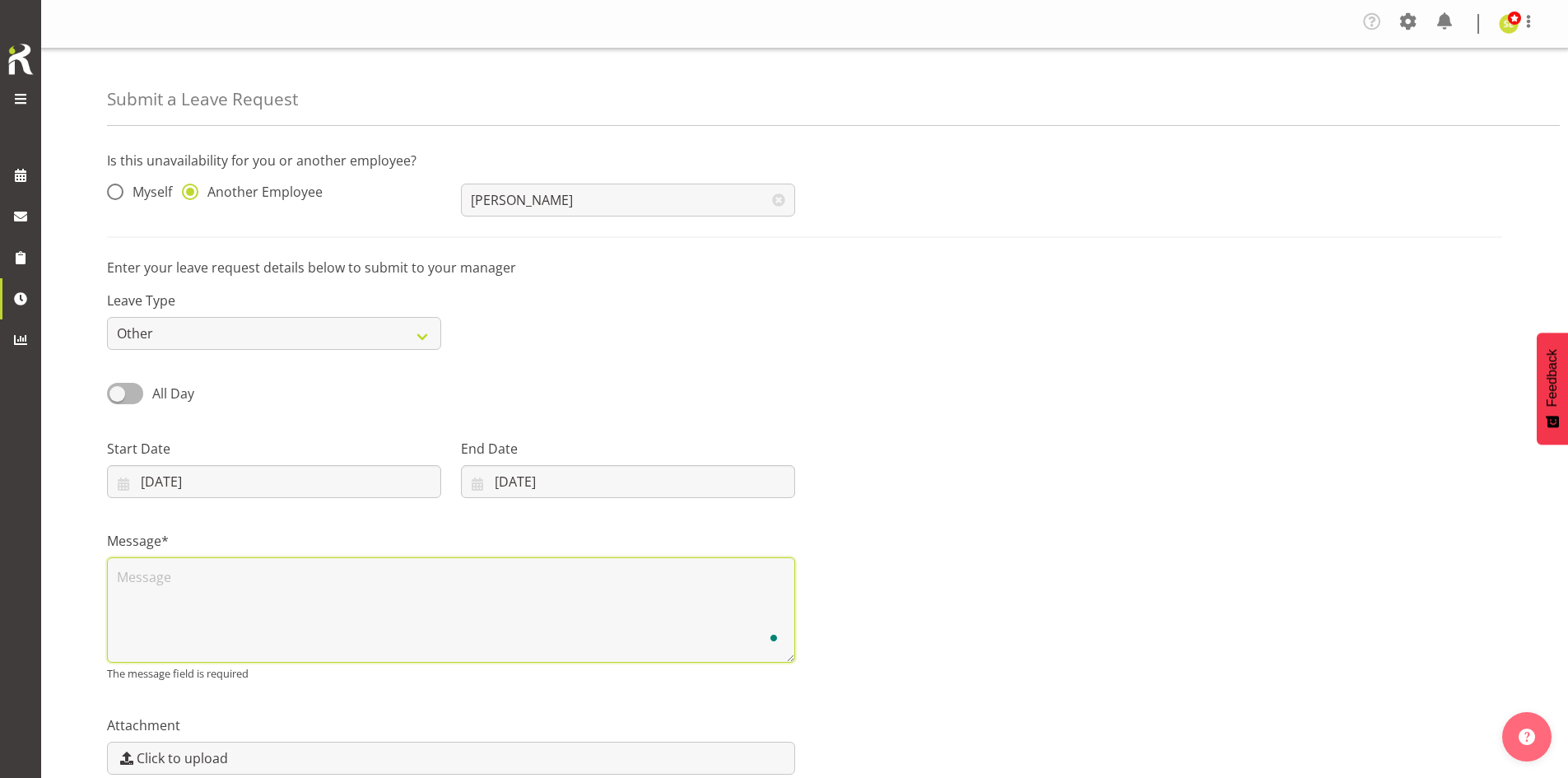
type textarea "S"
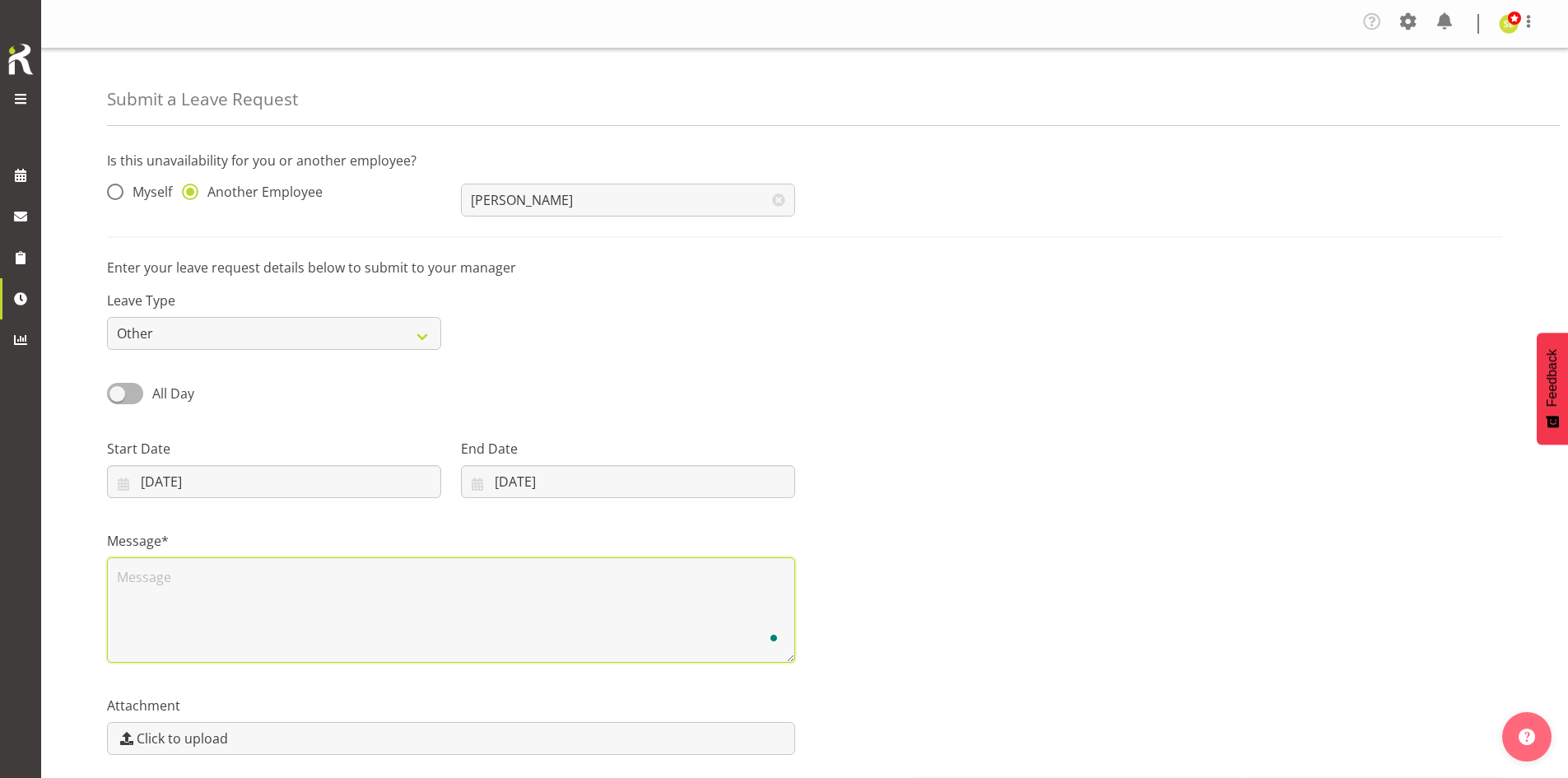
type textarea "t"
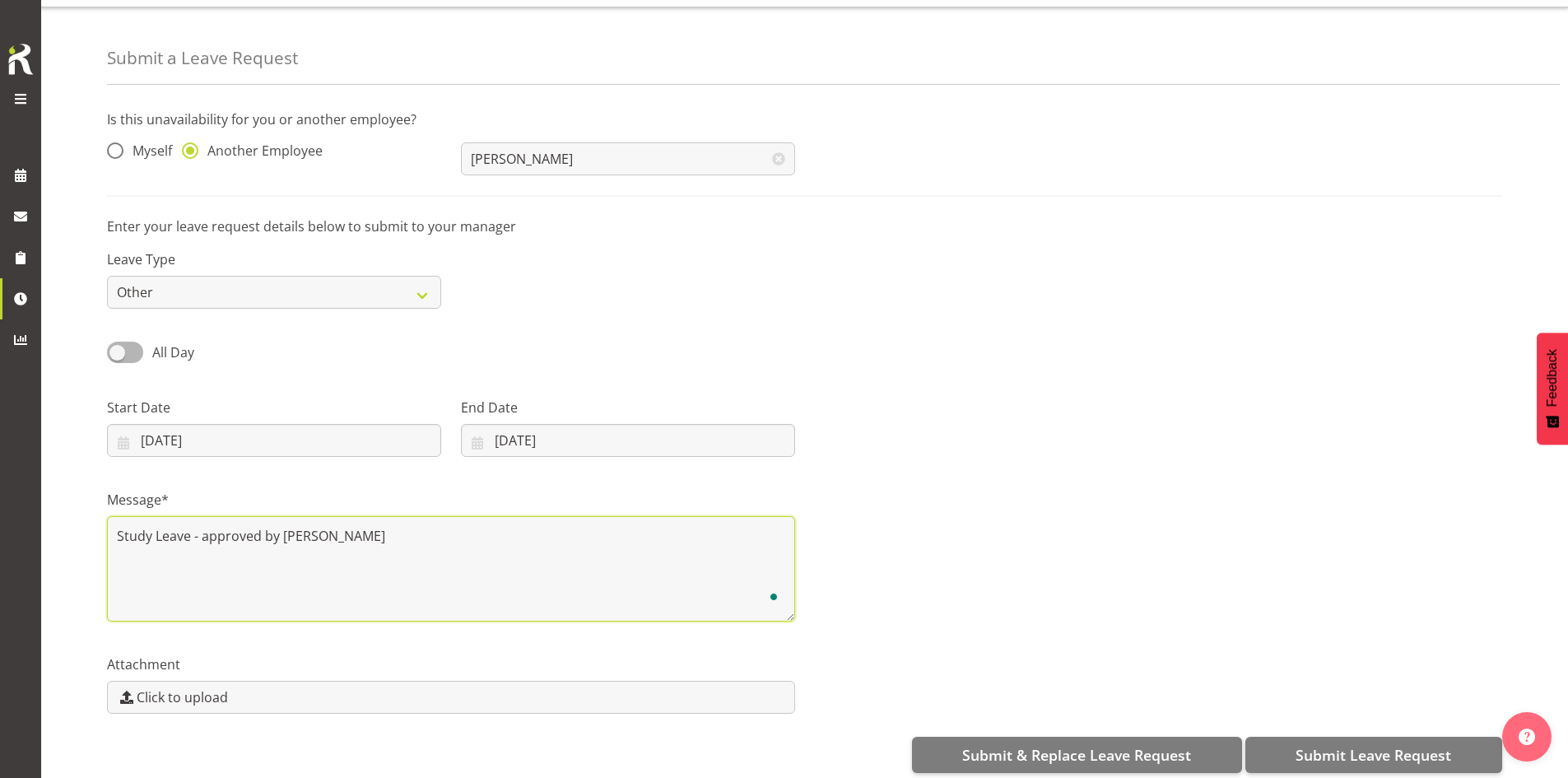
scroll to position [61, 0]
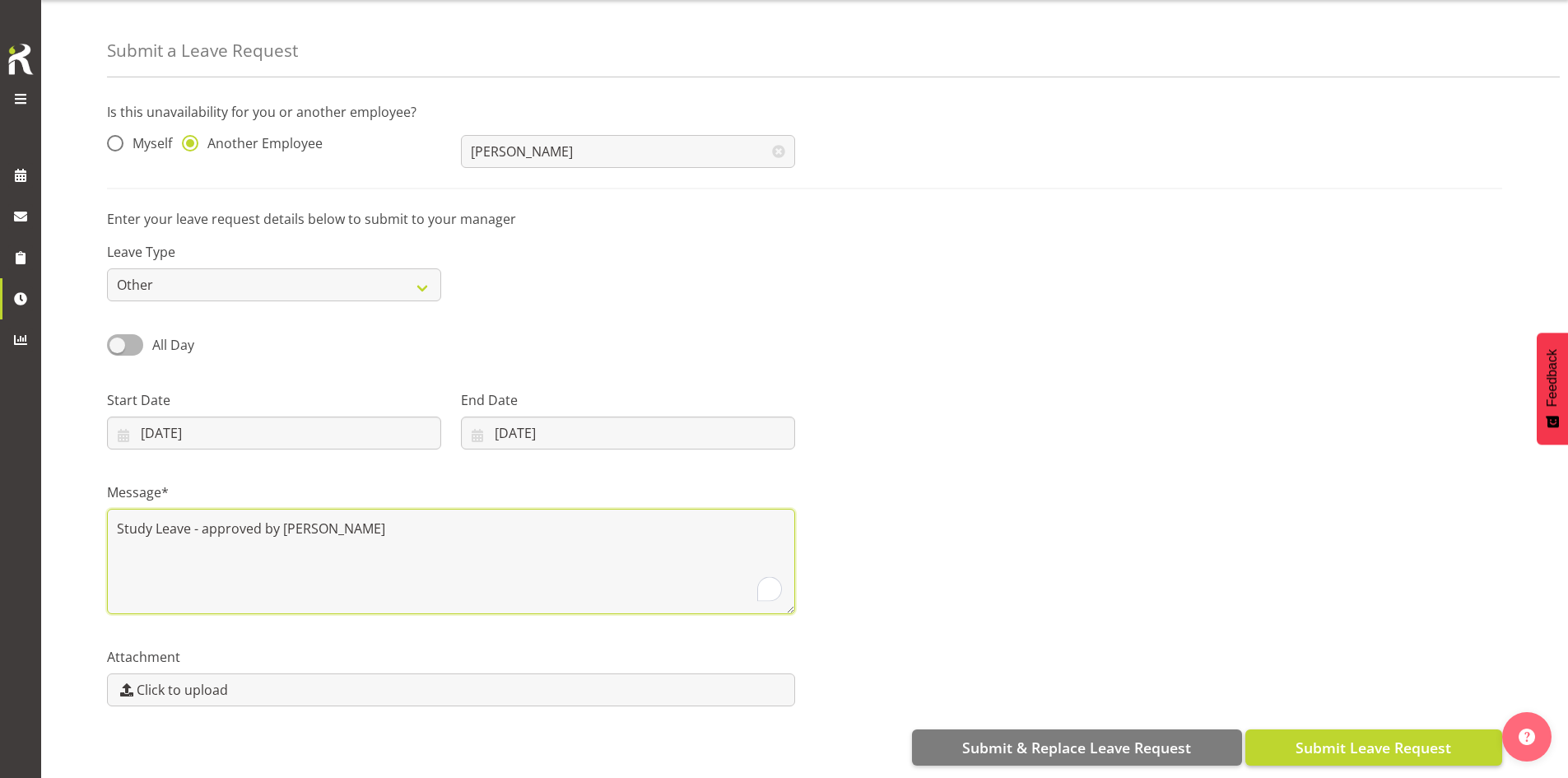
type textarea "Study Leave - approved by Amber"
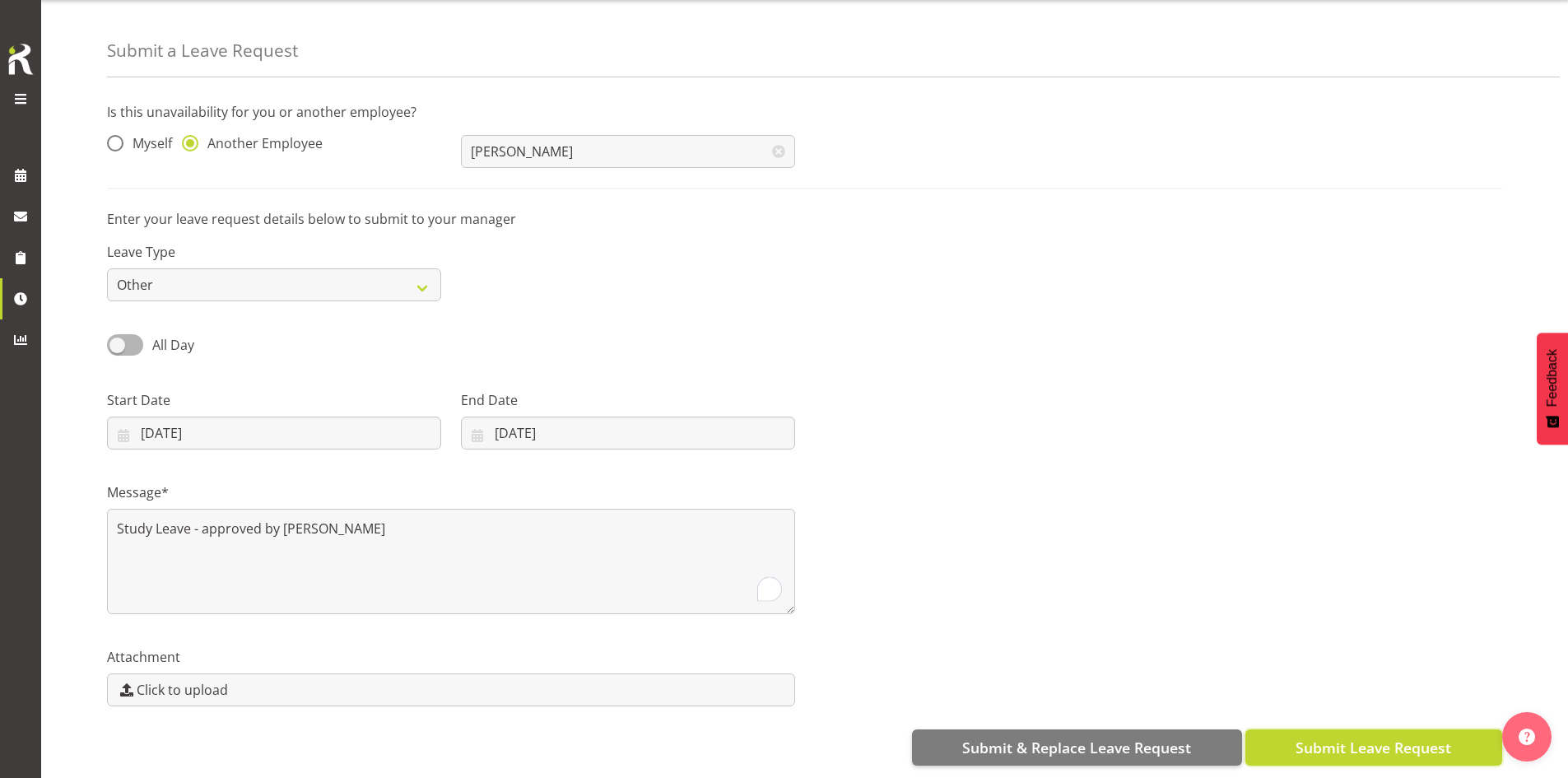
click at [1377, 741] on span "Submit Leave Request" at bounding box center [1373, 748] width 155 height 21
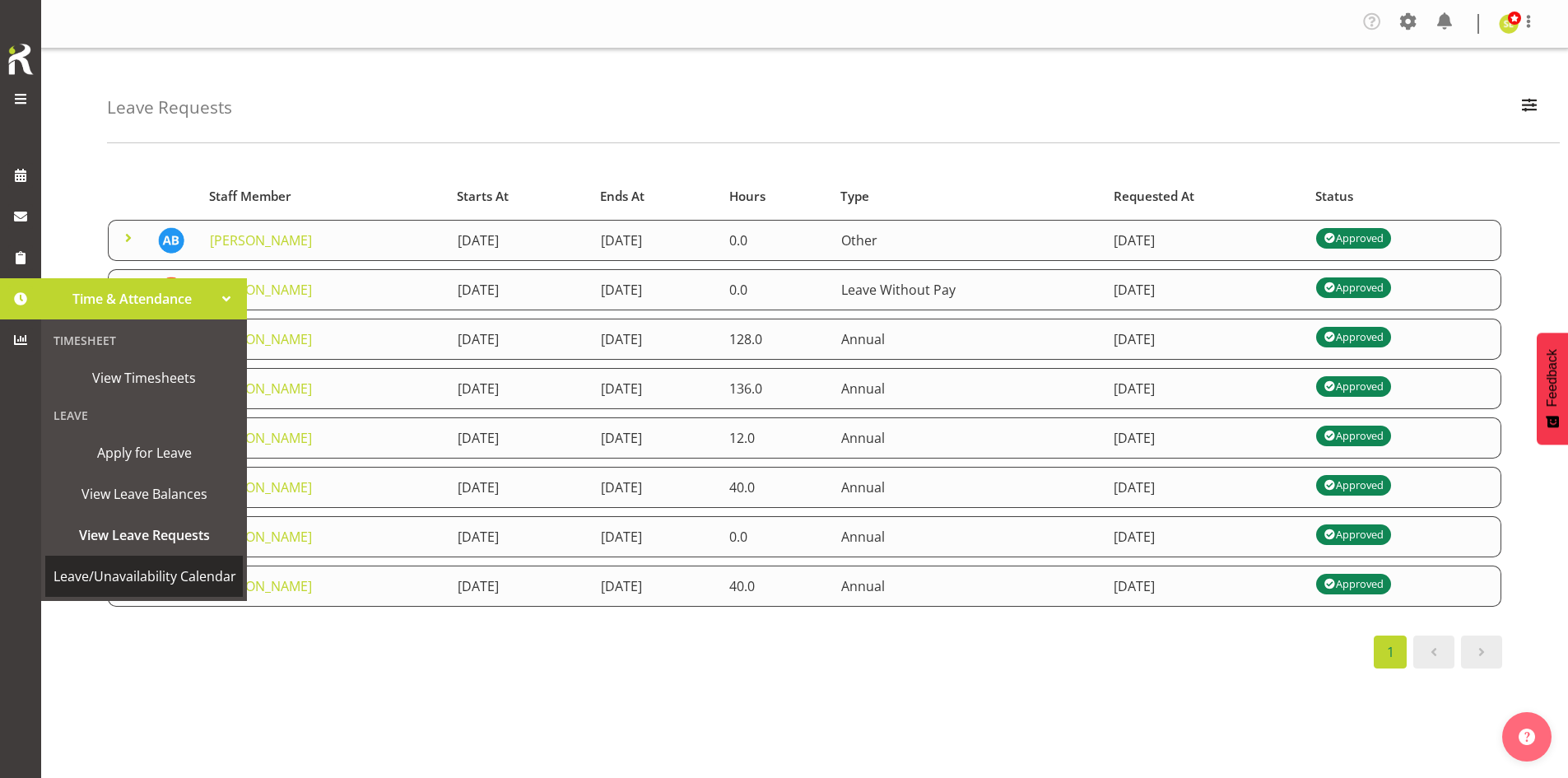
click at [130, 570] on span "Leave/Unavailability Calendar" at bounding box center [144, 576] width 183 height 25
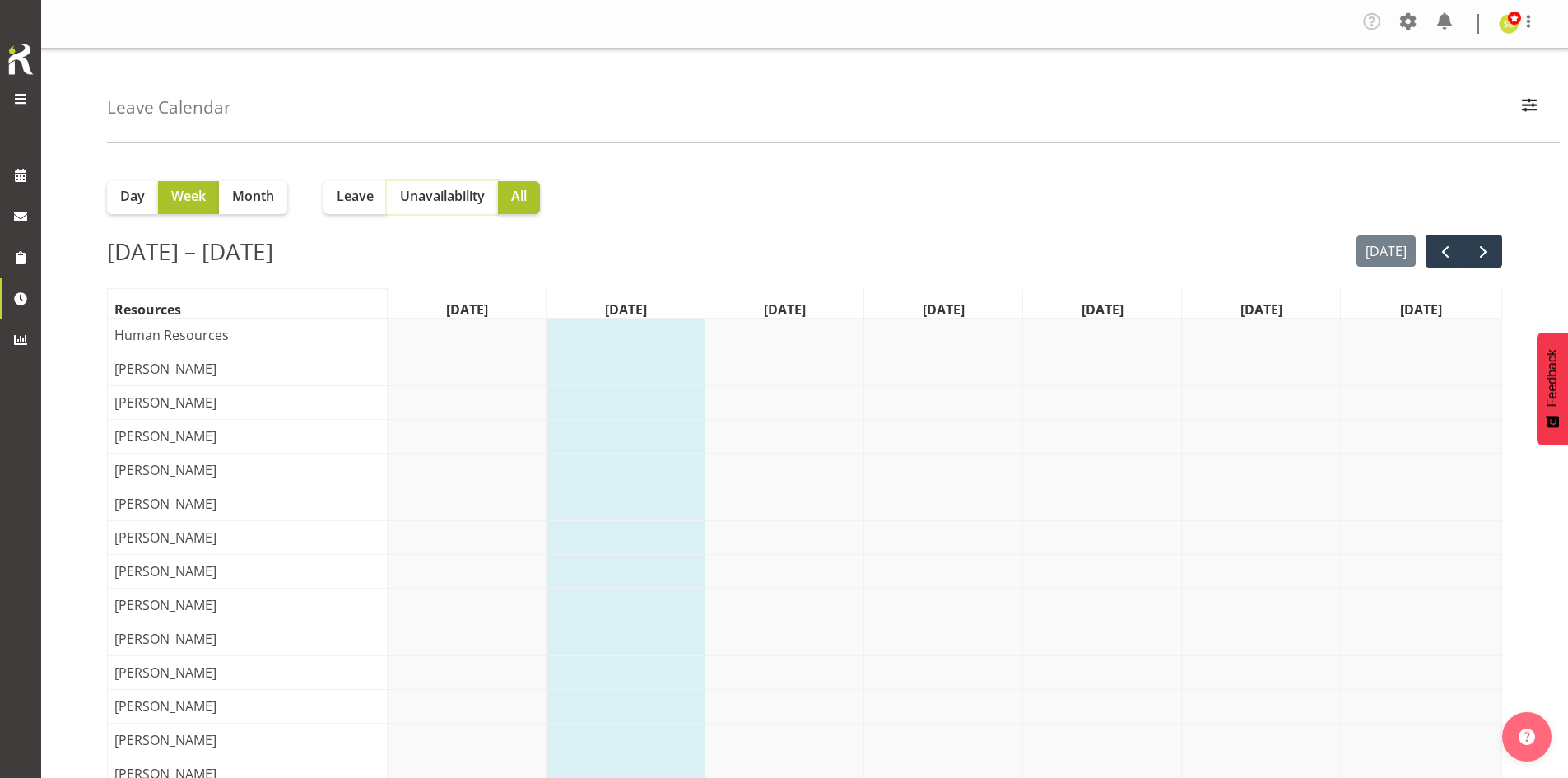
click at [420, 200] on span "Unavailability" at bounding box center [442, 196] width 85 height 20
click at [1531, 110] on span "button" at bounding box center [1529, 104] width 21 height 21
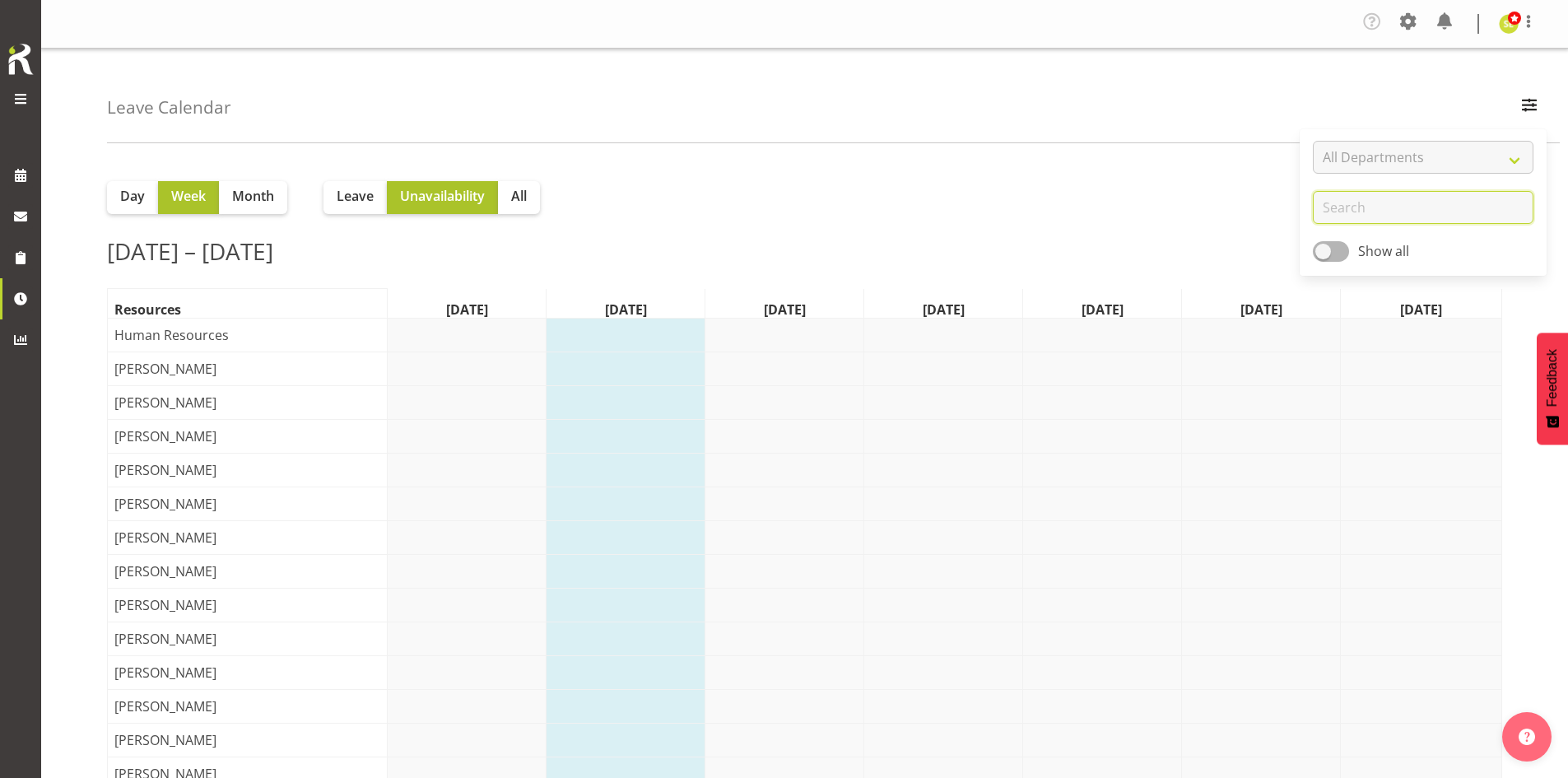
click at [1386, 209] on input "text" at bounding box center [1423, 207] width 220 height 33
type input "jane"
click at [1336, 258] on span at bounding box center [1331, 251] width 37 height 21
click at [1324, 257] on input "Show all" at bounding box center [1318, 252] width 11 height 11
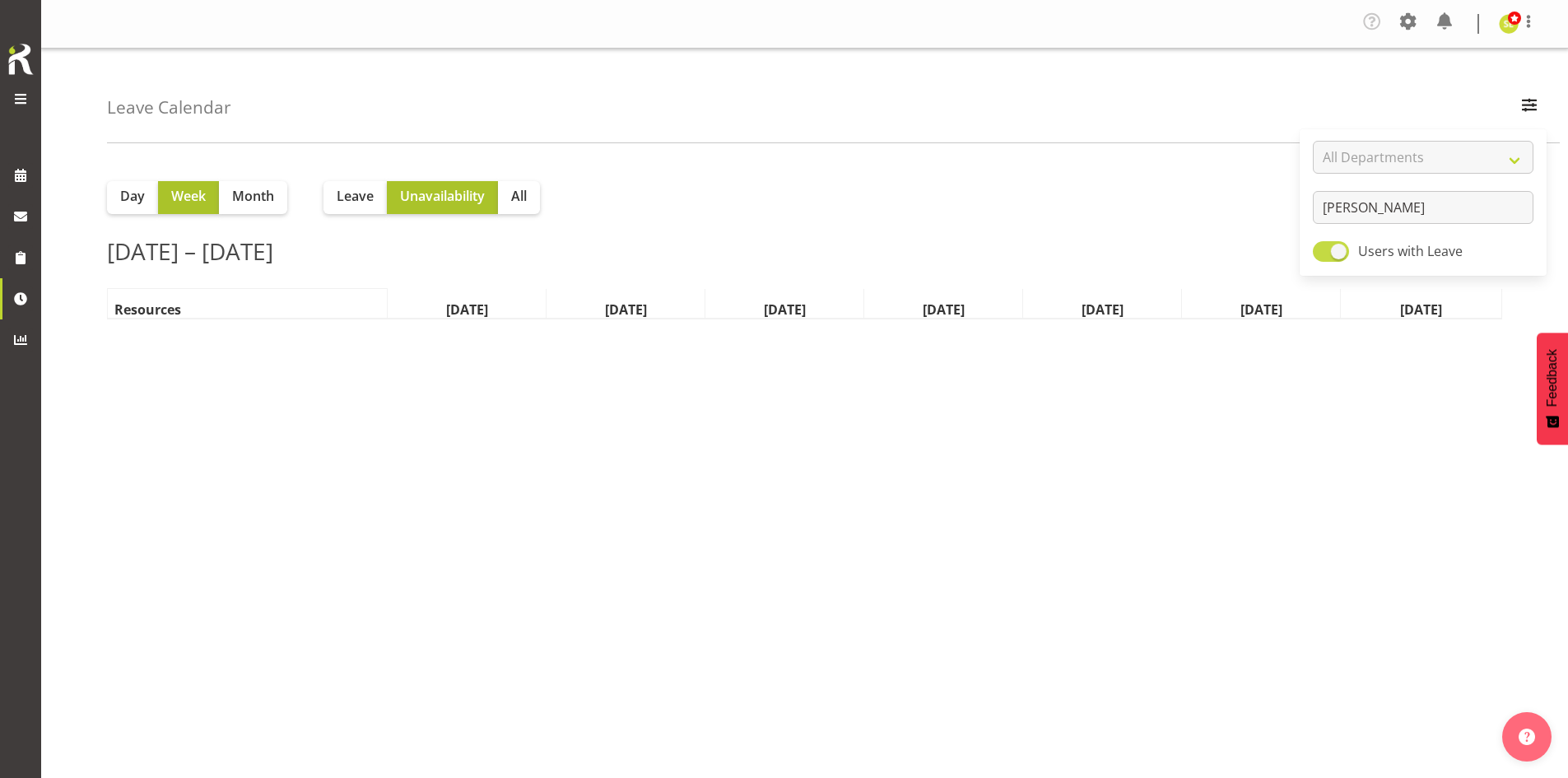
click at [1338, 250] on span at bounding box center [1331, 251] width 37 height 21
click at [1324, 250] on input "Users with Leave" at bounding box center [1318, 252] width 11 height 11
checkbox input "false"
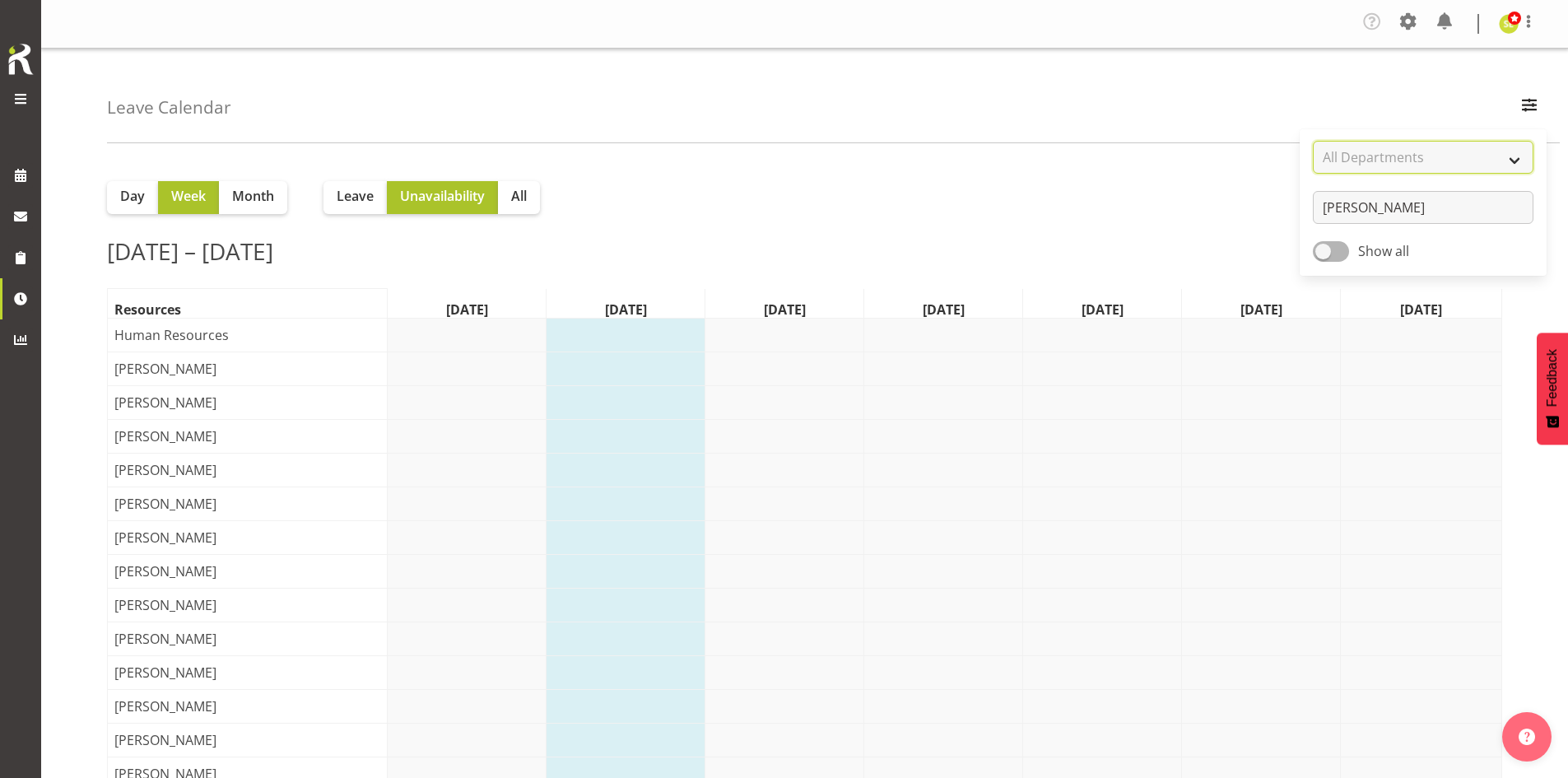
click at [1367, 173] on select "All Departments All Departments Haemodialysis Dialysis Unit Marlborough Urgent …" at bounding box center [1423, 157] width 220 height 33
select select "926"
click at [1313, 141] on select "All Departments All Departments Haemodialysis Dialysis Unit Marlborough Urgent …" at bounding box center [1423, 157] width 220 height 33
click at [1059, 229] on div "Day Week Month Leave Unavailability All Sep 1 – 7, 2025 today Resources Mon, Se…" at bounding box center [805, 699] width 1395 height 1063
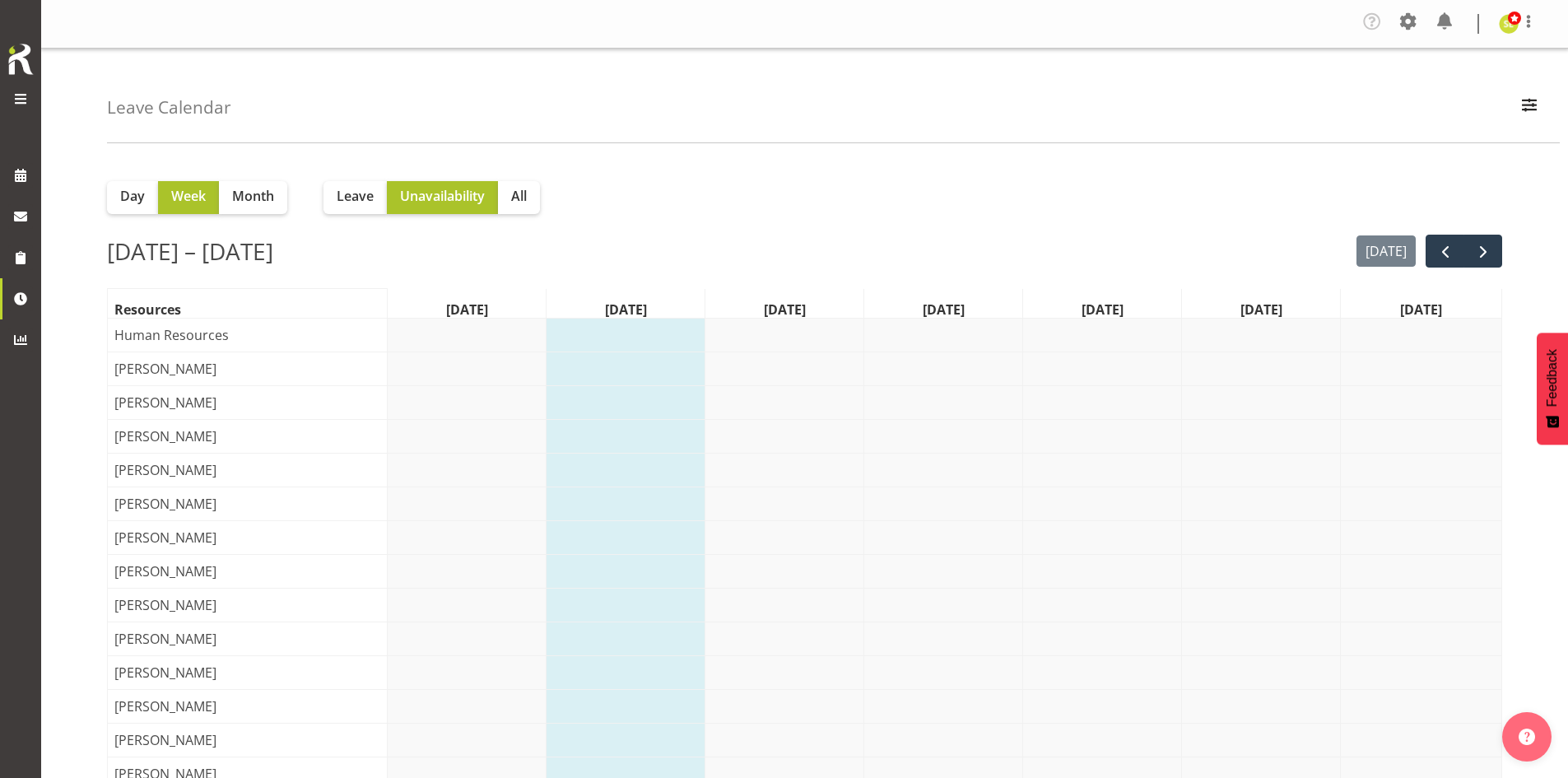
click at [617, 223] on div "Day Week Month Leave Unavailability All Sep 1 – 7, 2025 today Resources Mon, Se…" at bounding box center [805, 699] width 1395 height 1063
click at [809, 260] on div "Sep 1 – 7, 2025 today" at bounding box center [805, 251] width 1395 height 35
click at [1483, 251] on span "next" at bounding box center [1483, 252] width 20 height 20
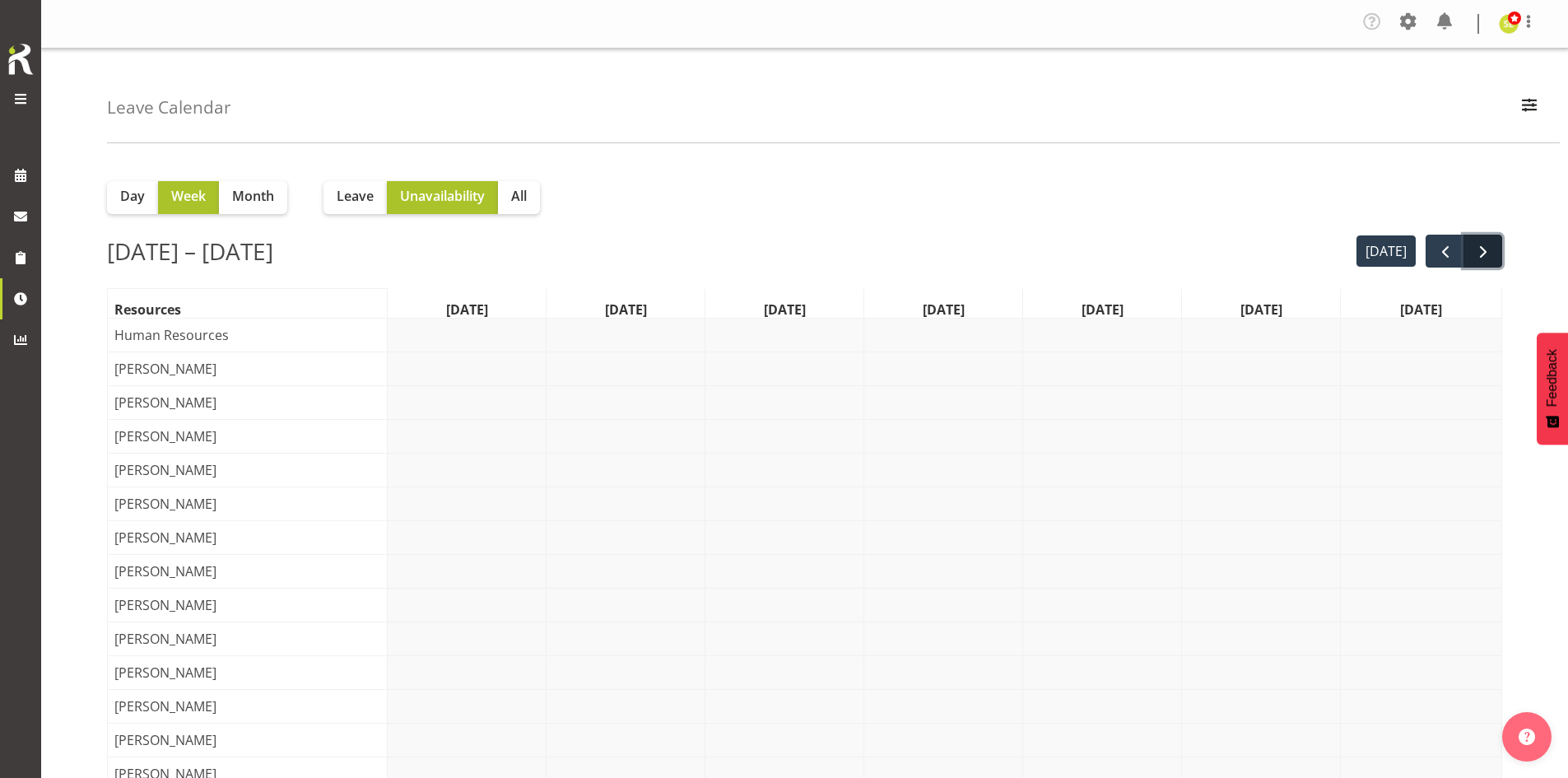
click at [1481, 253] on span "next" at bounding box center [1483, 252] width 20 height 20
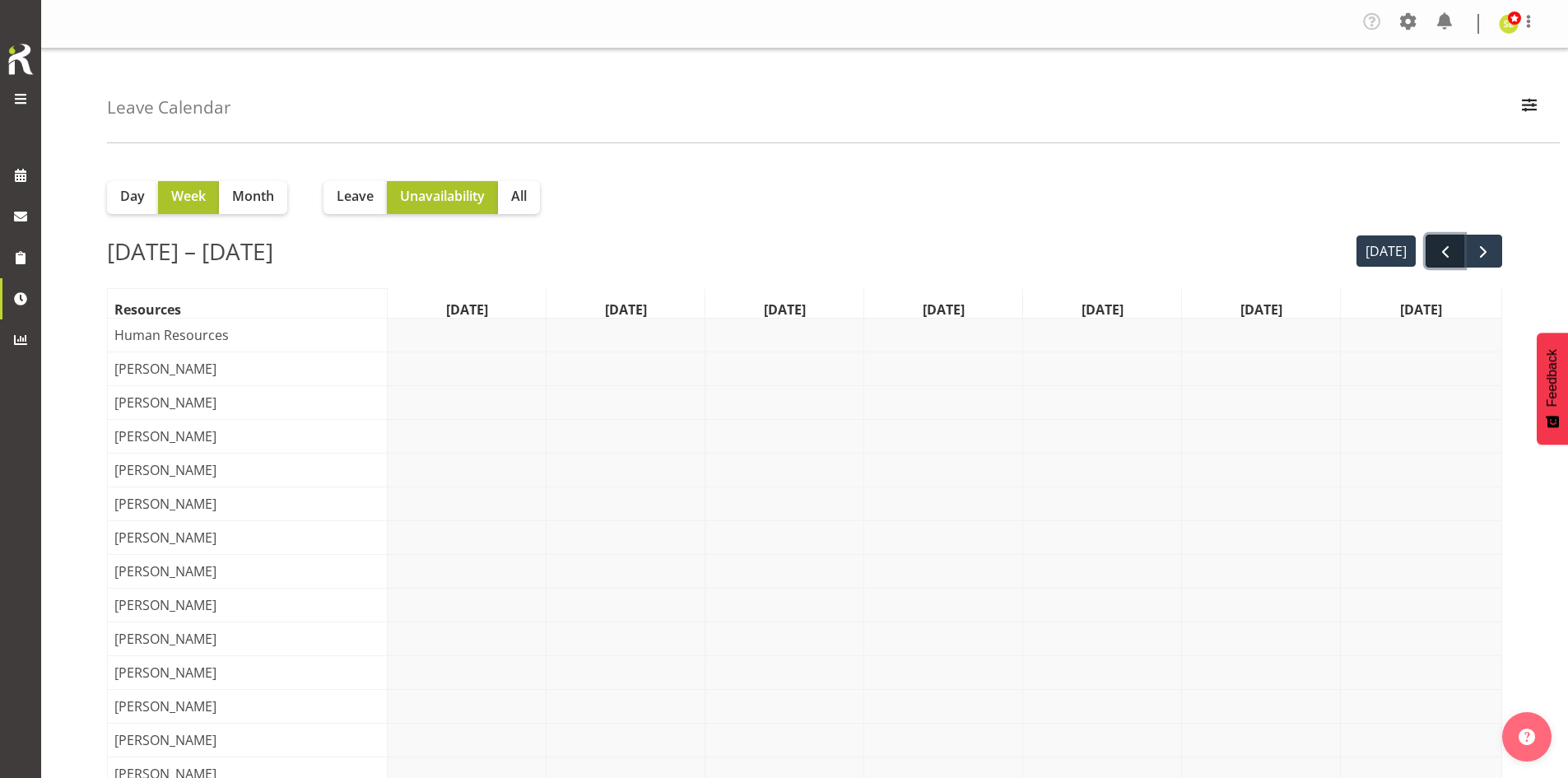
click at [1447, 255] on span "prev" at bounding box center [1445, 252] width 20 height 20
click at [1440, 259] on span "prev" at bounding box center [1445, 252] width 20 height 20
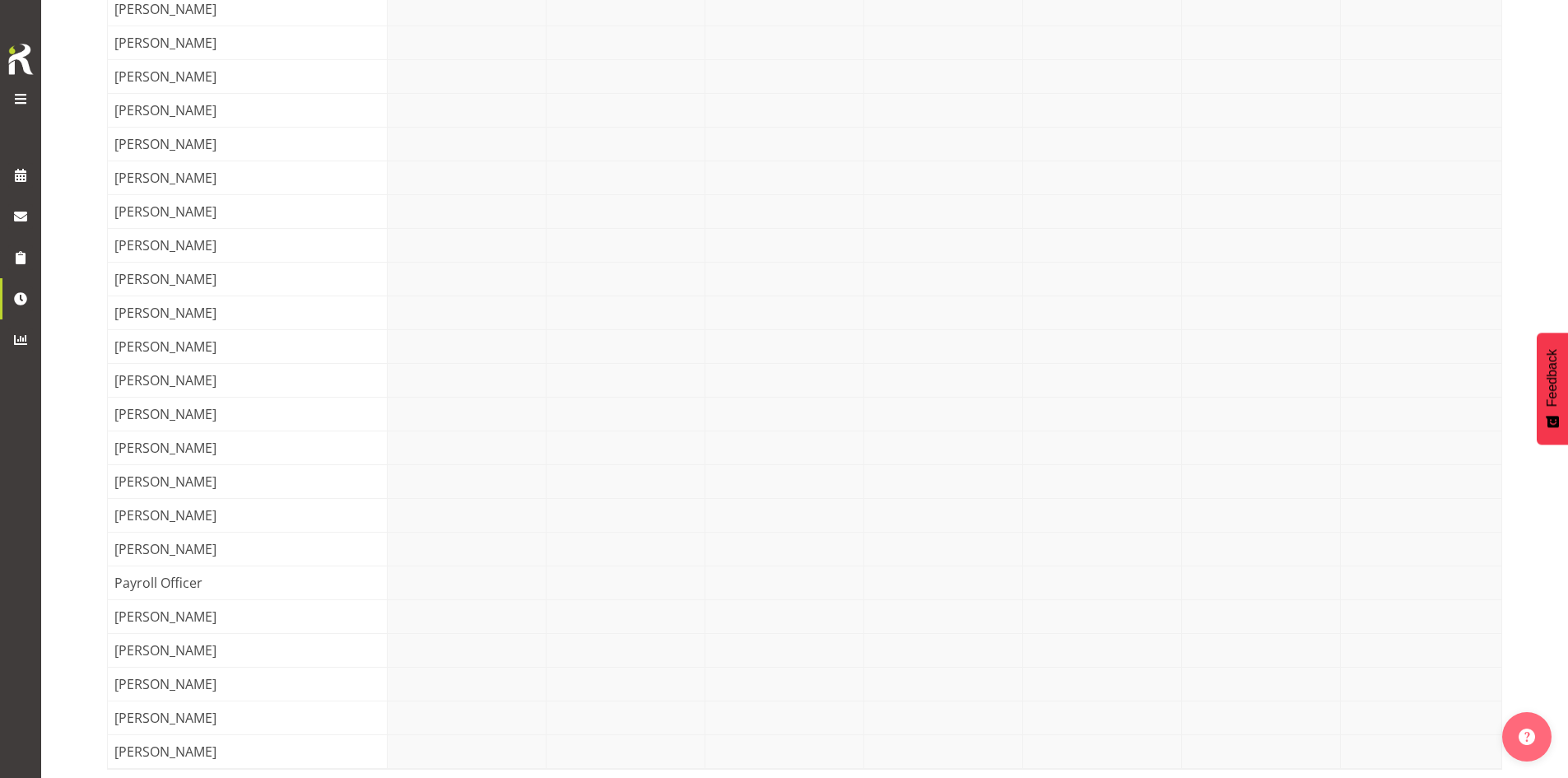
scroll to position [490, 0]
click at [957, 737] on div at bounding box center [945, 747] width 1113 height 33
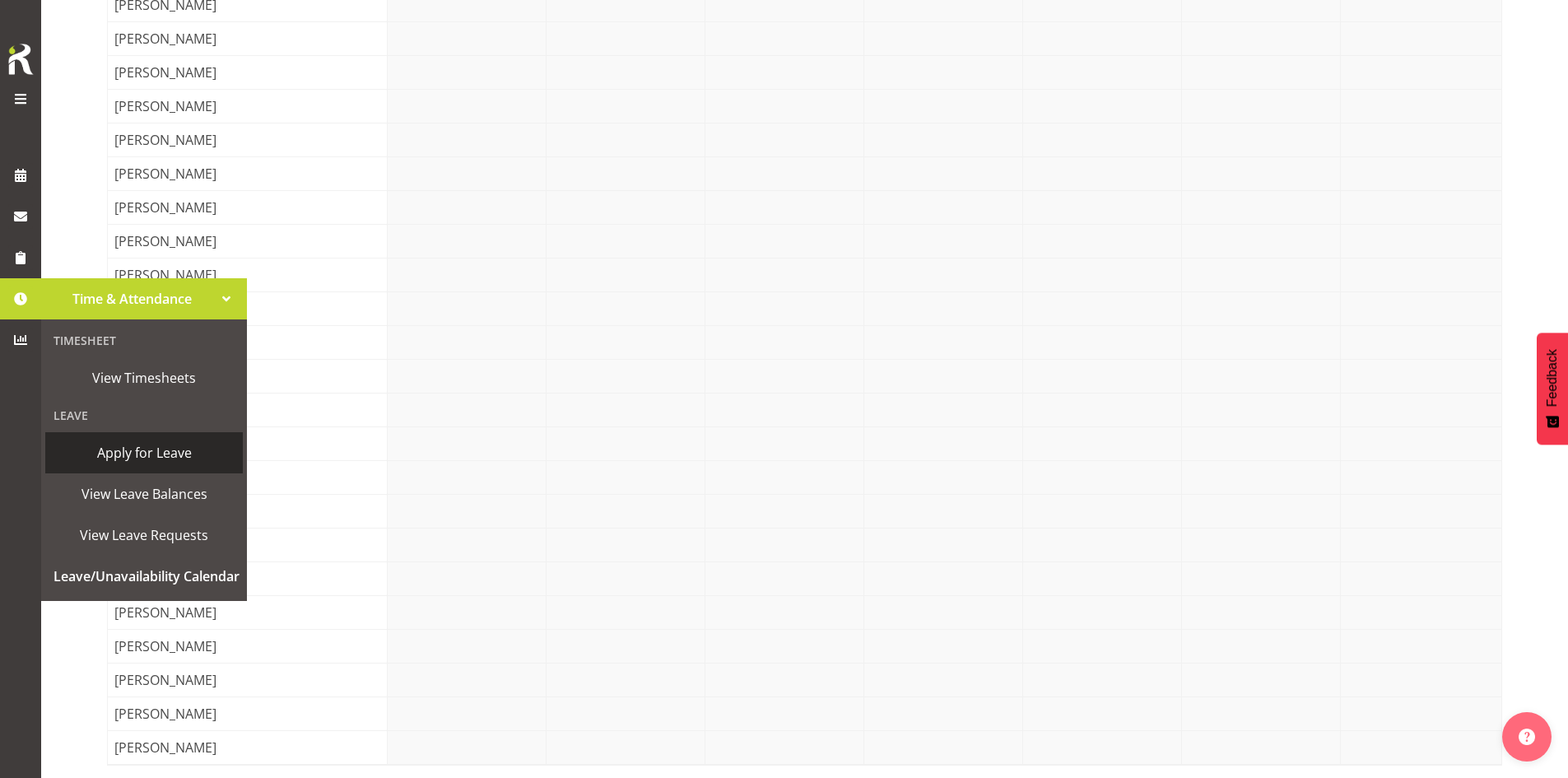
click at [155, 458] on span "Apply for Leave" at bounding box center [144, 453] width 181 height 25
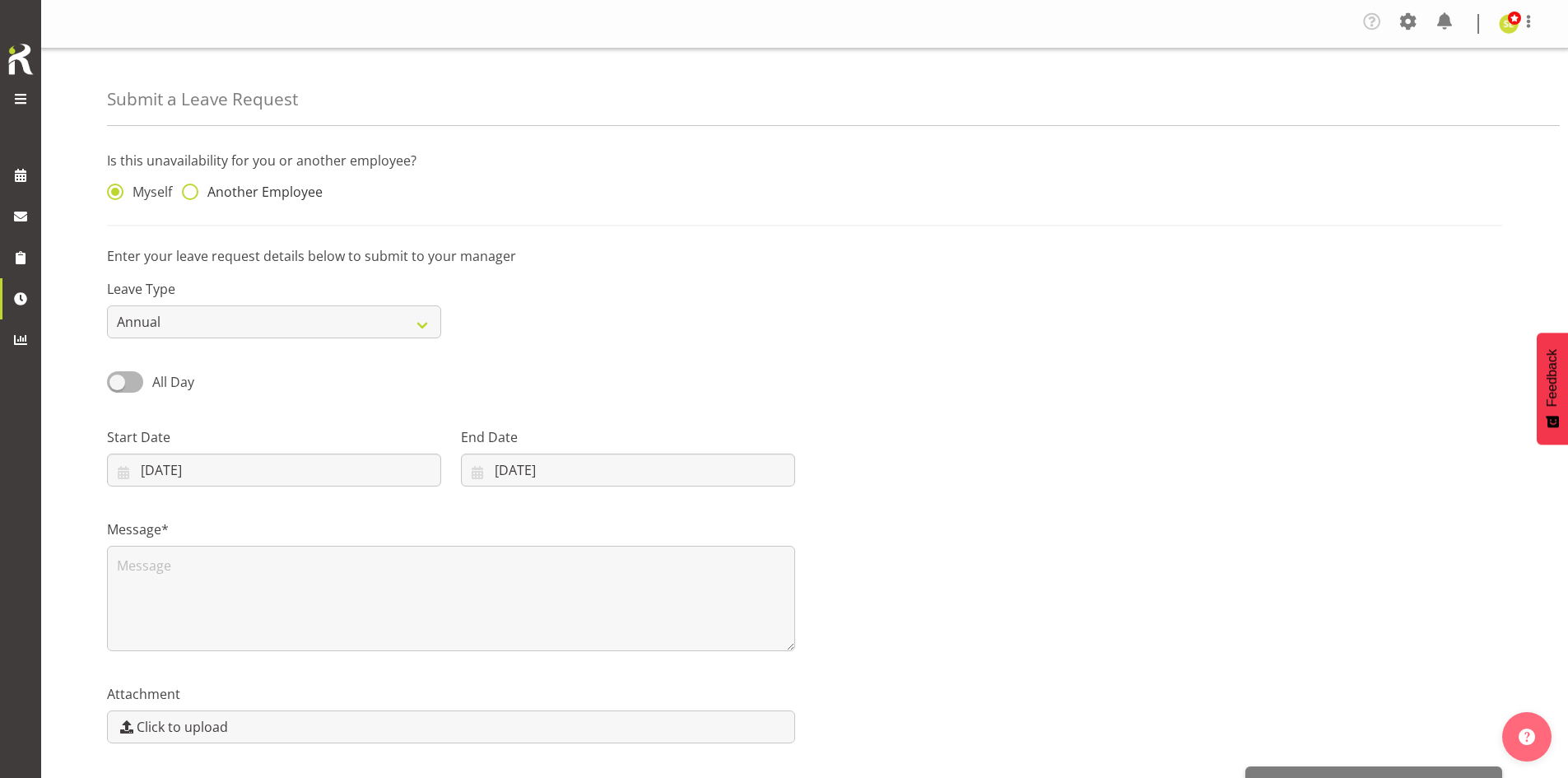
click at [260, 197] on span "Another Employee" at bounding box center [260, 192] width 124 height 16
click at [193, 197] on input "Another Employee" at bounding box center [187, 192] width 11 height 11
radio input "true"
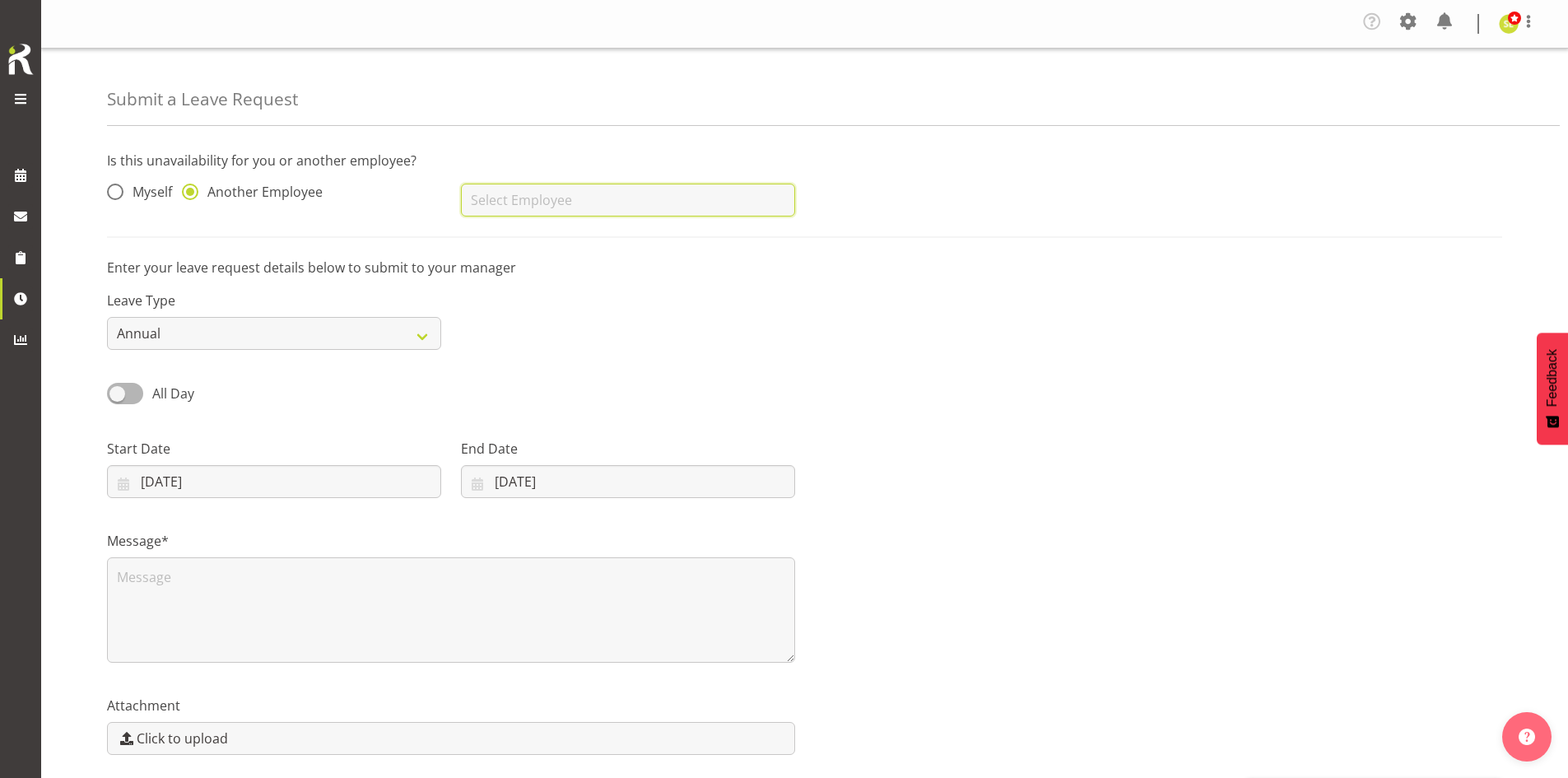
click at [521, 194] on input "text" at bounding box center [628, 200] width 334 height 33
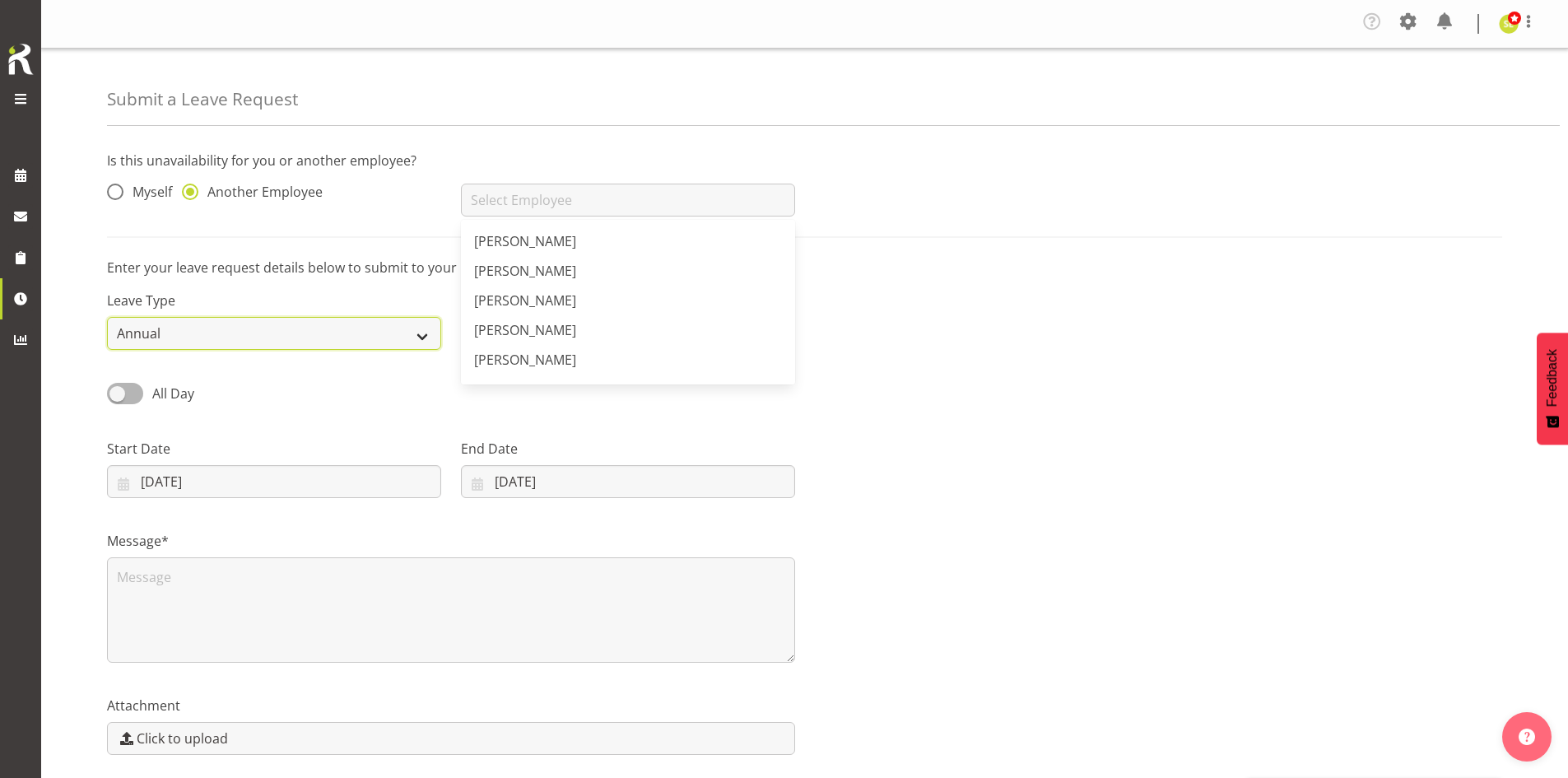
click at [292, 341] on select "Annual Sick Leave Without Pay Bereavement Domestic Violence Parental Jury Servi…" at bounding box center [274, 333] width 334 height 33
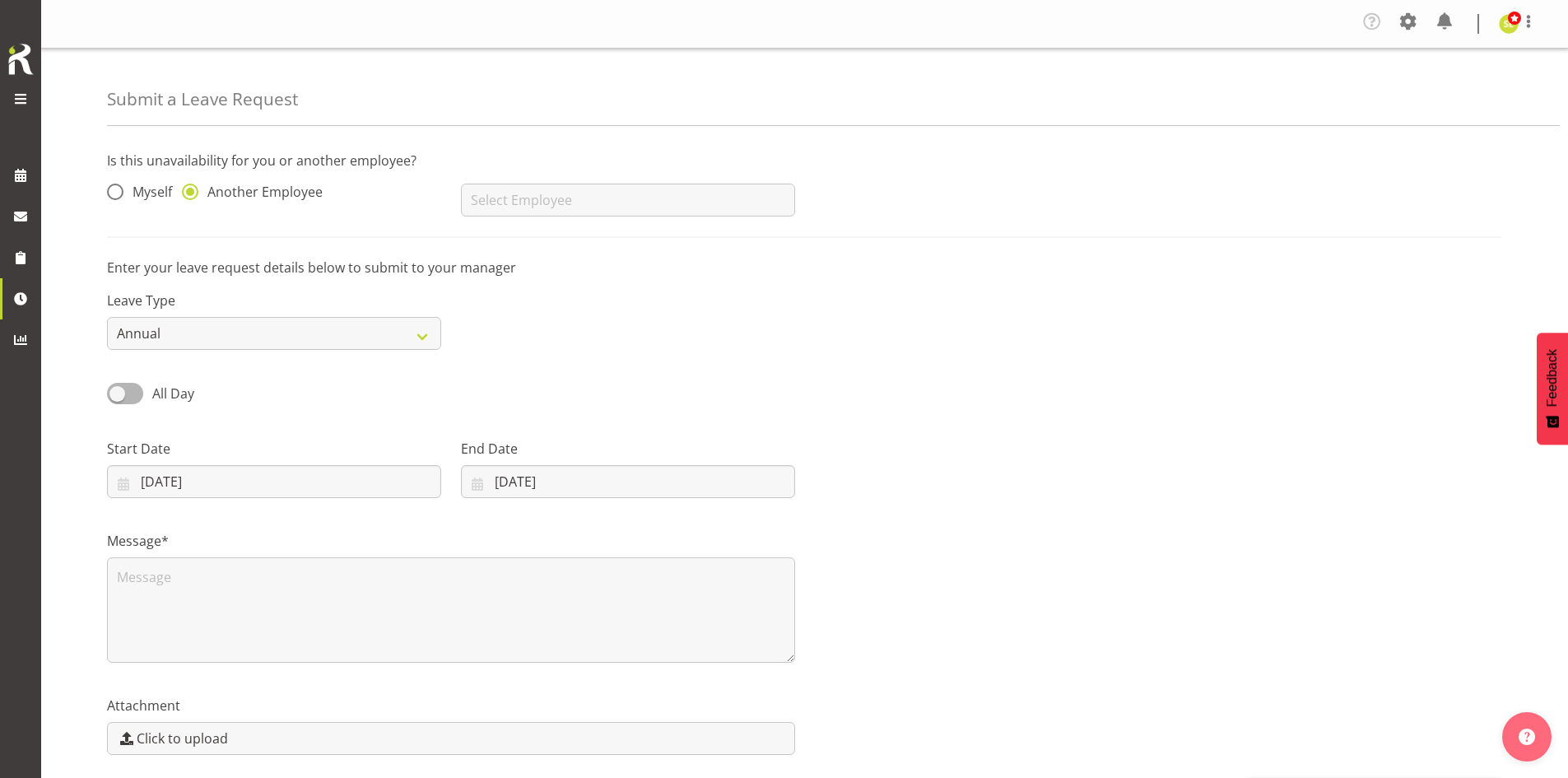
click at [559, 327] on div "Leave Type Annual Sick Leave Without Pay Bereavement Domestic Violence Parental…" at bounding box center [805, 313] width 1415 height 92
click at [485, 256] on div "Is this unavailability for you or another employee? Myself Another Employee Agn…" at bounding box center [838, 482] width 1461 height 688
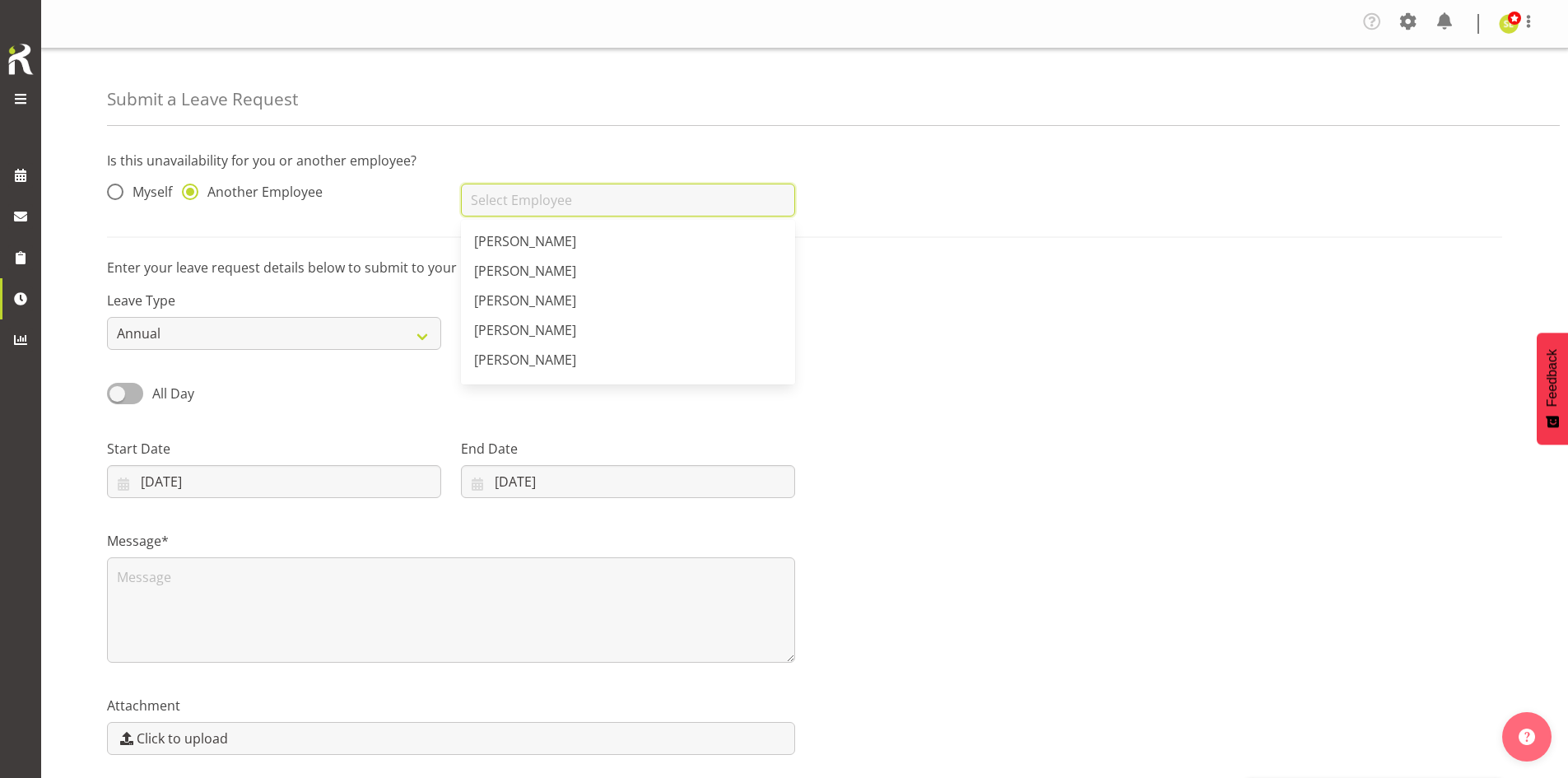
click at [515, 198] on input "text" at bounding box center [628, 200] width 334 height 33
click at [940, 319] on div "Leave Type Annual Sick Leave Without Pay Bereavement Domestic Violence Parental…" at bounding box center [805, 313] width 1415 height 92
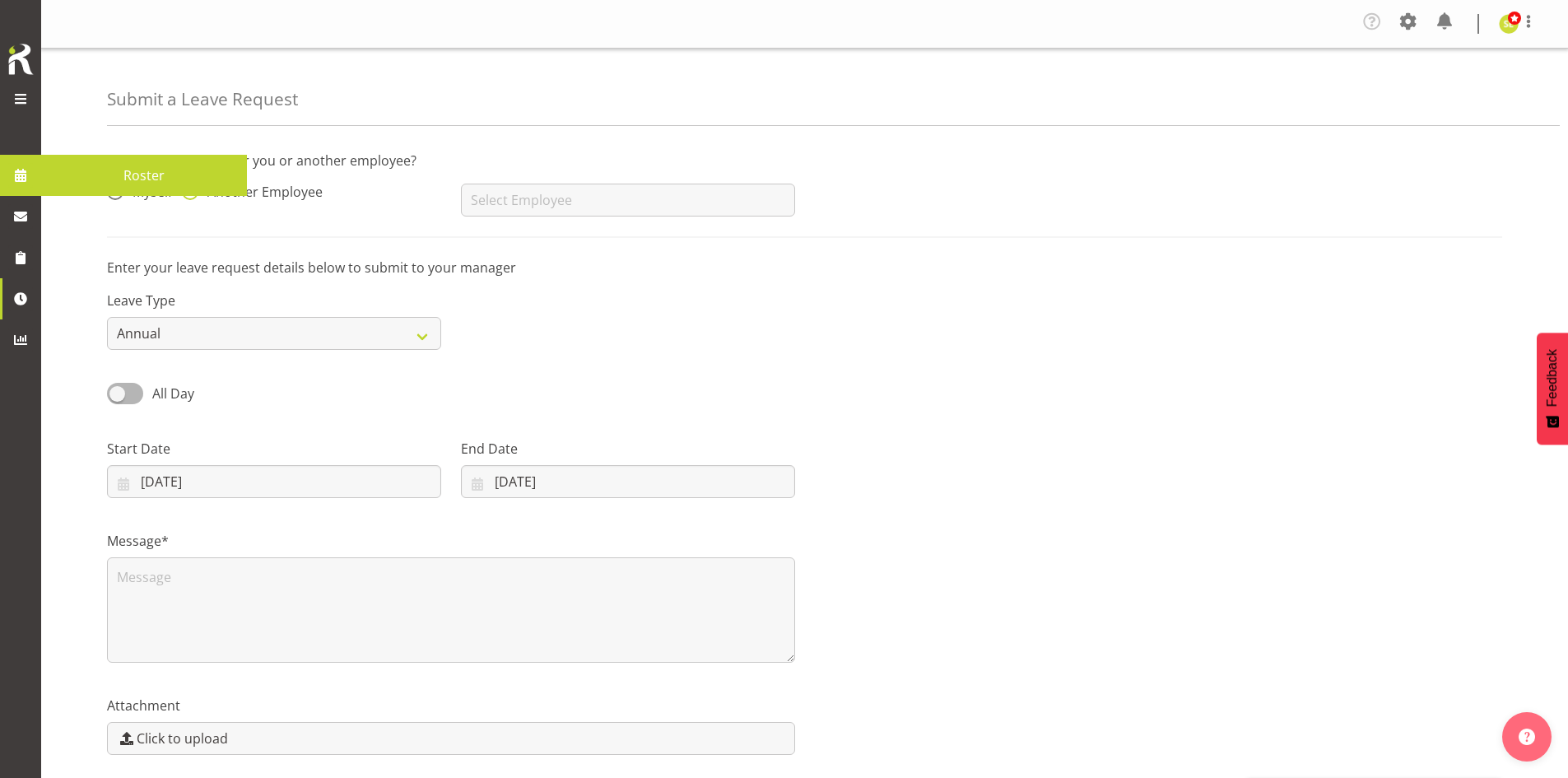
click at [20, 180] on span at bounding box center [21, 176] width 25 height 25
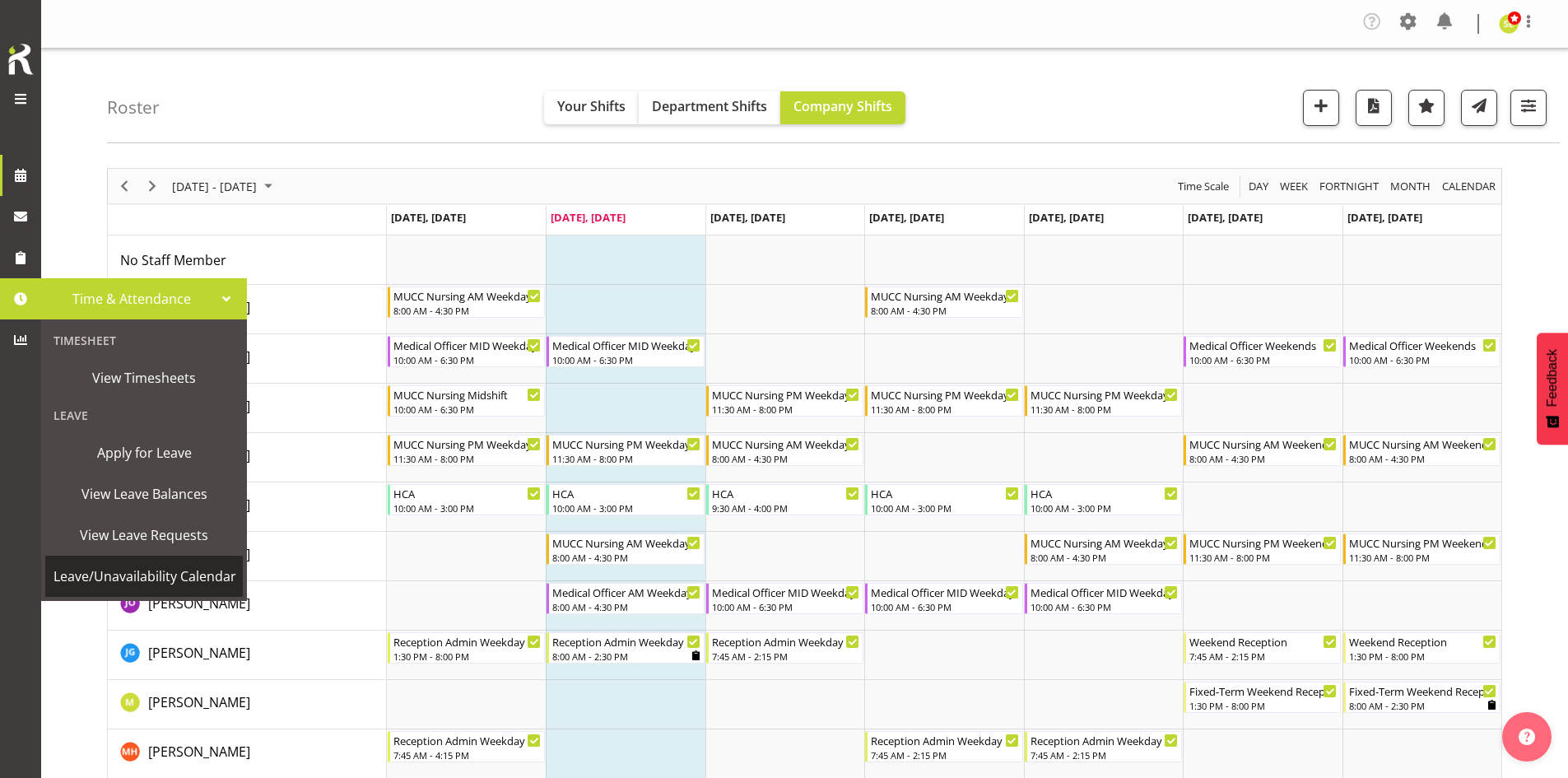
click at [159, 567] on span "Leave/Unavailability Calendar" at bounding box center [144, 576] width 183 height 25
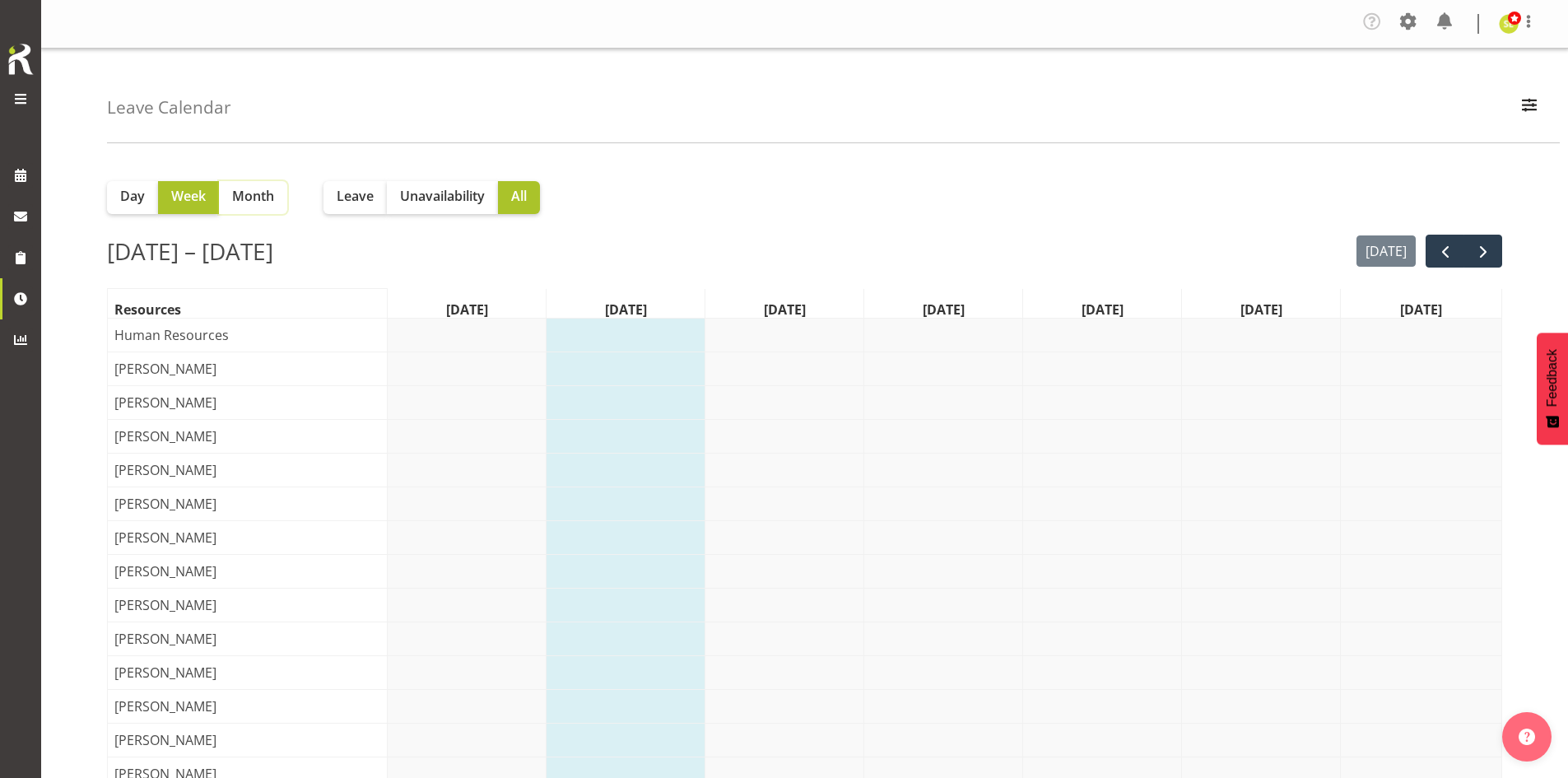
click at [271, 196] on span "Month" at bounding box center [252, 196] width 42 height 20
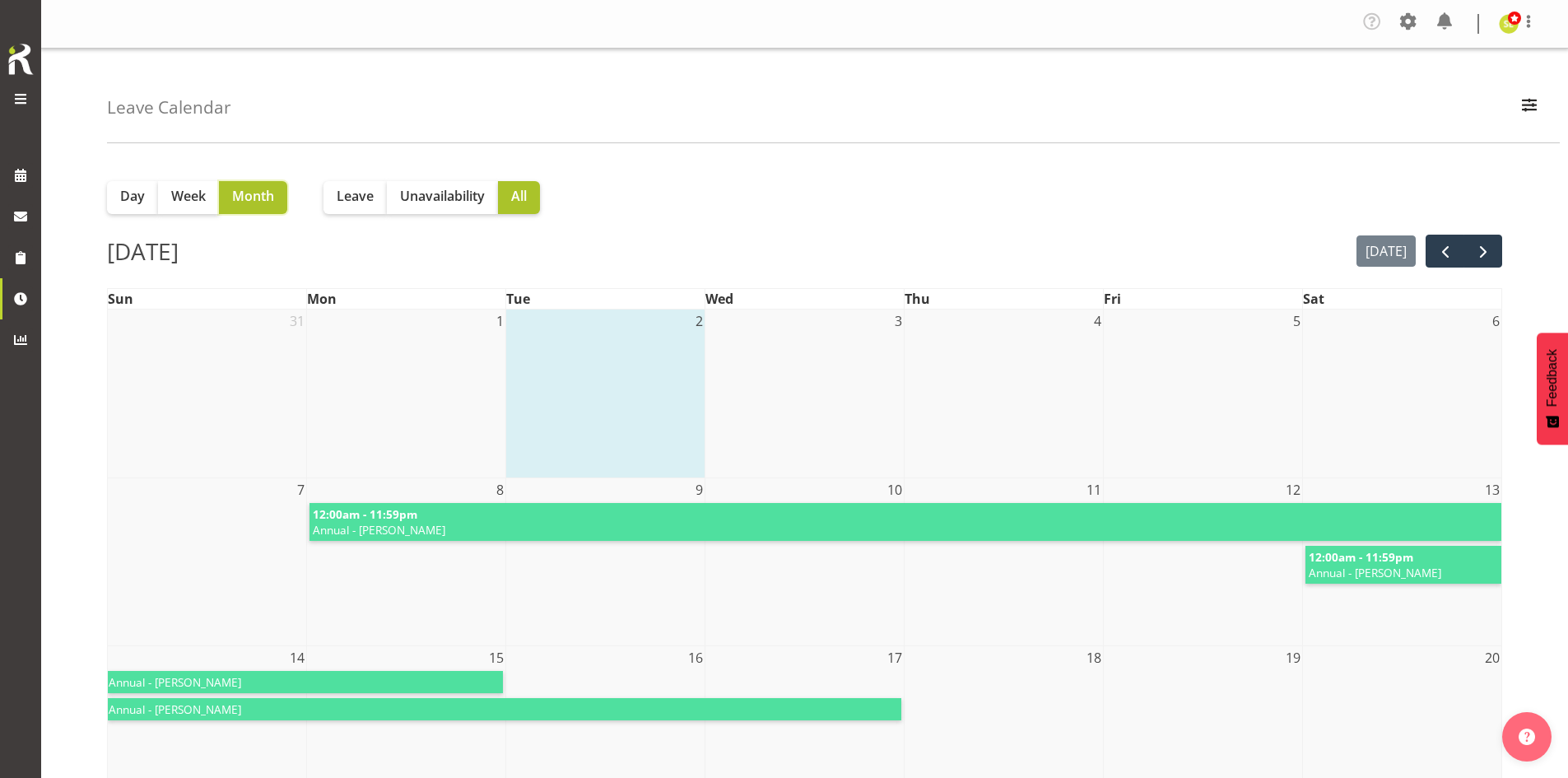
scroll to position [82, 0]
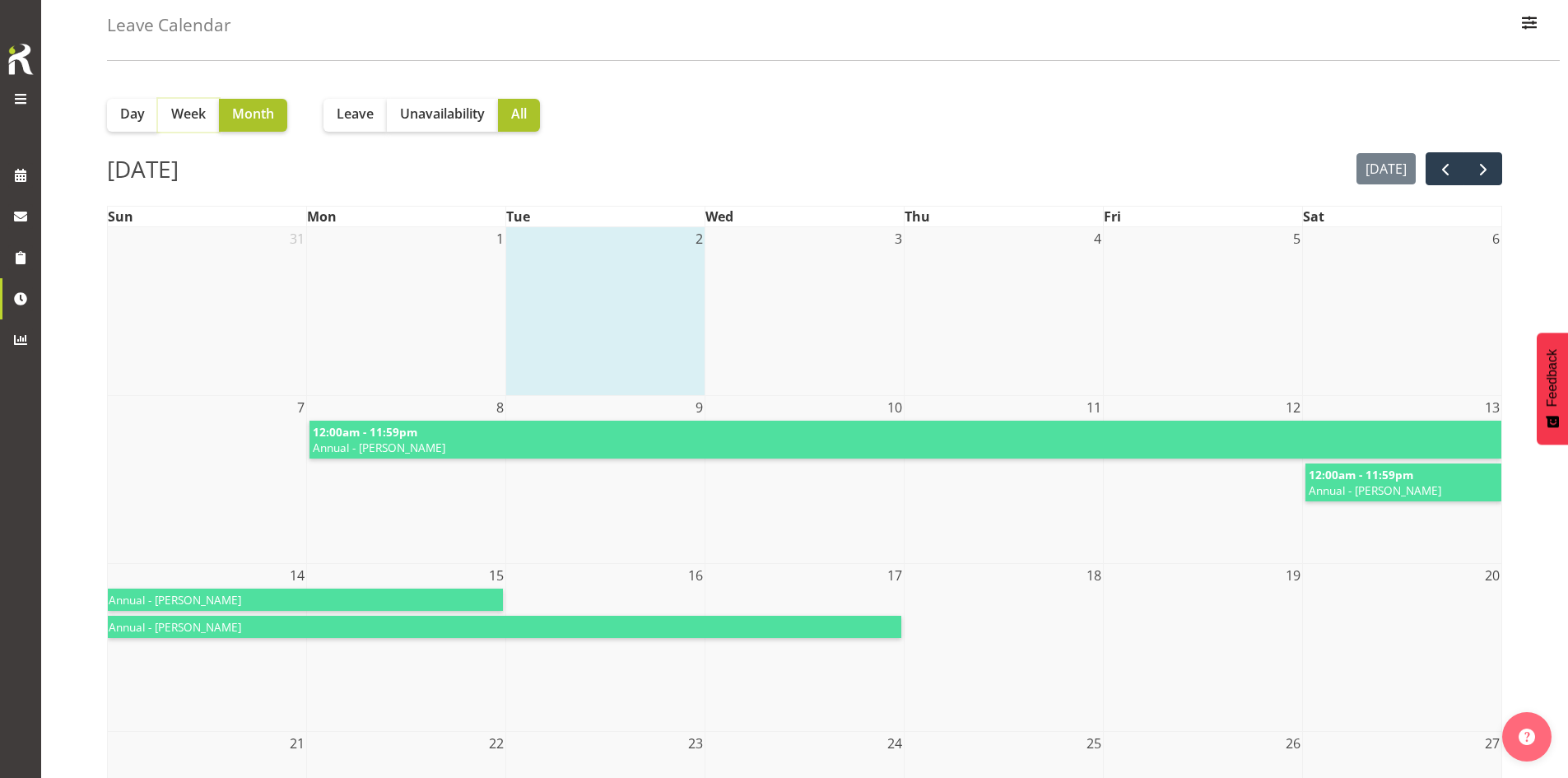
click at [197, 119] on span "Week" at bounding box center [188, 113] width 35 height 20
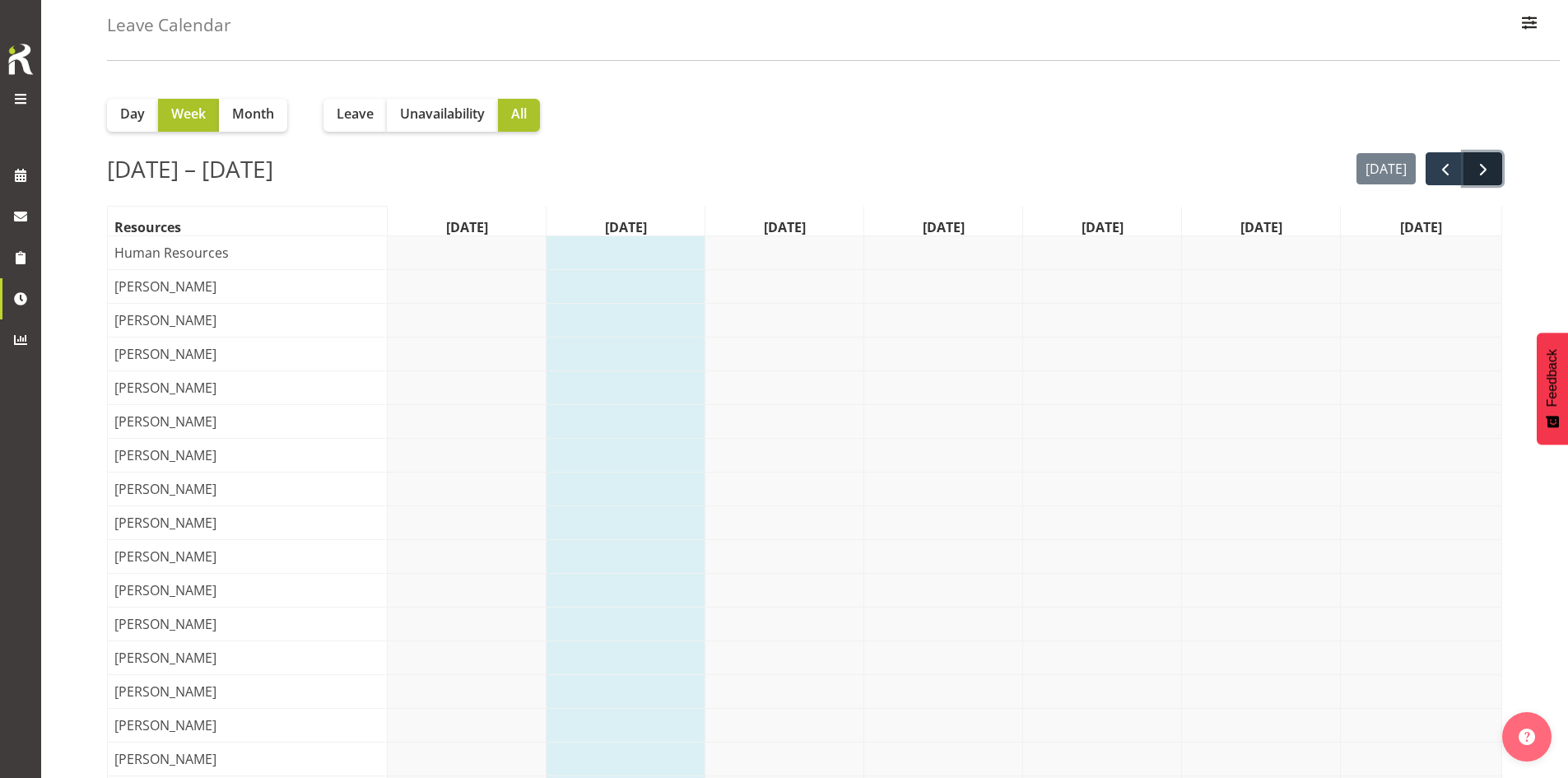
click at [1482, 168] on span "next" at bounding box center [1483, 170] width 20 height 20
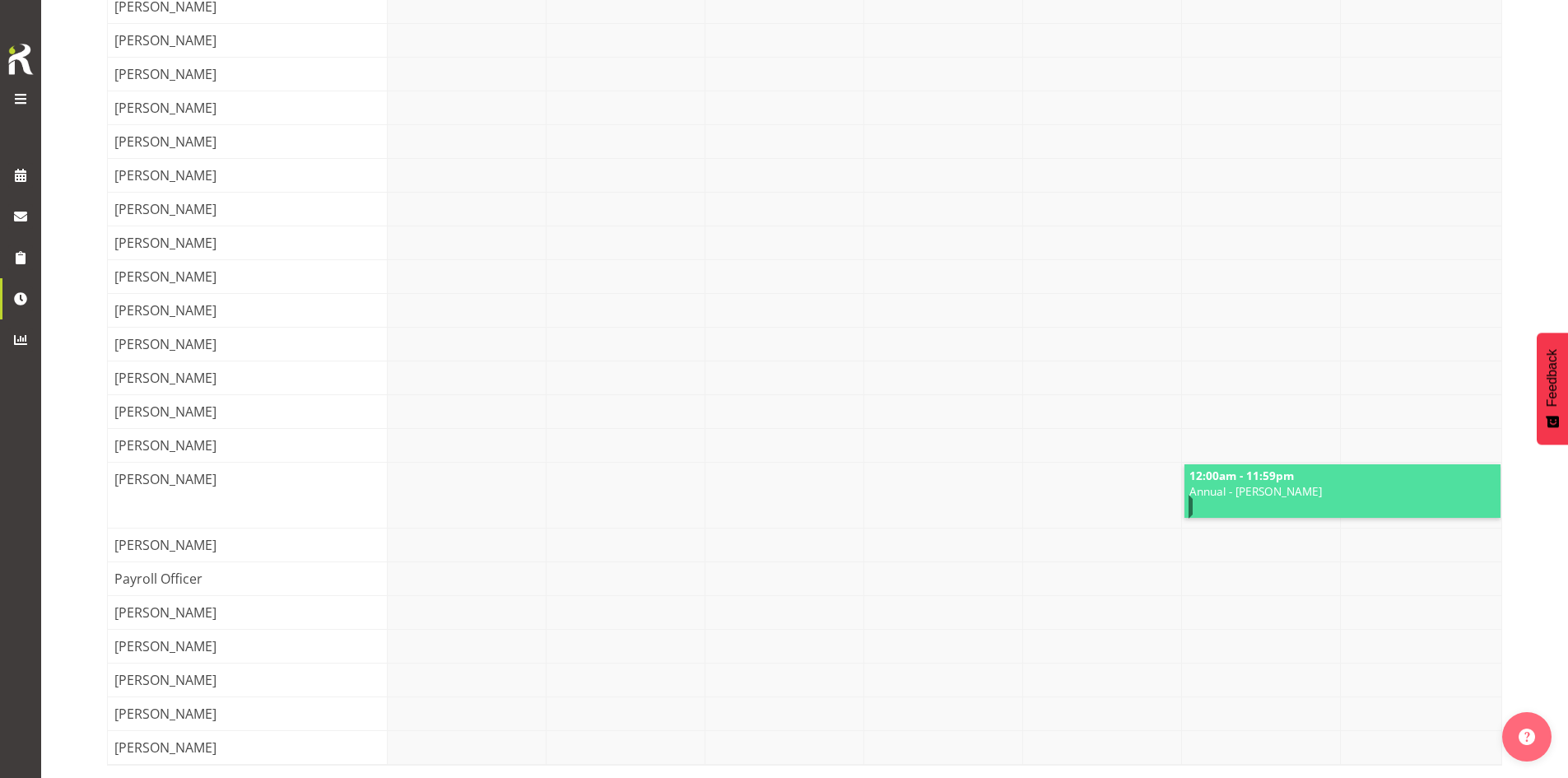
scroll to position [225, 0]
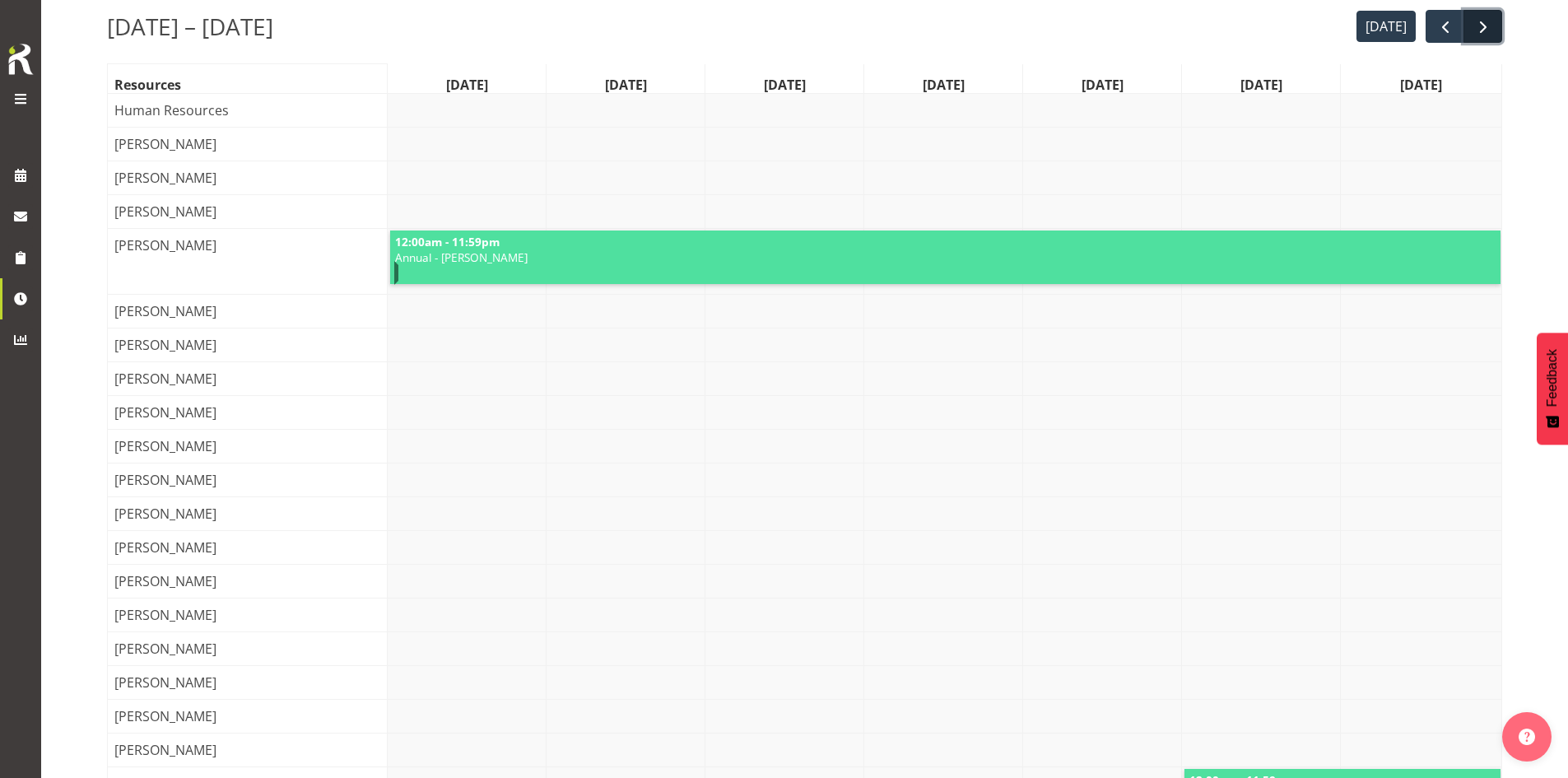
click at [1479, 35] on span "next" at bounding box center [1483, 27] width 20 height 20
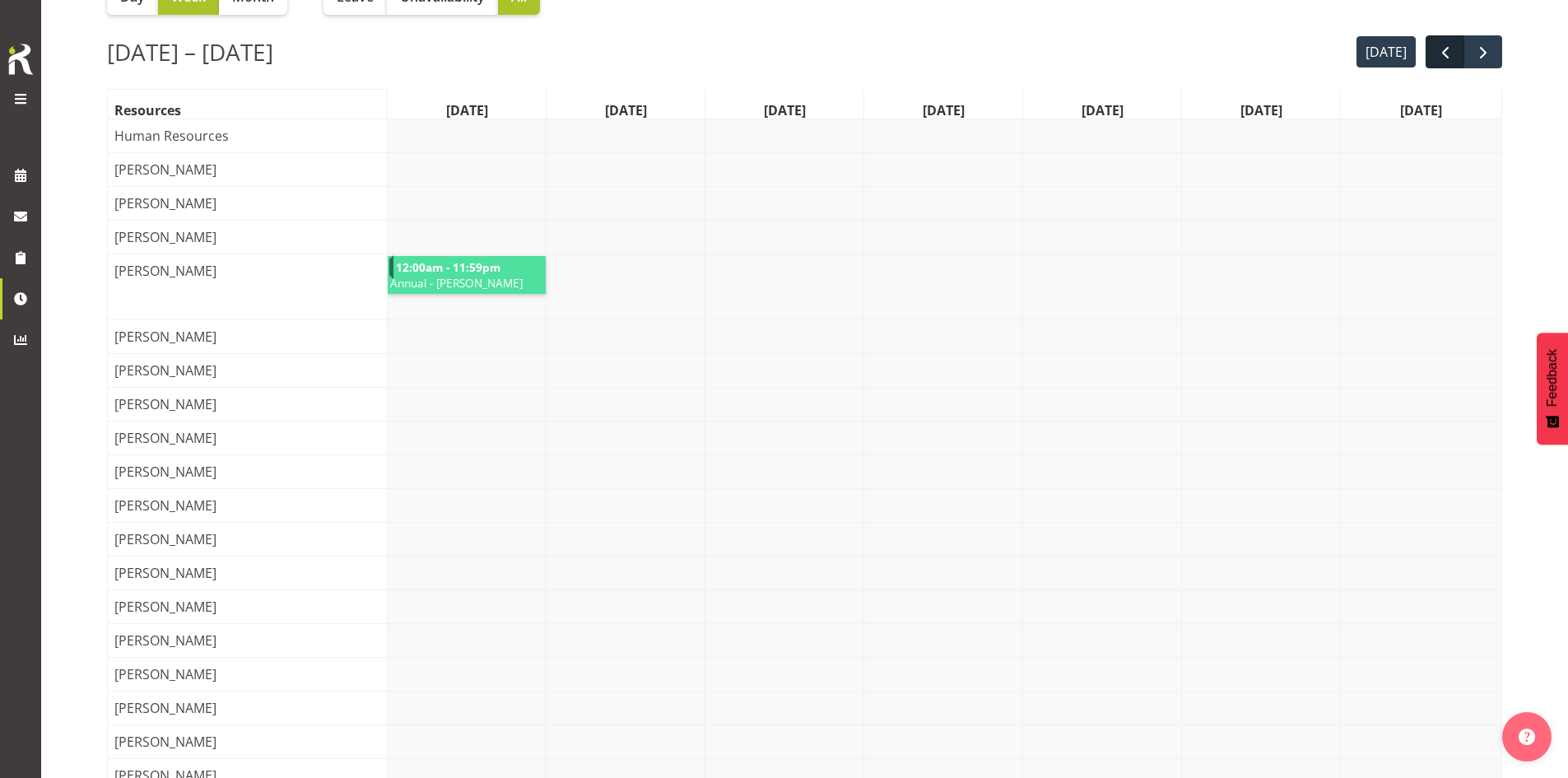
scroll to position [127, 0]
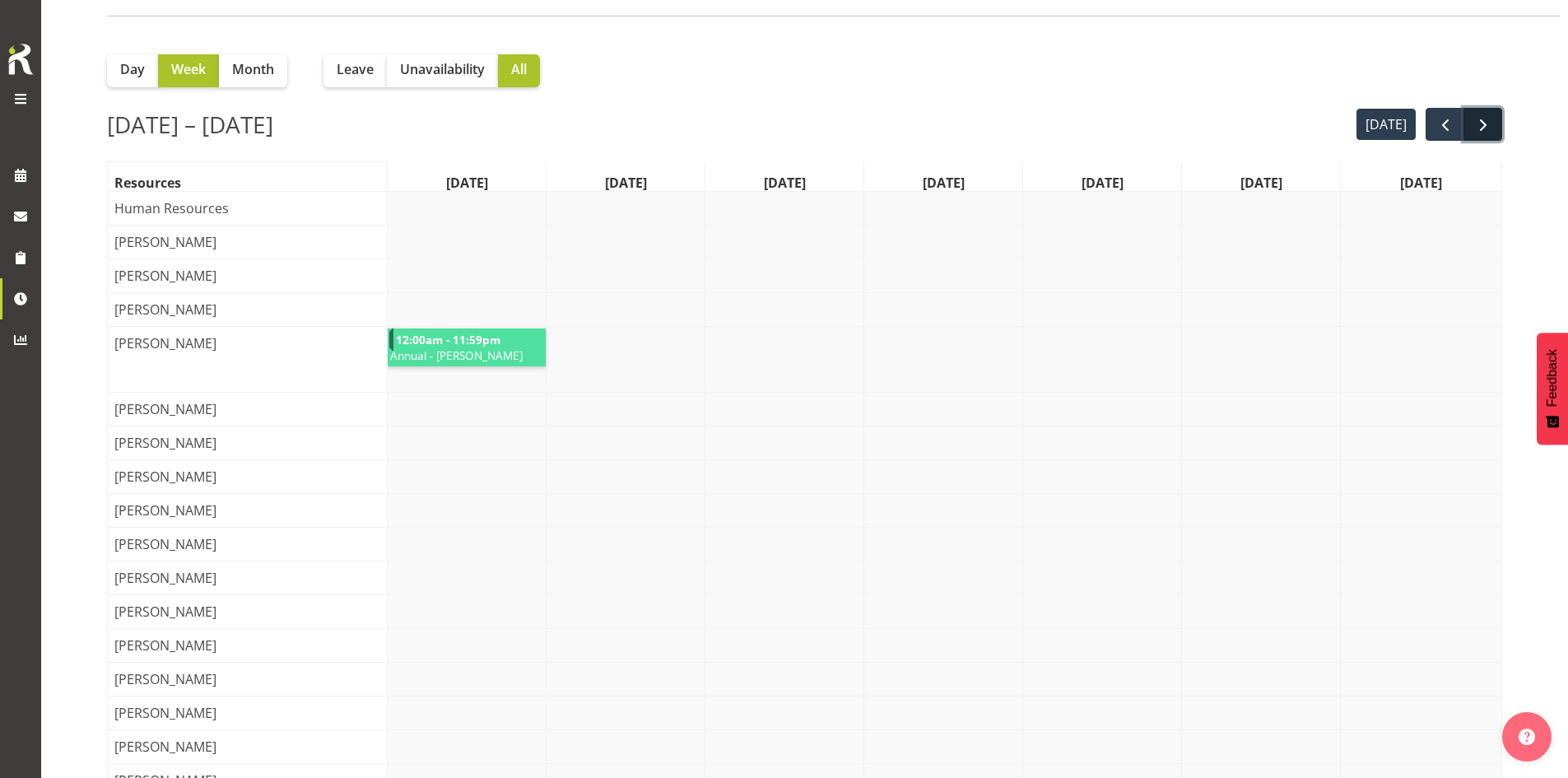
click at [1475, 116] on span "next" at bounding box center [1483, 125] width 20 height 20
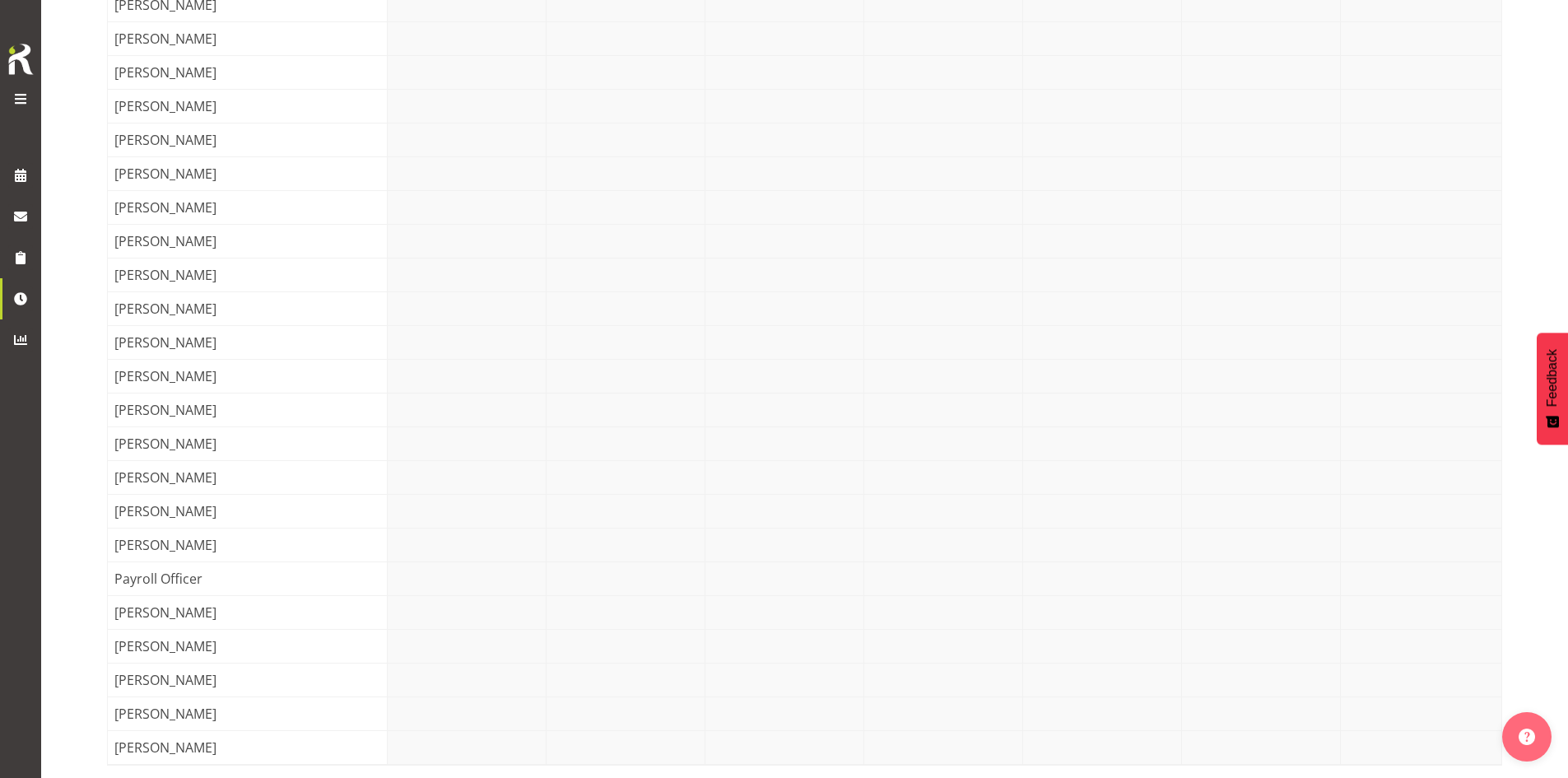
scroll to position [161, 0]
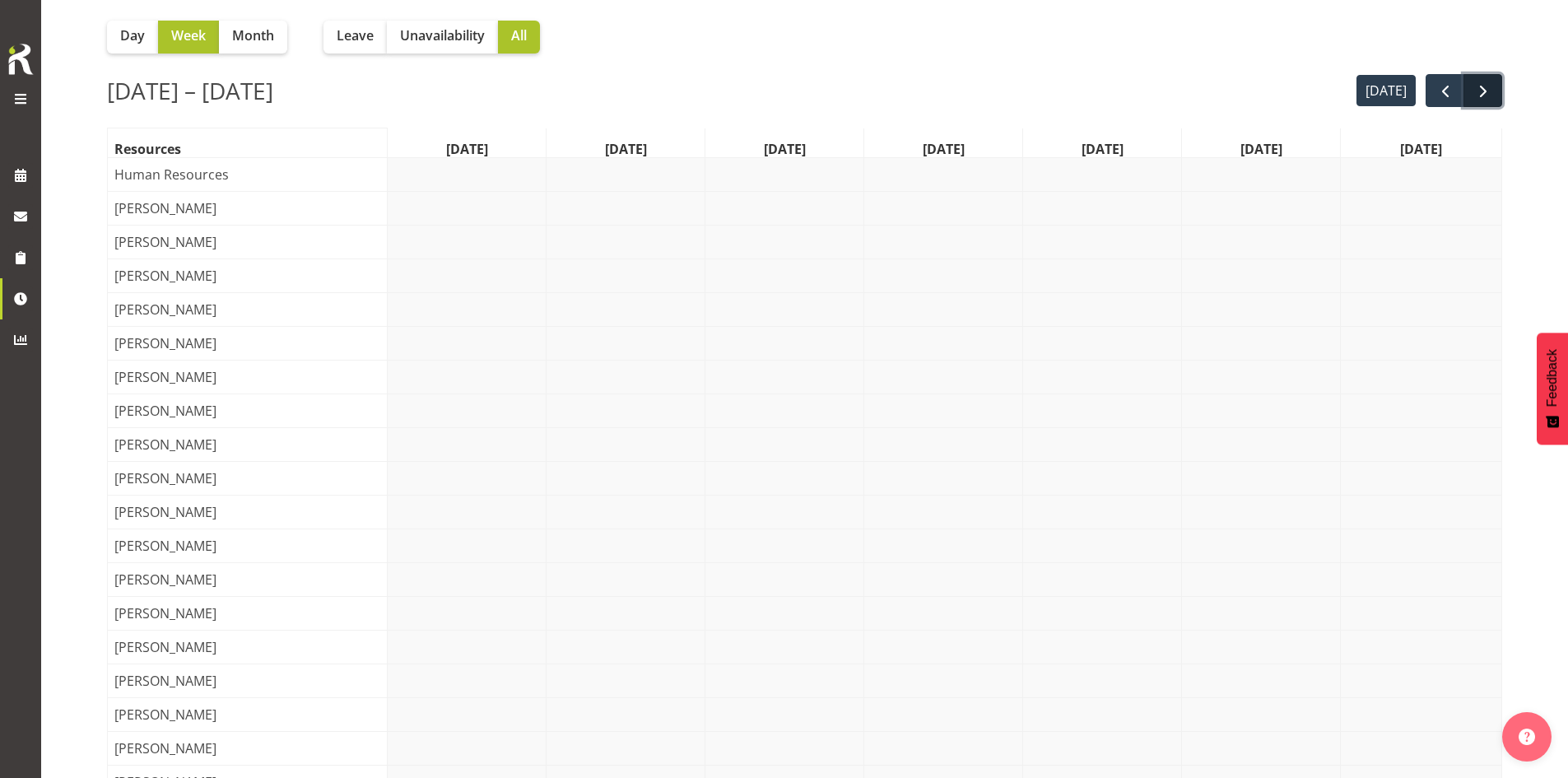
click at [1474, 103] on button "next" at bounding box center [1482, 91] width 38 height 34
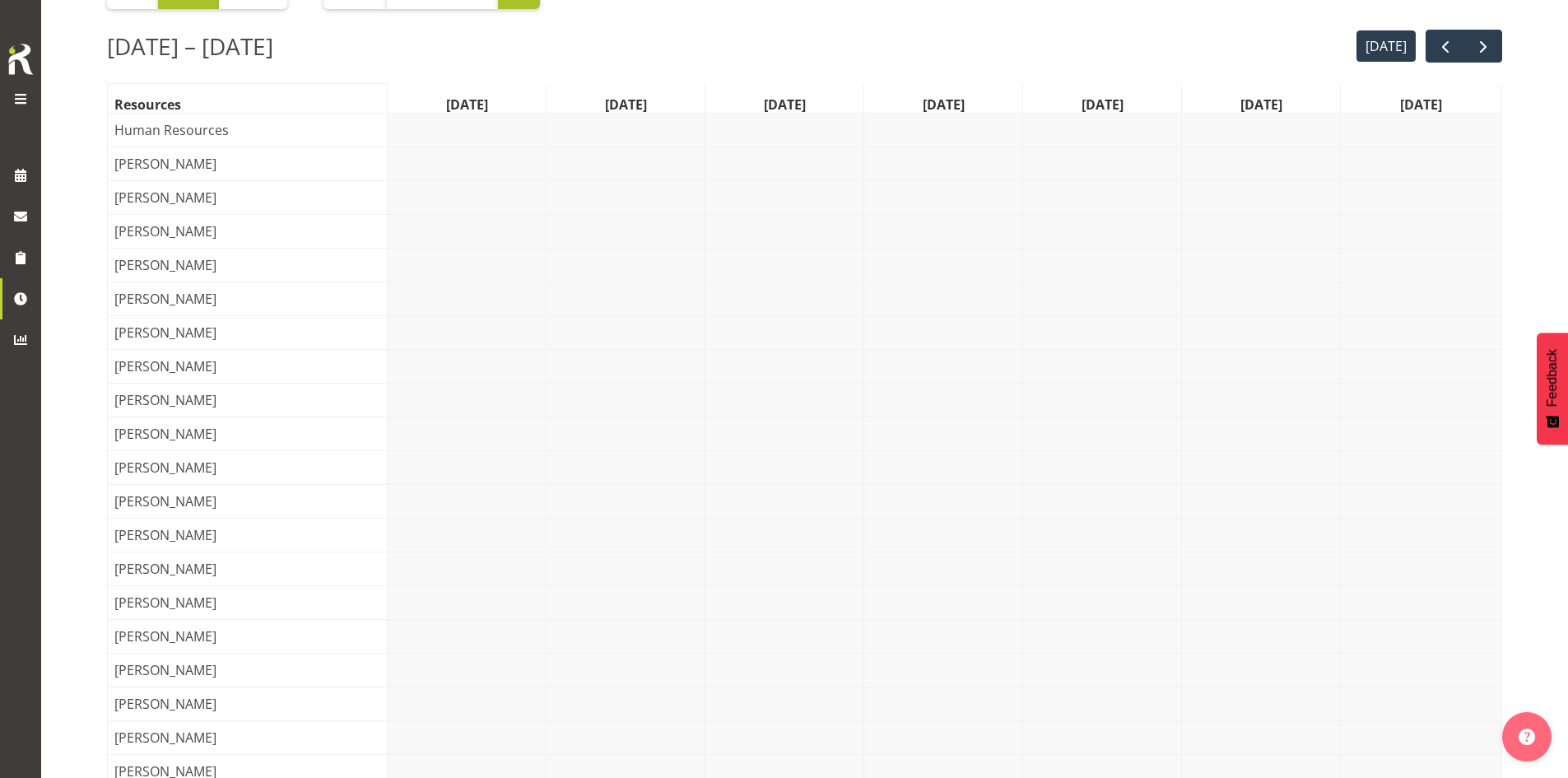
scroll to position [243, 0]
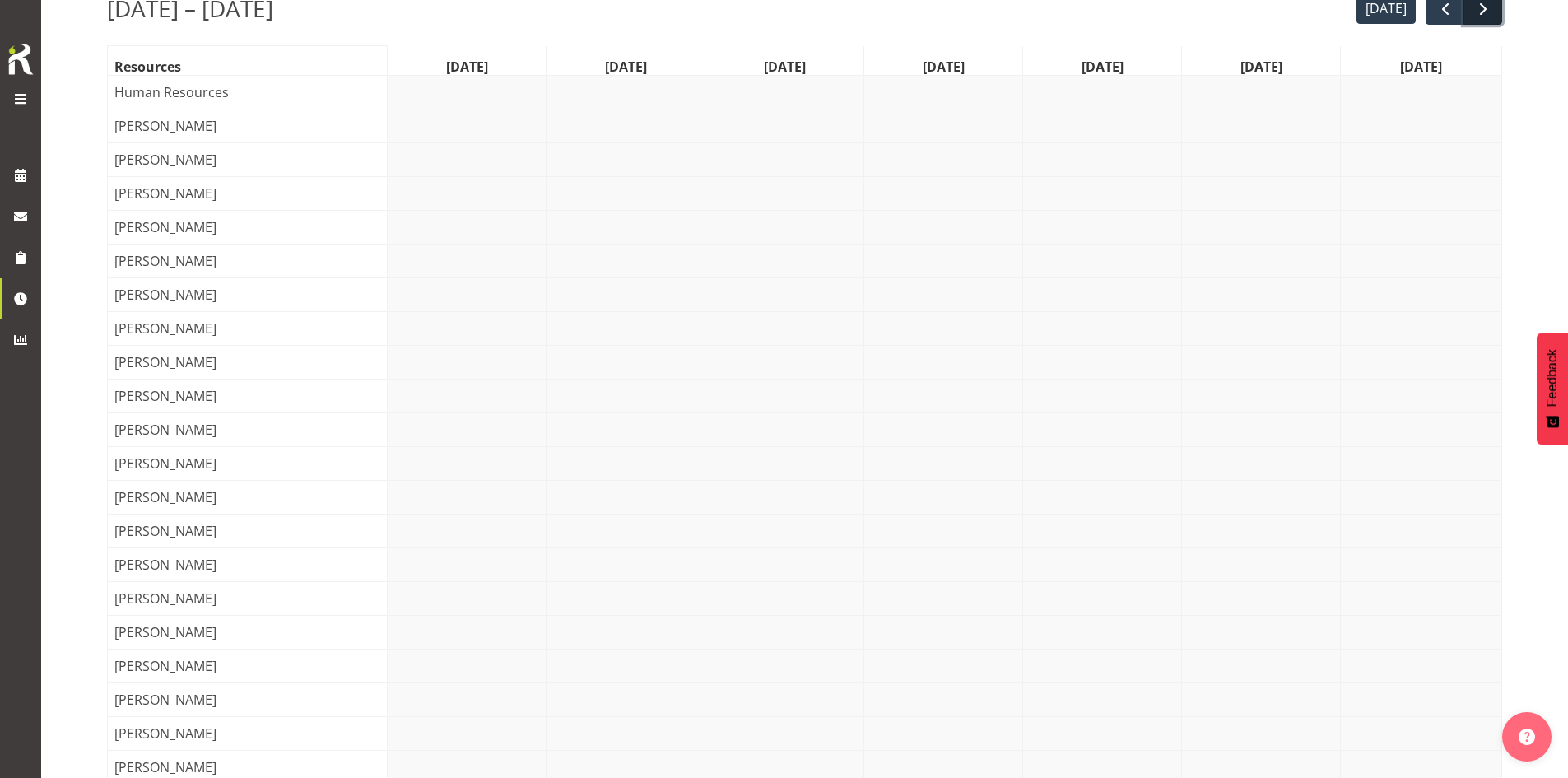
click at [1484, 18] on span "next" at bounding box center [1483, 9] width 20 height 20
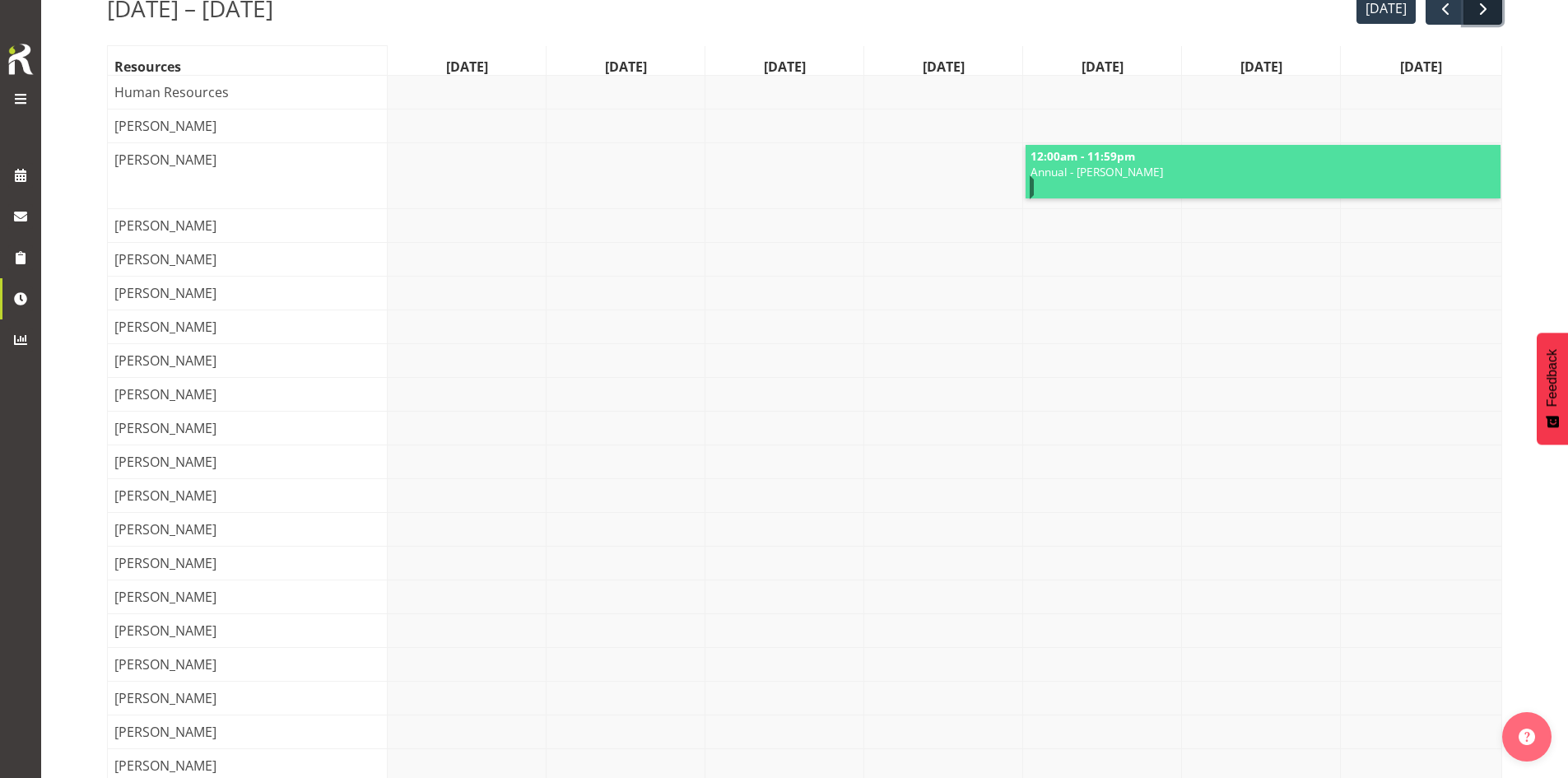
click at [1493, 16] on button "next" at bounding box center [1482, 9] width 38 height 34
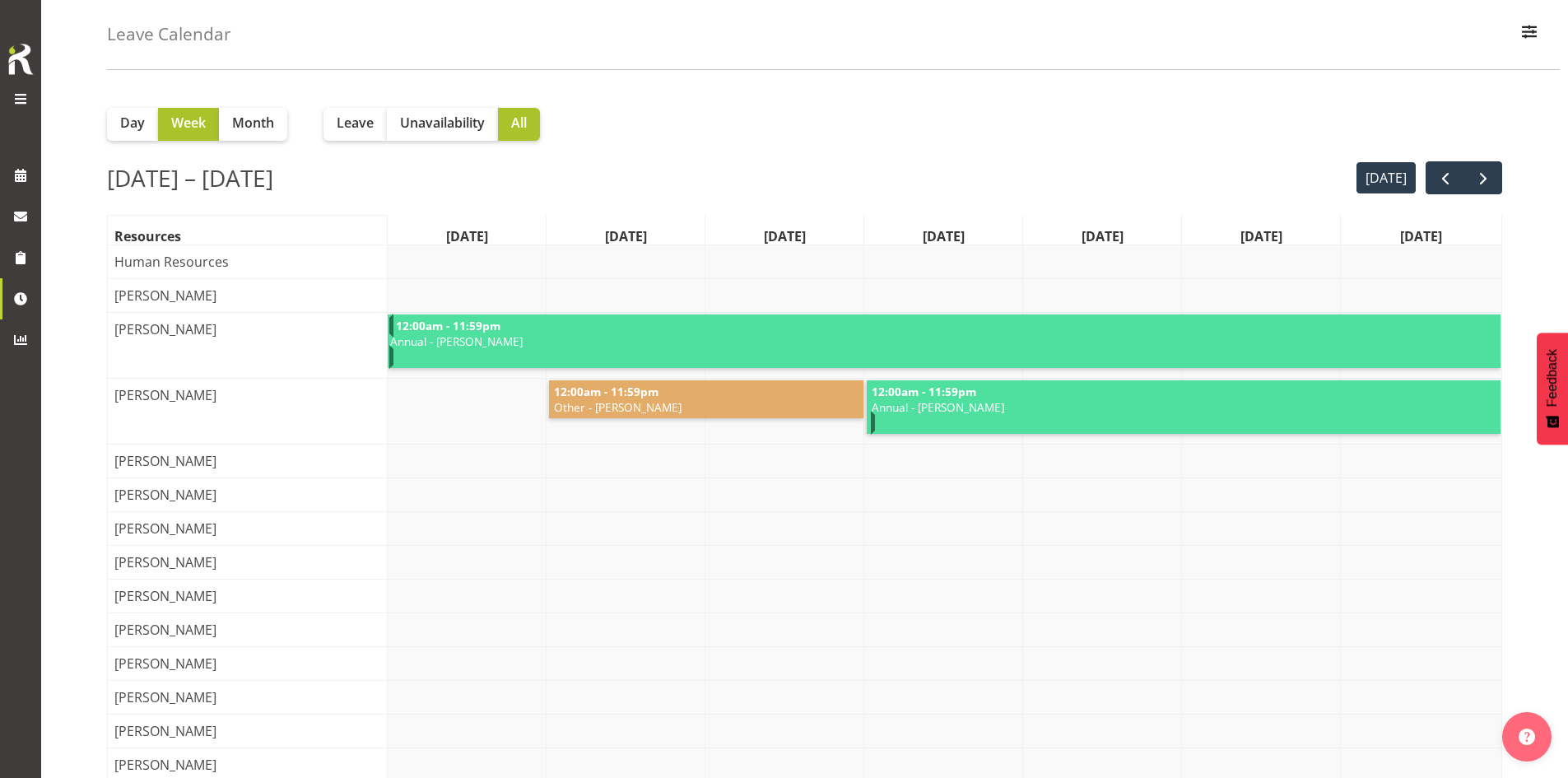
scroll to position [60, 0]
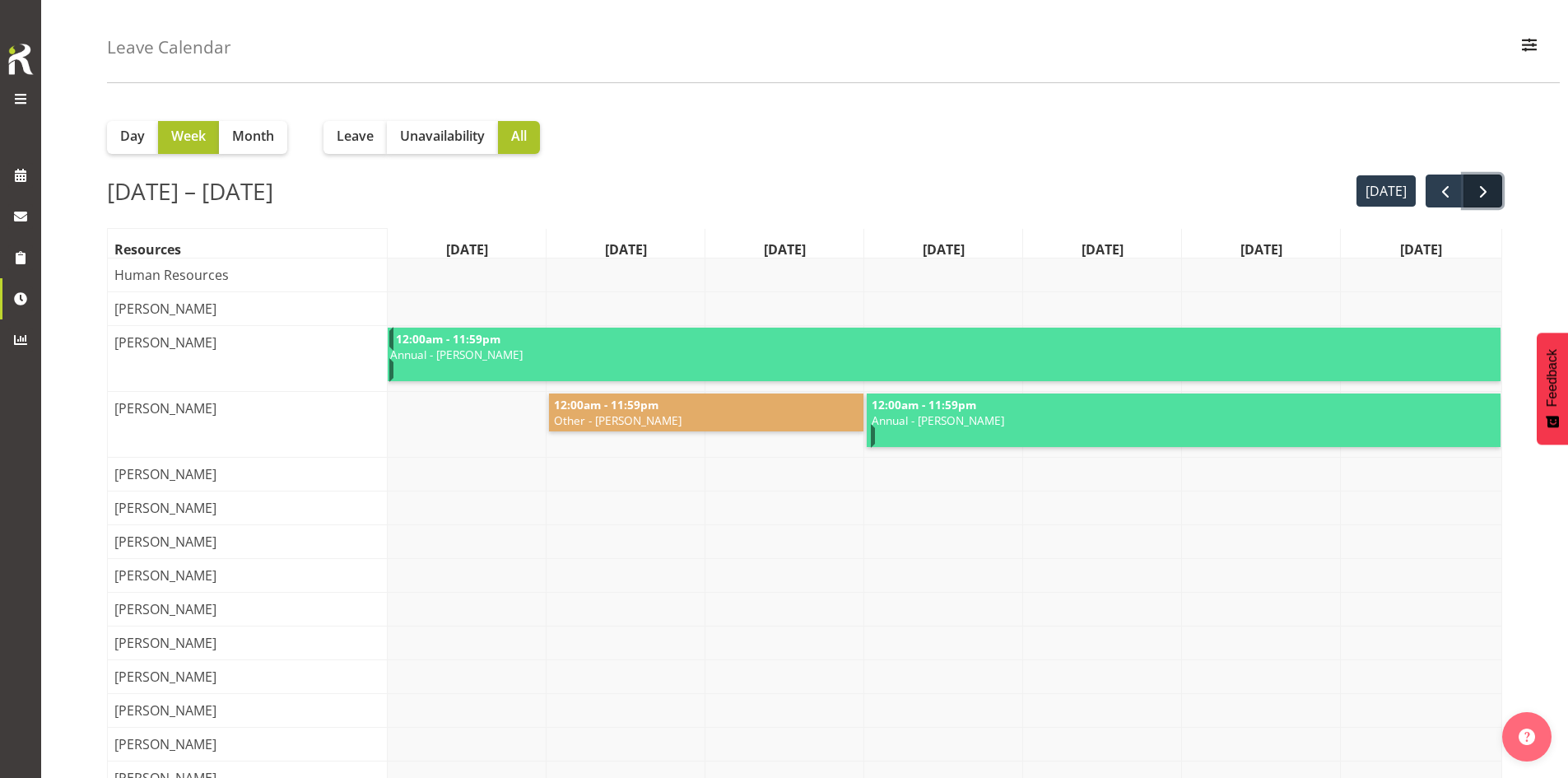
click at [1487, 198] on span "next" at bounding box center [1483, 192] width 20 height 20
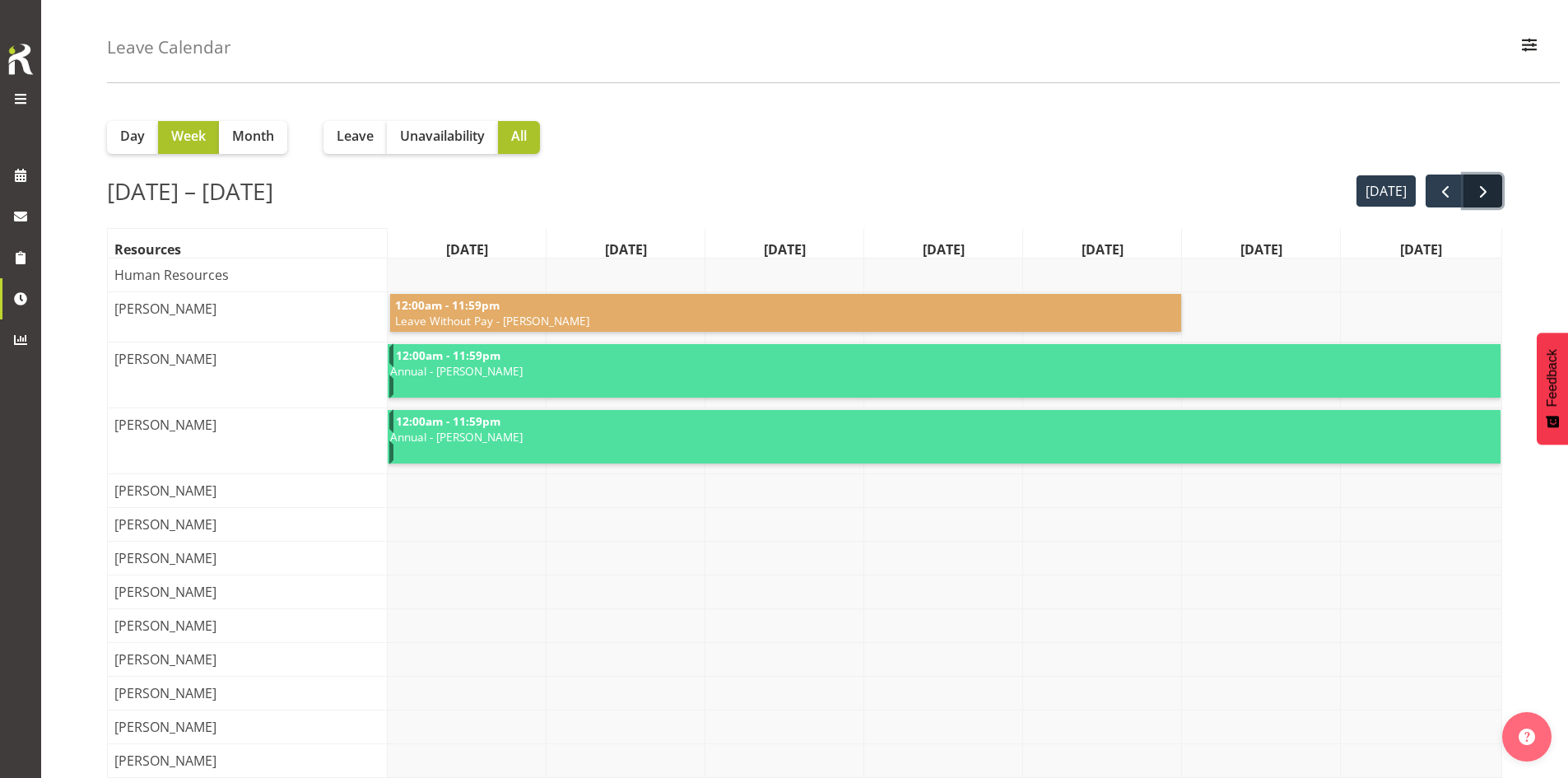
click at [1488, 197] on span "next" at bounding box center [1483, 192] width 20 height 20
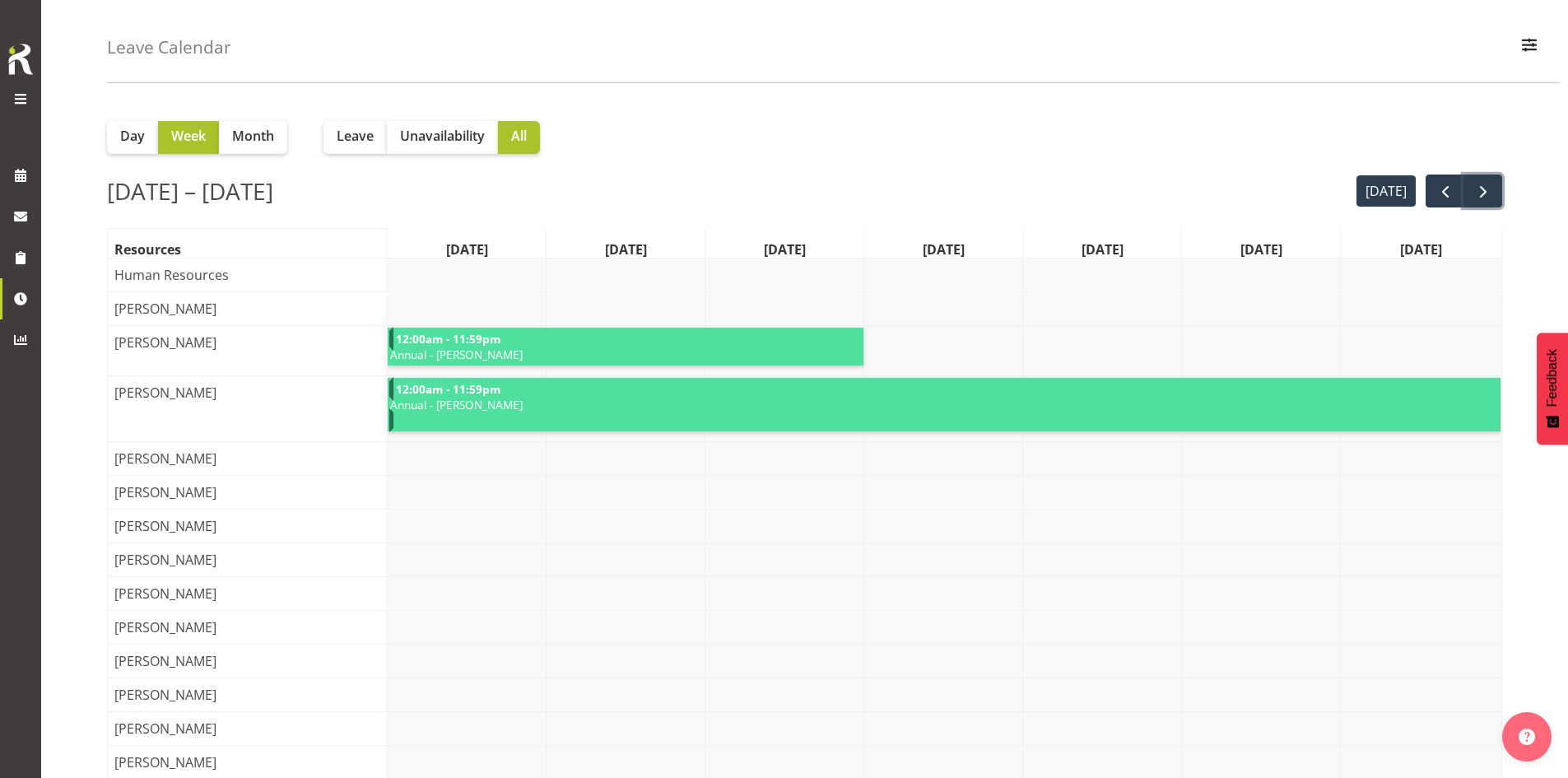
click at [1488, 197] on span "next" at bounding box center [1483, 192] width 20 height 20
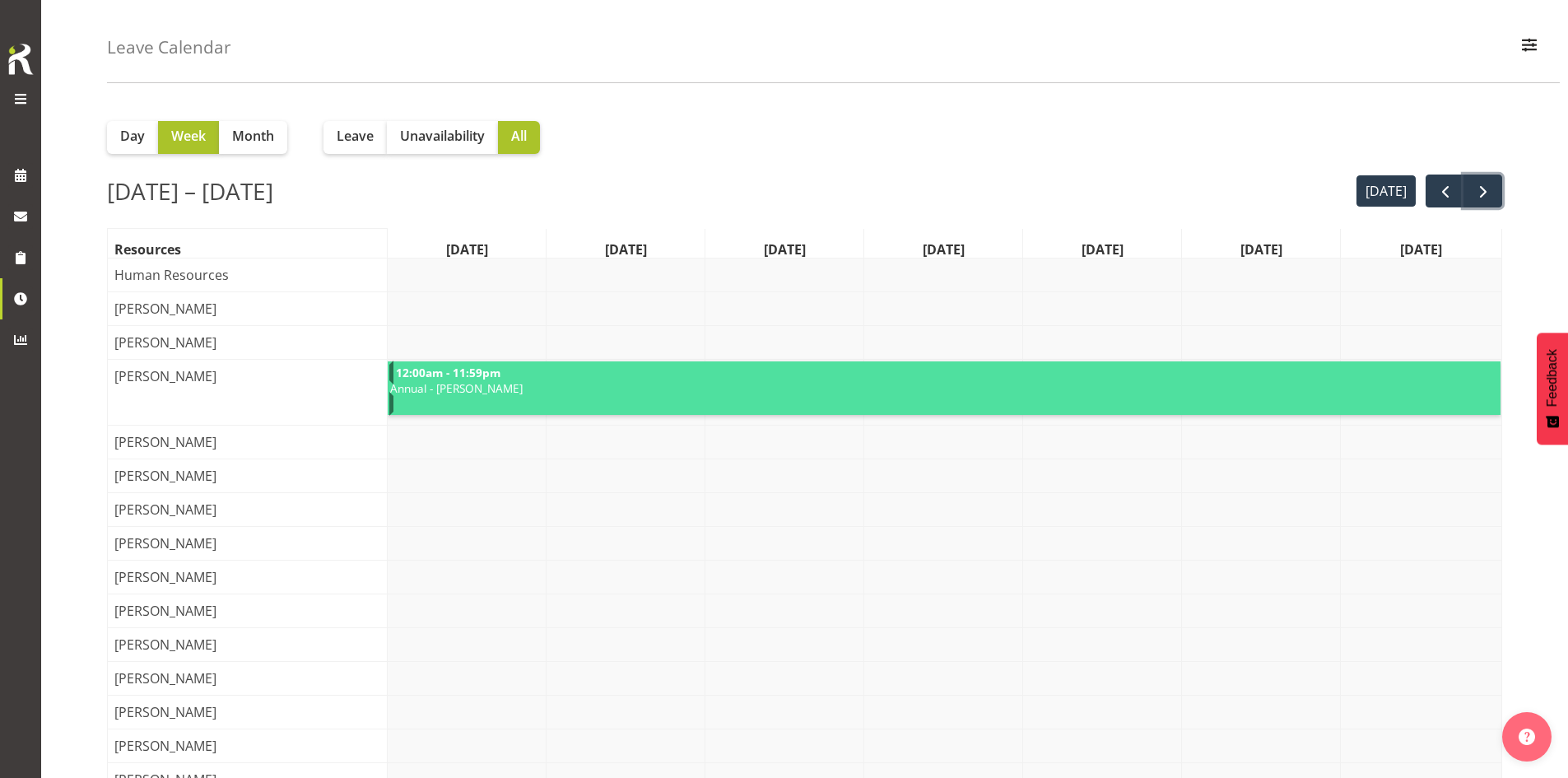
click at [1488, 197] on span "next" at bounding box center [1483, 192] width 20 height 20
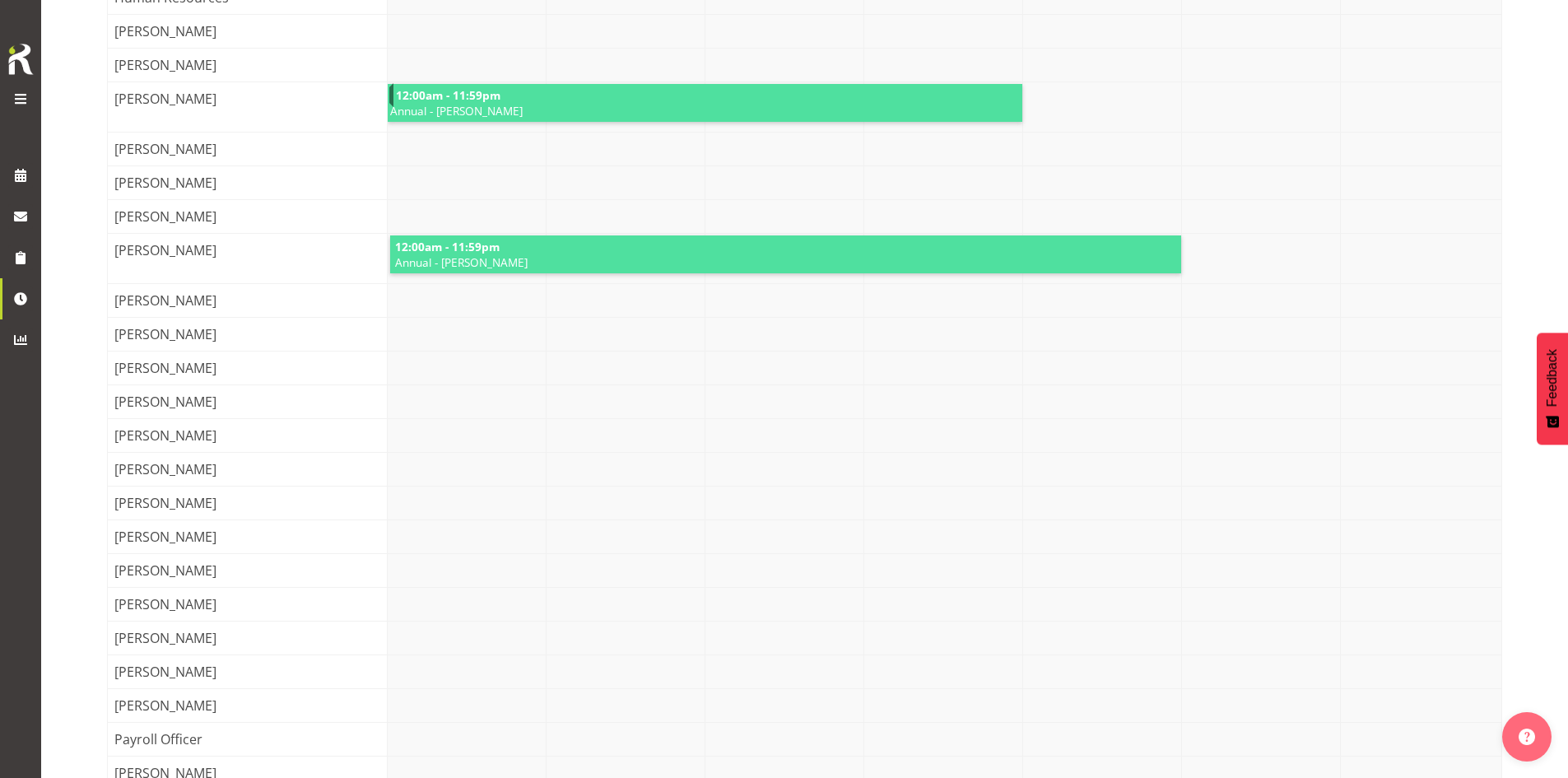
scroll to position [225, 0]
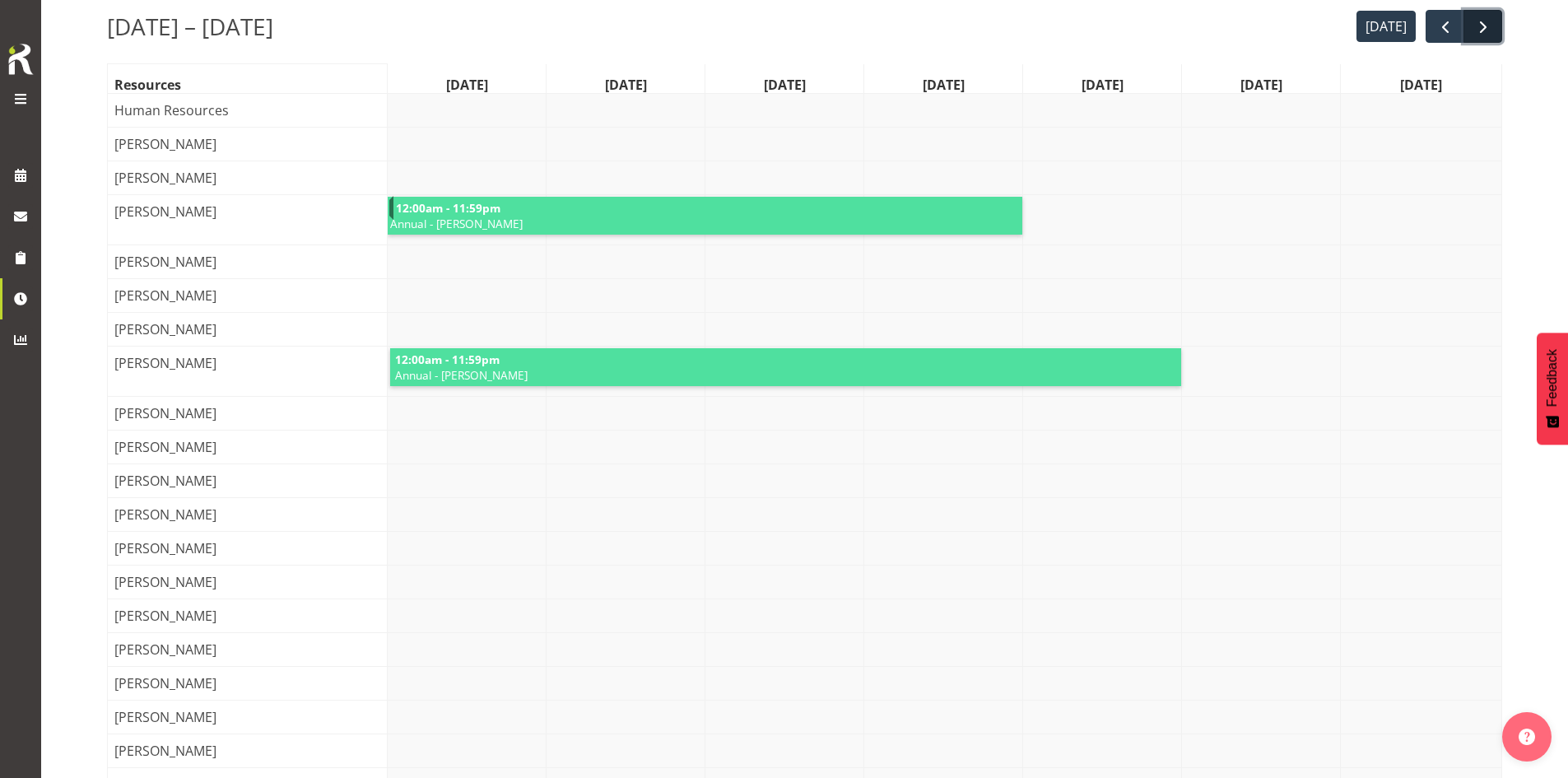
click at [1482, 37] on button "next" at bounding box center [1482, 27] width 38 height 34
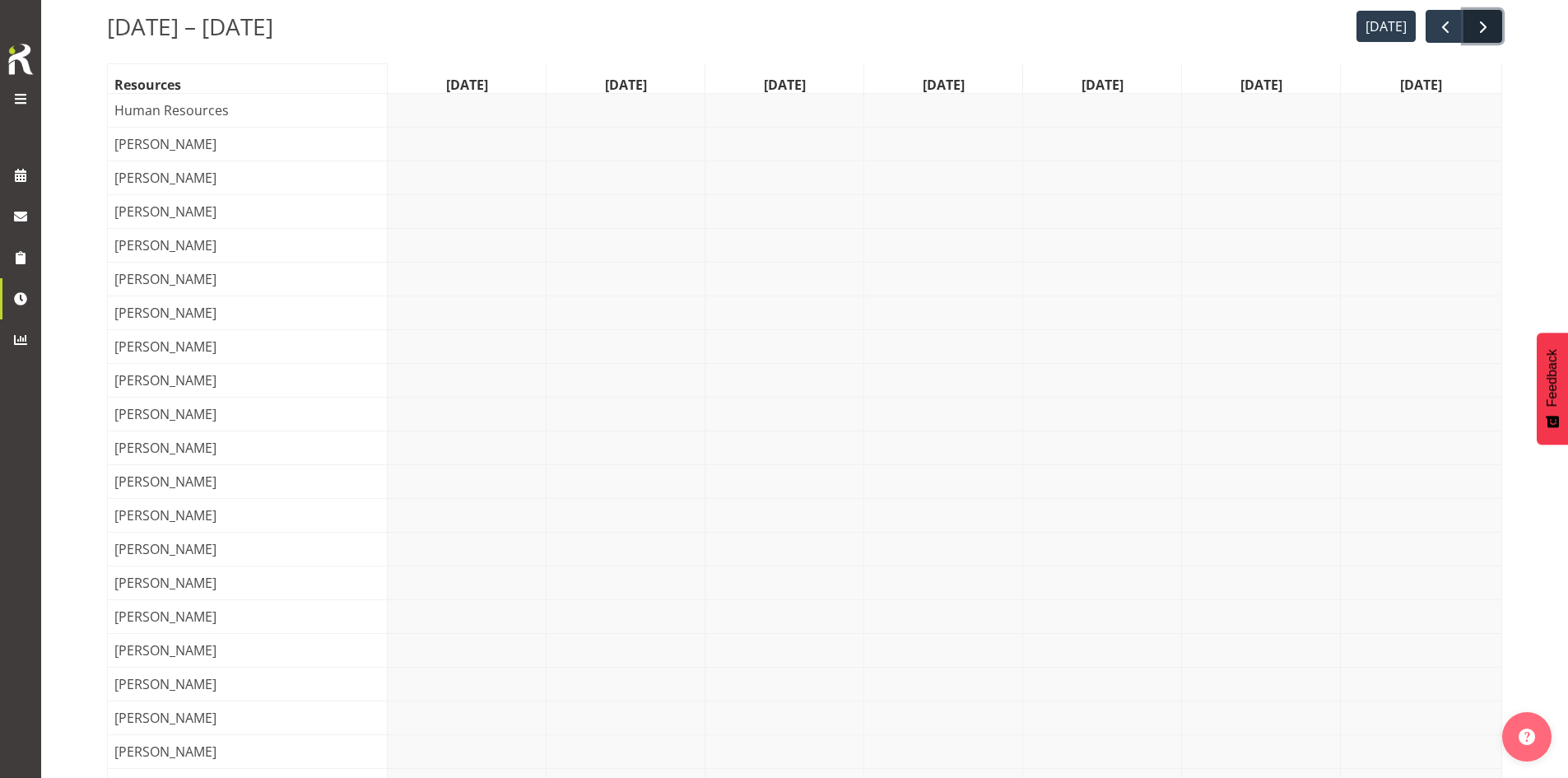
click at [1480, 40] on button "next" at bounding box center [1482, 27] width 38 height 34
click at [1367, 26] on button "today" at bounding box center [1386, 27] width 60 height 32
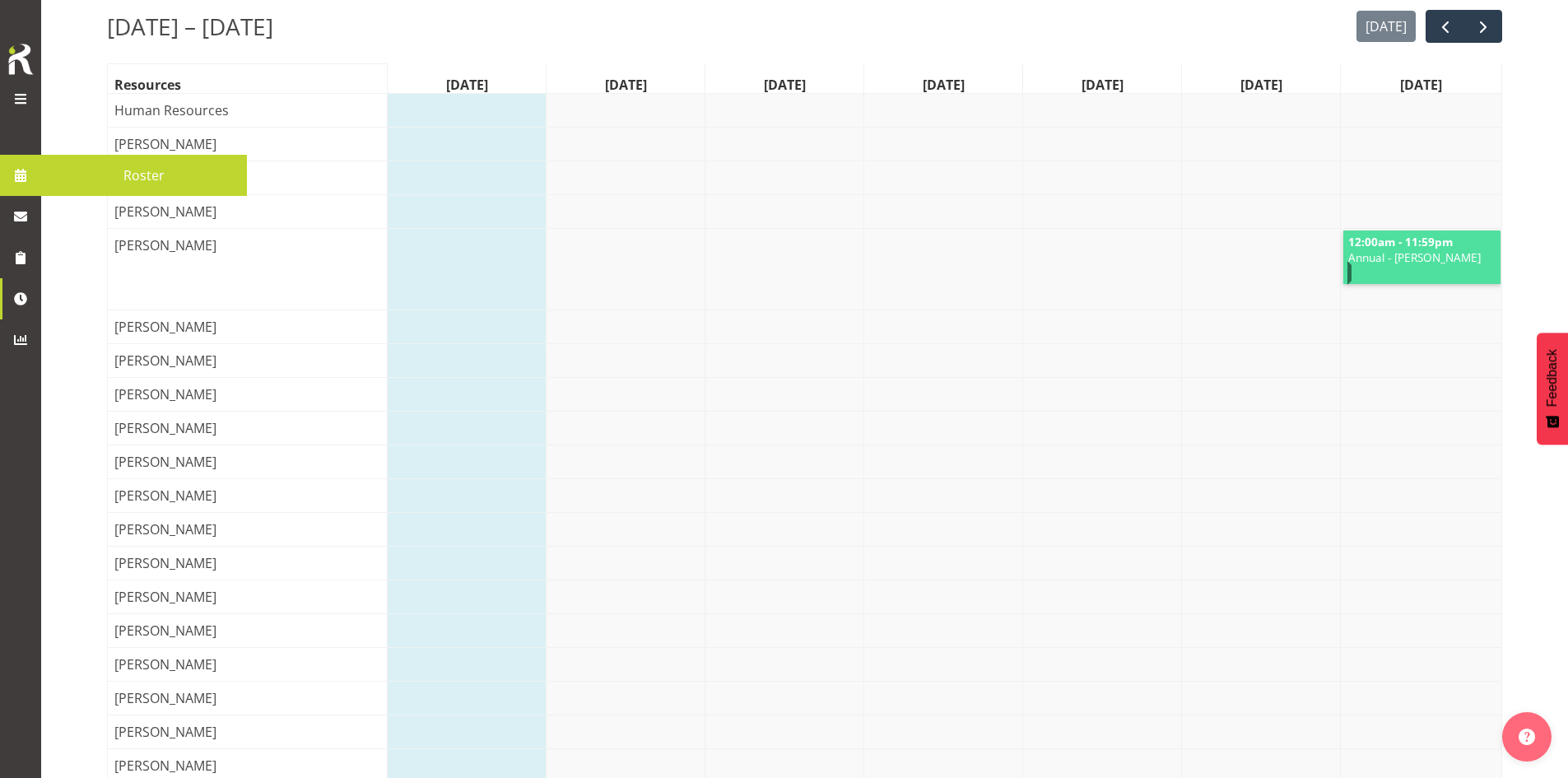
click at [26, 181] on span at bounding box center [21, 176] width 25 height 25
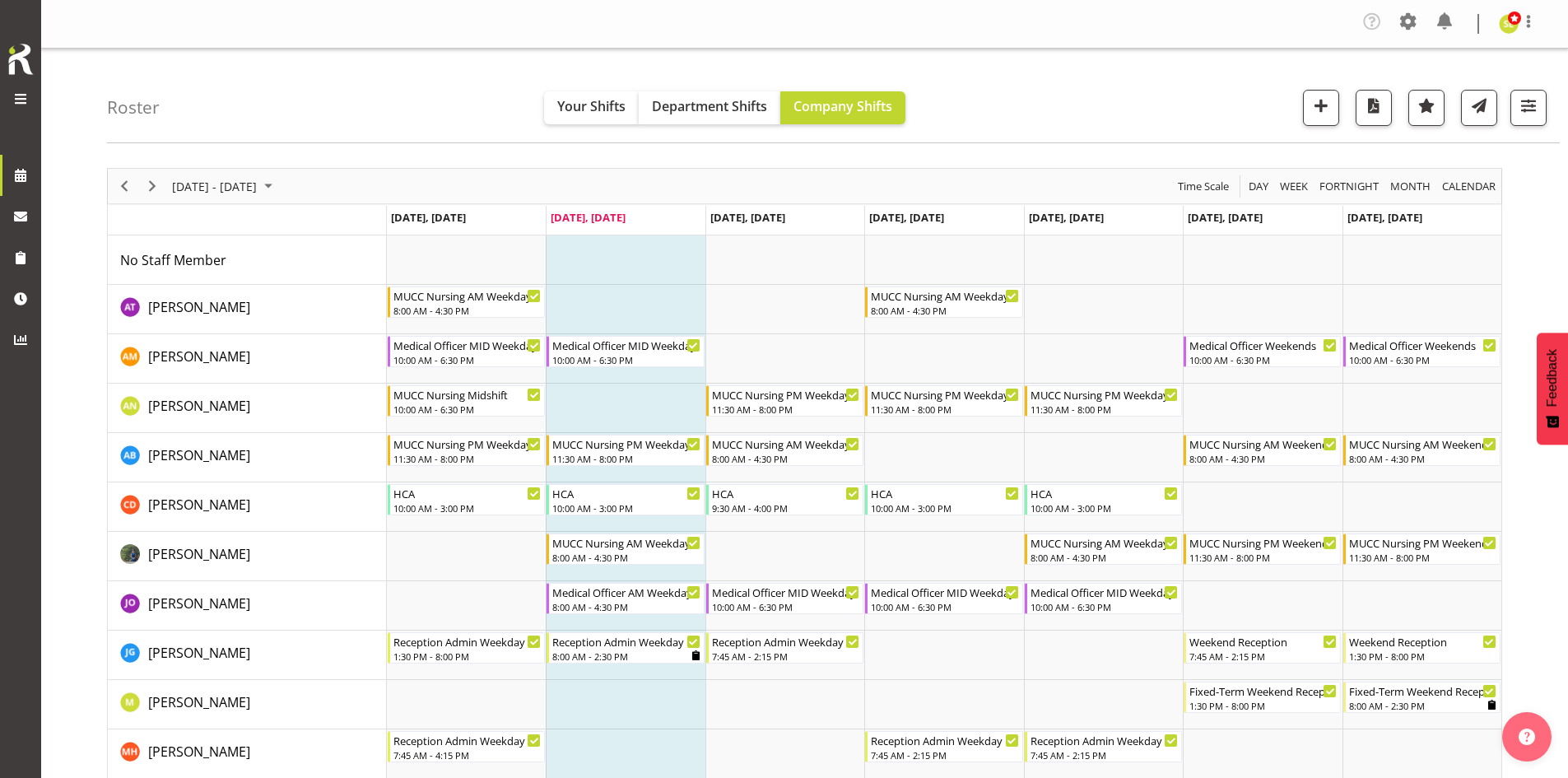
click at [347, 103] on div "Roster Your Shifts Department Shifts Company Shifts All Locations [GEOGRAPHIC_D…" at bounding box center [833, 95] width 1453 height 95
click at [161, 186] on span "Next" at bounding box center [153, 186] width 20 height 21
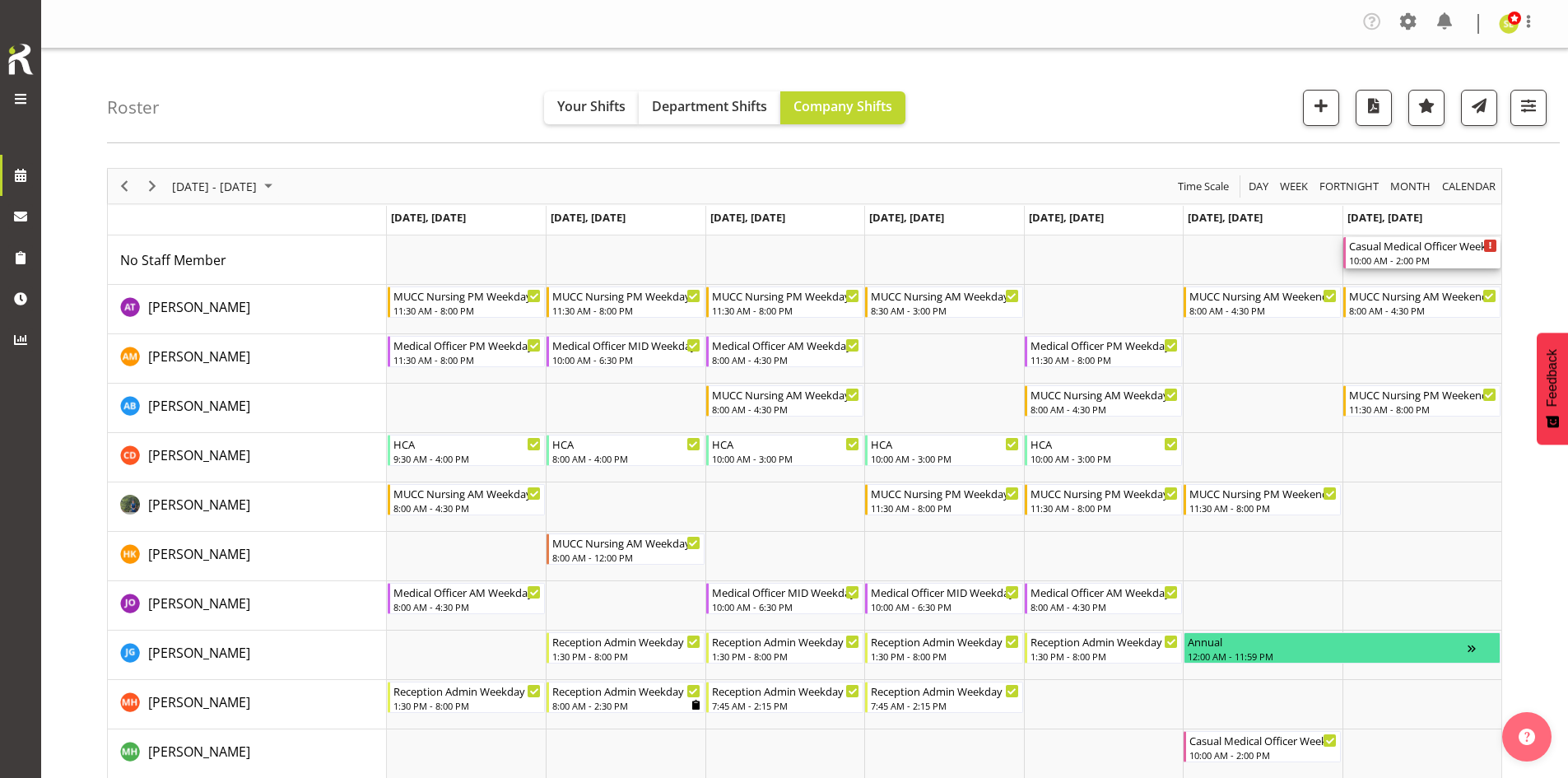
click at [1411, 256] on div "10:00 AM - 2:00 PM" at bounding box center [1423, 260] width 148 height 13
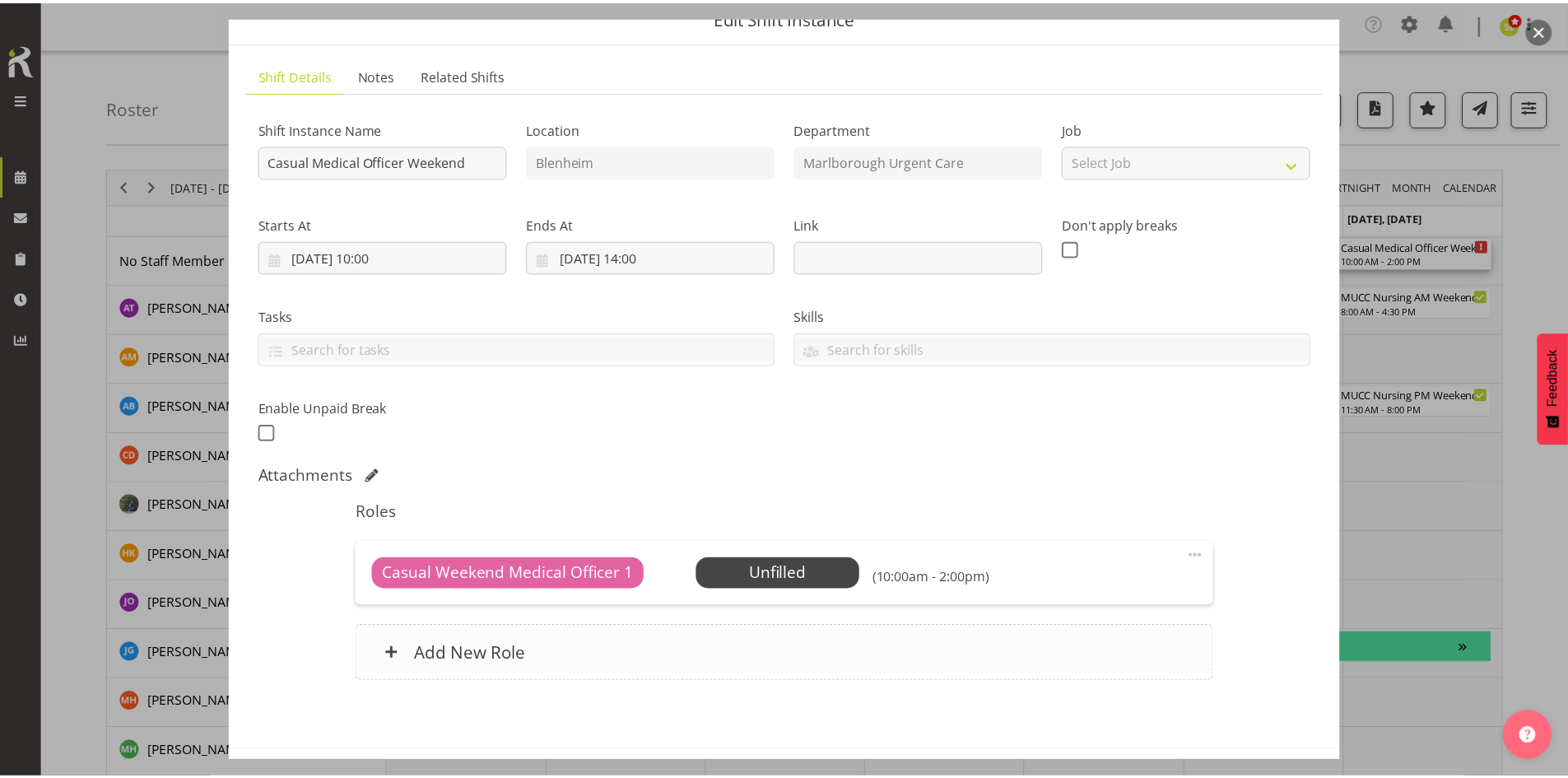
scroll to position [141, 0]
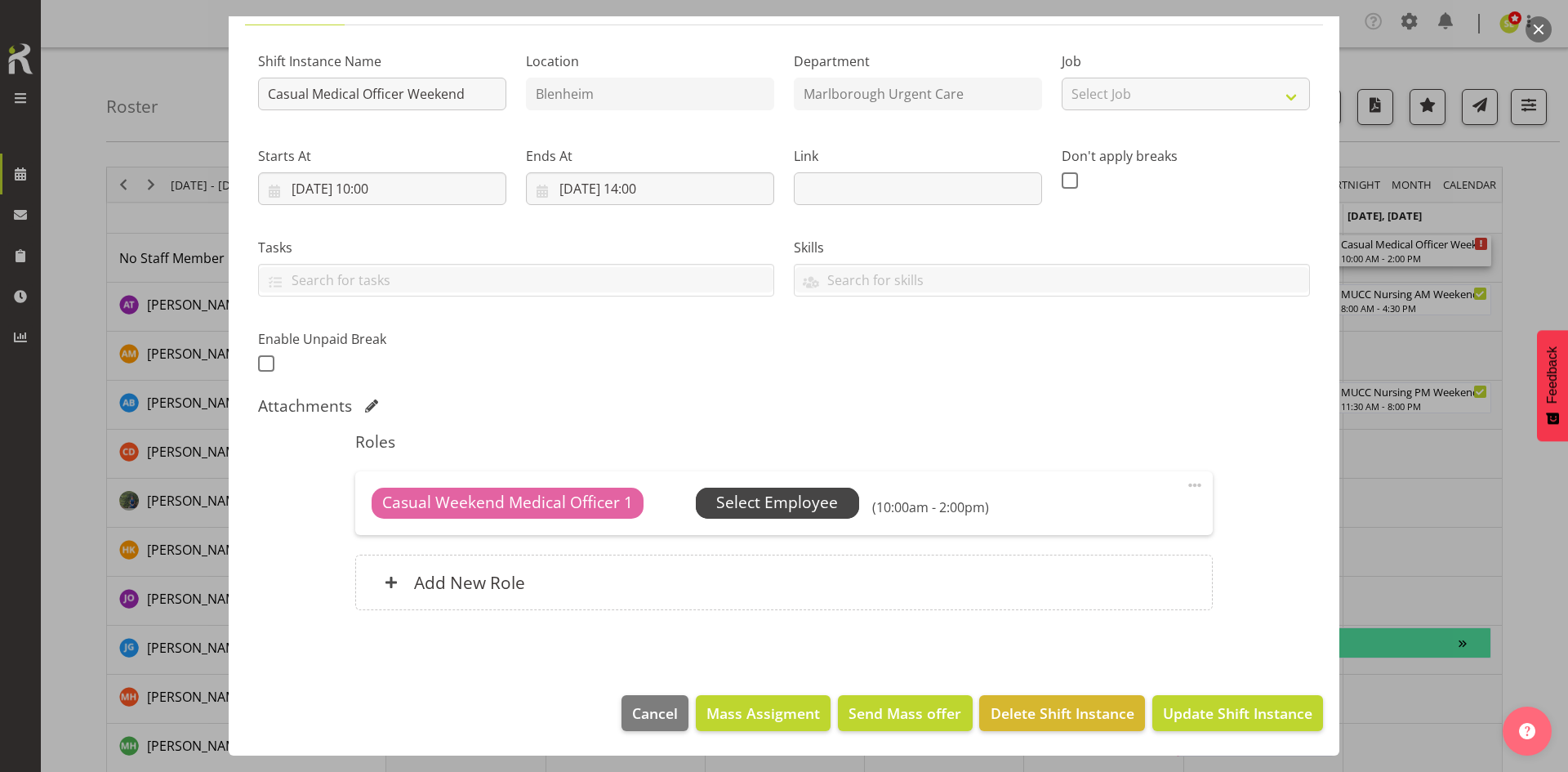
click at [803, 509] on span "Select Employee" at bounding box center [776, 503] width 121 height 24
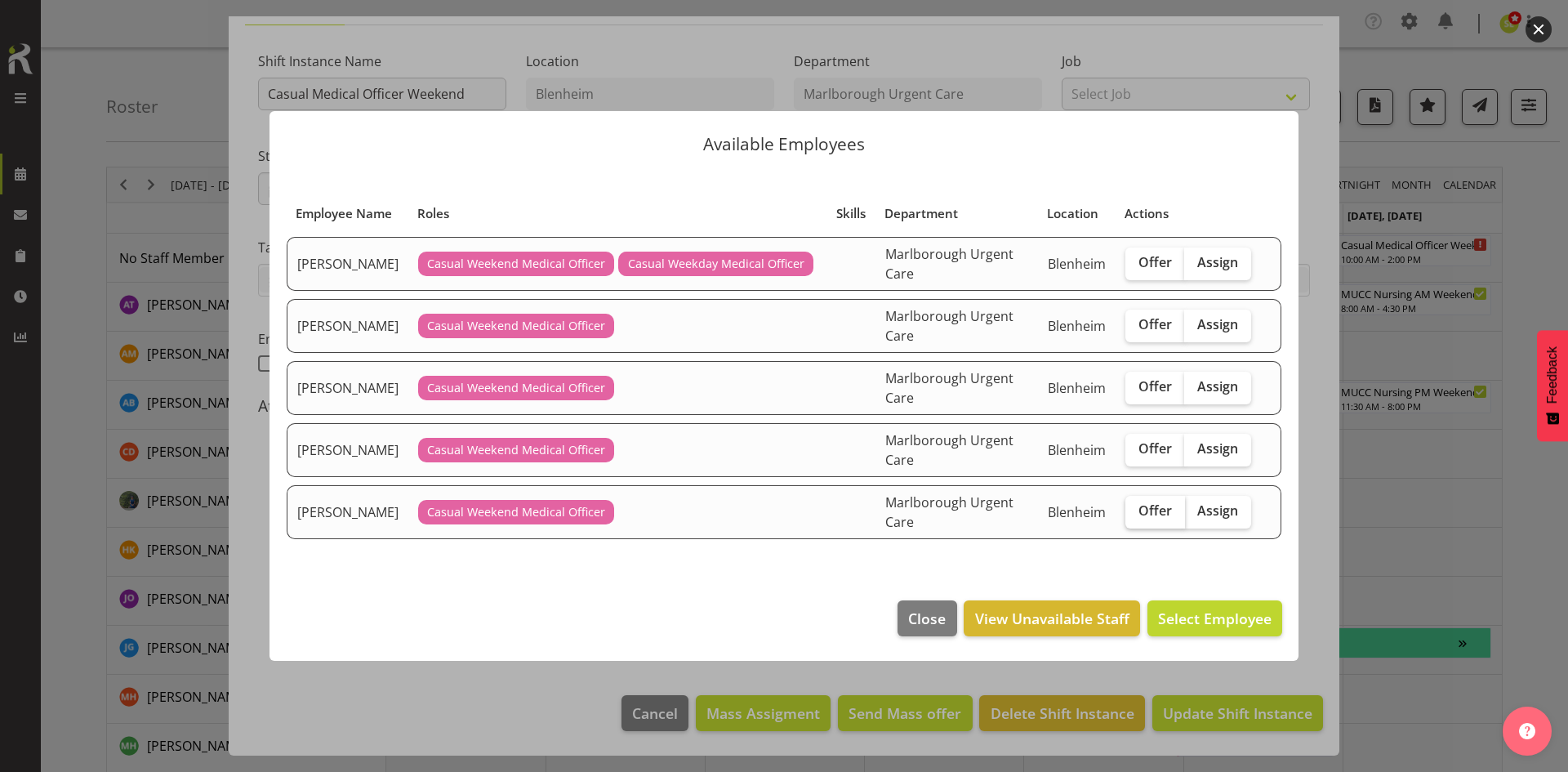
click at [1145, 508] on span "Offer" at bounding box center [1155, 510] width 34 height 16
click at [1135, 508] on input "Offer" at bounding box center [1130, 511] width 11 height 11
checkbox input "true"
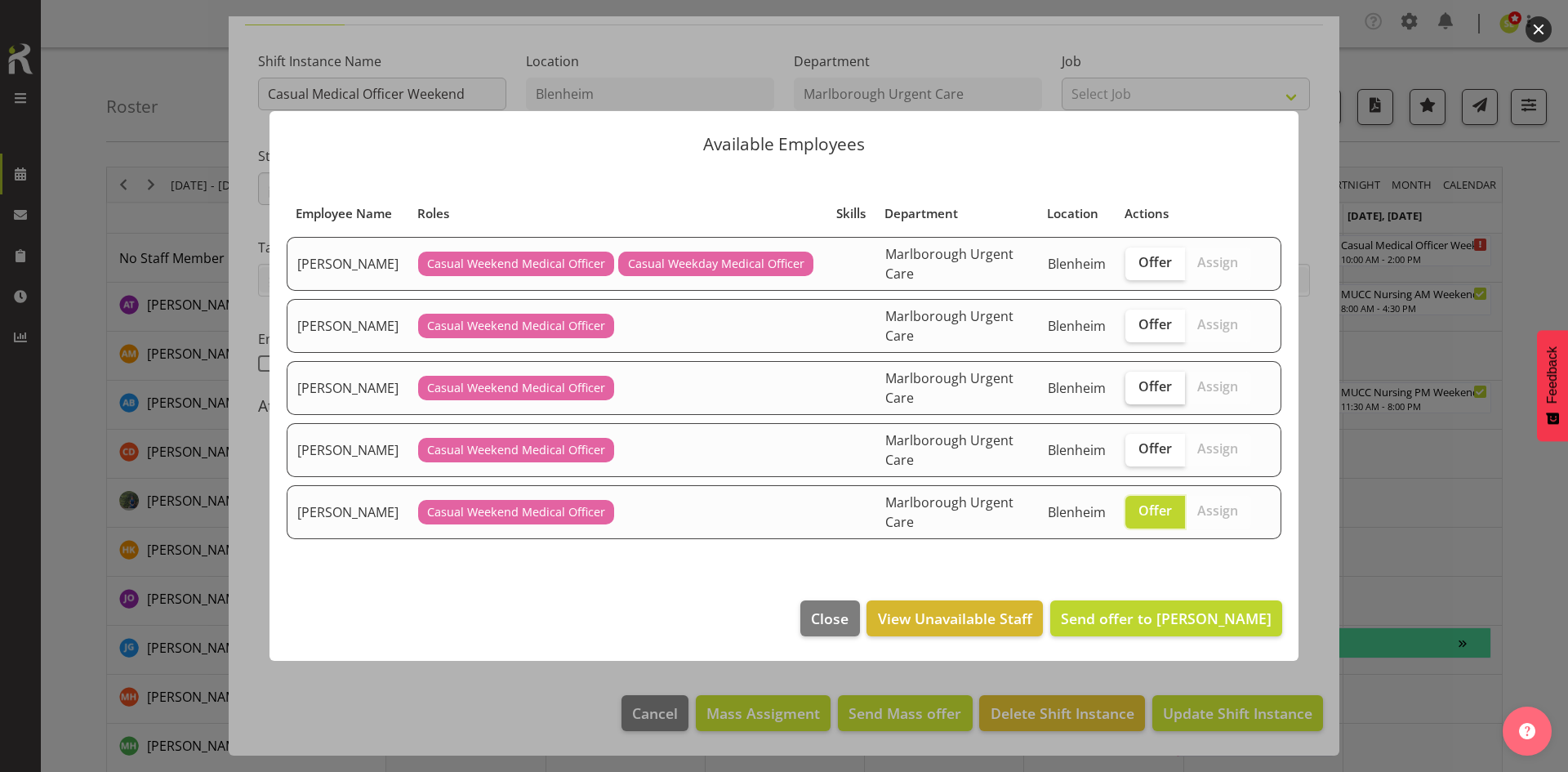
click at [1157, 392] on span "Offer" at bounding box center [1155, 386] width 34 height 16
click at [1135, 392] on input "Offer" at bounding box center [1130, 387] width 11 height 11
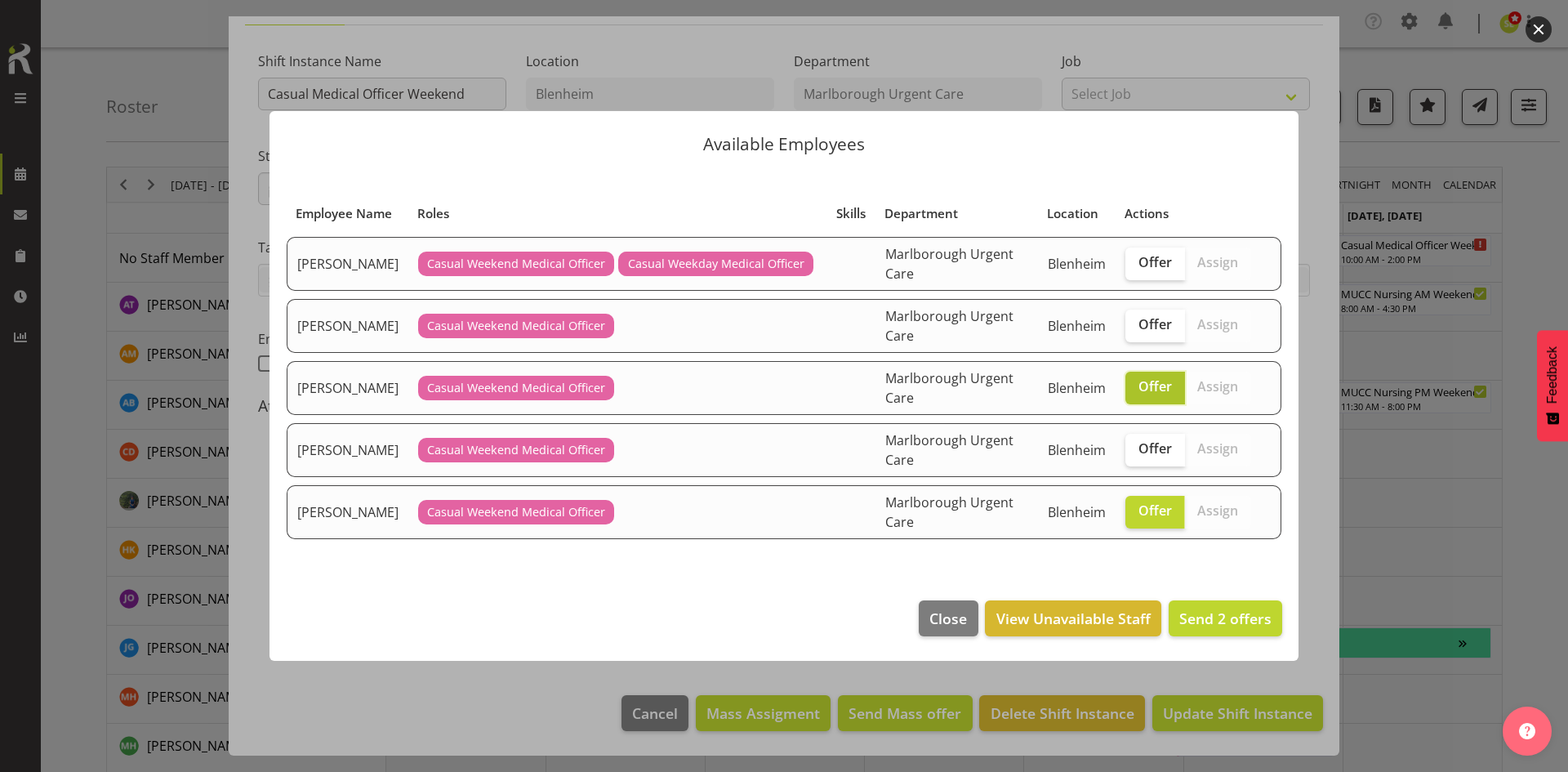
click at [1139, 386] on span "Offer" at bounding box center [1155, 386] width 34 height 16
click at [1135, 386] on input "Offer" at bounding box center [1130, 387] width 11 height 11
checkbox input "false"
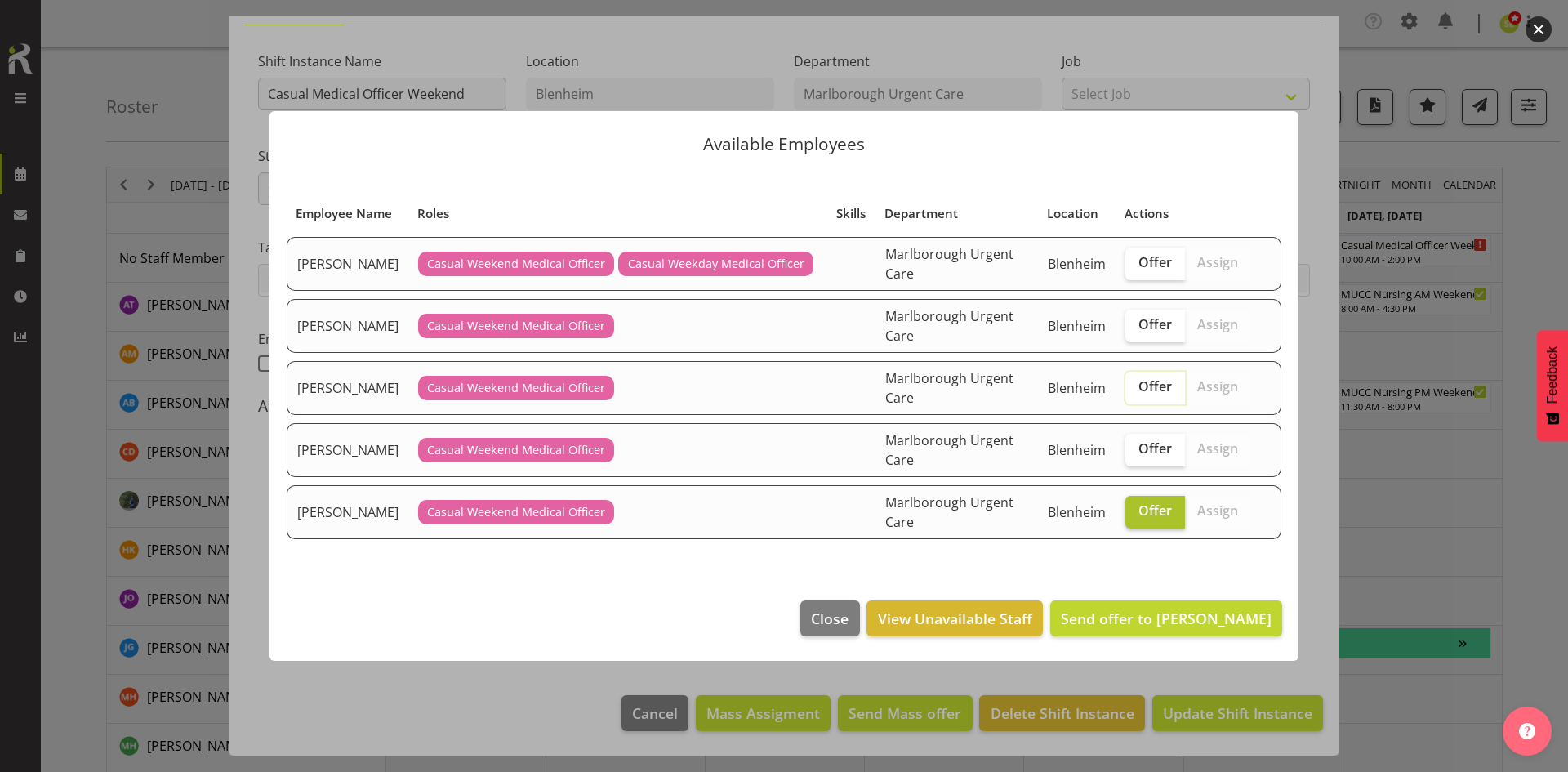
click at [1149, 519] on span "Offer" at bounding box center [1155, 510] width 34 height 16
click at [1135, 516] on input "Offer" at bounding box center [1130, 511] width 11 height 11
checkbox input "false"
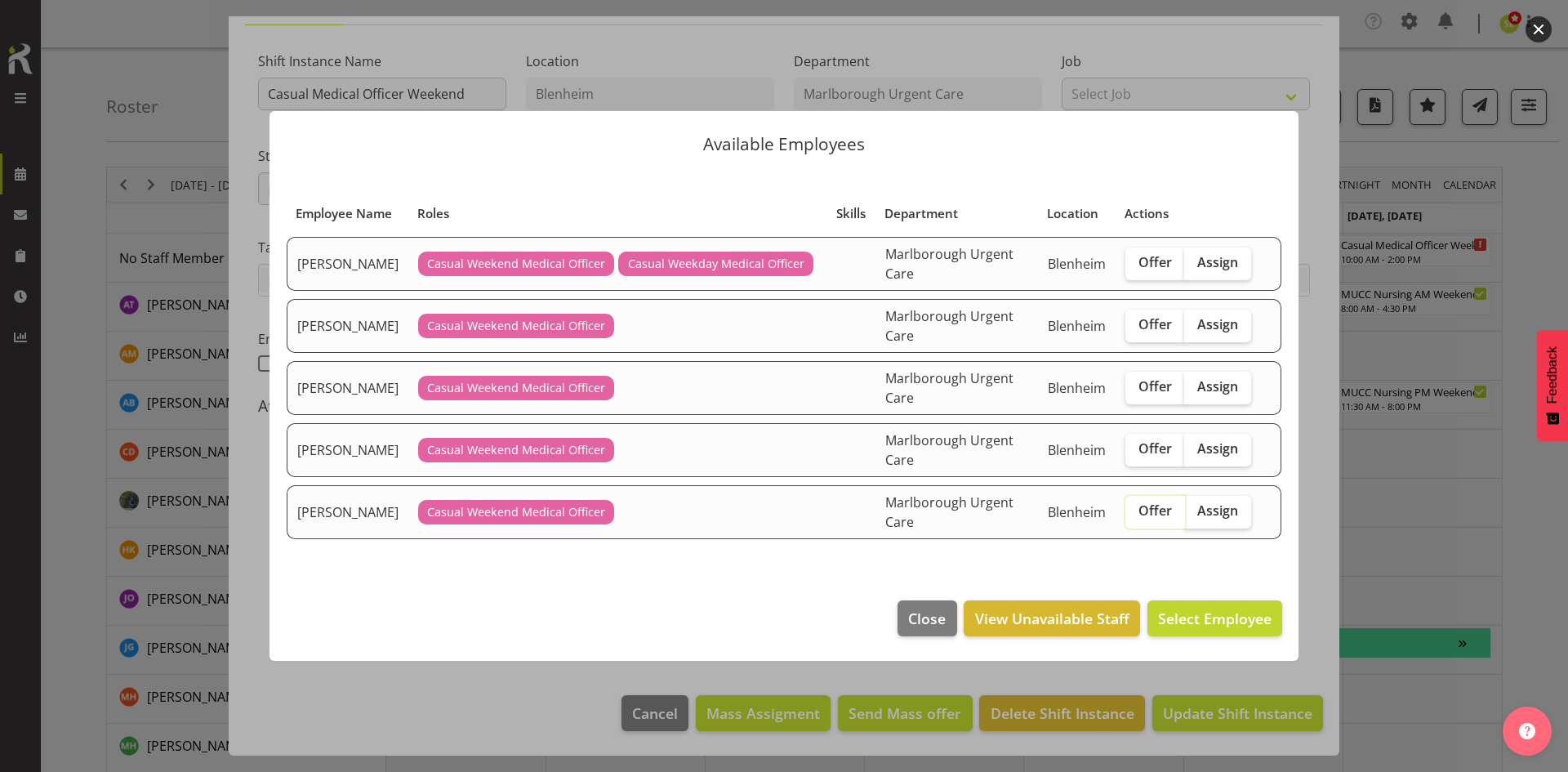
click at [1419, 444] on div at bounding box center [784, 386] width 1568 height 772
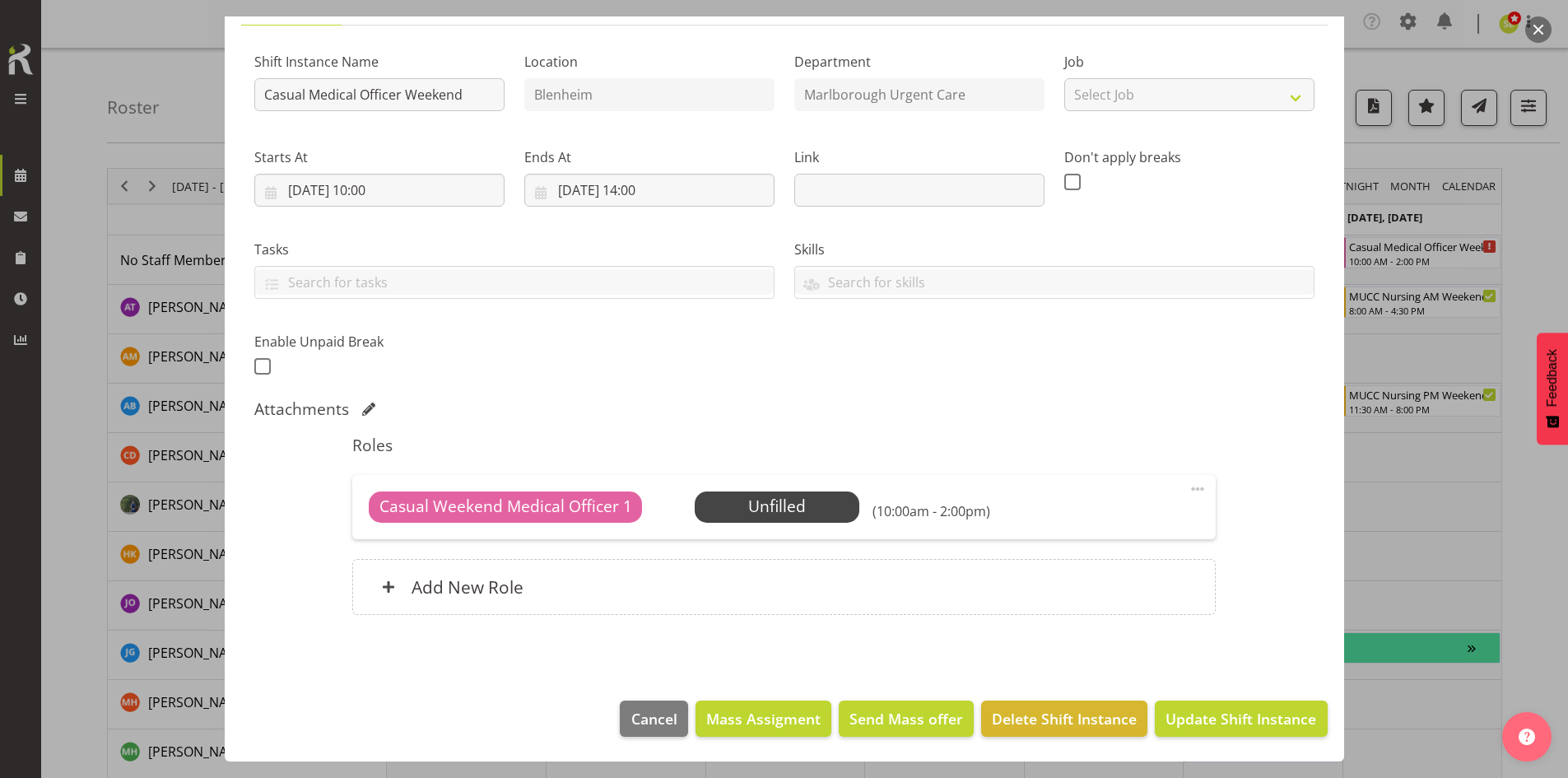
click at [1431, 448] on div at bounding box center [784, 389] width 1568 height 778
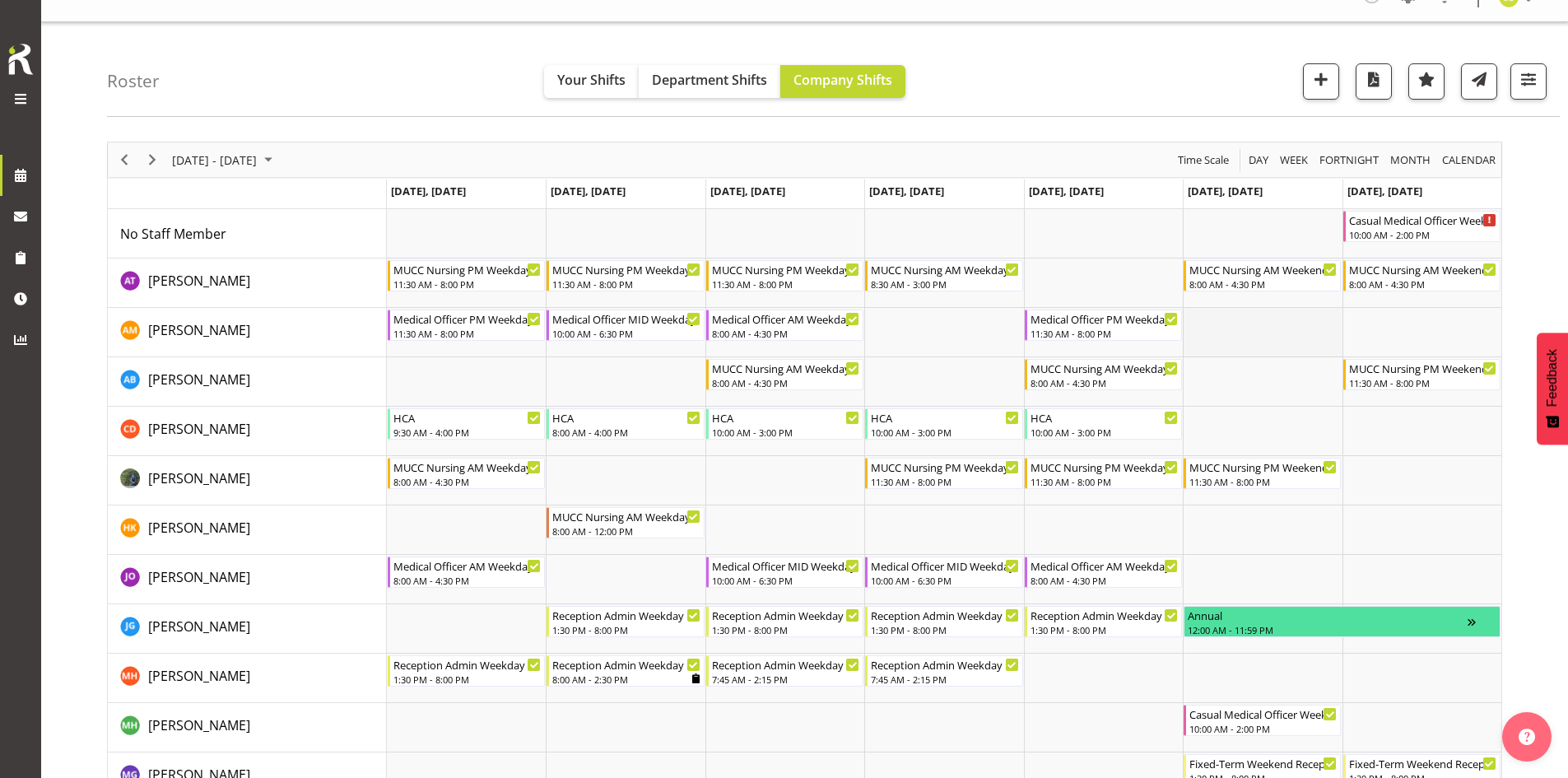
scroll to position [0, 0]
